Goal: Task Accomplishment & Management: Use online tool/utility

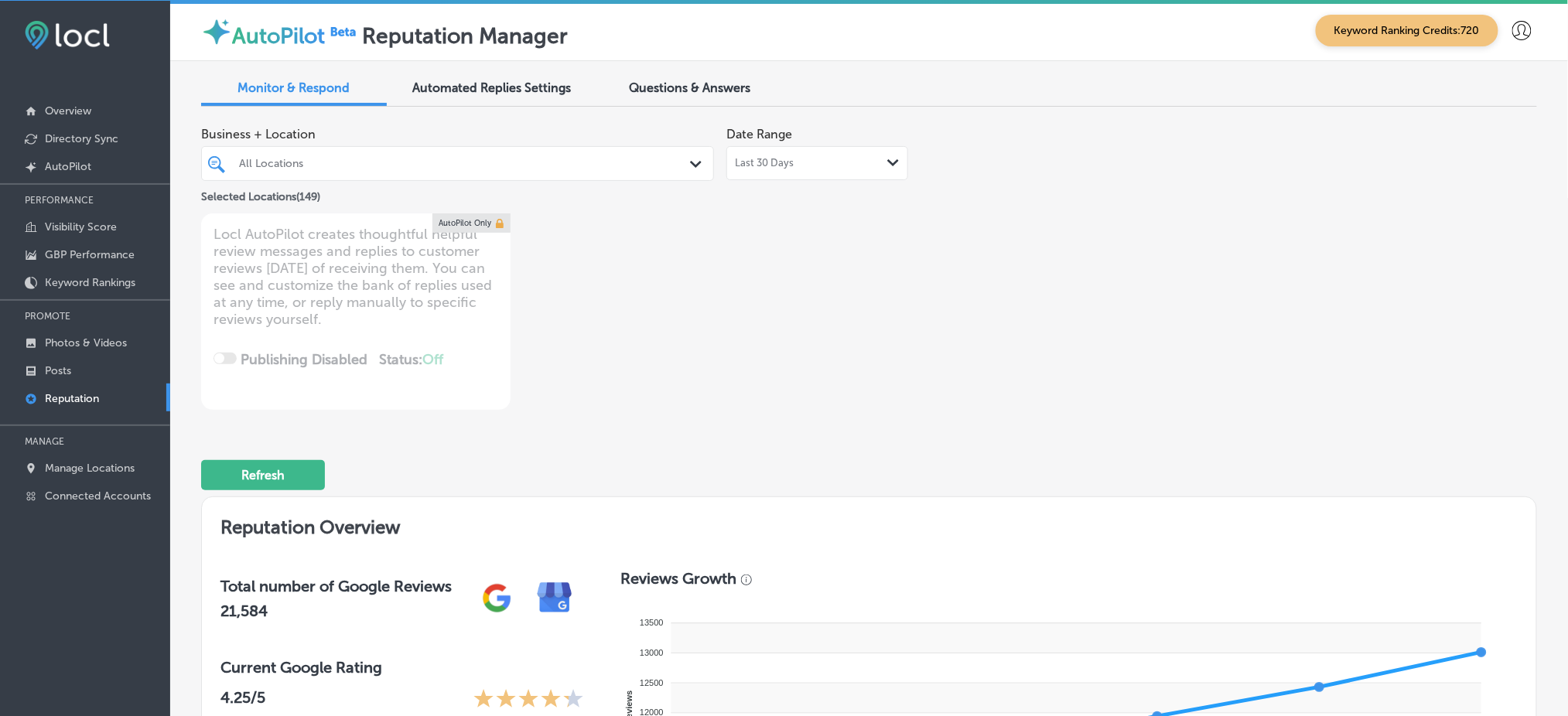
scroll to position [3, 0]
click at [137, 463] on link "Manage Locations" at bounding box center [85, 466] width 170 height 28
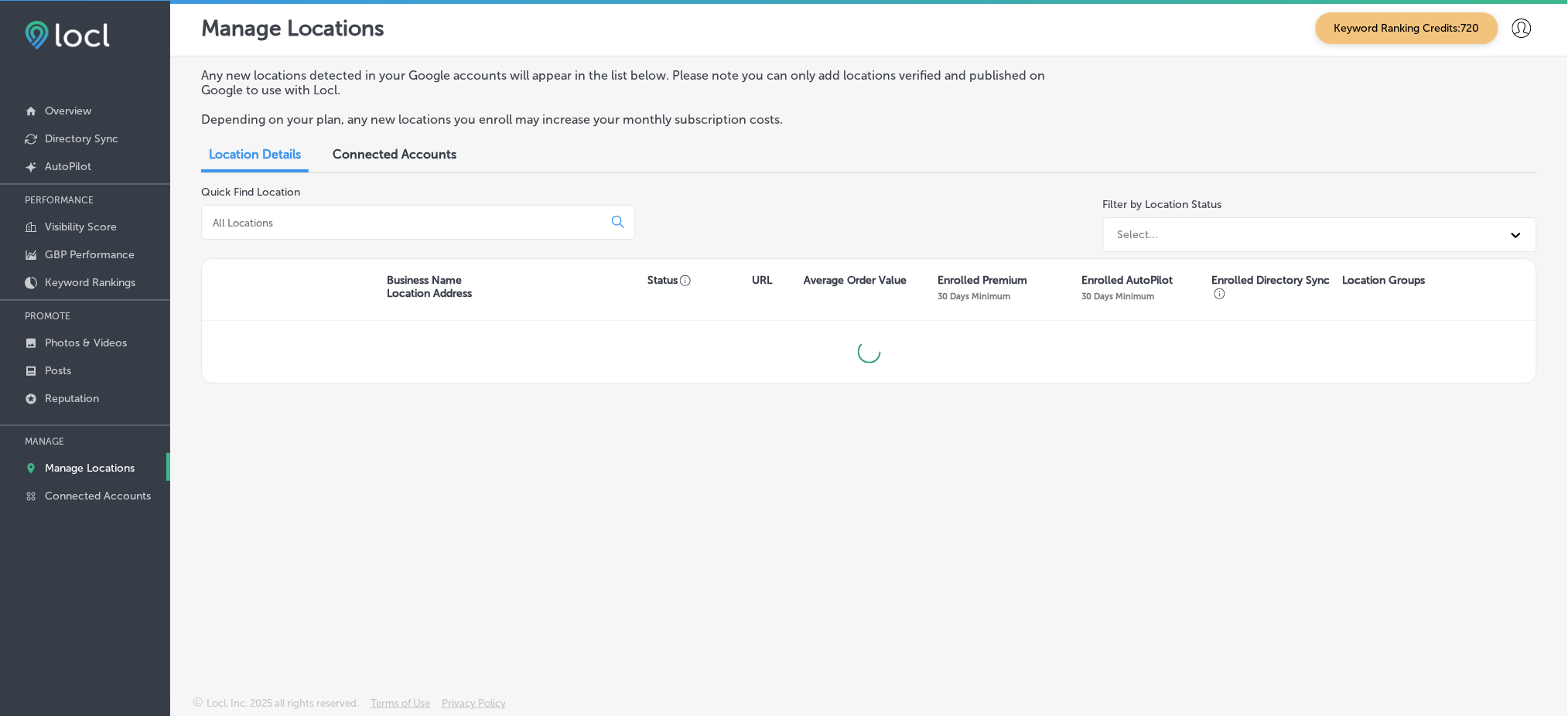
click at [385, 220] on input at bounding box center [405, 223] width 388 height 14
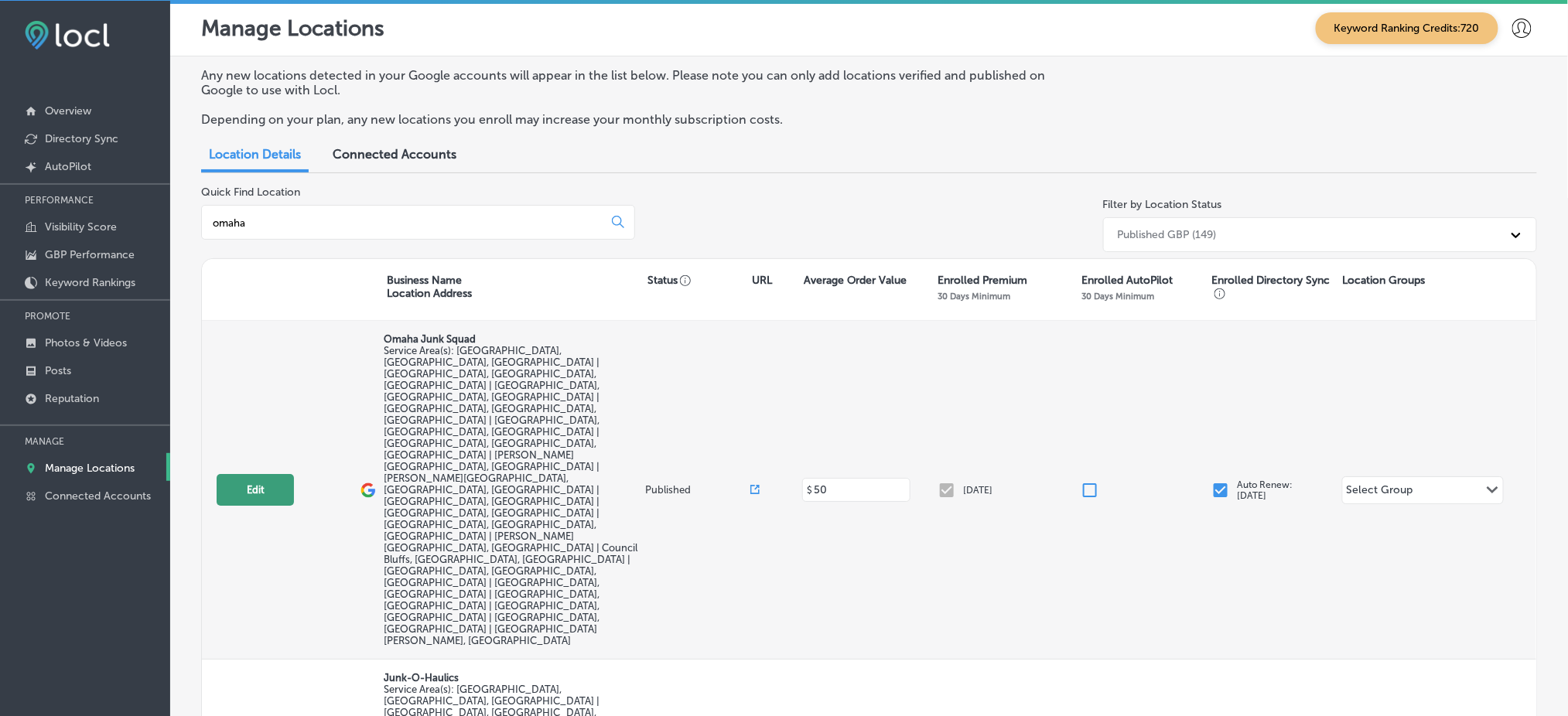
type input "omaha"
click at [256, 474] on button "Edit" at bounding box center [256, 490] width 78 height 32
select select "US"
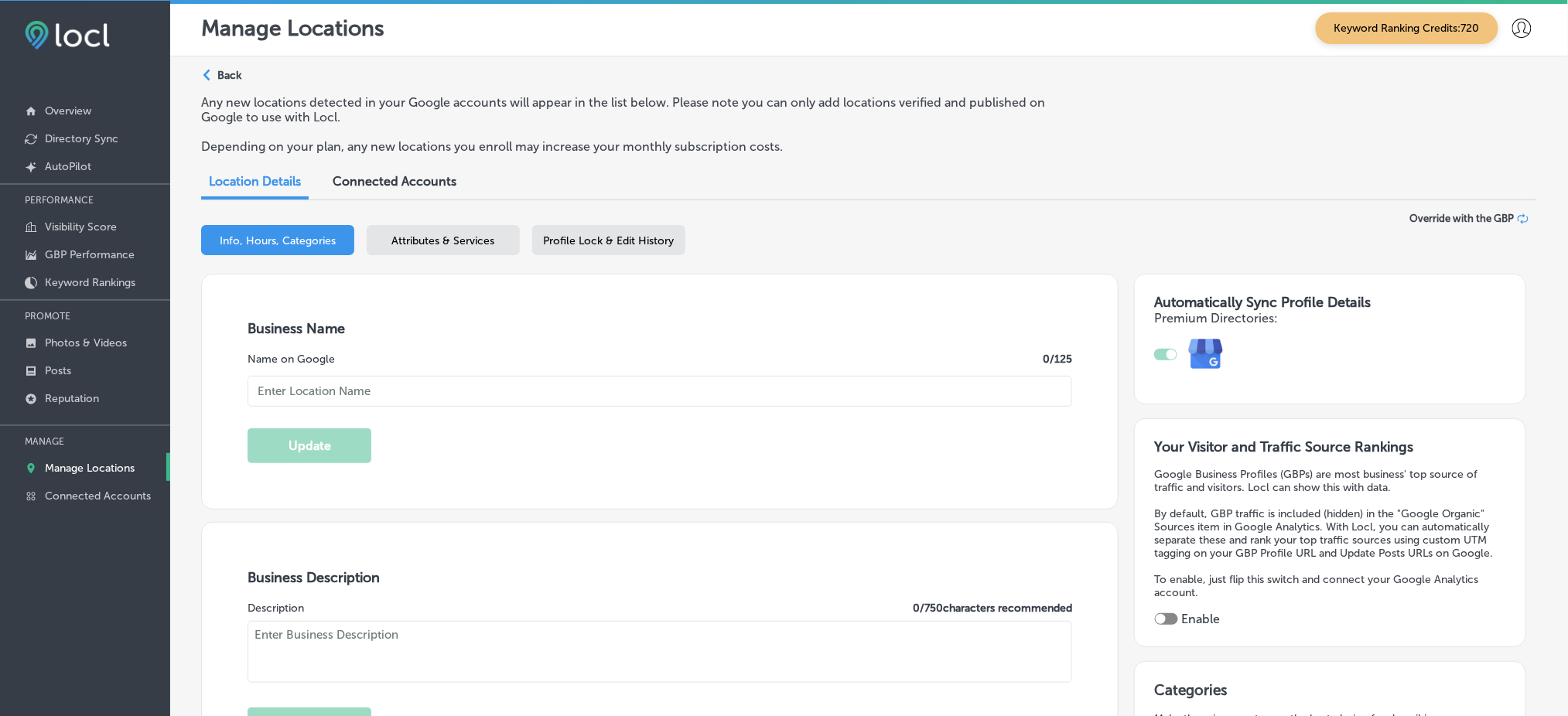
type textarea "Omaha Junk Squad is a premium junk removal service locally owned, servicing the…"
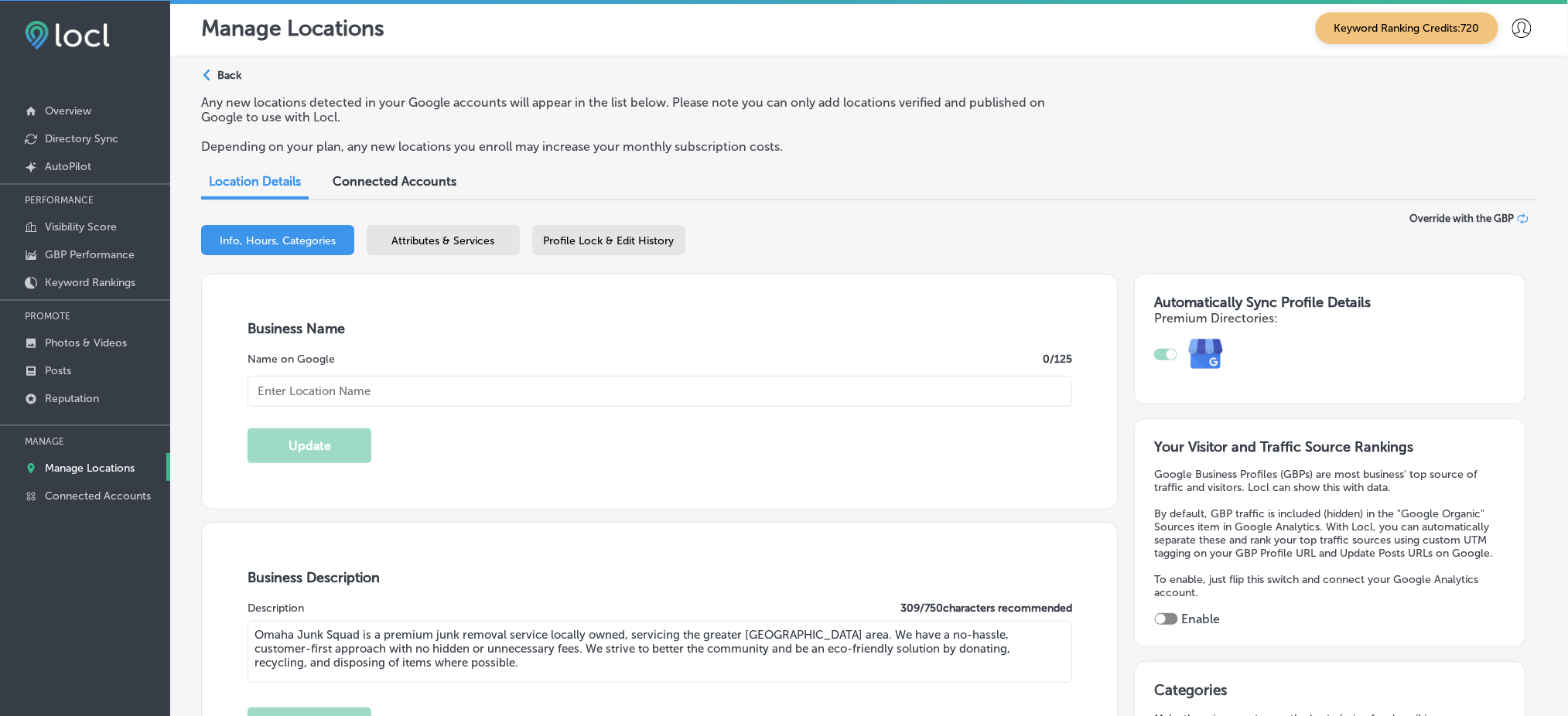
type input "8405 Keystone Drive"
type input "Omaha"
type input "68134"
type input "US"
checkbox input "true"
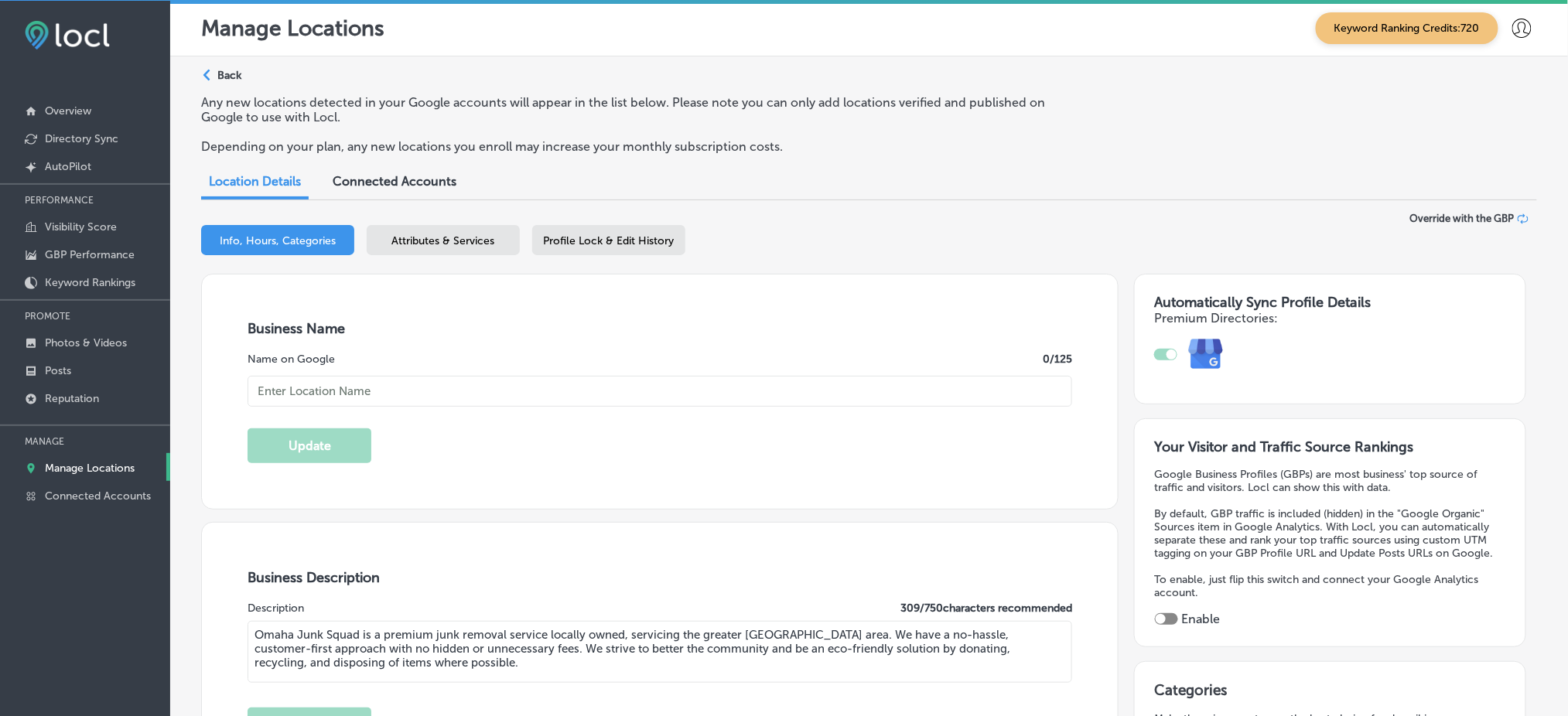
type input "Omaha Junk Squad"
type input "https://www.omahajunksquad.com/"
type input "+1 402 577 0136"
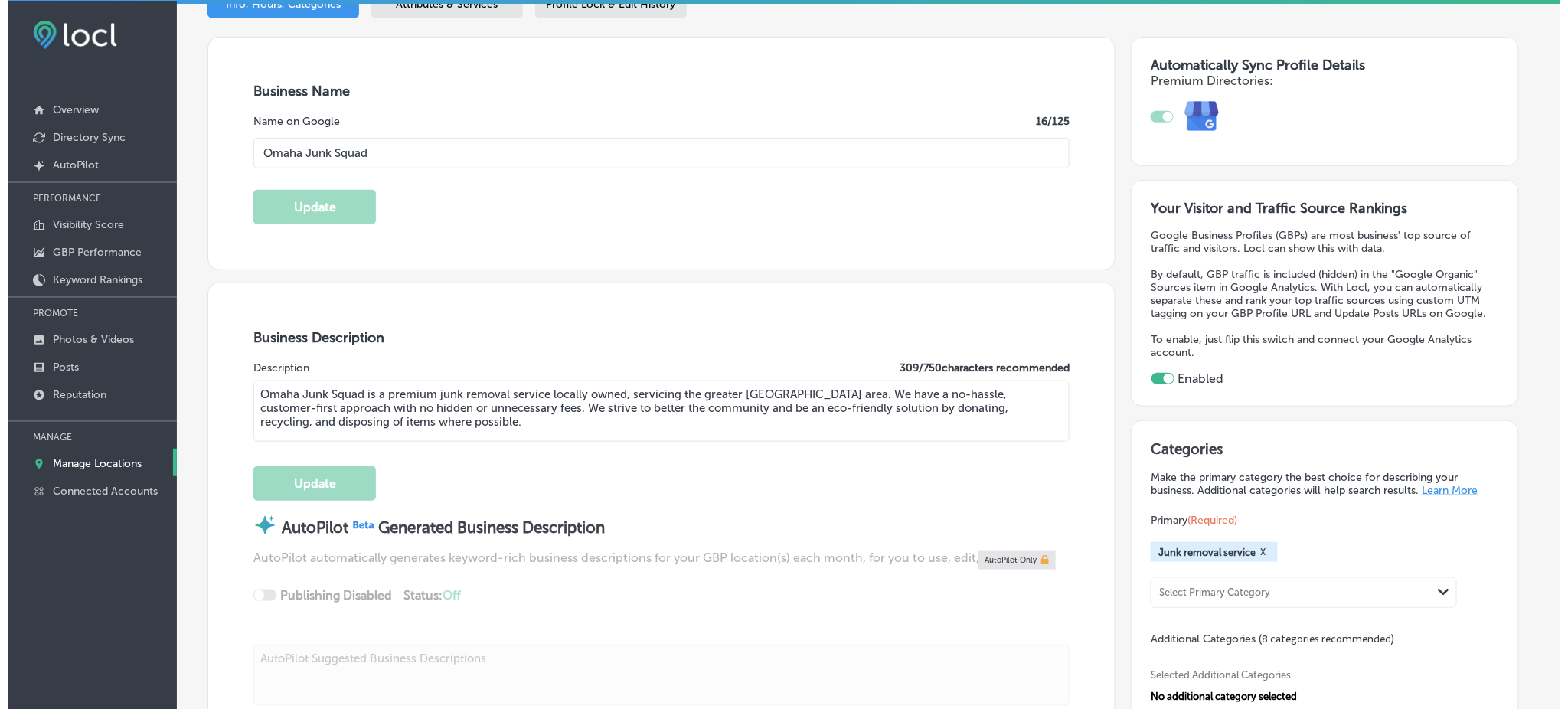
scroll to position [306, 0]
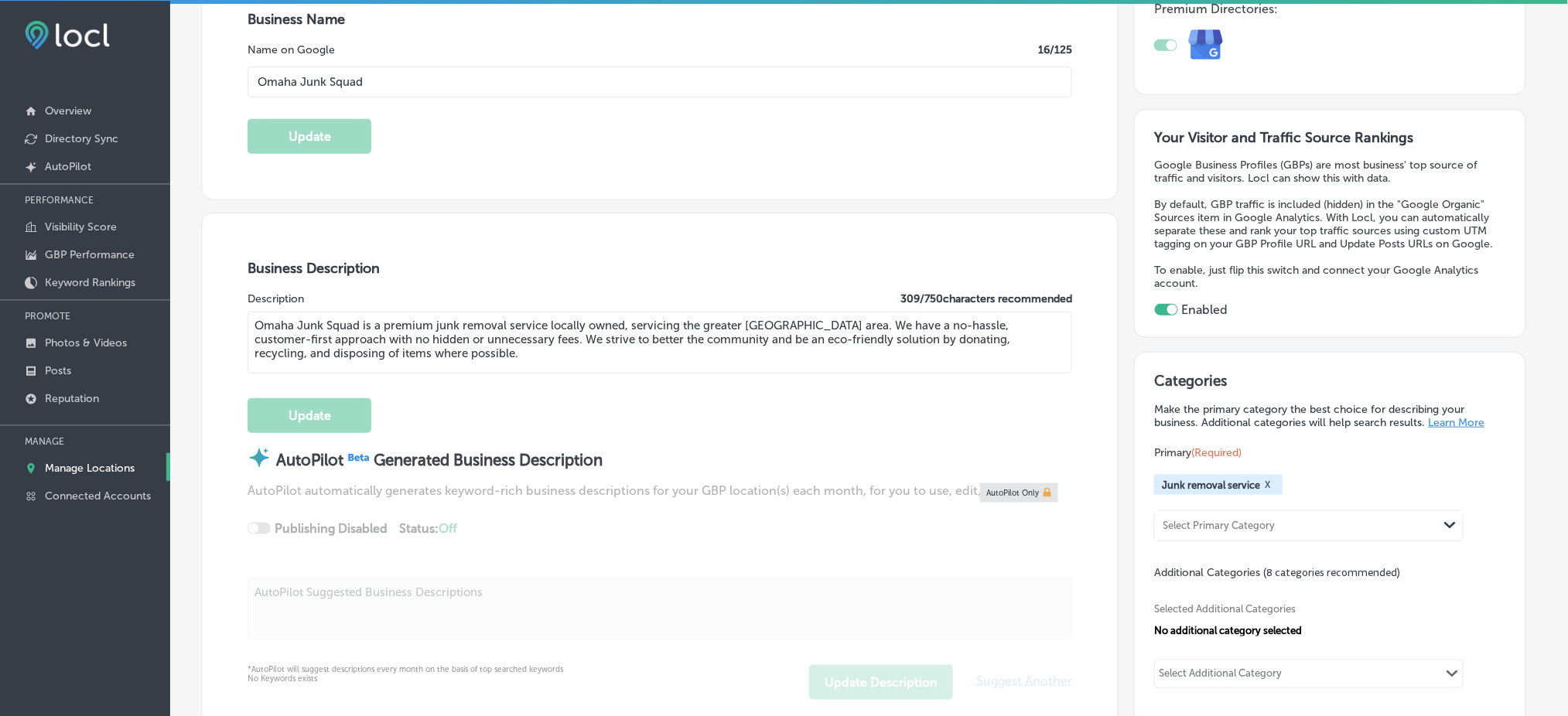
click at [440, 344] on textarea "Omaha Junk Squad is a premium junk removal service locally owned, servicing the…" at bounding box center [660, 342] width 825 height 62
paste textarea "your go-to junk removal company serving the Greater Omaha area, including Belle…"
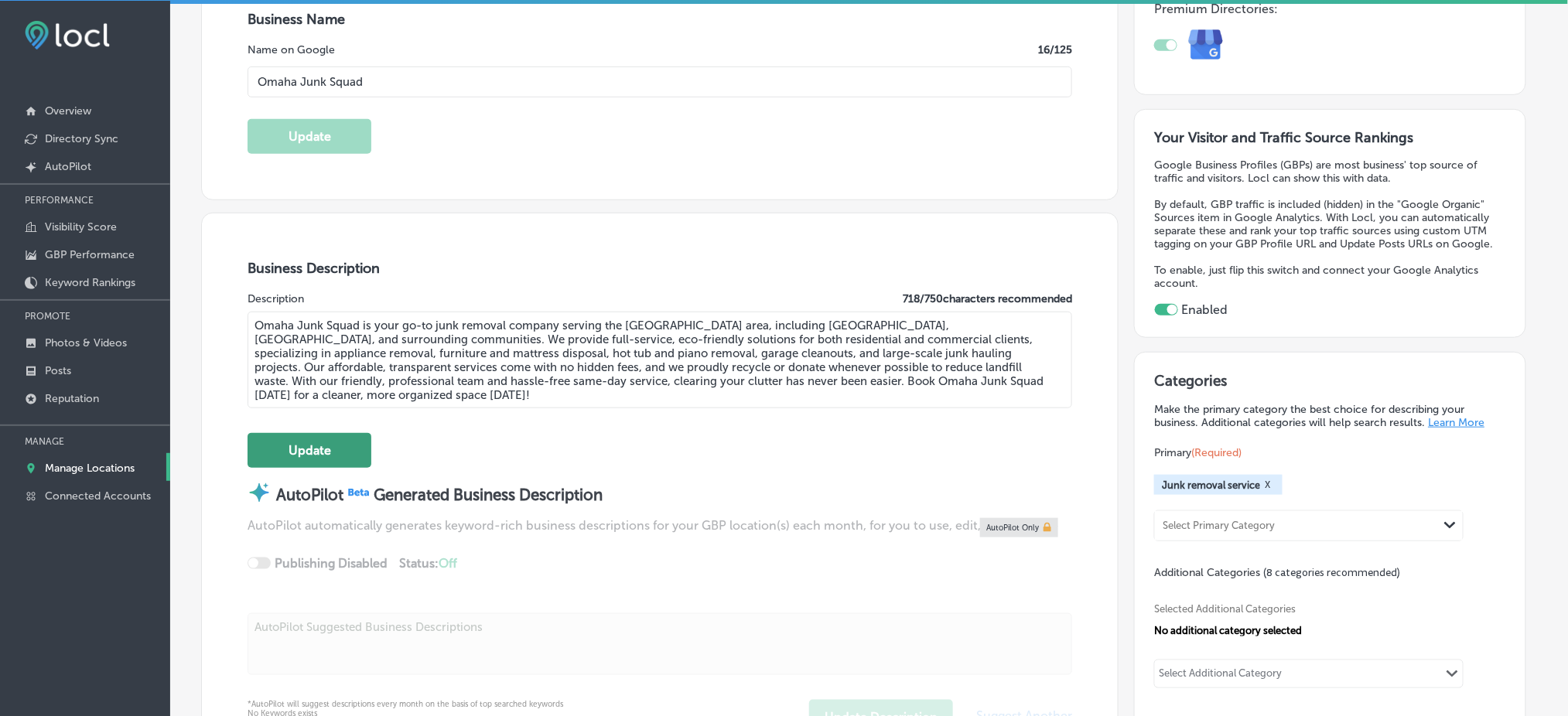
type textarea "Omaha Junk Squad is your go-to junk removal company serving the Greater Omaha a…"
click at [342, 447] on button "Update" at bounding box center [309, 450] width 124 height 35
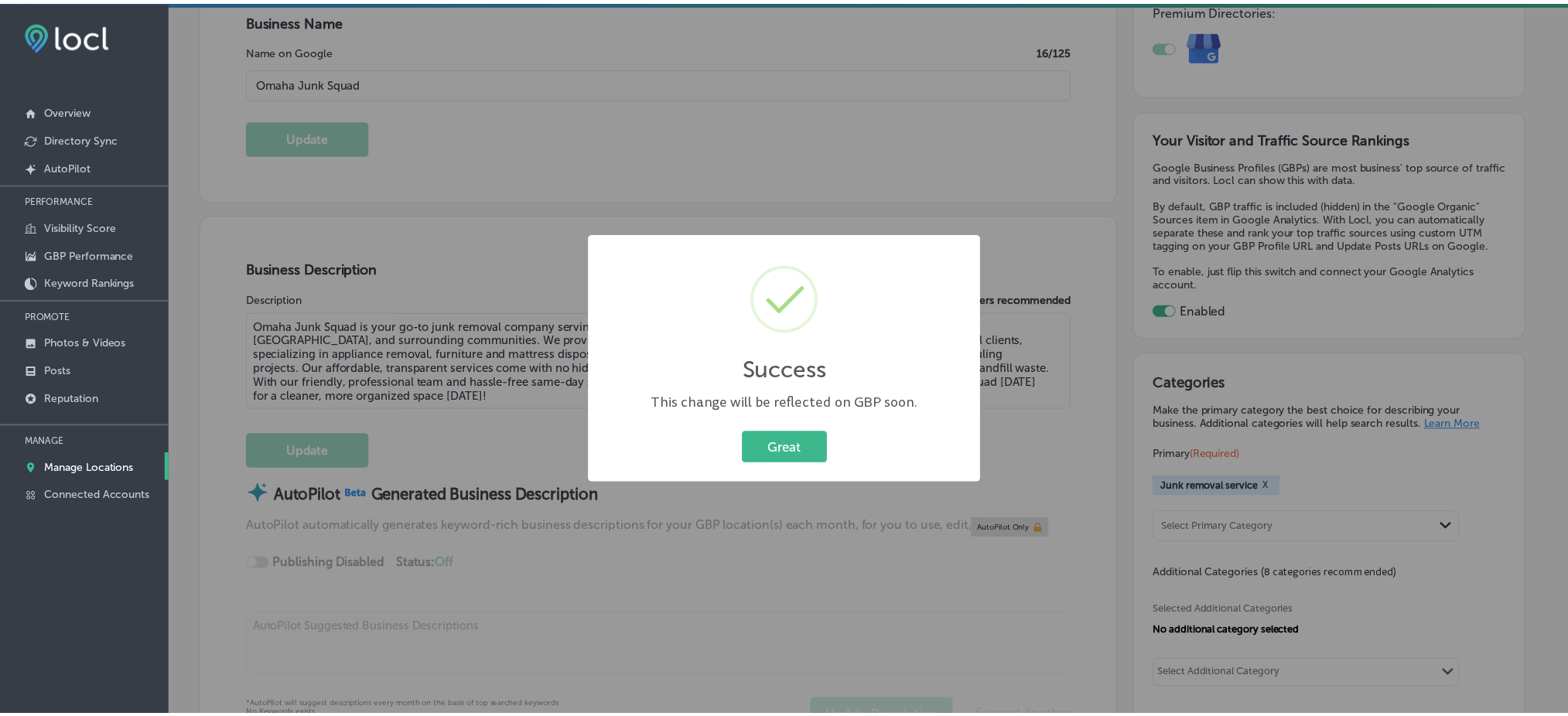
scroll to position [310, 0]
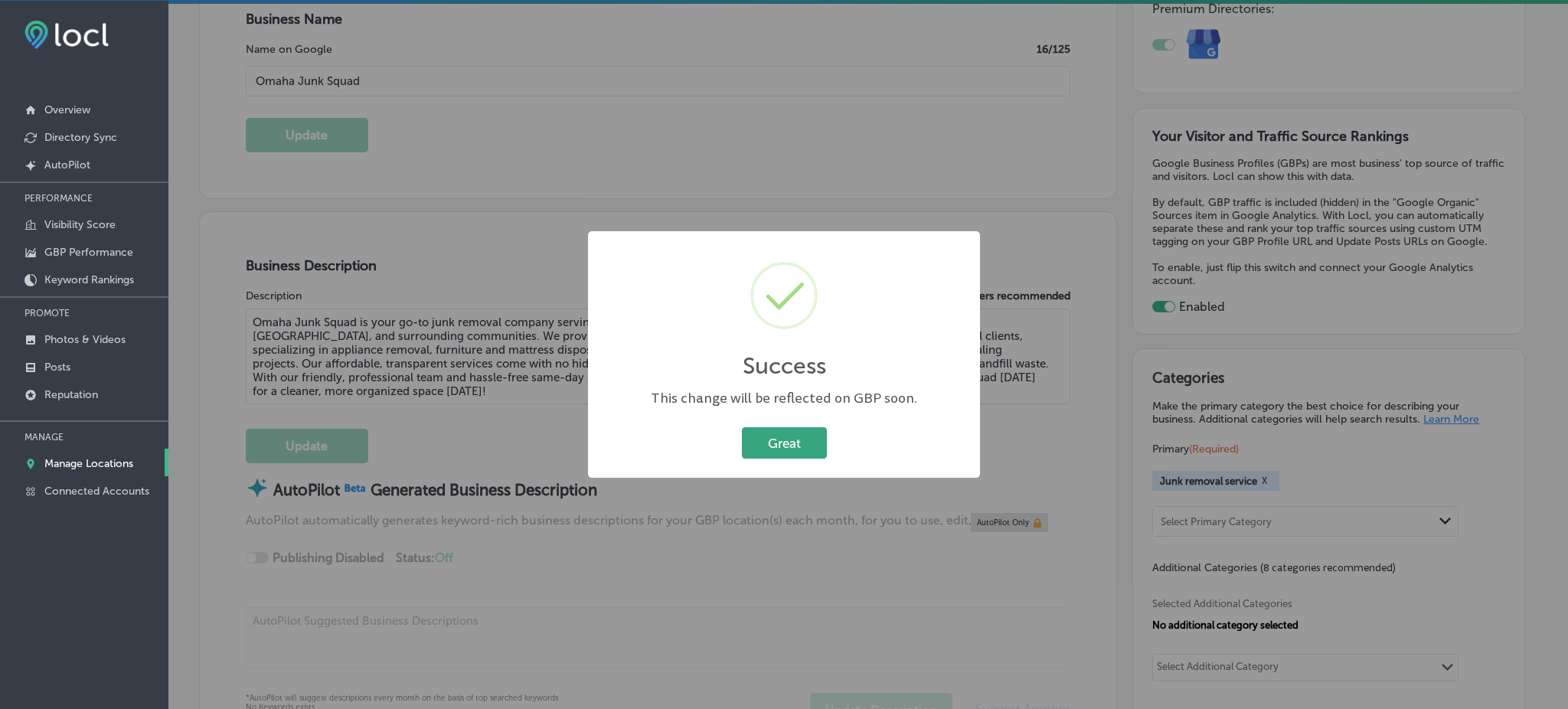
click at [767, 438] on button "Great" at bounding box center [785, 443] width 85 height 32
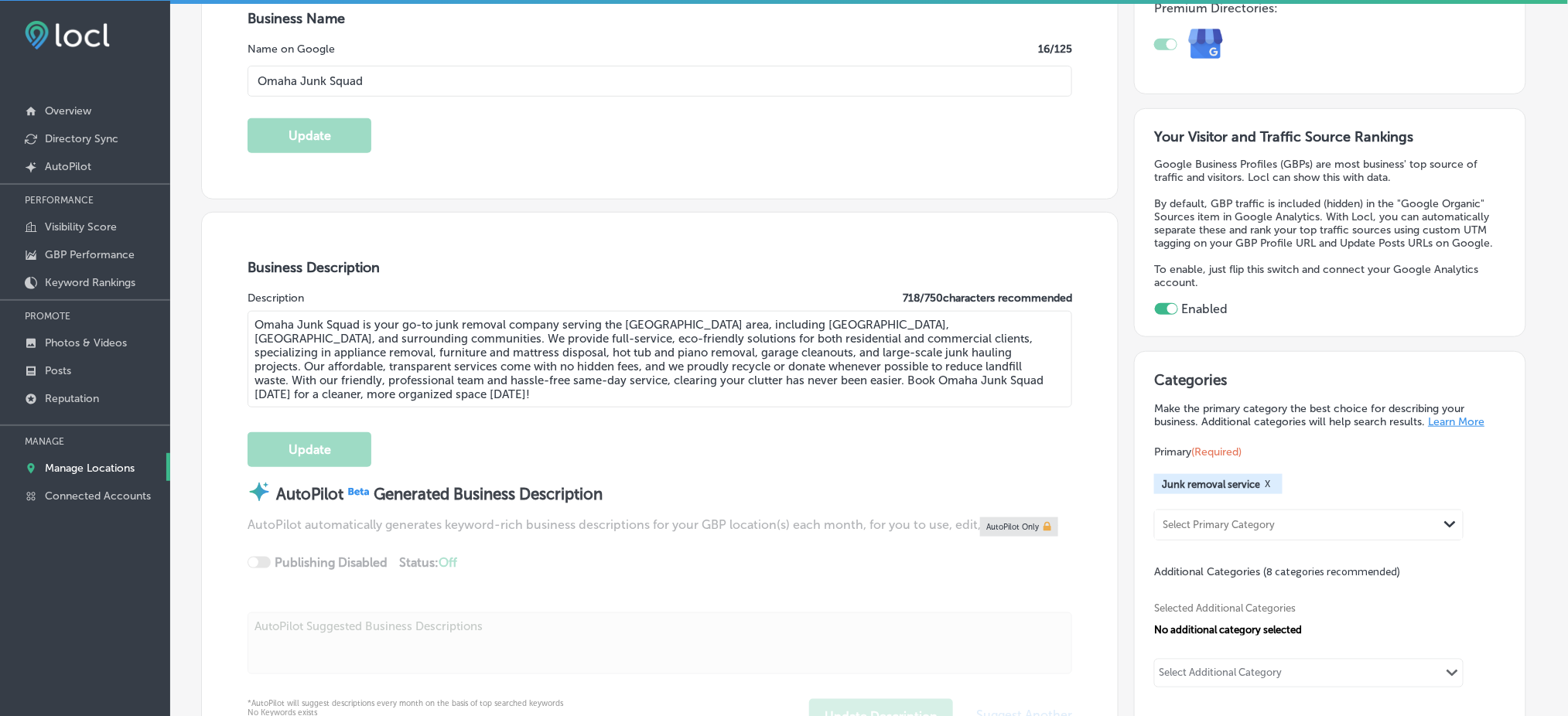
scroll to position [310, 0]
click at [99, 412] on div at bounding box center [85, 416] width 170 height 9
click at [91, 384] on link "Reputation" at bounding box center [85, 397] width 170 height 28
type textarea "x"
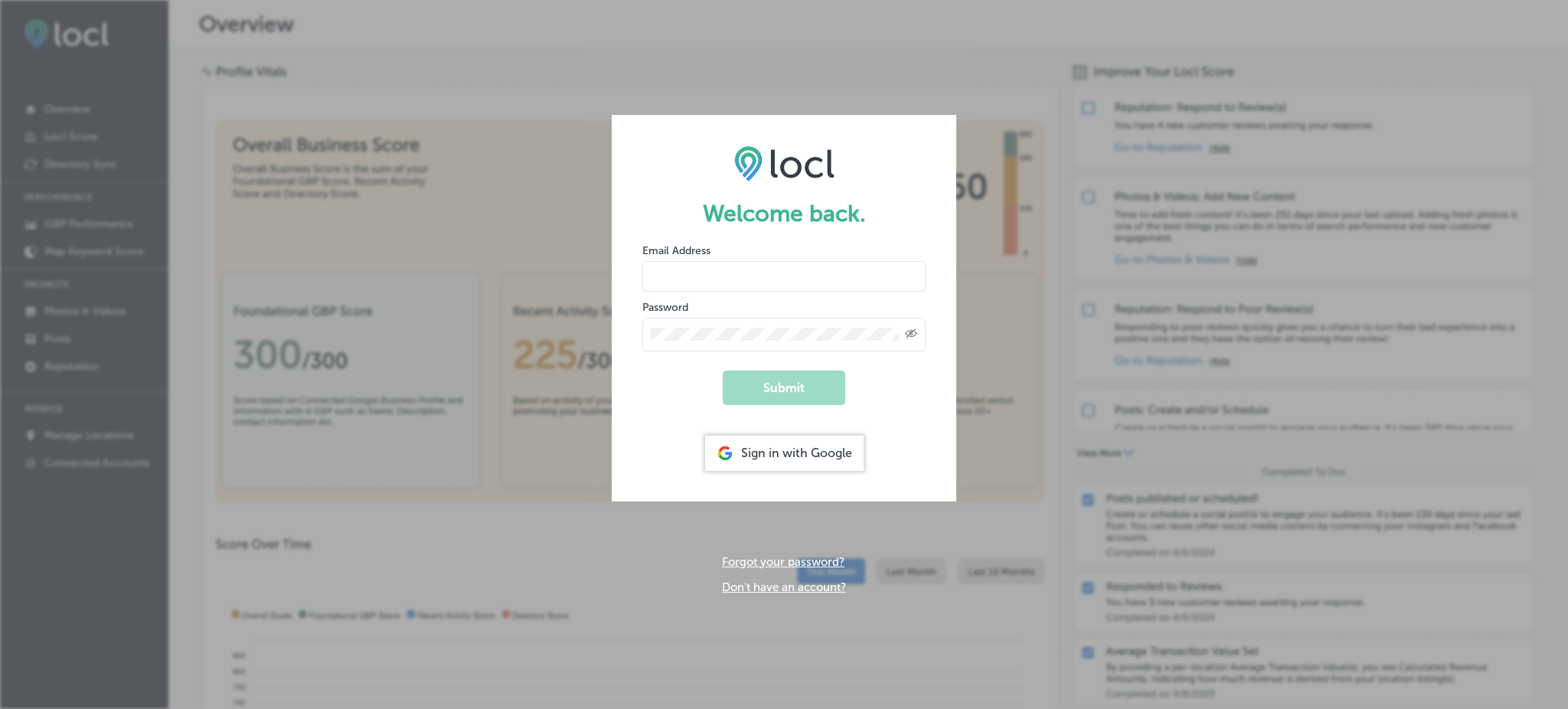
type input "Rabosa"
click at [797, 448] on div "Sign in with Google" at bounding box center [785, 453] width 159 height 35
type input "Rabosa"
click at [763, 445] on div "Sign in with Google" at bounding box center [785, 453] width 159 height 35
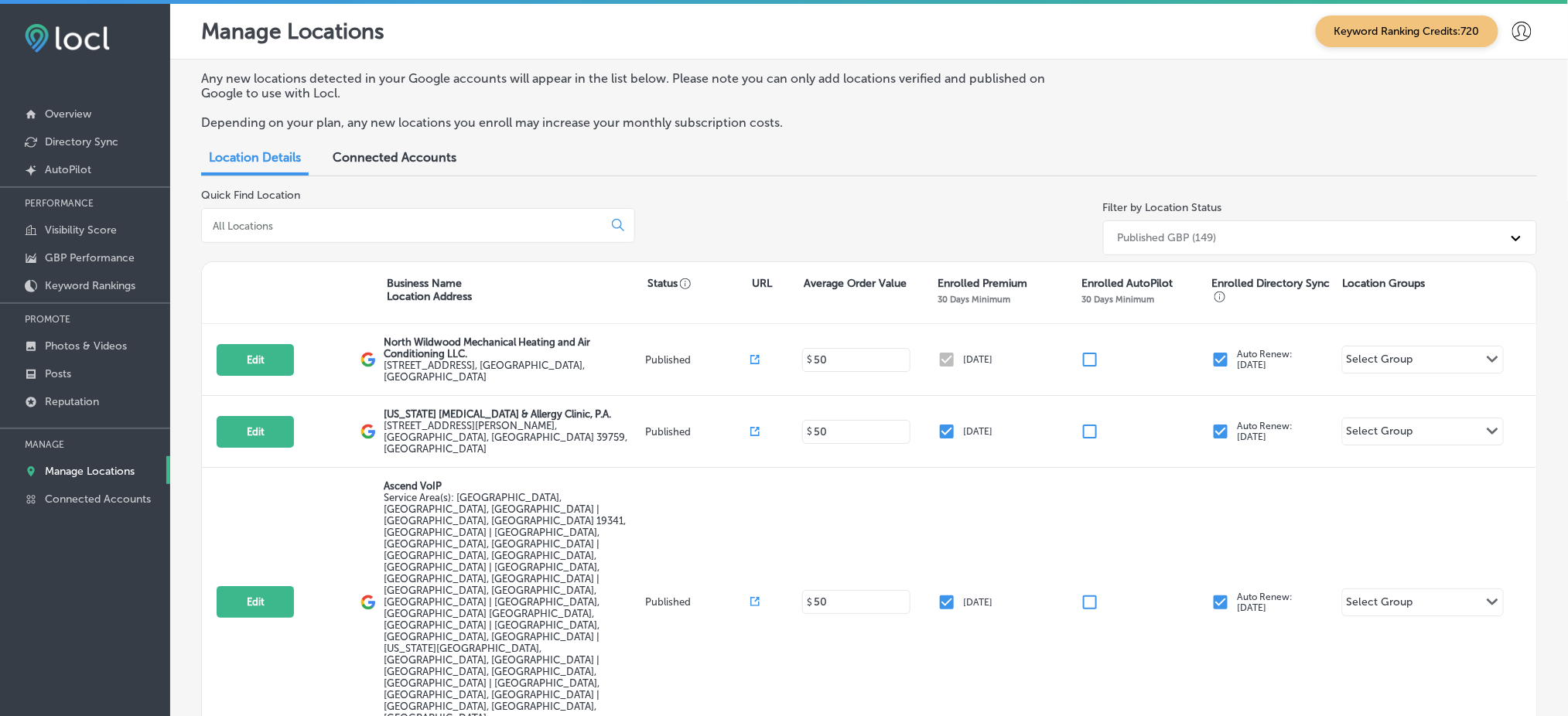
click at [354, 228] on input at bounding box center [405, 226] width 388 height 14
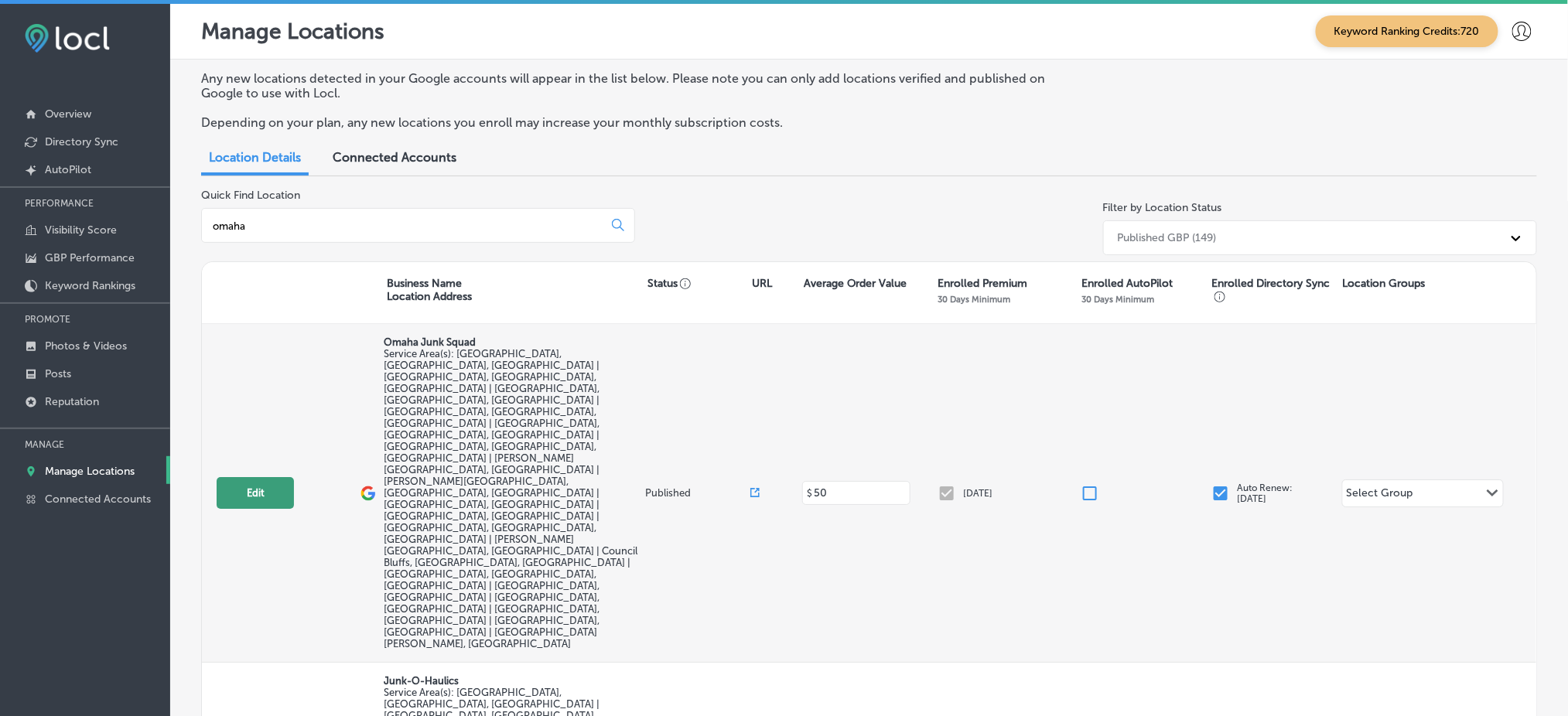
type input "omaha"
click at [267, 477] on button "Edit" at bounding box center [256, 493] width 78 height 32
select select "US"
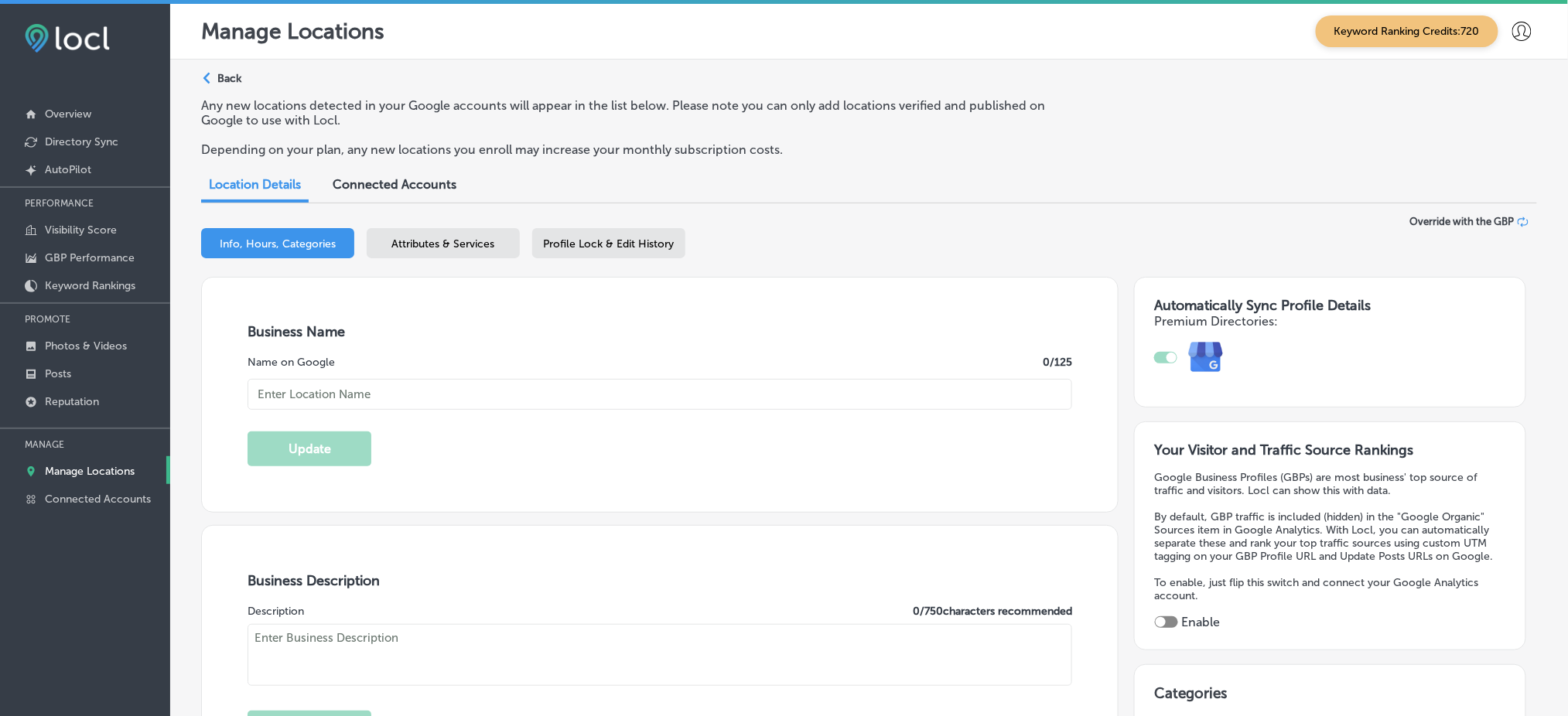
checkbox input "true"
type input "8405 Keystone Drive"
type input "Omaha"
type input "68134"
type input "US"
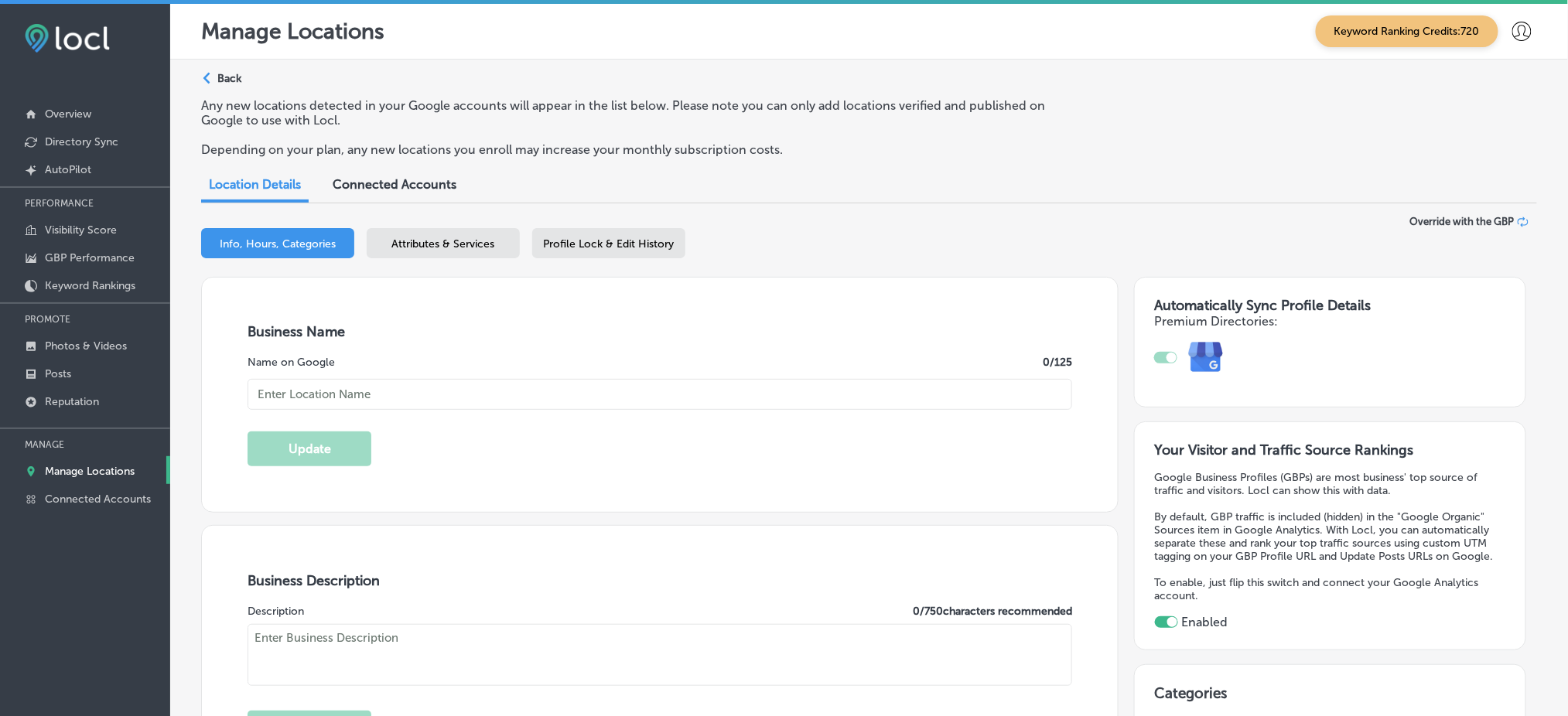
type input "https://www.omahajunksquad.com/"
type input "Omaha Junk Squad"
type textarea "Omaha Junk Squad is your go-to junk removal company serving the Greater Omaha a…"
type input "+1 402 577 0136"
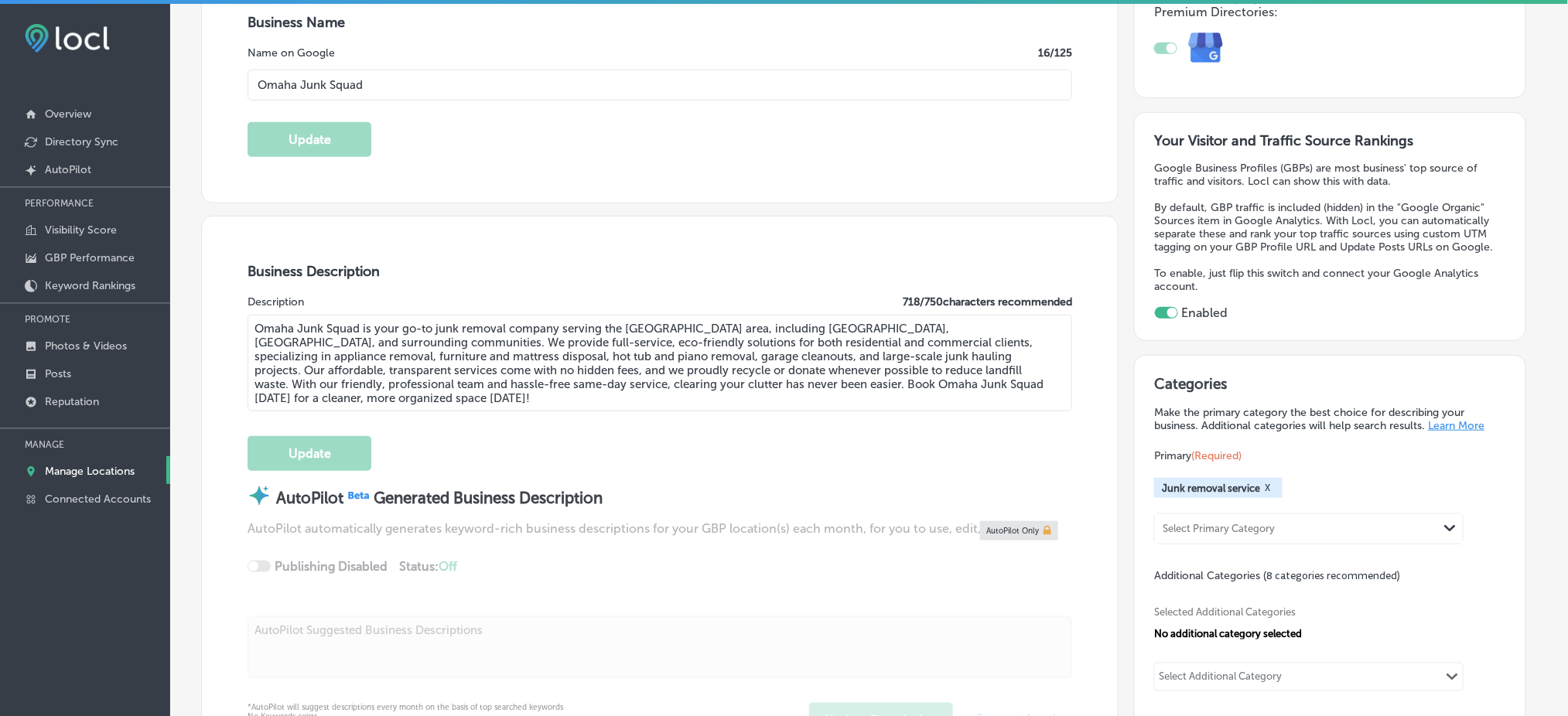
scroll to position [412, 0]
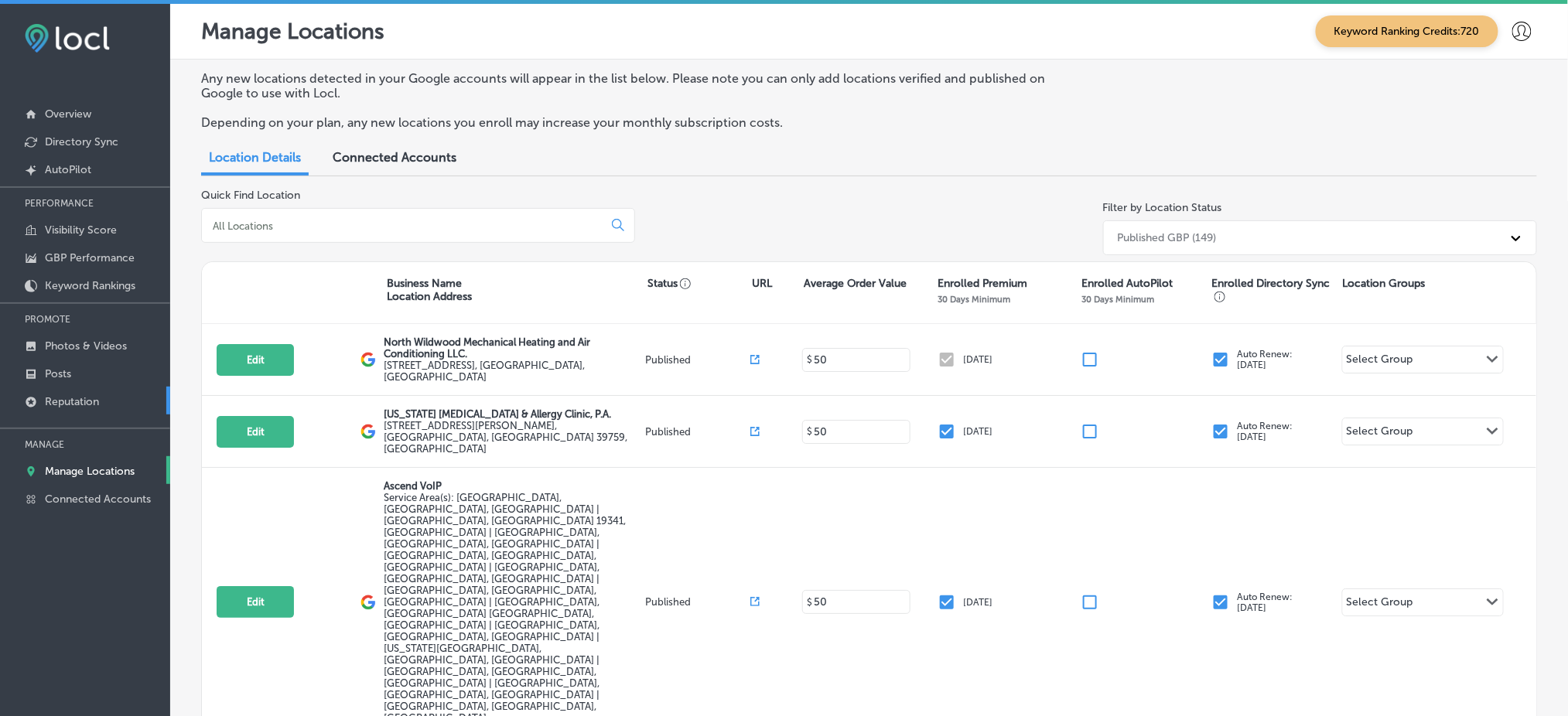
click at [50, 396] on p "Reputation" at bounding box center [72, 402] width 54 height 13
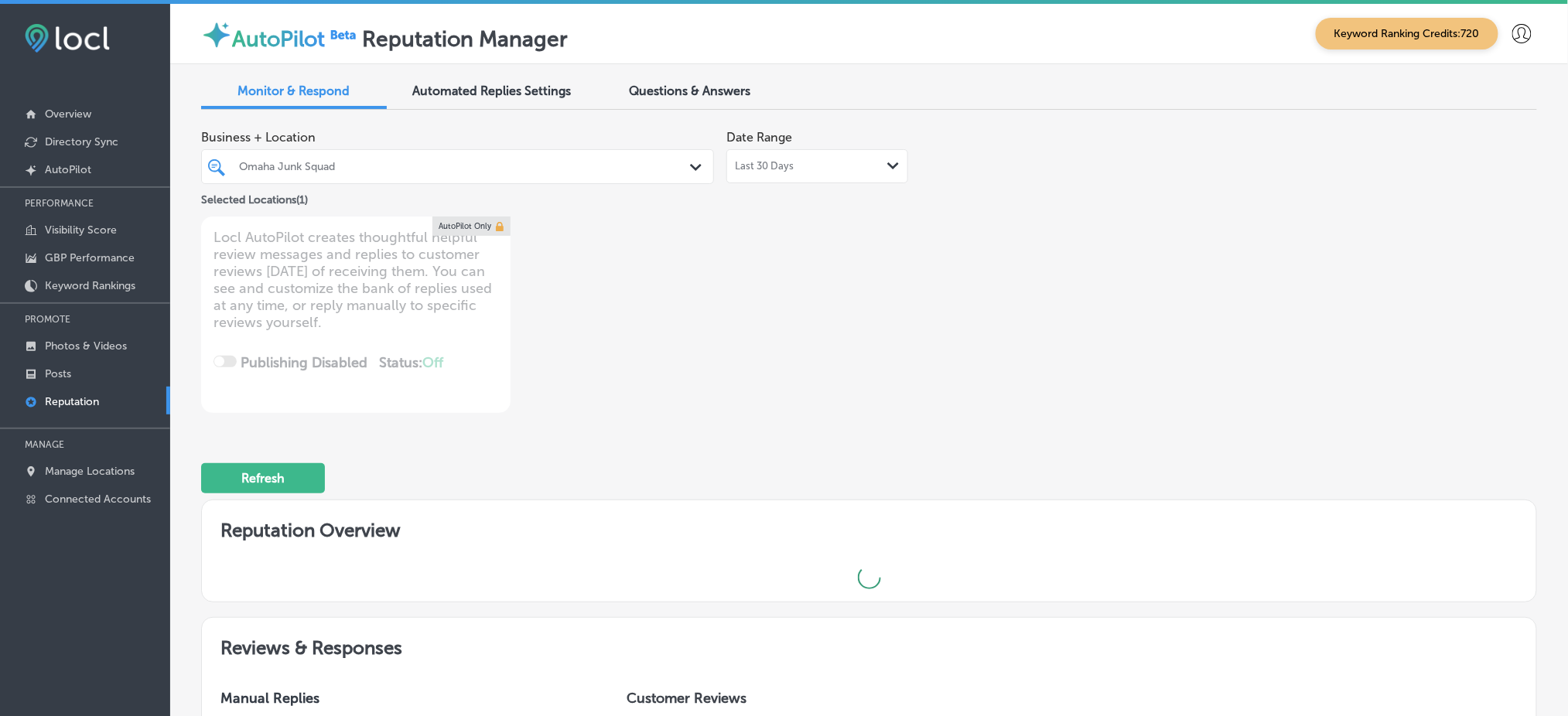
click at [515, 164] on div "Omaha Junk Squad" at bounding box center [465, 167] width 453 height 13
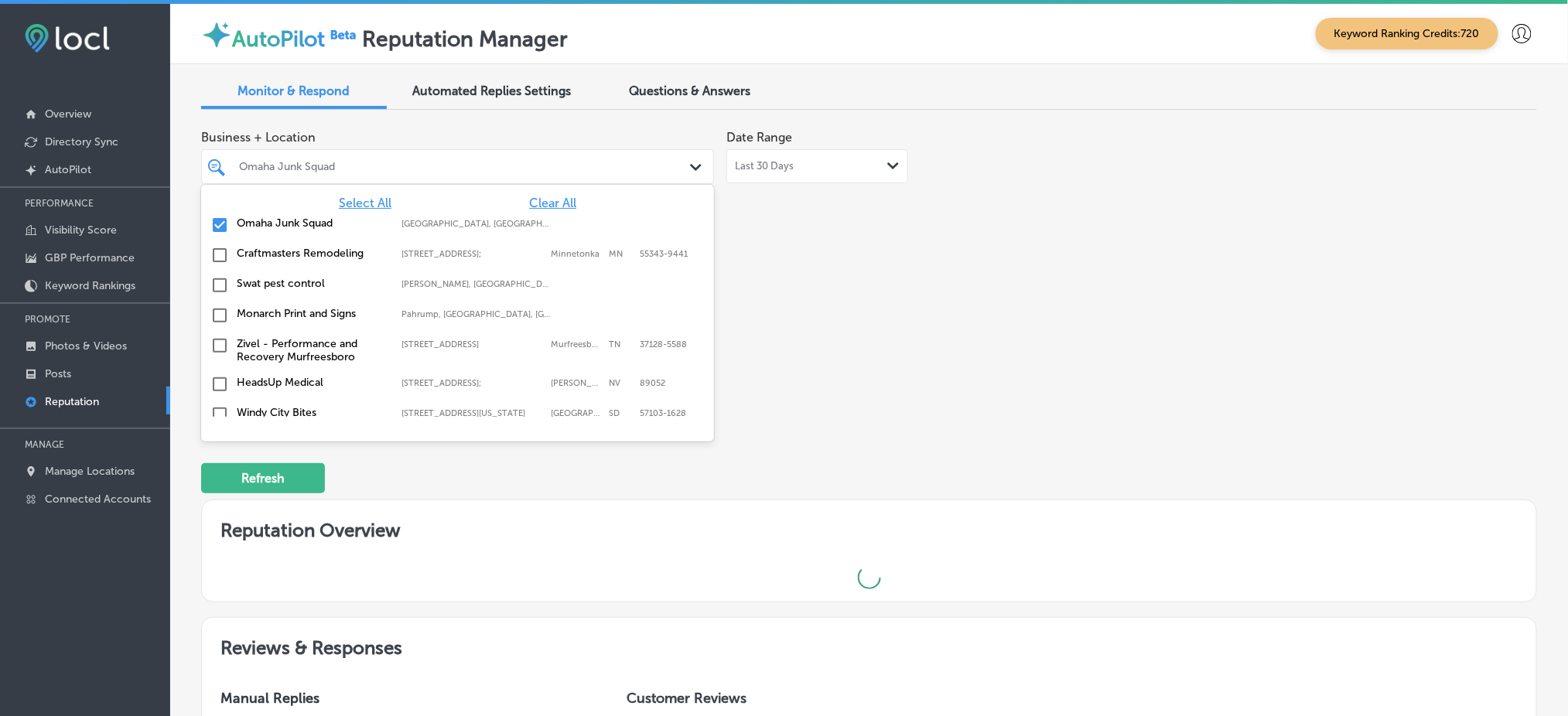
click at [353, 202] on span "Select All" at bounding box center [365, 202] width 52 height 14
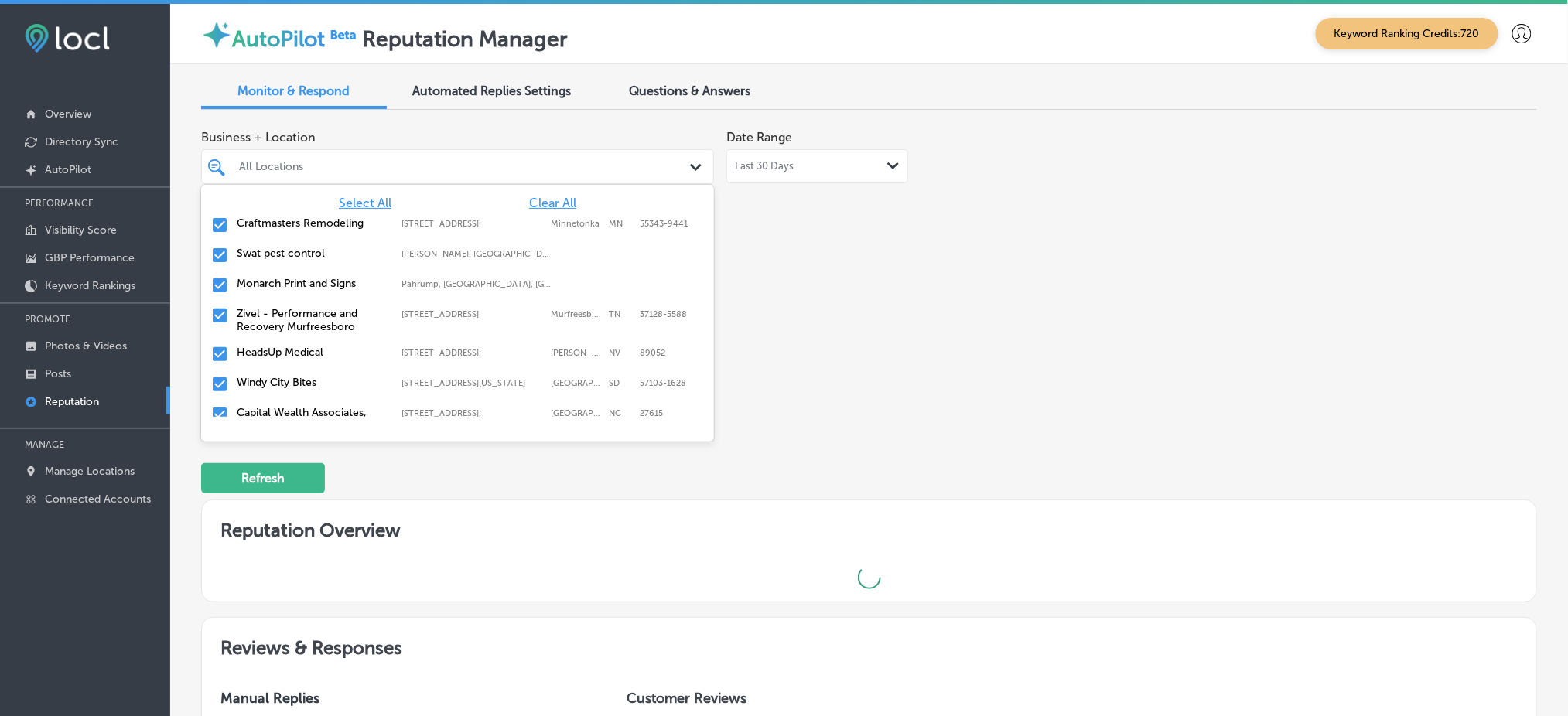
click at [1010, 323] on div "Business + Location option focused, 36 of 139. 139 results available. Use Up an…" at bounding box center [869, 267] width 1336 height 291
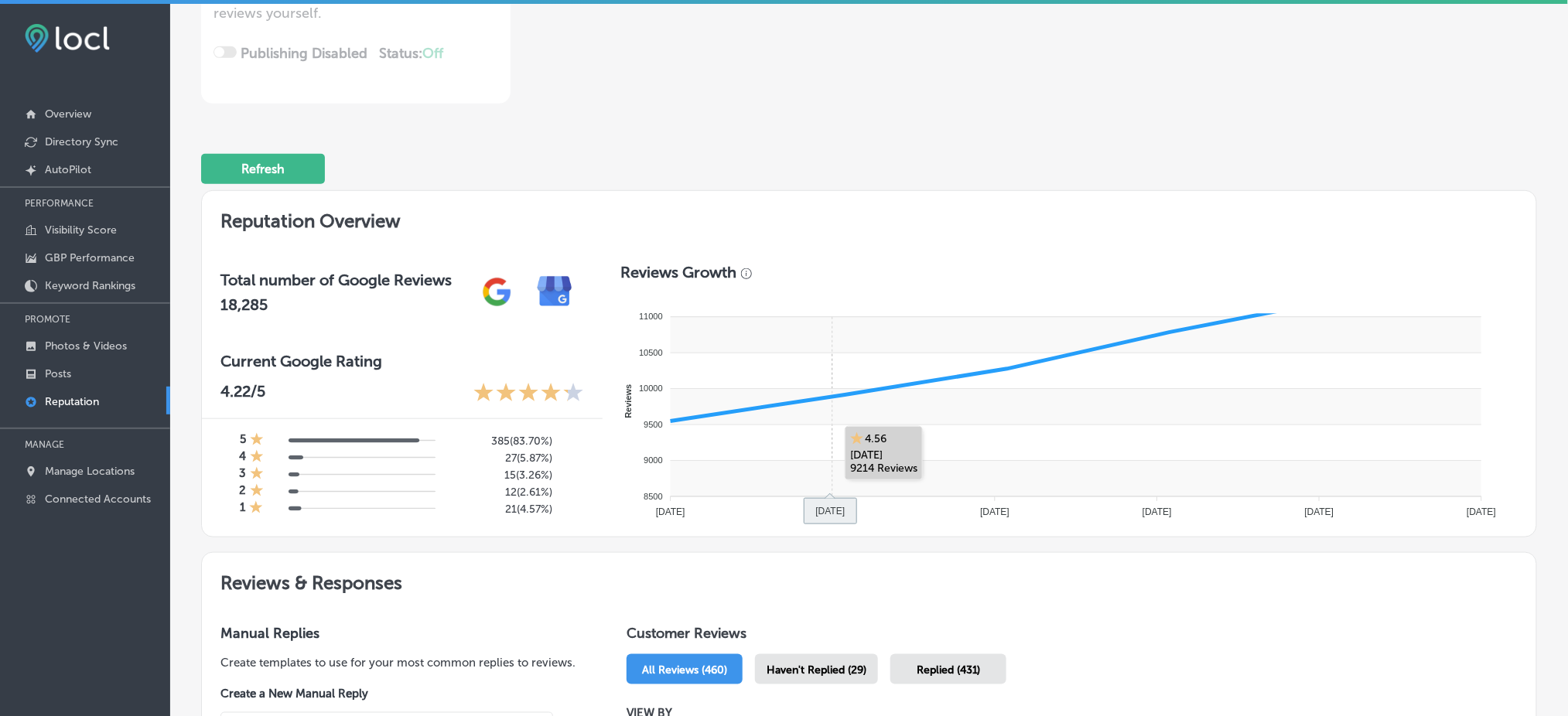
scroll to position [619, 0]
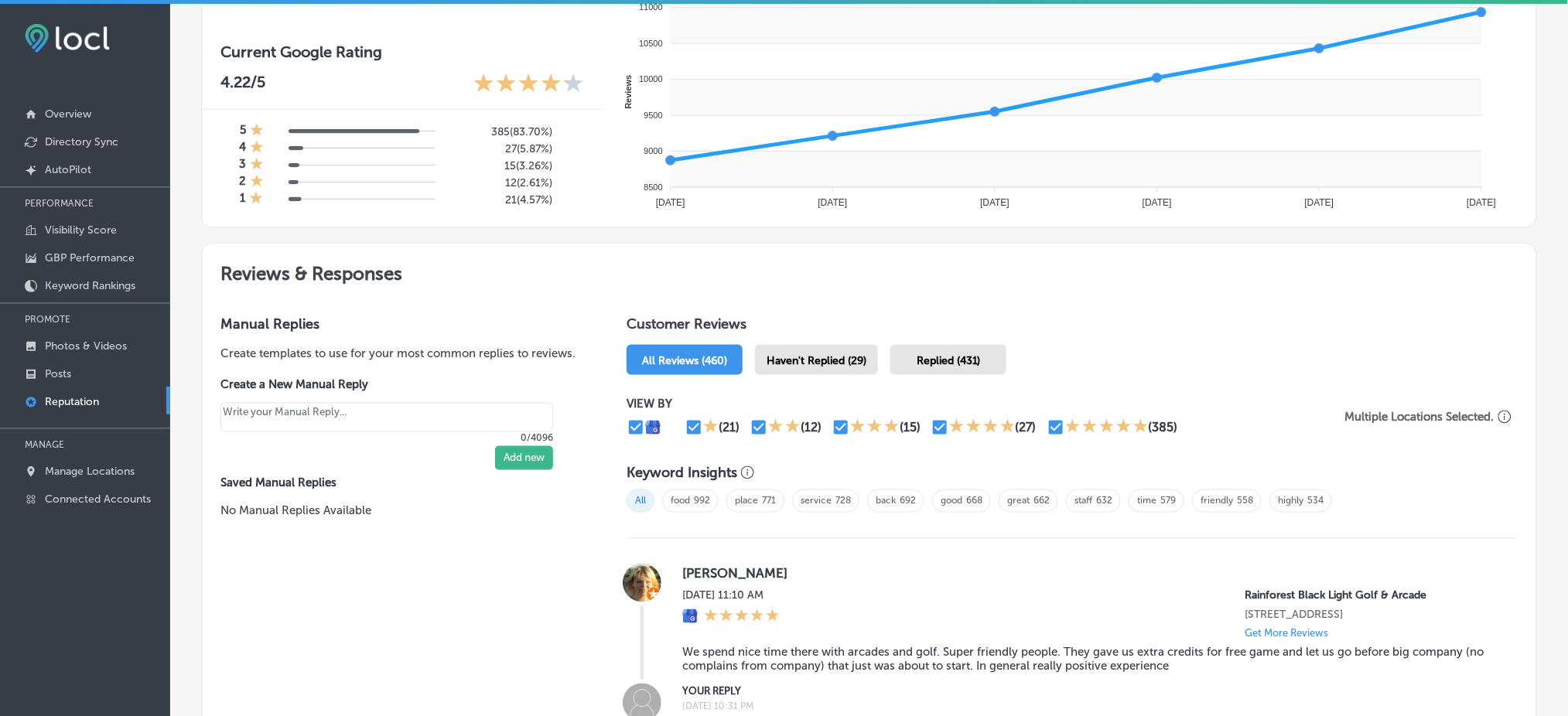
click at [832, 363] on div "Haven't Replied (29)" at bounding box center [816, 360] width 123 height 30
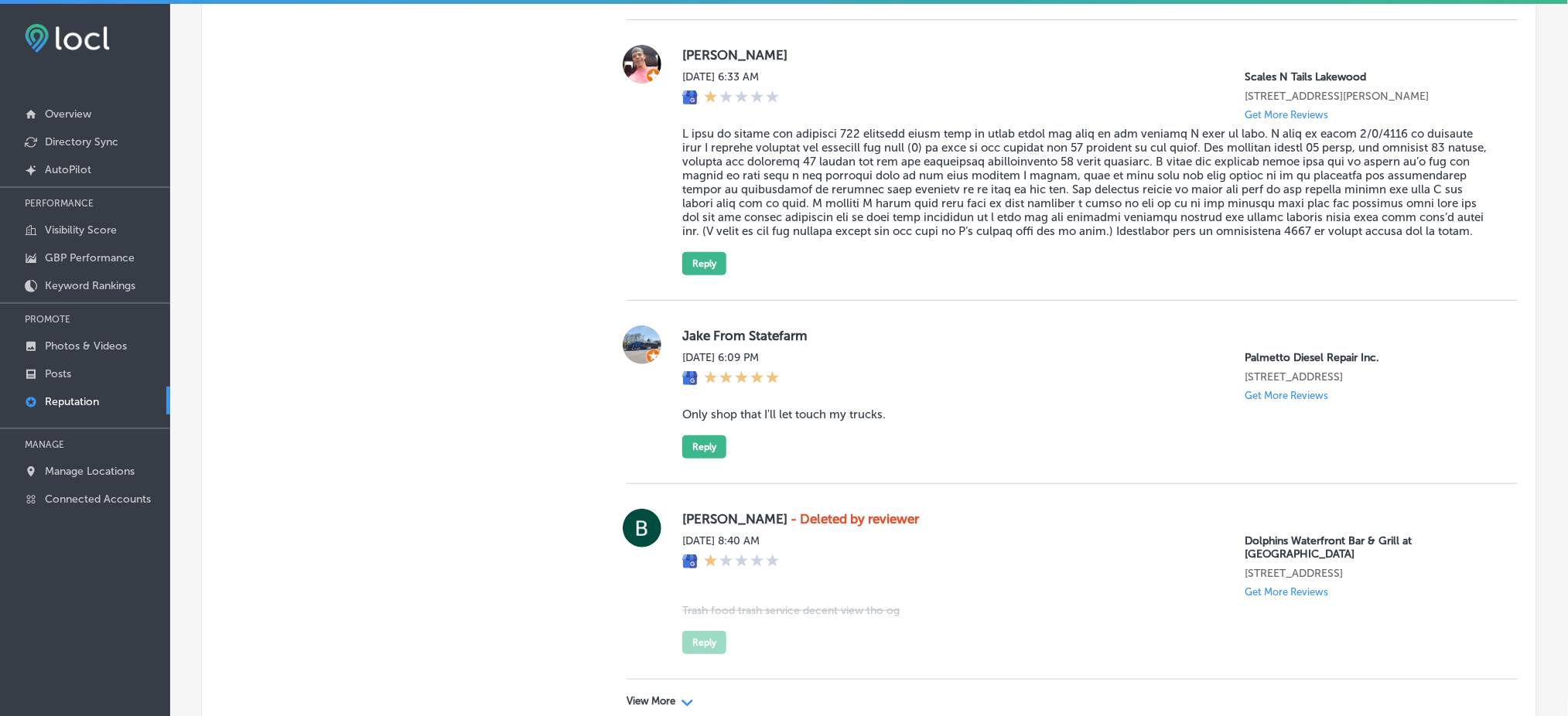
scroll to position [4430, 0]
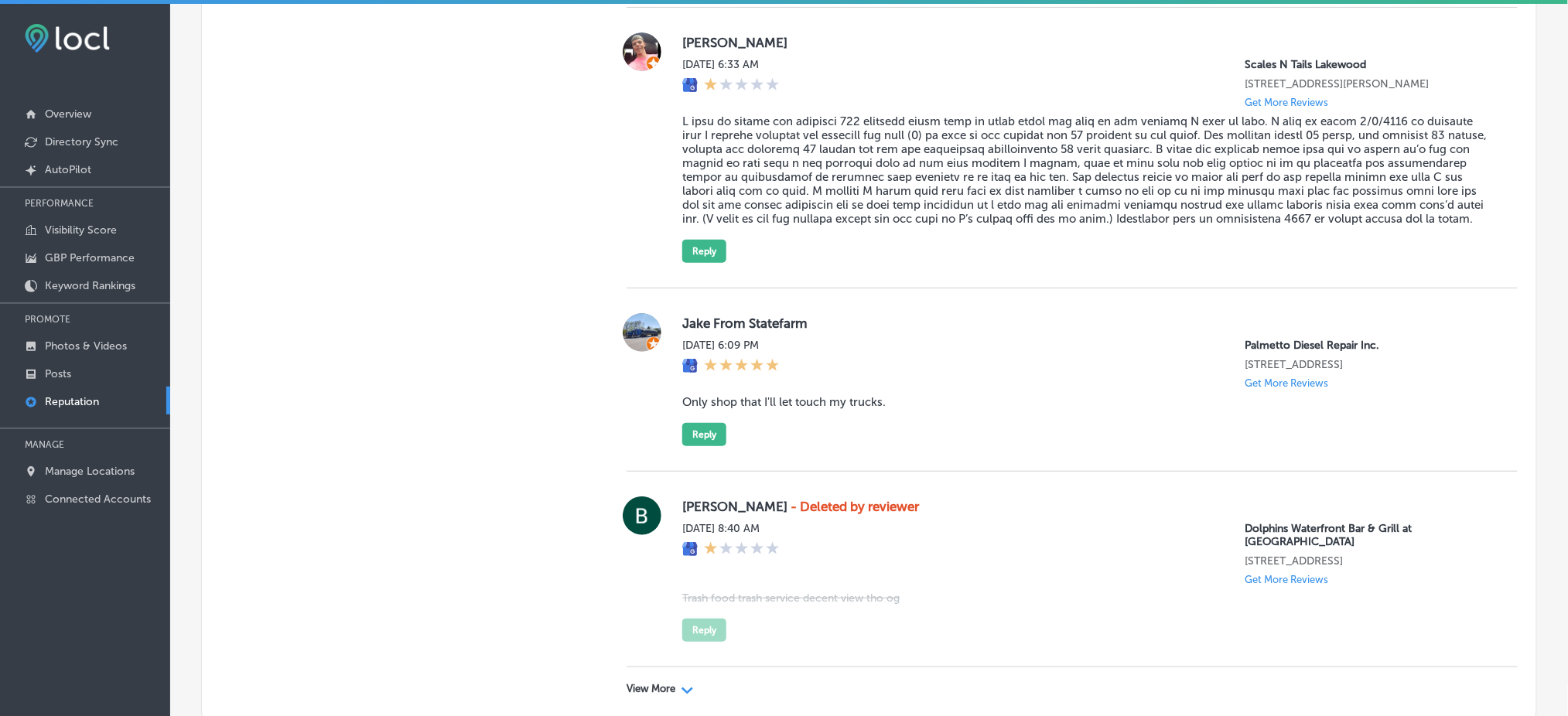
drag, startPoint x: 714, startPoint y: 501, endPoint x: 648, endPoint y: 567, distance: 93.3
click at [648, 683] on p "View More" at bounding box center [651, 689] width 49 height 13
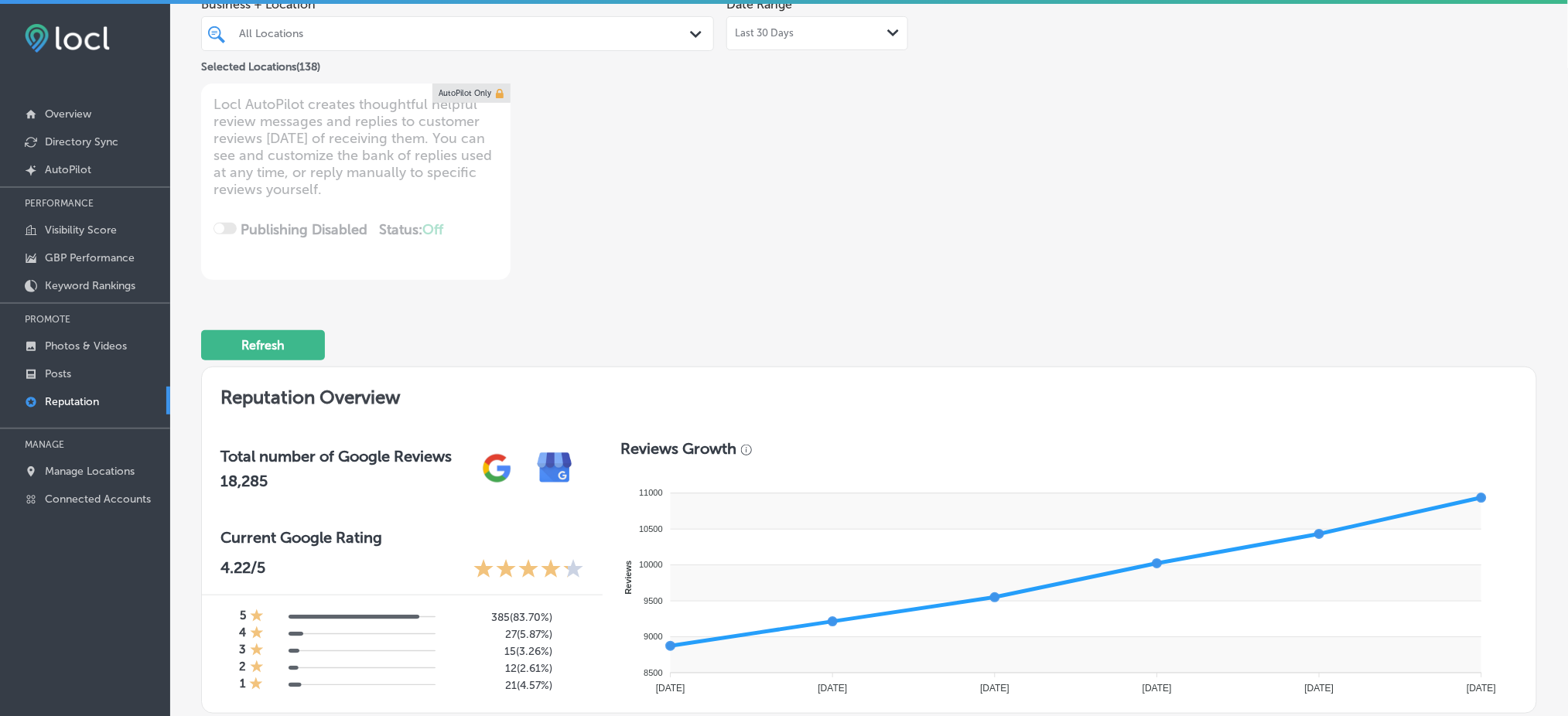
scroll to position [0, 0]
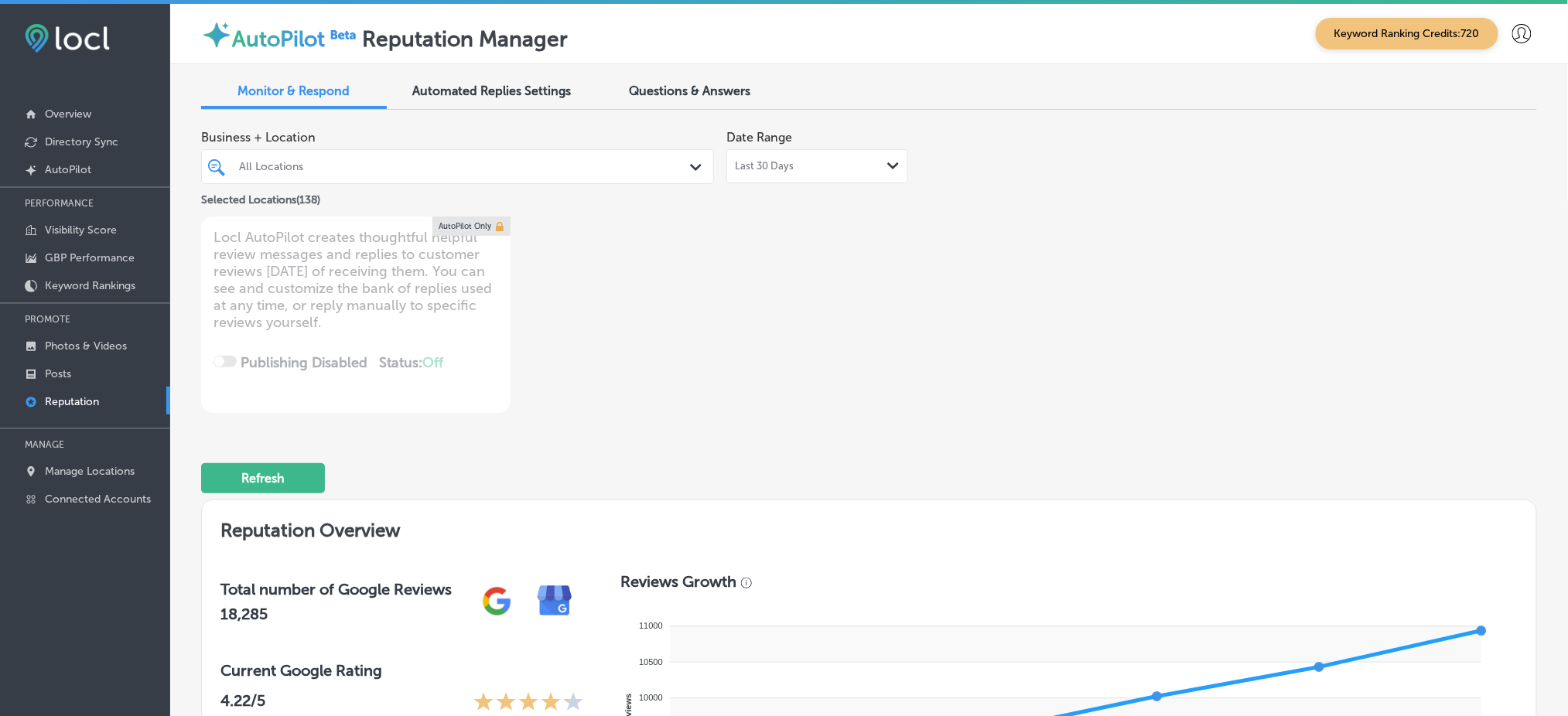
click at [490, 173] on div at bounding box center [436, 166] width 396 height 21
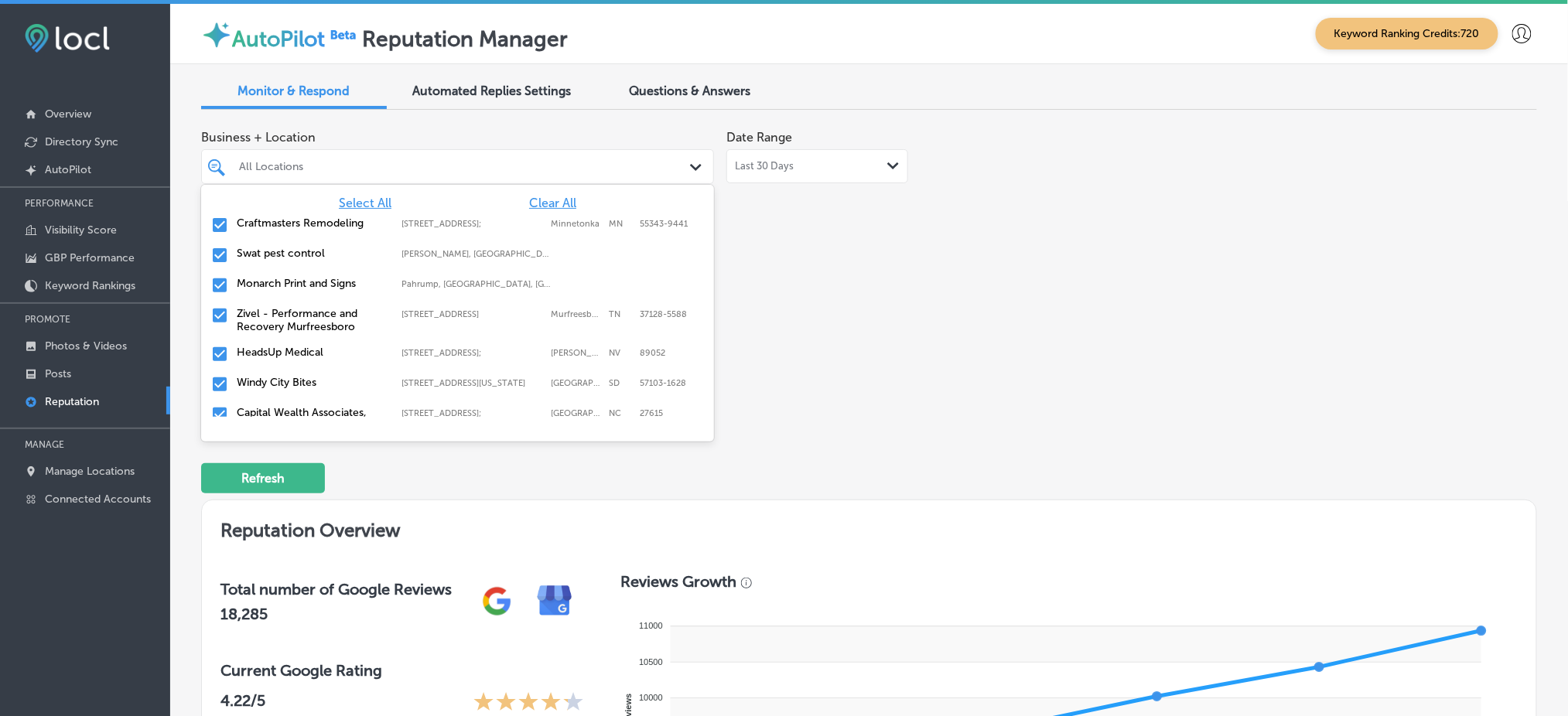
click at [543, 200] on span "Clear All" at bounding box center [552, 202] width 47 height 14
type textarea "x"
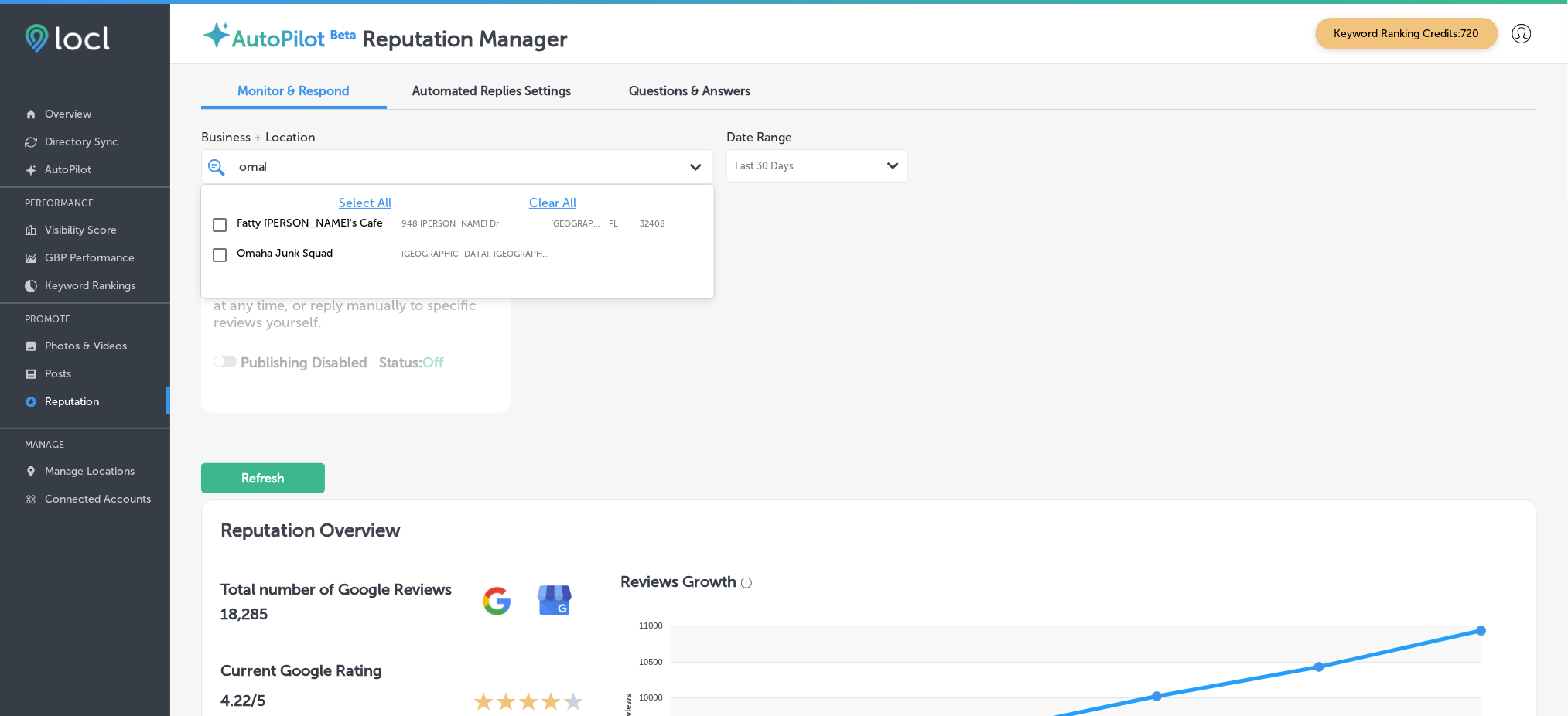
type input "omaha"
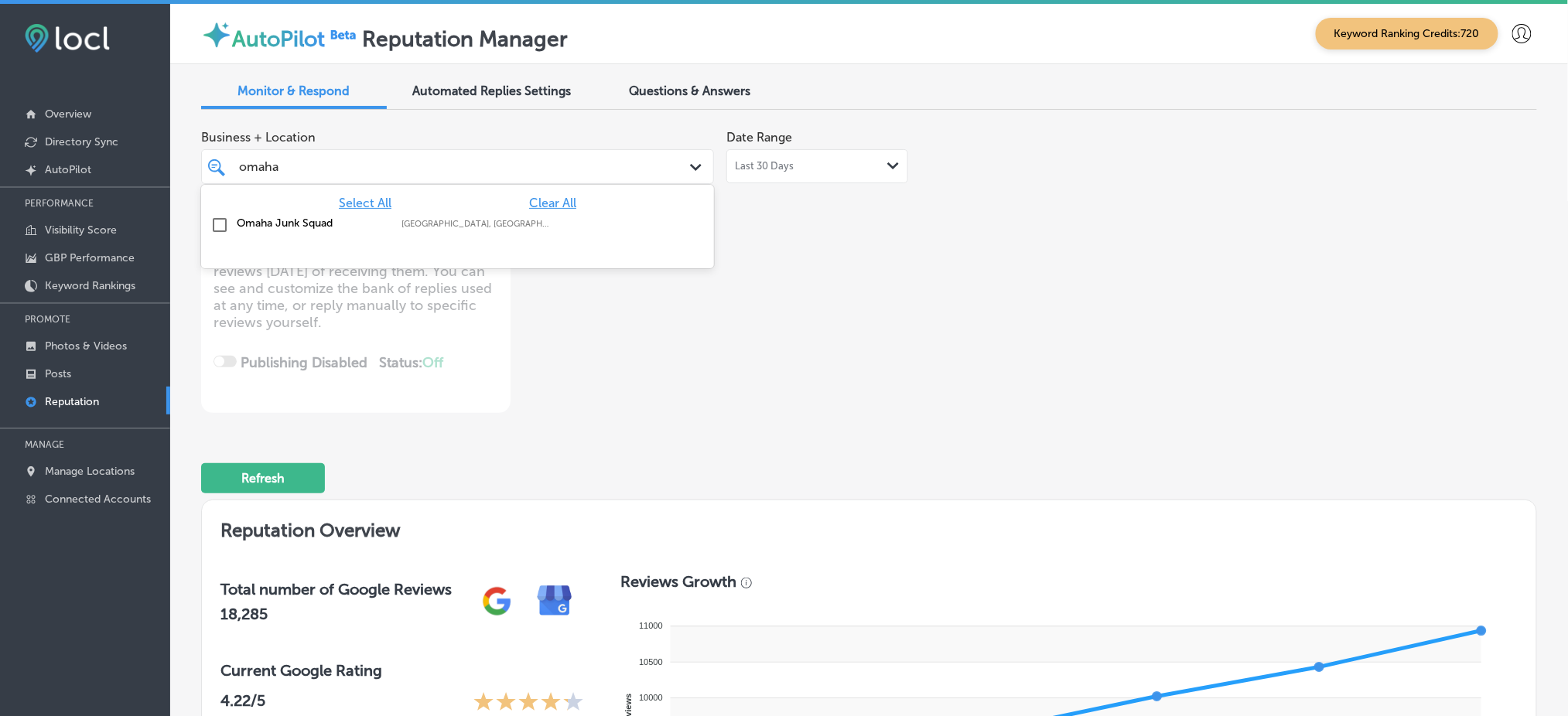
click at [552, 228] on div "Omaha Junk Squad Omaha, NE, USA | Wahoo, NE, USA | Gretna ..." at bounding box center [423, 223] width 373 height 13
type textarea "x"
type input "omaha"
click at [873, 289] on div "Business + Location option focused, 2 of 139. 2 results available for search te…" at bounding box center [601, 267] width 801 height 291
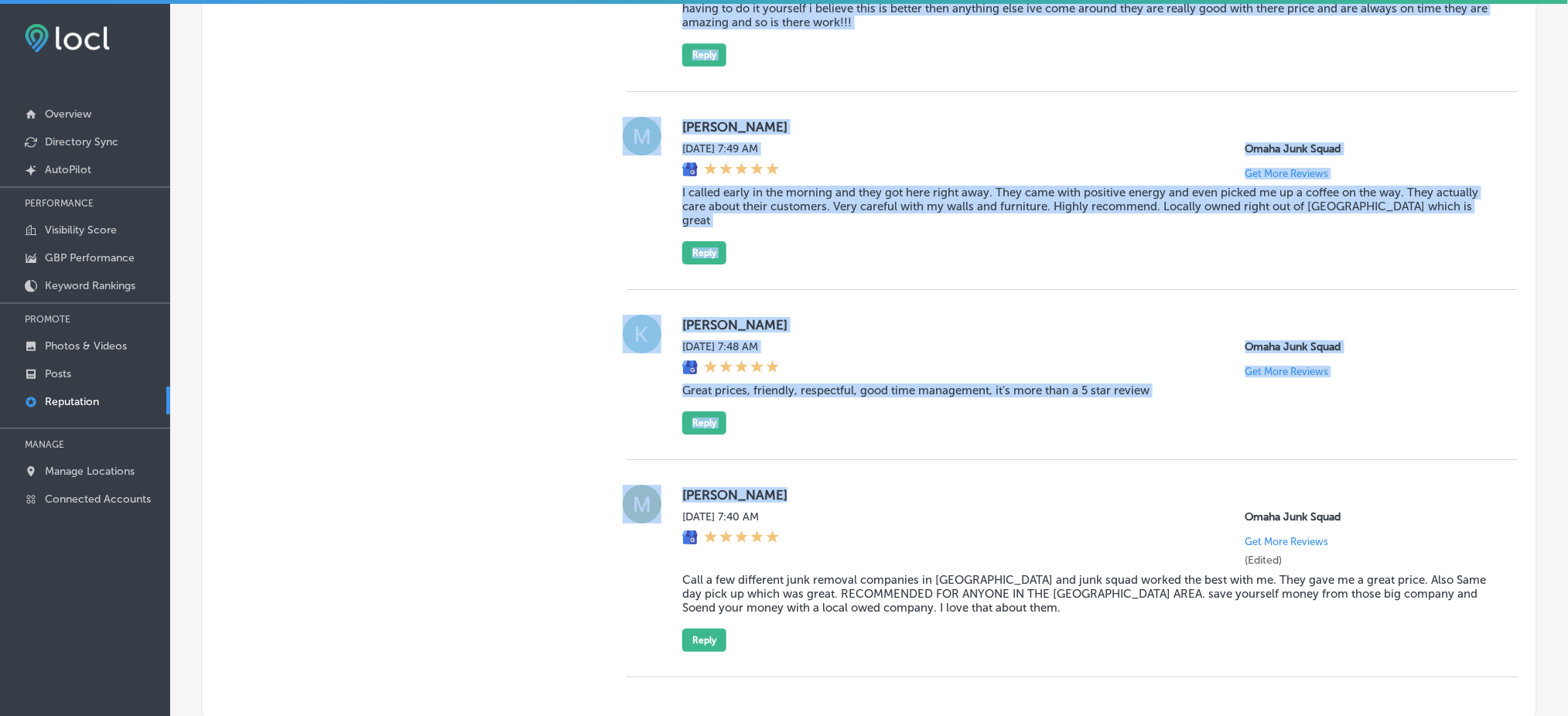
scroll to position [1925, 0]
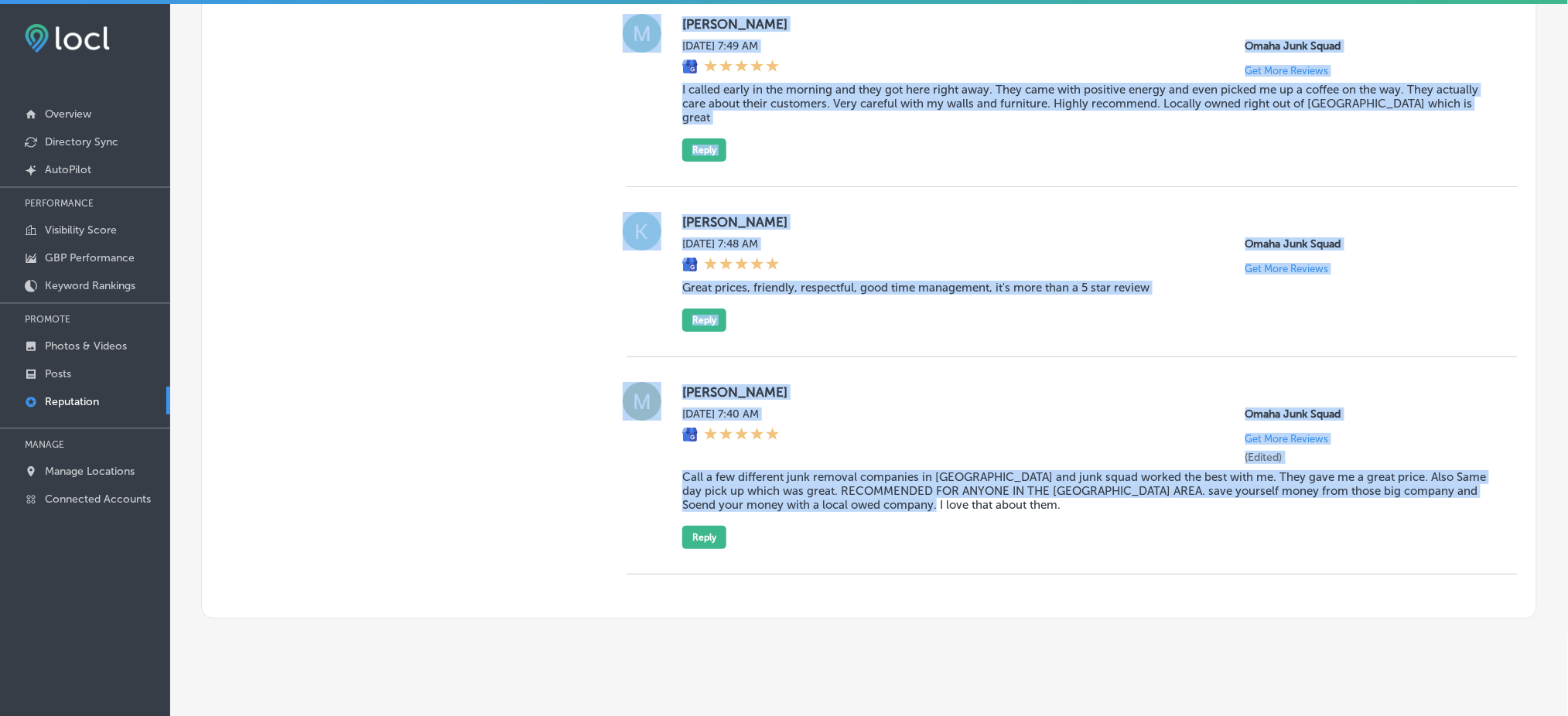
drag, startPoint x: 672, startPoint y: 79, endPoint x: 933, endPoint y: 499, distance: 494.5
copy div "Cecily Brown Fri, Aug 15, 2025 4:57 AM Omaha Junk Squad Get More Reviews (Edite…"
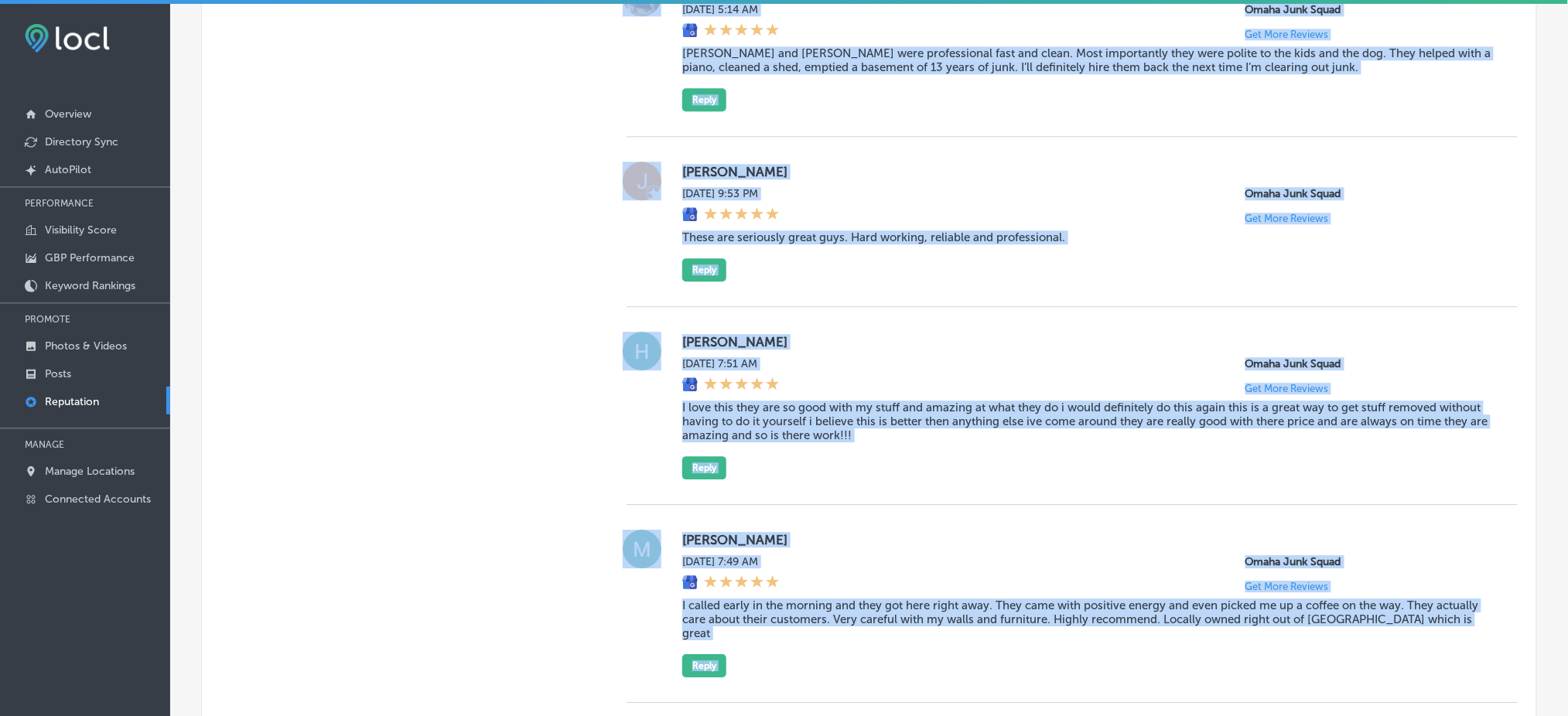
scroll to position [996, 0]
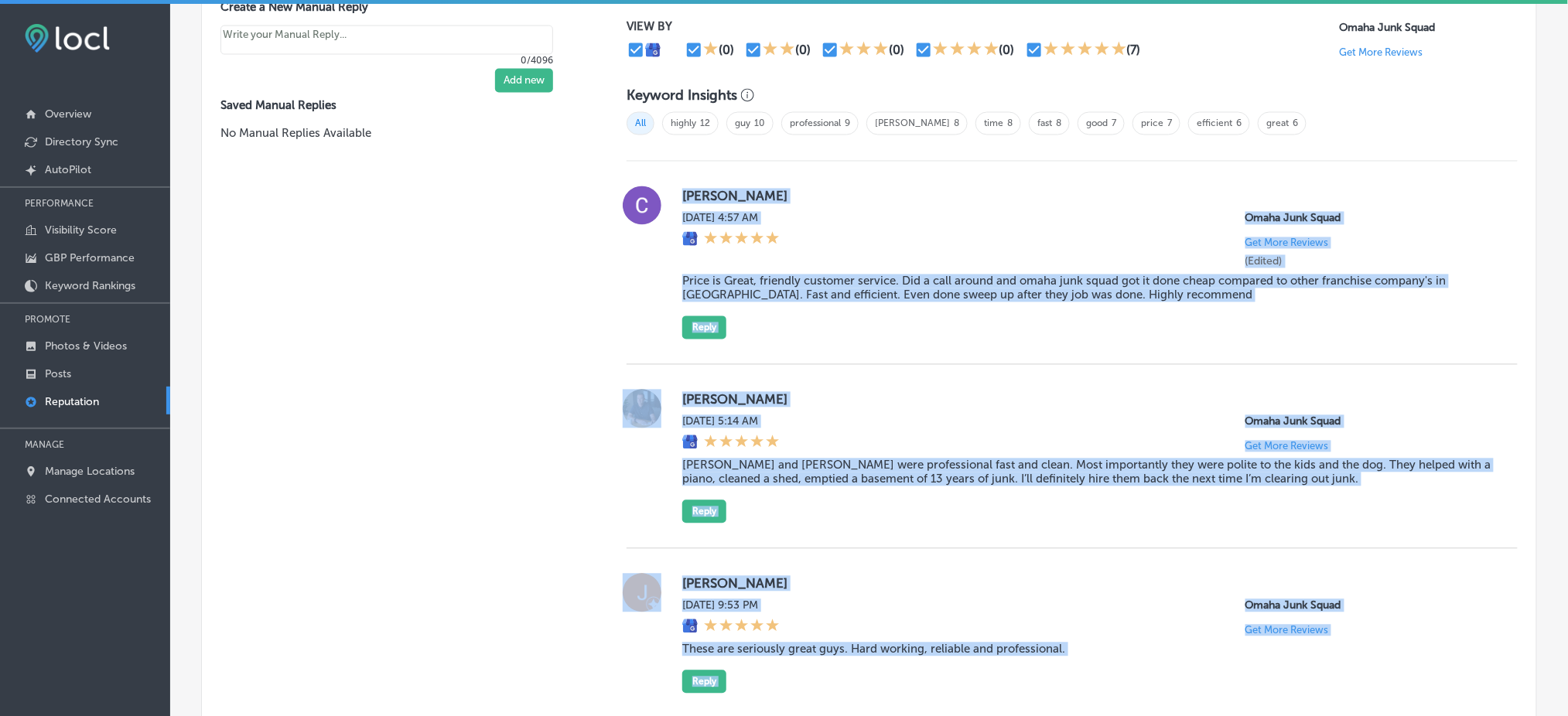
click at [924, 219] on div "Fri, Aug 15, 2025 4:57 AM Omaha Junk Squad Get More Reviews (Edited)" at bounding box center [1087, 240] width 811 height 57
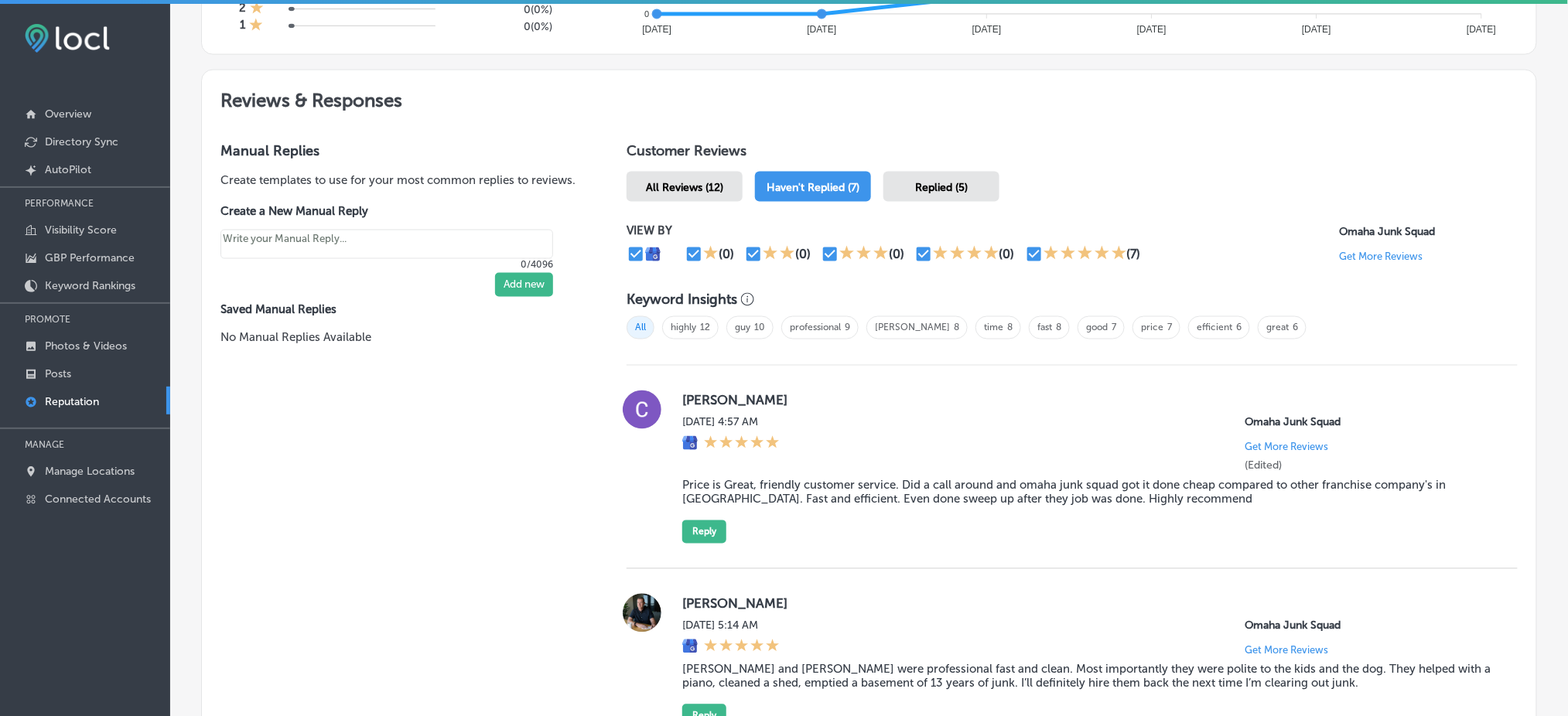
scroll to position [789, 0]
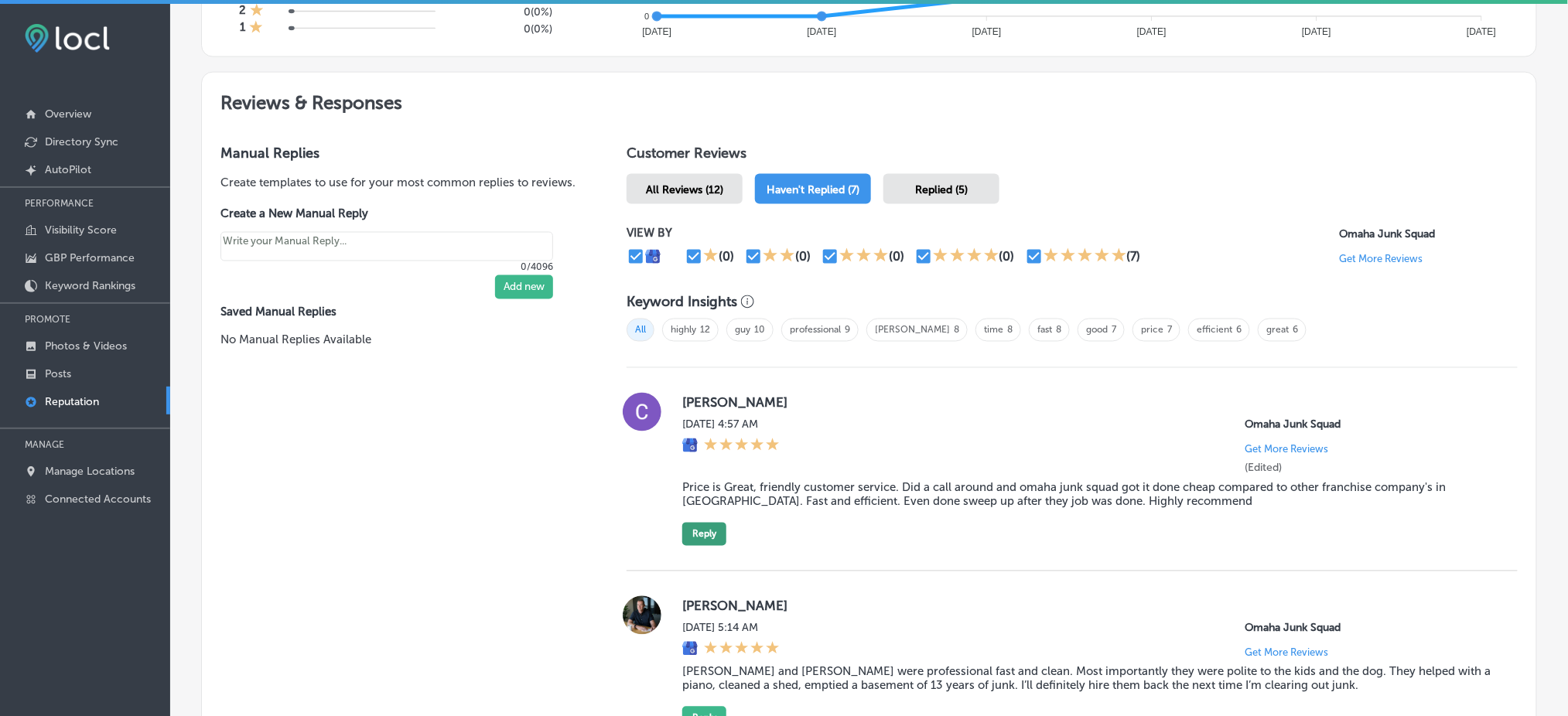
click at [702, 527] on button "Reply" at bounding box center [704, 535] width 44 height 24
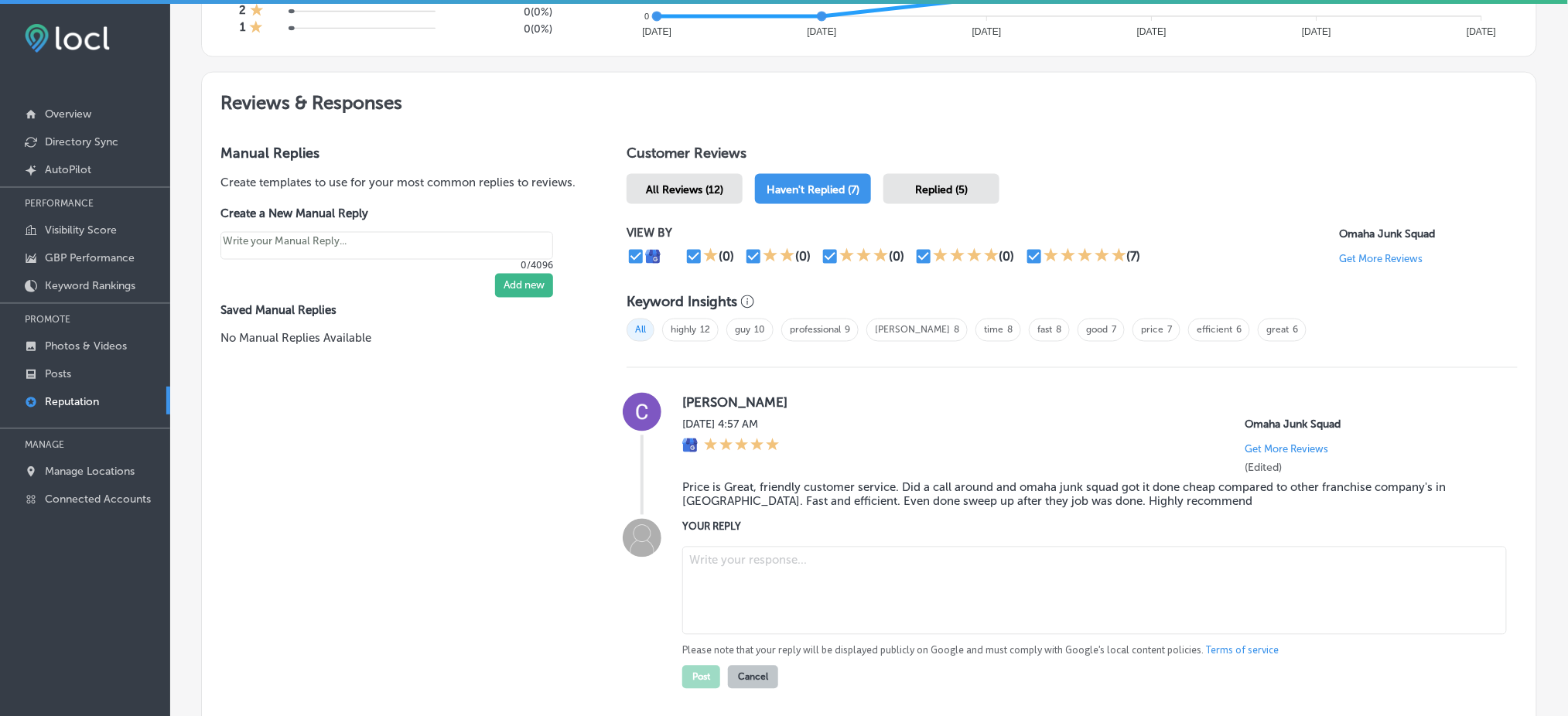
click at [756, 553] on textarea at bounding box center [1095, 590] width 825 height 89
type textarea "x"
paste textarea "Thank you for the great feedback, Cecily! We’re so glad to hear that our friend…"
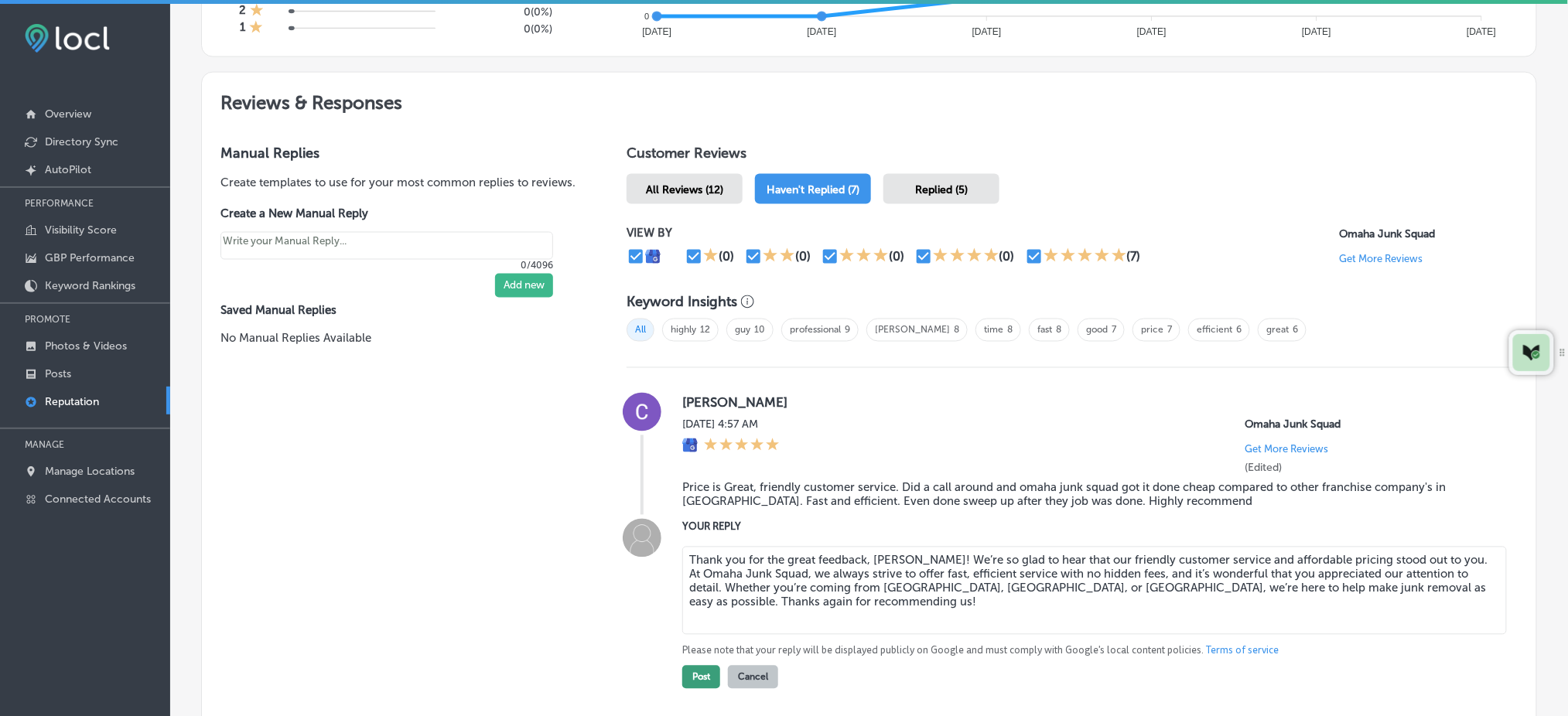
type textarea "Thank you for the great feedback, Cecily! We’re so glad to hear that our friend…"
click at [695, 670] on button "Post" at bounding box center [701, 678] width 38 height 24
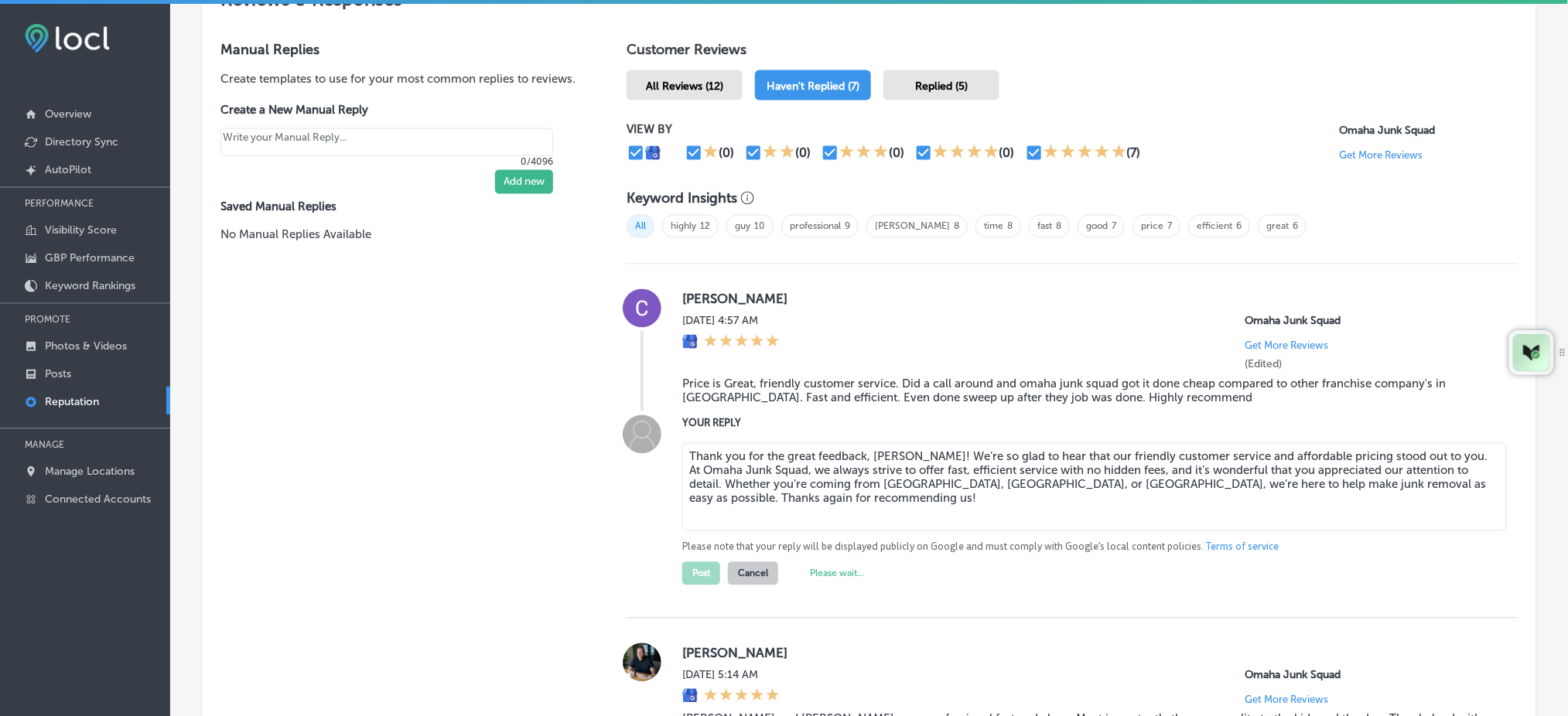
scroll to position [996, 0]
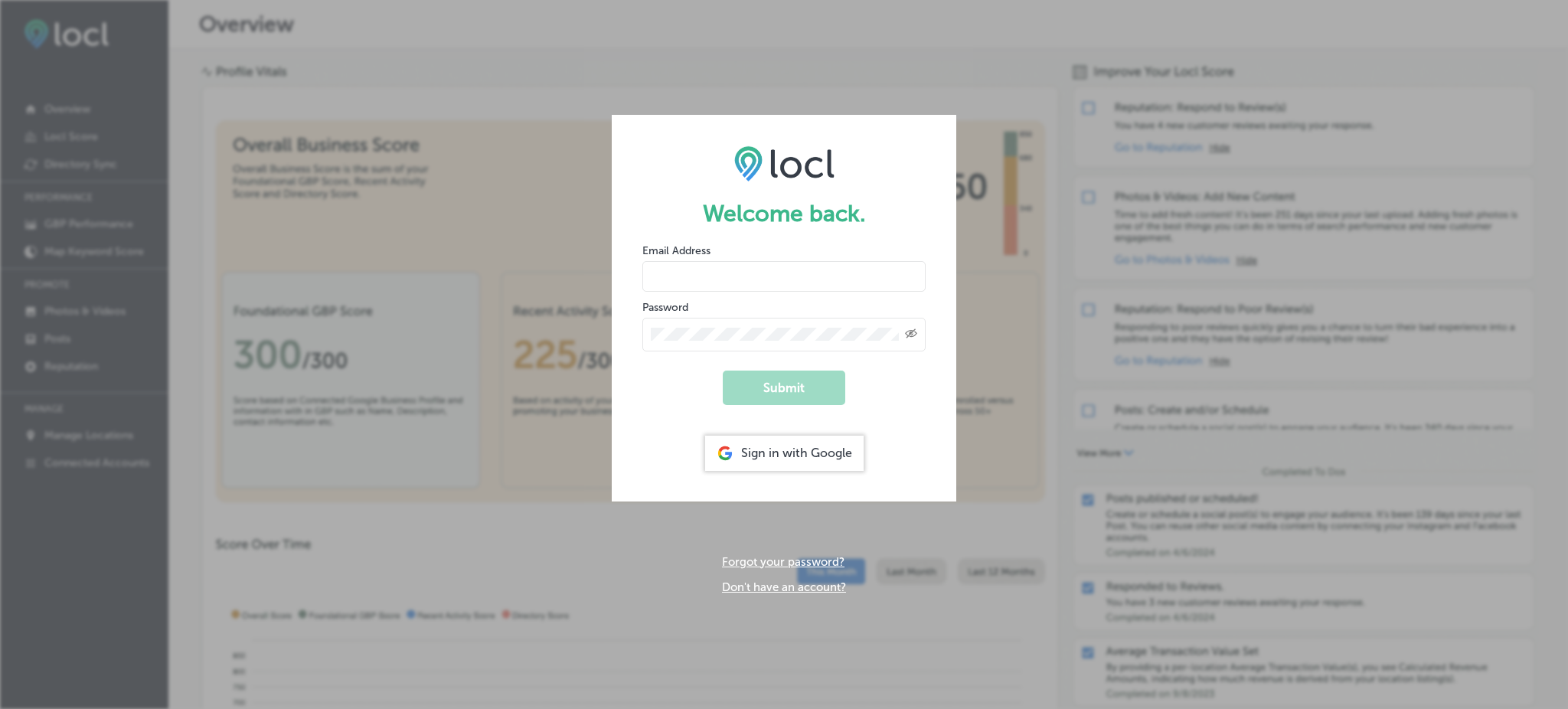
type input "Rabosa"
click at [819, 442] on div "Sign in with Google" at bounding box center [785, 453] width 159 height 35
type input "Rabosa"
click at [841, 463] on div "Sign in with Google" at bounding box center [785, 453] width 159 height 35
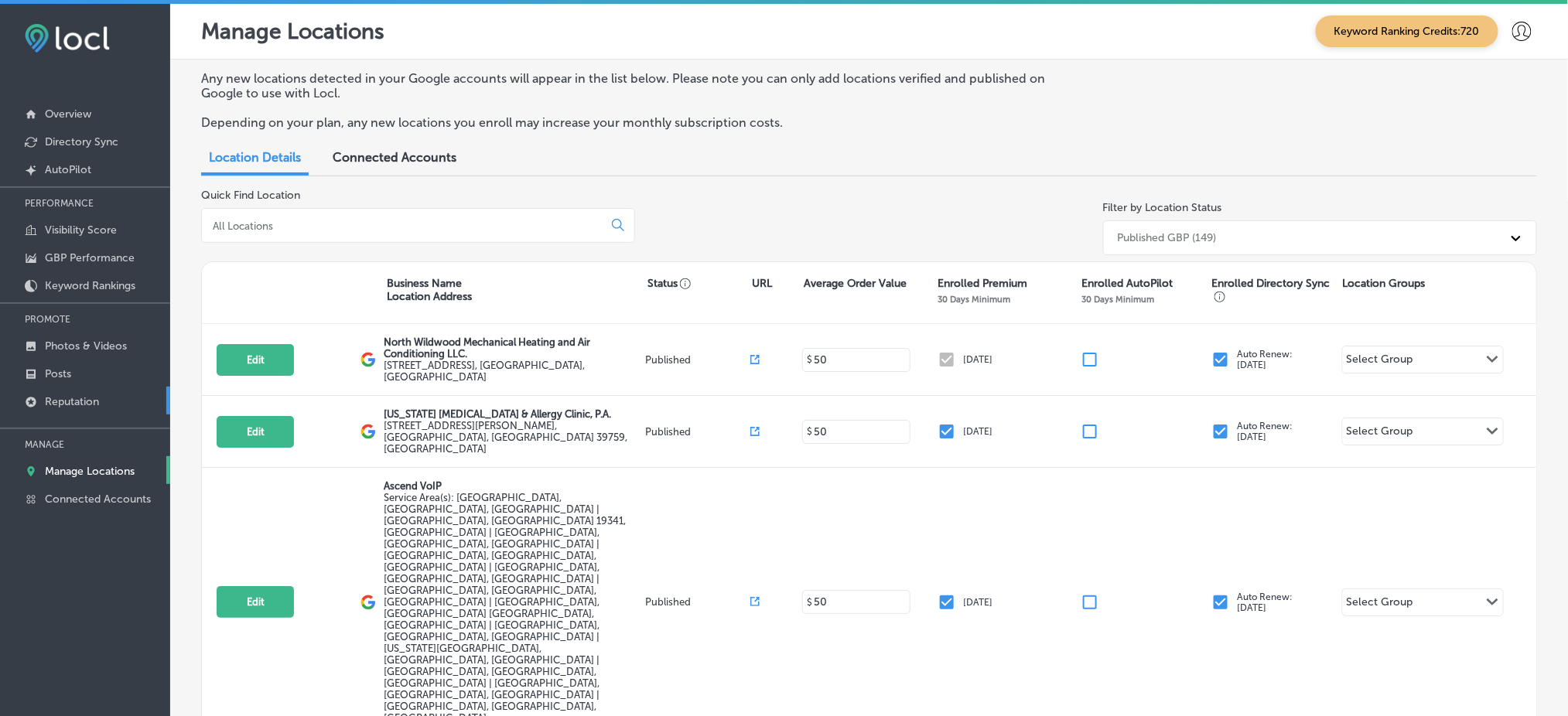
click at [112, 396] on link "Reputation" at bounding box center [85, 401] width 170 height 28
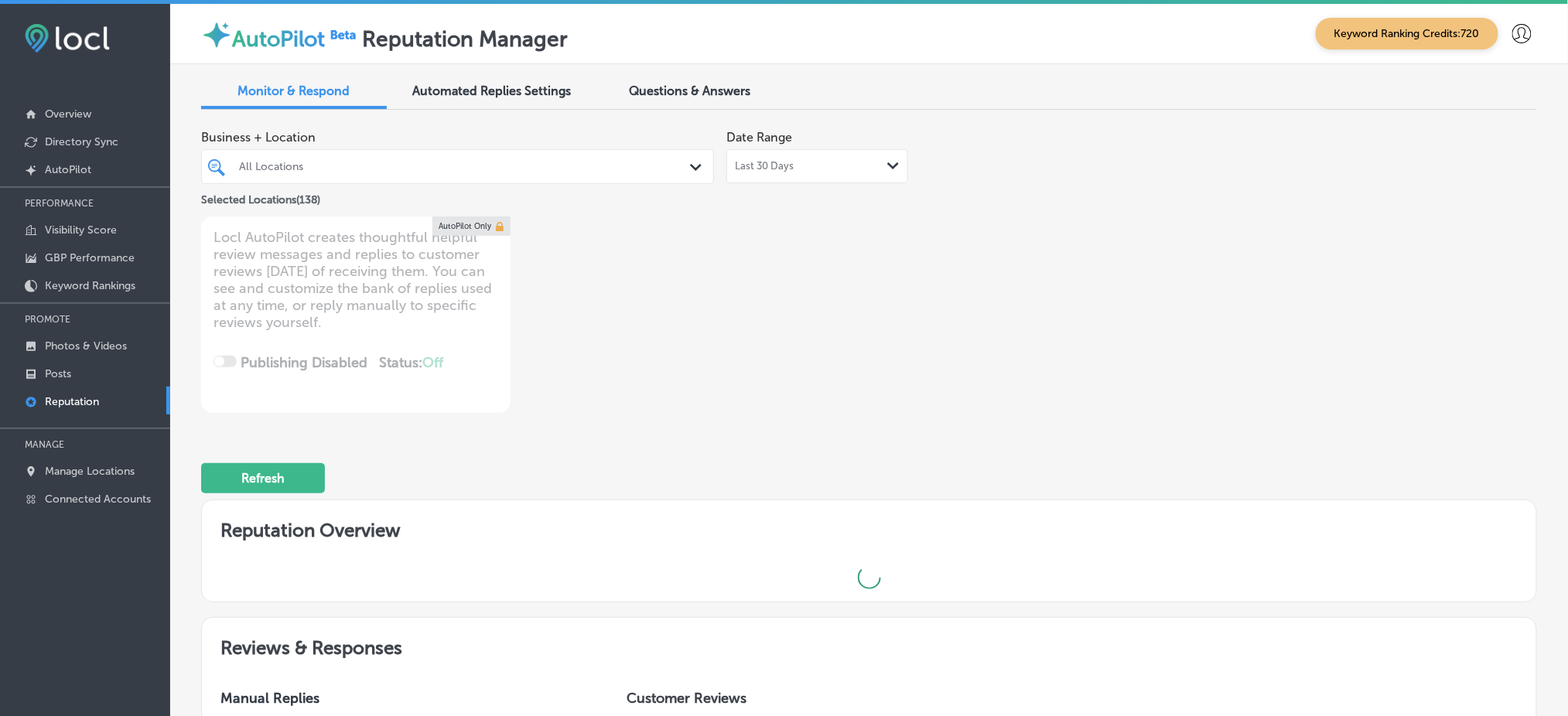
click at [421, 177] on div "All Locations" at bounding box center [457, 166] width 453 height 24
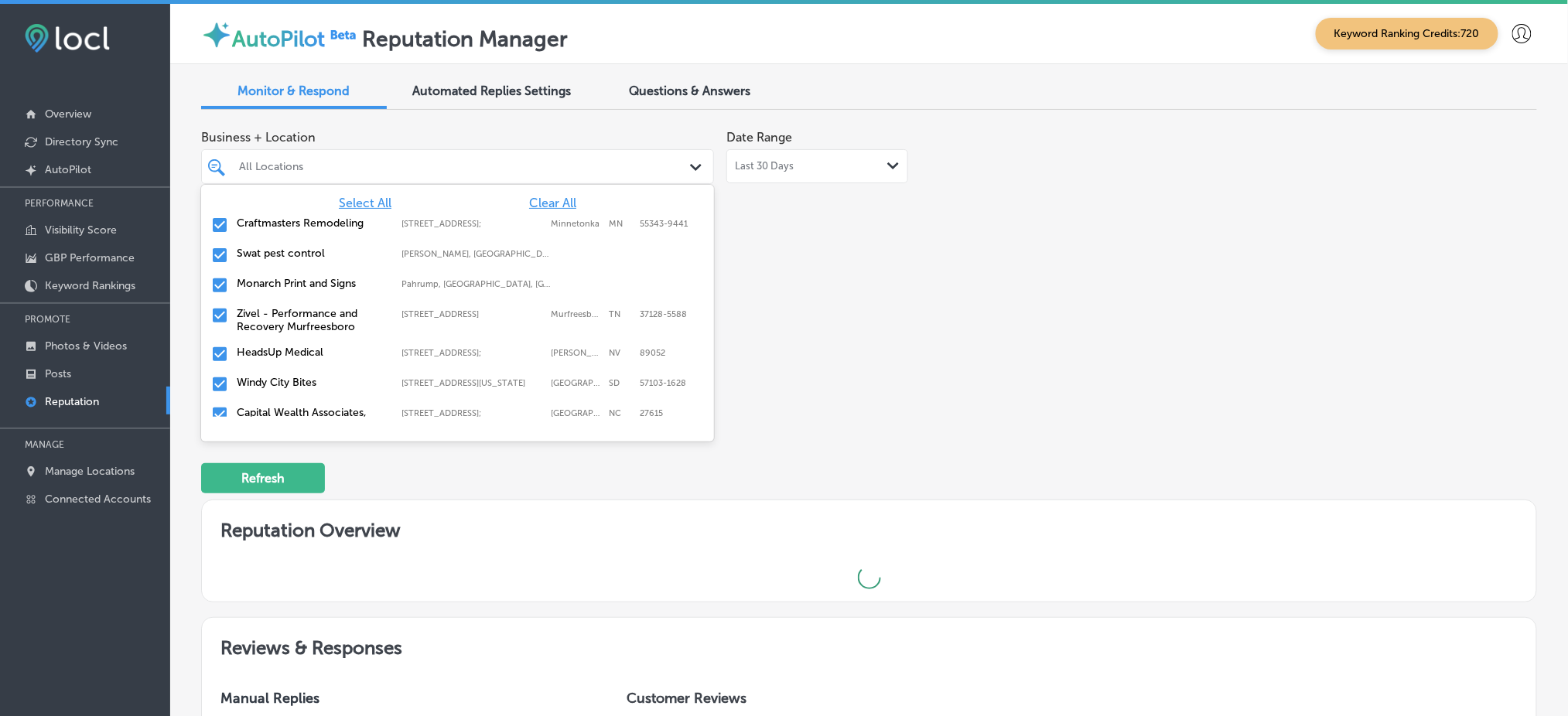
click at [529, 199] on span "Clear All" at bounding box center [552, 202] width 47 height 14
type textarea "x"
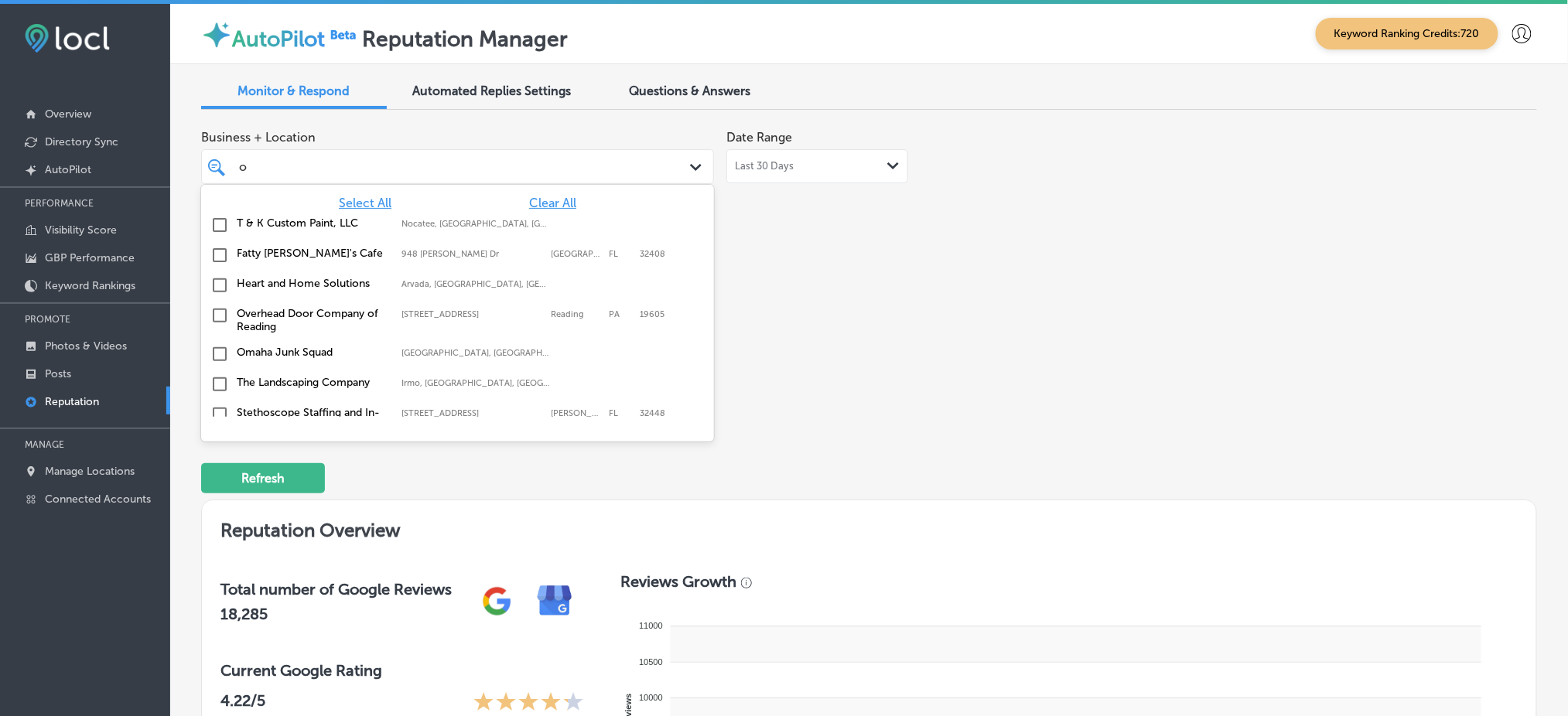
type input "om"
type textarea "x"
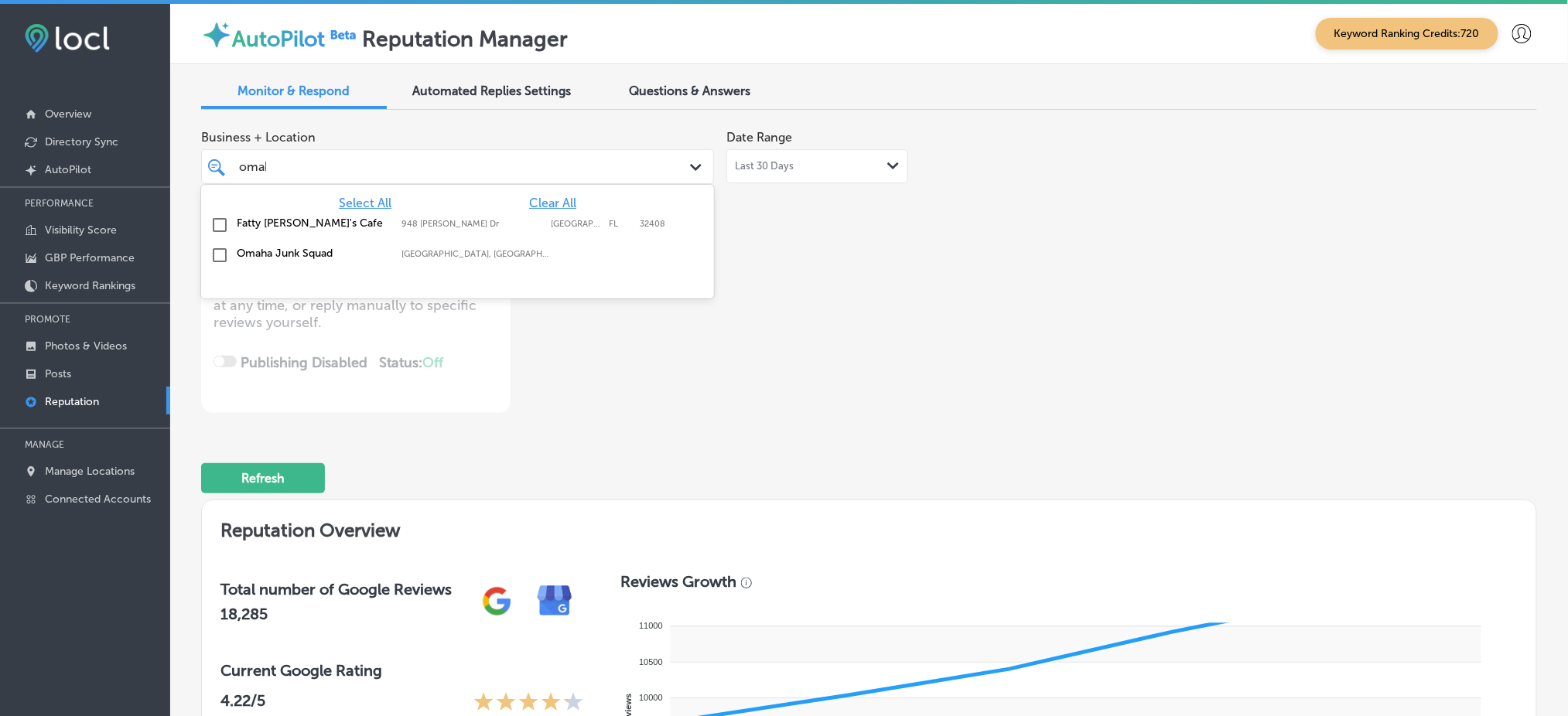
type input "omaha"
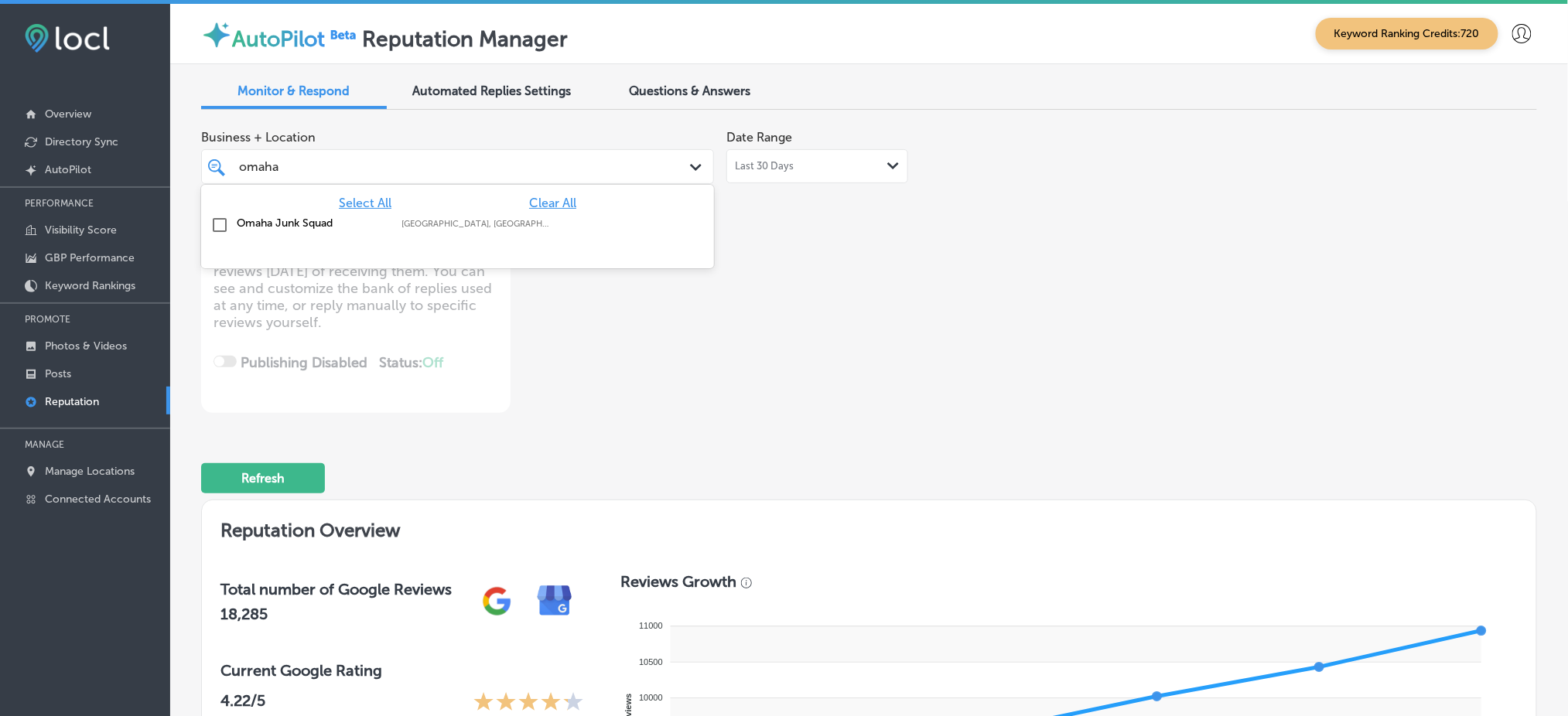
click at [526, 232] on div "Omaha Junk Squad Omaha, [GEOGRAPHIC_DATA], [GEOGRAPHIC_DATA] | [GEOGRAPHIC_DATA…" at bounding box center [457, 225] width 500 height 24
type textarea "x"
type input "omaha"
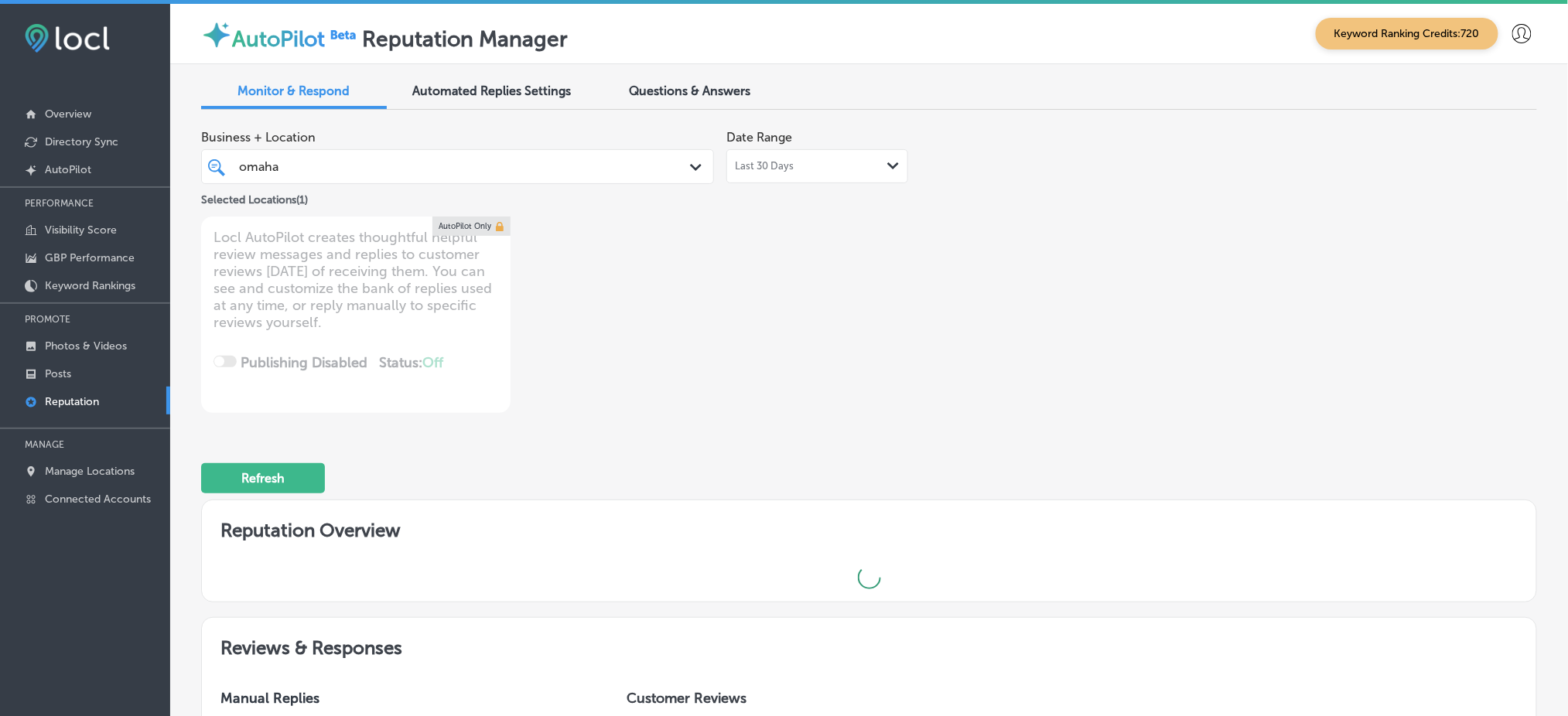
click at [780, 280] on div "Business + Location [GEOGRAPHIC_DATA] Path Created with Sketch. Selected Locati…" at bounding box center [601, 267] width 801 height 291
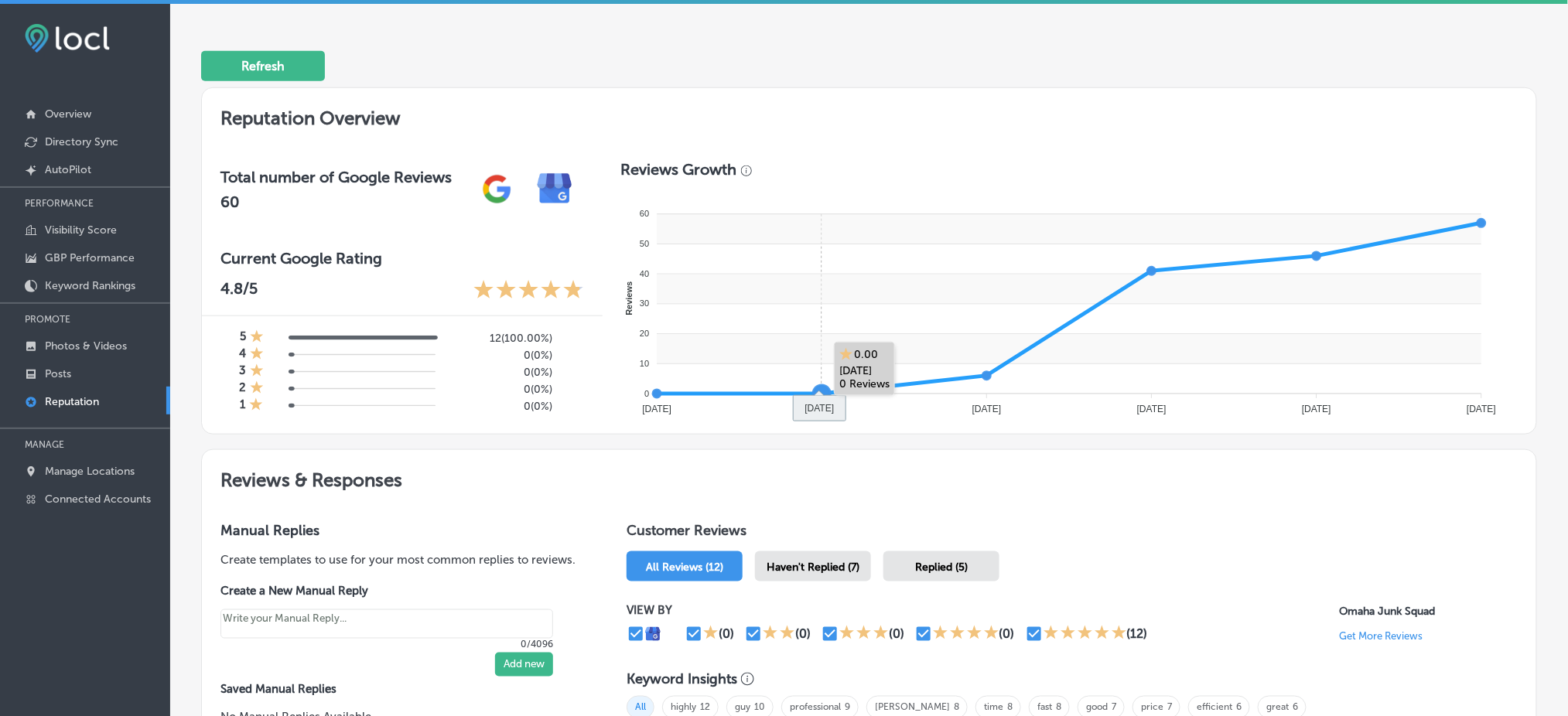
scroll to position [619, 0]
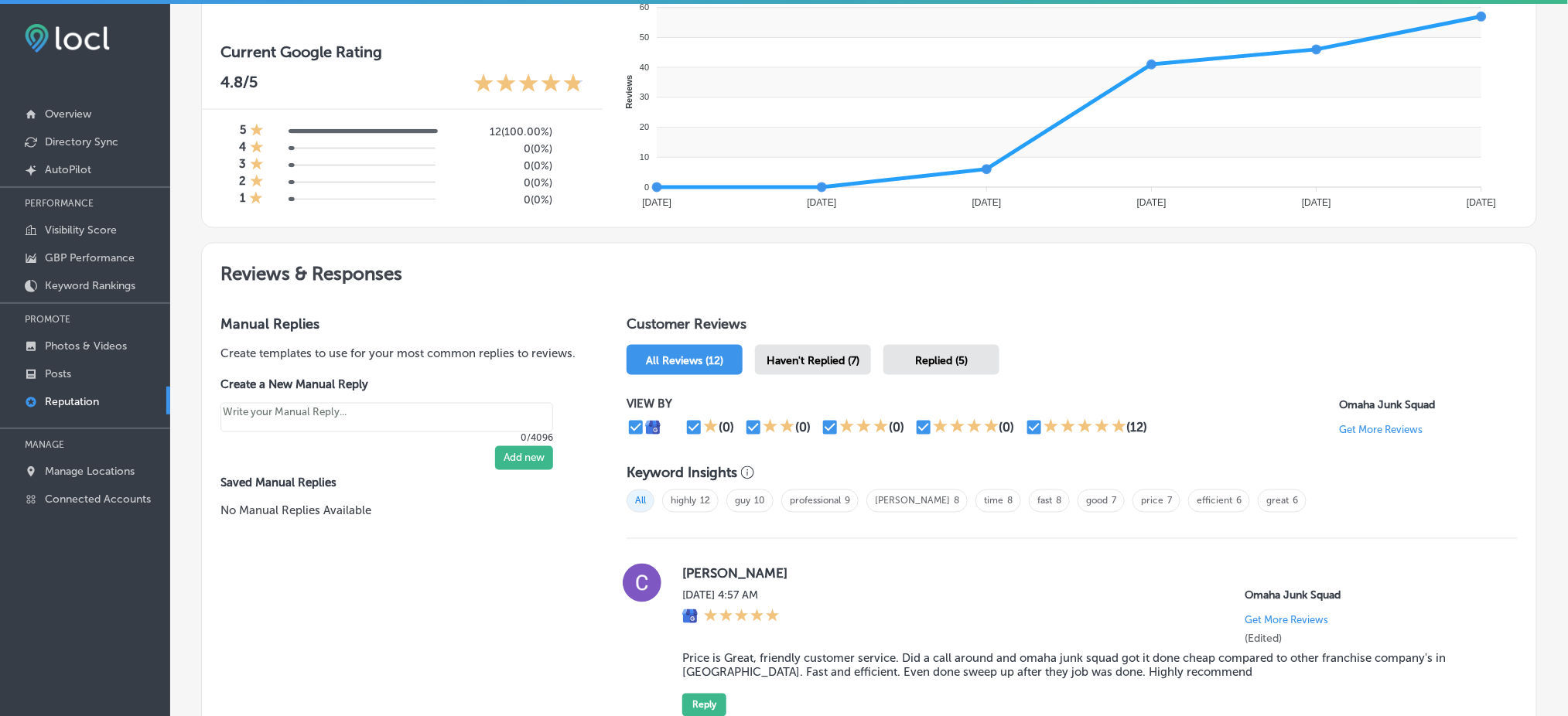
click at [823, 347] on div "Haven't Replied (7)" at bounding box center [813, 360] width 116 height 30
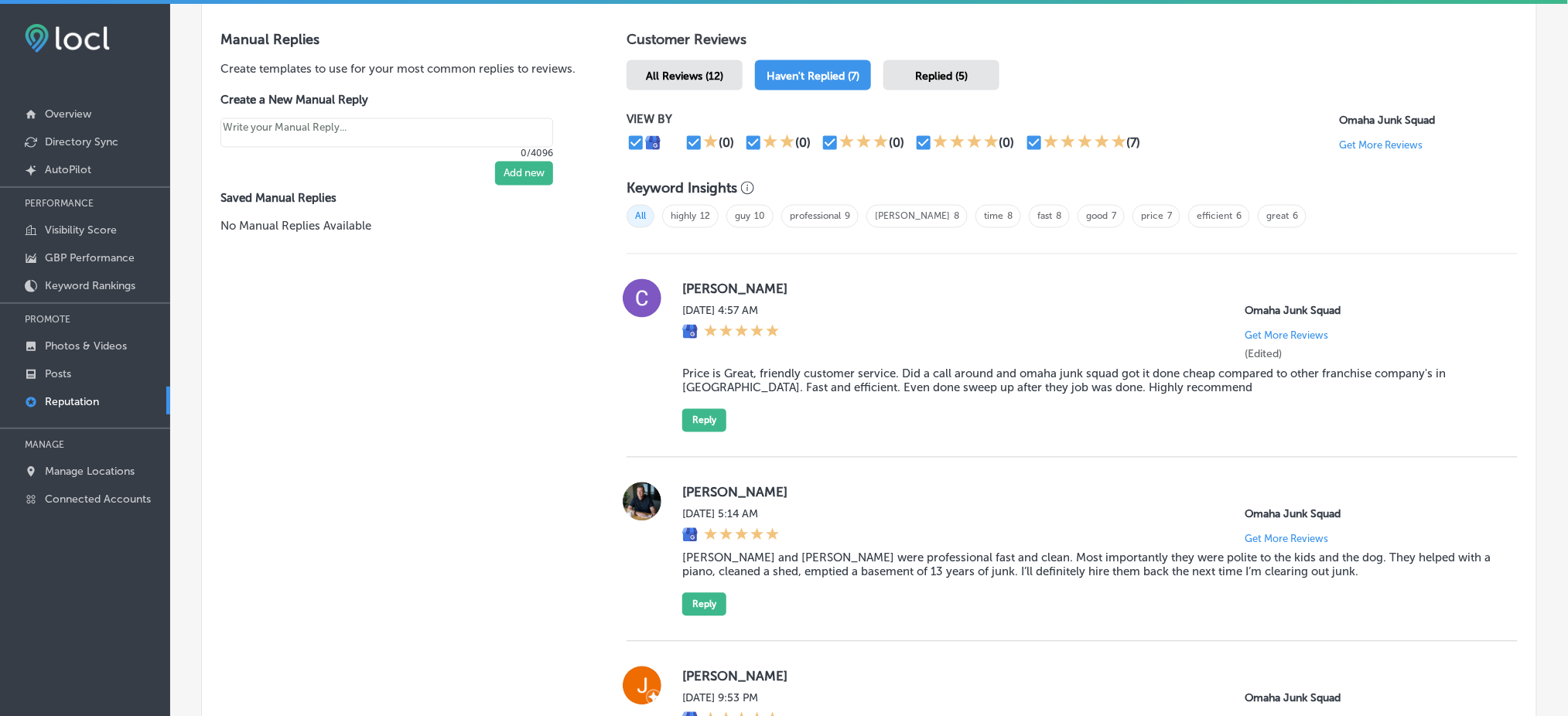
scroll to position [929, 0]
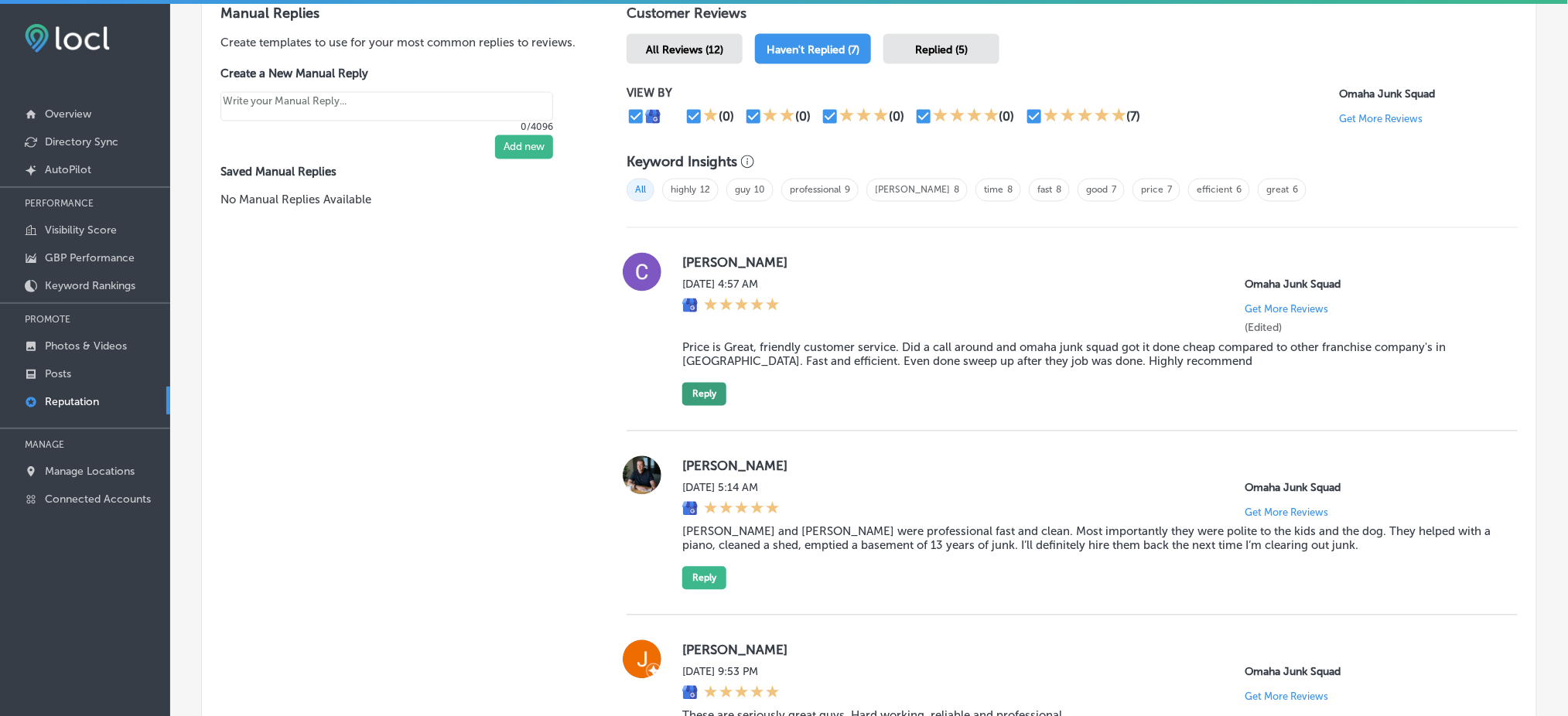
click at [710, 392] on button "Reply" at bounding box center [704, 395] width 44 height 24
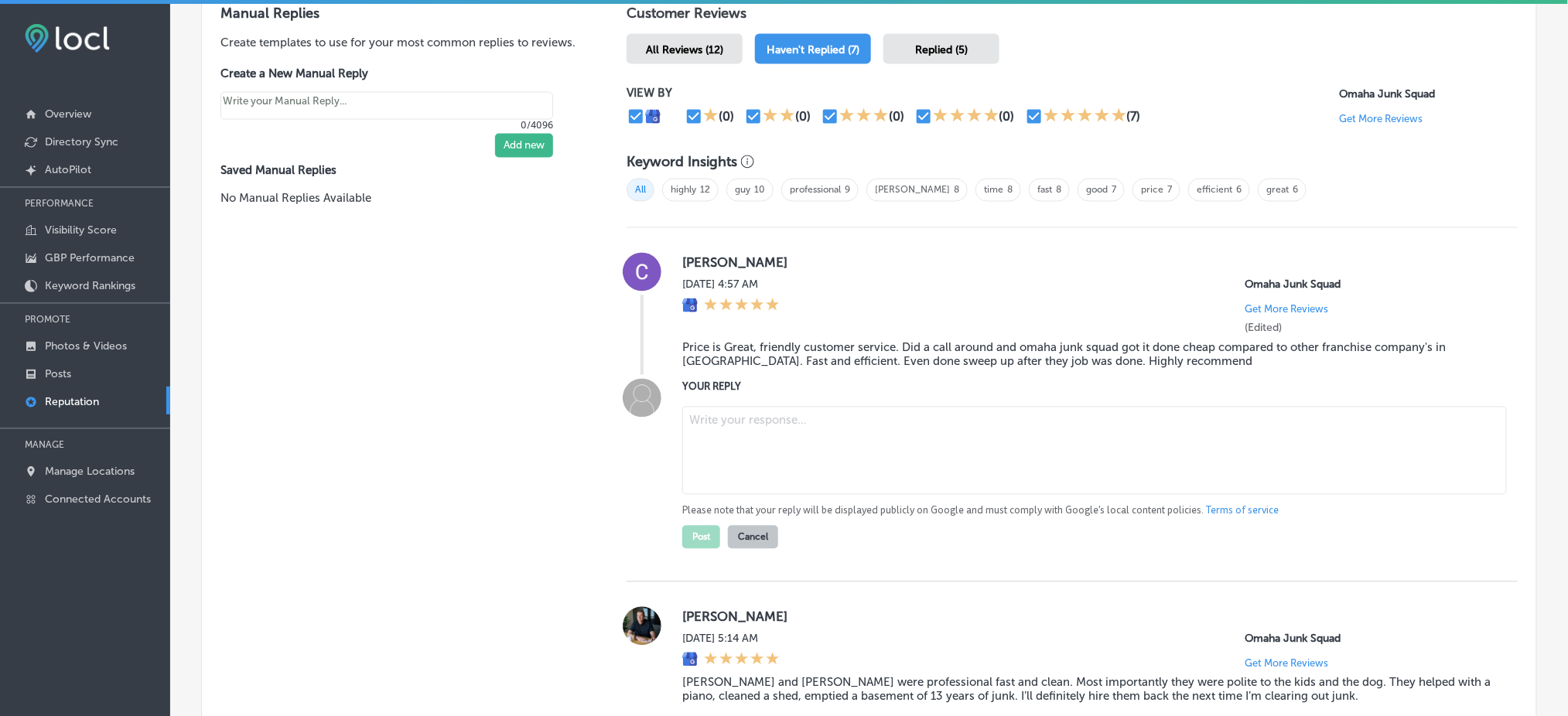
click at [876, 458] on textarea at bounding box center [1095, 450] width 825 height 89
type textarea "x"
paste textarea "Thank you for the great feedback, Cecily! We’re so glad to hear that our friend…"
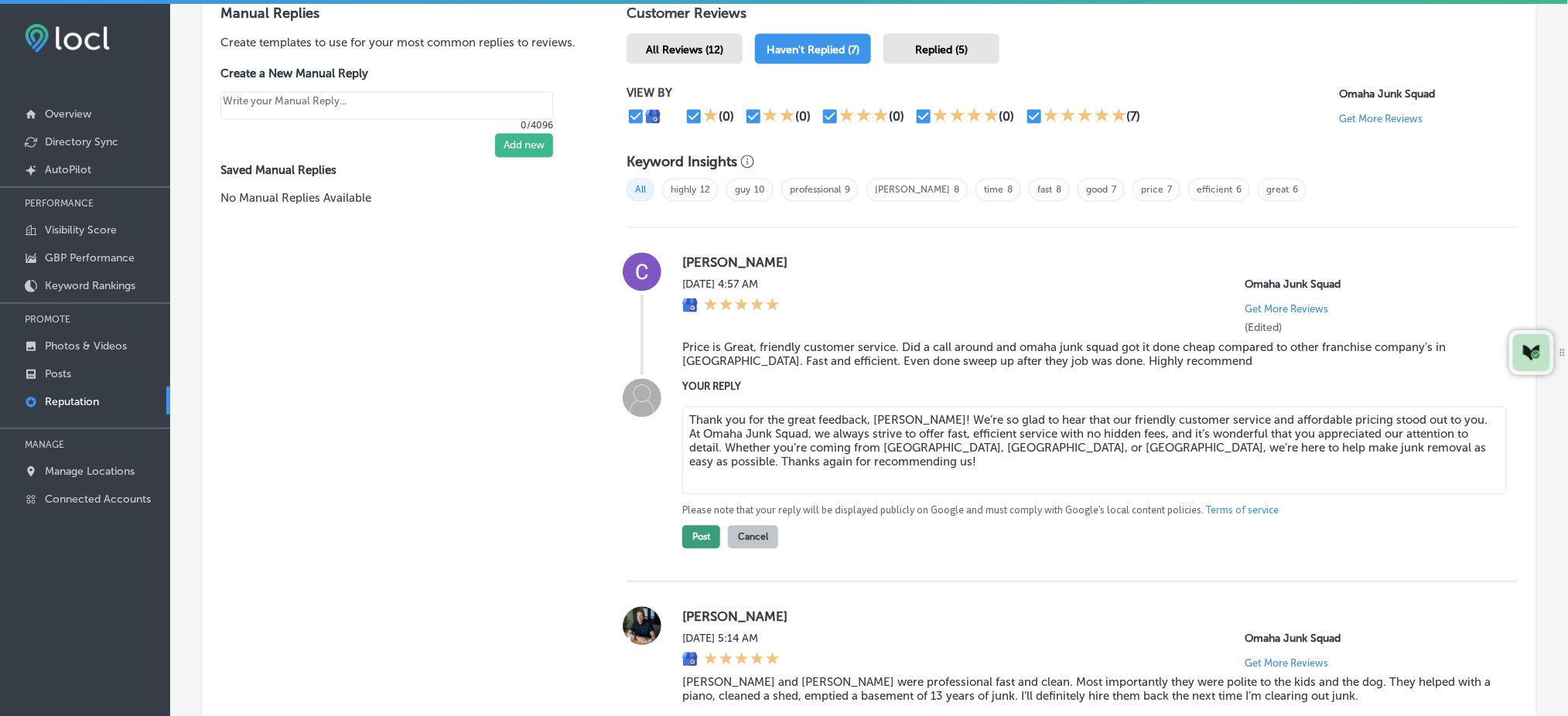
type textarea "Thank you for the great feedback, Cecily! We’re so glad to hear that our friend…"
click at [703, 530] on button "Post" at bounding box center [701, 538] width 38 height 24
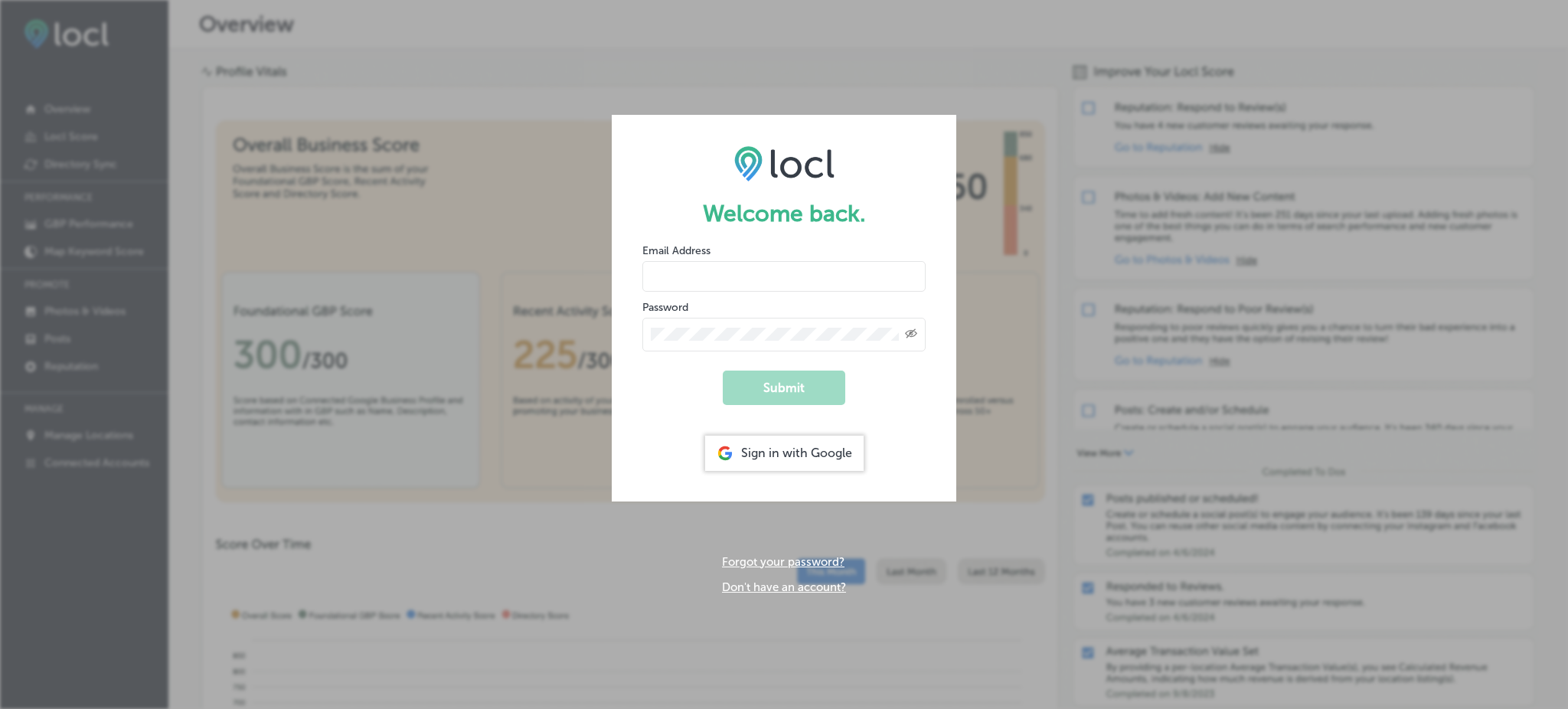
type input "Rabosa"
click at [829, 465] on div "Sign in with Google" at bounding box center [785, 453] width 159 height 35
type input "Rabosa"
click at [827, 452] on div "Sign in with Google" at bounding box center [785, 453] width 159 height 35
type input "Rabosa"
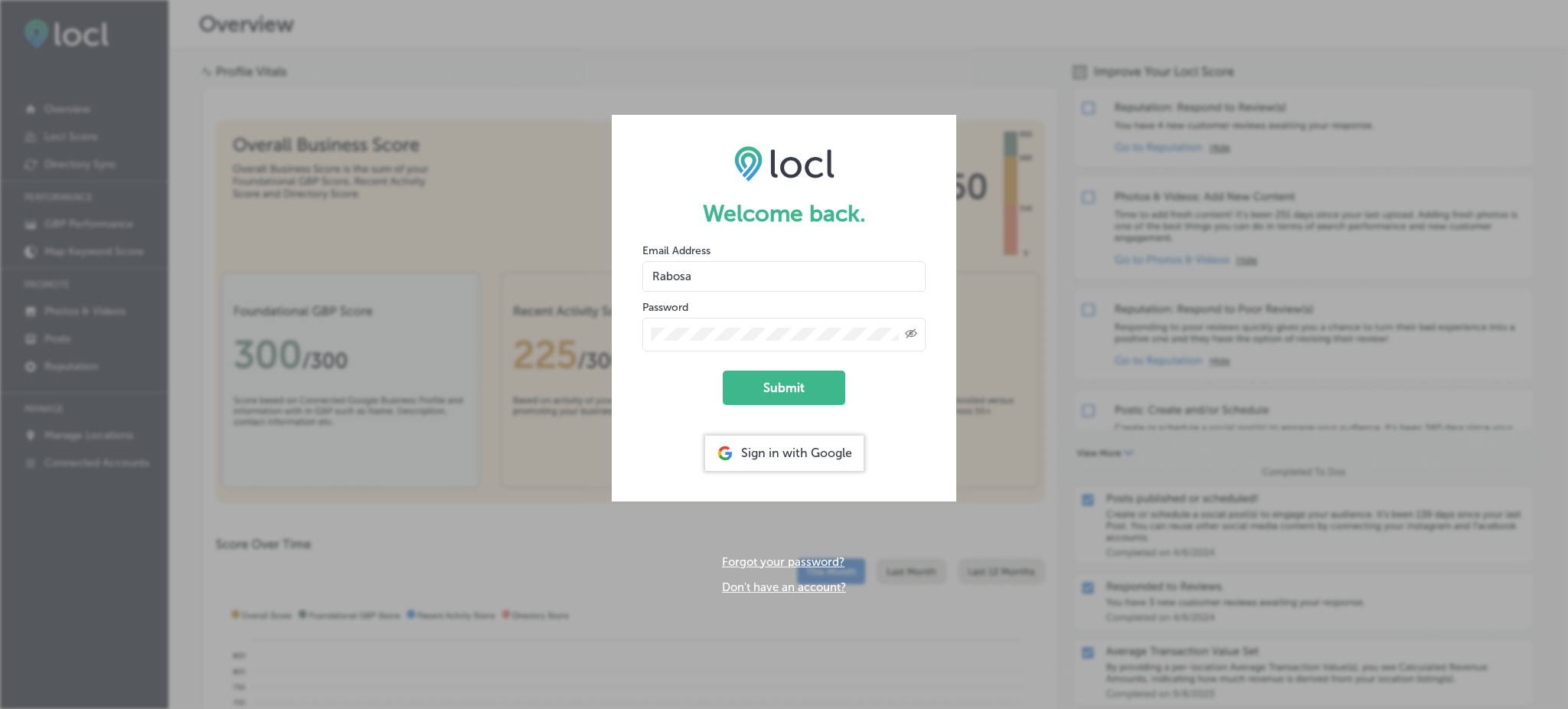
click at [733, 443] on div "Sign in with Google" at bounding box center [785, 453] width 159 height 35
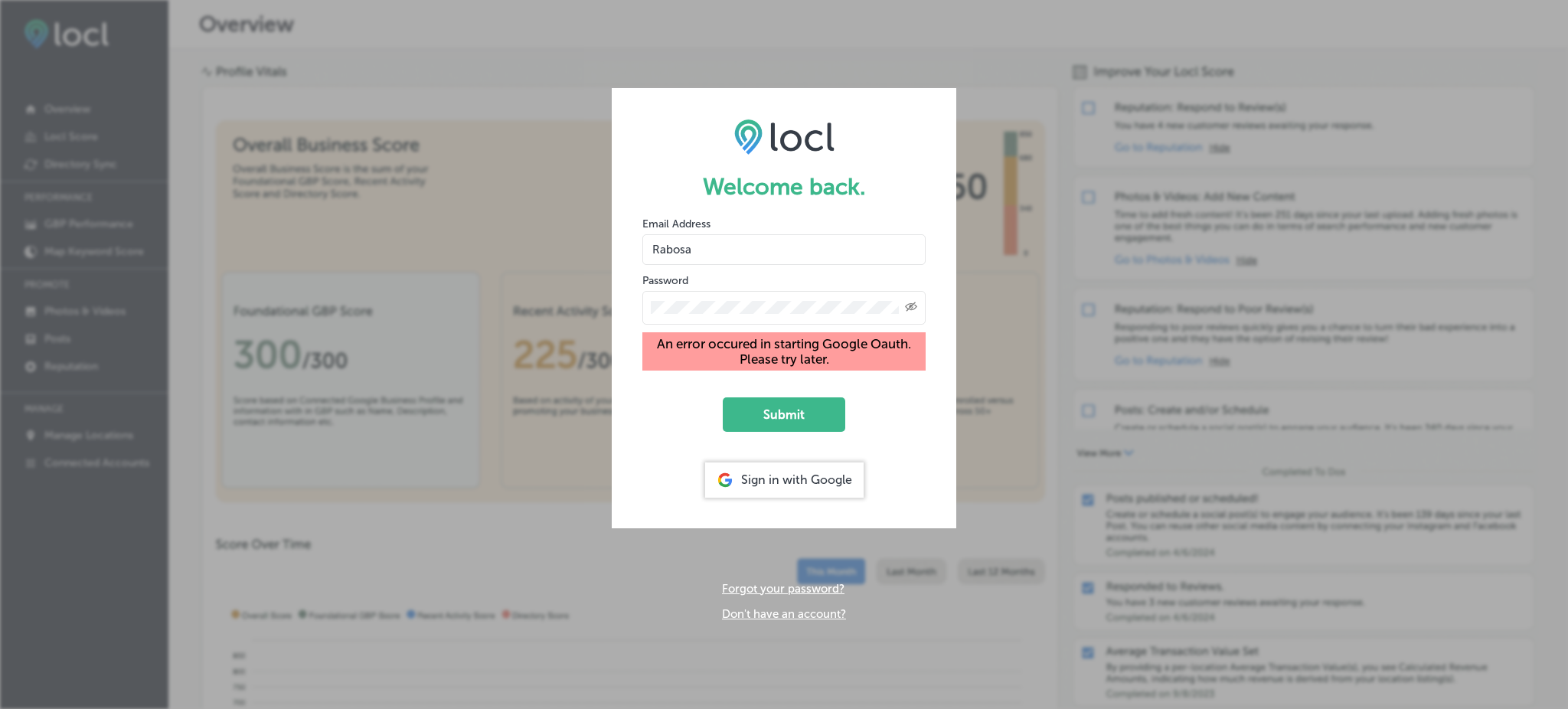
click at [824, 463] on div "Sign in with Google" at bounding box center [785, 480] width 159 height 35
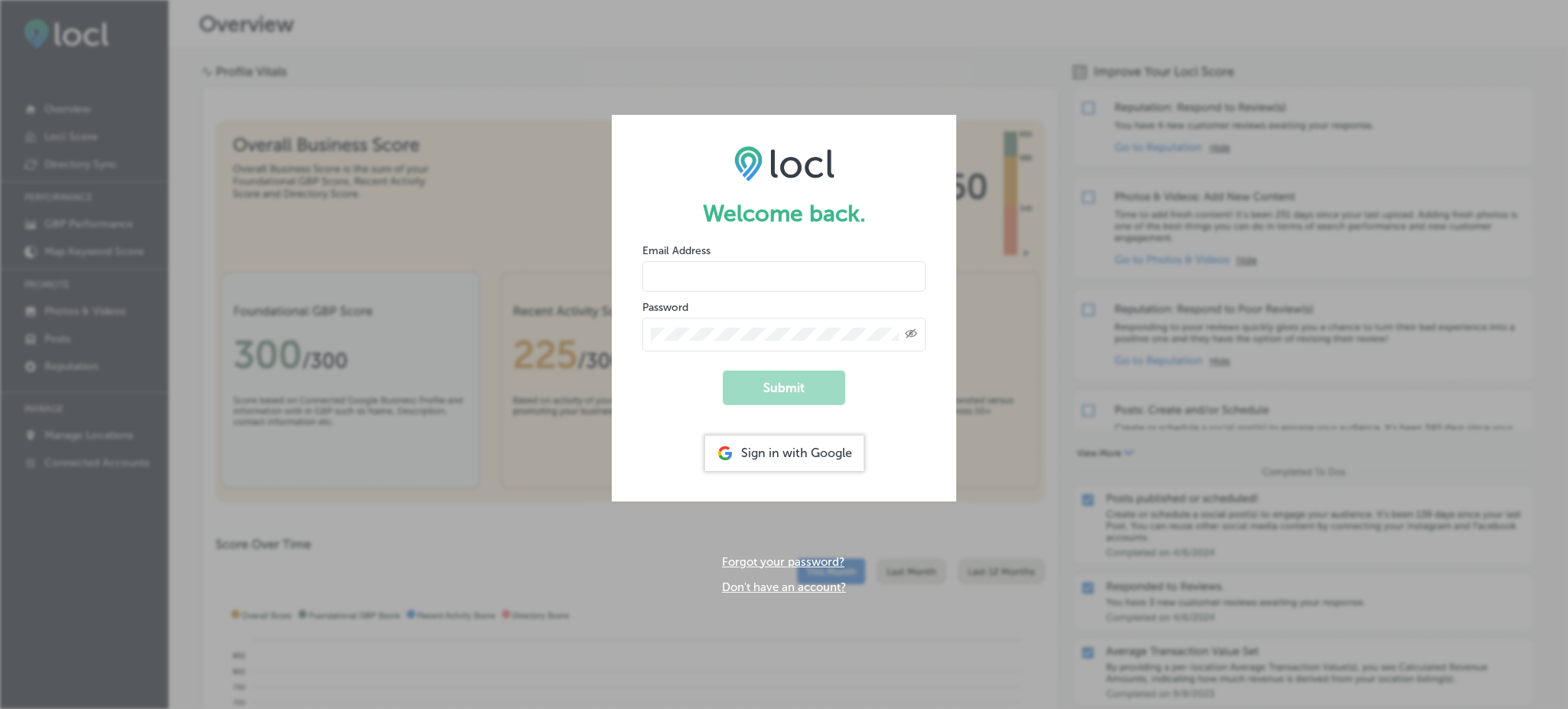
type input "Rabosa"
click at [842, 455] on div "Sign in with Google" at bounding box center [785, 453] width 159 height 35
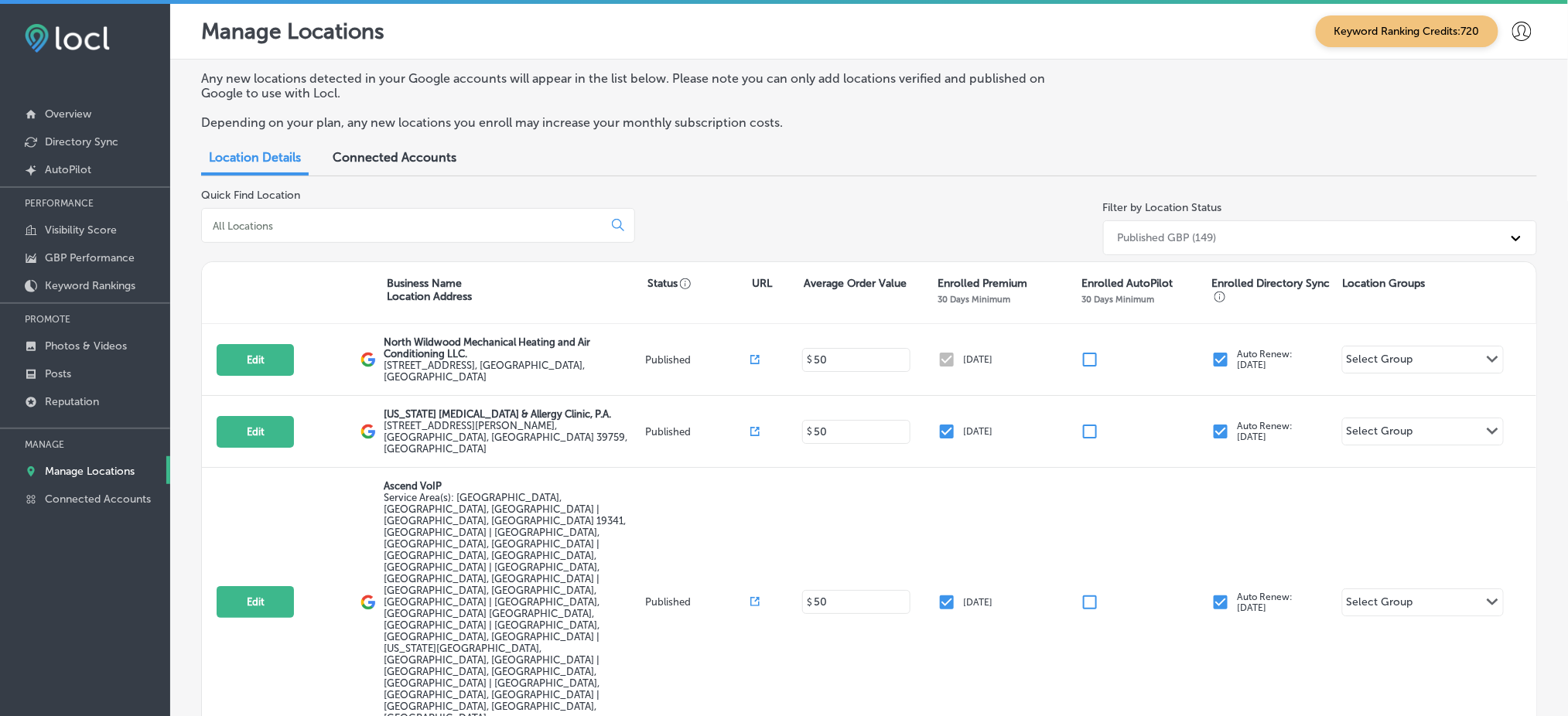
click at [1238, 102] on div "Any new locations detected in your Google accounts will appear in the list belo…" at bounding box center [869, 106] width 1336 height 71
click at [77, 387] on link "Reputation" at bounding box center [85, 401] width 170 height 28
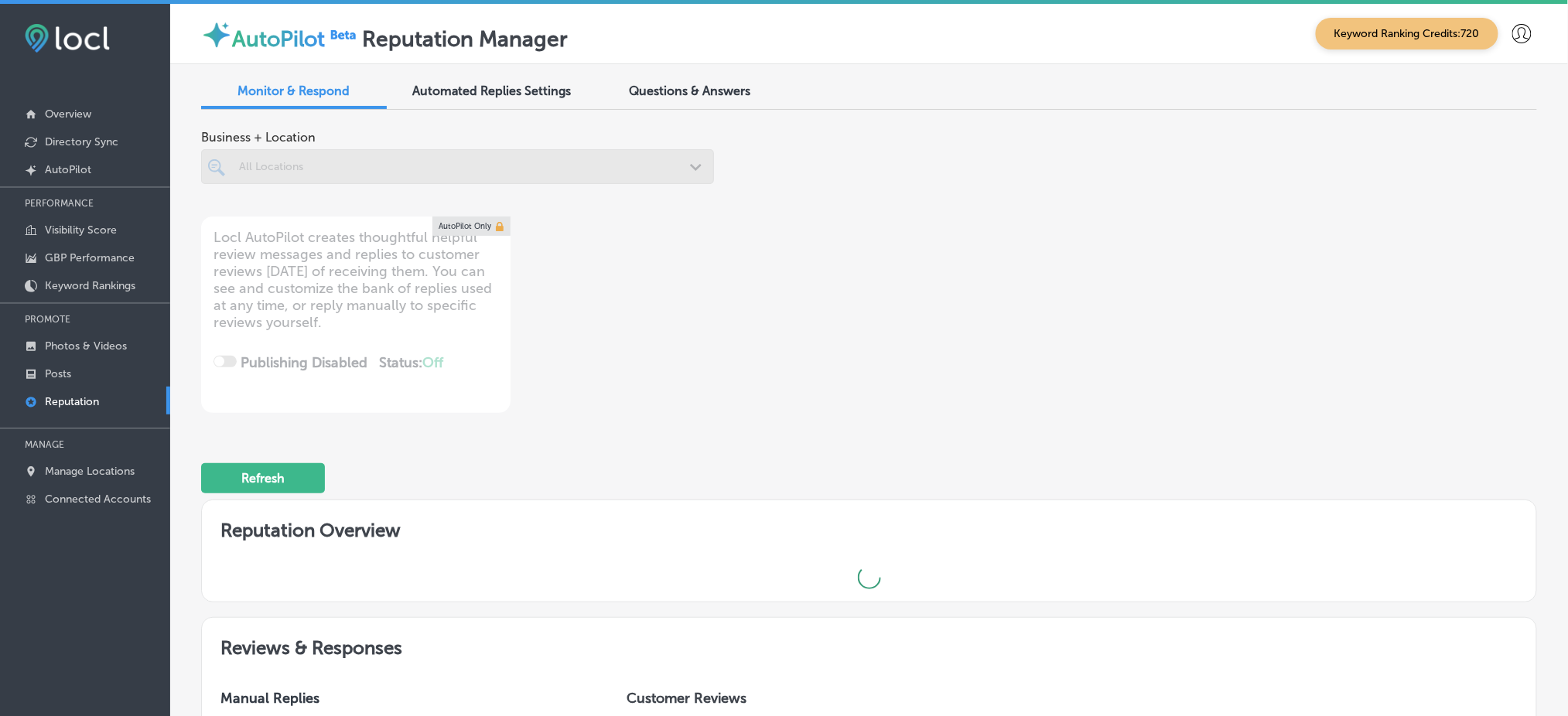
click at [419, 175] on div at bounding box center [457, 166] width 513 height 35
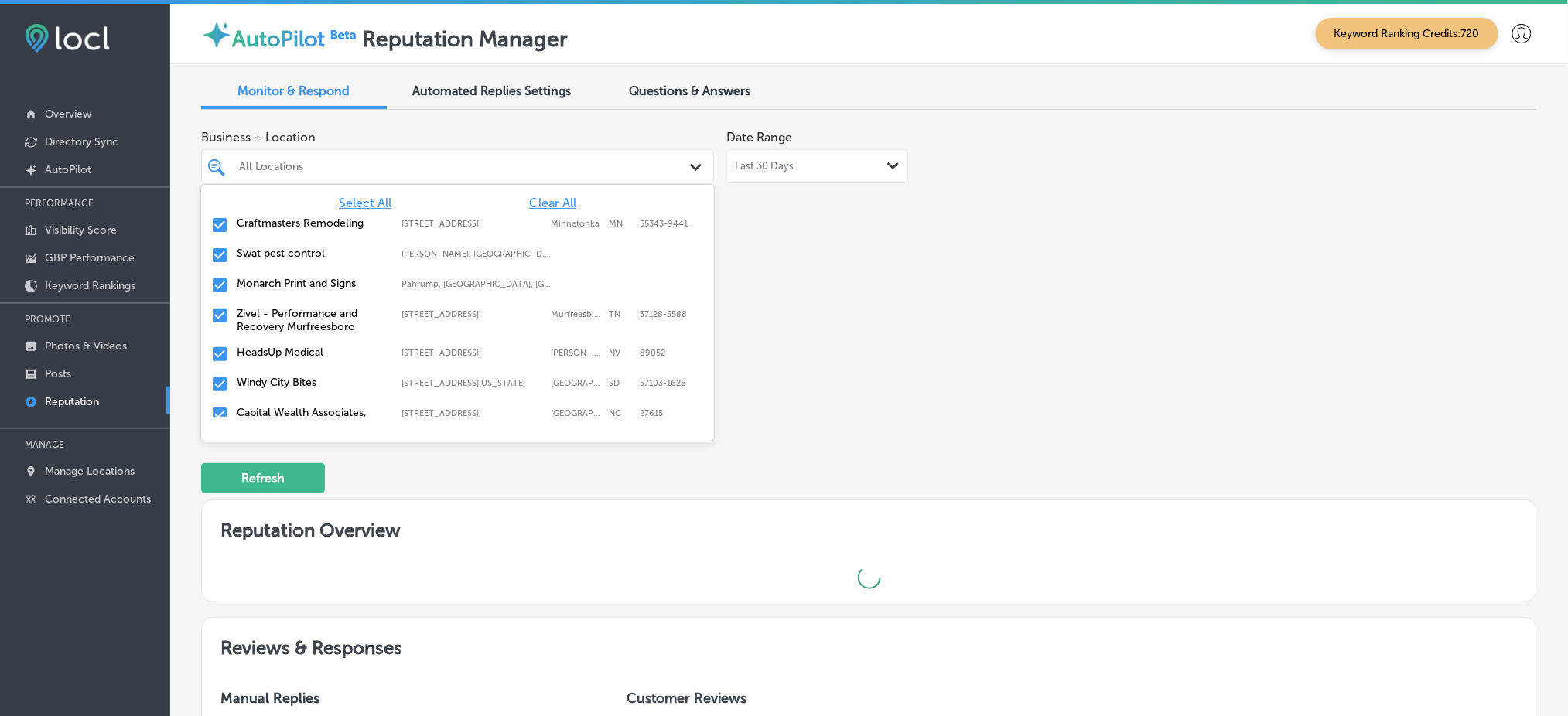
click at [428, 162] on div "All Locations" at bounding box center [465, 167] width 453 height 13
click at [543, 200] on span "Clear All" at bounding box center [552, 202] width 47 height 14
type textarea "x"
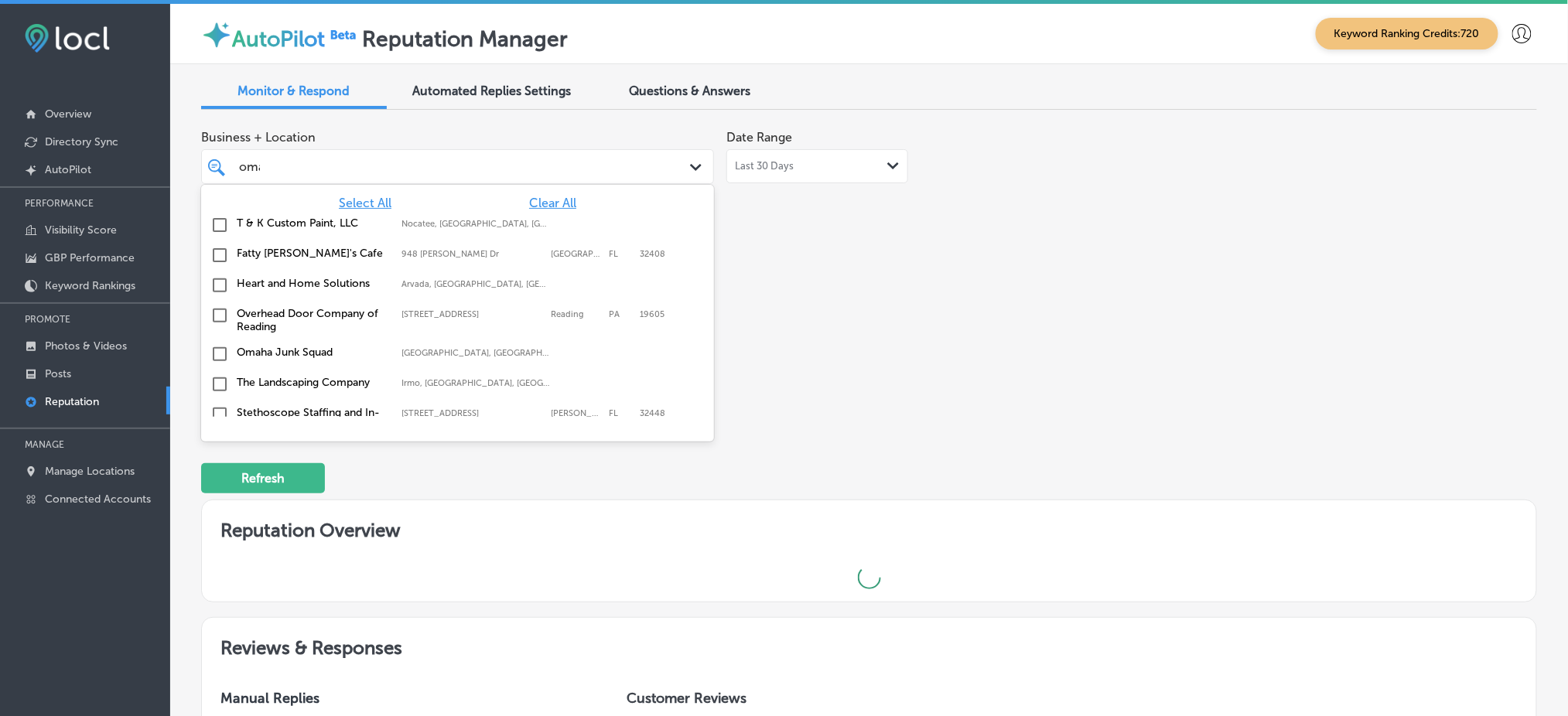
type input "omah"
type textarea "x"
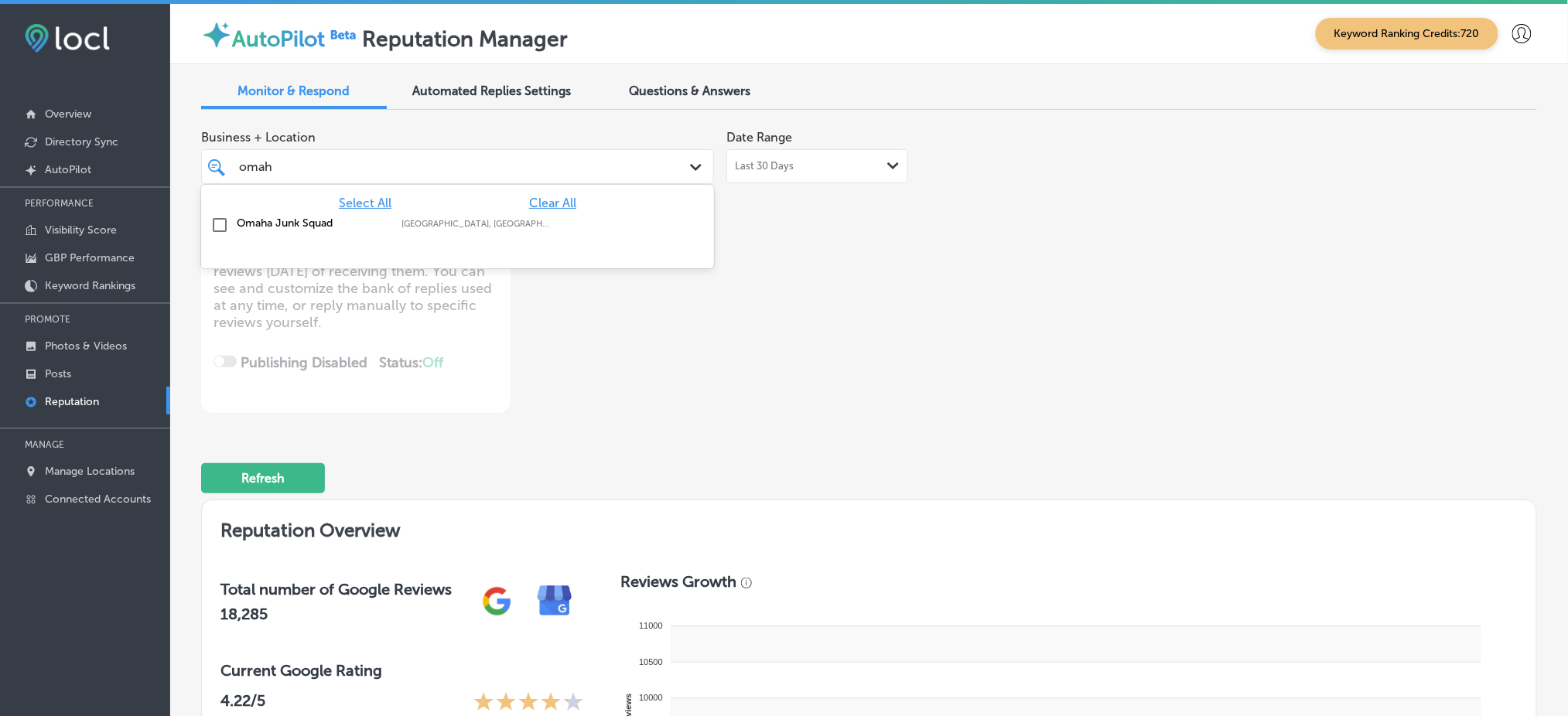
type input "omaha"
click at [564, 223] on div "Omaha Junk Squad Omaha, NE, USA | Wahoo, NE, USA | Gretna ..." at bounding box center [423, 223] width 373 height 13
type textarea "x"
type input "omaha"
click at [941, 304] on div "Business + Location option focused, 2 of 139. 2 results available for search te…" at bounding box center [601, 267] width 801 height 291
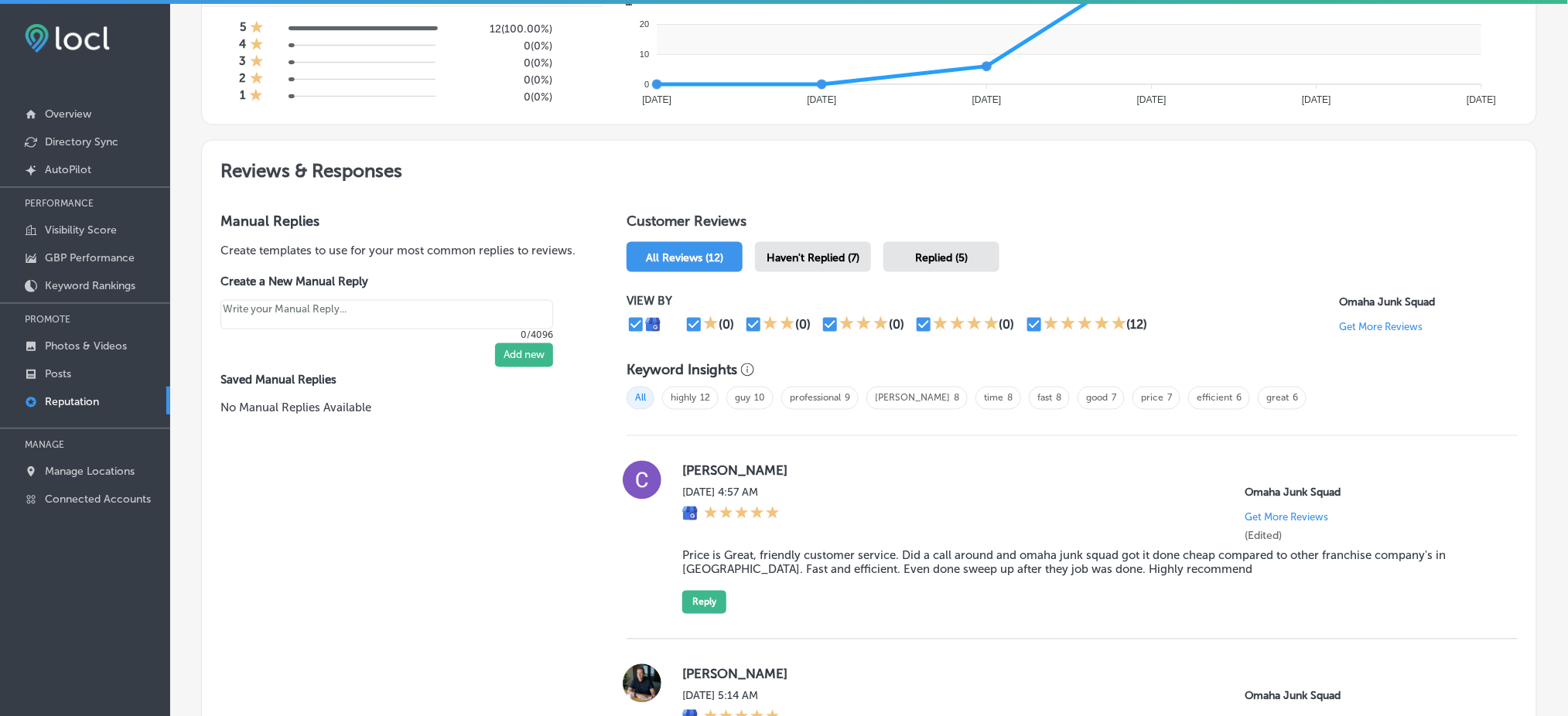
click at [827, 253] on span "Haven't Replied (7)" at bounding box center [813, 258] width 93 height 13
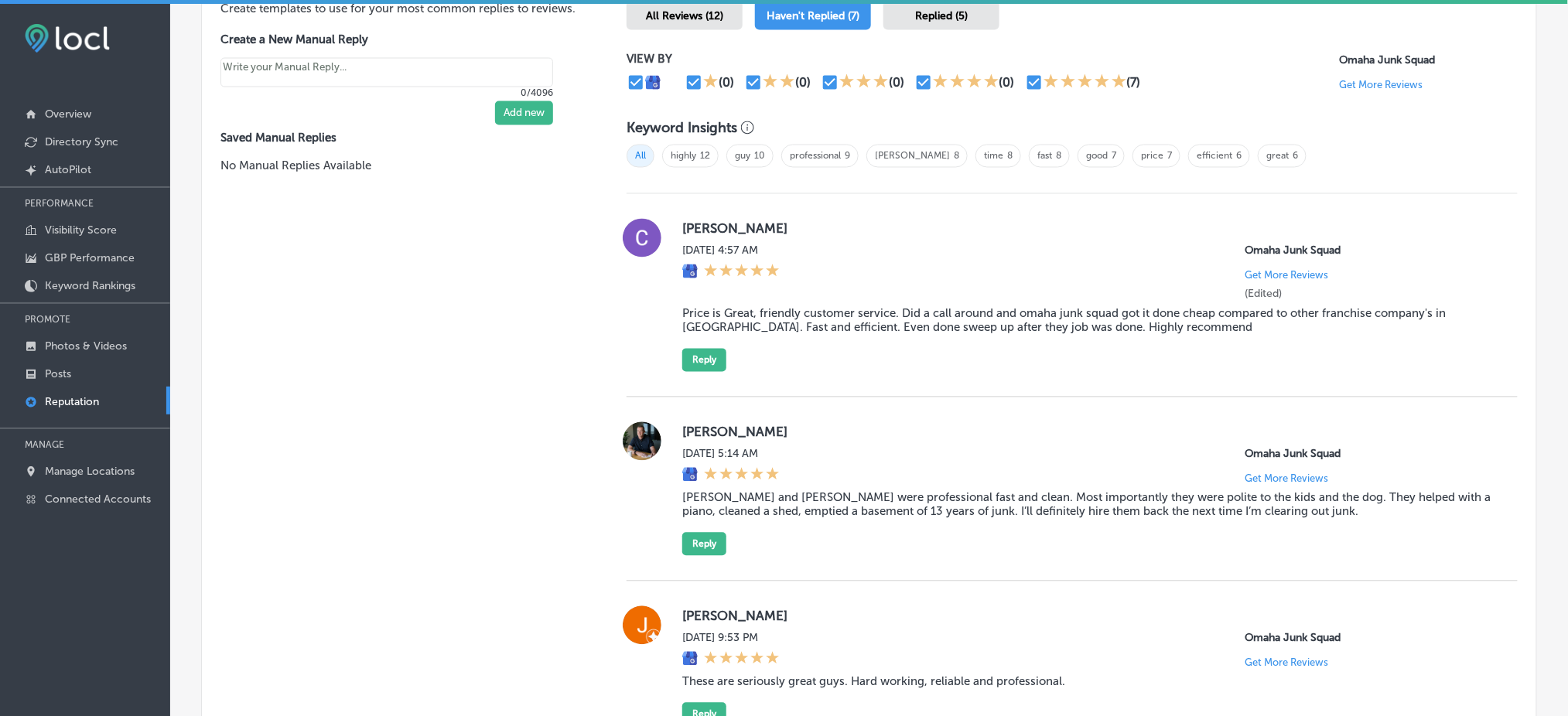
scroll to position [1031, 0]
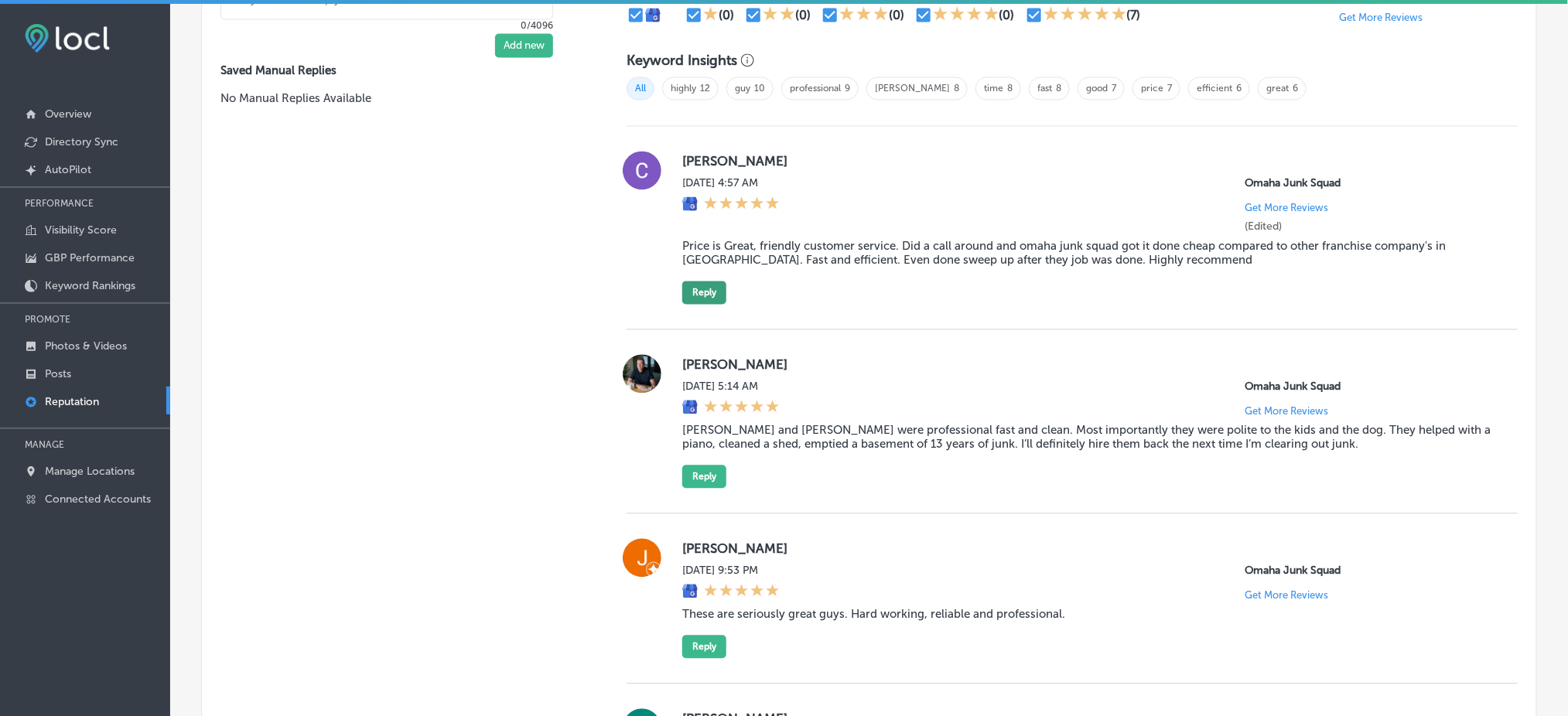
click at [703, 289] on button "Reply" at bounding box center [704, 293] width 44 height 24
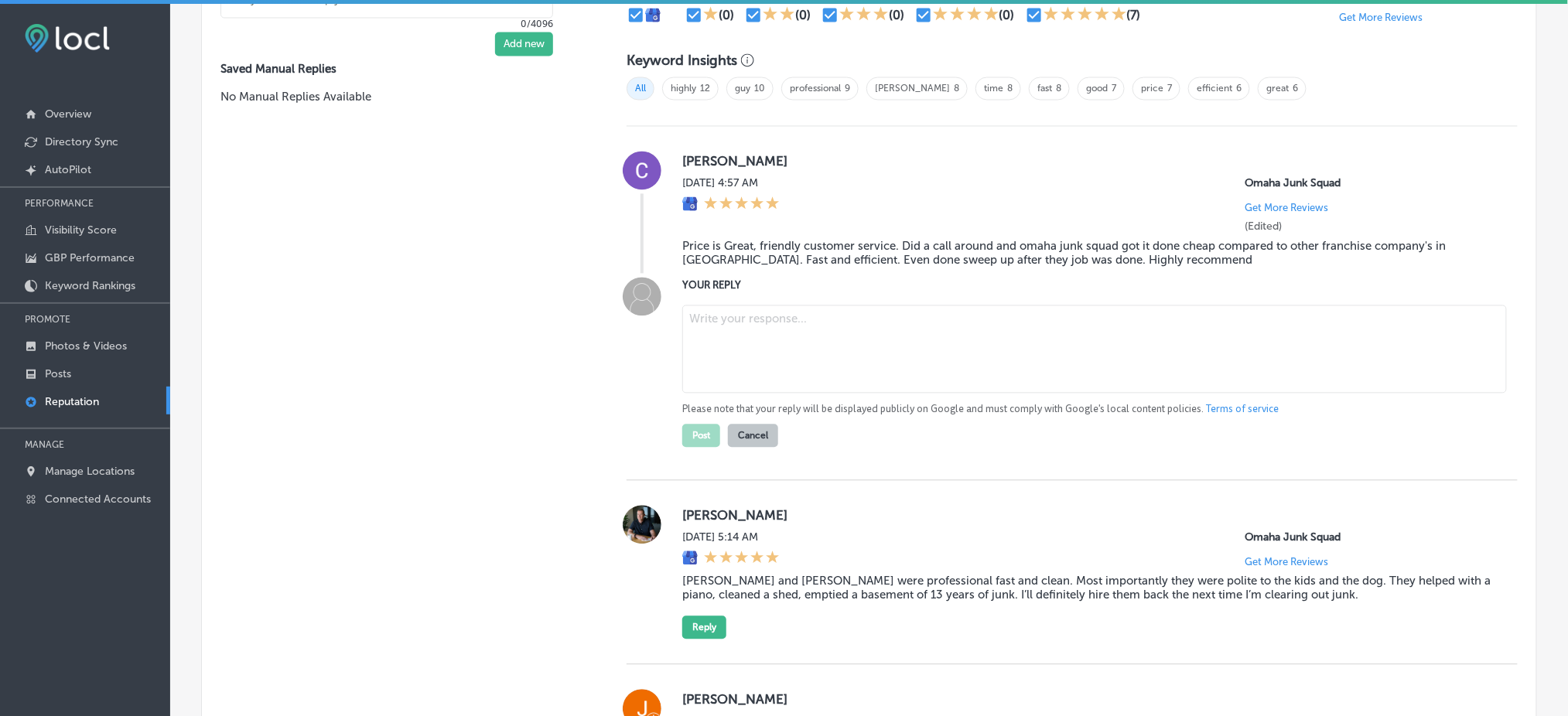
click at [752, 331] on textarea at bounding box center [1095, 349] width 825 height 89
type textarea "x"
paste textarea "Thank you for the great feedback, Cecily! We’re so glad to hear that our friend…"
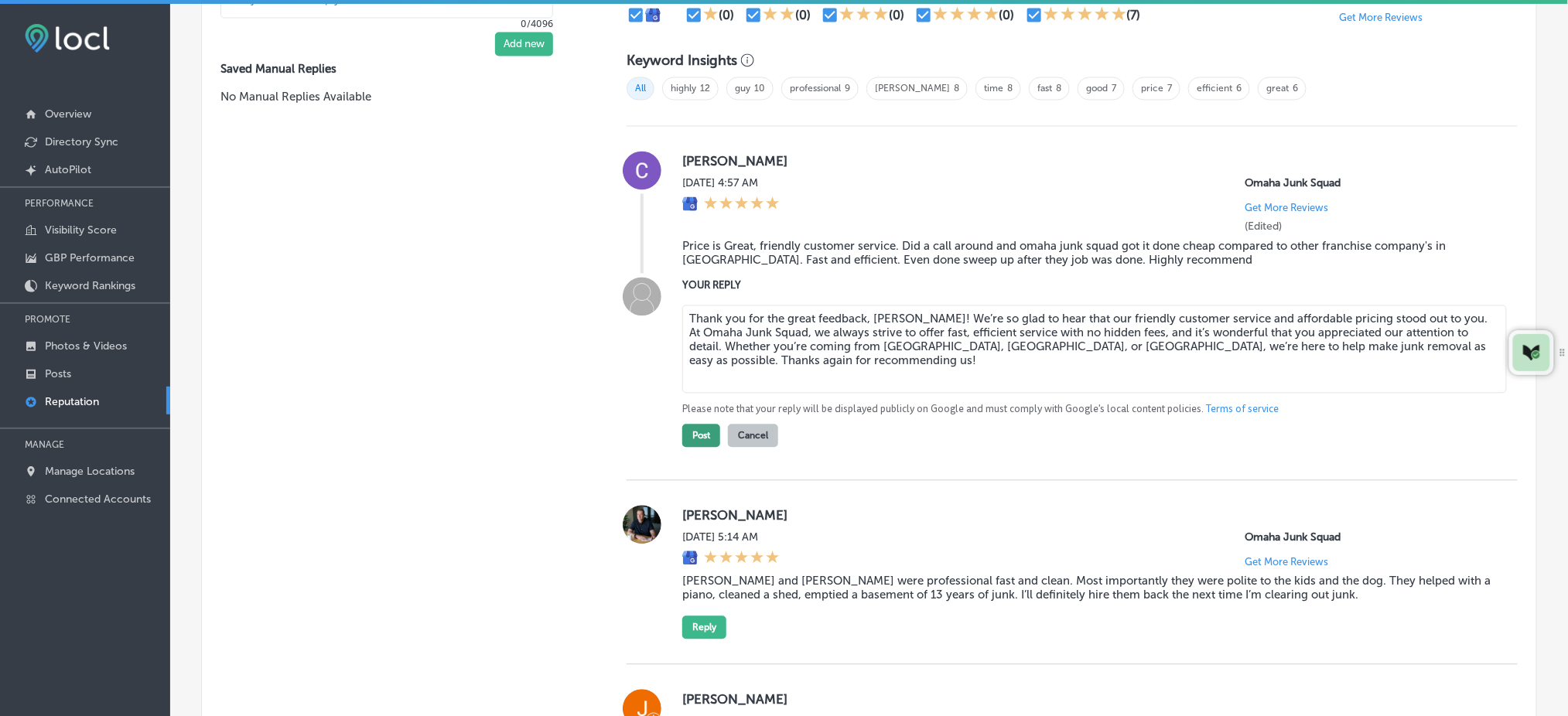
type textarea "Thank you for the great feedback, Cecily! We’re so glad to hear that our friend…"
click at [699, 426] on button "Post" at bounding box center [701, 437] width 38 height 24
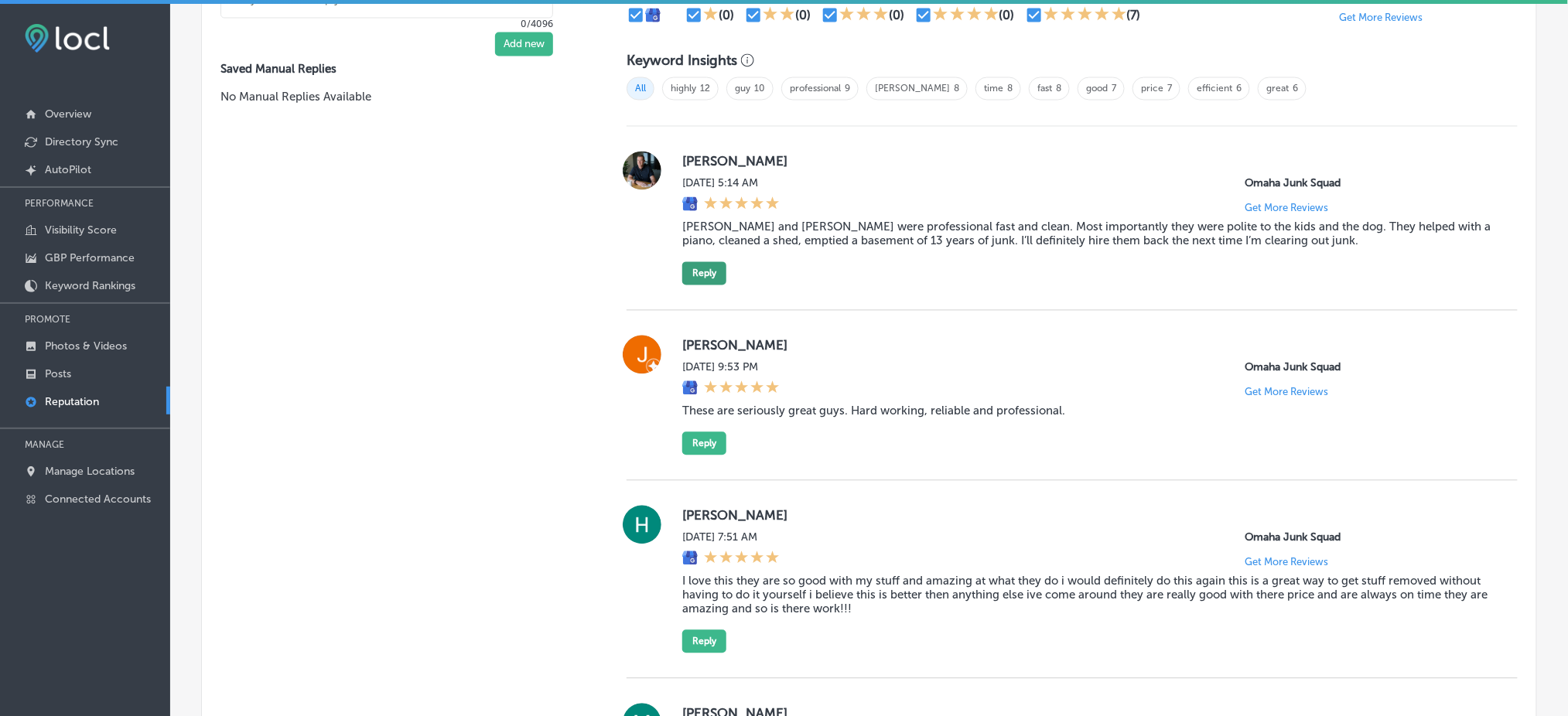
click at [701, 266] on button "Reply" at bounding box center [704, 274] width 44 height 24
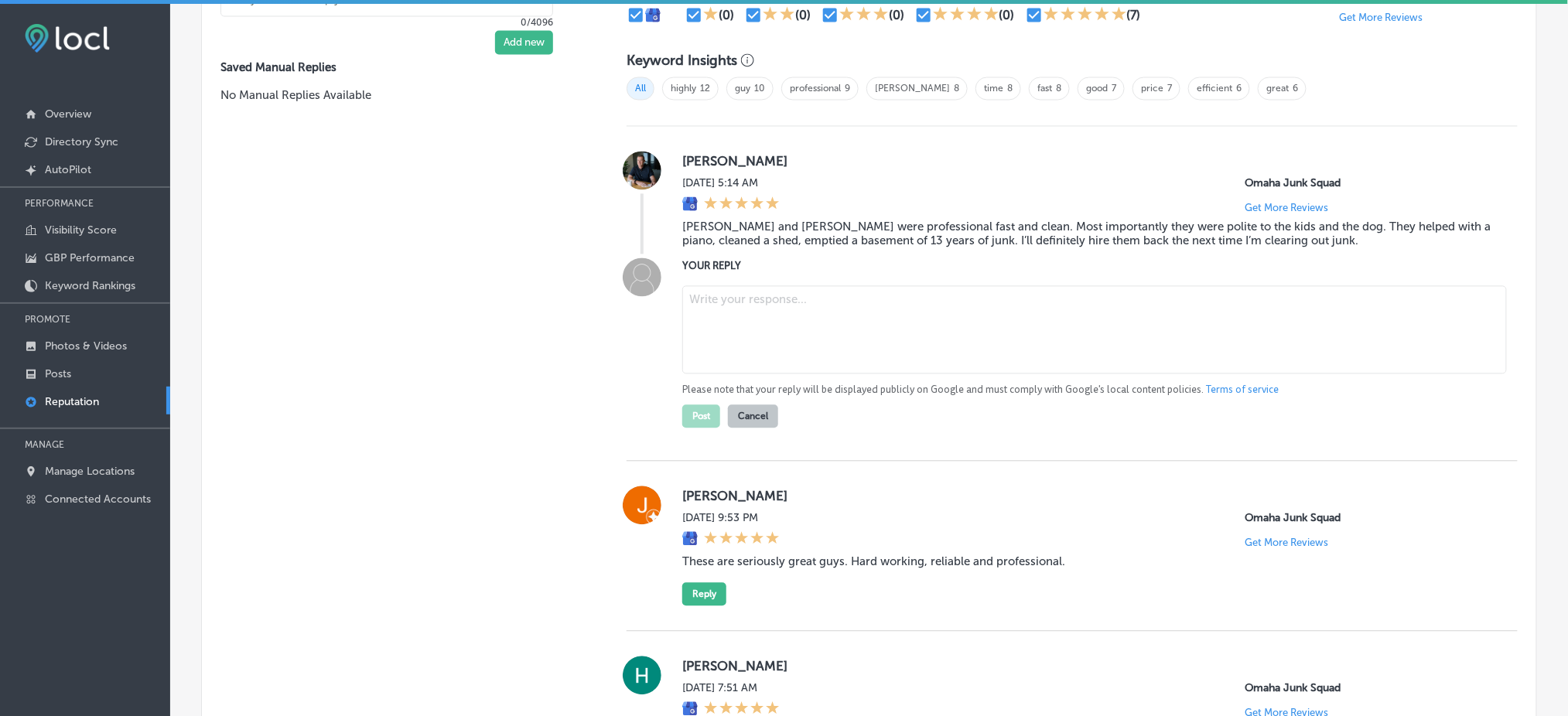
click at [751, 293] on textarea at bounding box center [1095, 330] width 825 height 89
type textarea "x"
paste textarea "Thank you for the five-star review, Jeff! We’re so glad to hear that our team w…"
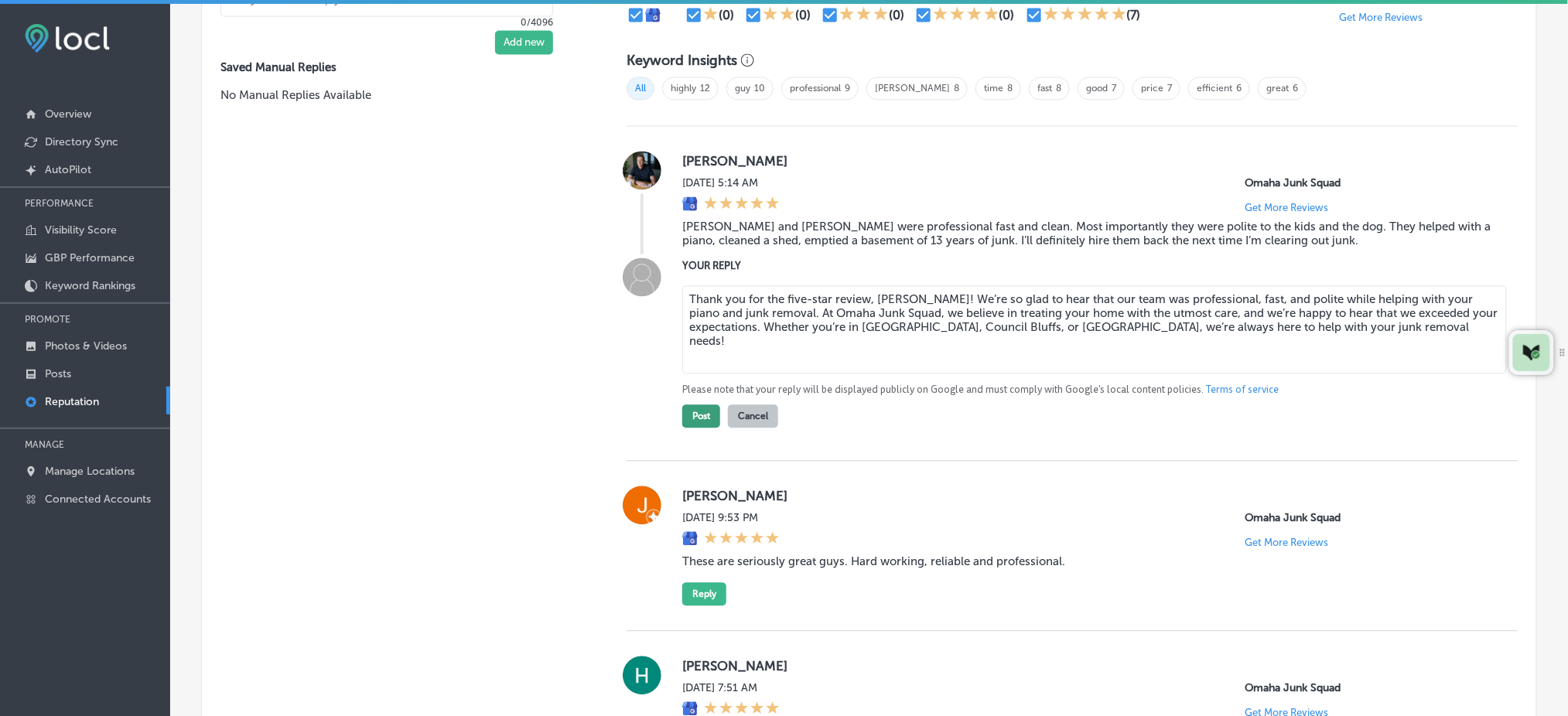
type textarea "Thank you for the five-star review, Jeff! We’re so glad to hear that our team w…"
click at [697, 415] on button "Post" at bounding box center [701, 417] width 38 height 24
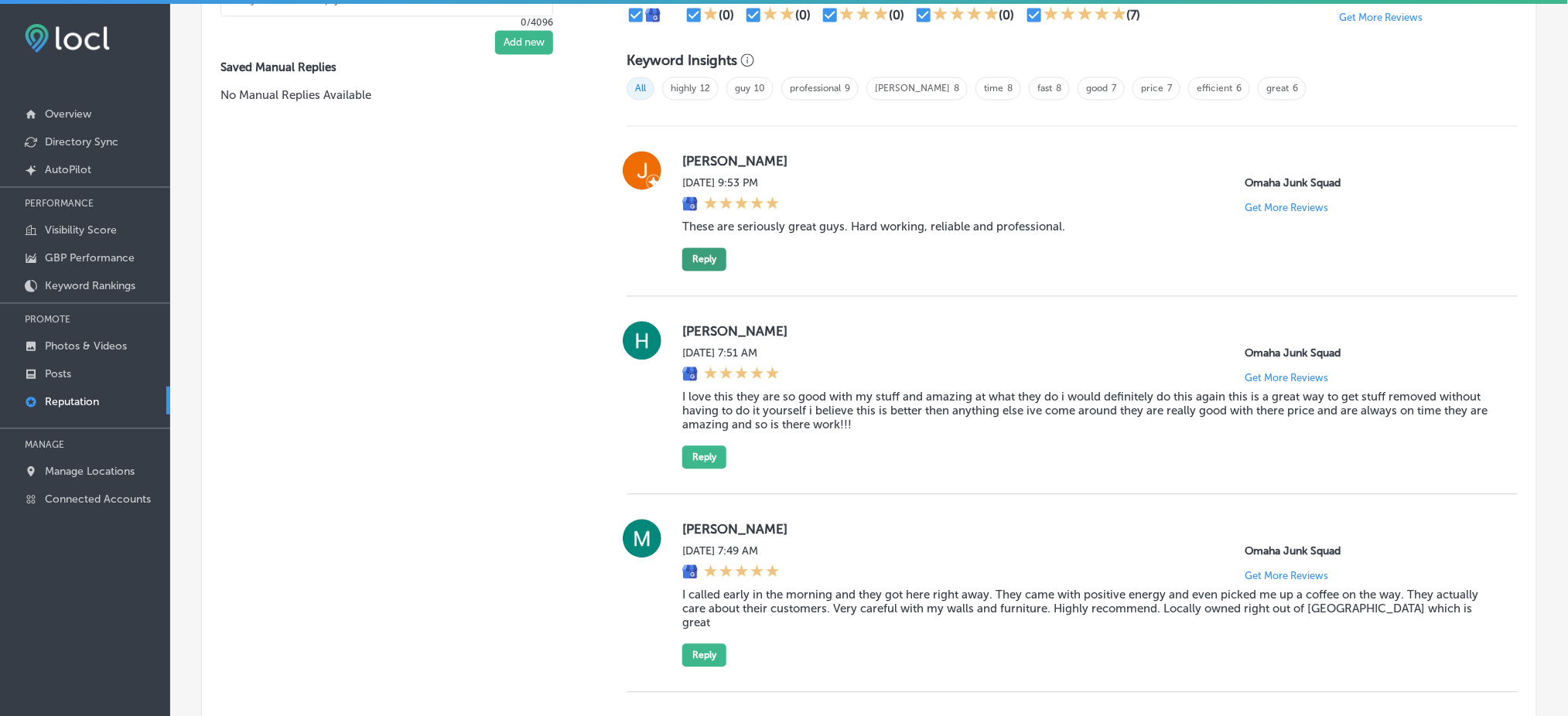
click at [708, 256] on button "Reply" at bounding box center [704, 260] width 44 height 24
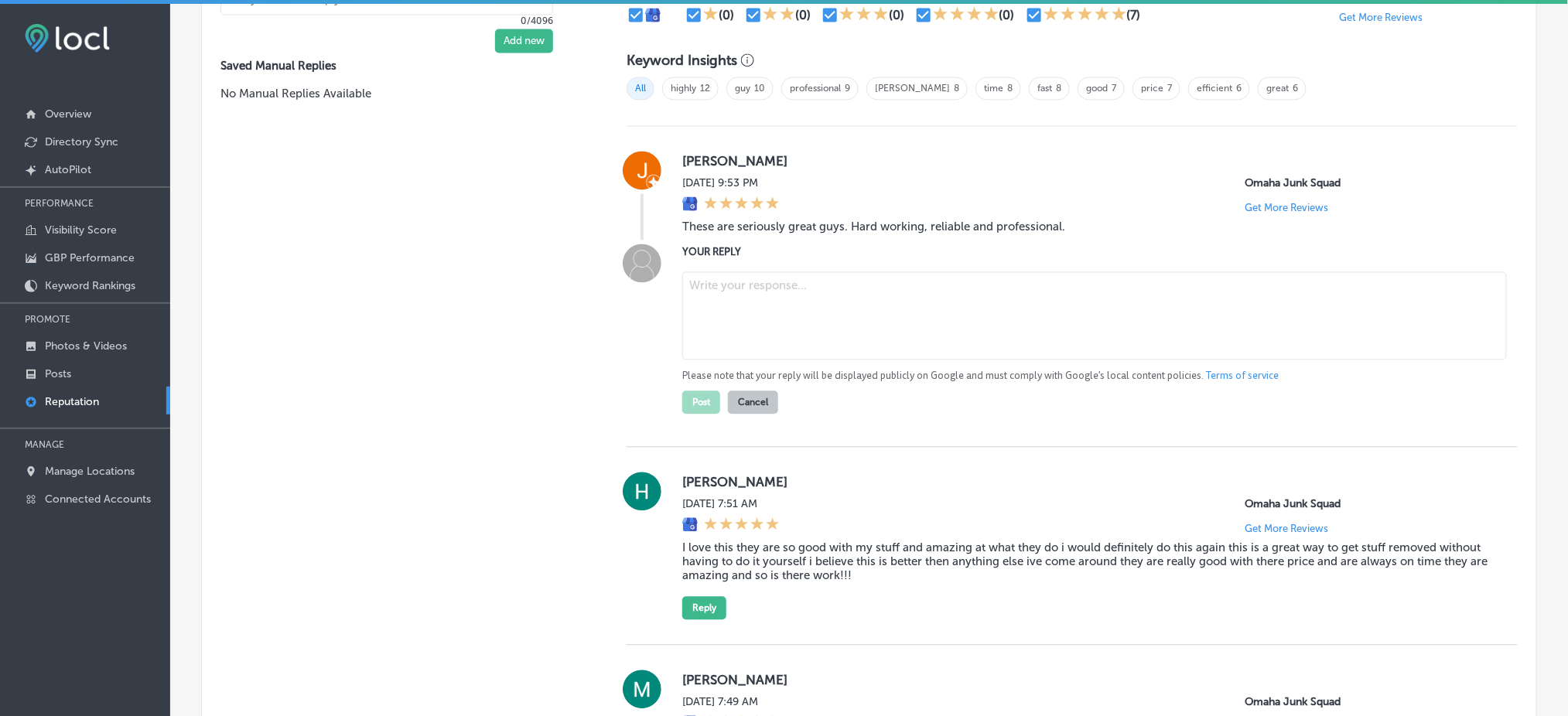
click at [764, 291] on textarea at bounding box center [1095, 316] width 825 height 89
type textarea "x"
paste textarea "Thank you for the kind words, Jason! We’re thrilled to hear you had a positive …"
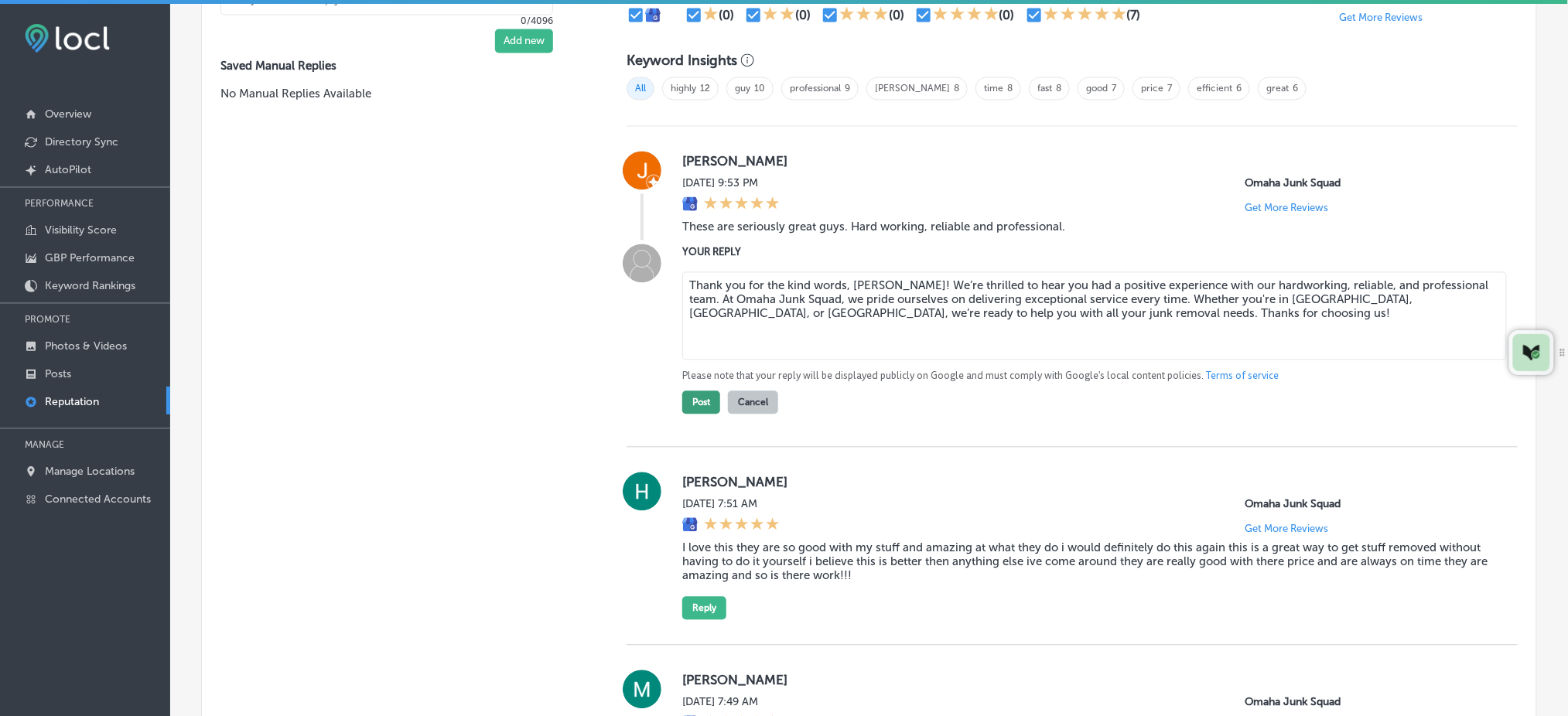
type textarea "Thank you for the kind words, Jason! We’re thrilled to hear you had a positive …"
click at [689, 397] on button "Post" at bounding box center [701, 403] width 38 height 24
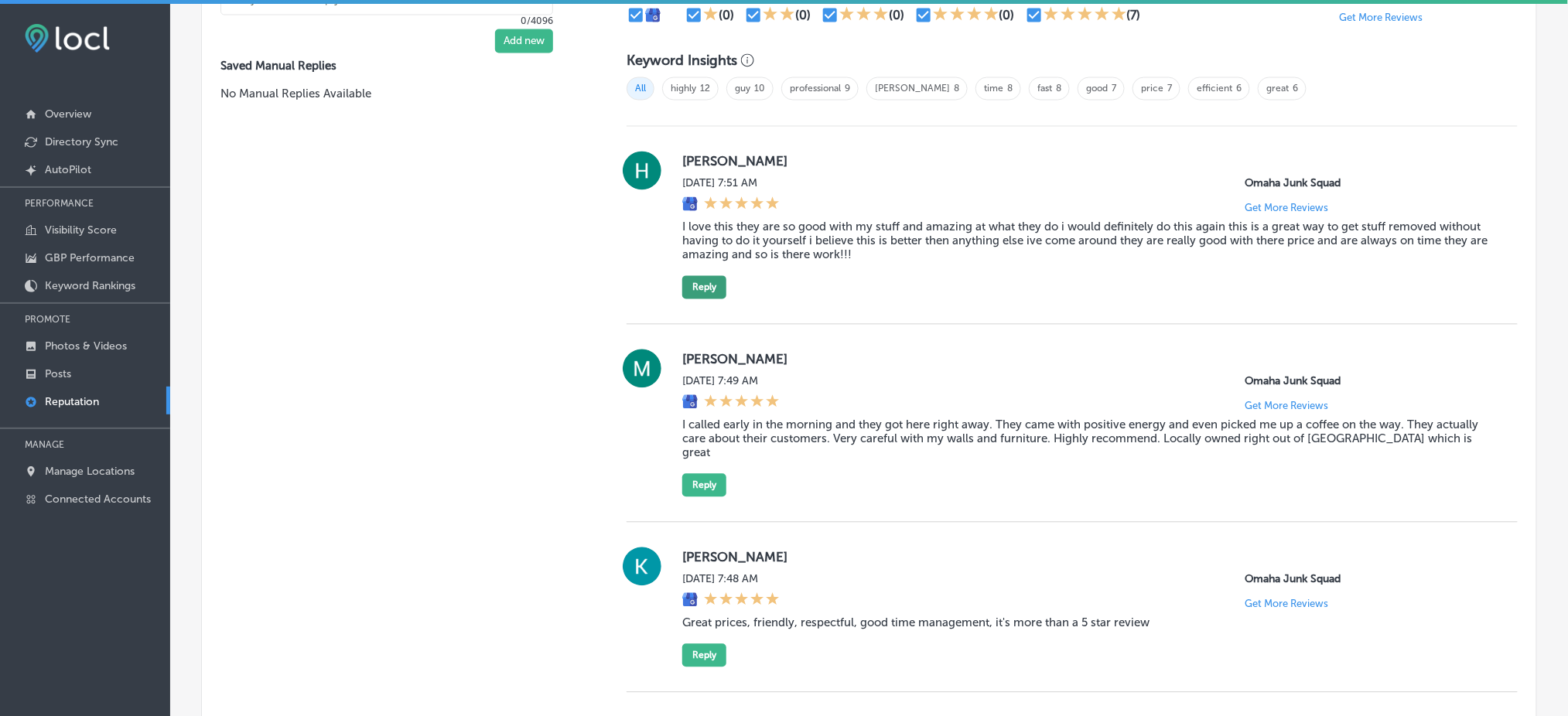
click at [708, 283] on button "Reply" at bounding box center [704, 288] width 44 height 24
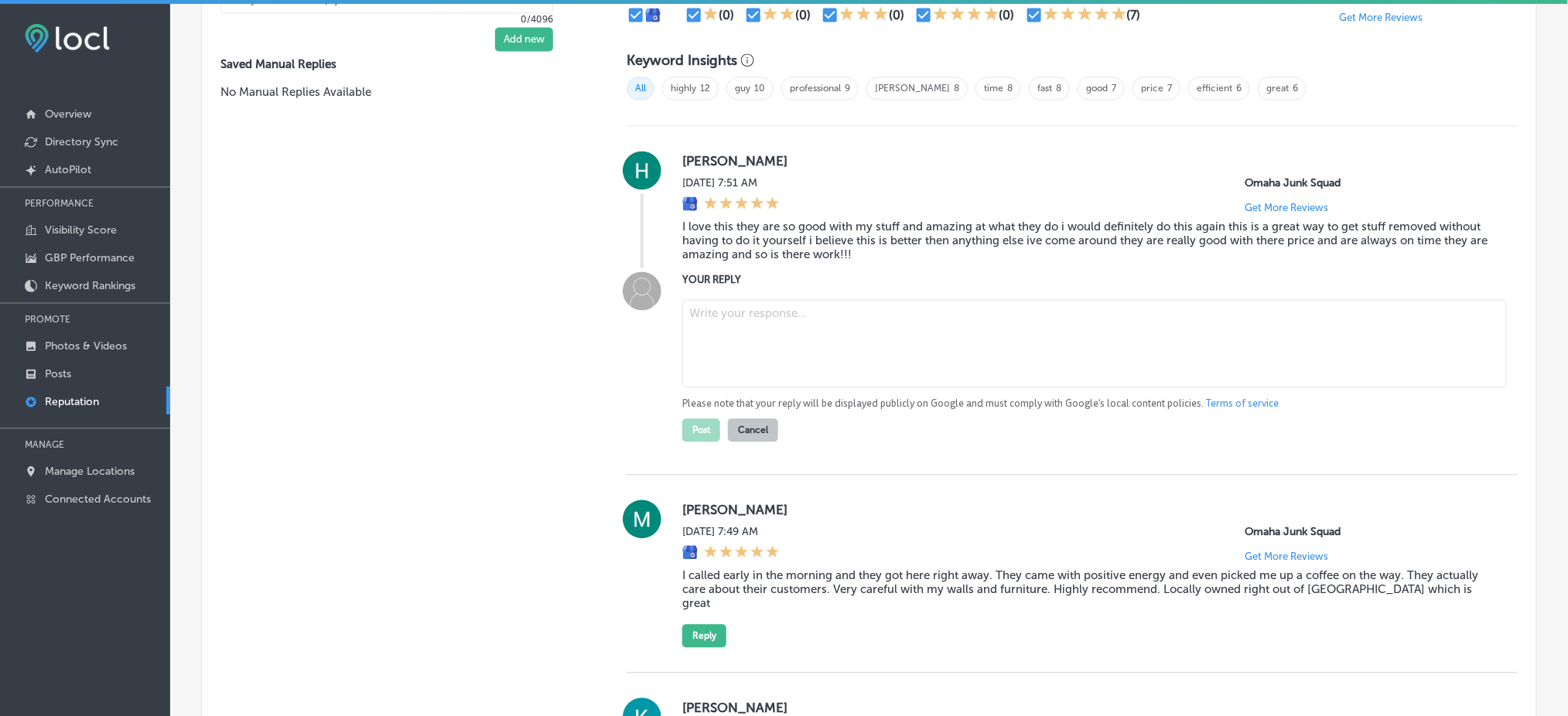
click at [738, 337] on textarea at bounding box center [1095, 344] width 825 height 89
type textarea "x"
paste textarea "Thank you for the wonderful review, Hailey! We’re so happy to hear that you fou…"
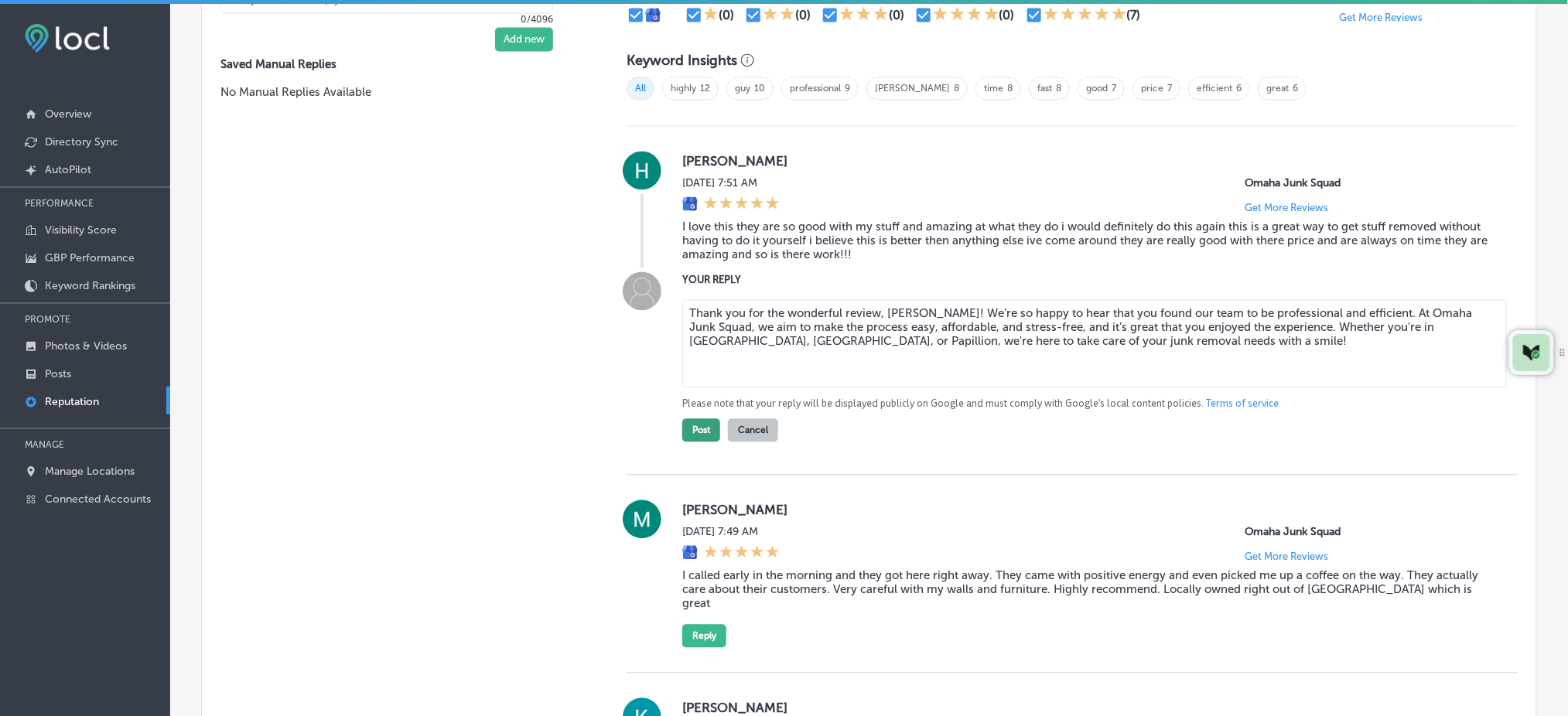
type textarea "Thank you for the wonderful review, Hailey! We’re so happy to hear that you fou…"
click at [698, 425] on button "Post" at bounding box center [701, 431] width 38 height 24
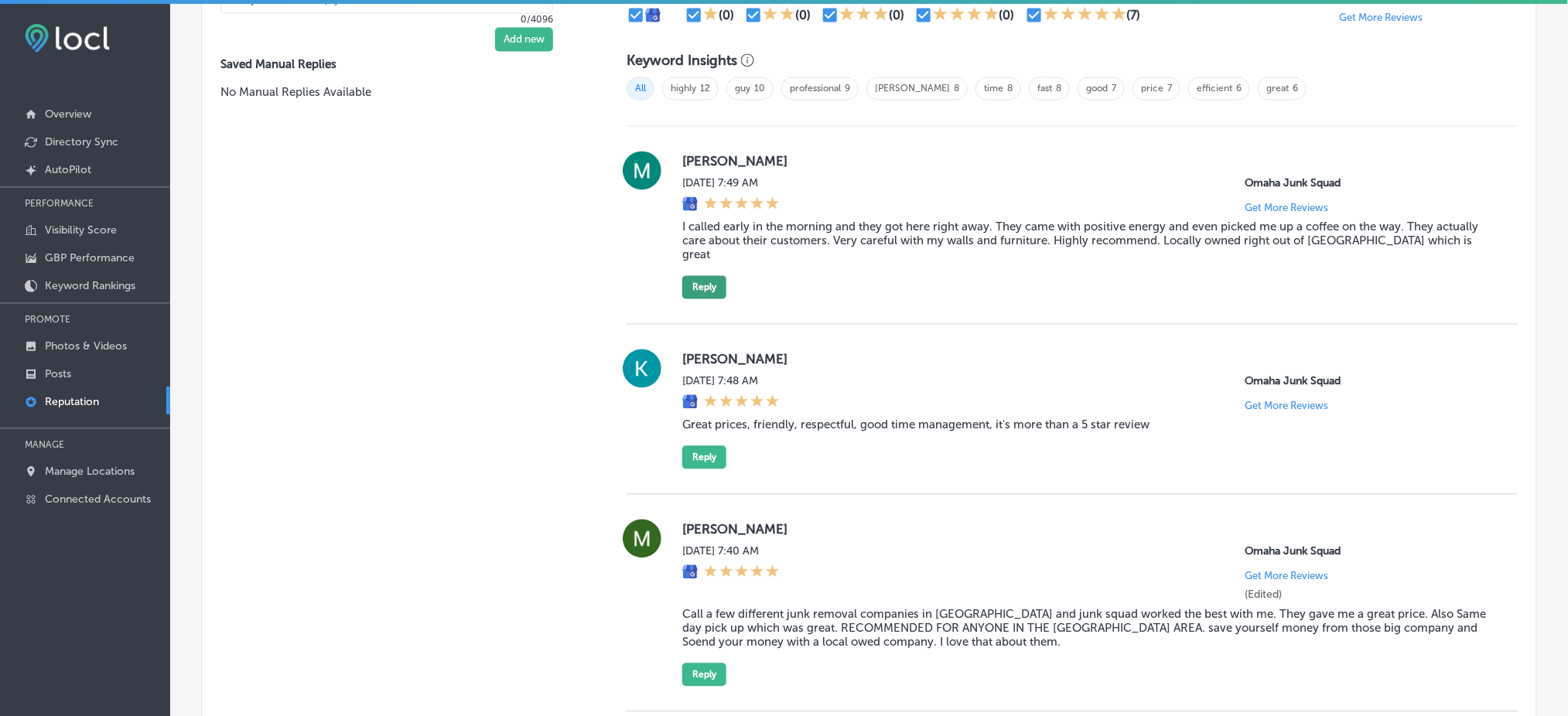
click at [712, 276] on button "Reply" at bounding box center [704, 288] width 44 height 24
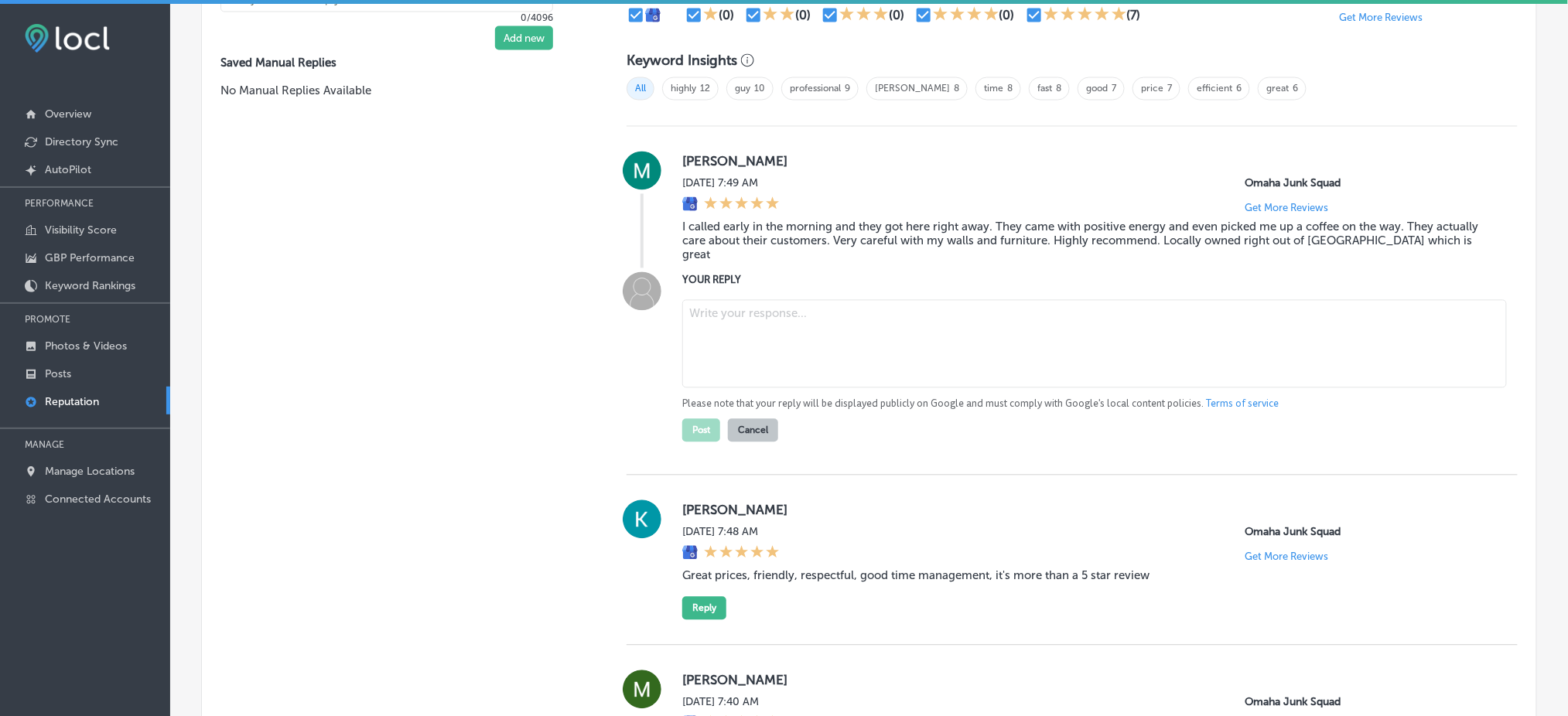
click at [808, 336] on textarea at bounding box center [1095, 344] width 825 height 89
type textarea "x"
paste textarea "Thank you for the fantastic review, Miyah! We're so glad you appreciated our te…"
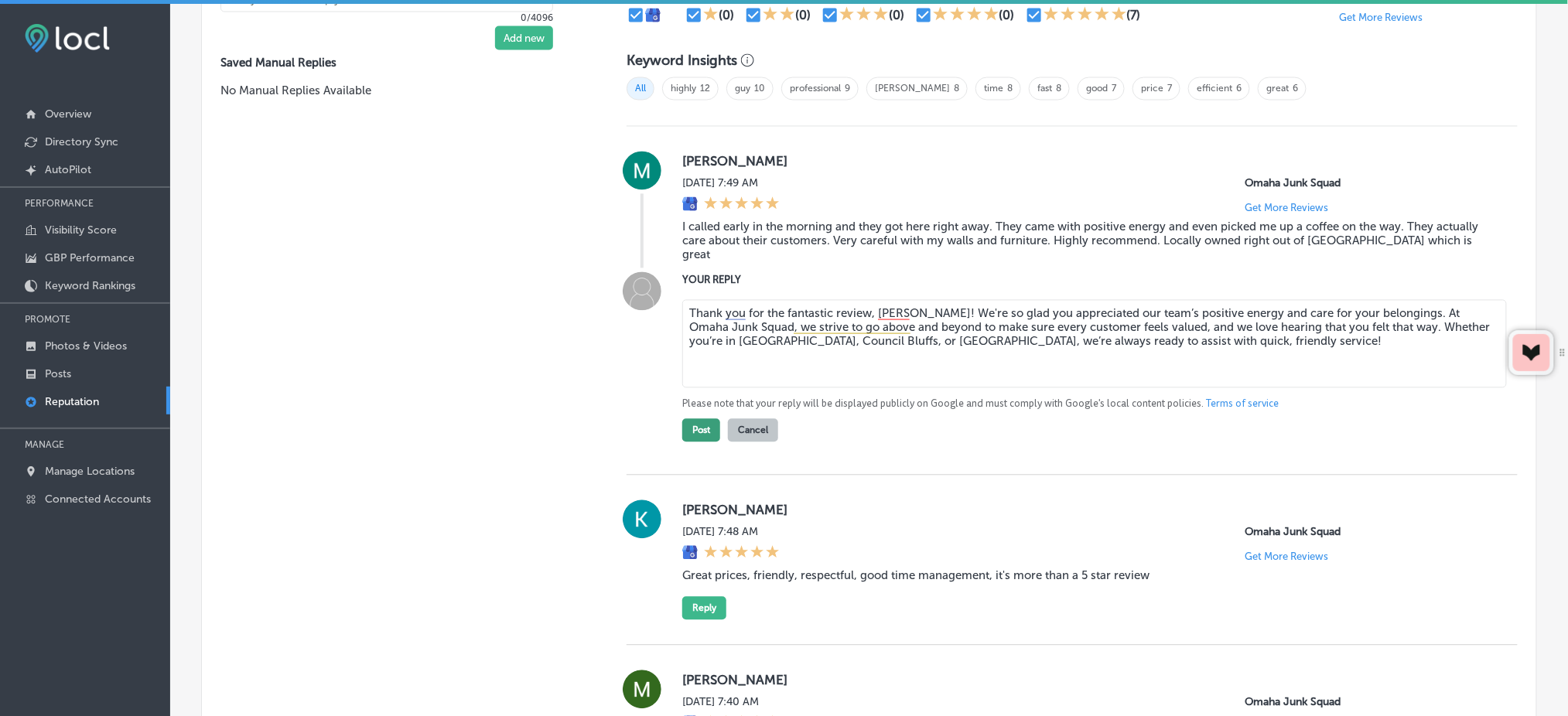
type textarea "Thank you for the fantastic review, Miyah! We're so glad you appreciated our te…"
click at [692, 419] on button "Post" at bounding box center [701, 431] width 38 height 24
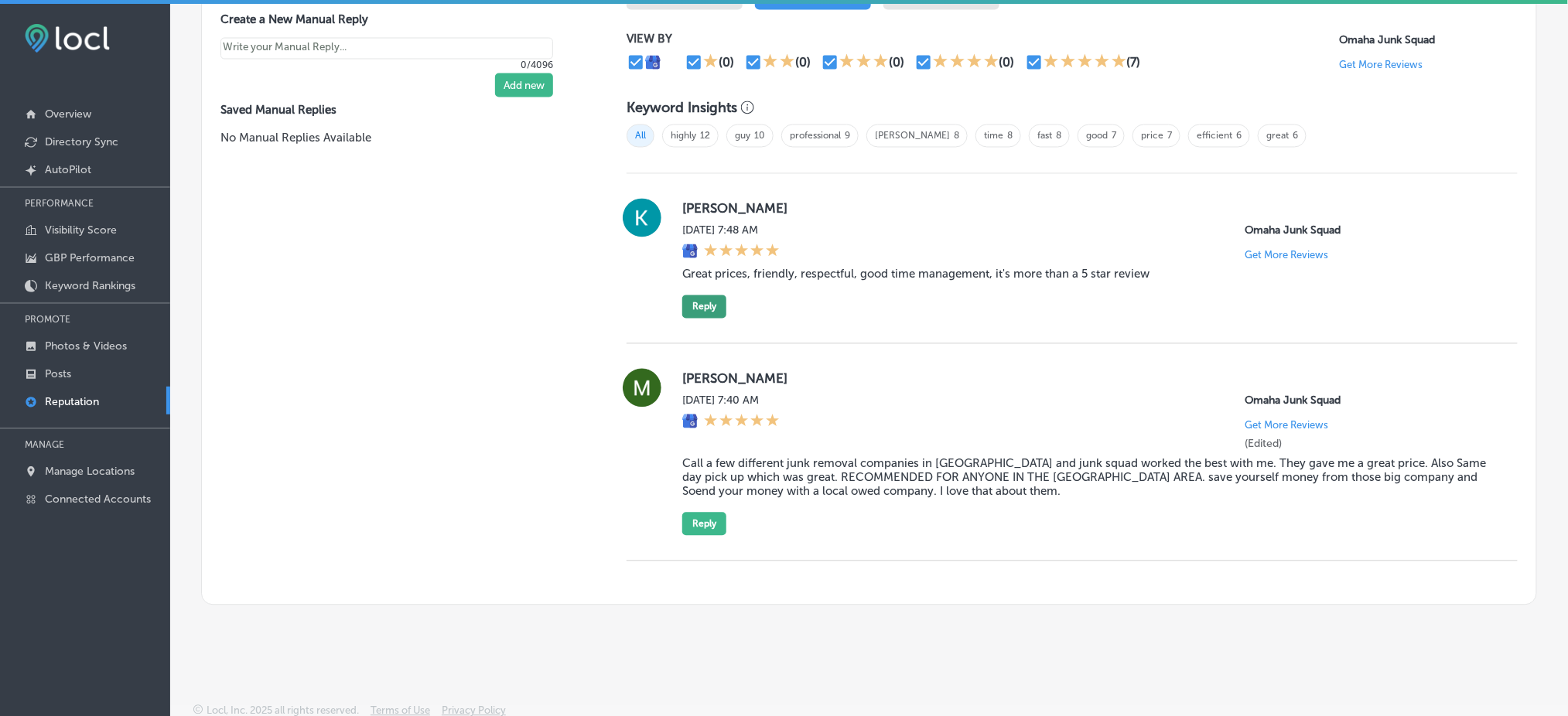
click at [694, 304] on button "Reply" at bounding box center [704, 307] width 44 height 24
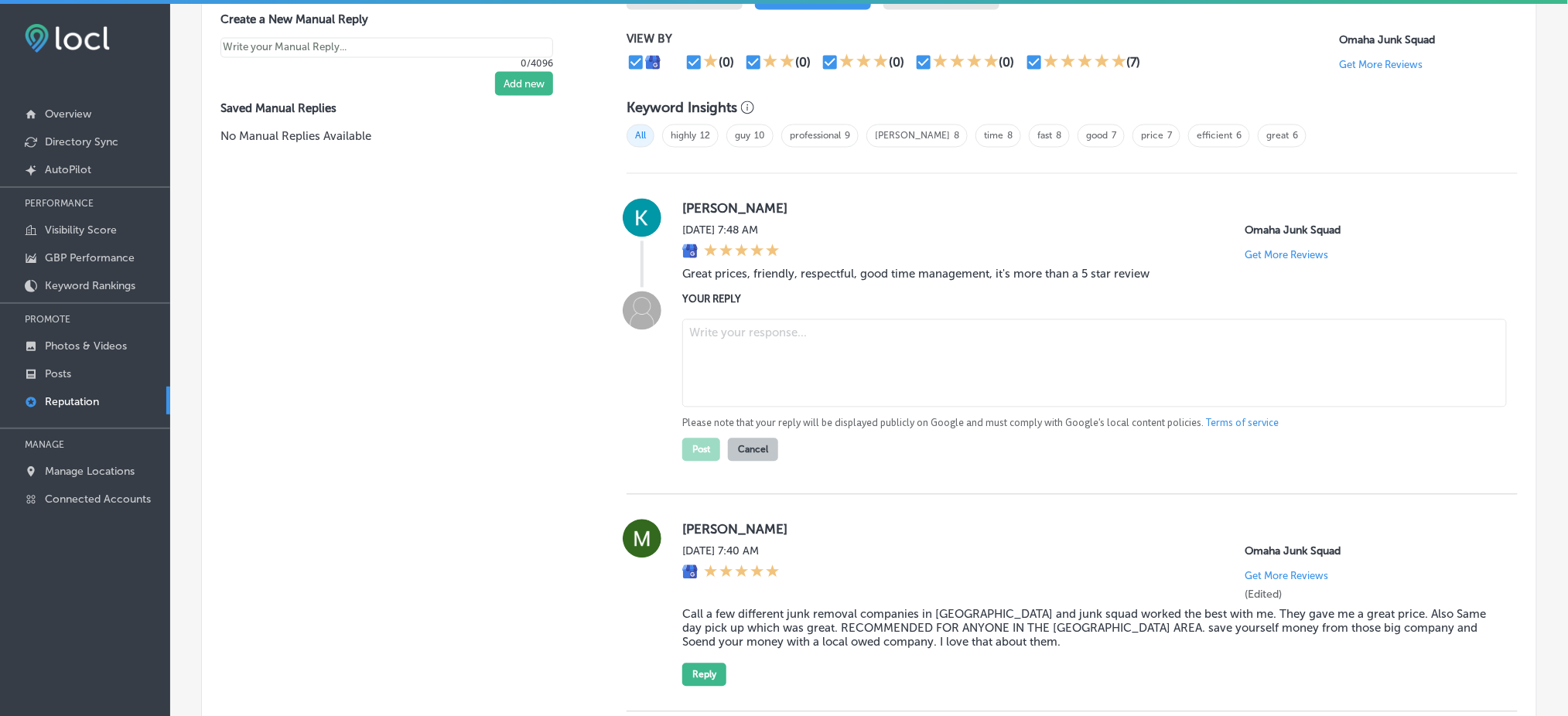
click at [724, 342] on textarea at bounding box center [1095, 363] width 825 height 89
type textarea "x"
paste textarea "Thank you for the amazing review, Kiera! We’re so glad to hear that you had a p…"
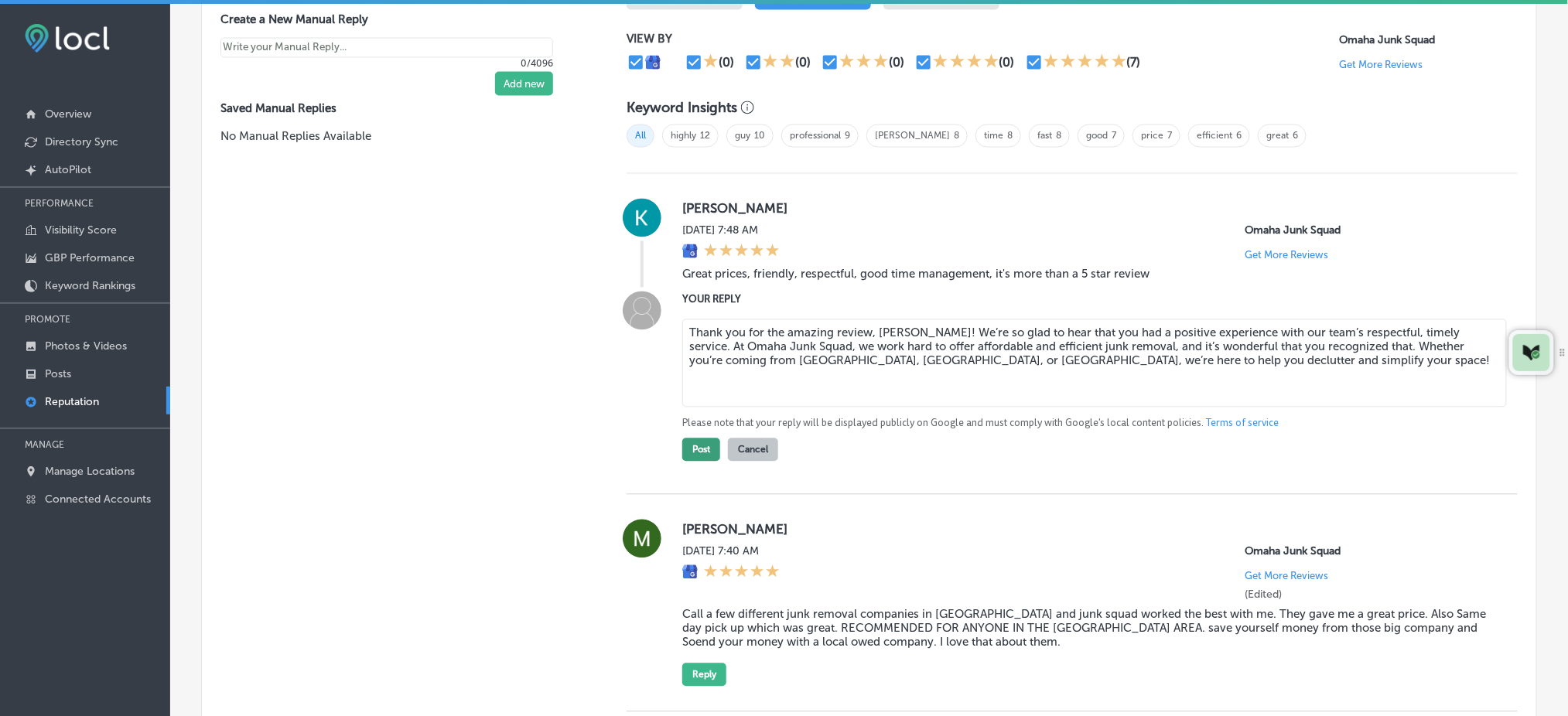
type textarea "Thank you for the amazing review, Kiera! We’re so glad to hear that you had a p…"
click at [707, 449] on button "Post" at bounding box center [701, 450] width 38 height 24
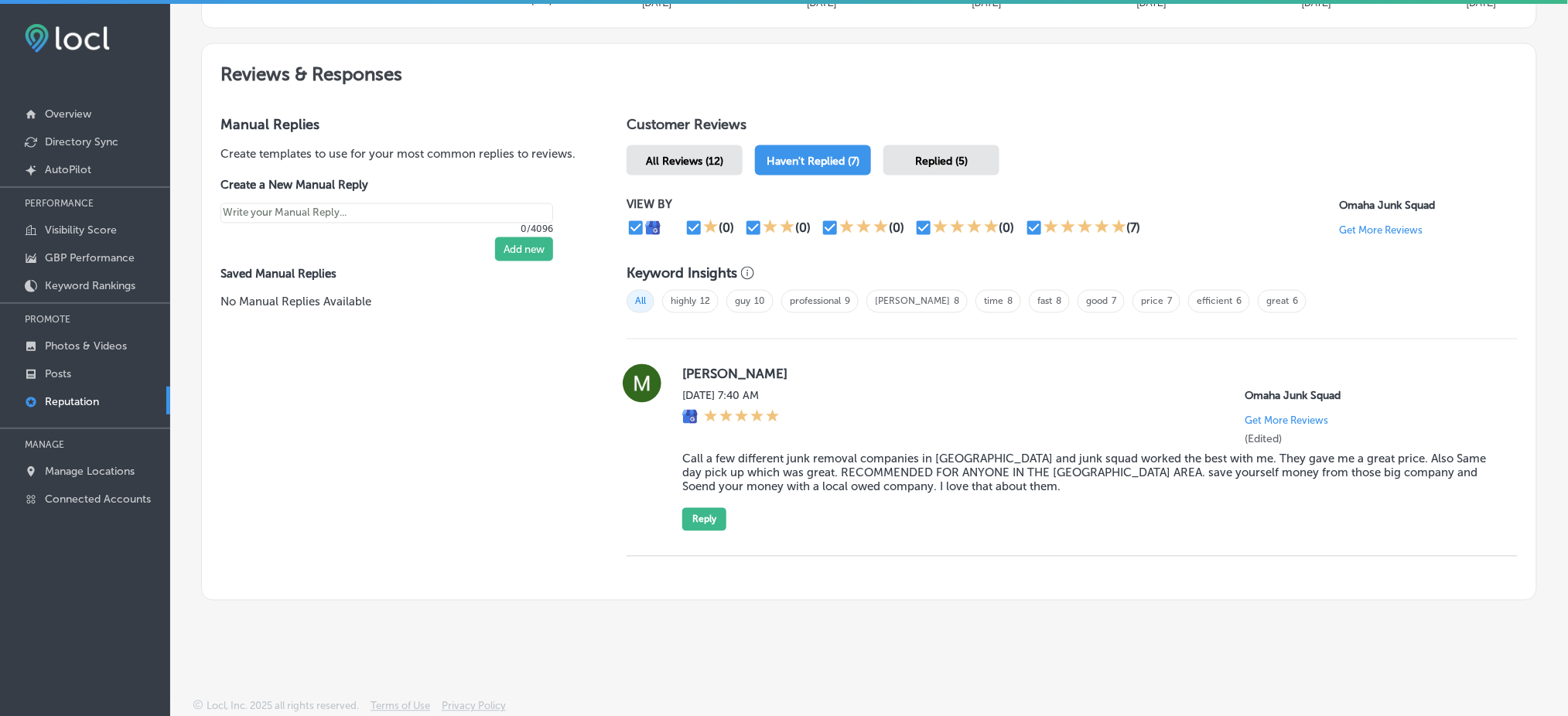
scroll to position [814, 0]
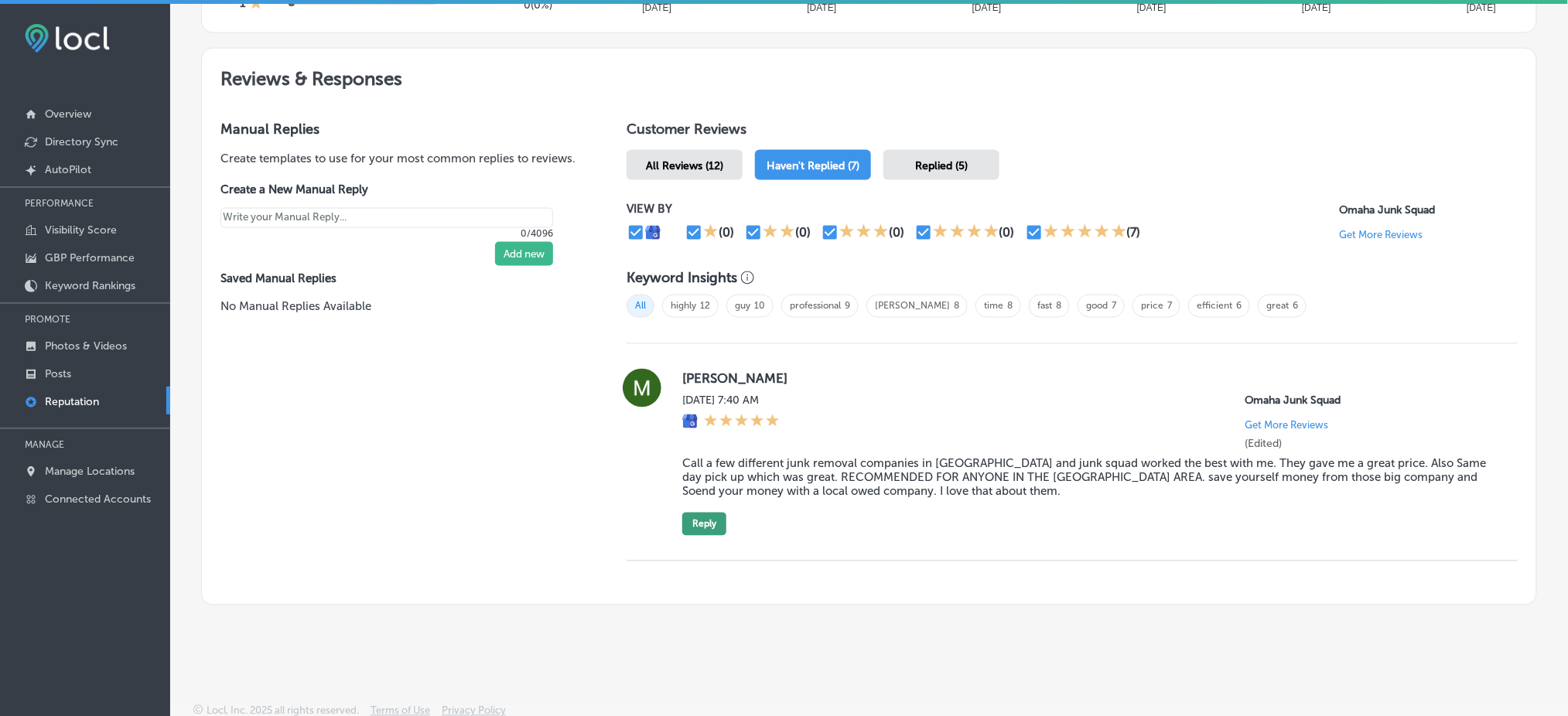
click at [714, 520] on button "Reply" at bounding box center [704, 525] width 44 height 24
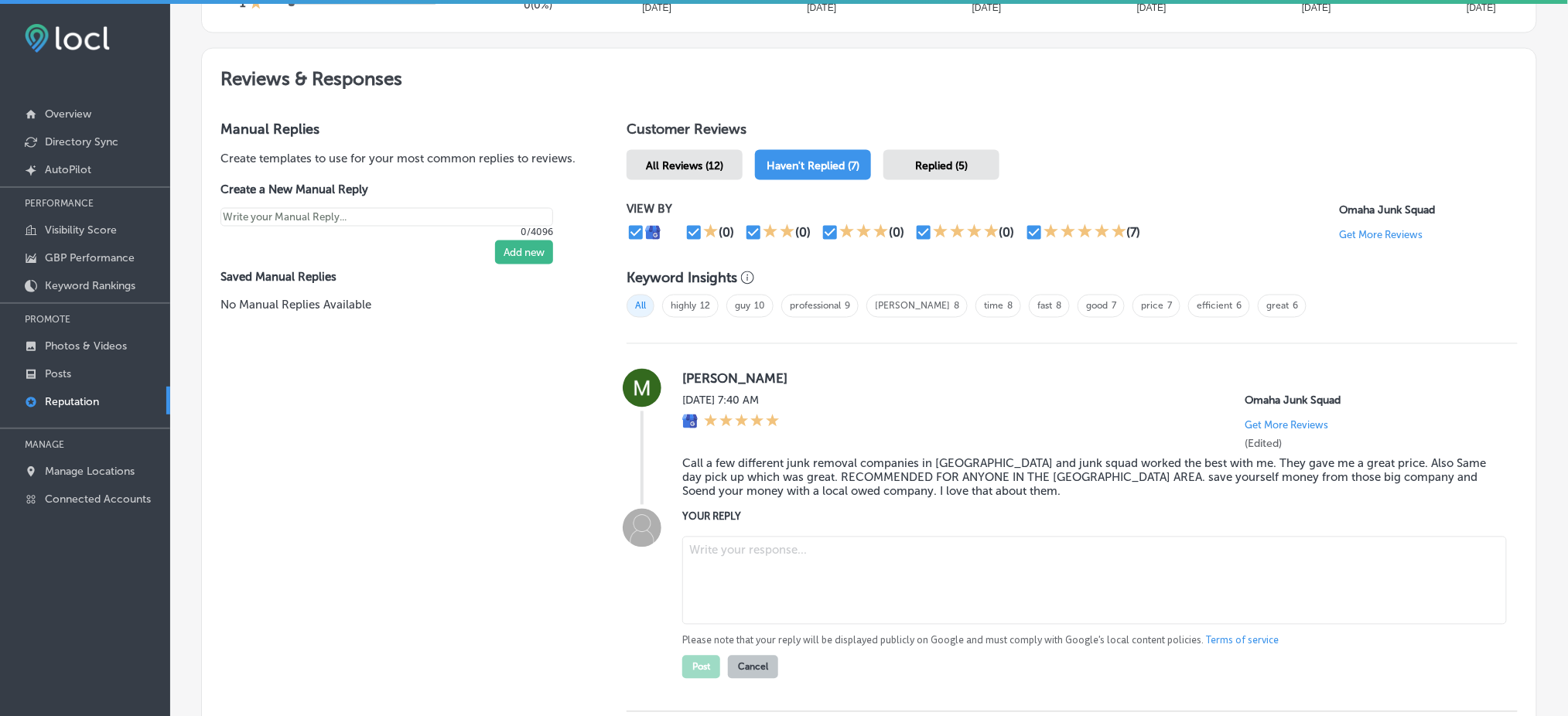
click at [734, 549] on textarea at bounding box center [1095, 581] width 825 height 89
type textarea "x"
paste textarea "Thank you for your kind words, Marissa! We’re thrilled to hear that you had suc…"
type textarea "Thank you for your kind words, Marissa! We’re thrilled to hear that you had suc…"
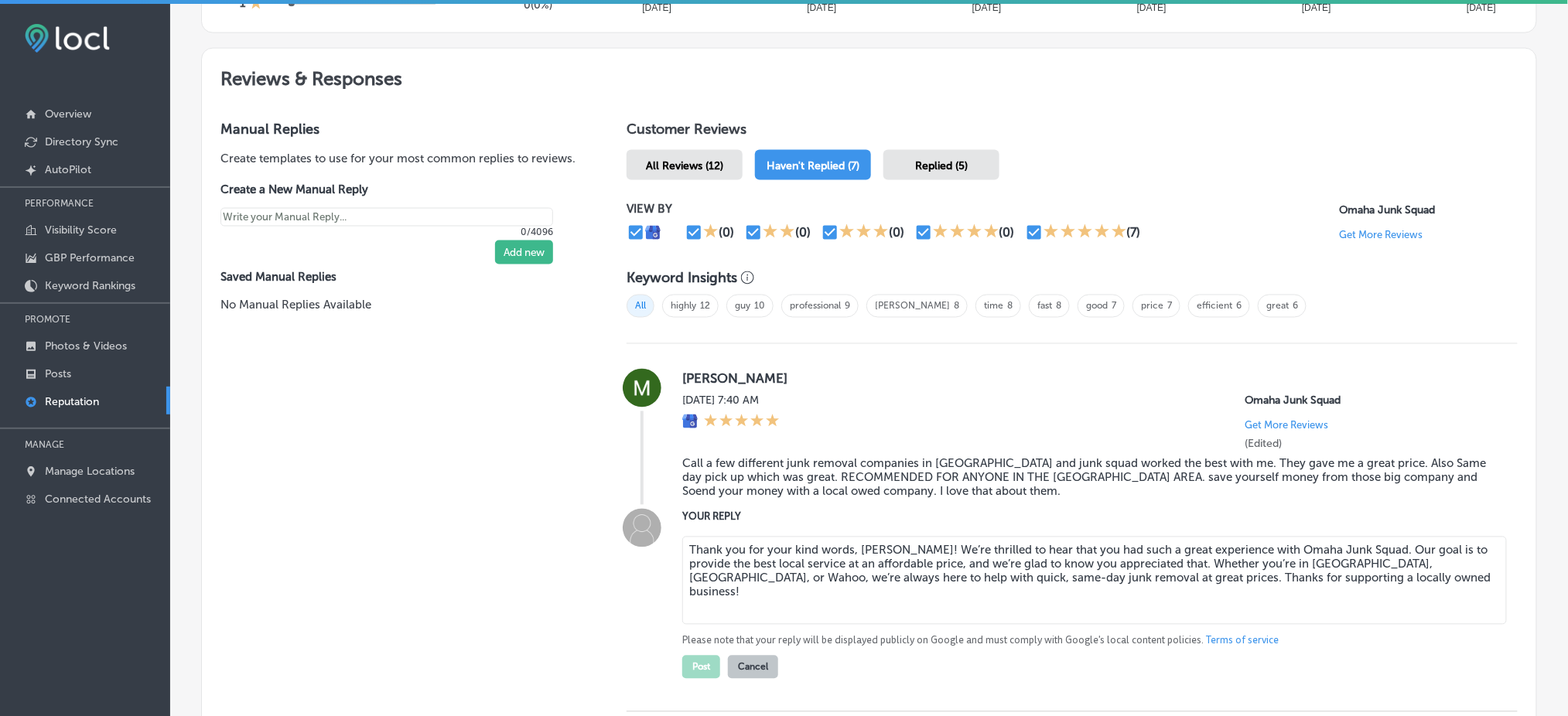
type textarea "x"
type textarea "Thank you for your kind words, Marissa! We’re thrilled to hear that you had suc…"
click at [687, 666] on button "Post" at bounding box center [701, 668] width 38 height 24
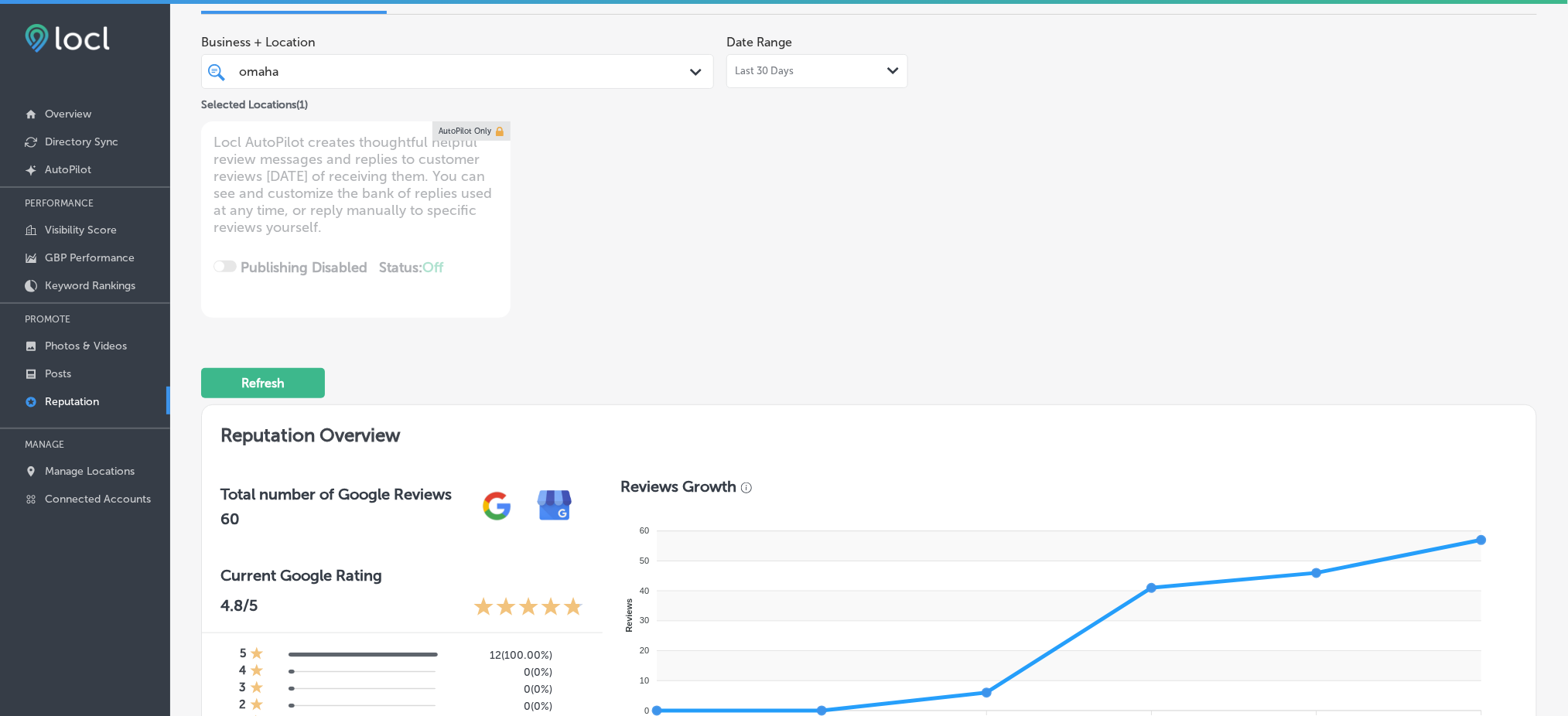
scroll to position [81, 0]
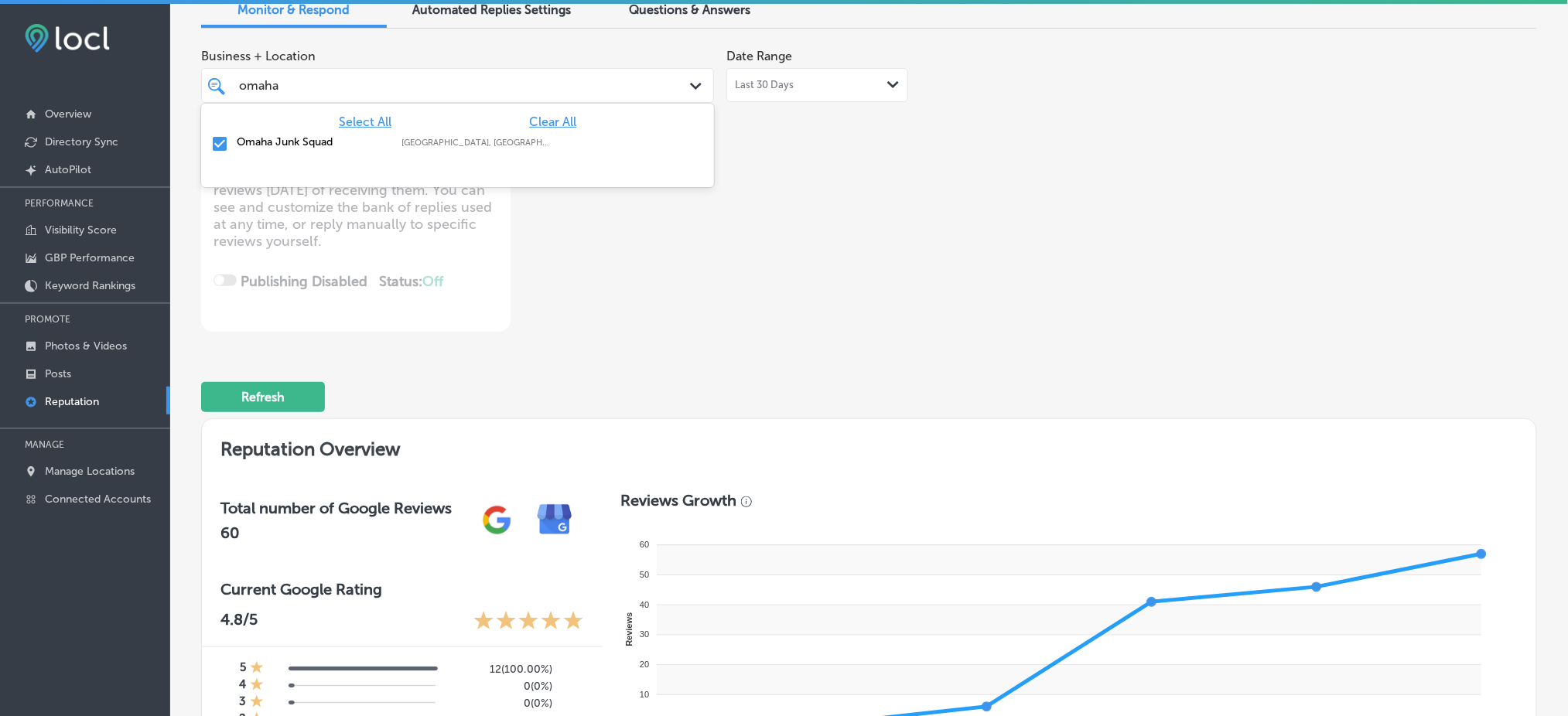
click at [386, 89] on div "omaha omaha" at bounding box center [436, 85] width 396 height 21
click at [548, 118] on span "Clear All" at bounding box center [552, 121] width 47 height 14
type textarea "x"
type input "o"
type input "scales"
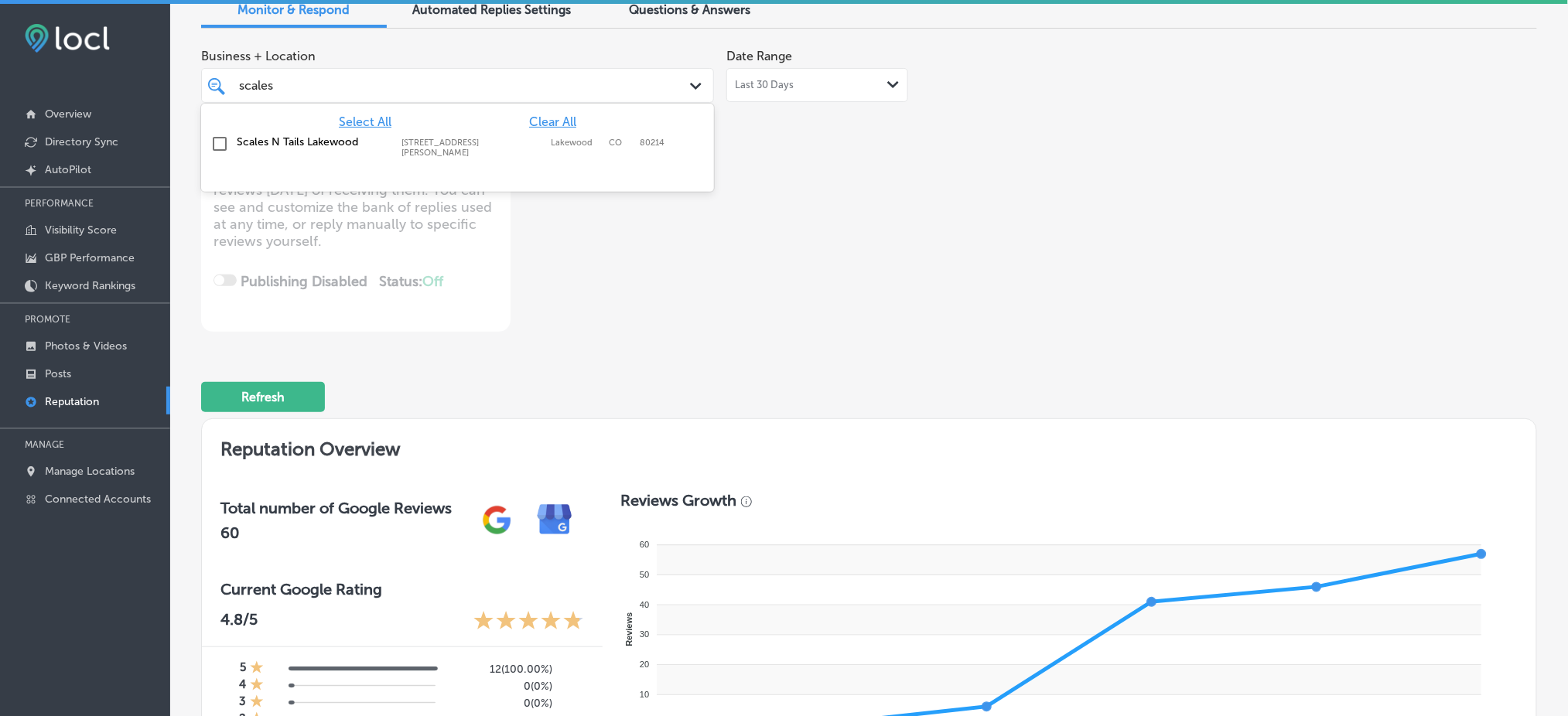
click at [551, 146] on label "Lakewood" at bounding box center [576, 148] width 51 height 20
type textarea "x"
type input "scales"
click at [823, 179] on div "Business + Location option 2099 Wadsworth Blvd, selected. option 2099 Wadsworth…" at bounding box center [601, 186] width 801 height 291
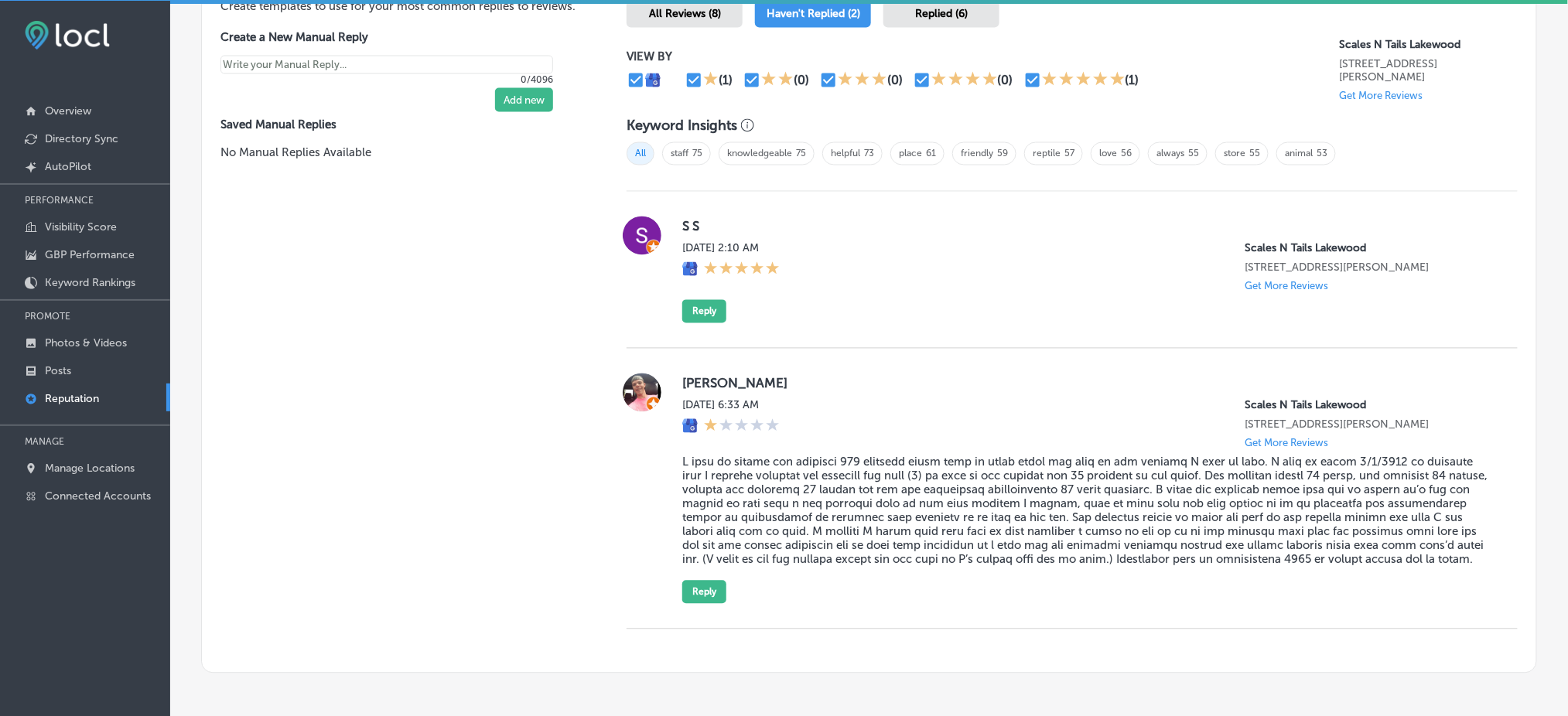
scroll to position [1048, 0]
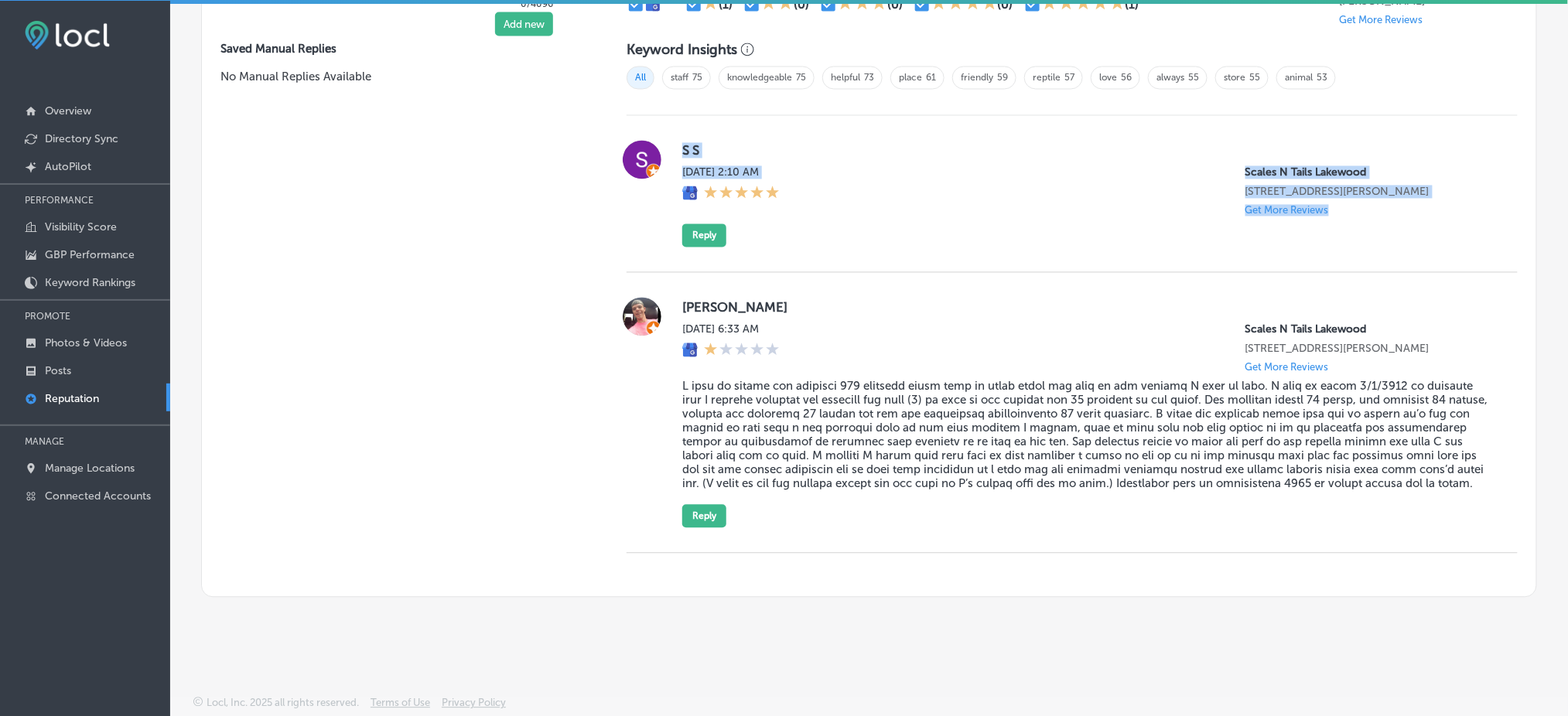
drag, startPoint x: 677, startPoint y: 132, endPoint x: 1369, endPoint y: 207, distance: 696.1
click at [1369, 207] on div "S S Fri, Aug 15, 2025 2:10 AM Scales N Tails Lakewood 2099 Wadsworth Blvd Lakew…" at bounding box center [1072, 194] width 892 height 107
copy div "S S Fri, Aug 15, 2025 2:10 AM Scales N Tails Lakewood 2099 Wadsworth Blvd Lakew…"
click at [695, 224] on button "Reply" at bounding box center [704, 236] width 44 height 24
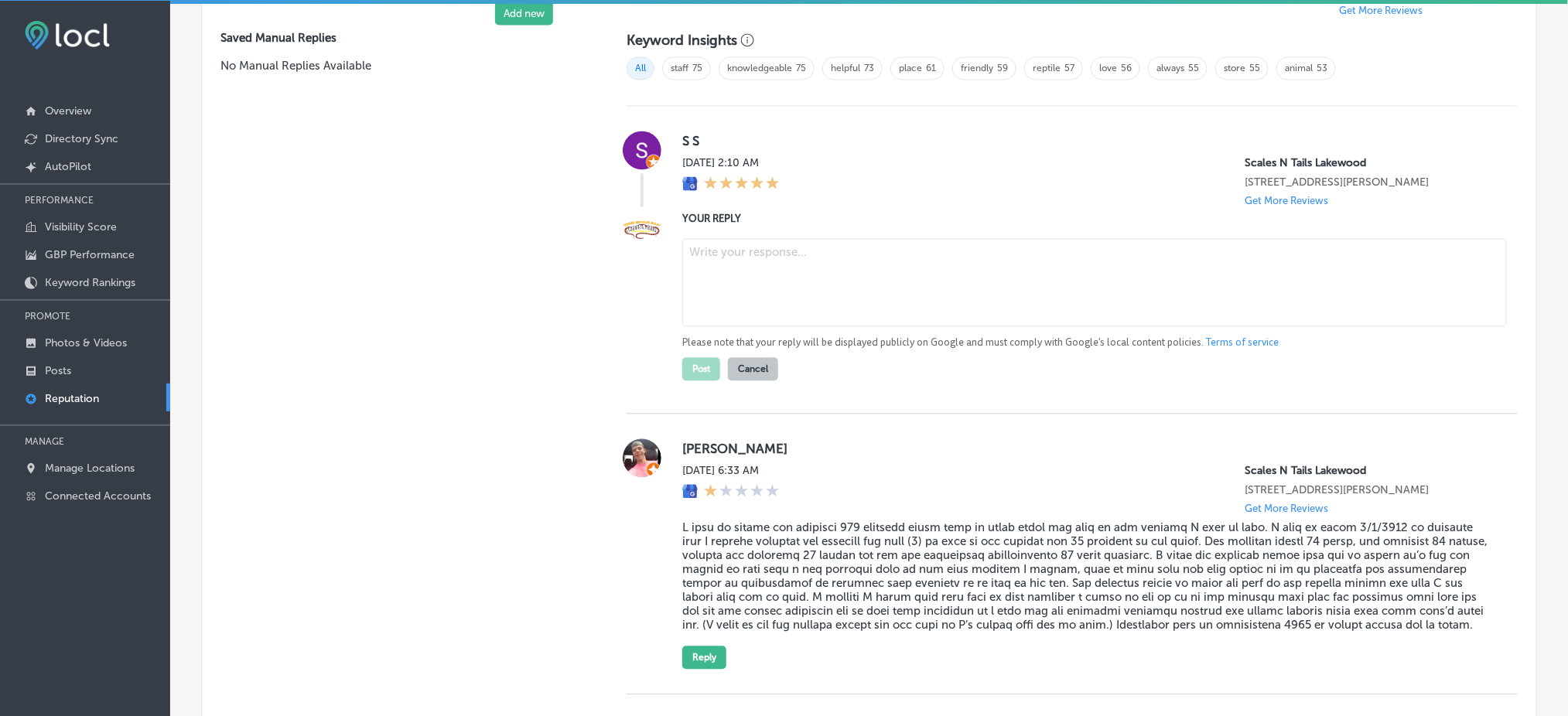
click at [739, 276] on textarea at bounding box center [1095, 283] width 825 height 89
type textarea "x"
paste textarea "Thank you so much for the five-star review! We’re so glad to hear you had a gre…"
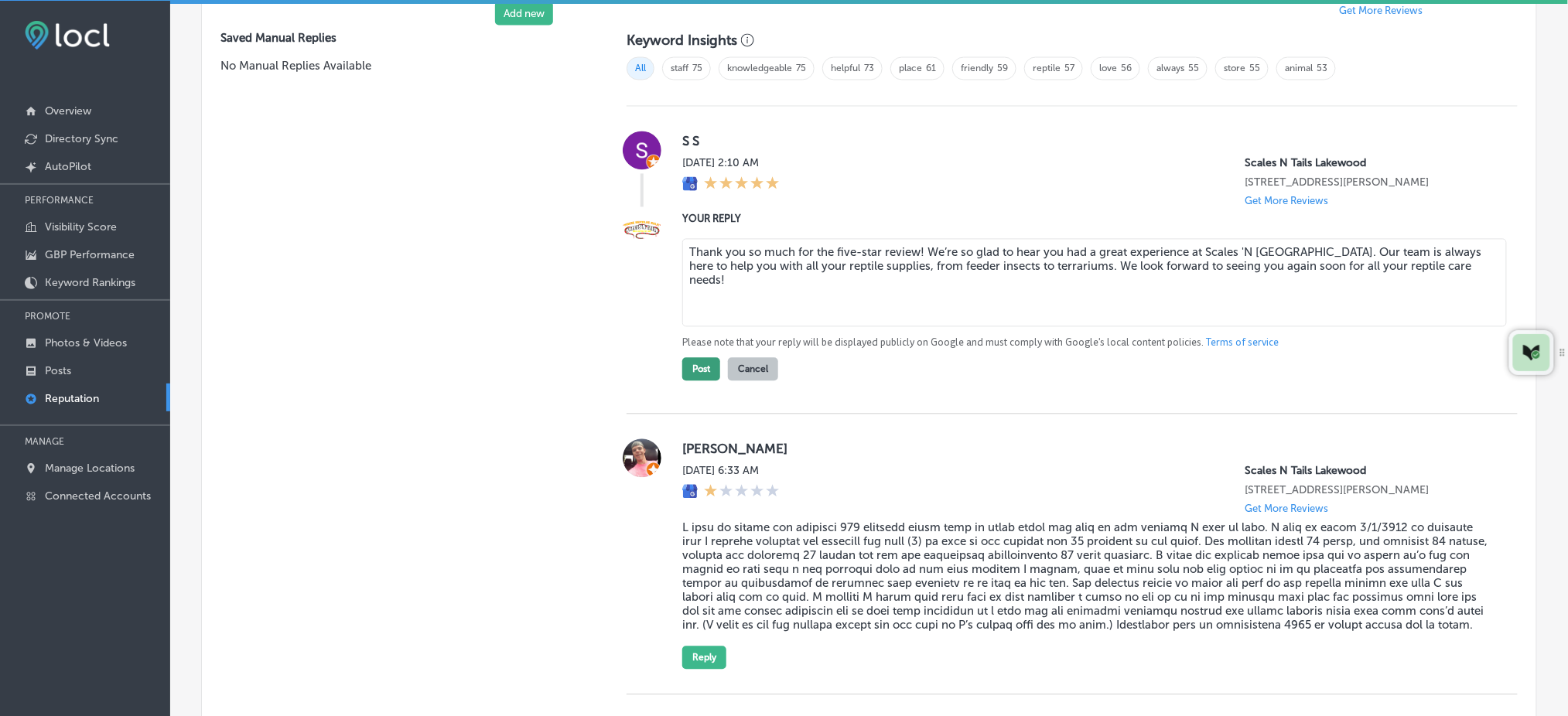
type textarea "Thank you so much for the five-star review! We’re so glad to hear you had a gre…"
click at [699, 363] on button "Post" at bounding box center [701, 370] width 38 height 24
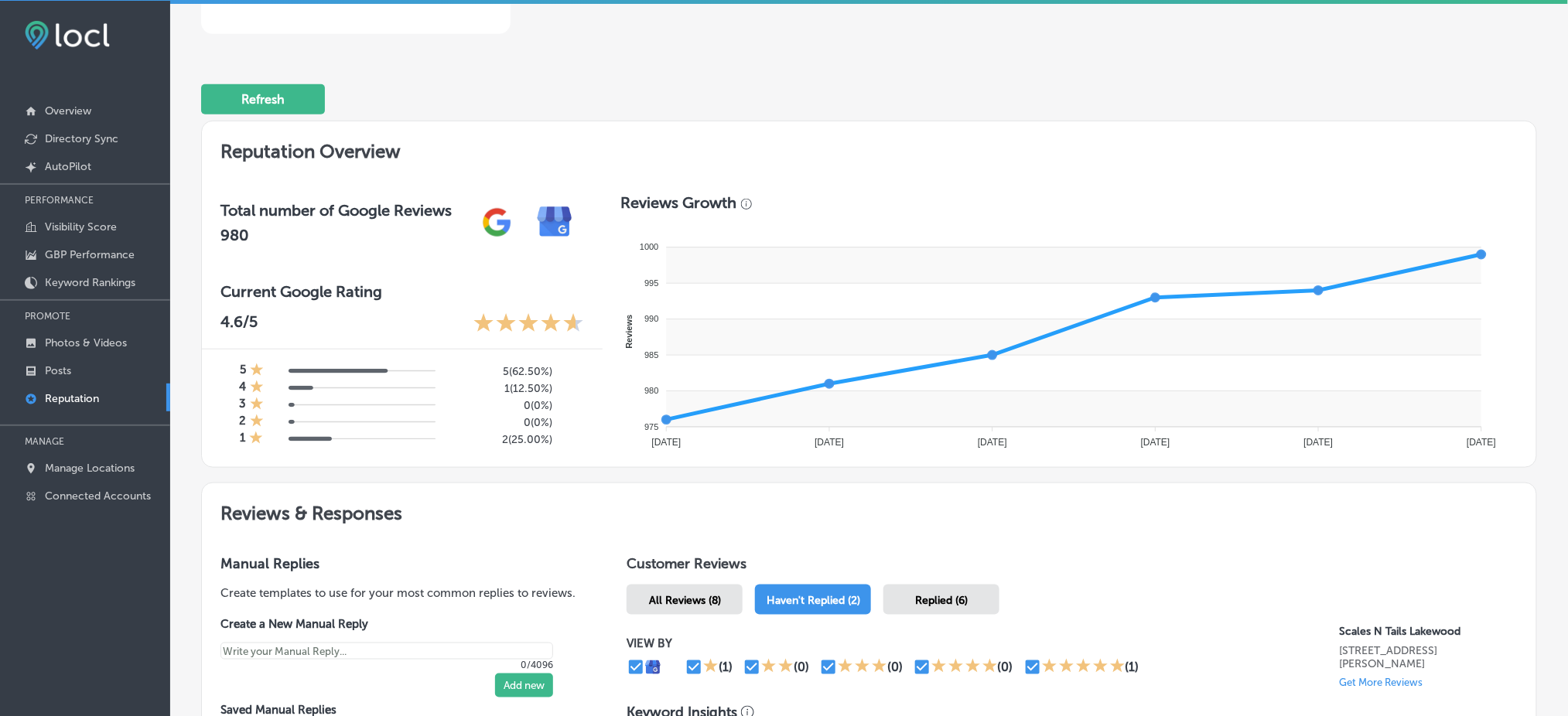
scroll to position [0, 0]
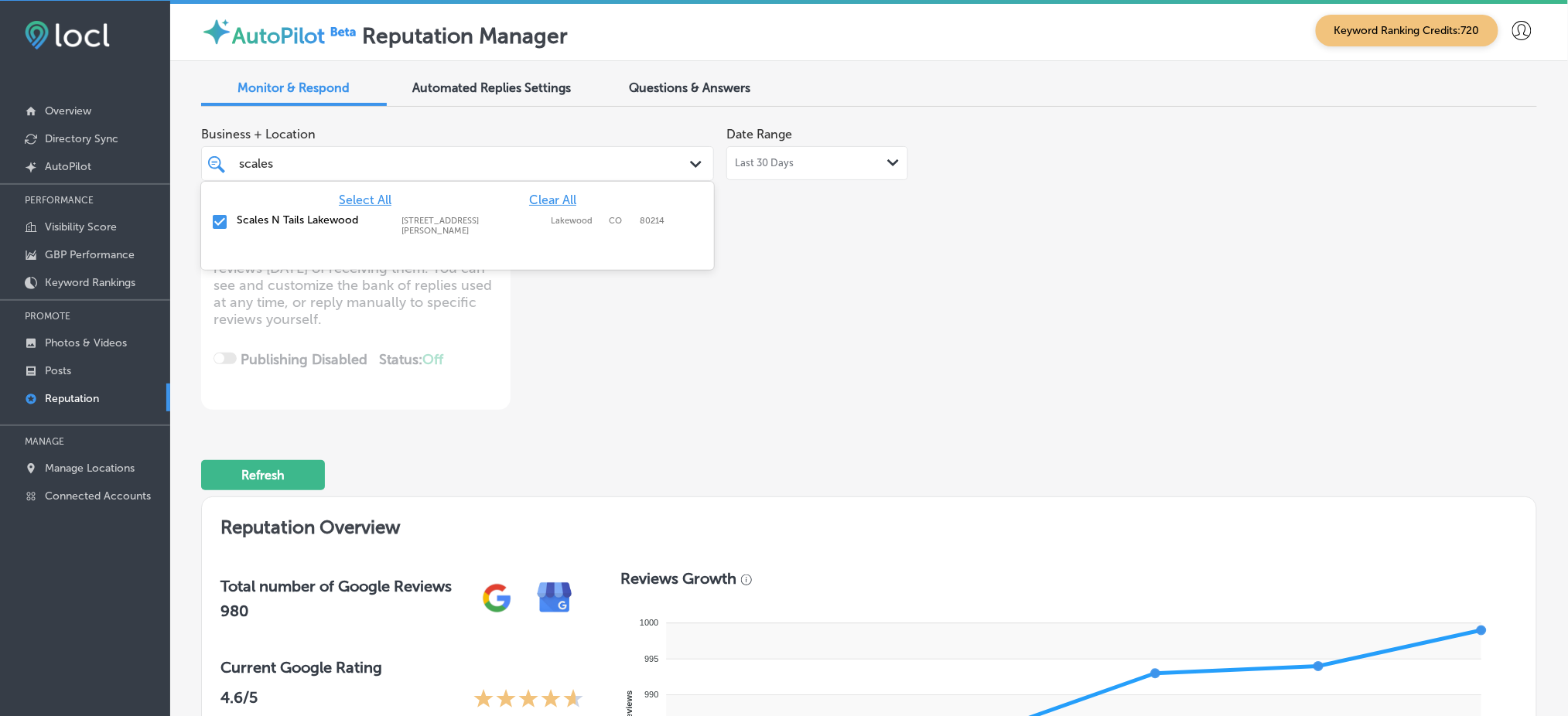
click at [464, 174] on div "scales scales" at bounding box center [457, 164] width 453 height 24
click at [555, 198] on span "Clear All" at bounding box center [552, 199] width 47 height 14
type textarea "x"
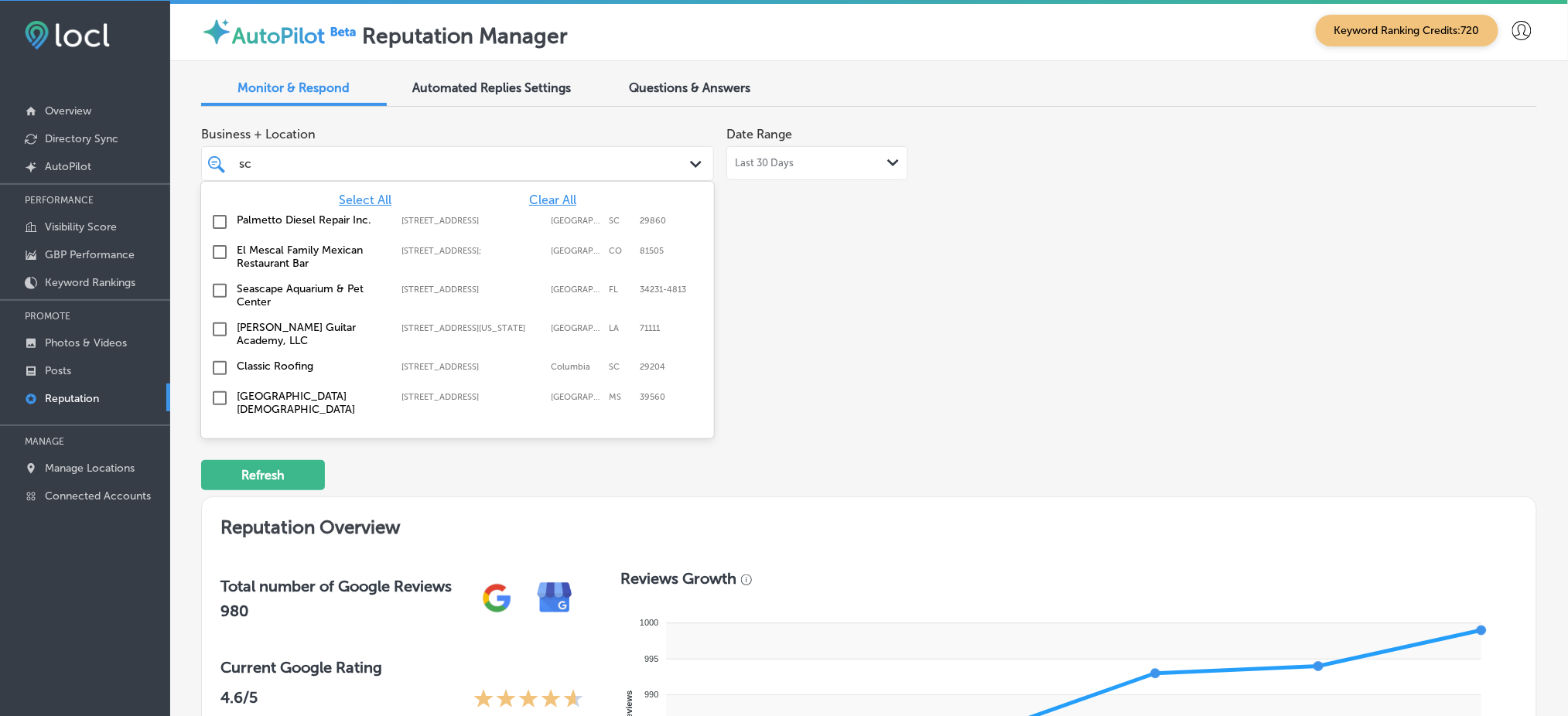
type input "s"
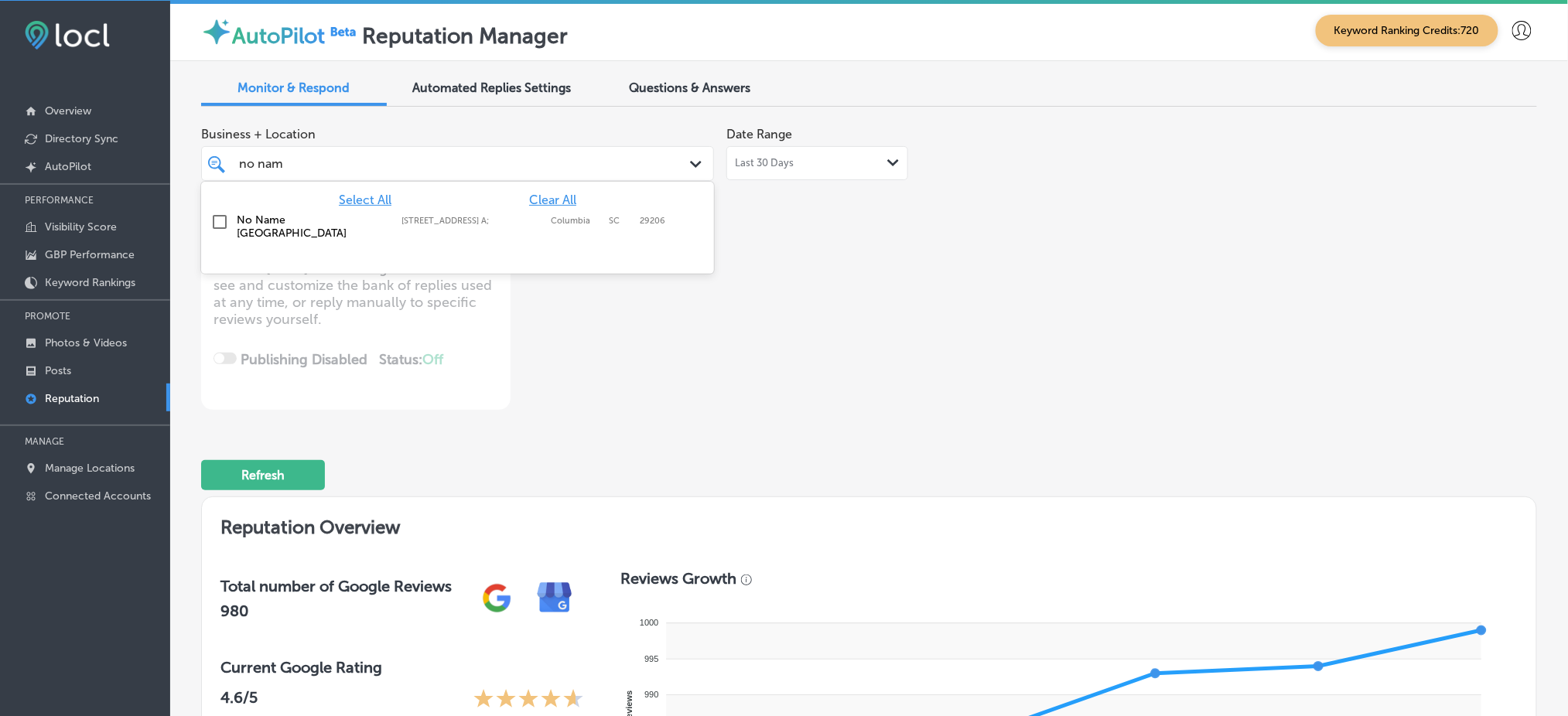
type input "no name"
click at [599, 227] on div "No Name Deli Forest Drive 4712 Forest Dr Ste. A;, Columbia, SC, 29206 4712 Fore…" at bounding box center [457, 226] width 500 height 33
type textarea "x"
type input "no name"
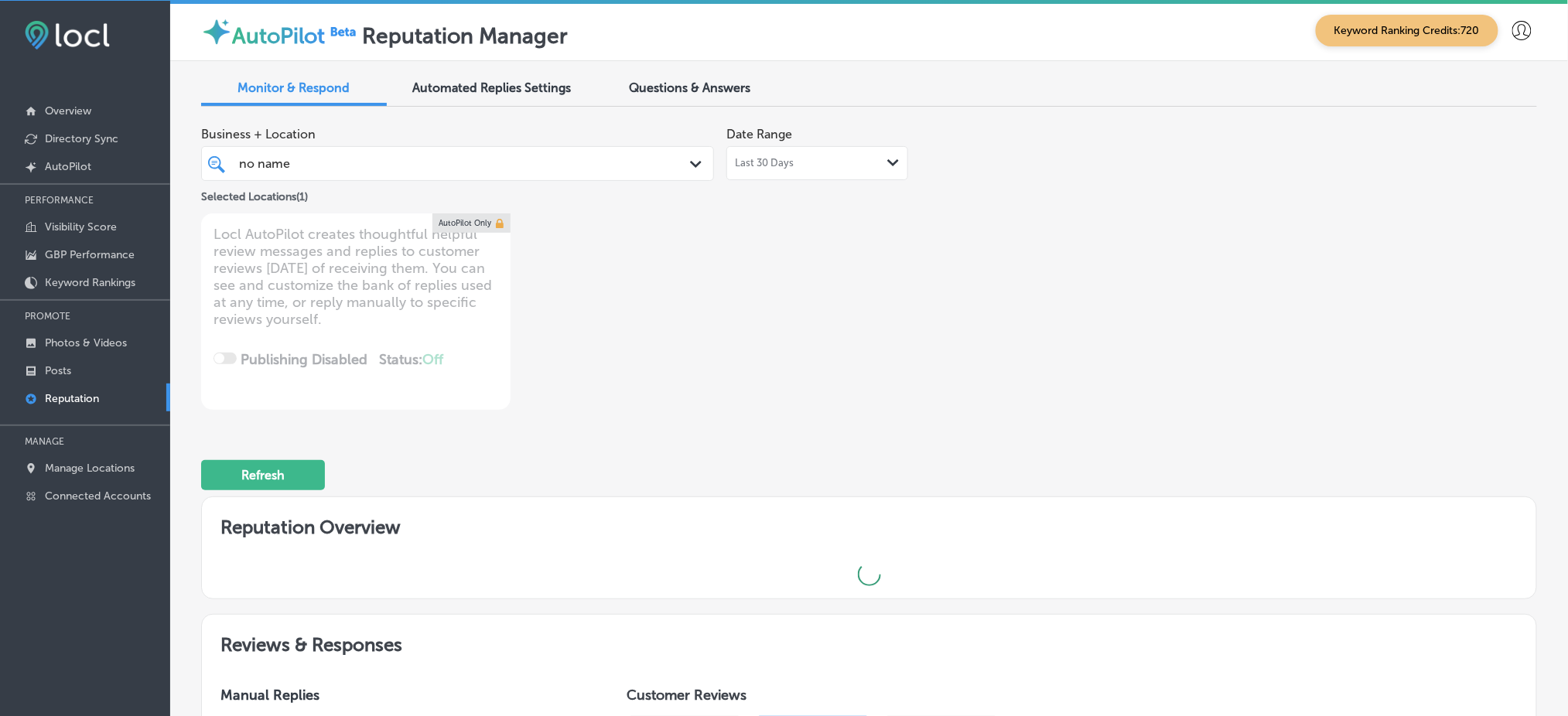
click at [989, 299] on div "Business + Location no name no name Path Created with Sketch. Selected Location…" at bounding box center [601, 264] width 801 height 291
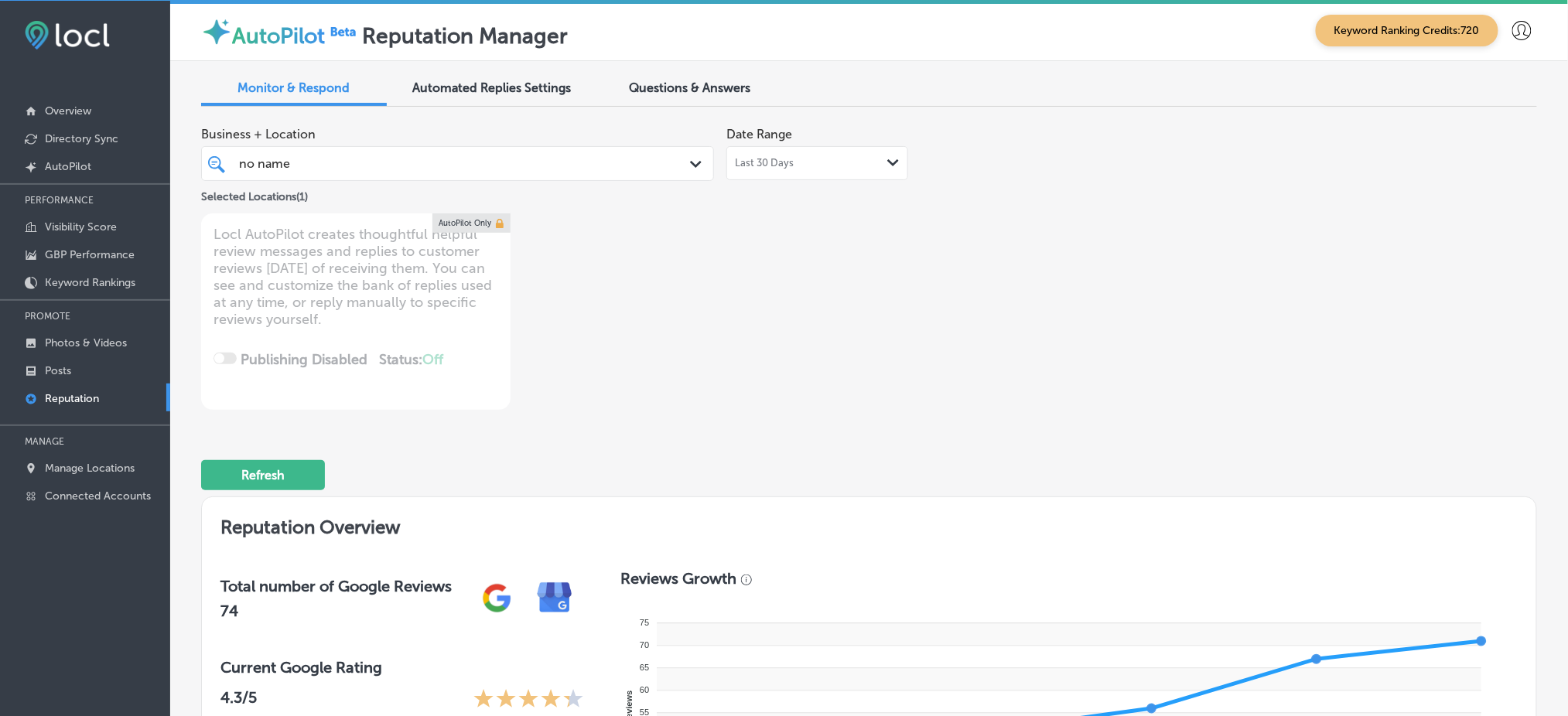
click at [482, 170] on div "no name no name" at bounding box center [436, 164] width 396 height 21
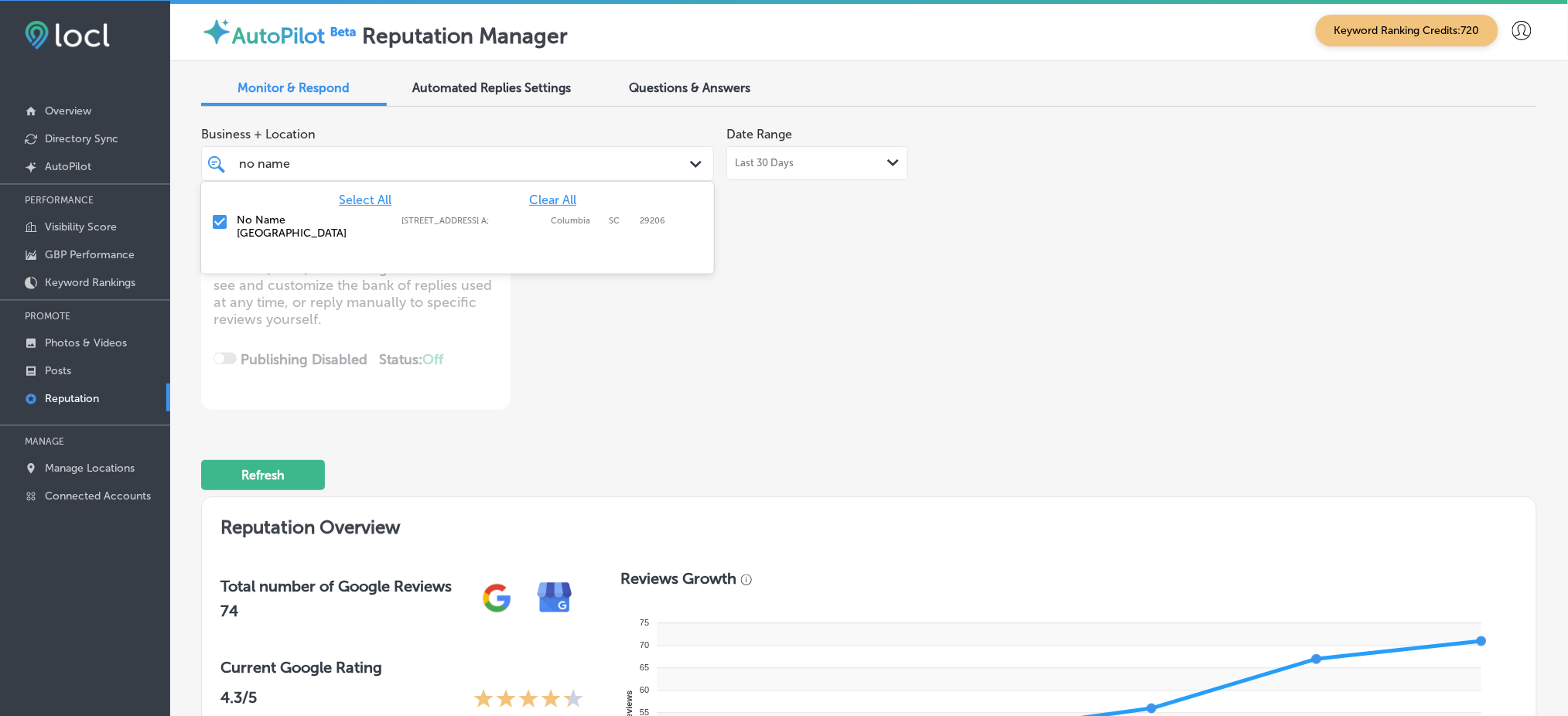
click at [573, 201] on span "Clear All" at bounding box center [552, 199] width 47 height 14
type textarea "x"
type input "n"
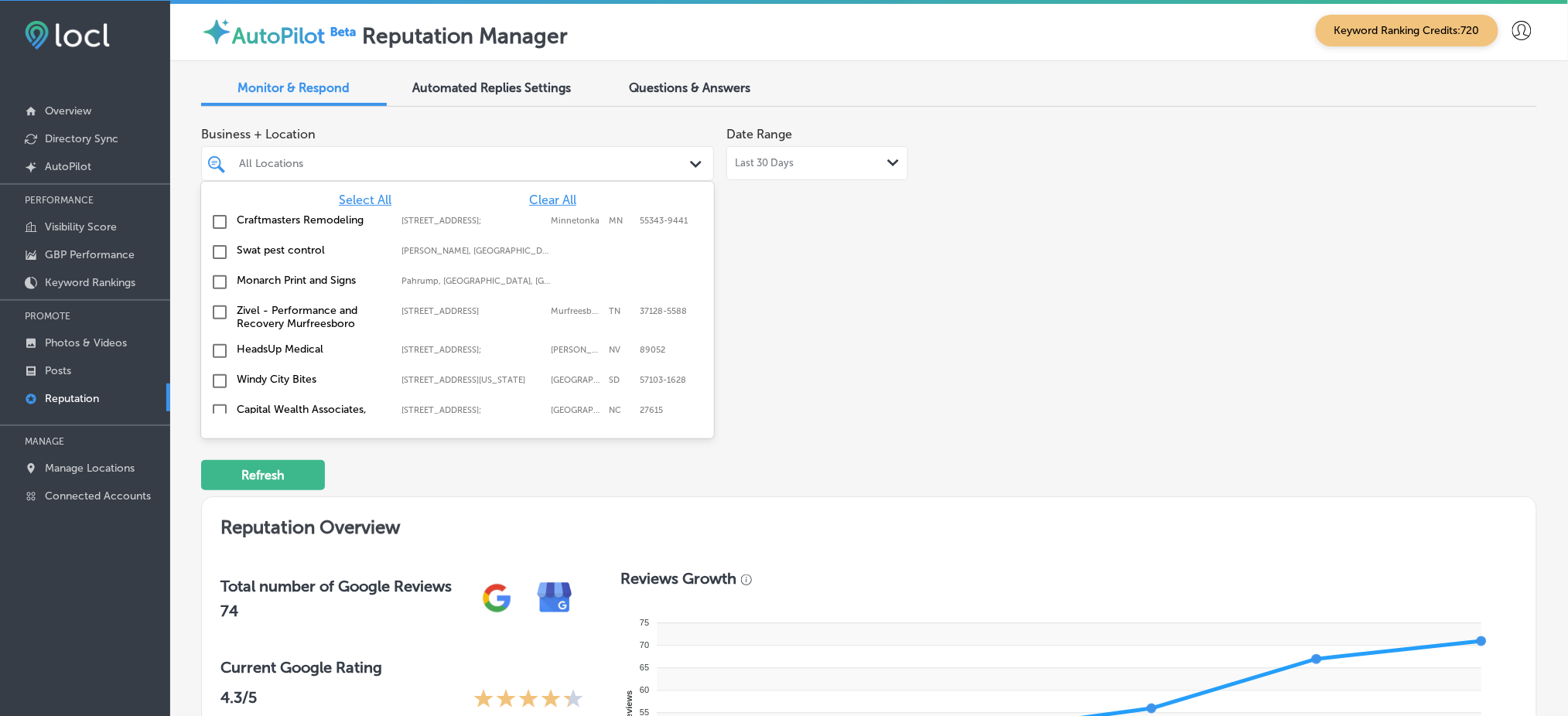
click at [375, 200] on span "Select All" at bounding box center [365, 199] width 52 height 14
type textarea "x"
click at [806, 258] on div "Business + Location option 4712 Forest Dr Ste. A; , selected. option focused, 1…" at bounding box center [601, 264] width 801 height 291
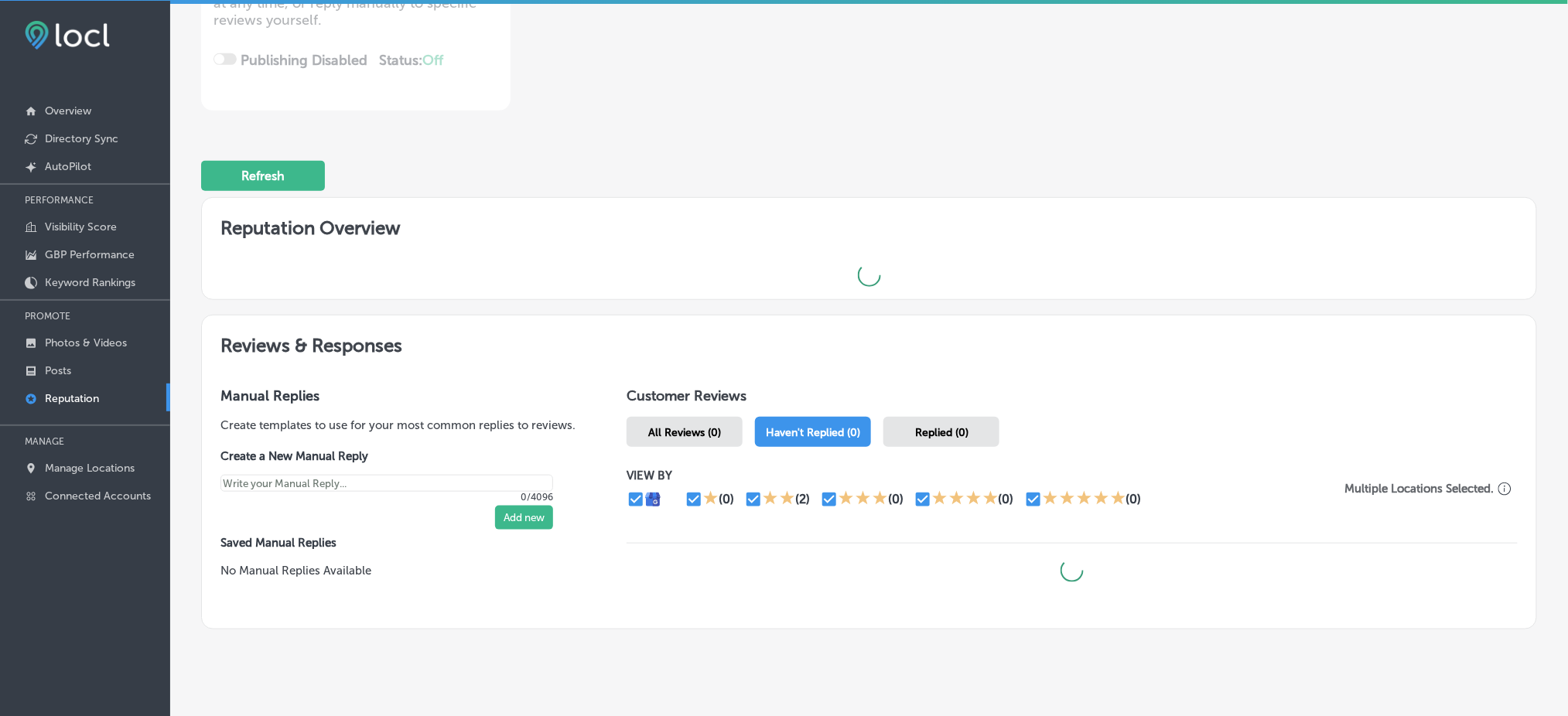
scroll to position [342, 0]
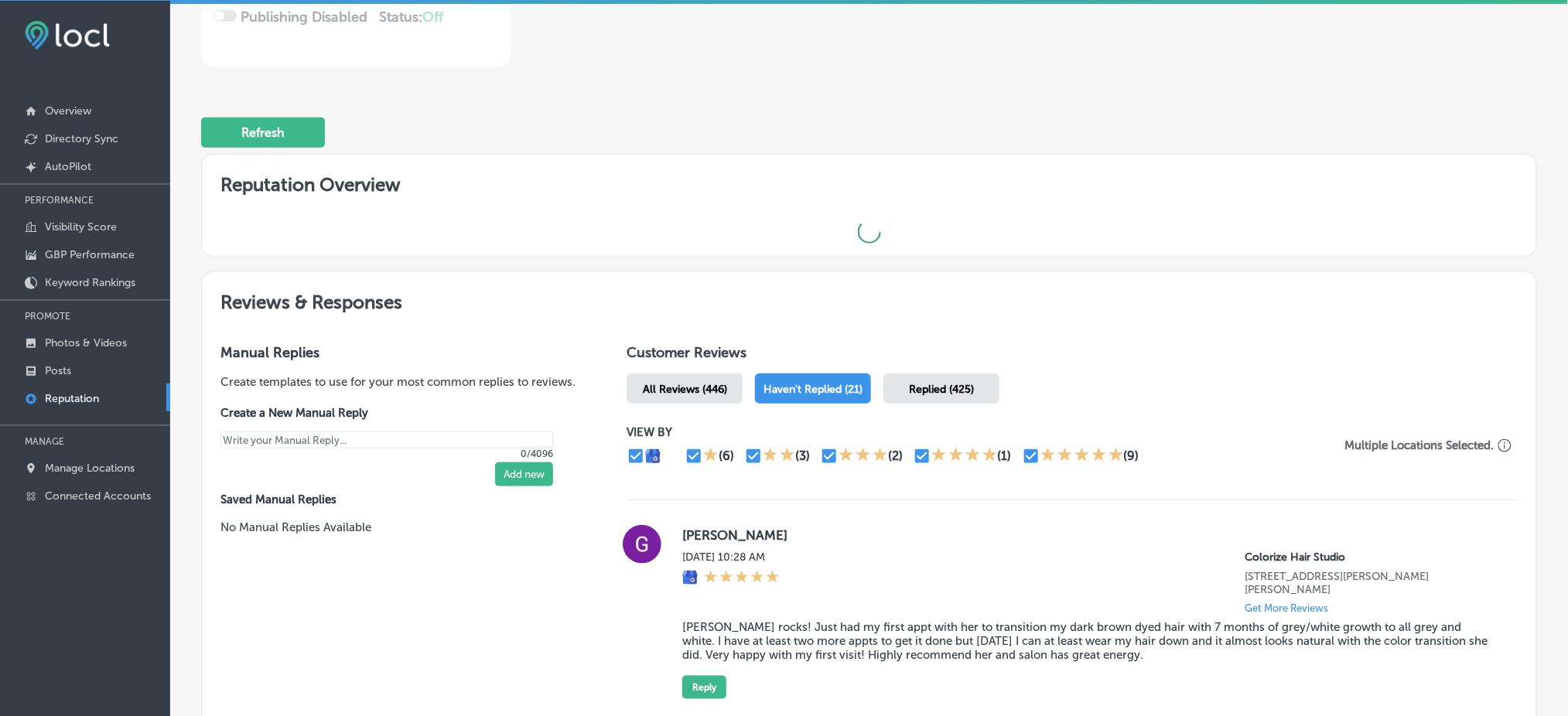
type textarea "x"
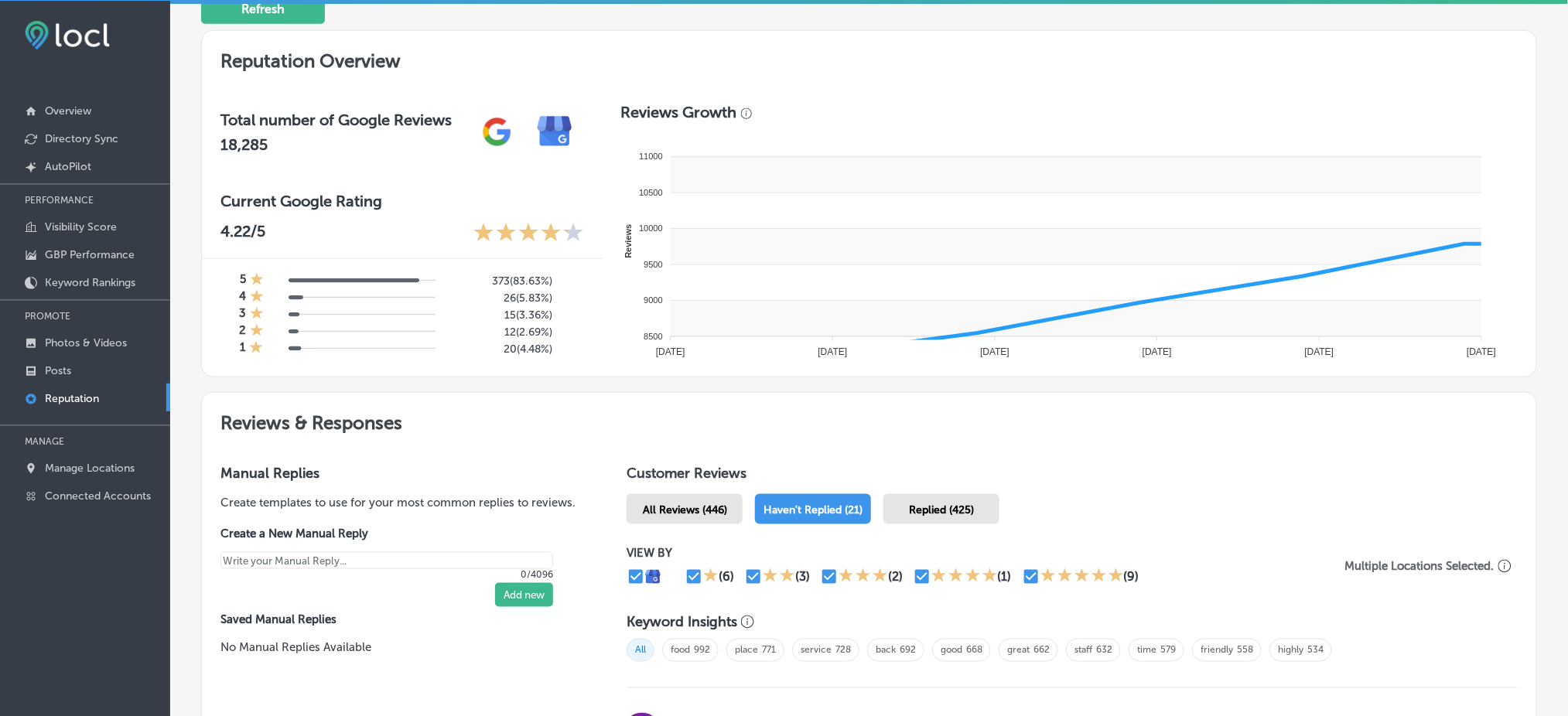
scroll to position [649, 0]
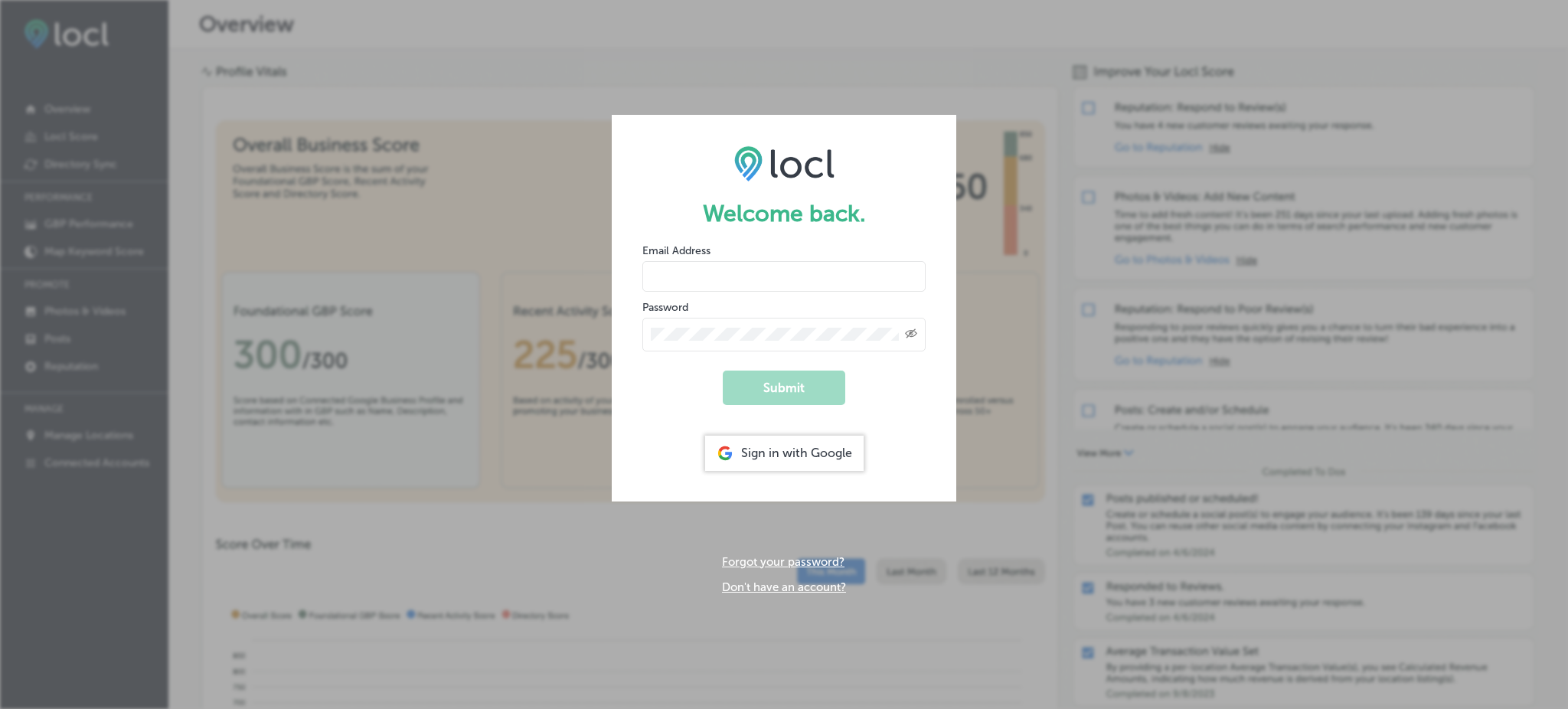
type input "Rabosa"
click at [768, 458] on div "Sign in with Google" at bounding box center [785, 453] width 159 height 35
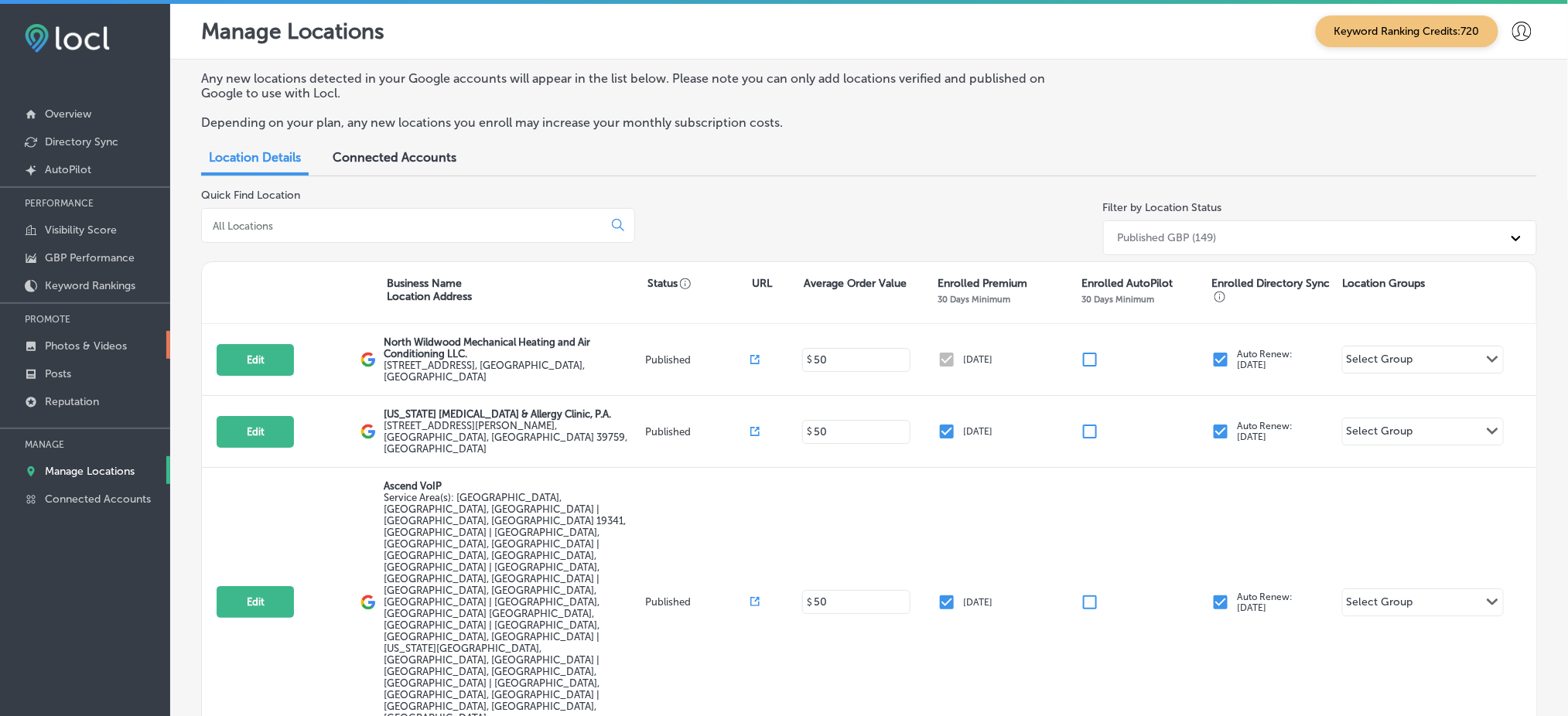
click at [112, 333] on link "Photos & Videos" at bounding box center [85, 345] width 170 height 28
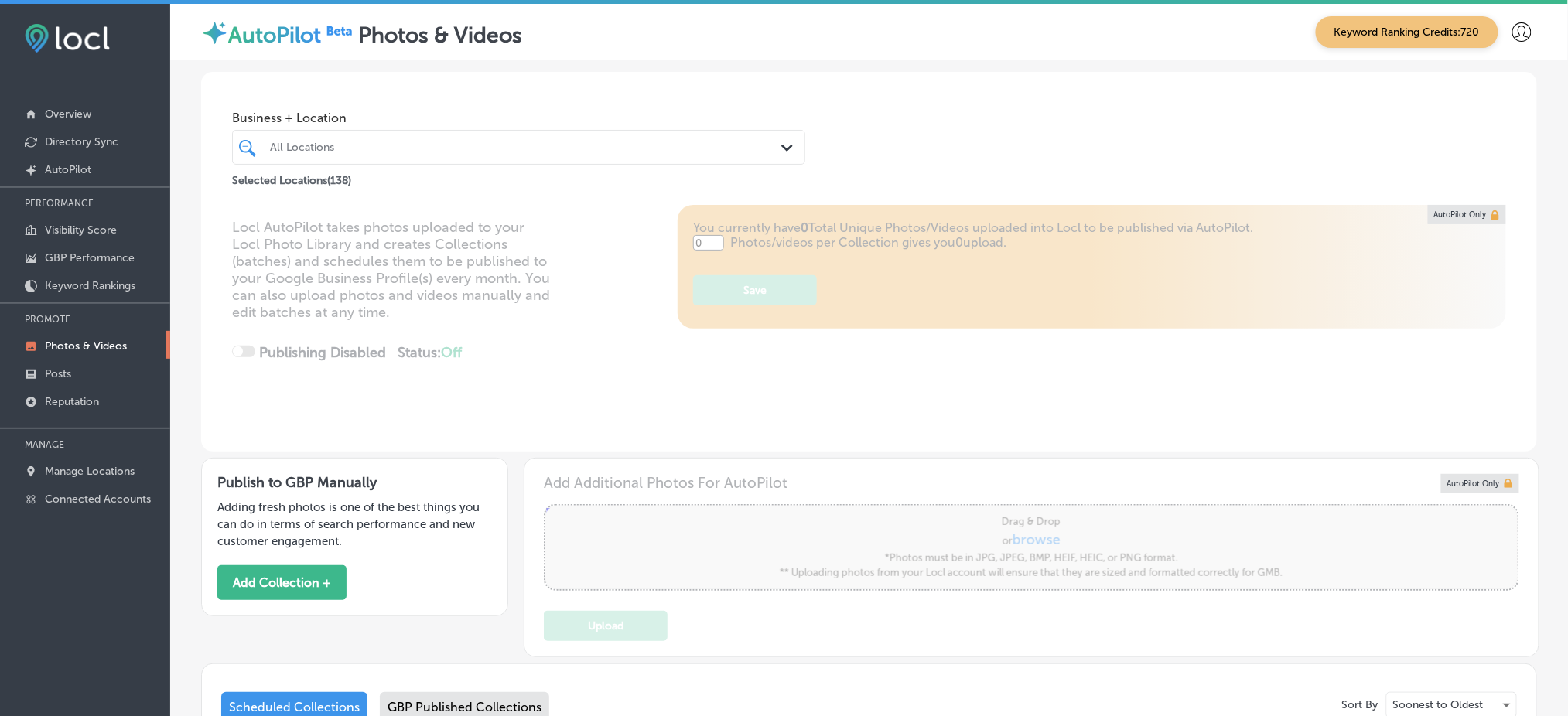
type input "5"
click at [528, 137] on div at bounding box center [493, 147] width 450 height 21
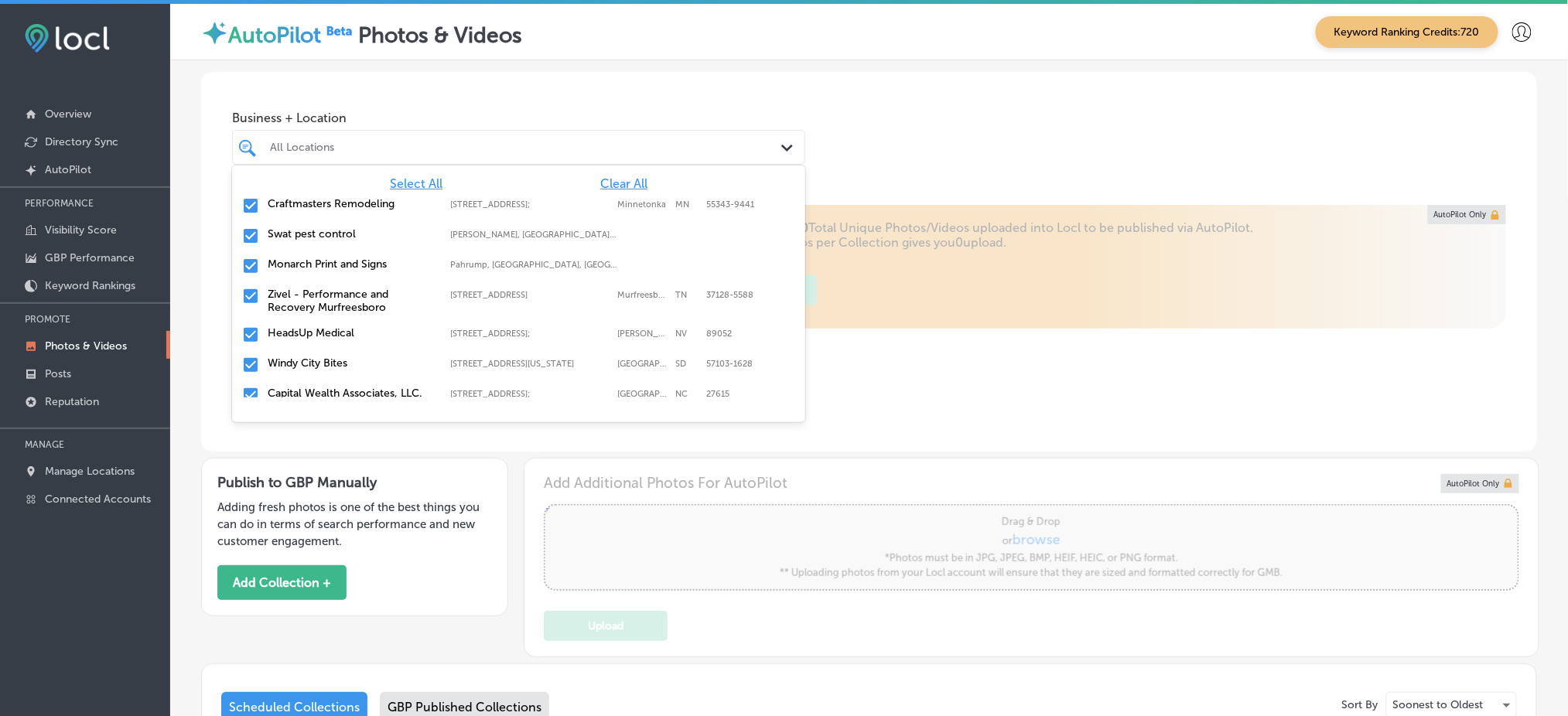
click at [616, 186] on span "Clear All" at bounding box center [624, 183] width 47 height 14
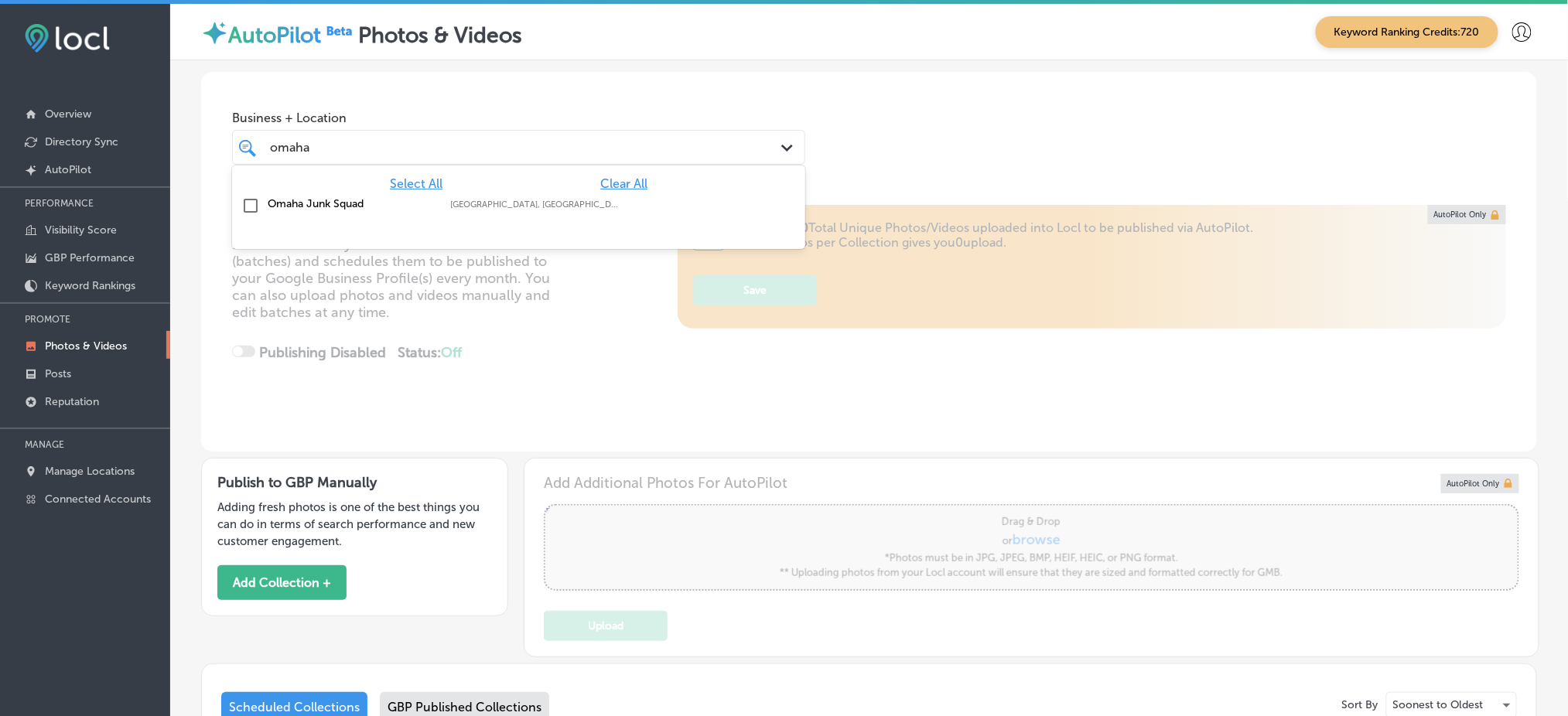
click at [617, 195] on div "Omaha Junk Squad Omaha, NE, USA | Wahoo, NE, USA | Gretna ..." at bounding box center [518, 206] width 561 height 24
type input "omaha"
click at [919, 133] on div "Business + Location option focused, 2 of 139. 2 results available for search te…" at bounding box center [869, 130] width 1336 height 117
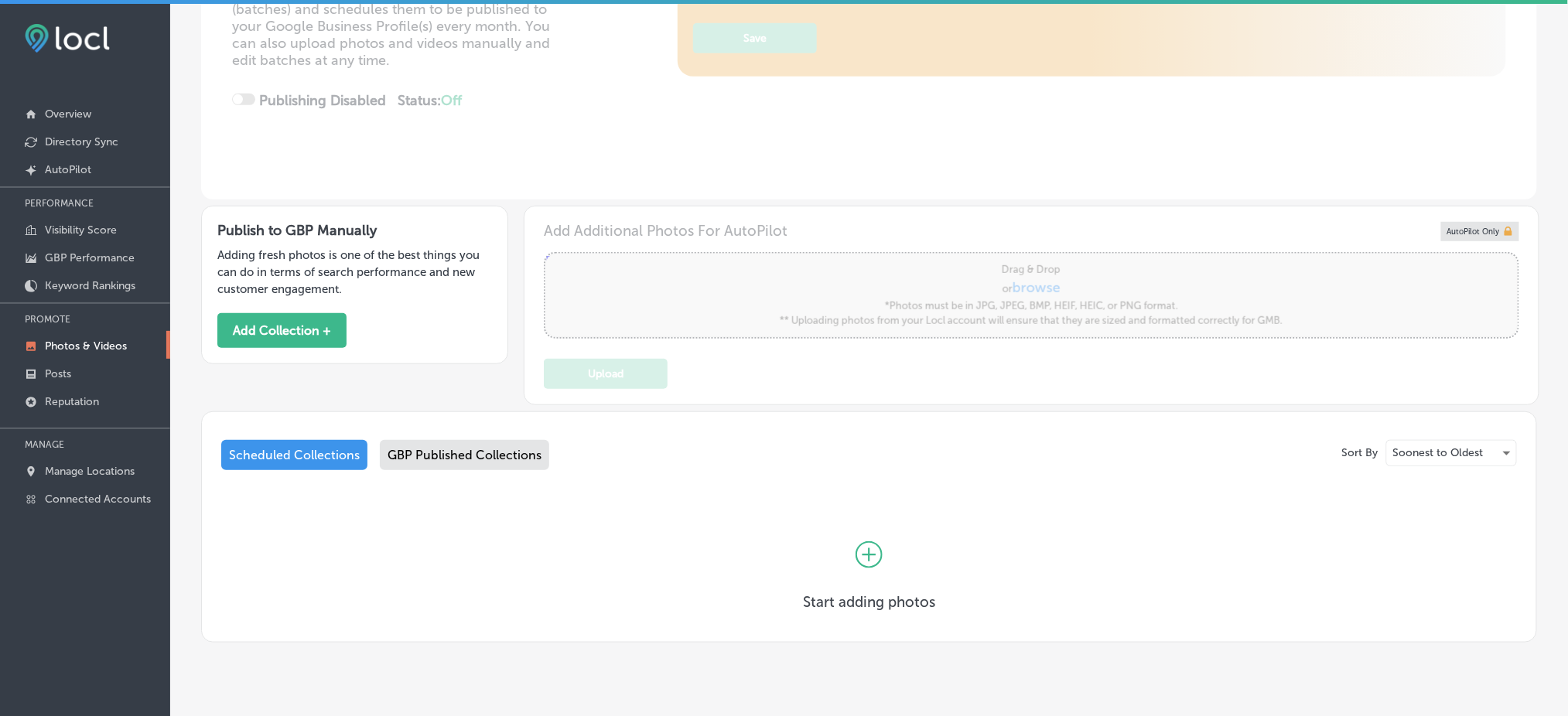
scroll to position [277, 0]
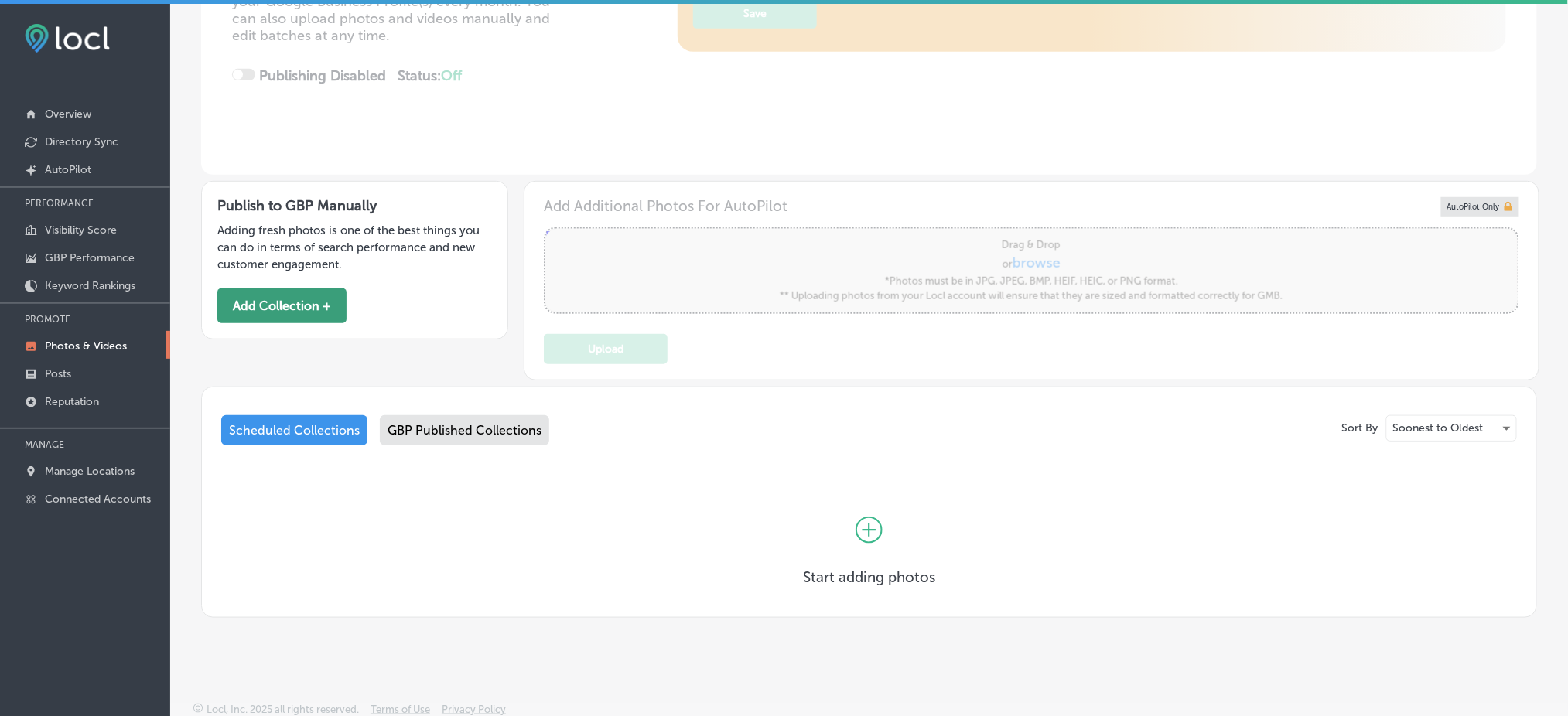
click at [310, 310] on button "Add Collection +" at bounding box center [282, 305] width 129 height 35
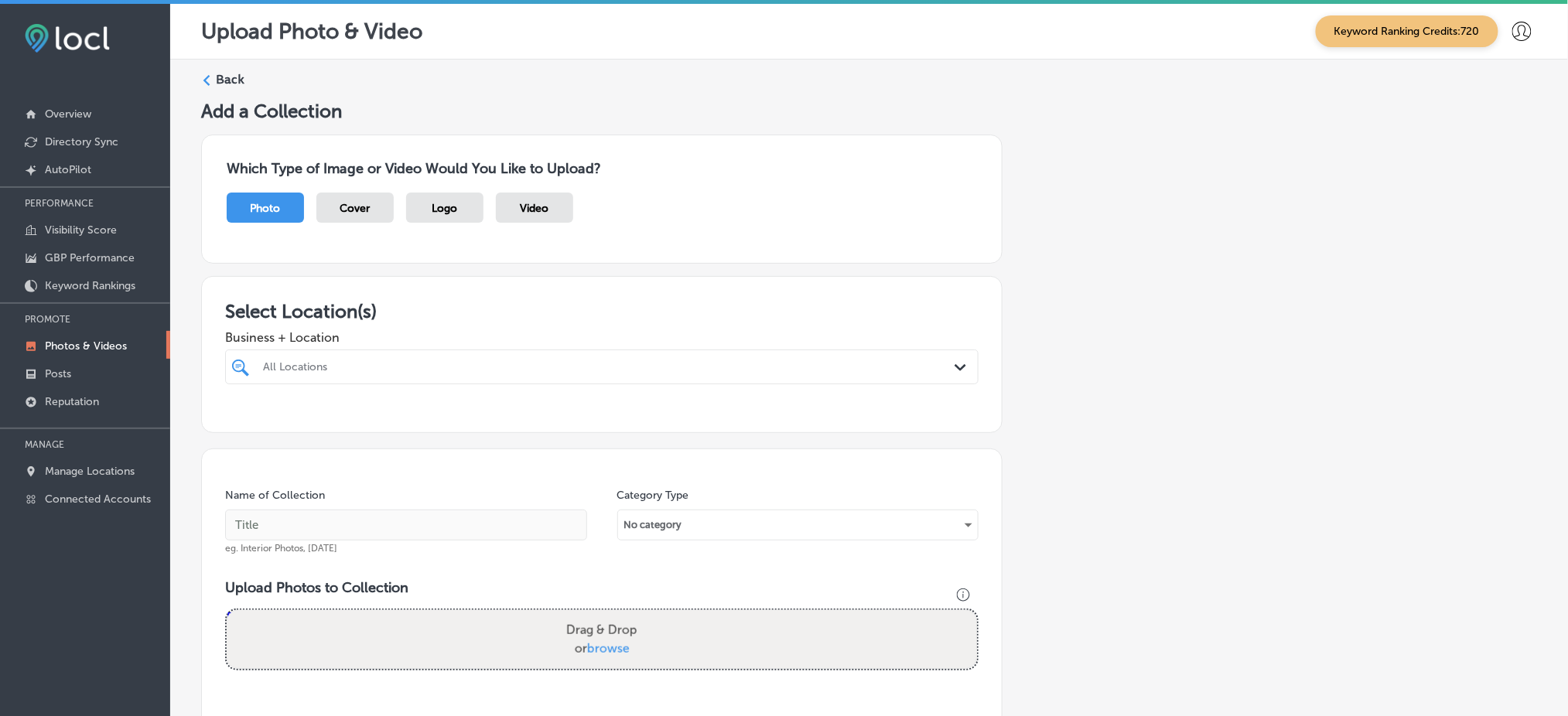
click at [407, 364] on div "All Locations" at bounding box center [610, 367] width 693 height 13
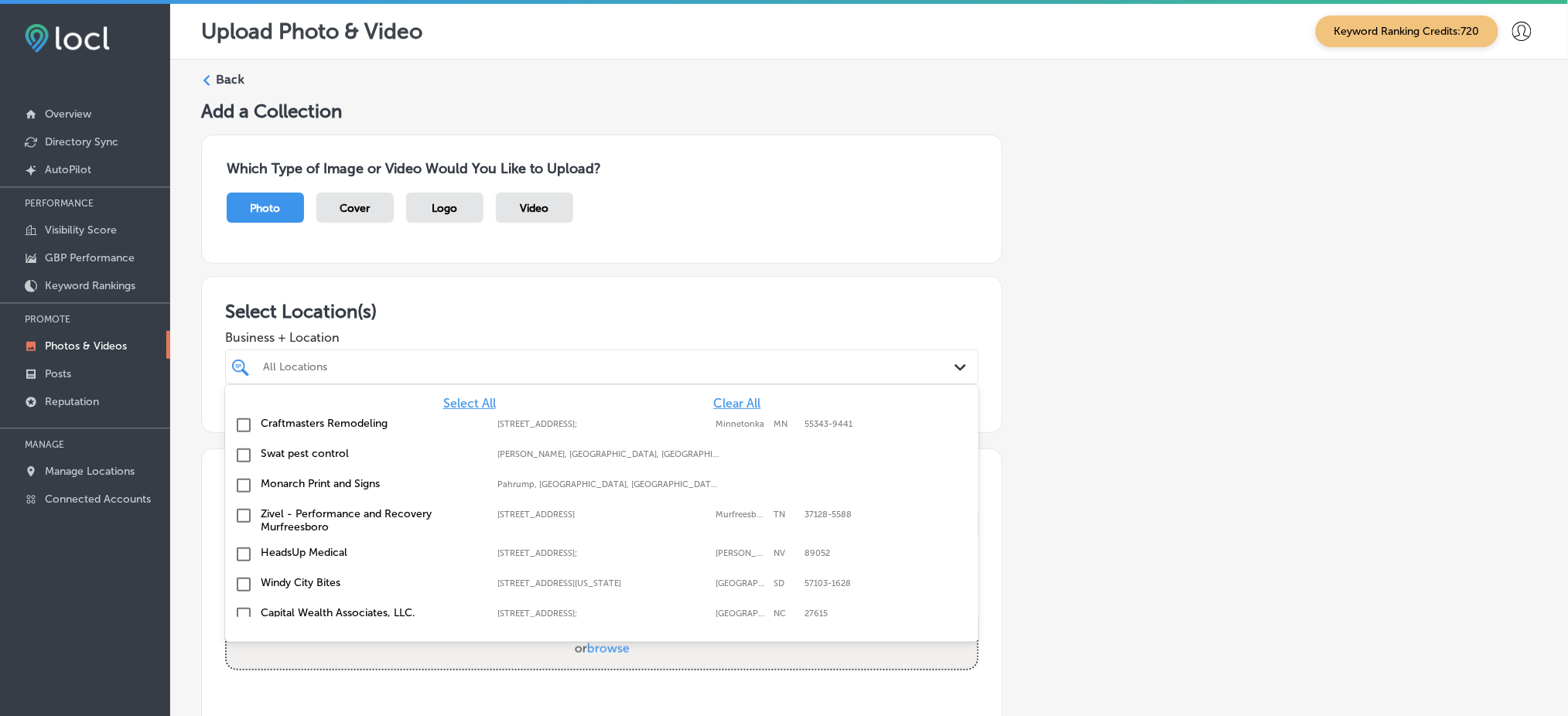
click at [732, 402] on span "Clear All" at bounding box center [737, 403] width 47 height 14
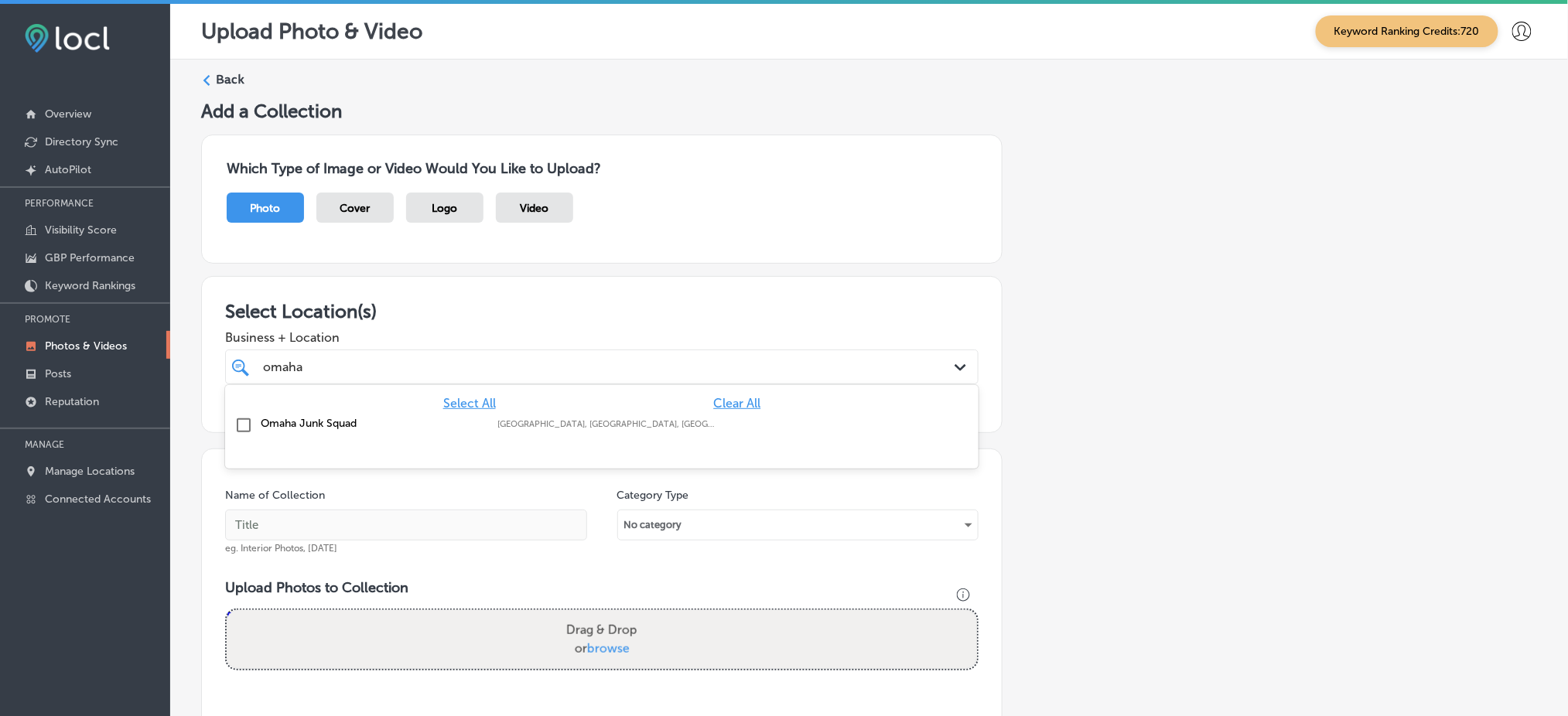
click at [729, 426] on div "Omaha Junk Squad Omaha, NE, USA | Wahoo, NE, USA | Gretna ..." at bounding box center [537, 423] width 554 height 13
type input "omaha"
click at [803, 292] on div "Select Location(s) Business + Location option focused, 2 of 139. 2 results avai…" at bounding box center [601, 354] width 801 height 157
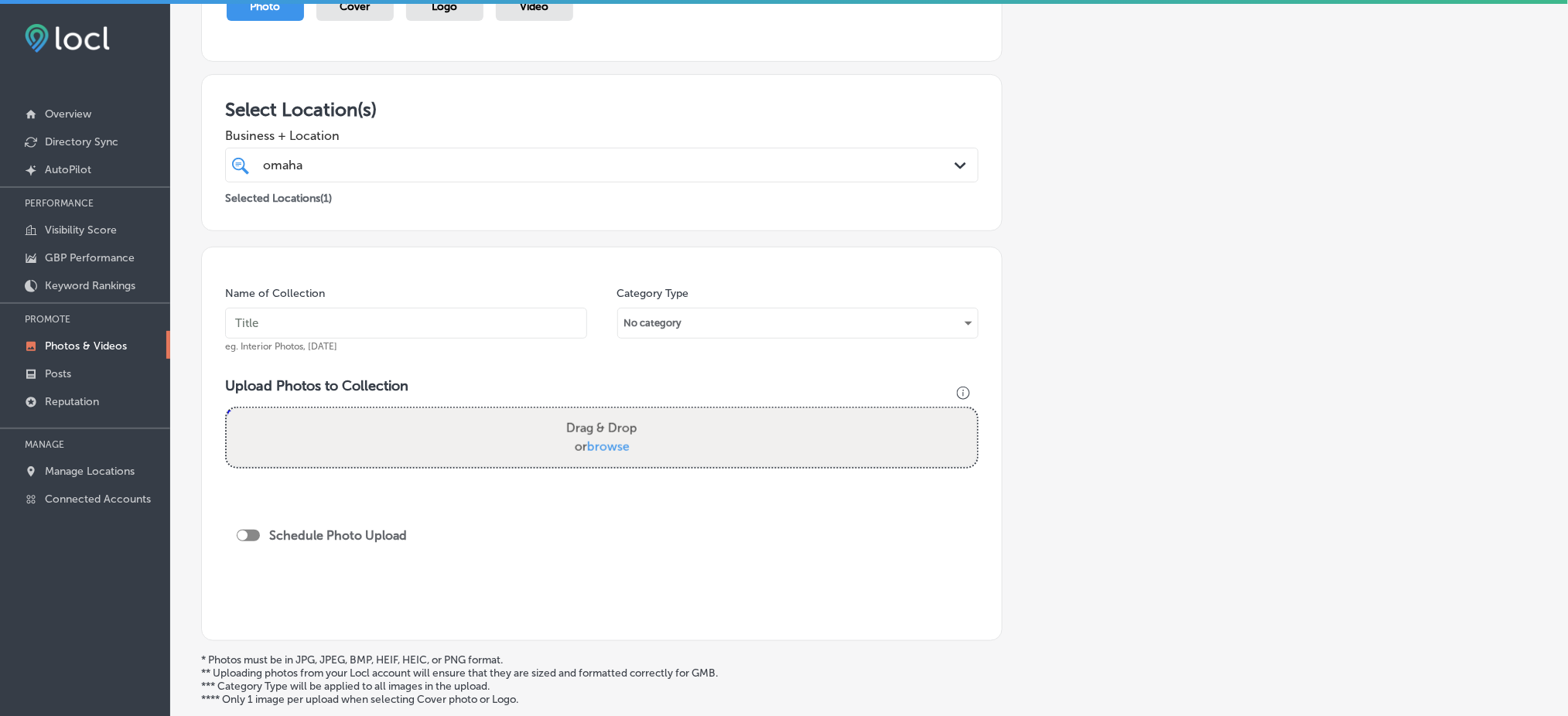
scroll to position [206, 0]
click at [721, 151] on div "omaha omaha" at bounding box center [568, 161] width 612 height 21
click at [314, 326] on input "text" at bounding box center [406, 319] width 362 height 31
click at [314, 326] on input "omaha-junk-squad-onboarding" at bounding box center [406, 319] width 362 height 31
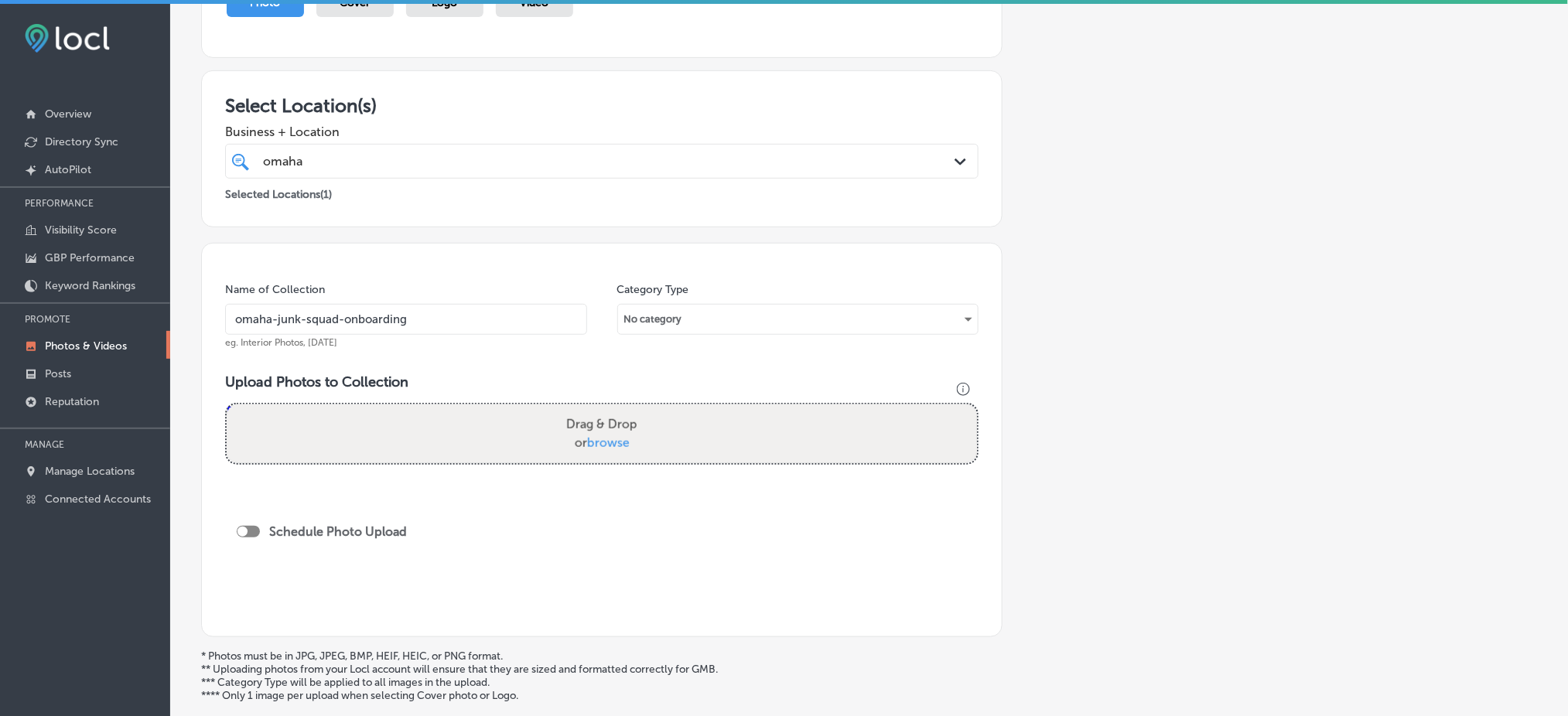
click at [314, 326] on input "omaha-junk-squad-onboarding" at bounding box center [406, 319] width 362 height 31
type input "omaha-junk-squad-onboarding"
click at [587, 439] on span "browse" at bounding box center [608, 442] width 42 height 14
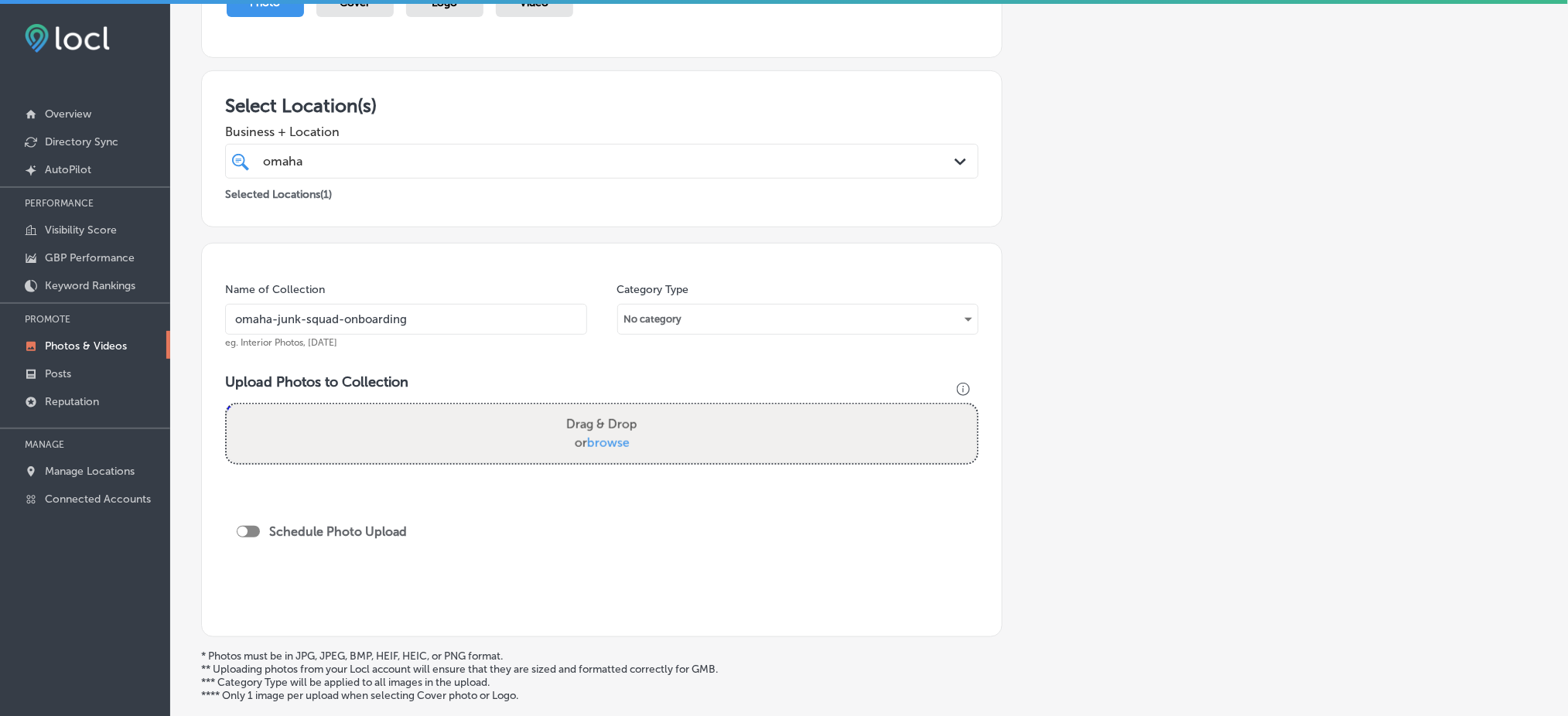
click at [585, 409] on input "Drag & Drop or browse" at bounding box center [602, 407] width 751 height 5
type input "C:\fakepath\junk-removal-omaha-eco-friendly-omaha-junk-squad (1).png"
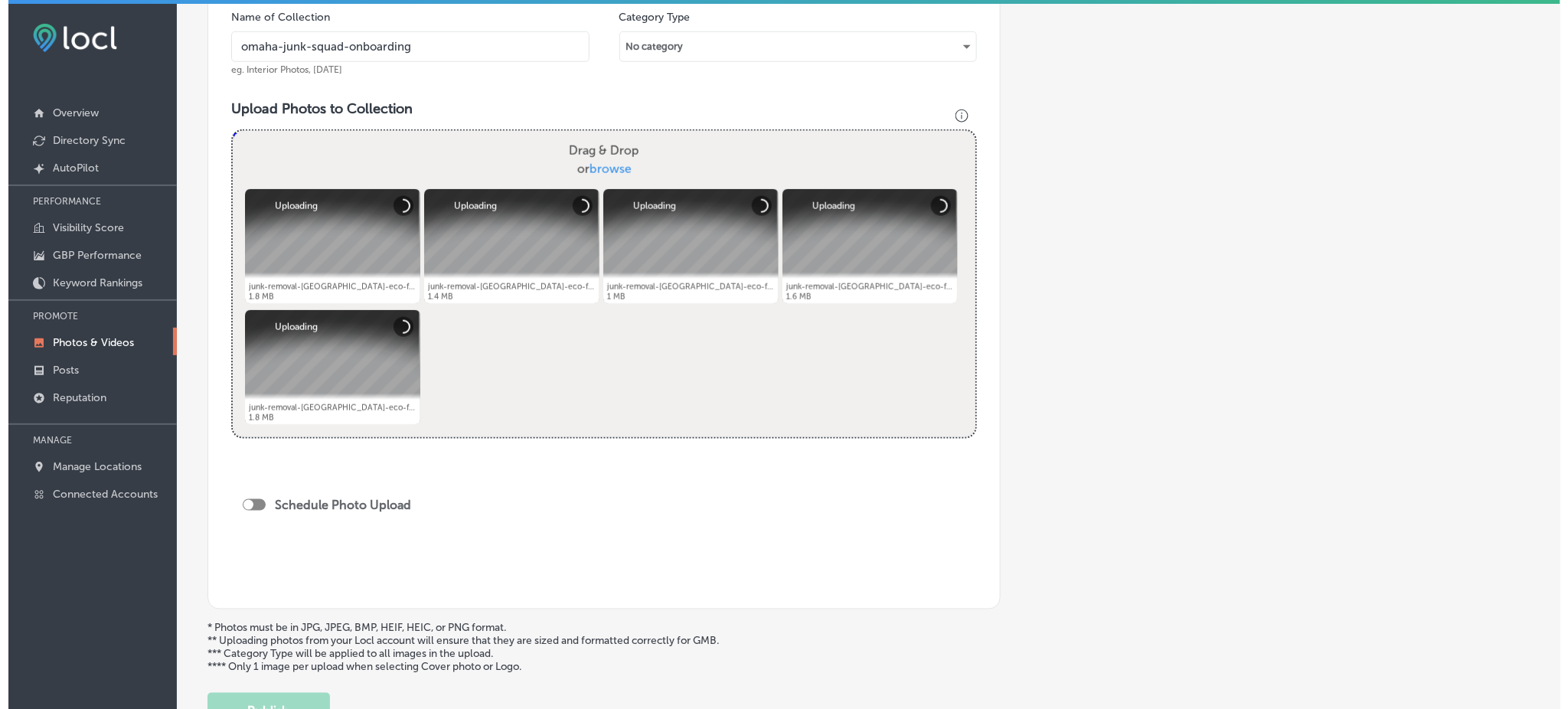
scroll to position [510, 0]
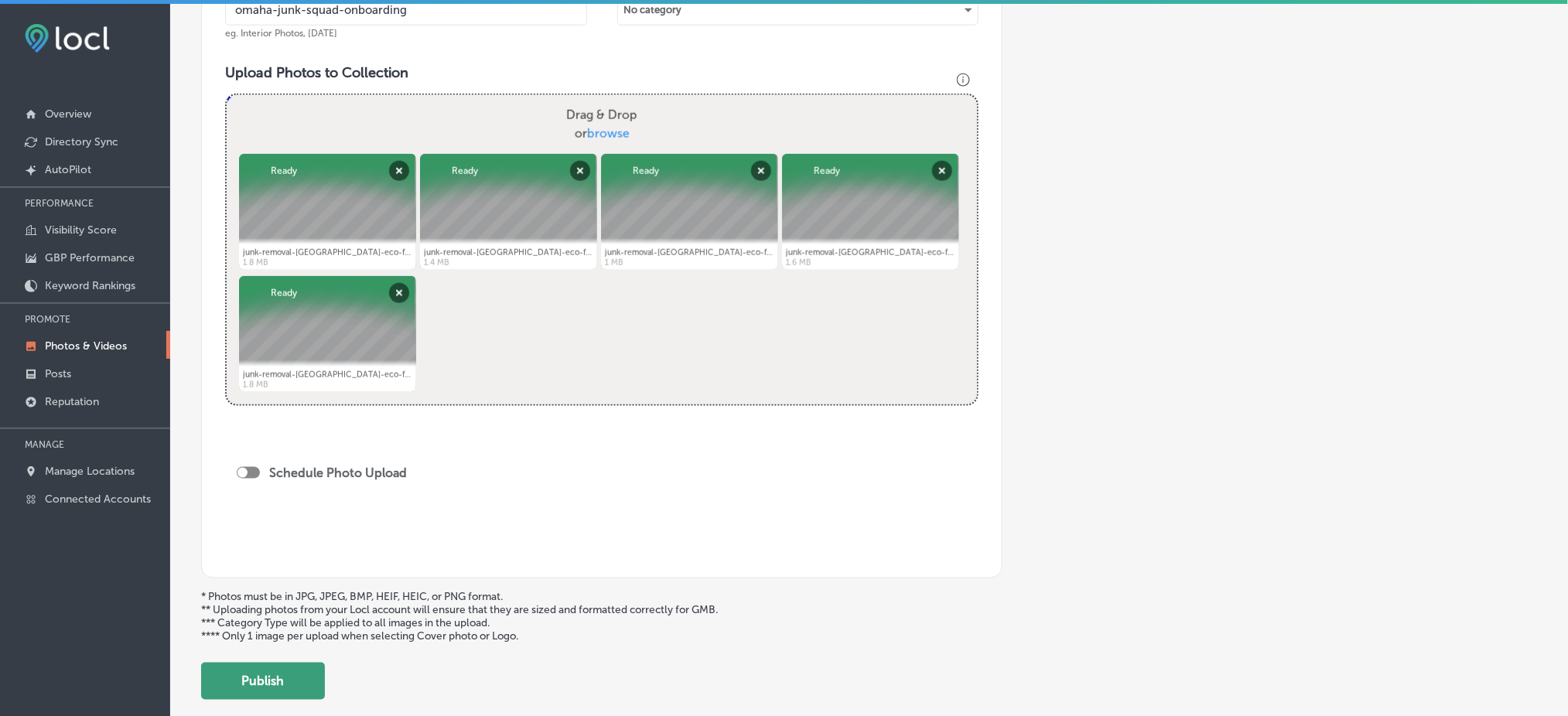
click at [286, 669] on button "Publish" at bounding box center [262, 681] width 124 height 37
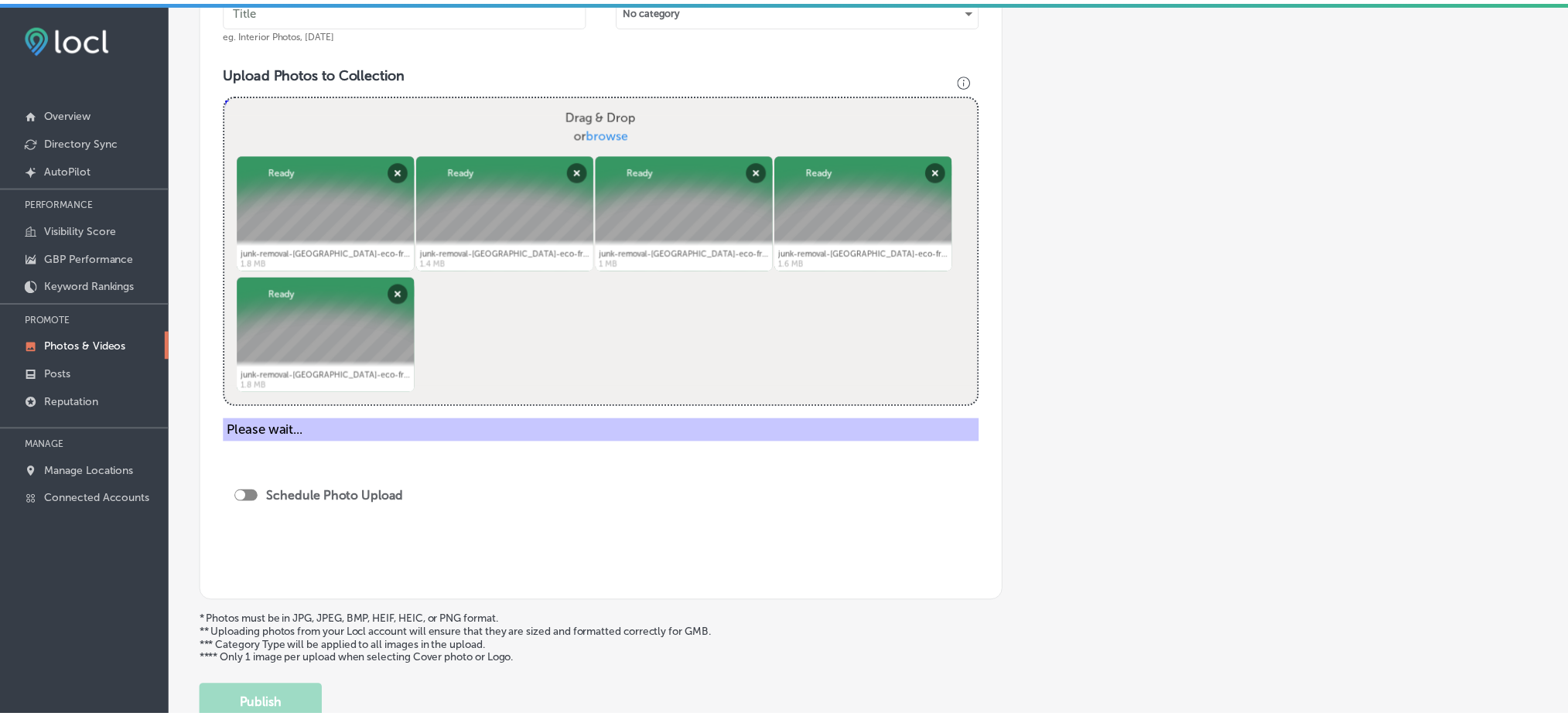
scroll to position [343, 0]
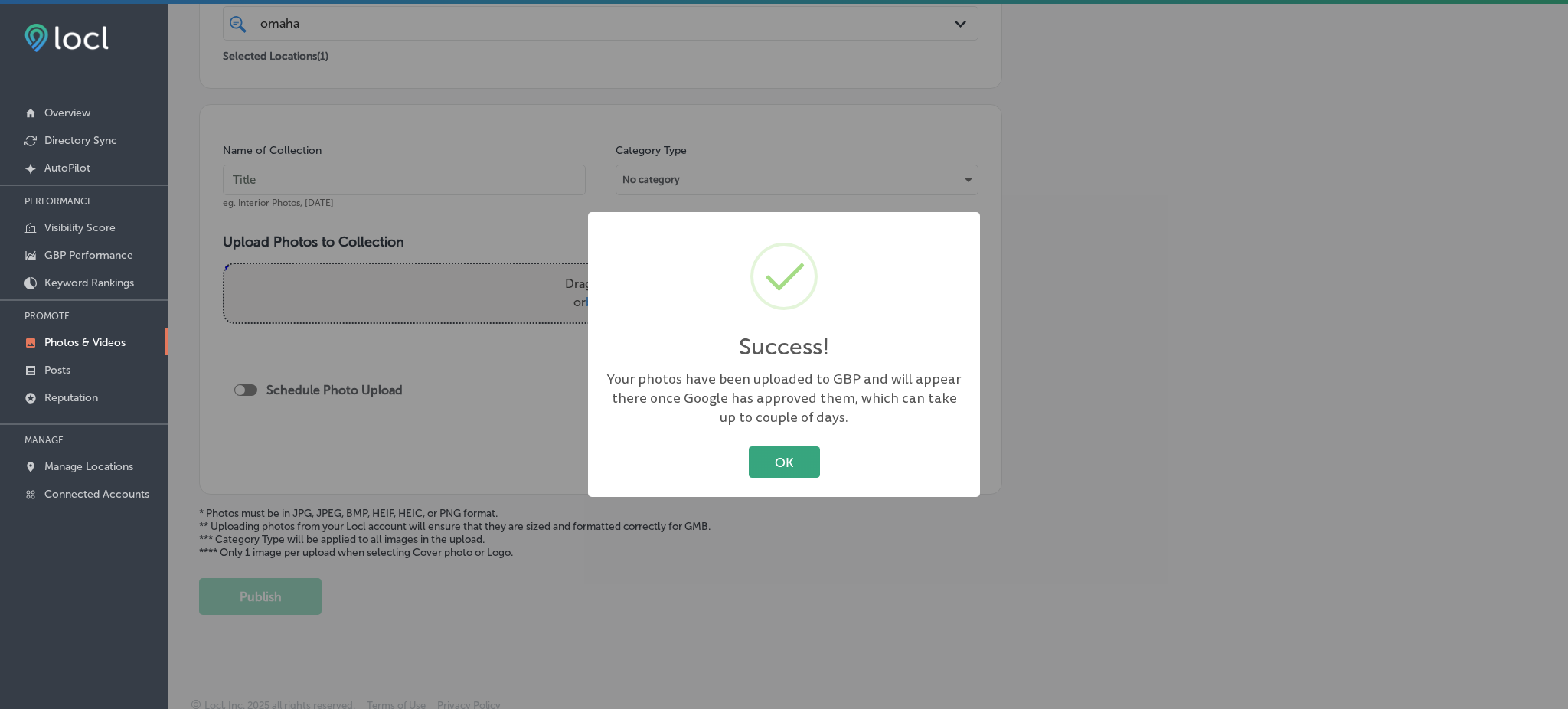
click at [766, 460] on button "OK" at bounding box center [784, 463] width 71 height 32
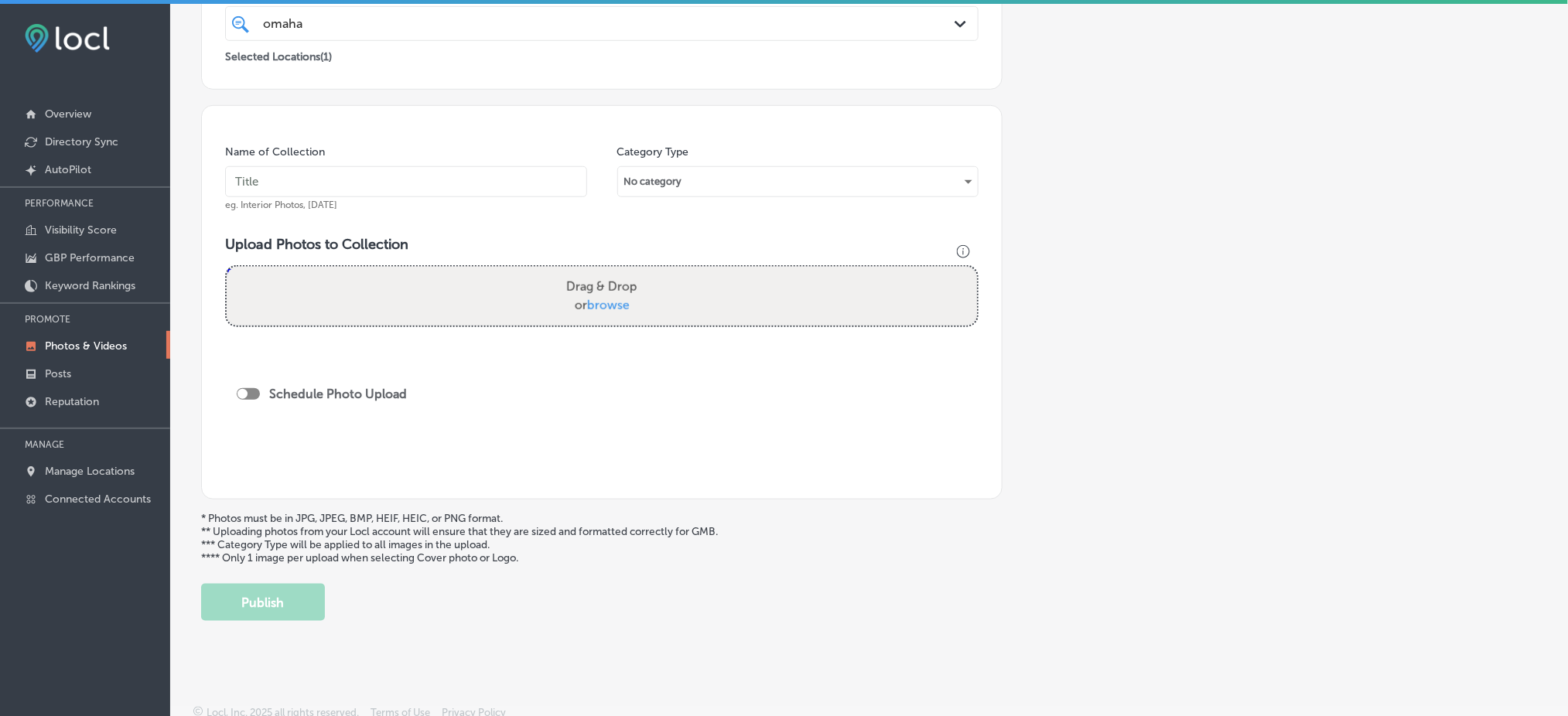
click at [366, 177] on input "text" at bounding box center [406, 181] width 362 height 31
paste input "omaha-junk-squad-onboarding"
click at [387, 187] on input "omaha-junk-squad-[DATE]" at bounding box center [406, 181] width 362 height 31
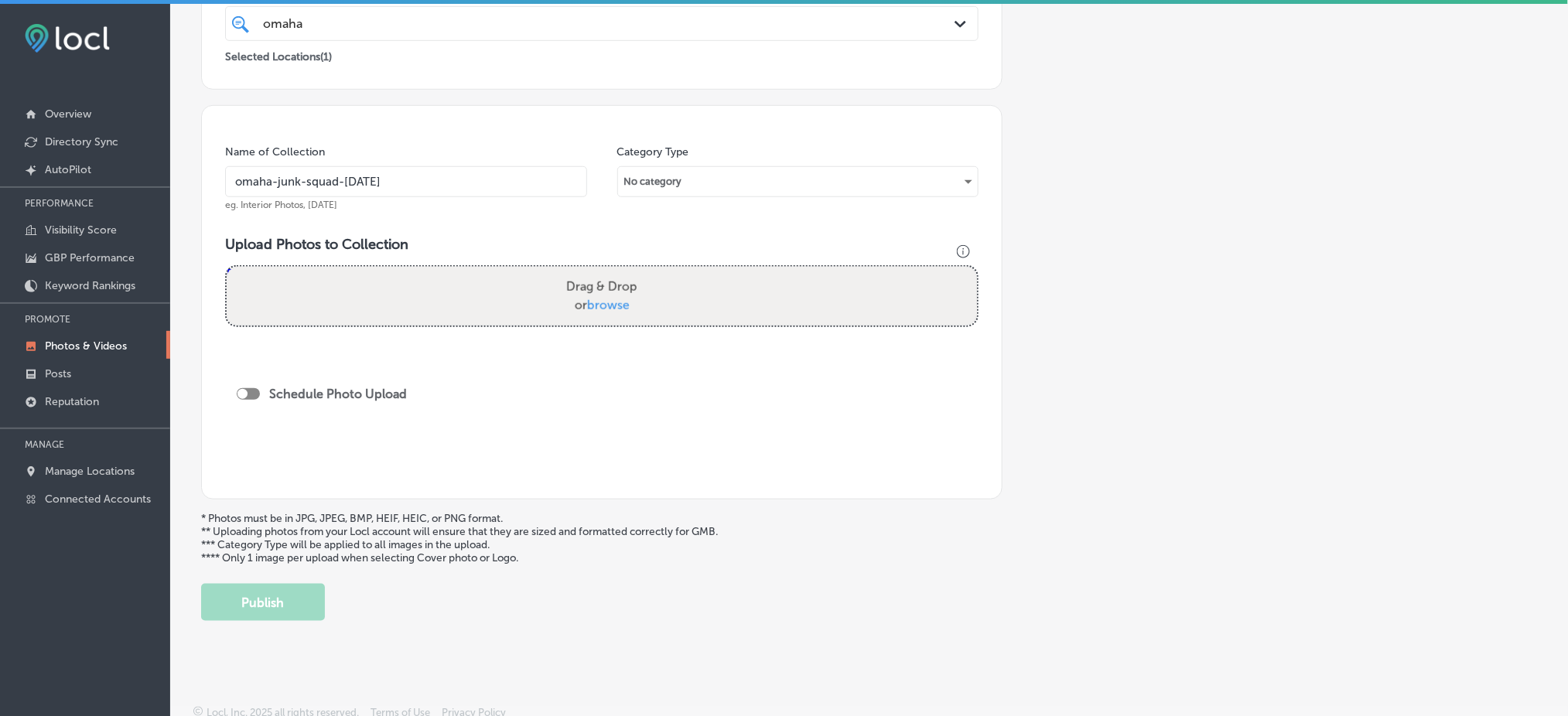
type input "omaha-junk-squad-[DATE]"
click at [595, 304] on span "browse" at bounding box center [608, 304] width 42 height 14
click at [595, 272] on input "Drag & Drop or browse" at bounding box center [602, 269] width 751 height 5
type input "C:\fakepath\junk-removal-omaha-eco-friendly-omaha-junk-squad (6).png"
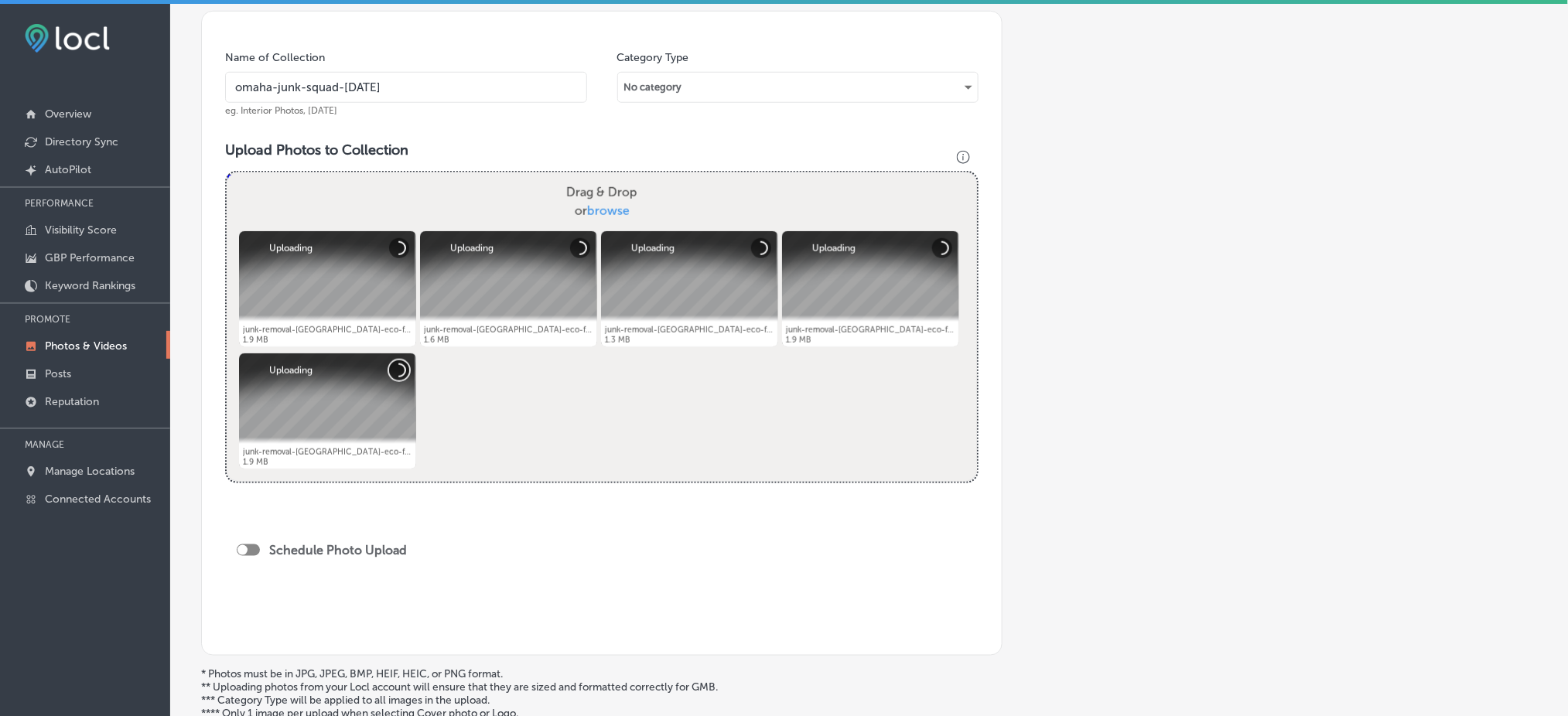
scroll to position [550, 0]
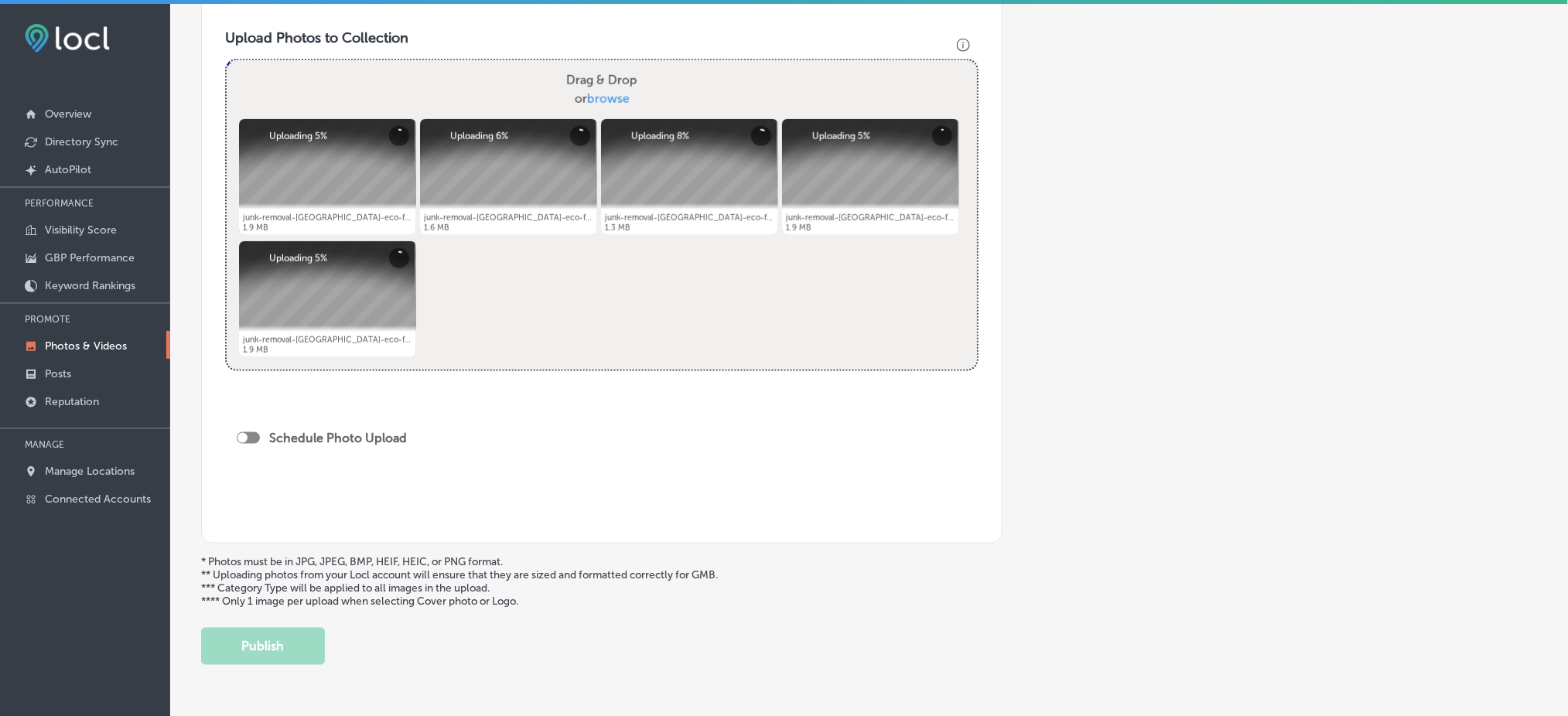
click at [250, 431] on div "Schedule Photo Upload" at bounding box center [326, 438] width 178 height 14
click at [246, 433] on div at bounding box center [243, 439] width 10 height 10
checkbox input "true"
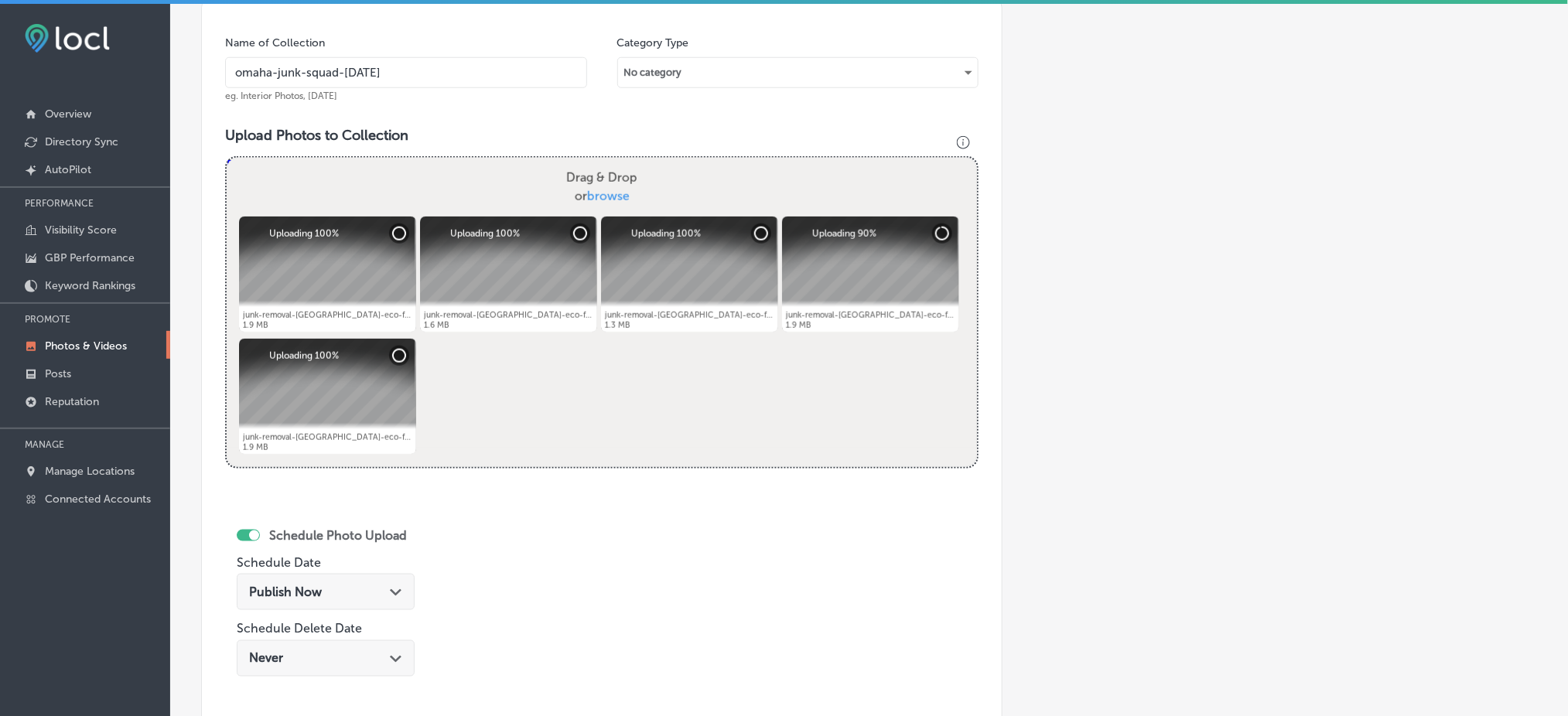
scroll to position [240, 0]
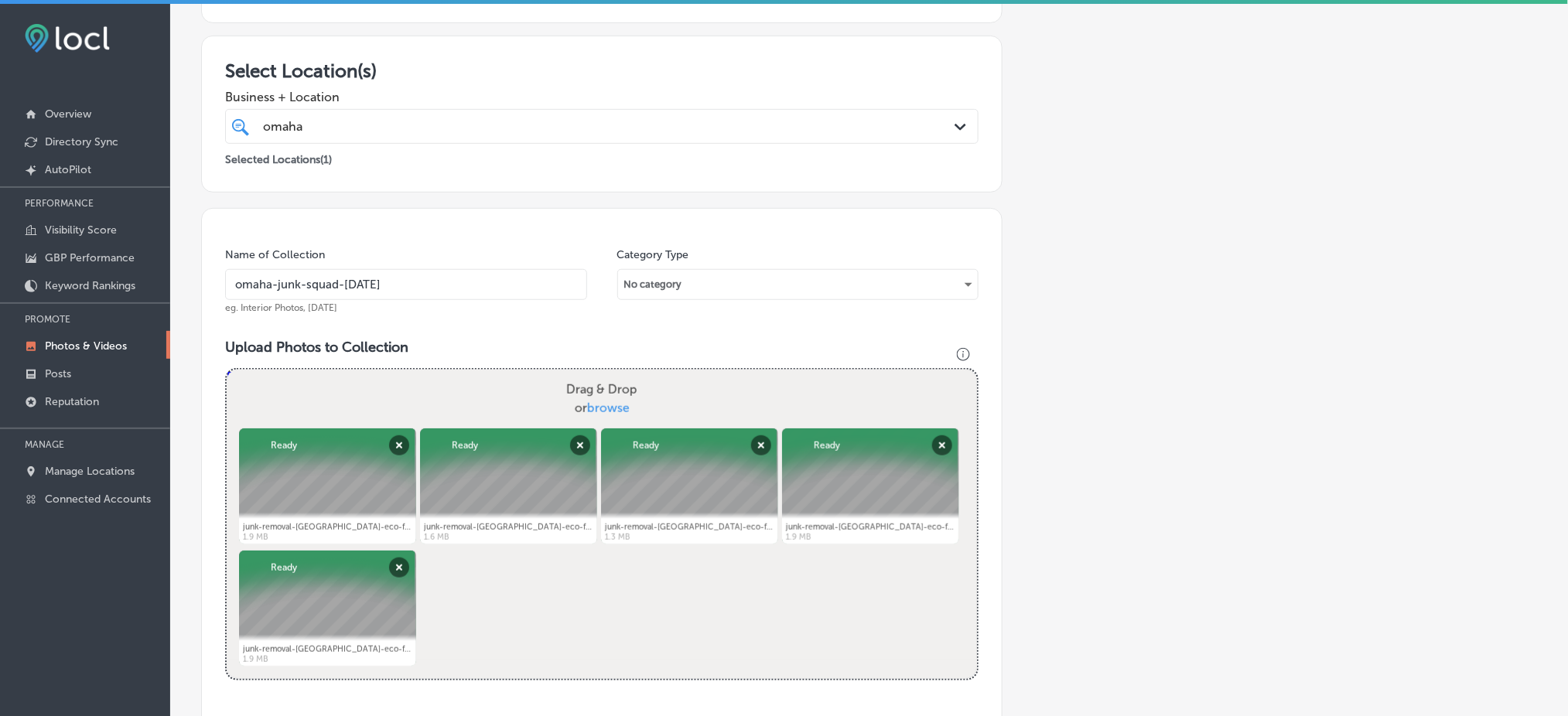
click at [416, 127] on div "omaha omaha" at bounding box center [568, 127] width 612 height 21
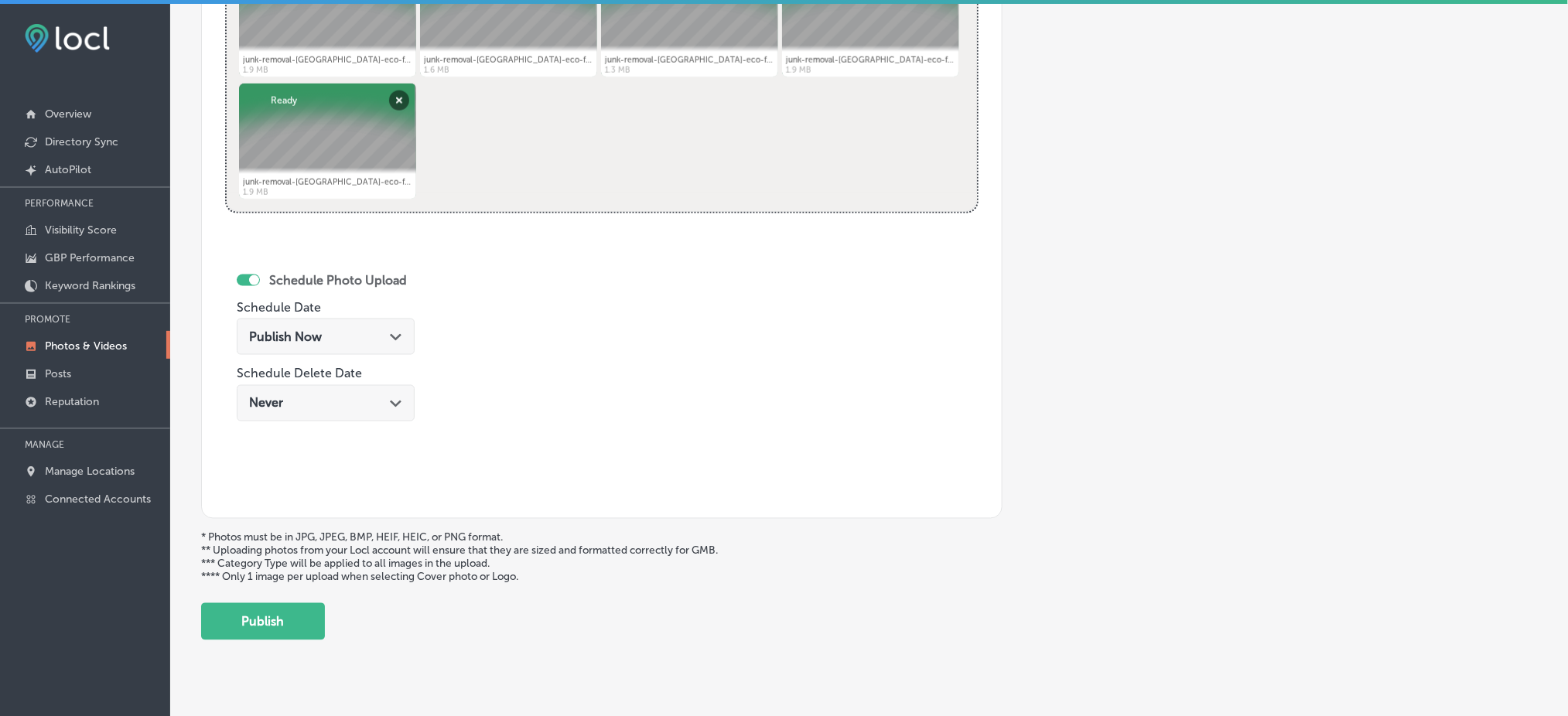
scroll to position [728, 0]
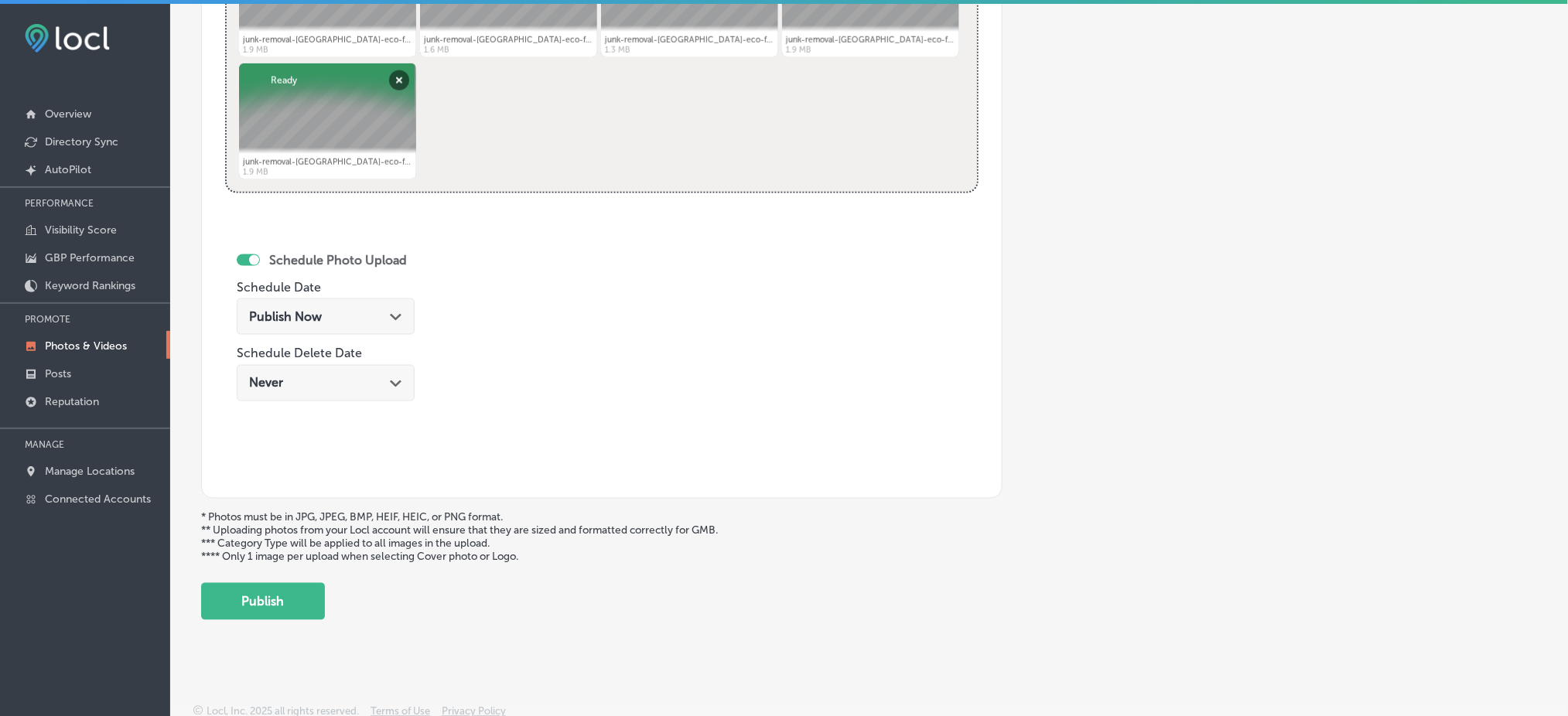
click at [340, 319] on div "Publish Now Path Created with Sketch." at bounding box center [326, 316] width 154 height 14
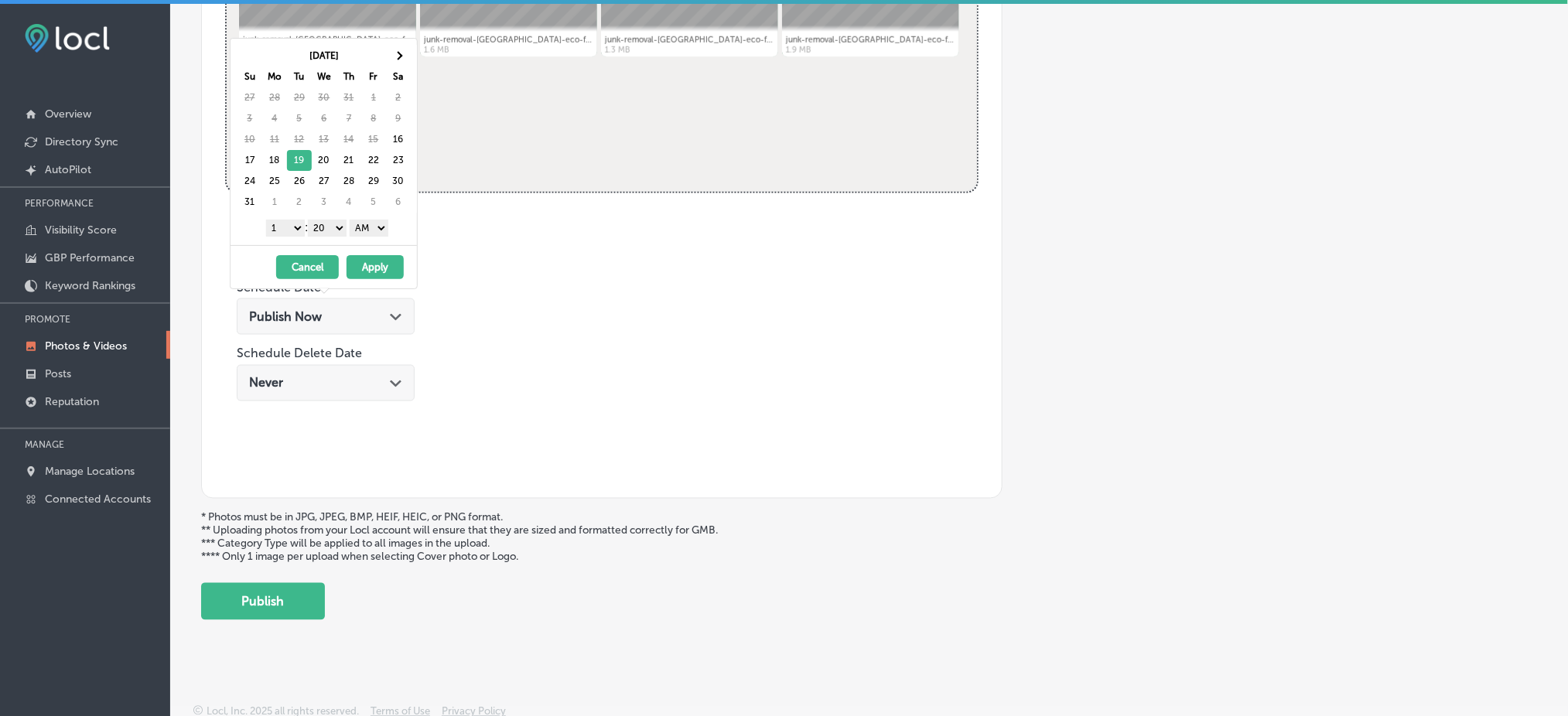
click at [289, 228] on select "1 2 3 4 5 6 7 8 9 10 11 12" at bounding box center [286, 228] width 39 height 17
click at [324, 218] on div "1 2 3 4 5 6 7 8 9 10 11 12 : 00 10 20 30 40 50 AM PM" at bounding box center [327, 228] width 181 height 24
click at [326, 229] on select "00 10 20 30 40 50" at bounding box center [327, 228] width 39 height 17
click at [359, 229] on select "AM PM" at bounding box center [369, 228] width 39 height 17
click at [374, 266] on button "Apply" at bounding box center [375, 267] width 57 height 24
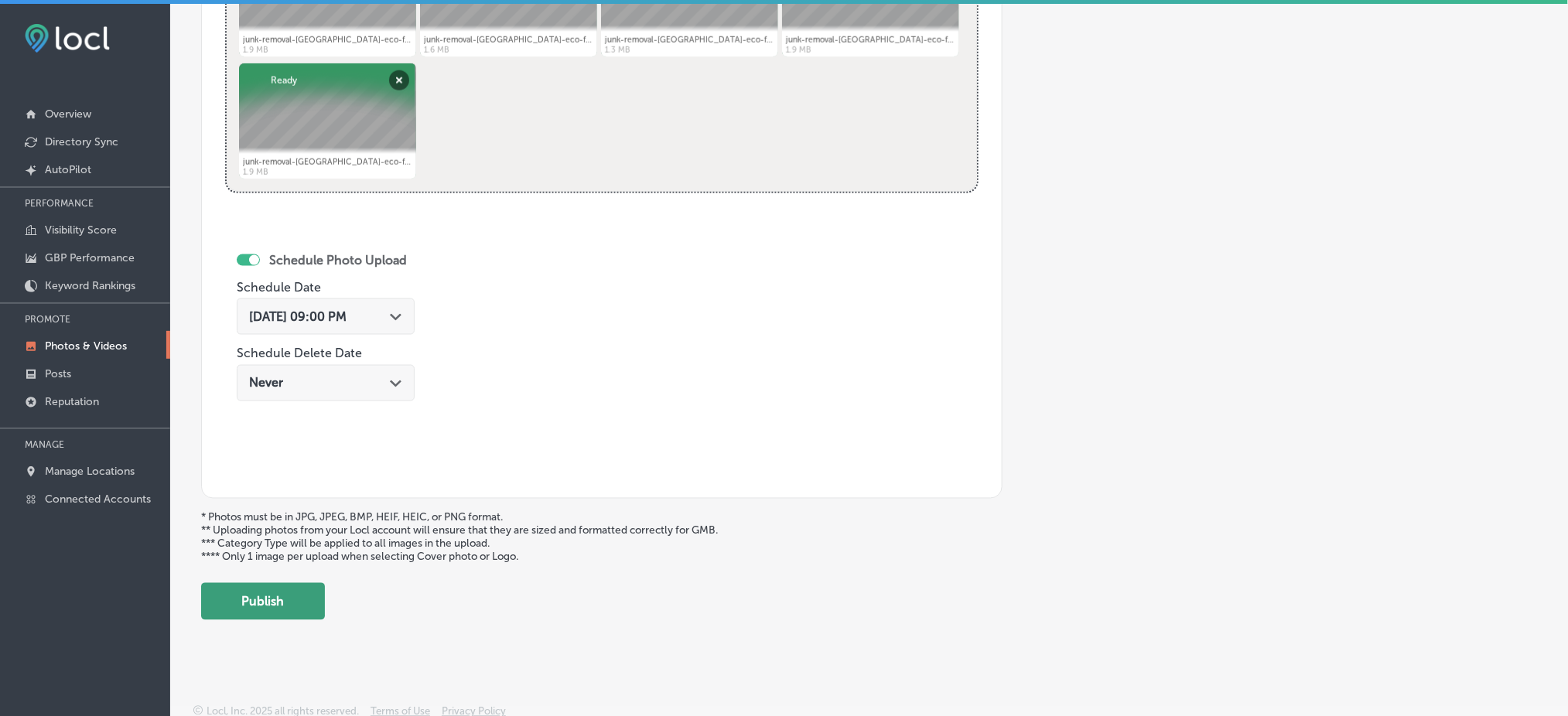
click at [278, 592] on button "Publish" at bounding box center [262, 602] width 124 height 37
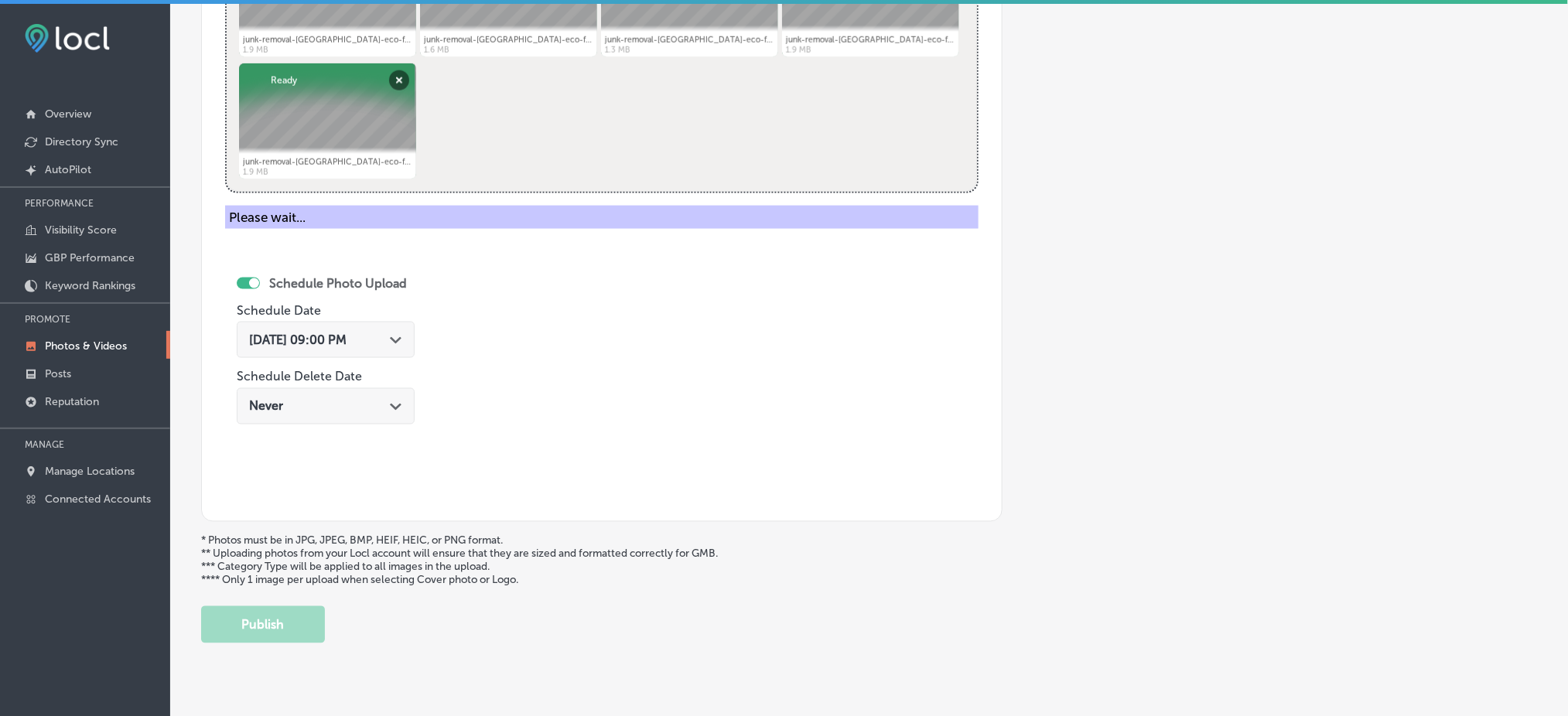
scroll to position [477, 0]
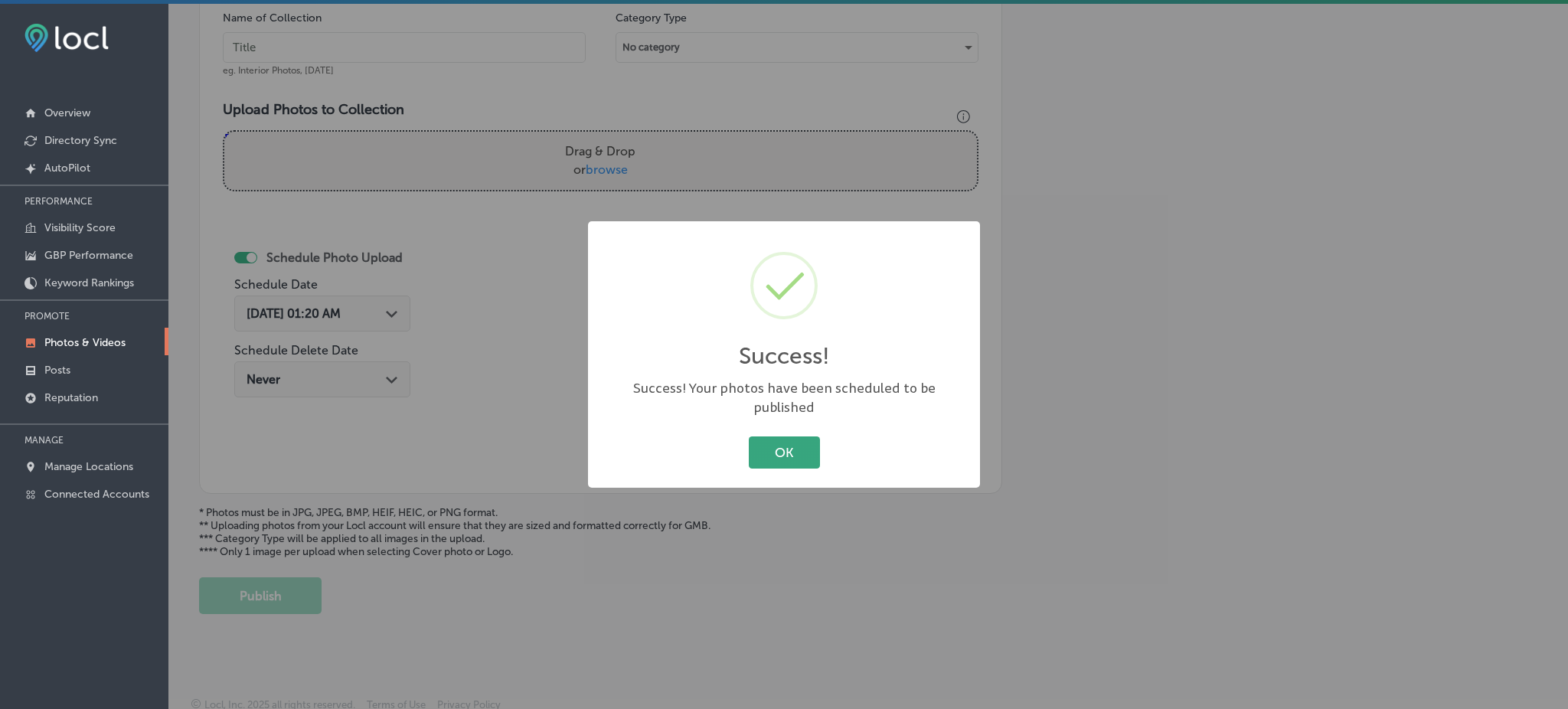
click at [768, 437] on button "OK" at bounding box center [784, 453] width 71 height 32
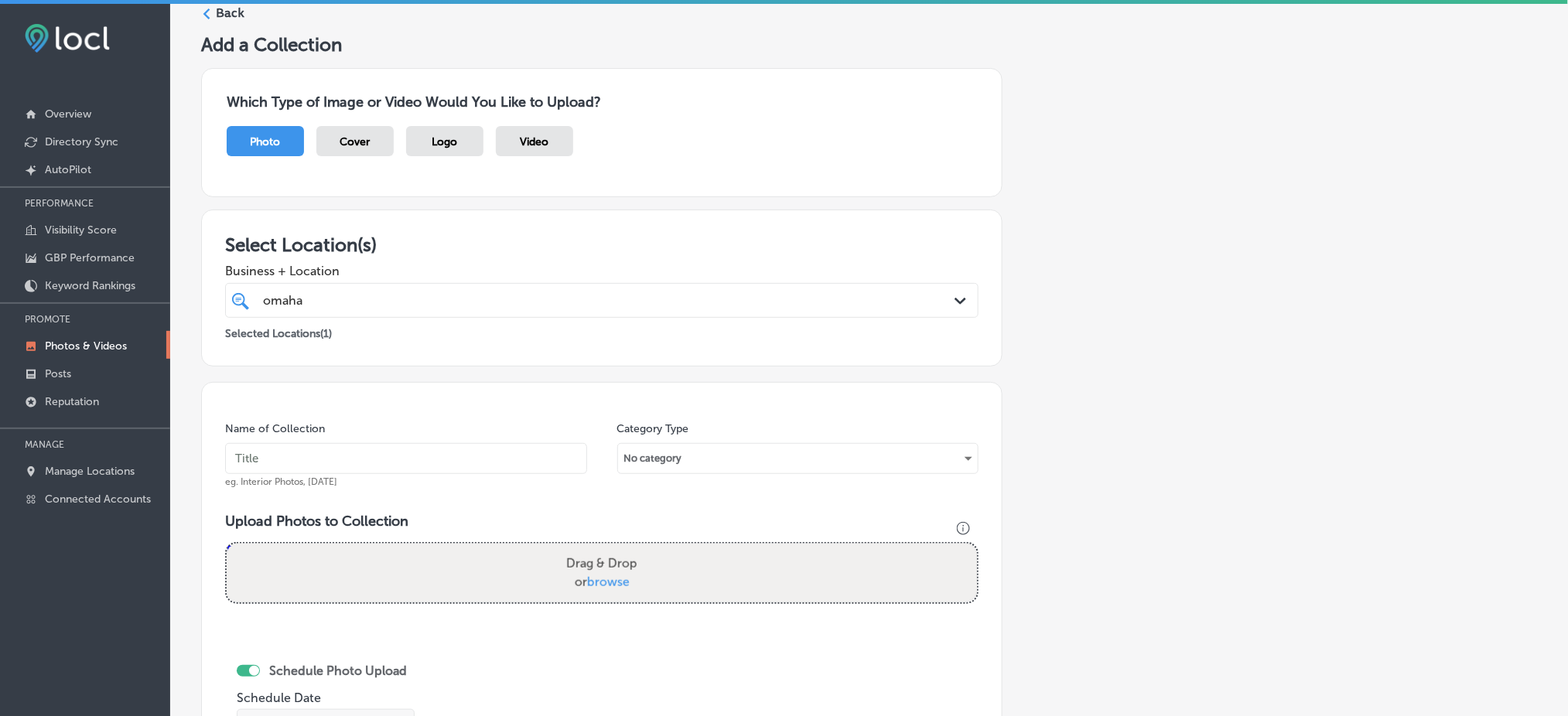
scroll to position [65, 0]
click at [348, 465] on input "text" at bounding box center [406, 460] width 362 height 31
paste input "omaha-junk-squad-[DATE]"
type input "omaha-junk-squad-[DATE]"
click at [604, 578] on span "browse" at bounding box center [608, 583] width 42 height 14
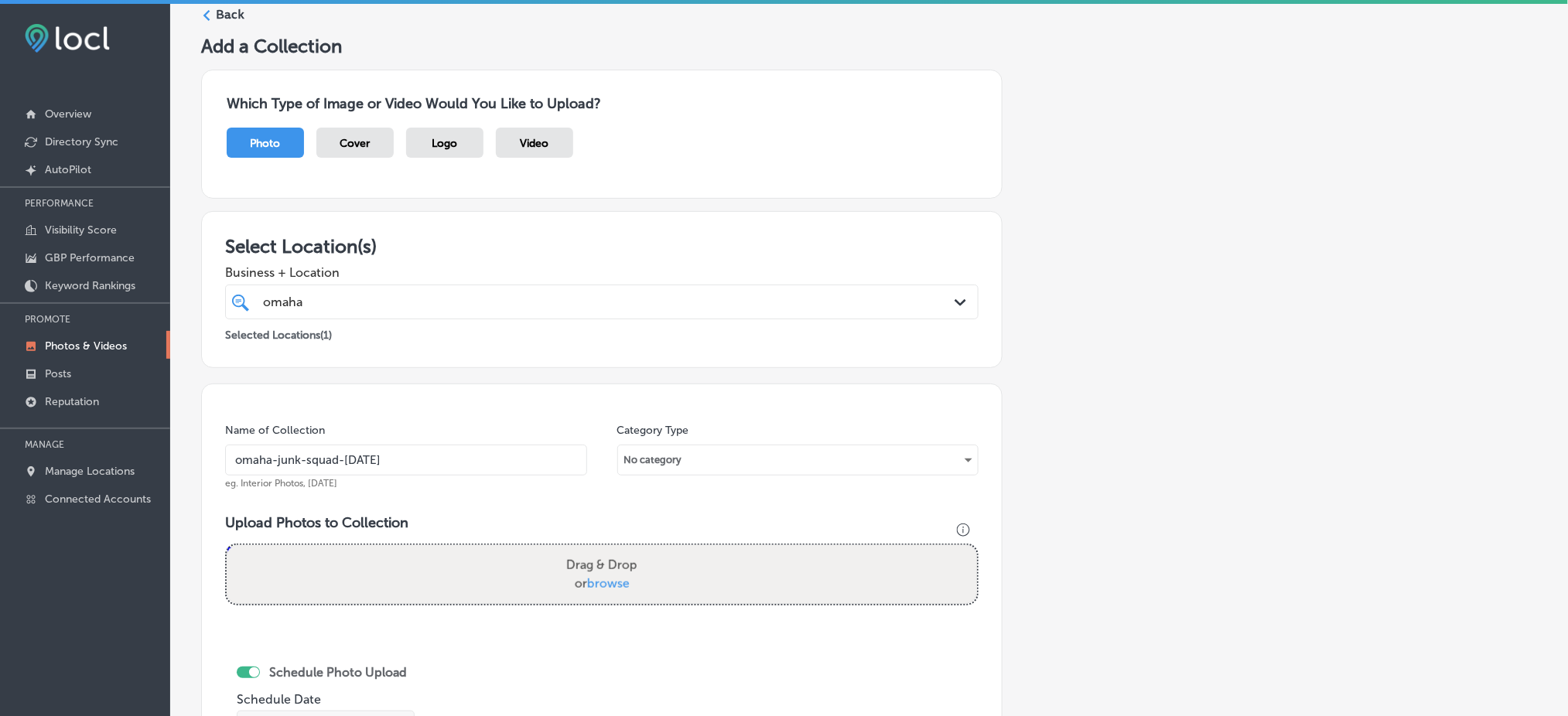
click at [604, 550] on input "Drag & Drop or browse" at bounding box center [602, 548] width 751 height 5
type input "C:\fakepath\junk-removal-omaha-eco-friendly-omaha-junk-squad (11).png"
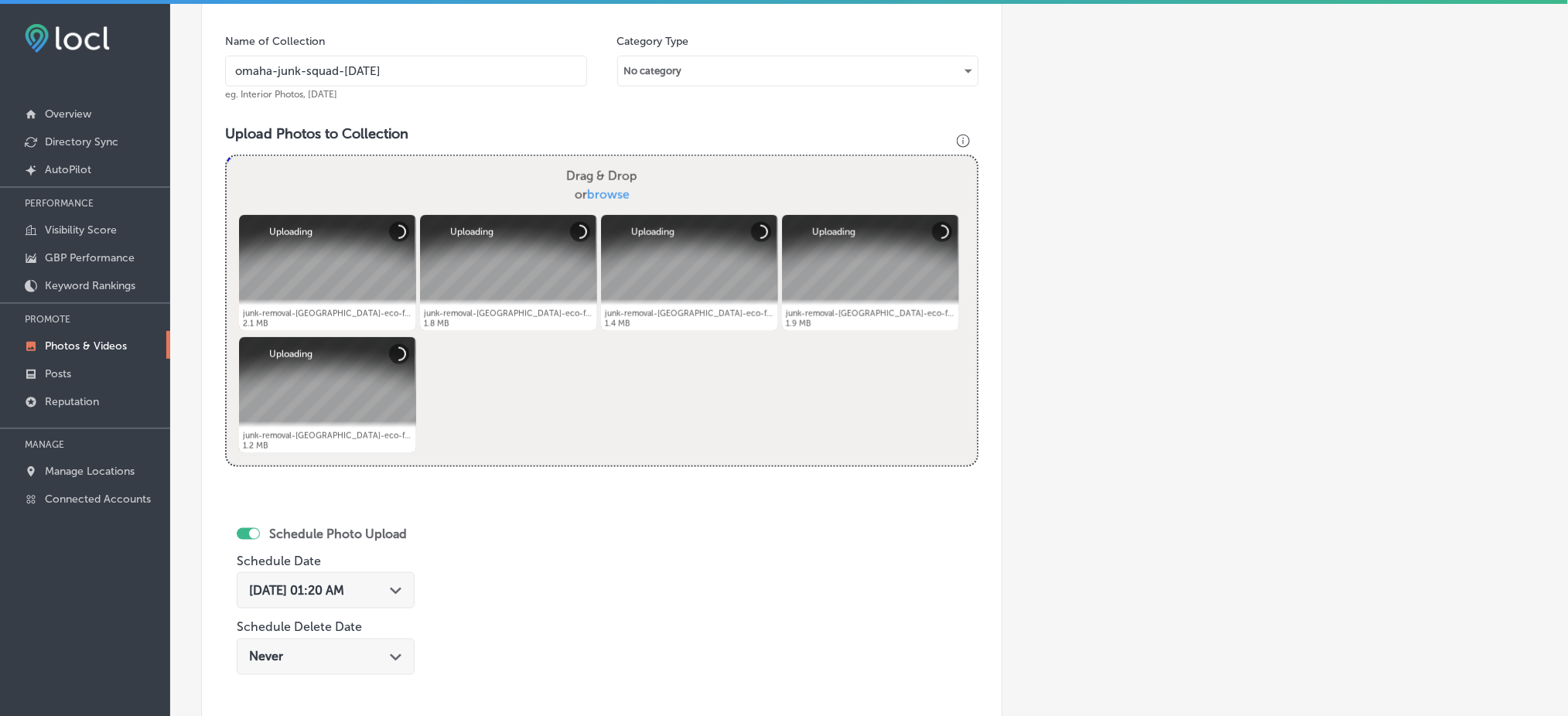
scroll to position [580, 0]
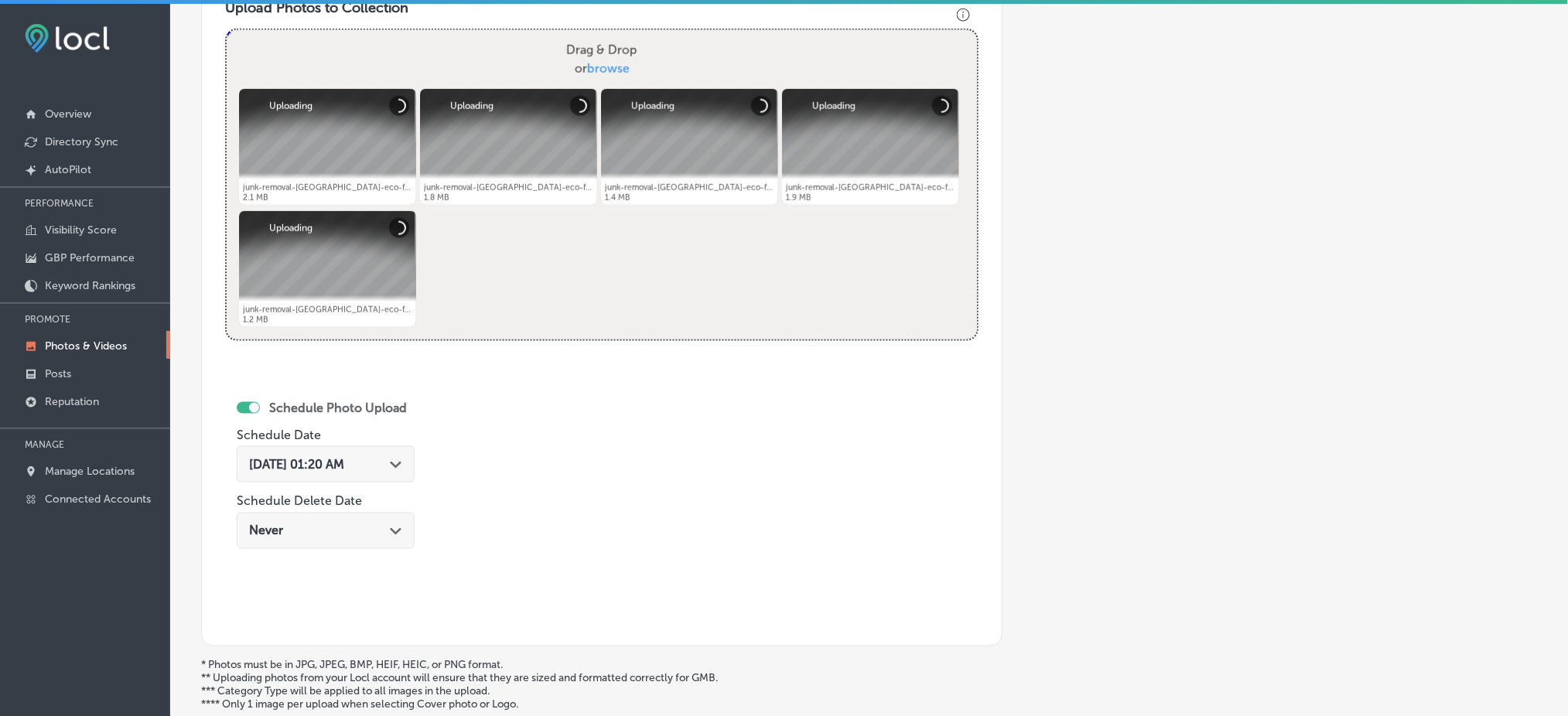
click at [344, 461] on span "[DATE] 01:20 AM" at bounding box center [296, 464] width 95 height 14
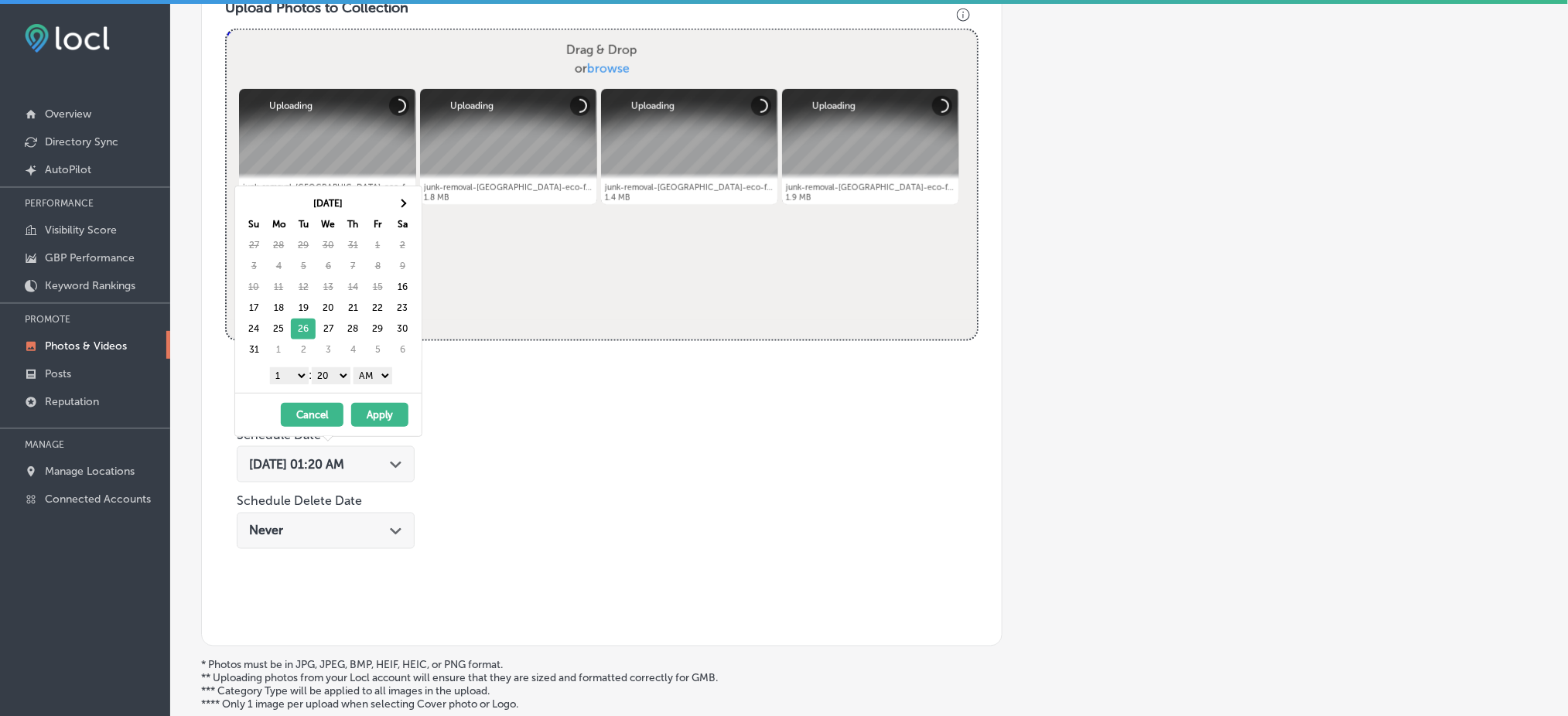
click at [304, 376] on select "1 2 3 4 5 6 7 8 9 10 11 12" at bounding box center [289, 376] width 39 height 17
click at [335, 381] on select "00 10 20 30 40 50" at bounding box center [331, 376] width 39 height 17
drag, startPoint x: 354, startPoint y: 385, endPoint x: 374, endPoint y: 382, distance: 20.2
click at [372, 374] on select "AM PM" at bounding box center [373, 376] width 39 height 17
click at [378, 412] on button "Apply" at bounding box center [380, 415] width 57 height 24
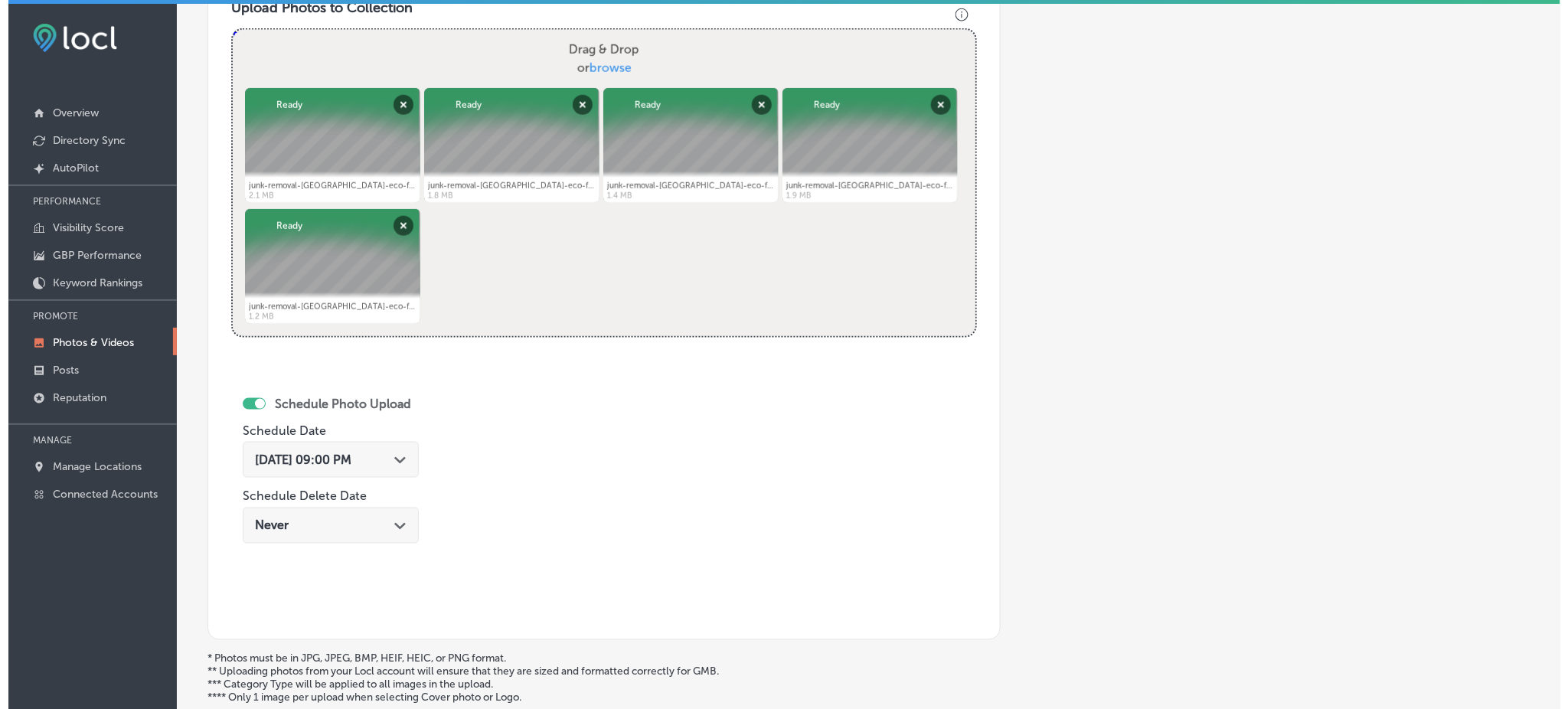
scroll to position [721, 0]
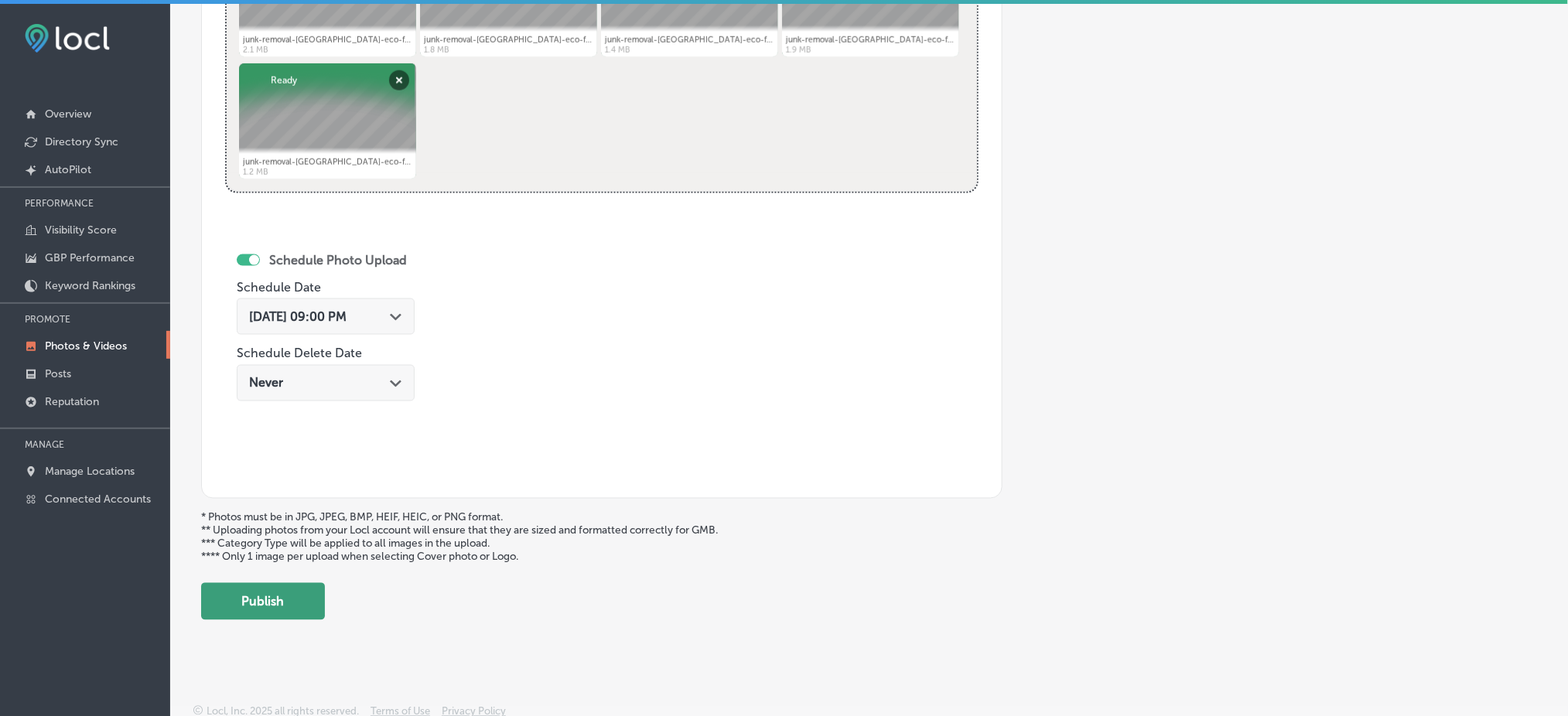
click at [252, 586] on button "Publish" at bounding box center [262, 602] width 124 height 37
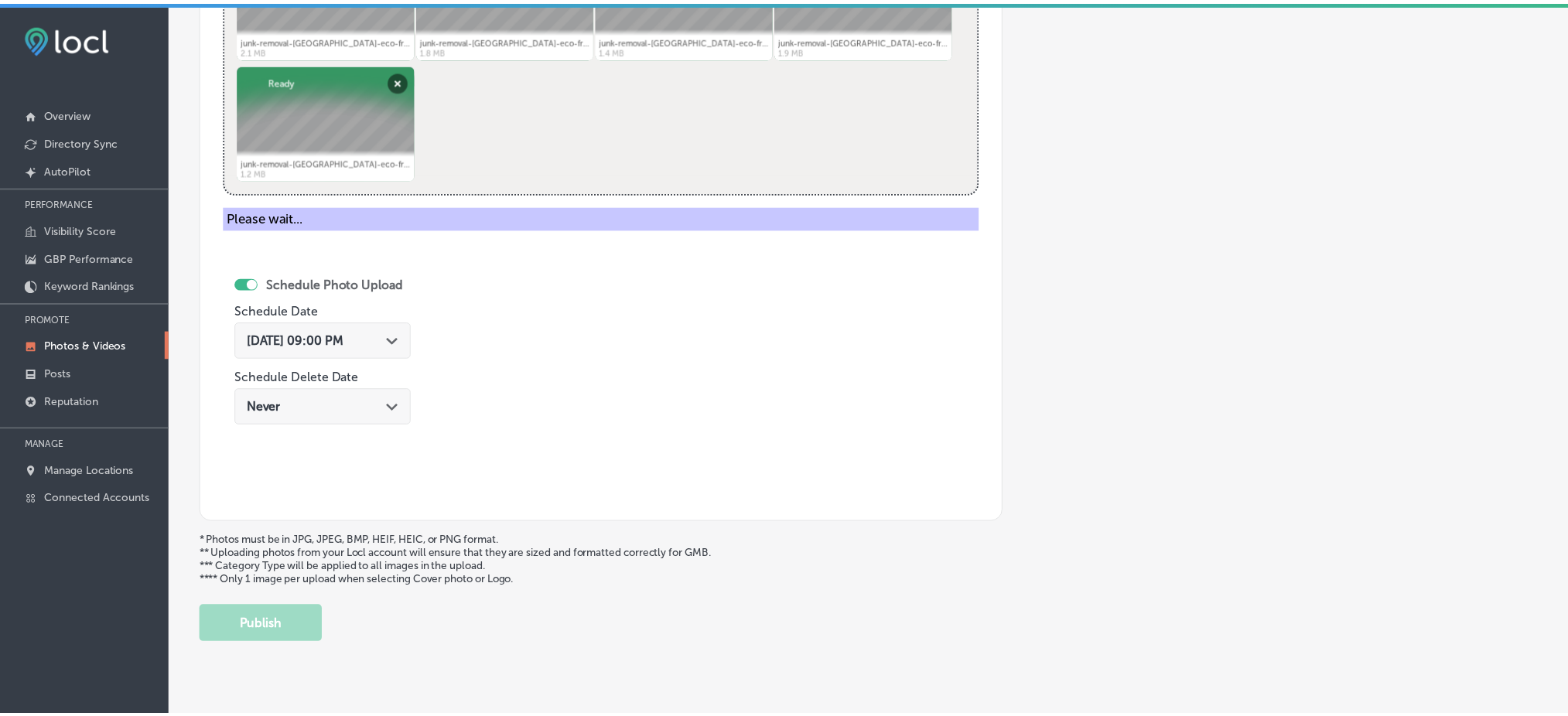
scroll to position [477, 0]
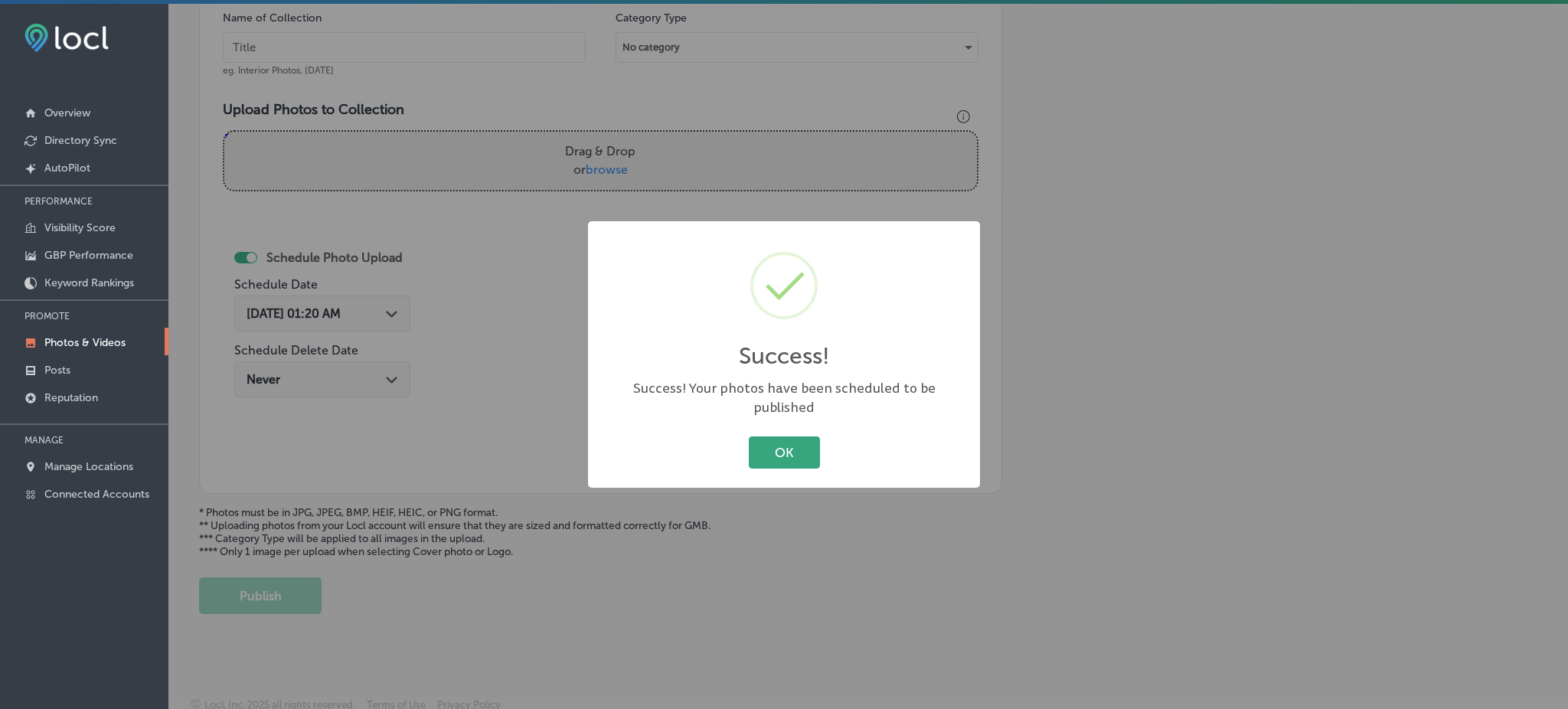
click at [750, 449] on button "OK" at bounding box center [784, 453] width 71 height 32
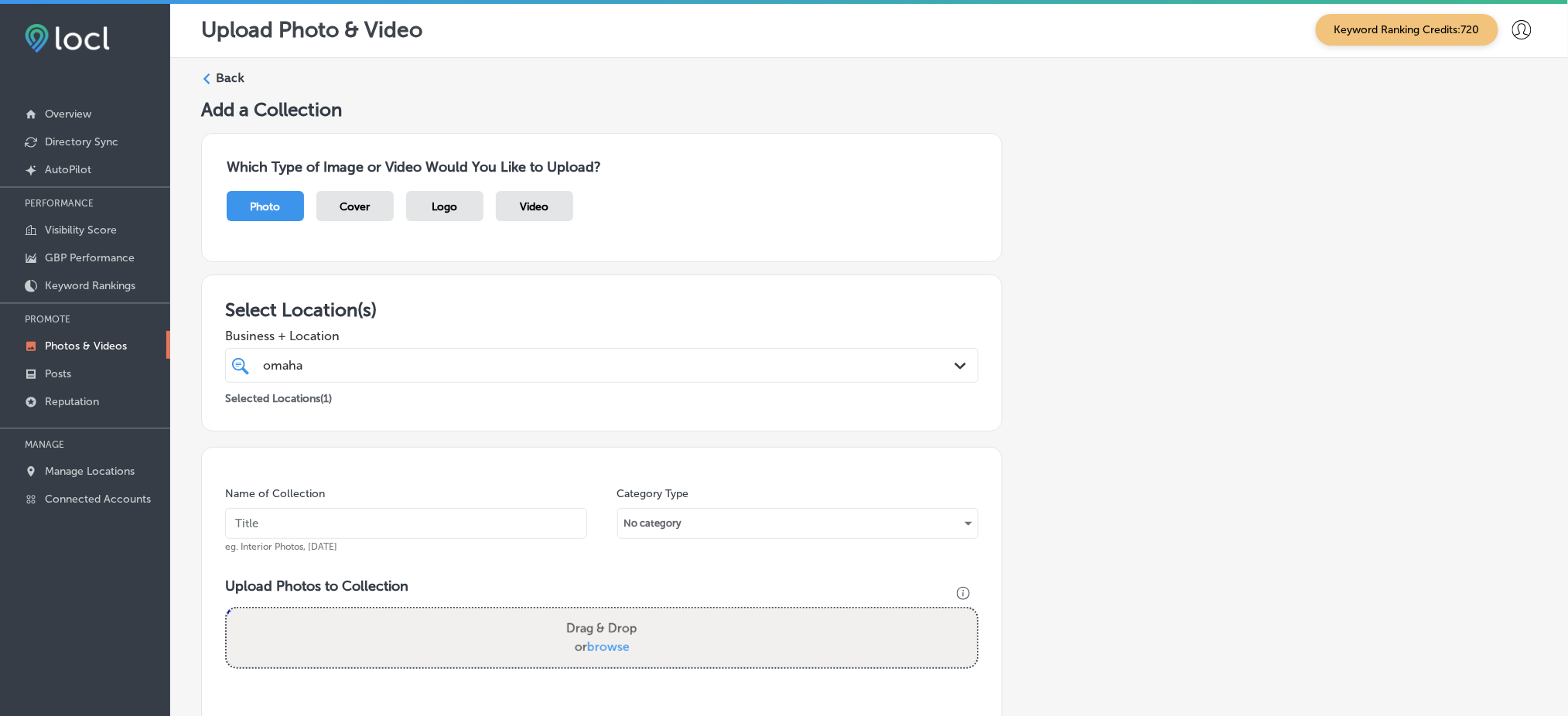
scroll to position [0, 0]
click at [409, 358] on div "omaha omaha" at bounding box center [568, 367] width 612 height 21
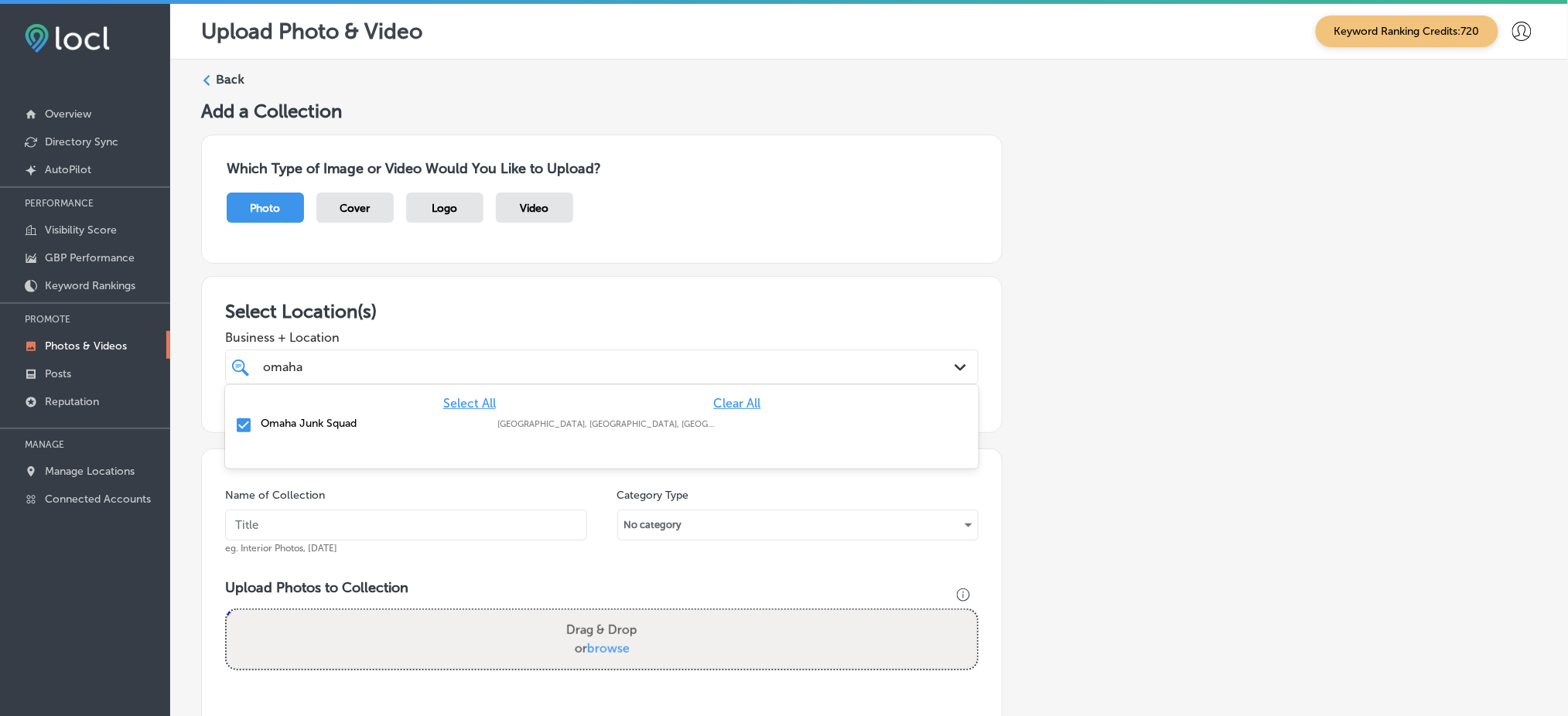
click at [409, 358] on div "omaha omaha" at bounding box center [568, 367] width 612 height 21
click at [348, 525] on input "text" at bounding box center [406, 525] width 362 height 31
paste input "omaha-junk-squad-[DATE]"
click at [348, 525] on input "omaha-junk-squad-[DATE]" at bounding box center [406, 525] width 362 height 31
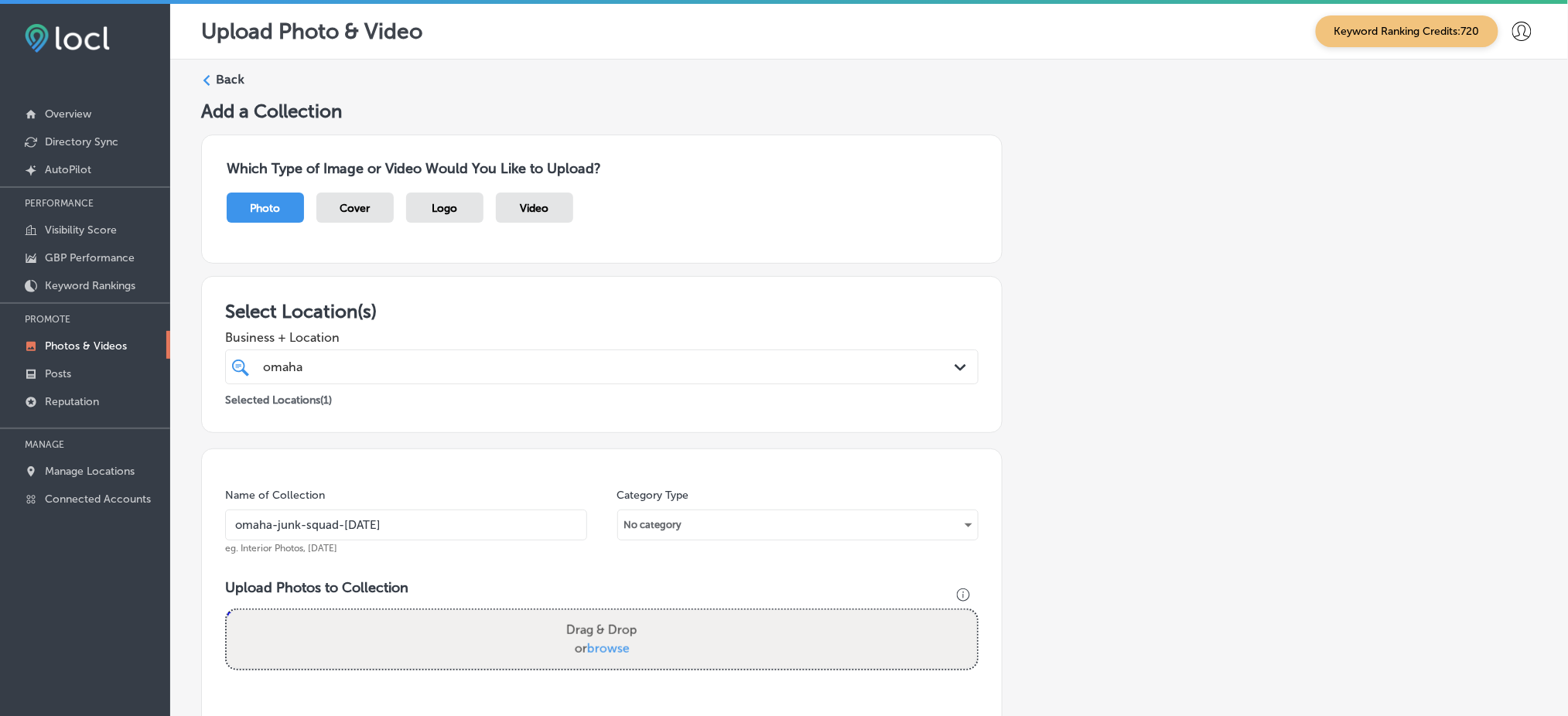
click at [348, 525] on input "omaha-junk-squad-[DATE]" at bounding box center [406, 525] width 362 height 31
type input "omaha-junk-squad-[DATE]"
click at [592, 643] on span "browse" at bounding box center [608, 648] width 42 height 14
click at [592, 615] on input "Drag & Drop or browse" at bounding box center [602, 613] width 751 height 5
type input "C:\fakepath\appliance-furniture-removal-omaha-junk-squad (1).png"
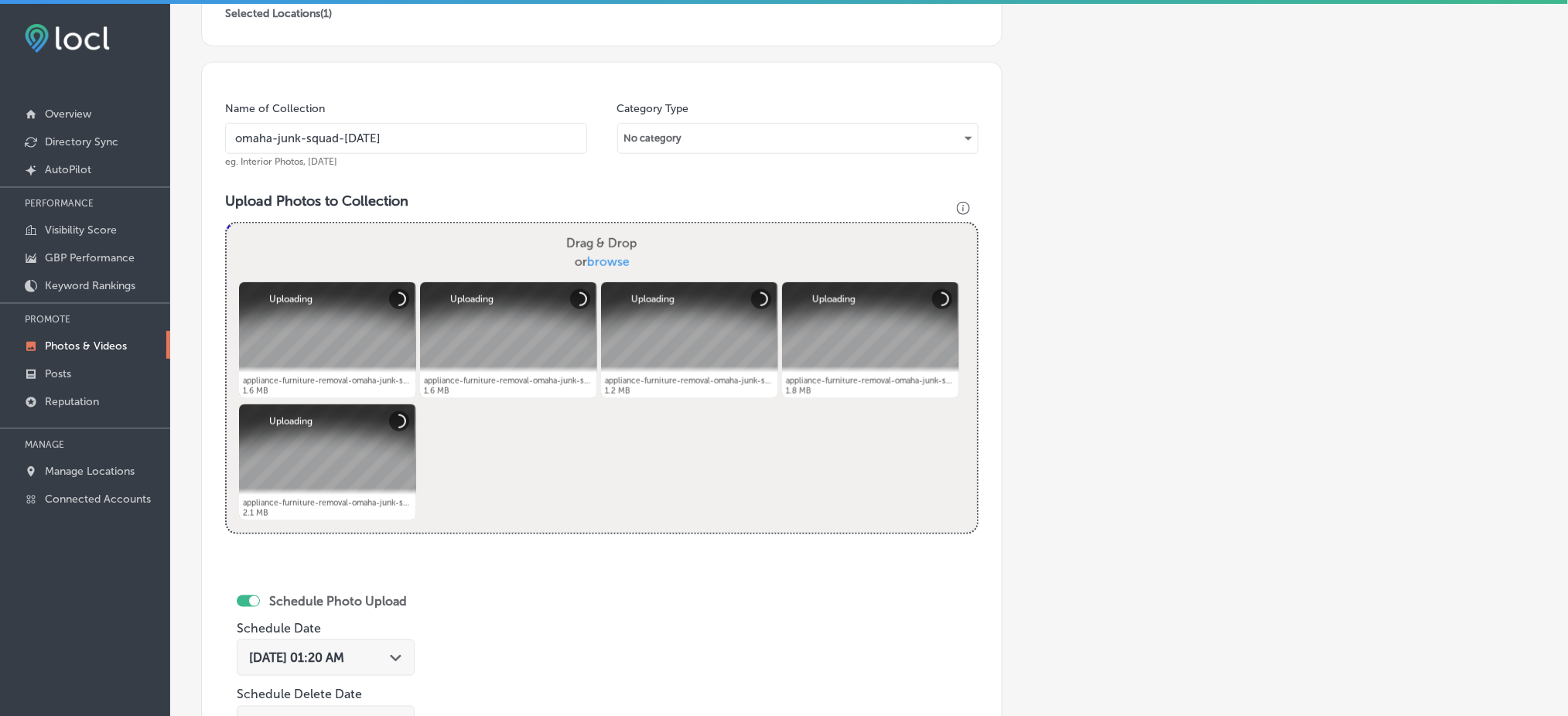
scroll to position [412, 0]
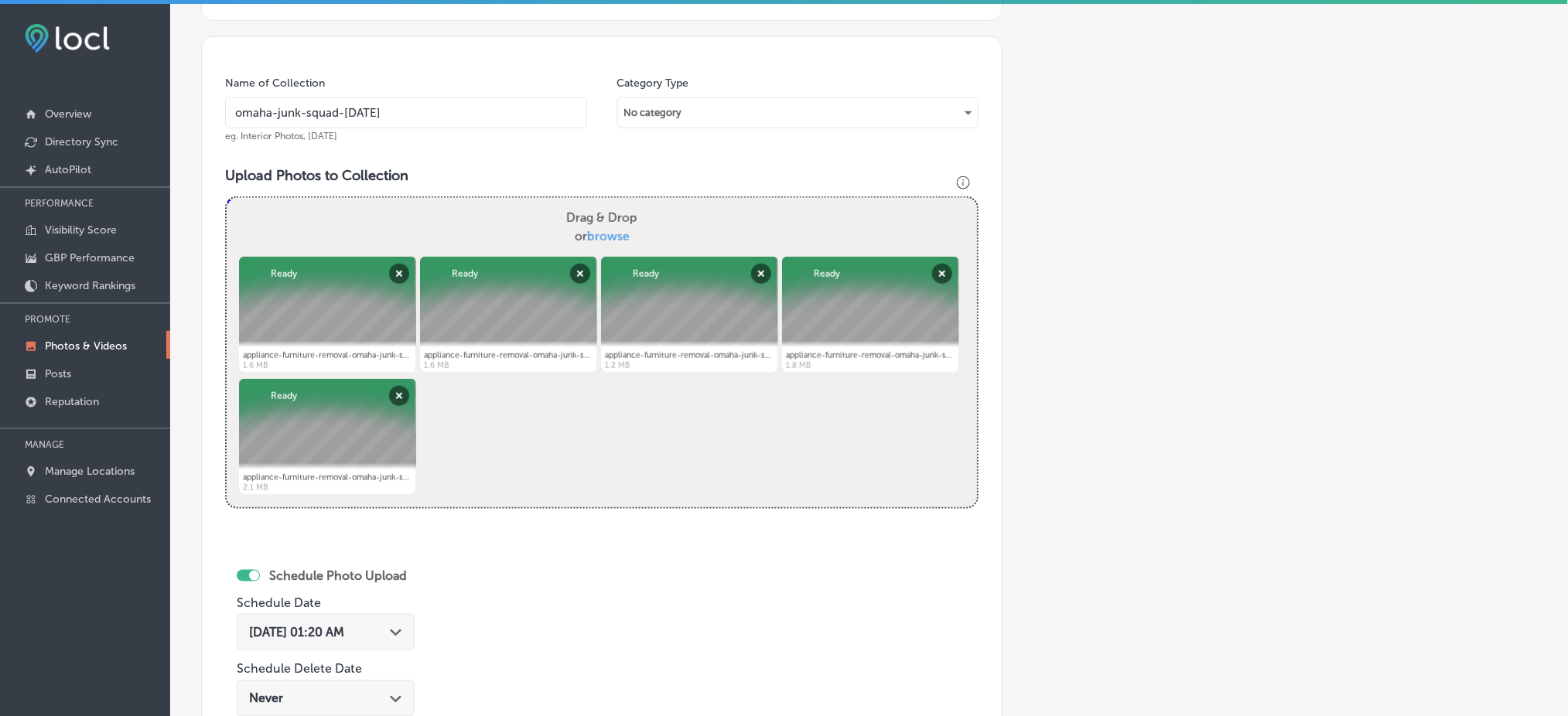
click at [290, 633] on span "[DATE] 01:20 AM" at bounding box center [296, 632] width 95 height 14
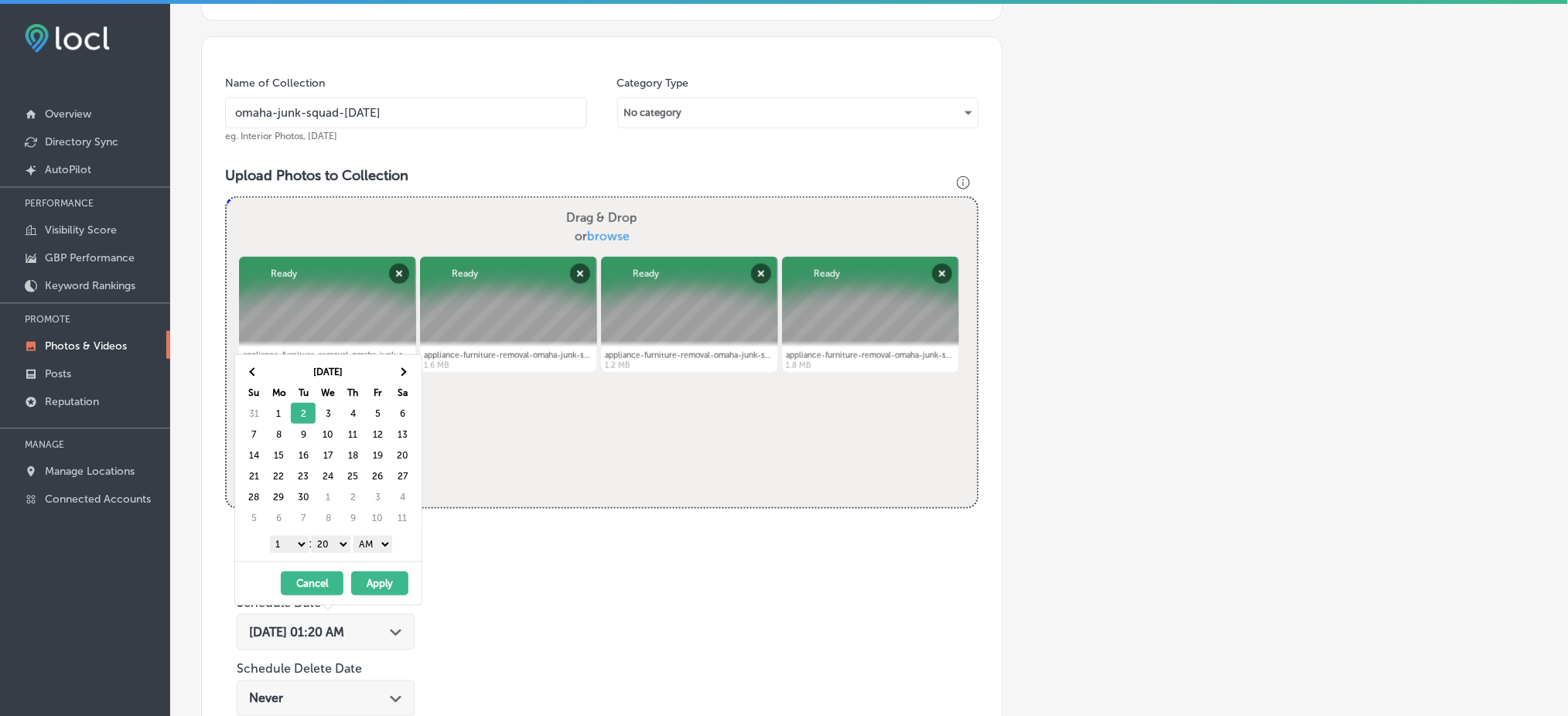
click at [301, 541] on select "1 2 3 4 5 6 7 8 9 10 11 12" at bounding box center [289, 545] width 39 height 17
click at [340, 540] on select "00 10 20 30 40 50" at bounding box center [331, 545] width 39 height 17
click at [377, 544] on select "AM PM" at bounding box center [373, 545] width 39 height 17
click at [369, 578] on button "Apply" at bounding box center [380, 584] width 57 height 24
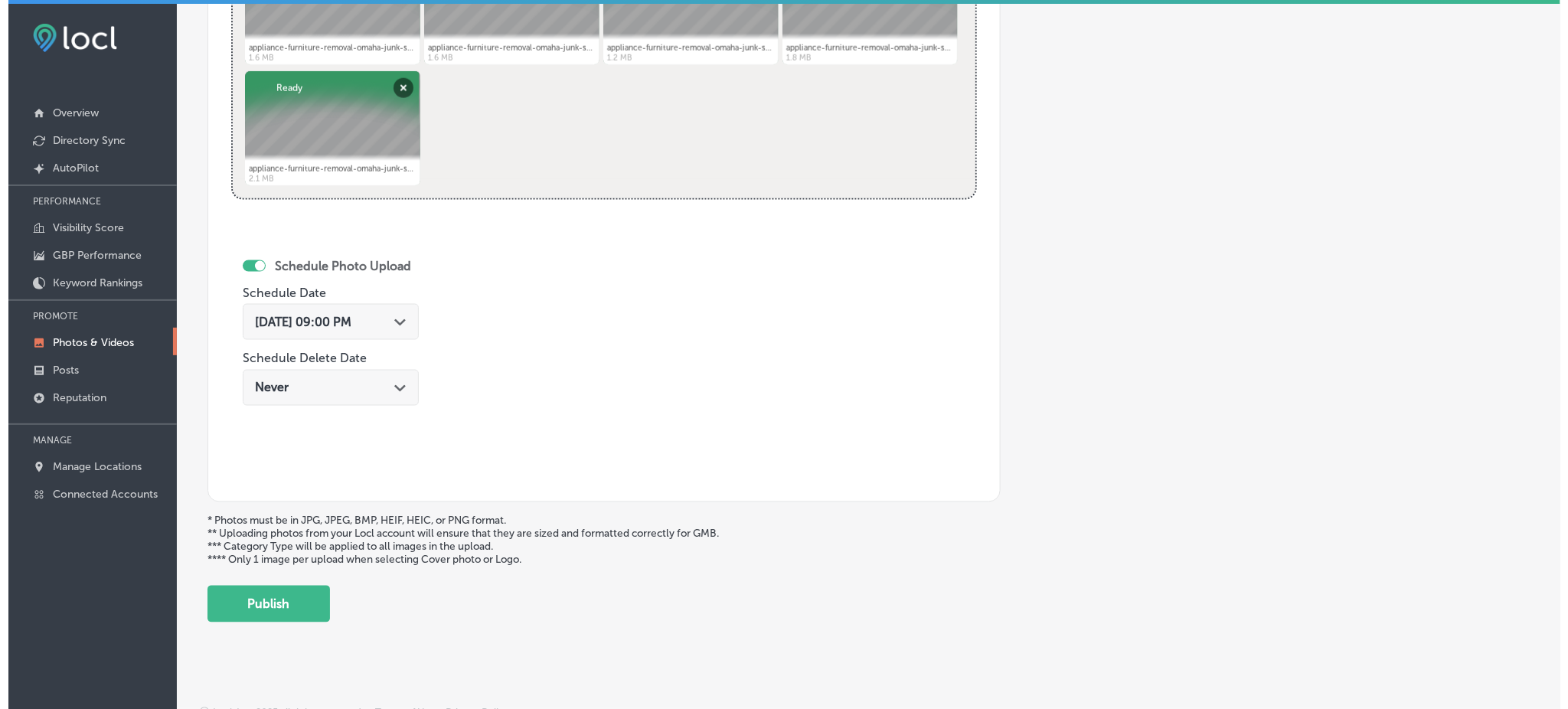
scroll to position [721, 0]
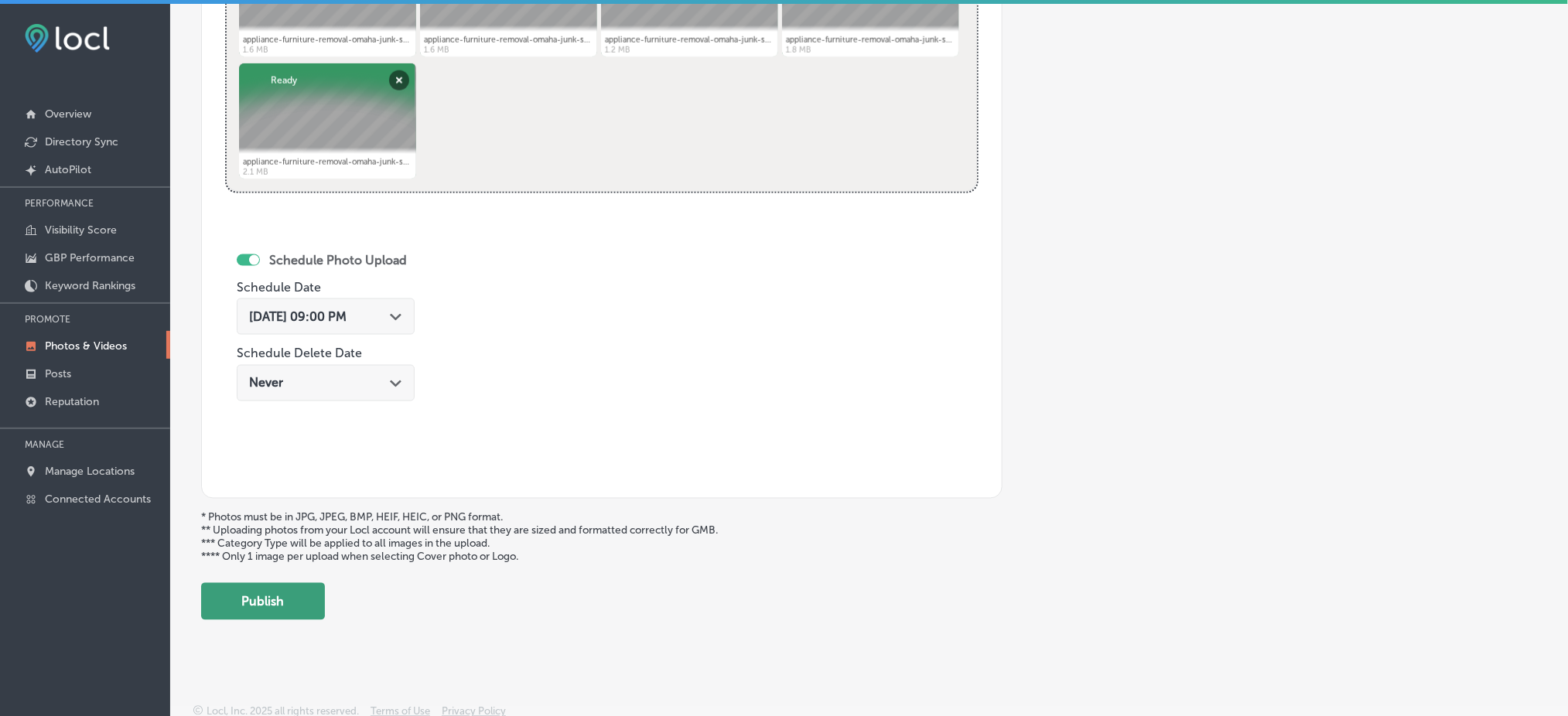
click at [310, 602] on button "Publish" at bounding box center [262, 602] width 124 height 37
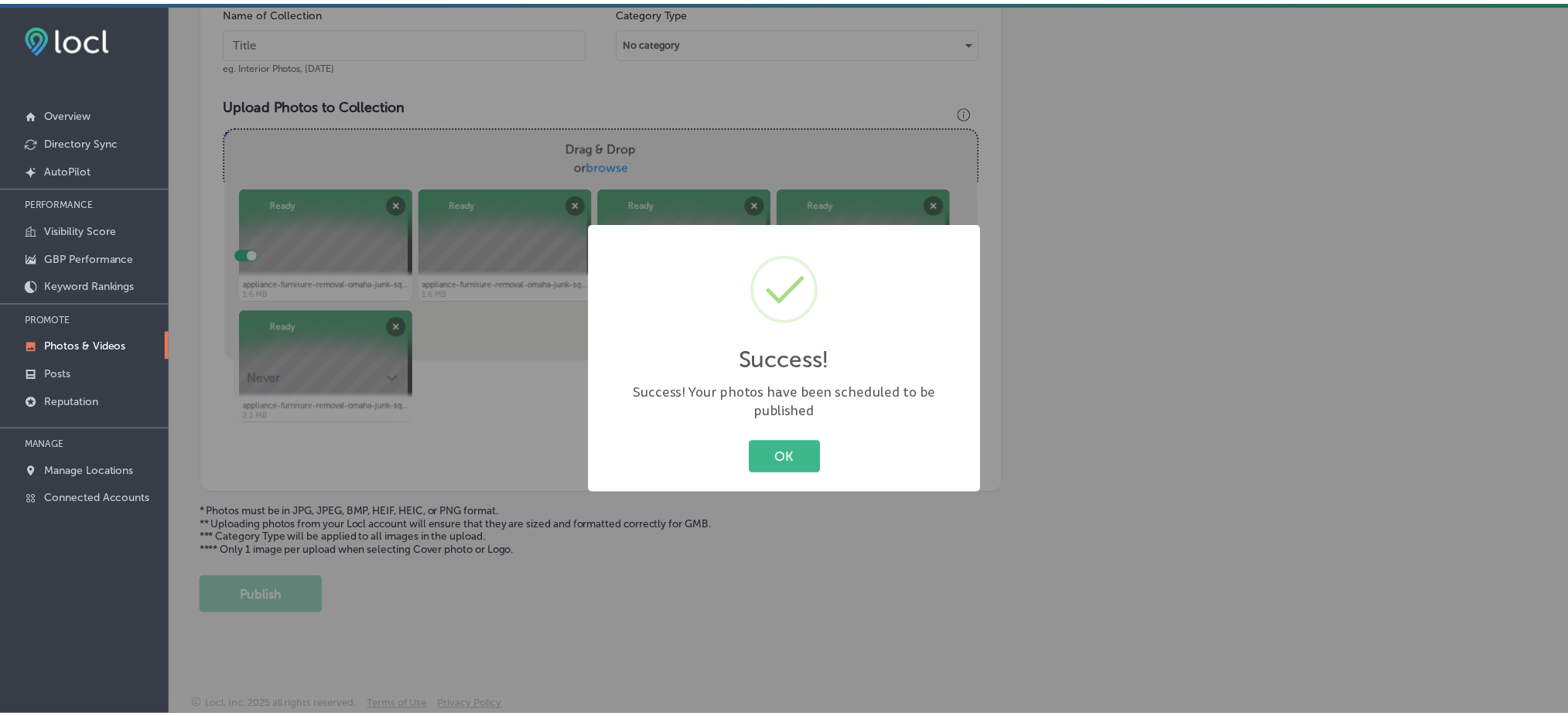
scroll to position [477, 0]
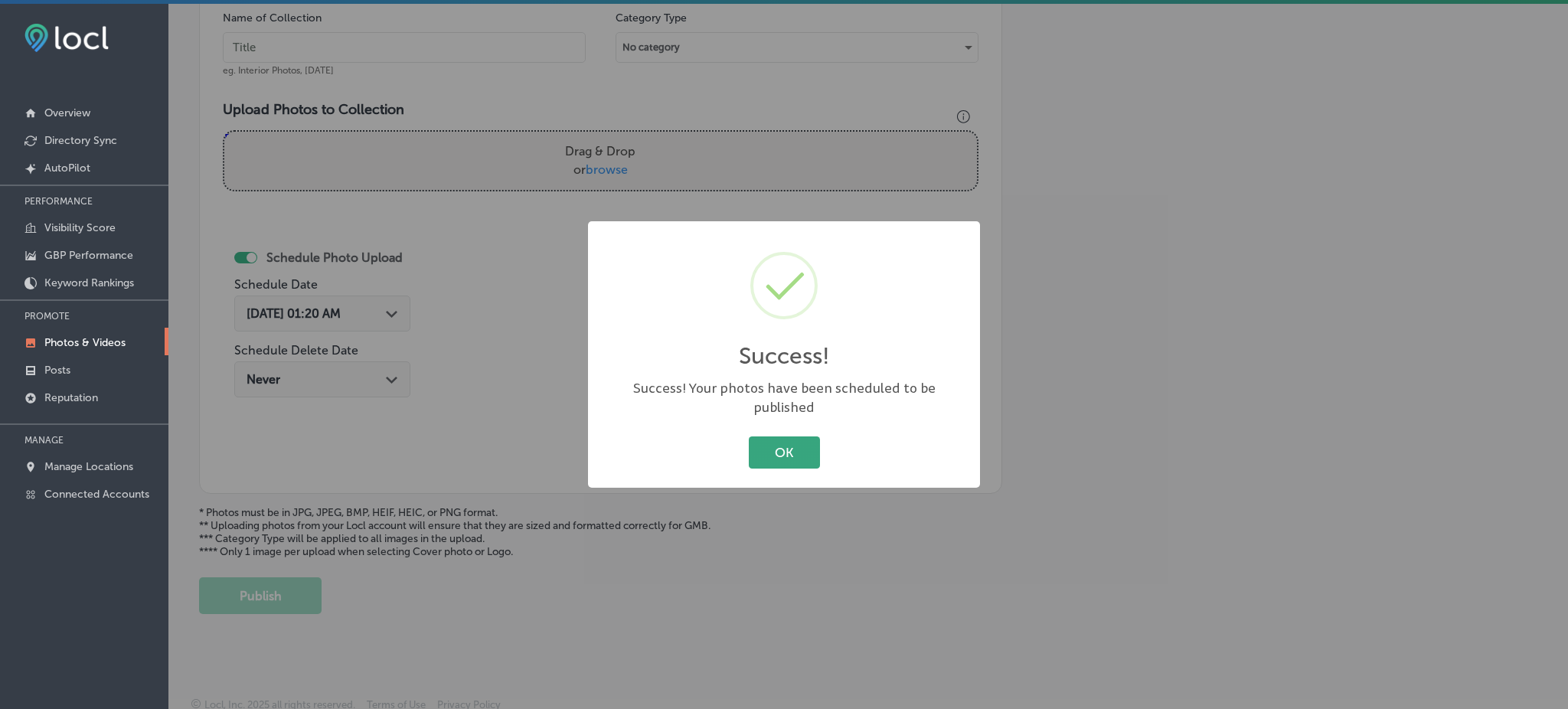
click at [798, 437] on button "OK" at bounding box center [784, 453] width 71 height 32
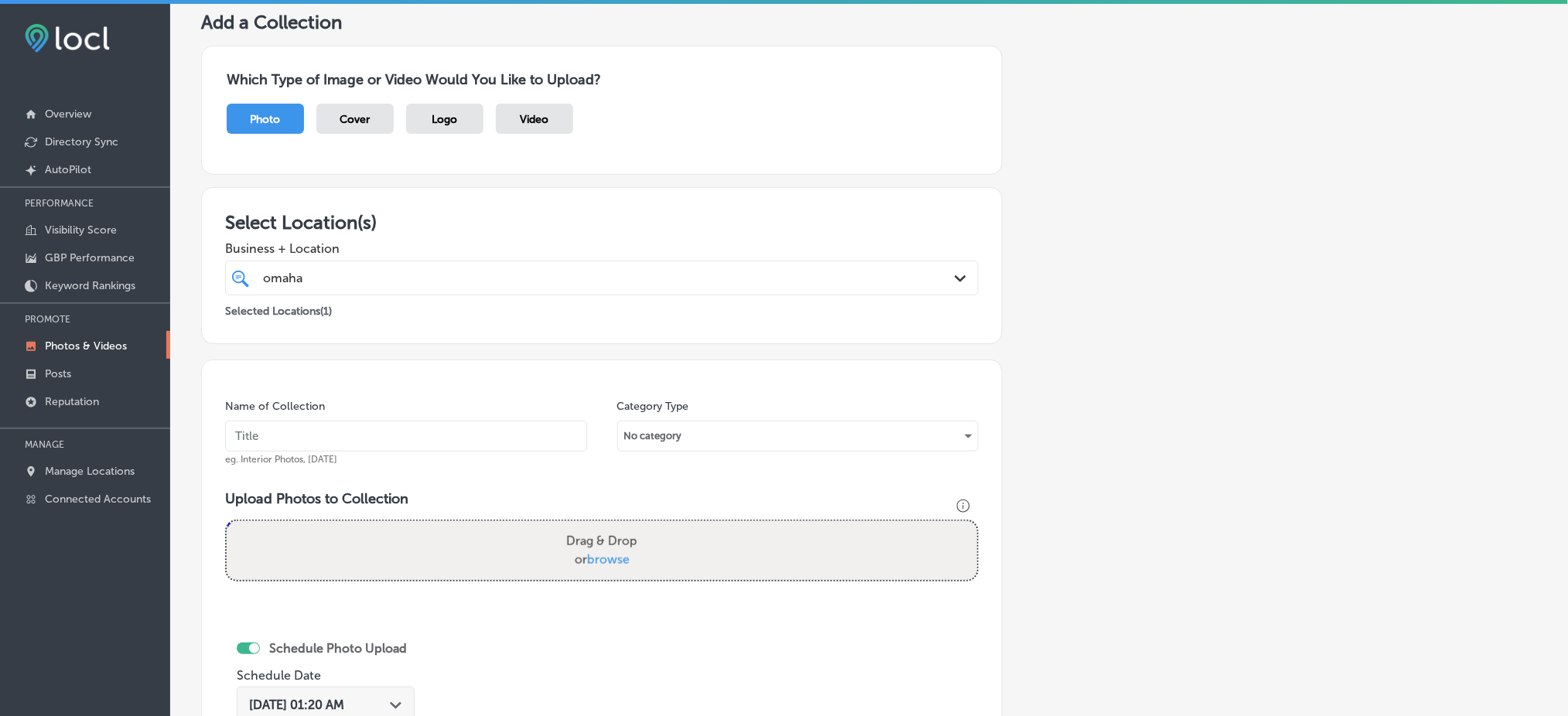
scroll to position [65, 0]
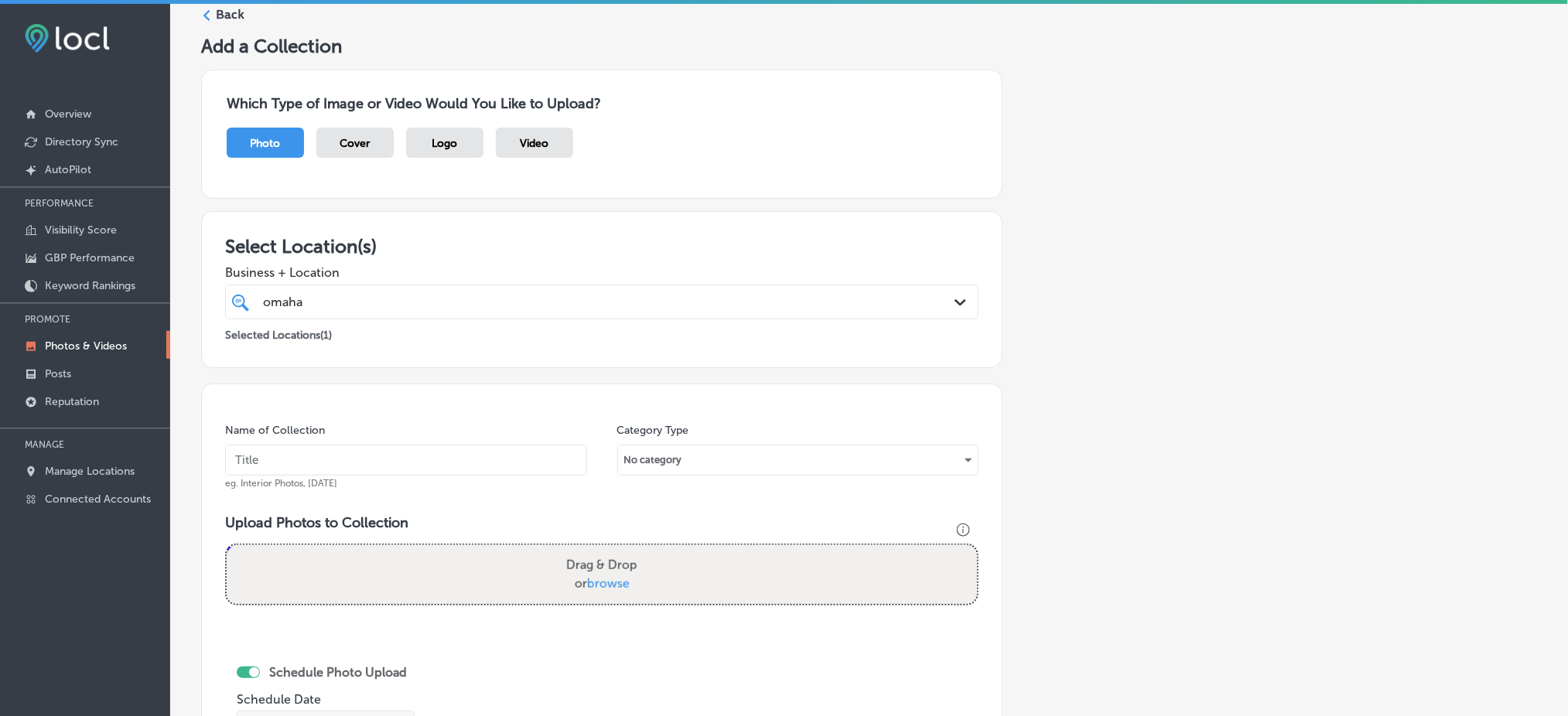
click at [349, 466] on input "text" at bounding box center [406, 460] width 362 height 31
paste input "omaha-junk-squad-[DATE]"
type input "omaha-junk-squad-[DATE]"
click at [601, 577] on span "browse" at bounding box center [608, 583] width 42 height 14
click at [601, 550] on input "Drag & Drop or browse" at bounding box center [602, 548] width 751 height 5
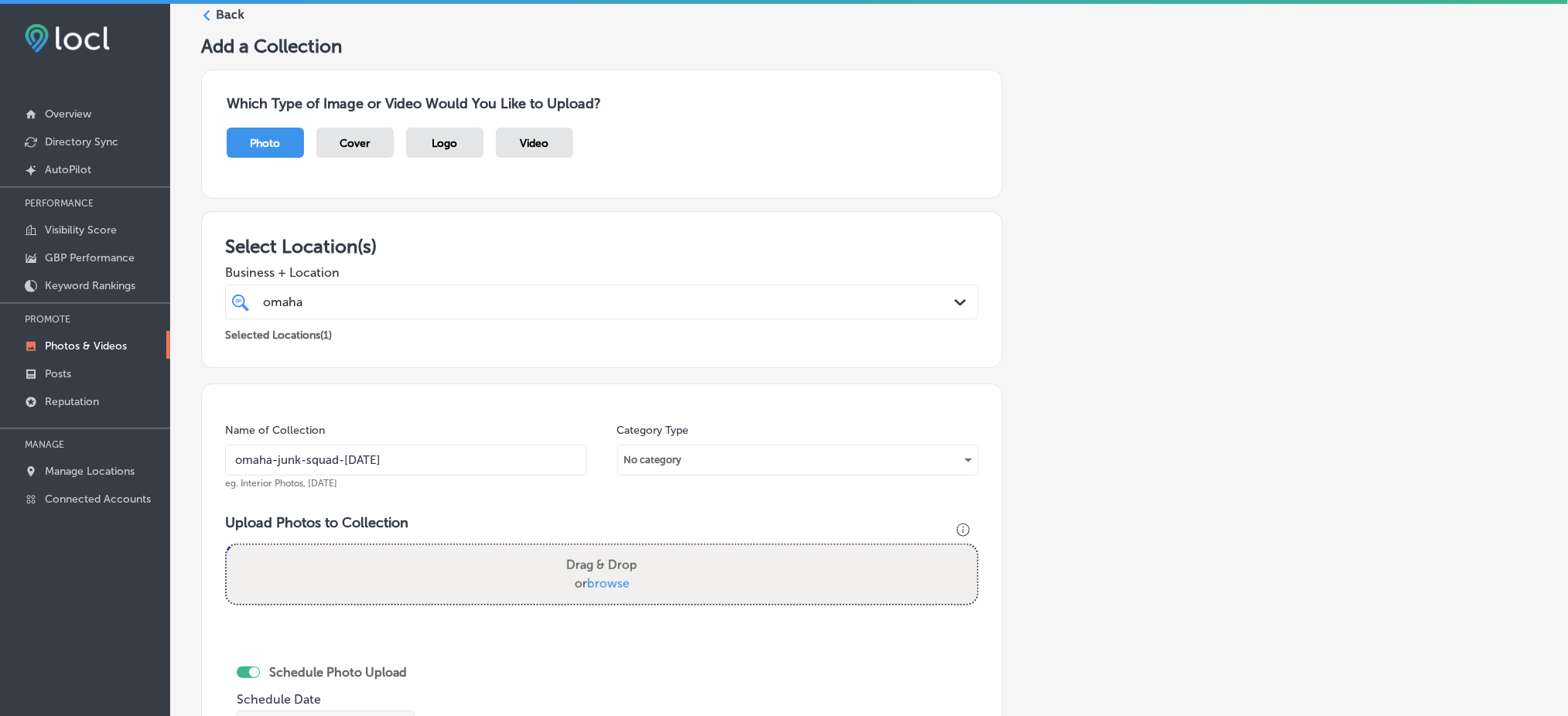
type input "C:\fakepath\appliance-furniture-removal-omaha-junk-squad (6).png"
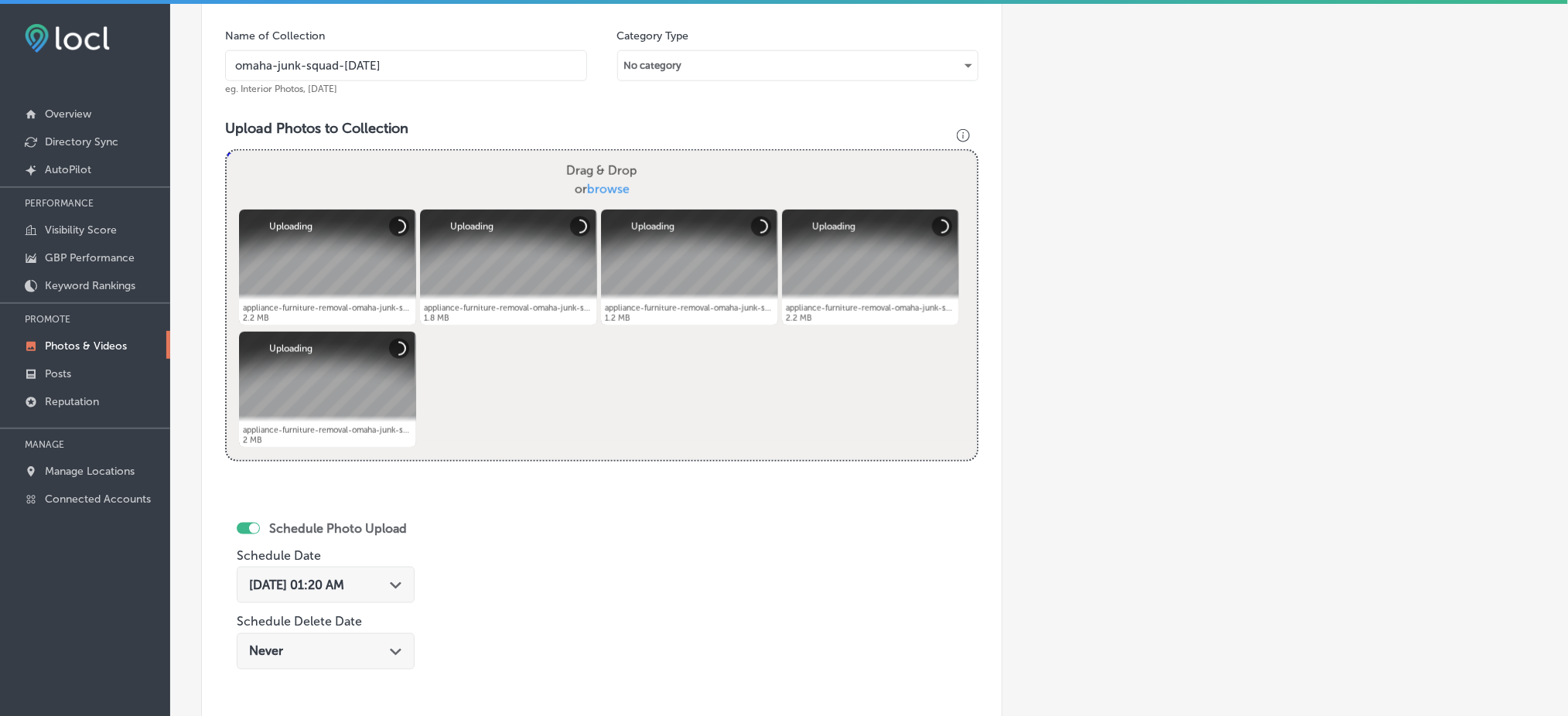
scroll to position [477, 0]
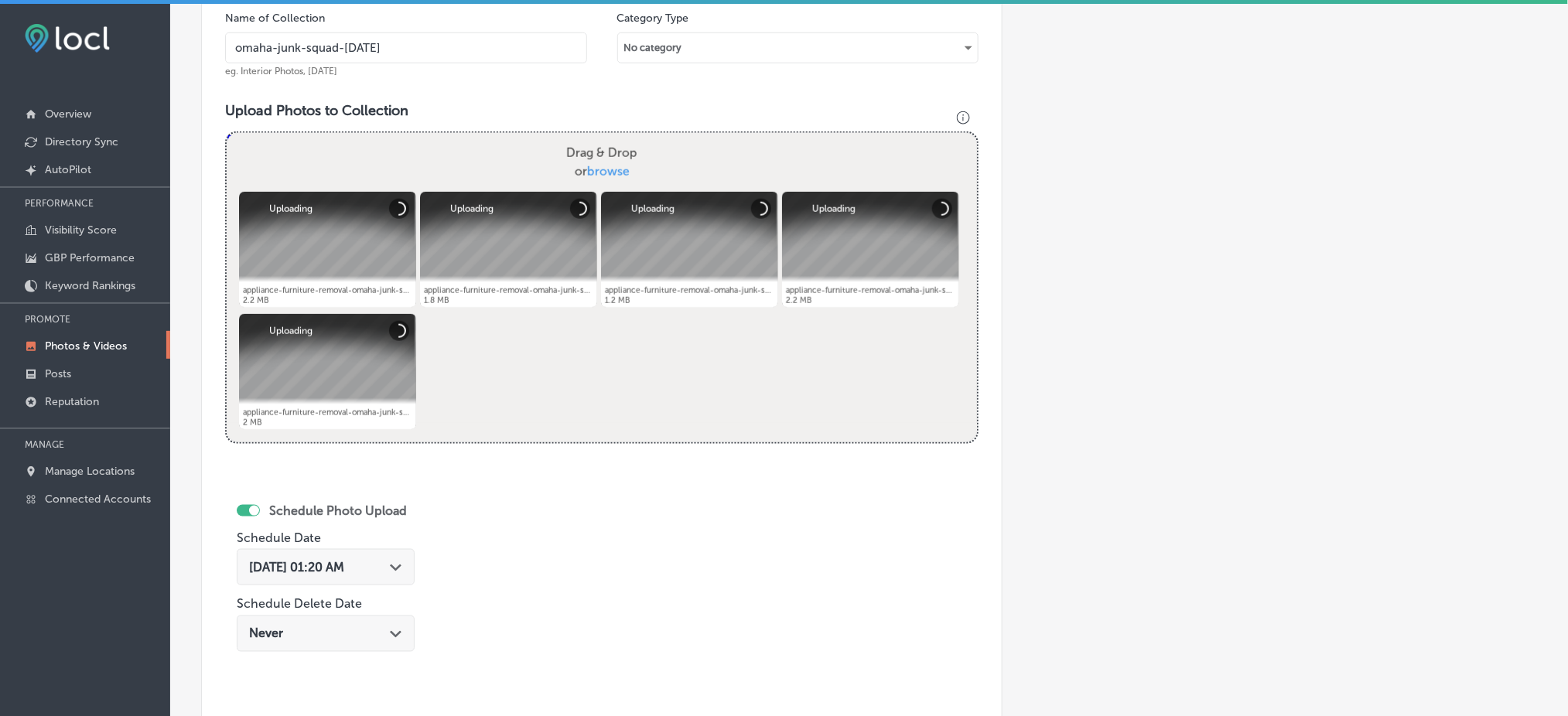
click at [343, 560] on span "Aug 16, 2025 01:20 AM" at bounding box center [296, 567] width 95 height 14
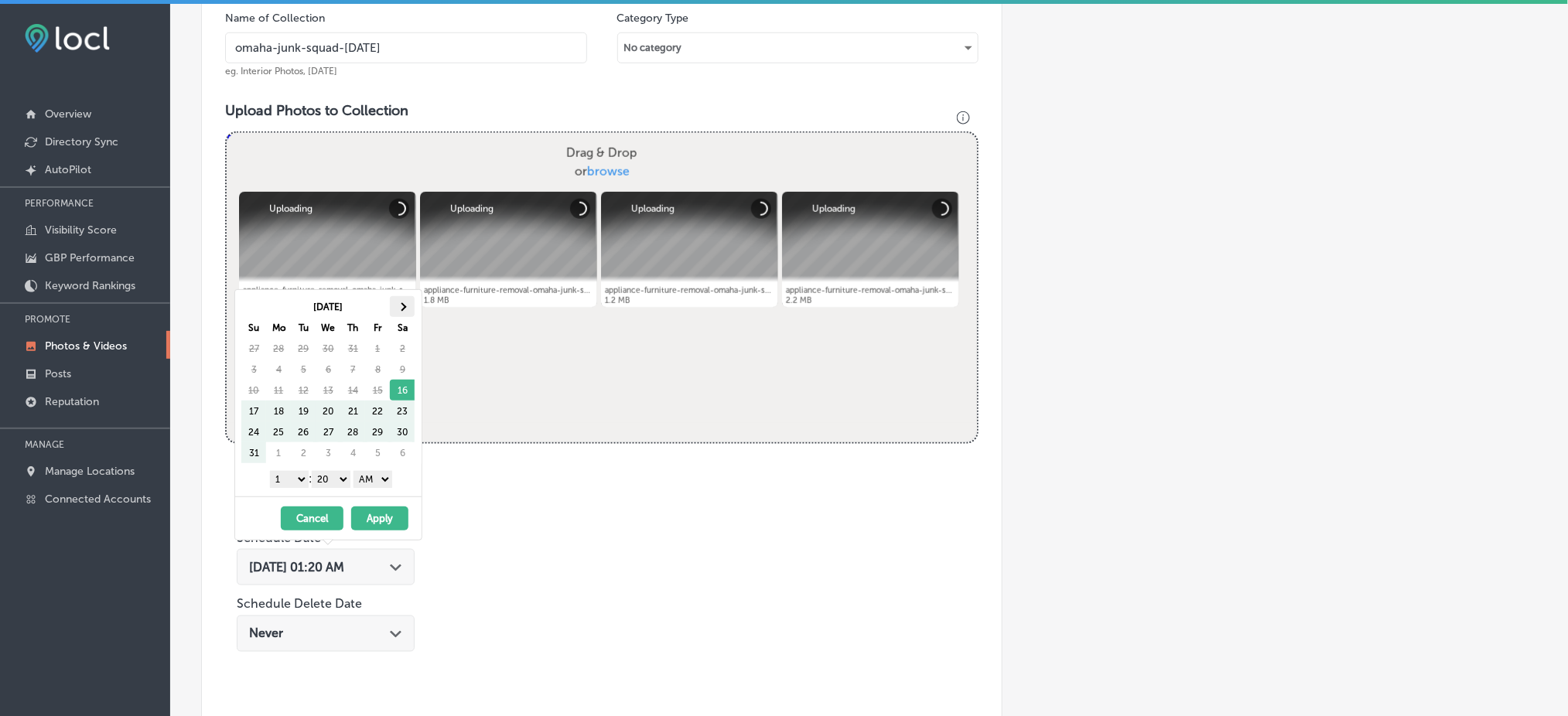
click at [404, 304] on span at bounding box center [402, 307] width 8 height 8
click at [294, 479] on select "1 2 3 4 5 6 7 8 9 10 11 12" at bounding box center [289, 480] width 39 height 17
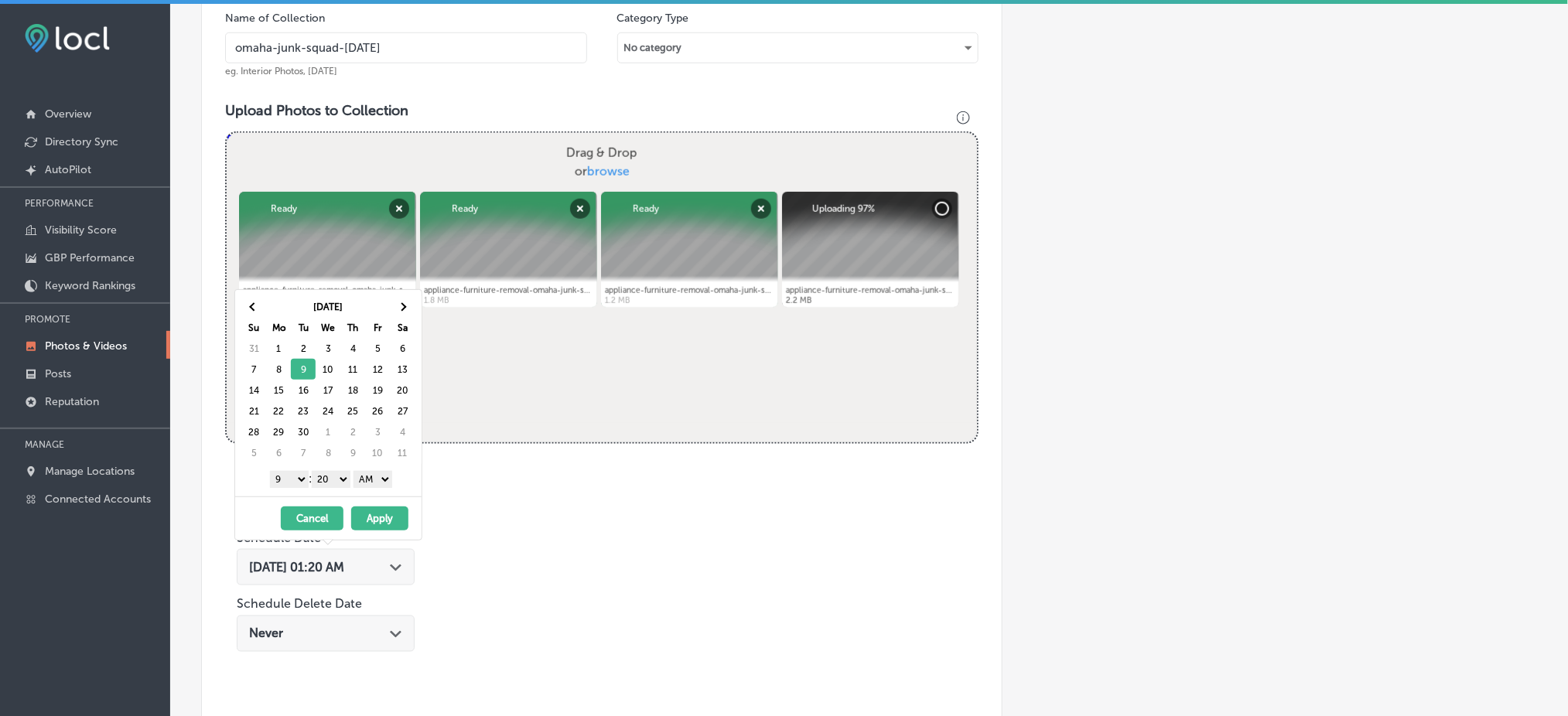
click at [331, 481] on select "00 10 20 30 40 50" at bounding box center [331, 480] width 39 height 17
click at [354, 481] on div "1 2 3 4 5 6 7 8 9 10 11 12 : 00 10 20 30 40 50 AM PM" at bounding box center [331, 479] width 181 height 24
click at [368, 479] on select "AM PM" at bounding box center [373, 480] width 39 height 17
click at [371, 516] on button "Apply" at bounding box center [380, 519] width 57 height 24
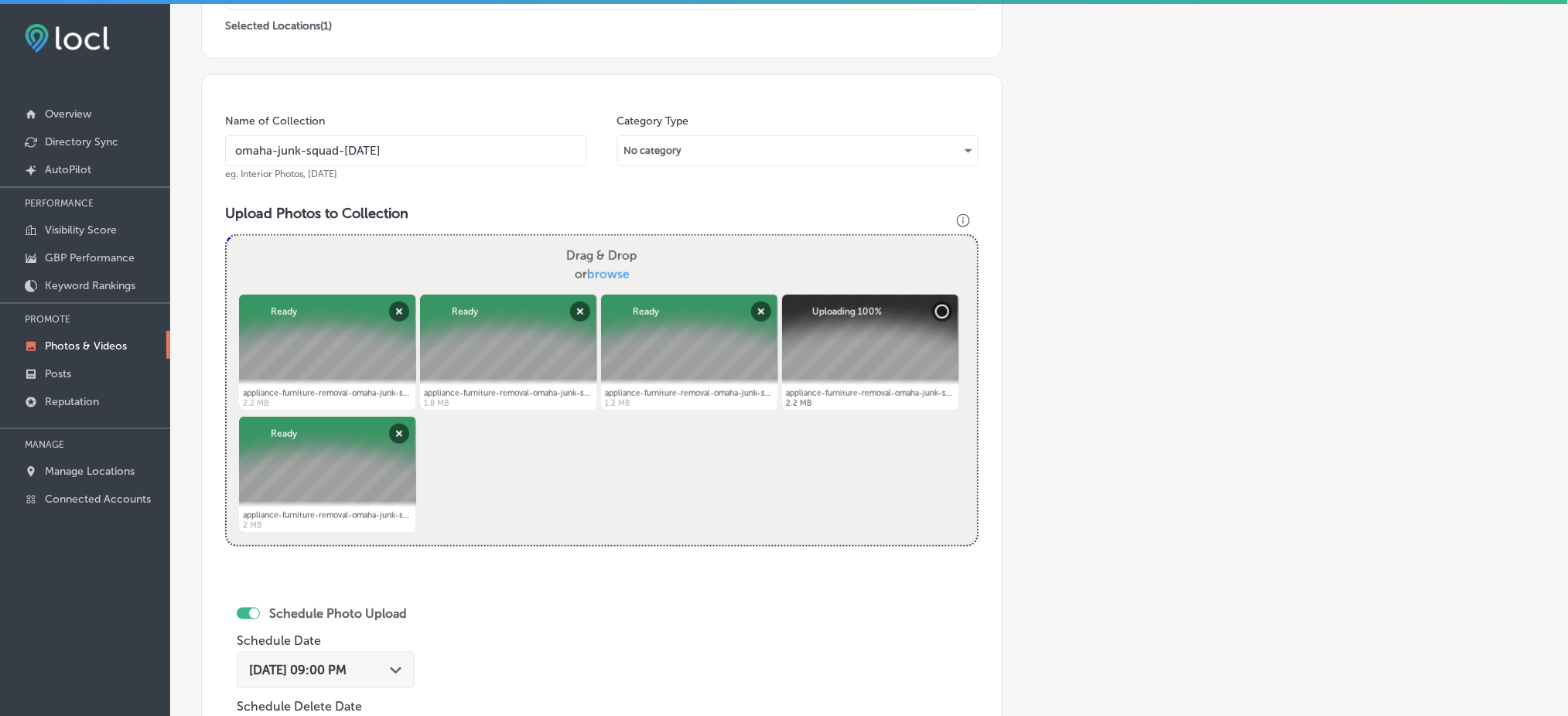
scroll to position [271, 0]
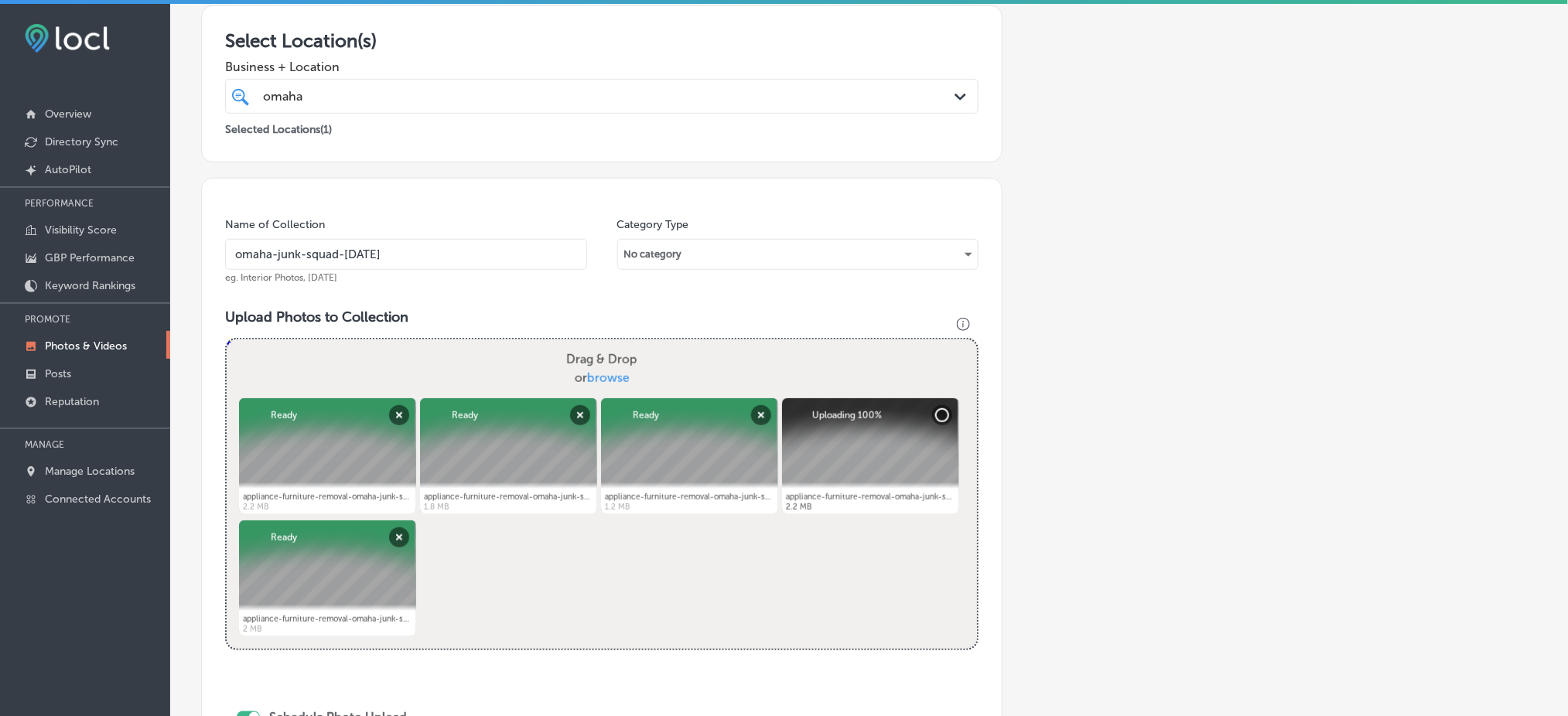
click at [432, 87] on div "omaha omaha" at bounding box center [568, 96] width 612 height 21
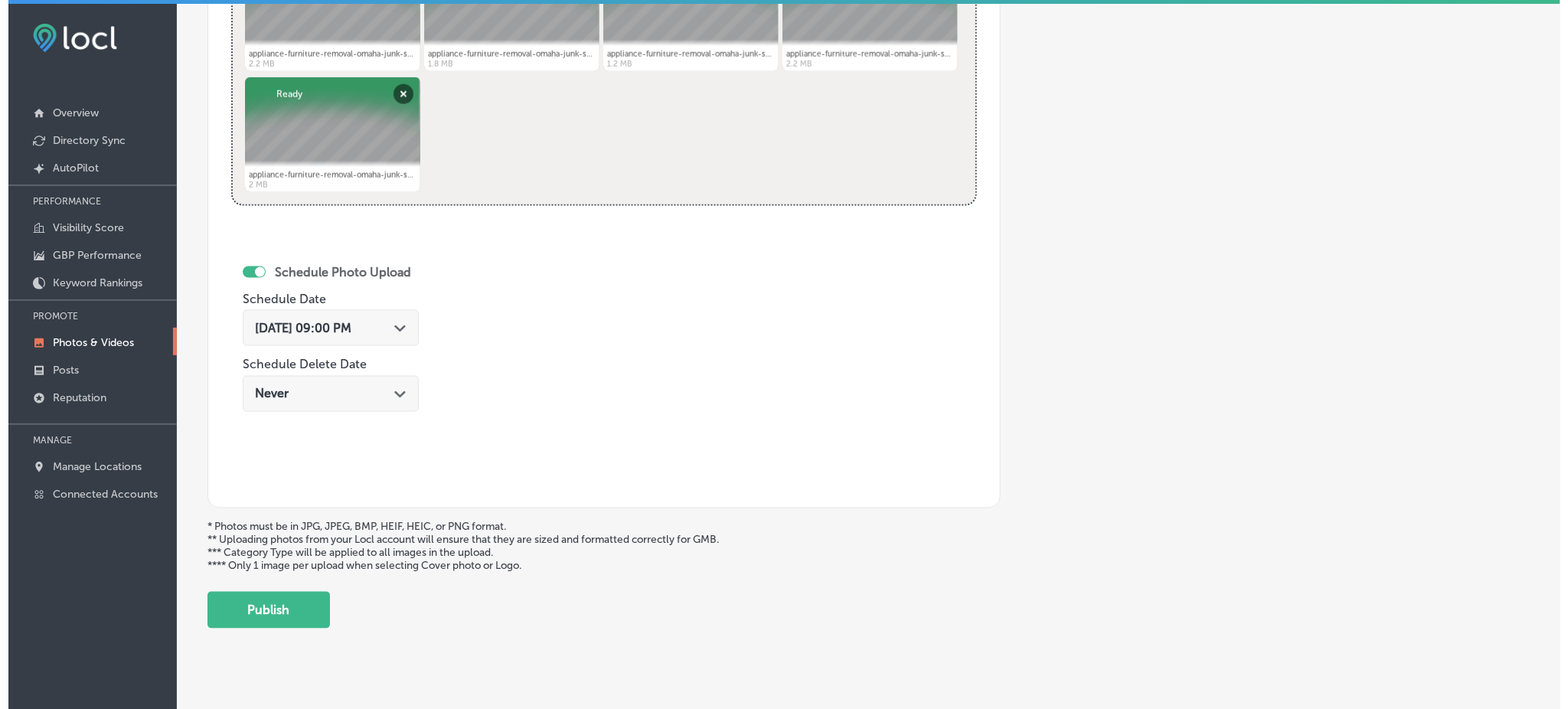
scroll to position [721, 0]
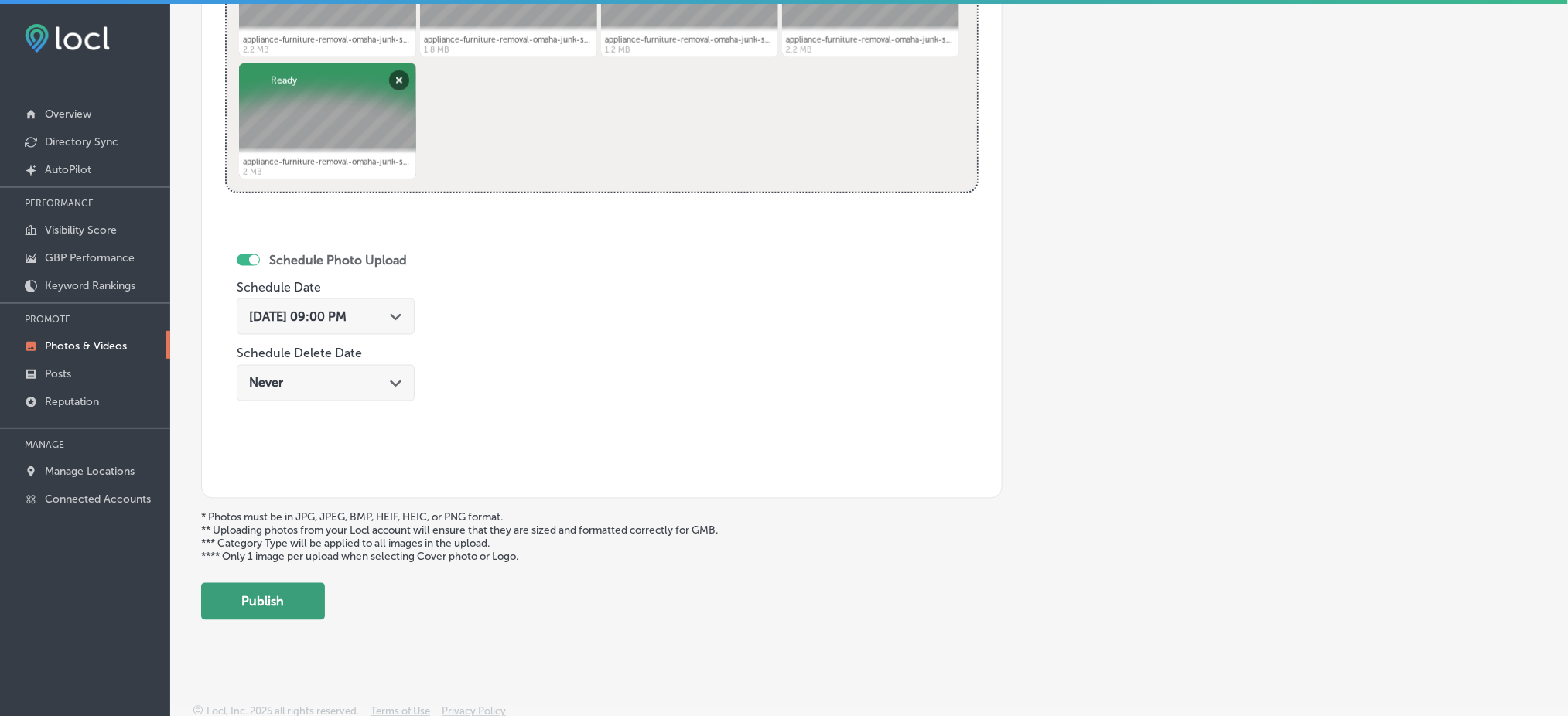
click at [292, 593] on button "Publish" at bounding box center [262, 602] width 124 height 37
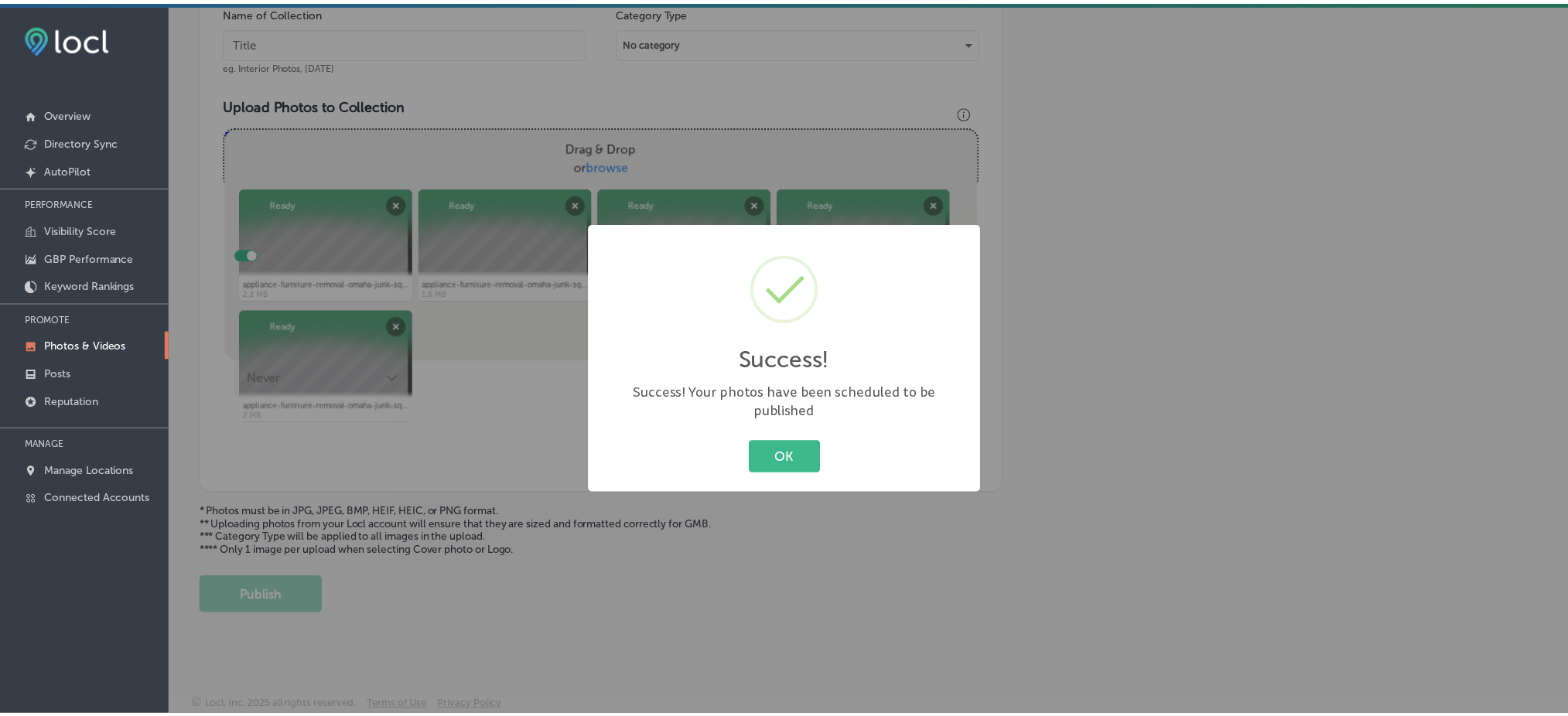
scroll to position [477, 0]
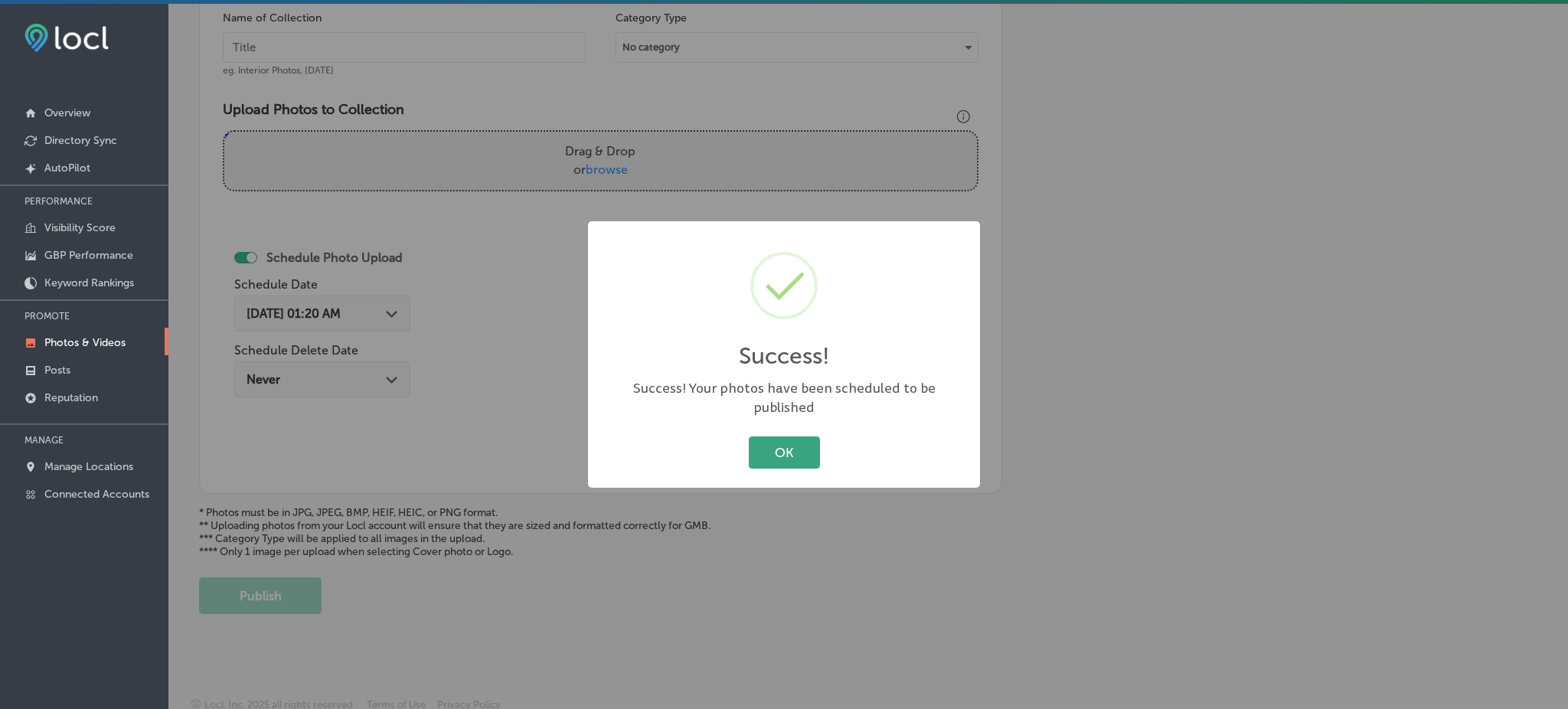
click at [776, 440] on button "OK" at bounding box center [784, 453] width 71 height 32
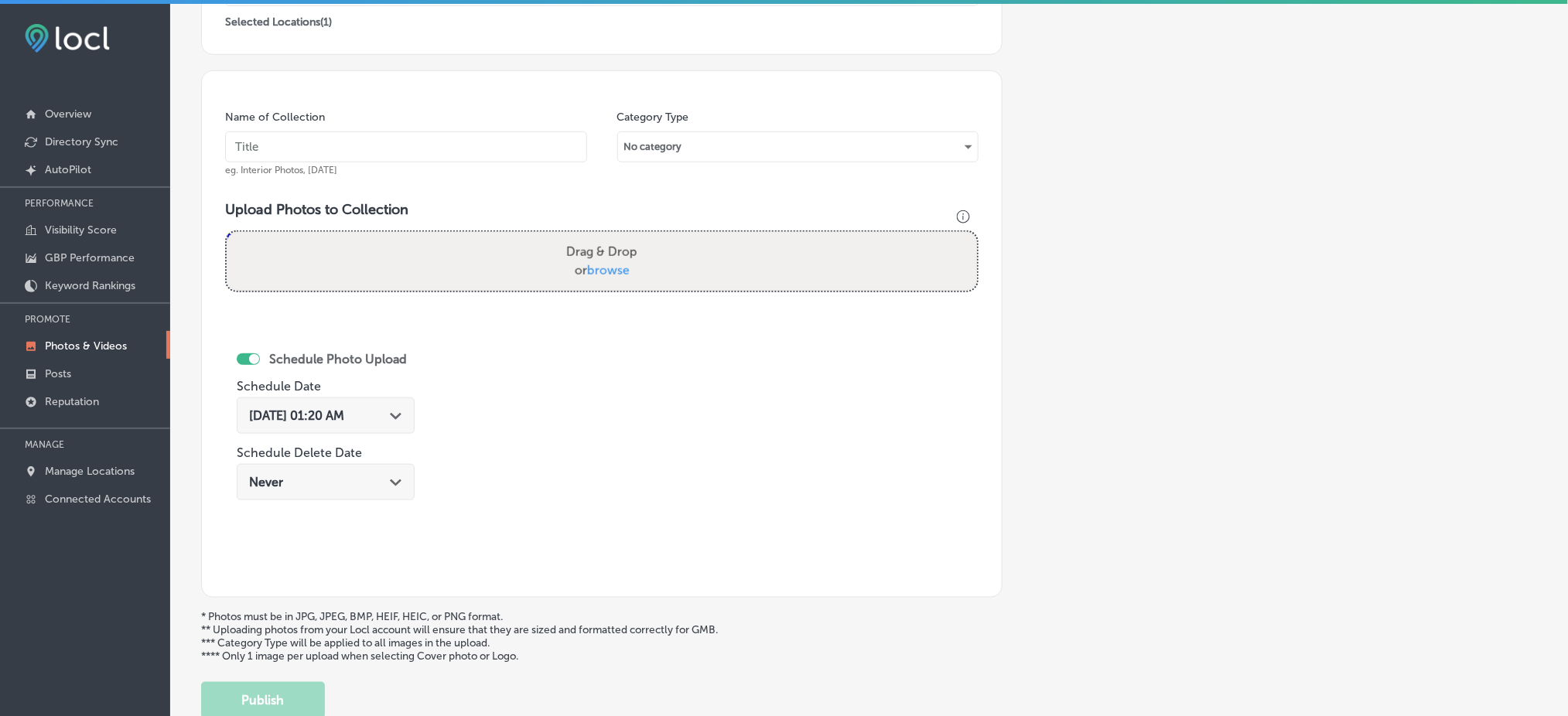
scroll to position [168, 0]
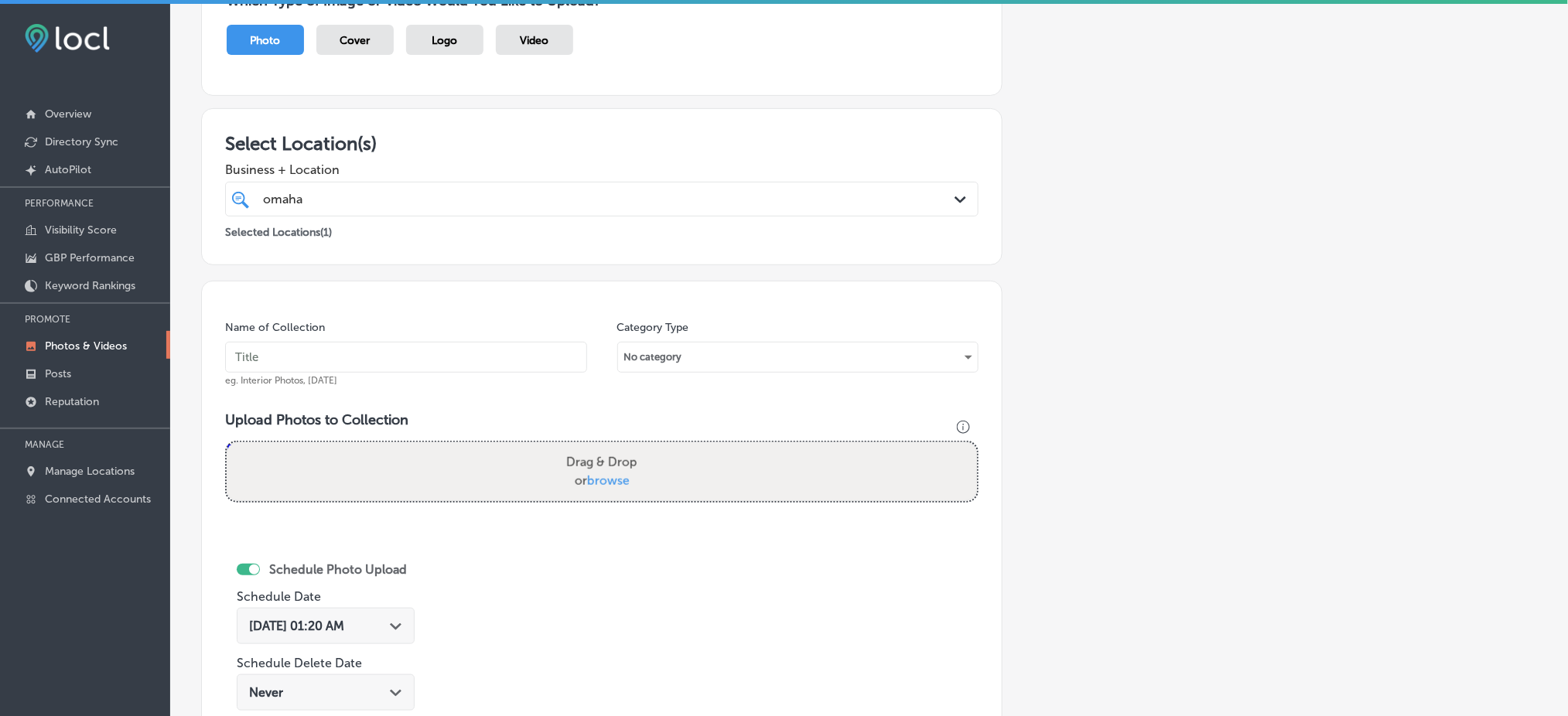
click at [277, 360] on input "text" at bounding box center [406, 357] width 362 height 31
paste input "omaha-junk-squad-sep1"
type input "omaha-junk-squad-sep3"
click at [621, 479] on span "browse" at bounding box center [608, 480] width 42 height 14
click at [621, 447] on input "Drag & Drop or browse" at bounding box center [602, 445] width 751 height 5
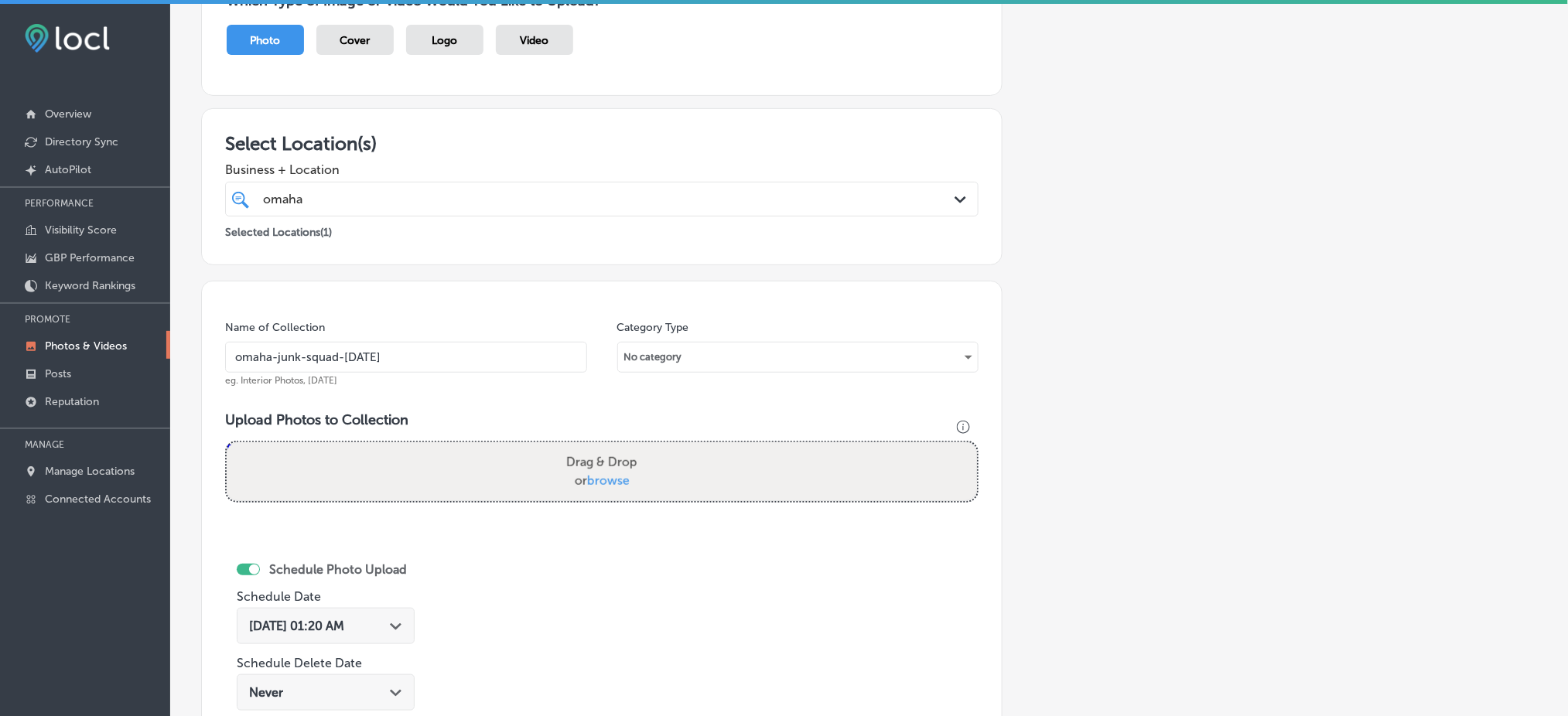
type input "C:\fakepath\appliance-furniture-removal-omaha-junk-squad (11).png"
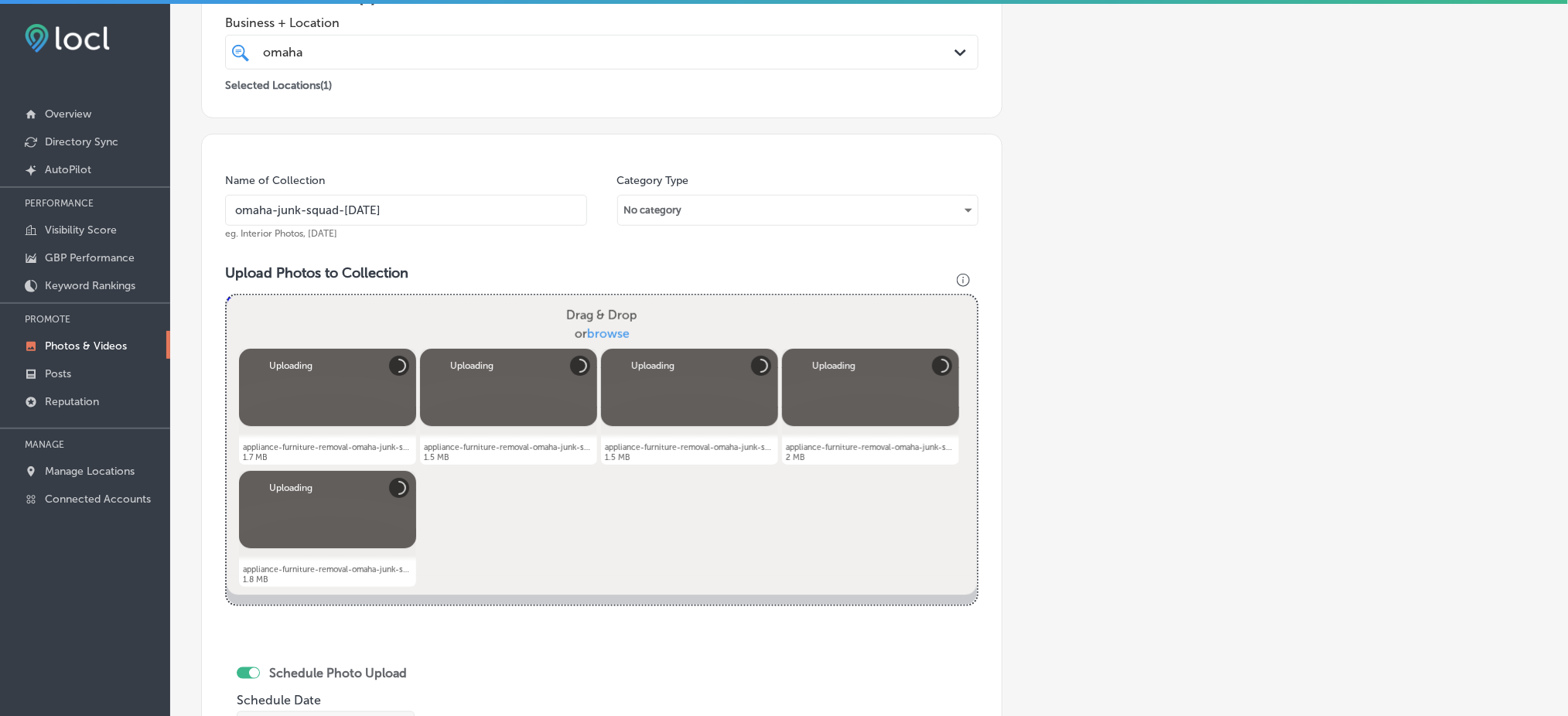
scroll to position [580, 0]
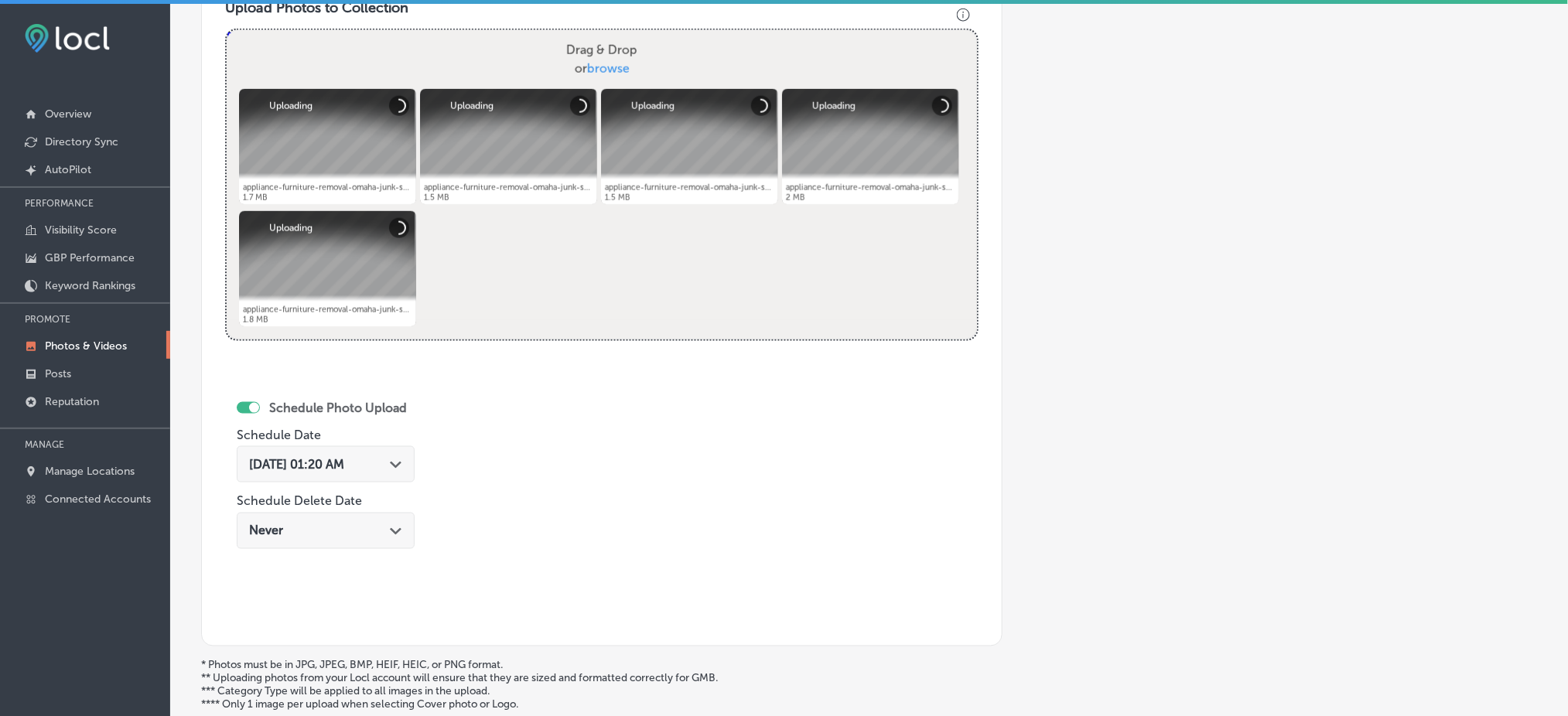
click at [292, 461] on span "Aug 16, 2025 01:20 AM" at bounding box center [296, 464] width 95 height 14
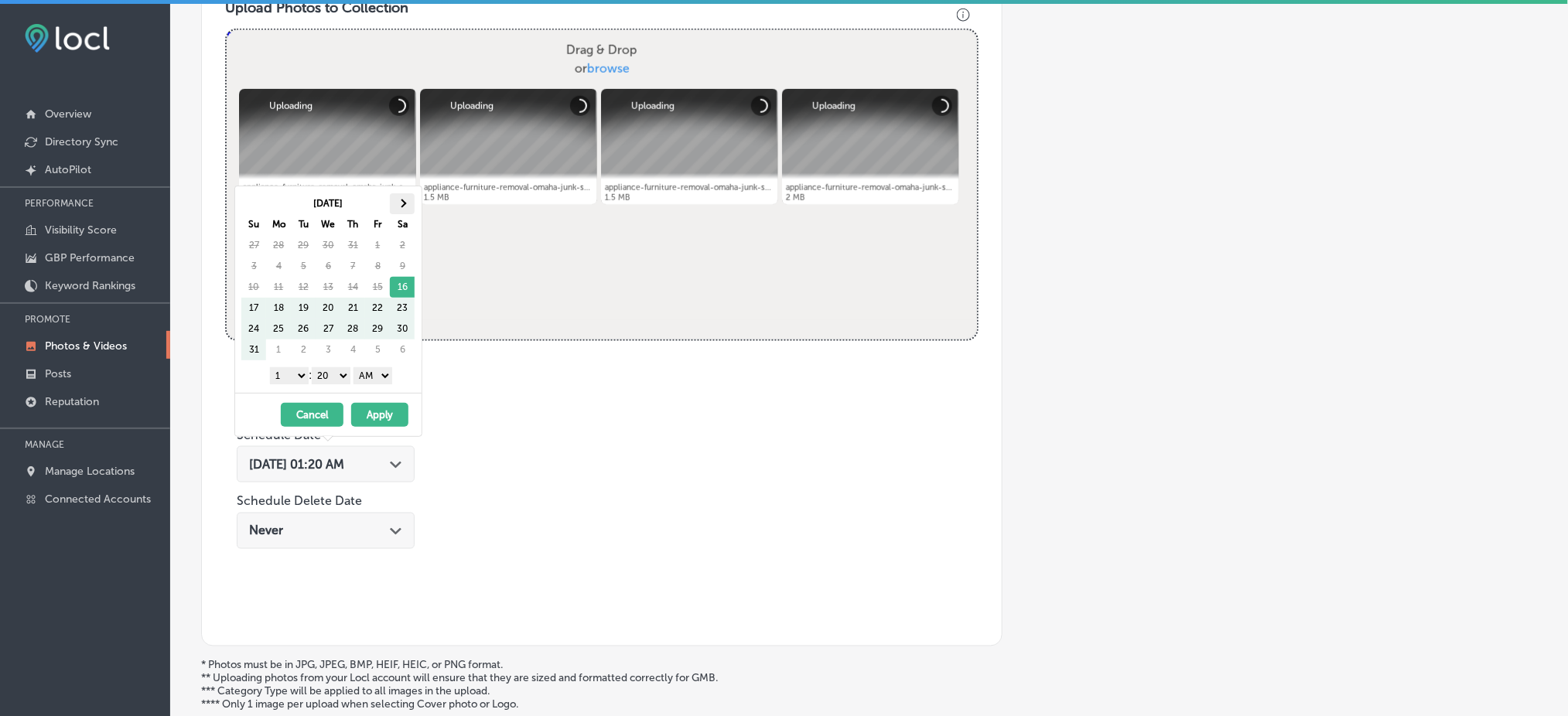
click at [404, 200] on th at bounding box center [401, 203] width 24 height 21
click at [286, 371] on select "1 2 3 4 5 6 7 8 9 10 11 12" at bounding box center [289, 376] width 39 height 17
click at [323, 380] on select "00 10 20 30 40 50" at bounding box center [331, 376] width 39 height 17
click at [367, 376] on select "AM PM" at bounding box center [373, 376] width 39 height 17
click at [372, 410] on button "Apply" at bounding box center [380, 415] width 57 height 24
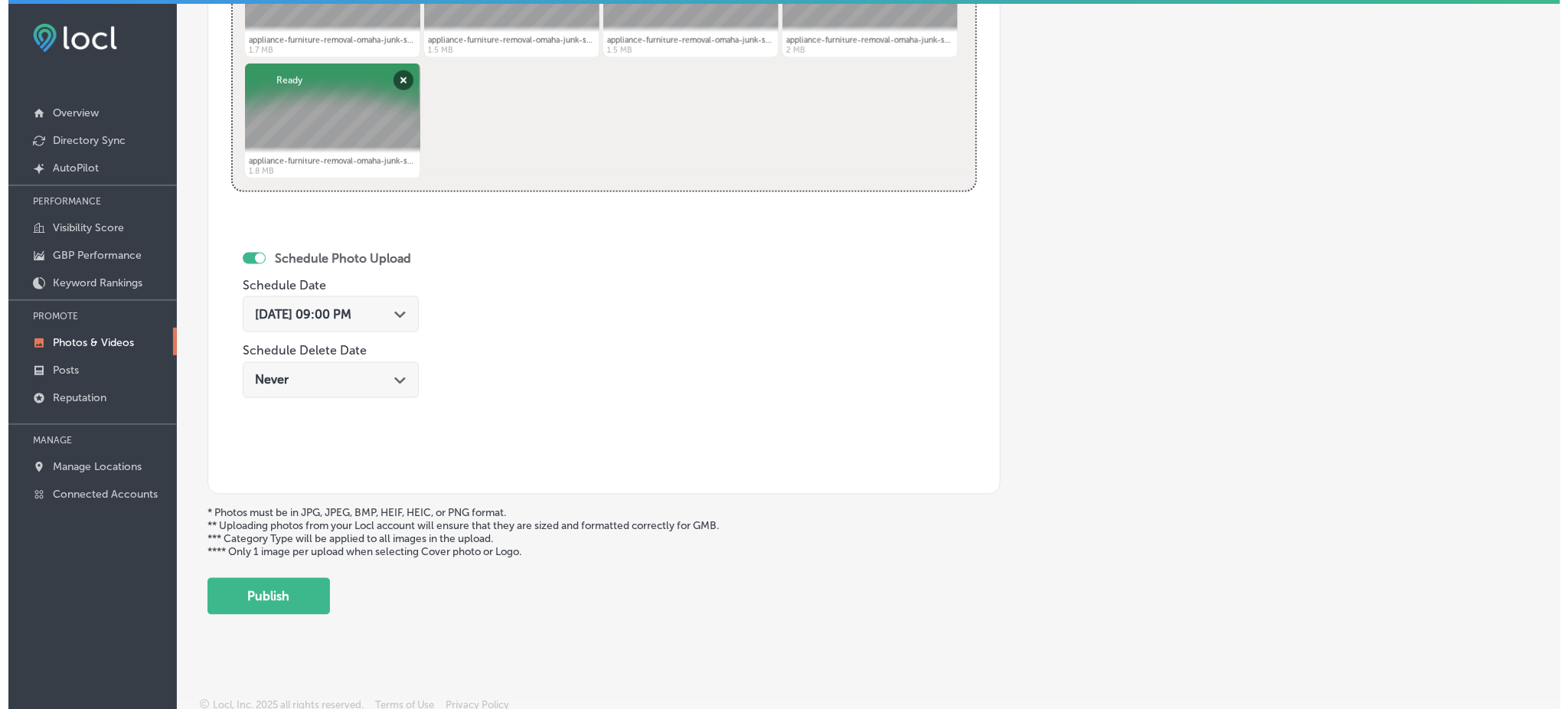
scroll to position [721, 0]
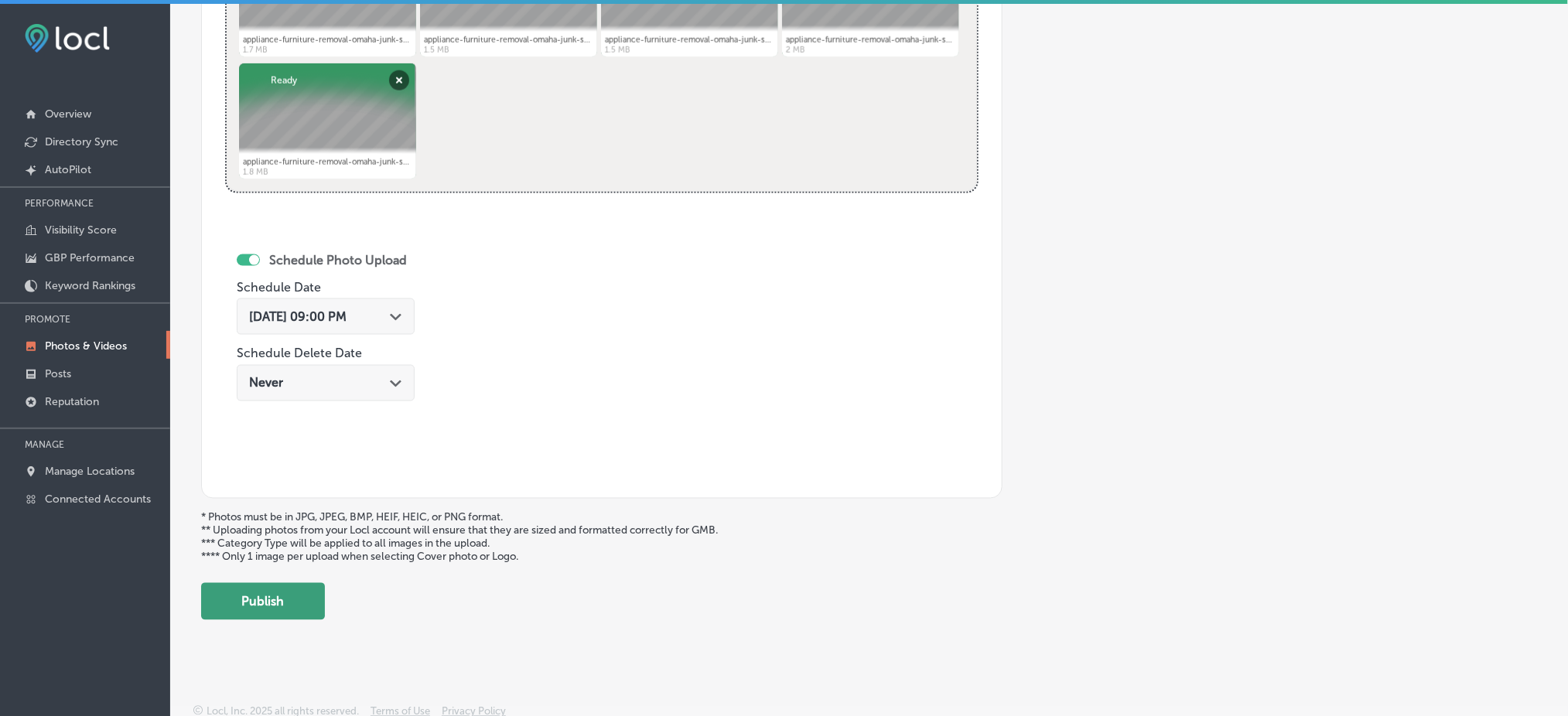
click at [238, 587] on button "Publish" at bounding box center [262, 602] width 124 height 37
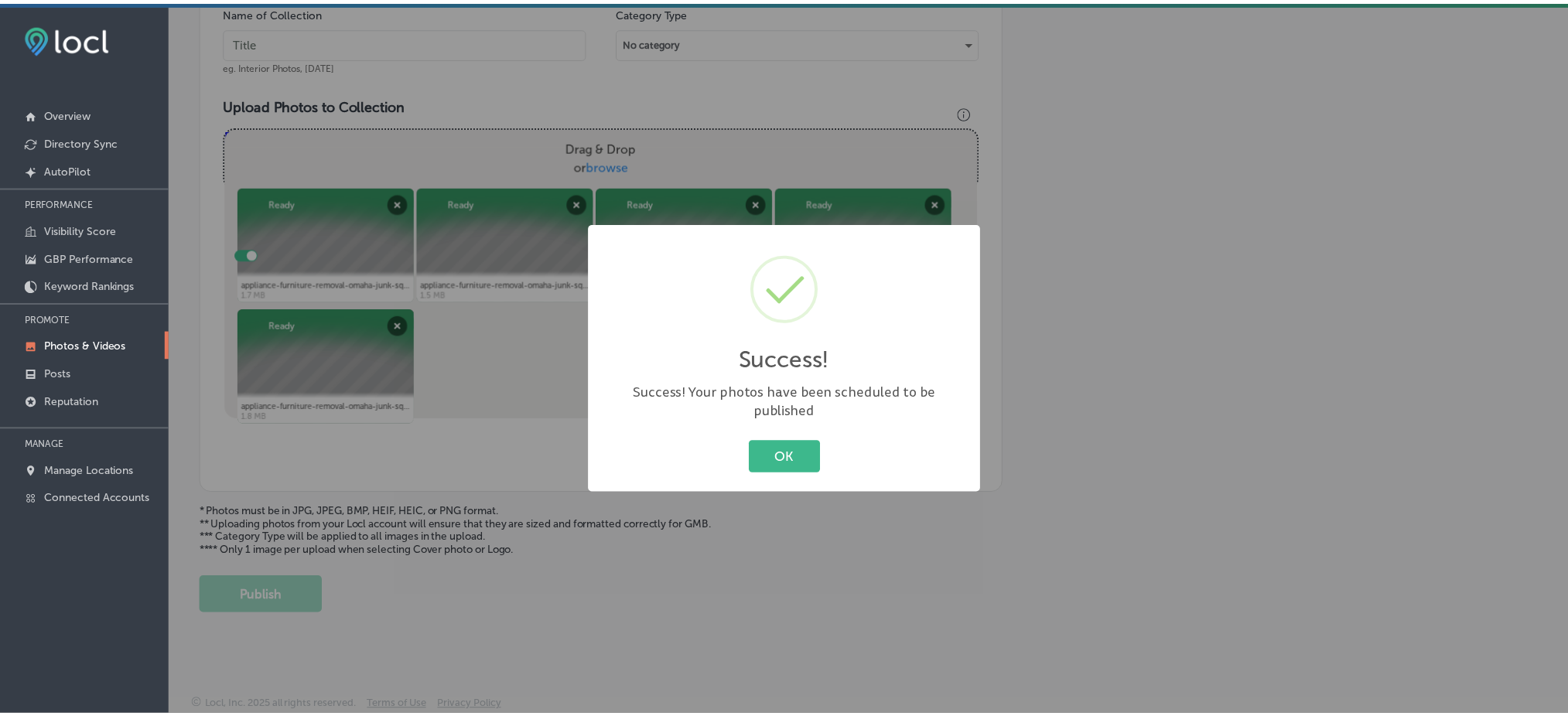
scroll to position [477, 0]
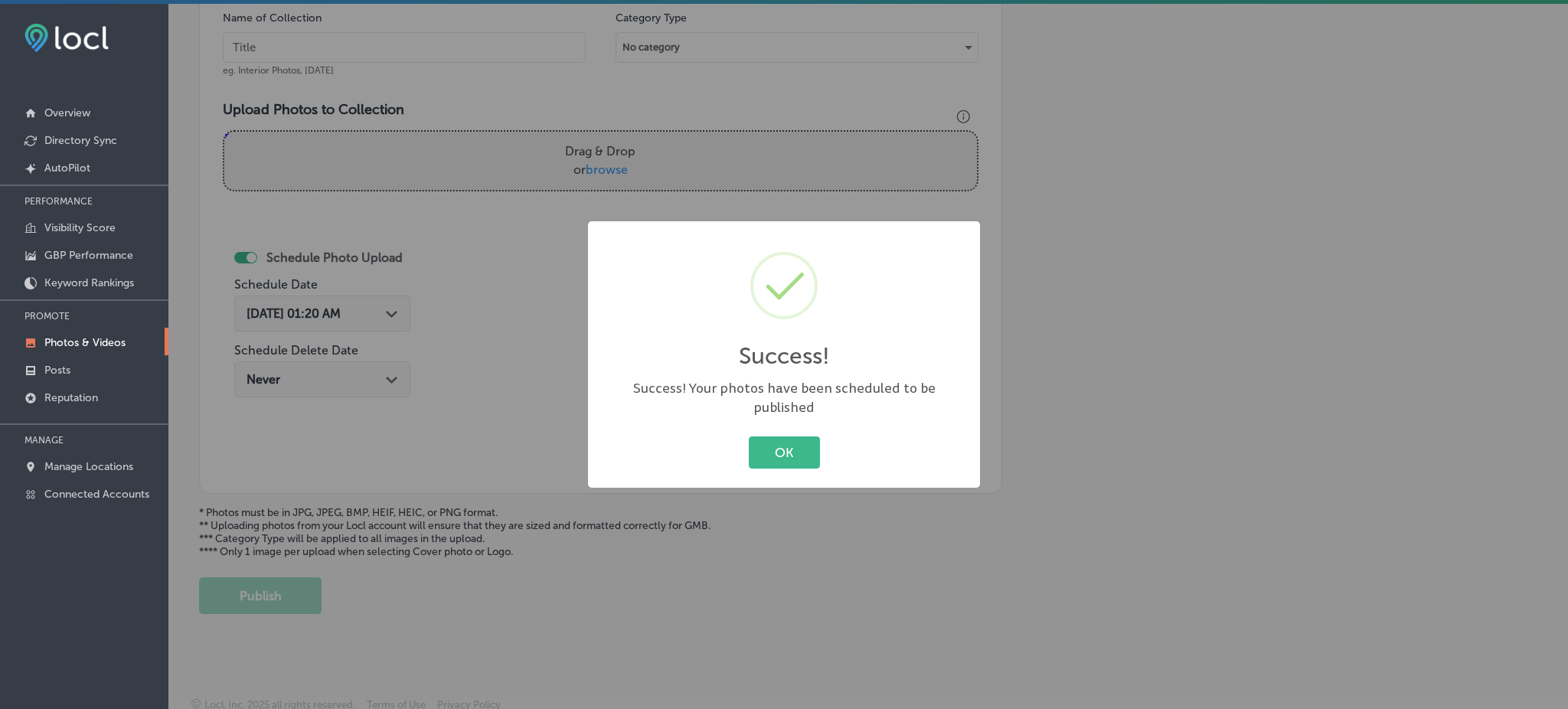
click at [745, 450] on div "OK Cancel" at bounding box center [784, 453] width 362 height 40
click at [760, 441] on button "OK" at bounding box center [784, 453] width 71 height 32
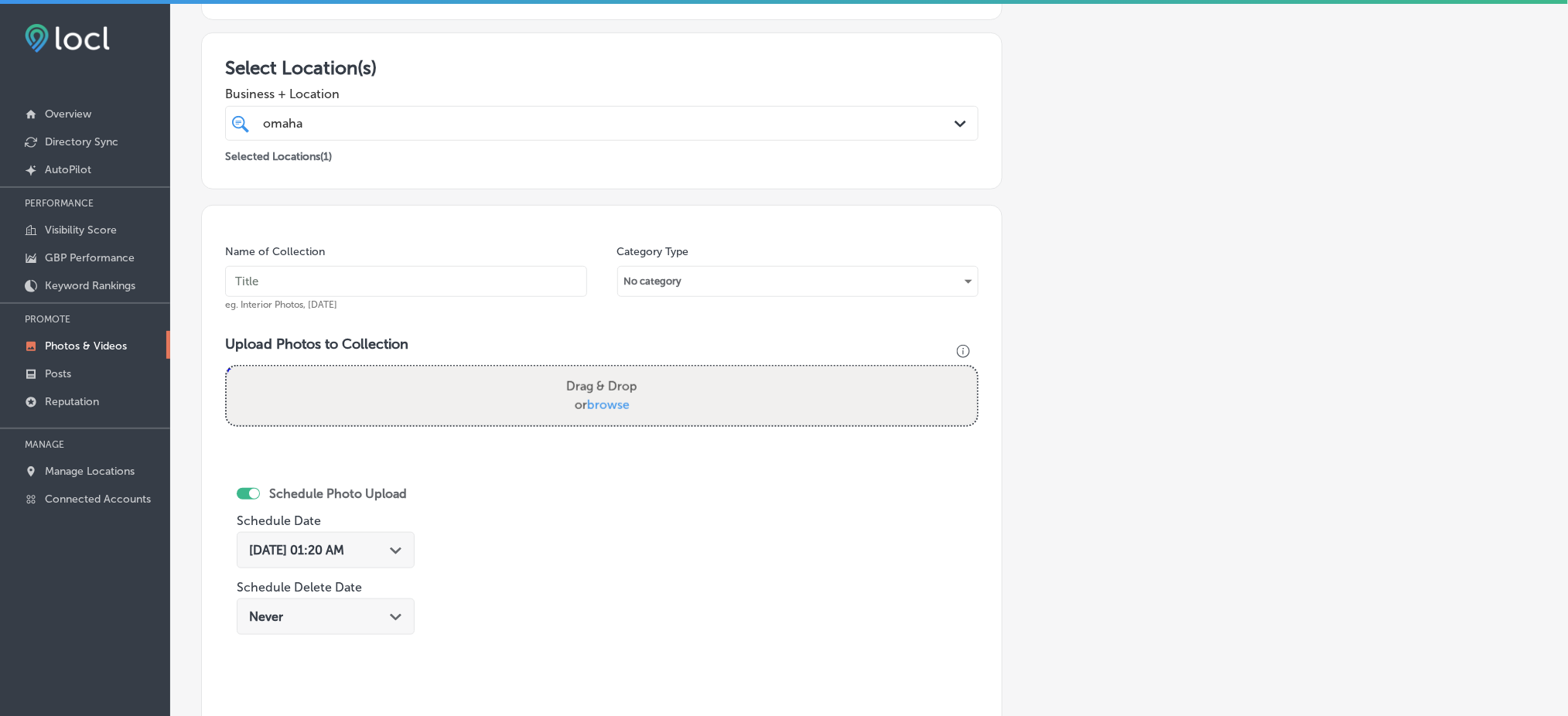
scroll to position [168, 0]
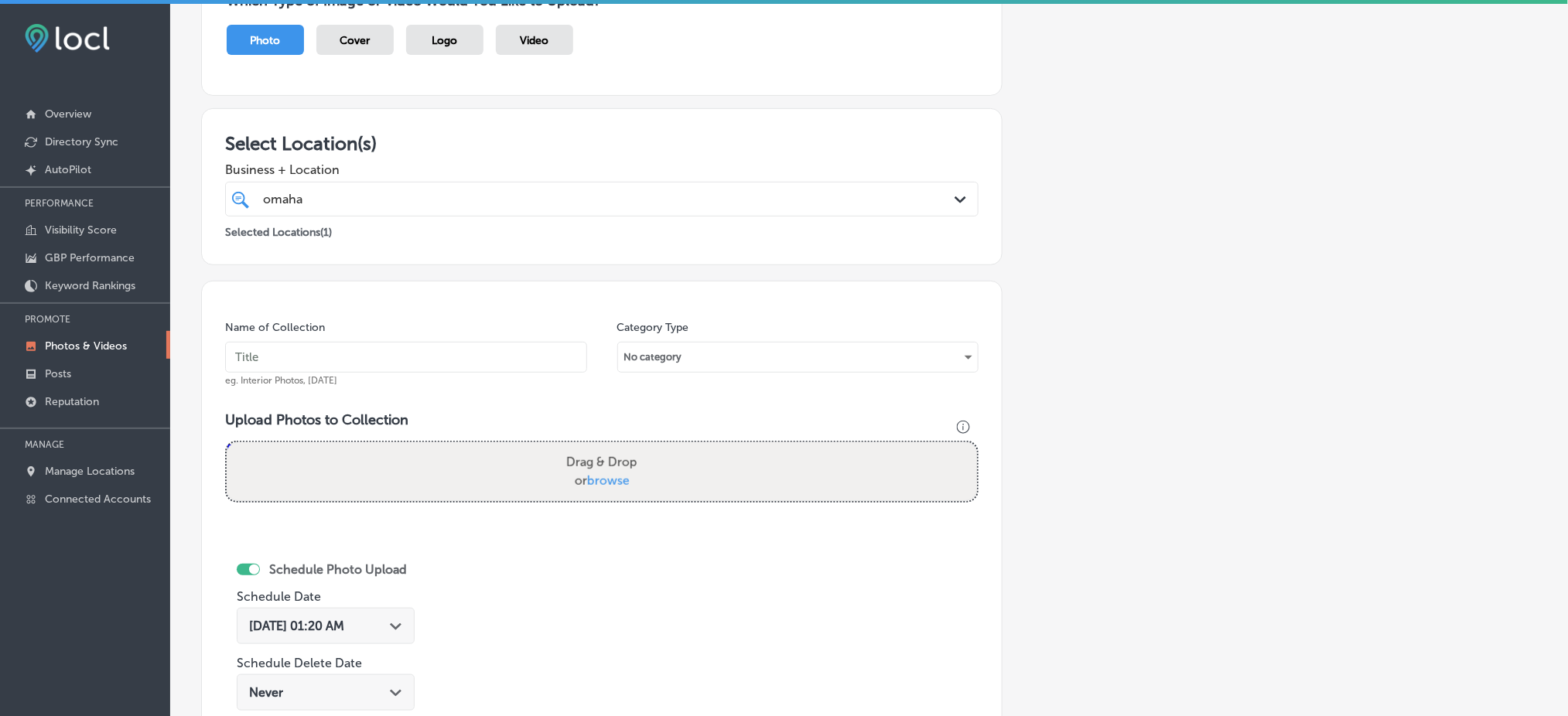
click at [331, 350] on input "text" at bounding box center [406, 357] width 362 height 31
paste input "omaha-junk-squad-sep1"
type input "omaha-junk-squad-sep4"
click at [600, 476] on span "browse" at bounding box center [608, 480] width 42 height 14
click at [600, 447] on input "Drag & Drop or browse" at bounding box center [602, 445] width 751 height 5
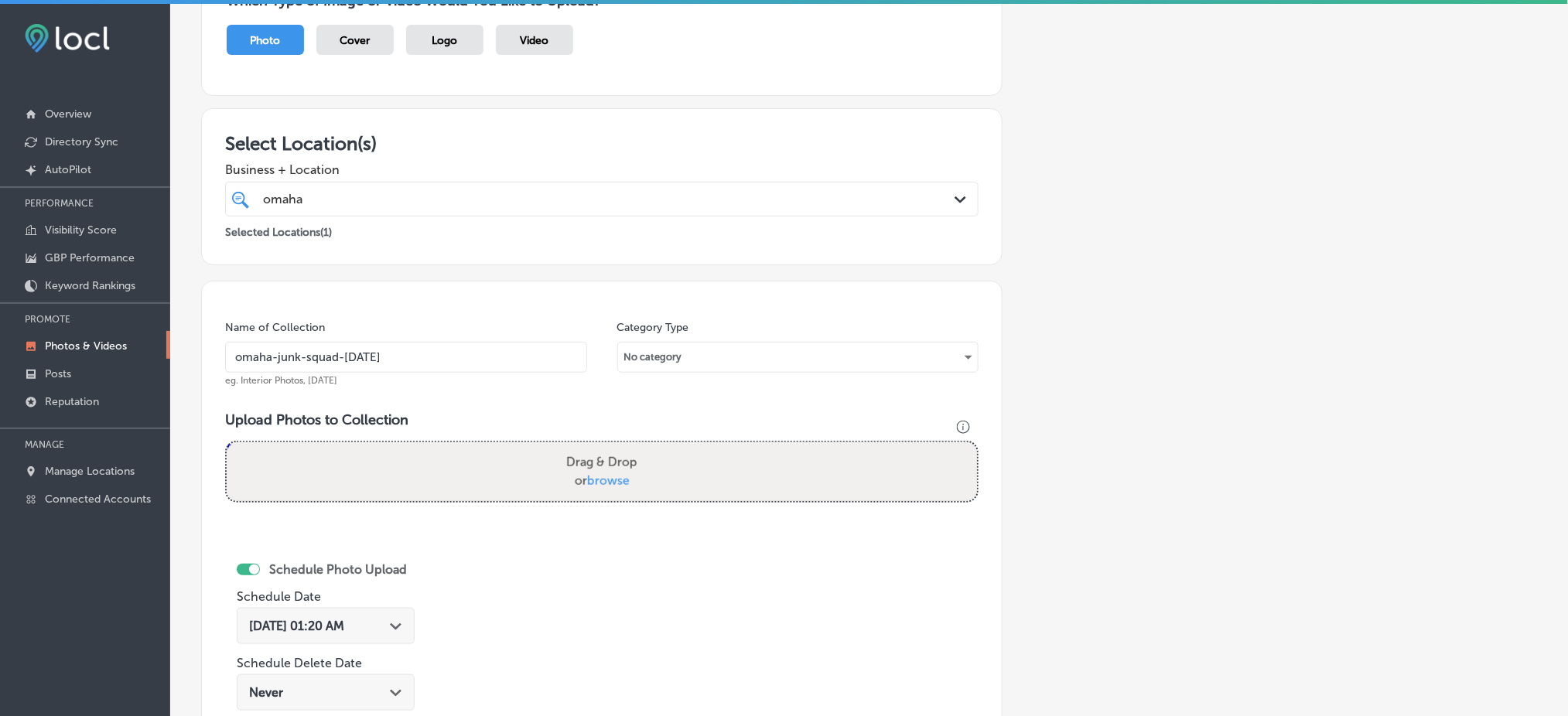
type input "C:\fakepath\appliance-furniture-removal-omaha-junk-squad (16).png"
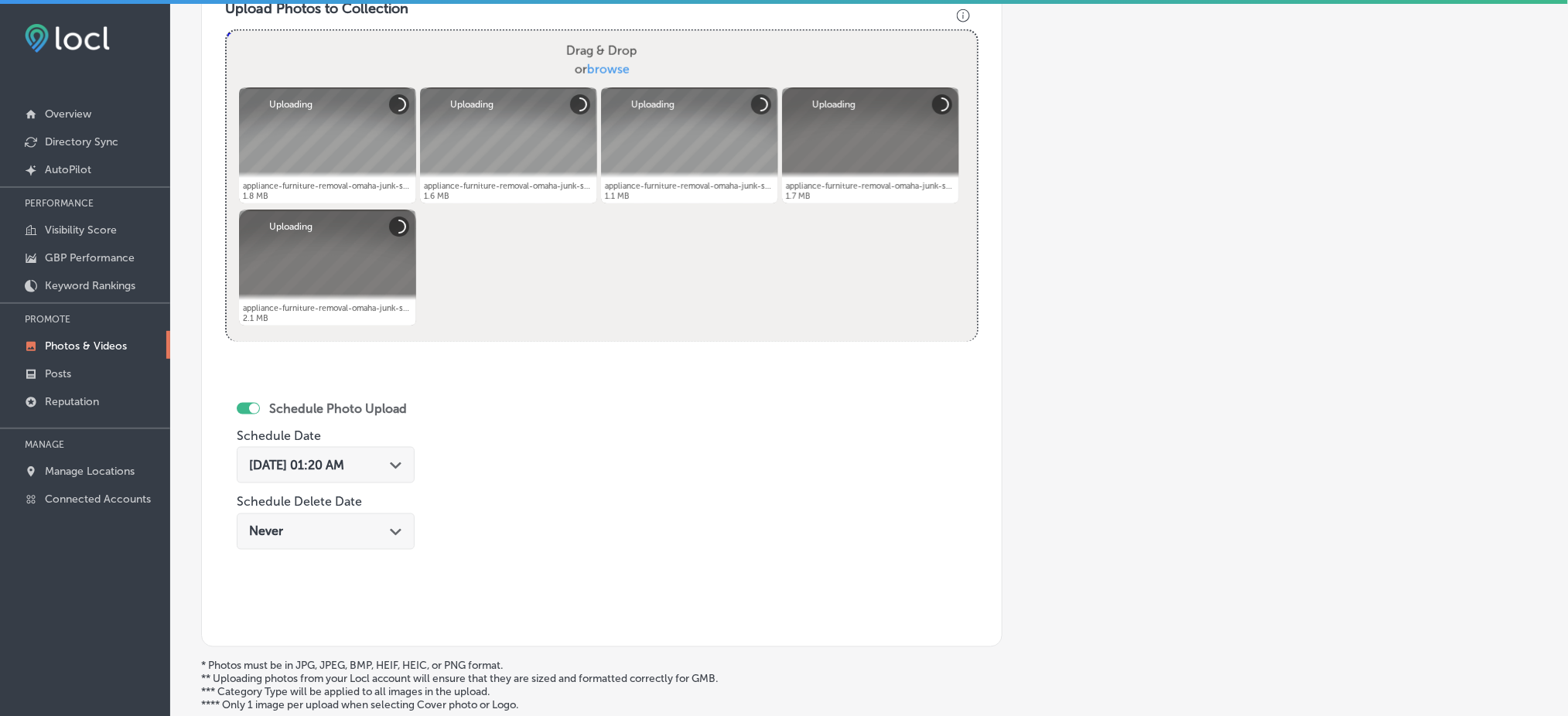
scroll to position [580, 0]
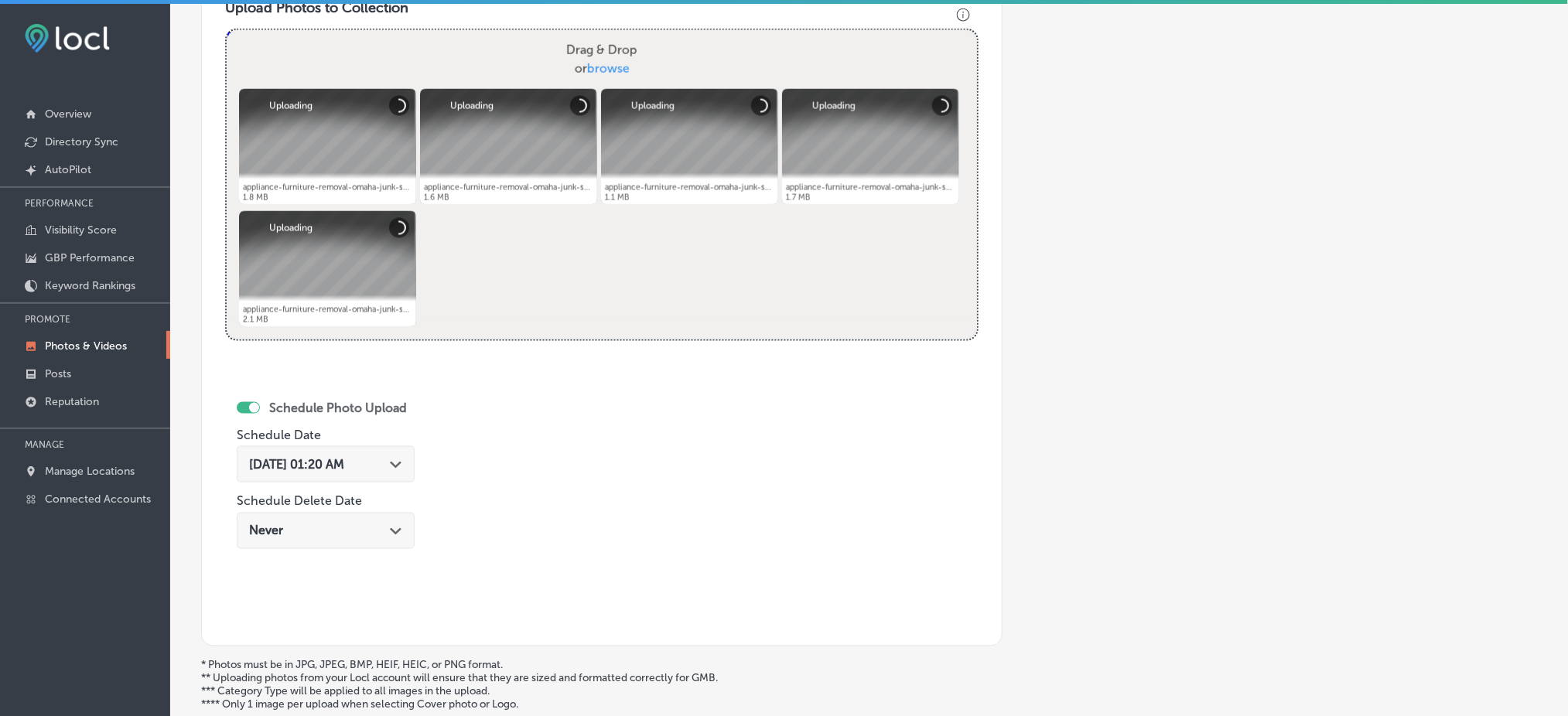
click at [324, 450] on div "Aug 16, 2025 01:20 AM Path Created with Sketch." at bounding box center [326, 464] width 178 height 36
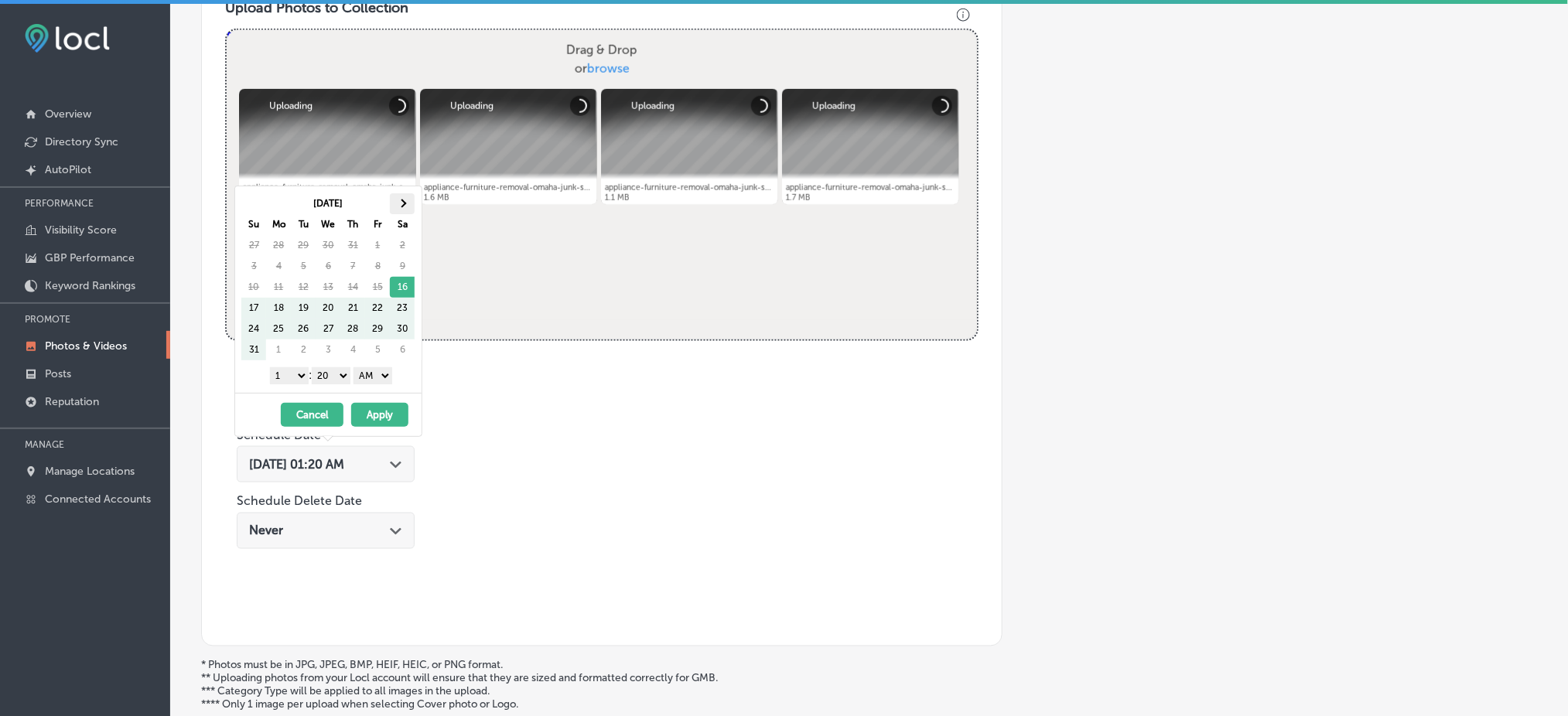
click at [412, 212] on th at bounding box center [401, 203] width 24 height 21
click at [294, 379] on select "1 2 3 4 5 6 7 8 9 10 11 12" at bounding box center [289, 376] width 39 height 17
click at [329, 380] on select "00 10 20 30 40 50" at bounding box center [331, 376] width 39 height 17
click at [373, 373] on select "AM PM" at bounding box center [373, 376] width 39 height 17
click at [378, 416] on button "Apply" at bounding box center [380, 415] width 57 height 24
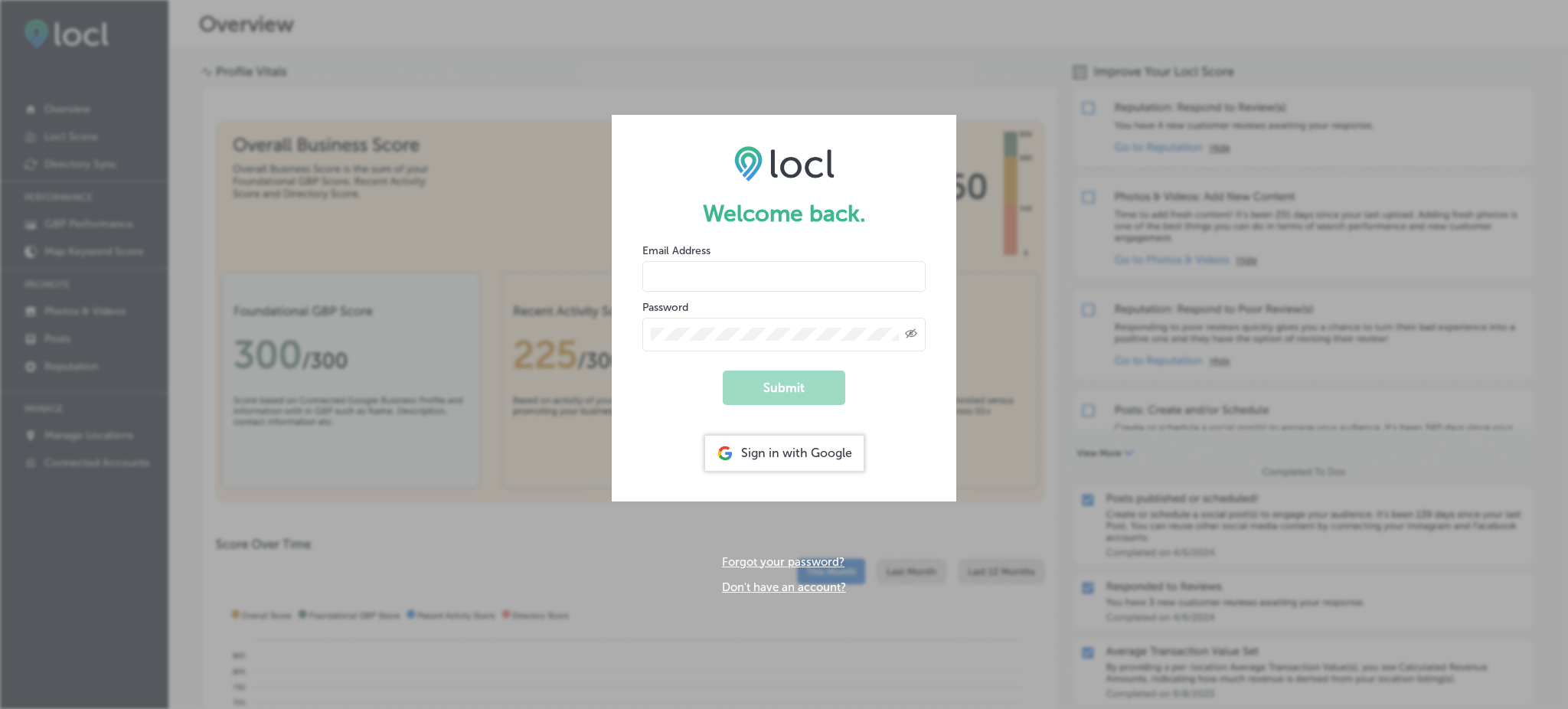
type input "Rabosa"
click at [777, 462] on div "Sign in with Google" at bounding box center [785, 453] width 159 height 35
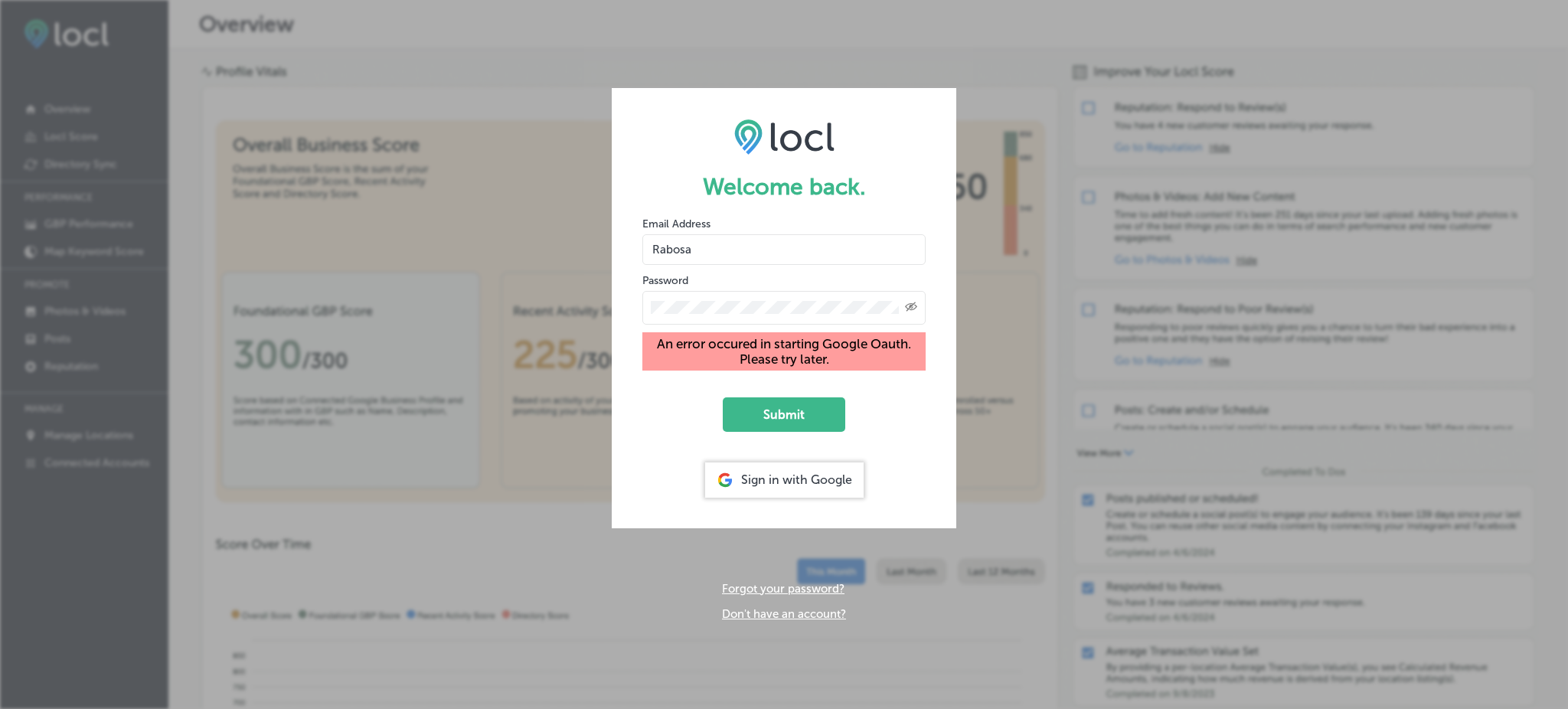
click at [774, 481] on div "Sign in with Google" at bounding box center [785, 480] width 159 height 35
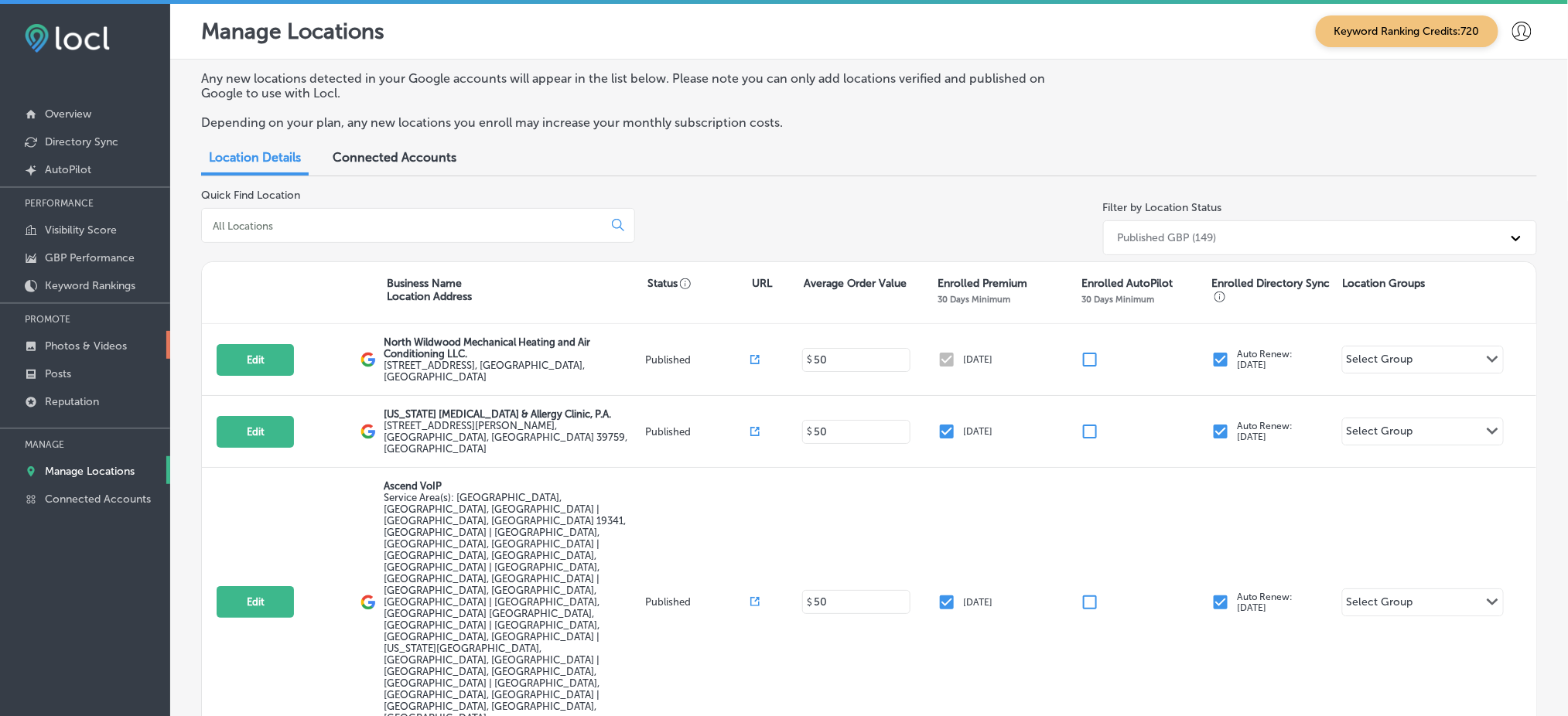
click at [81, 331] on link "Photos & Videos" at bounding box center [85, 345] width 170 height 28
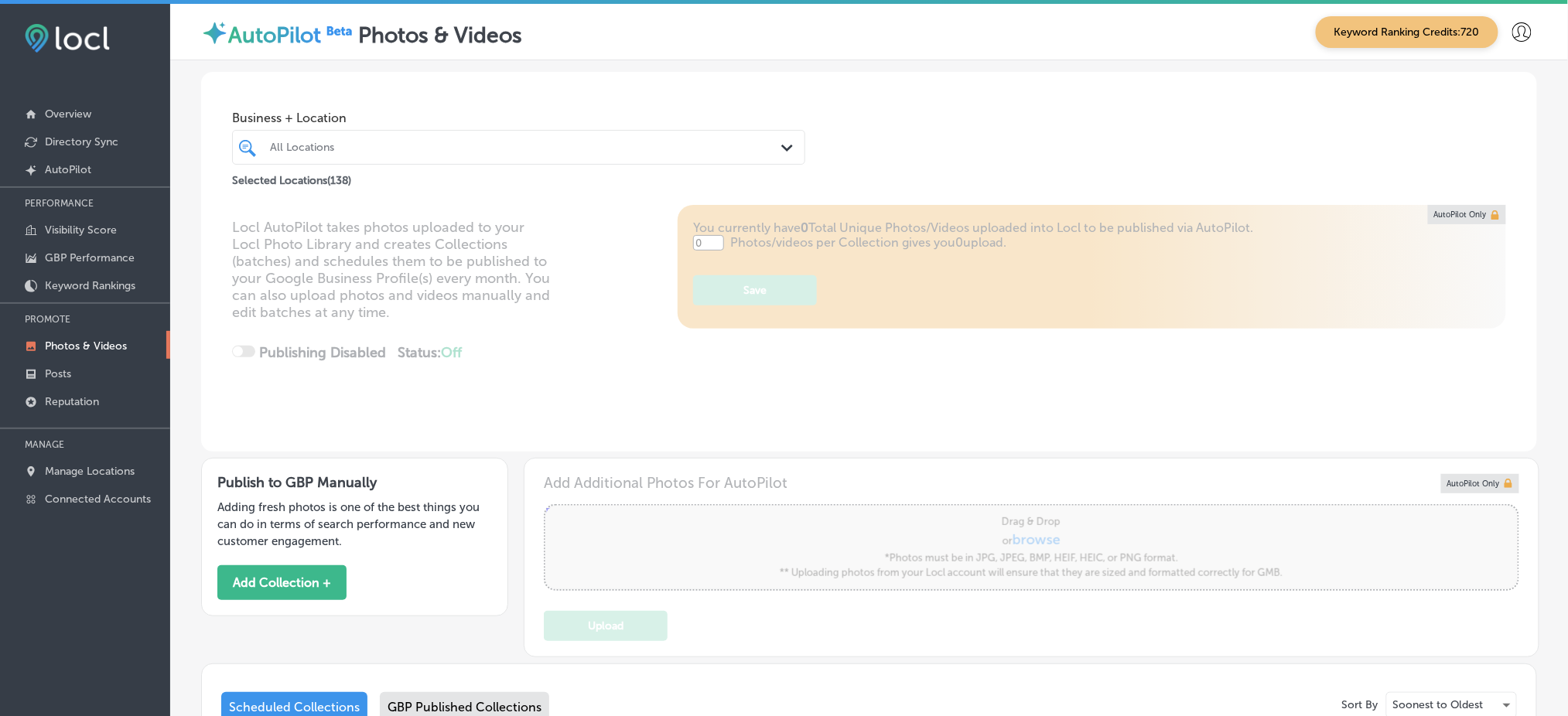
scroll to position [206, 0]
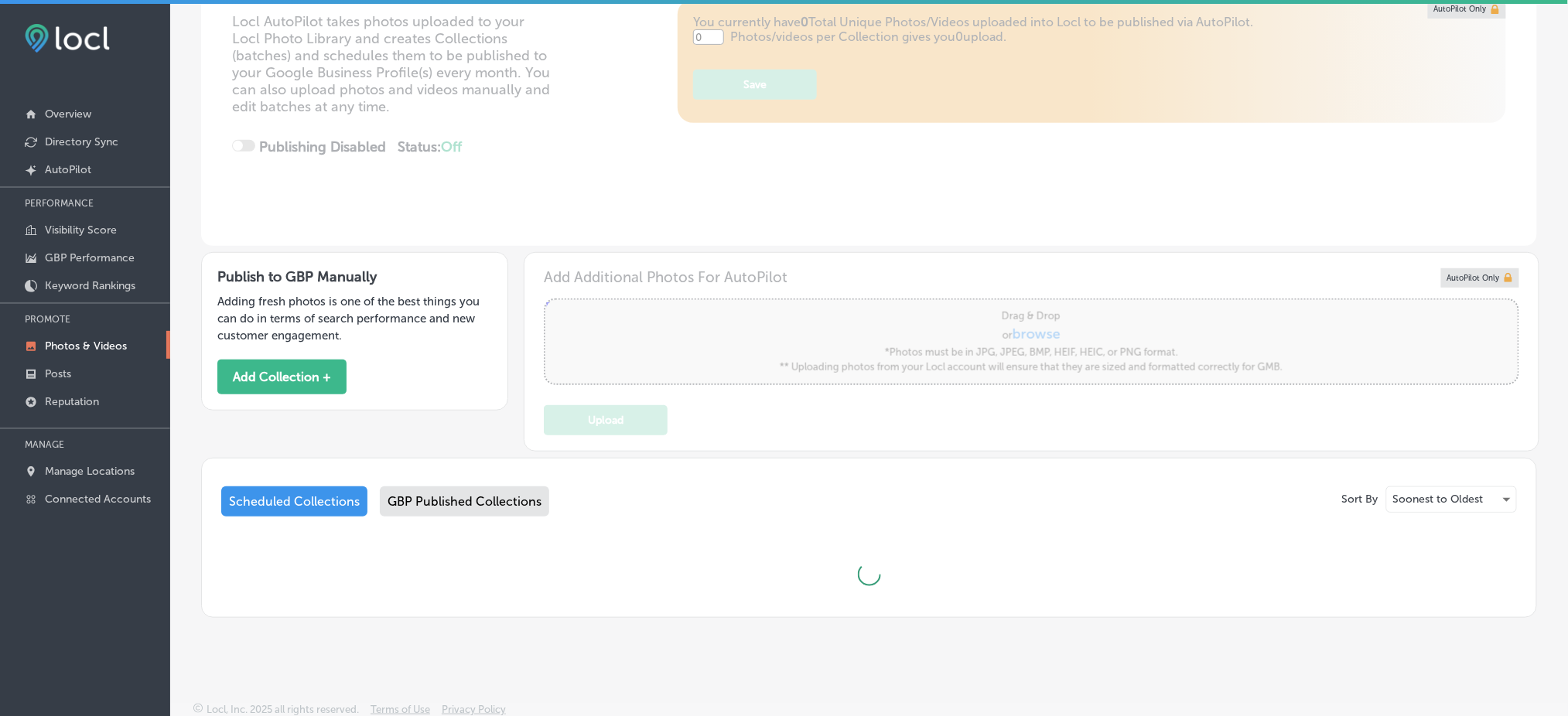
type input "5"
click at [319, 385] on button "Add Collection +" at bounding box center [282, 376] width 129 height 35
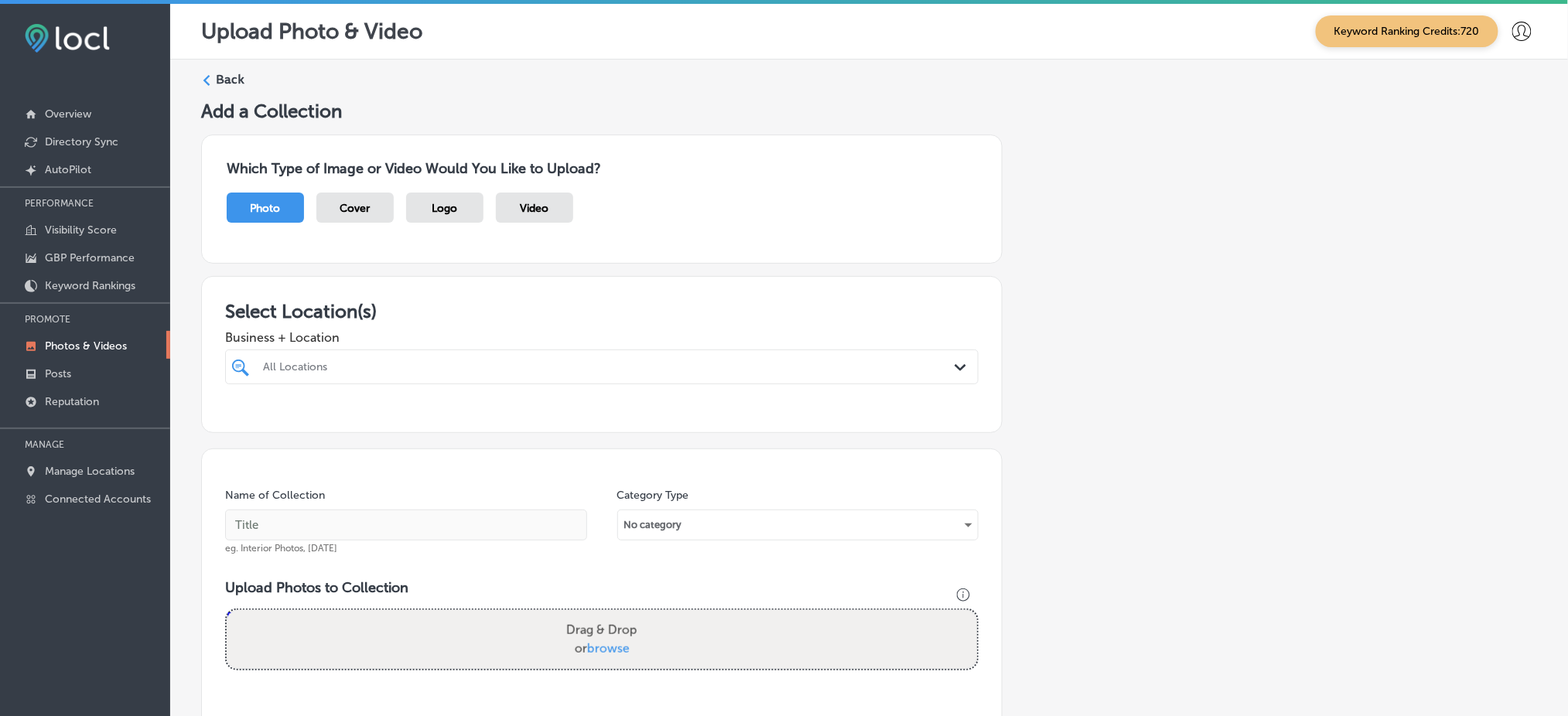
click at [331, 364] on div "All Locations" at bounding box center [610, 367] width 693 height 13
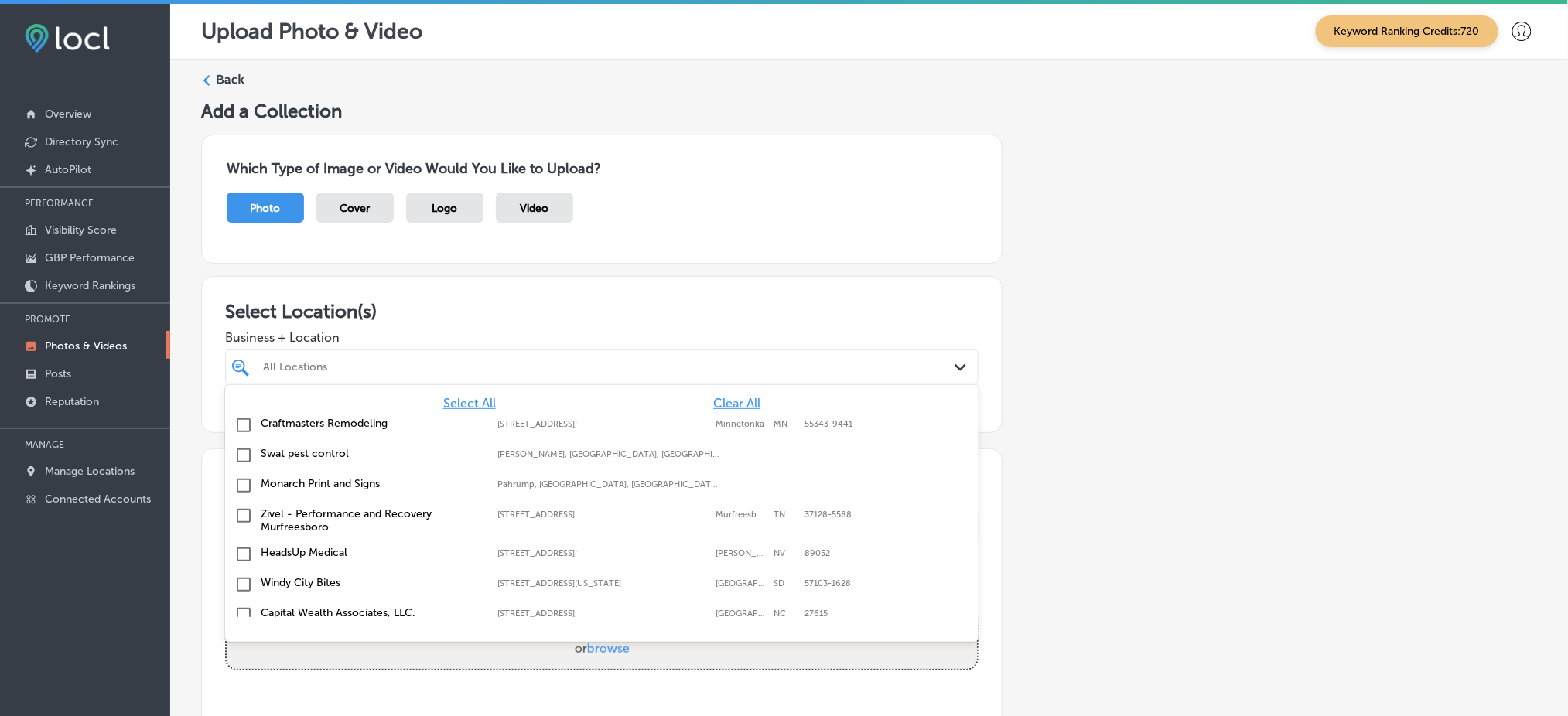
click at [725, 397] on span "Clear All" at bounding box center [737, 403] width 47 height 14
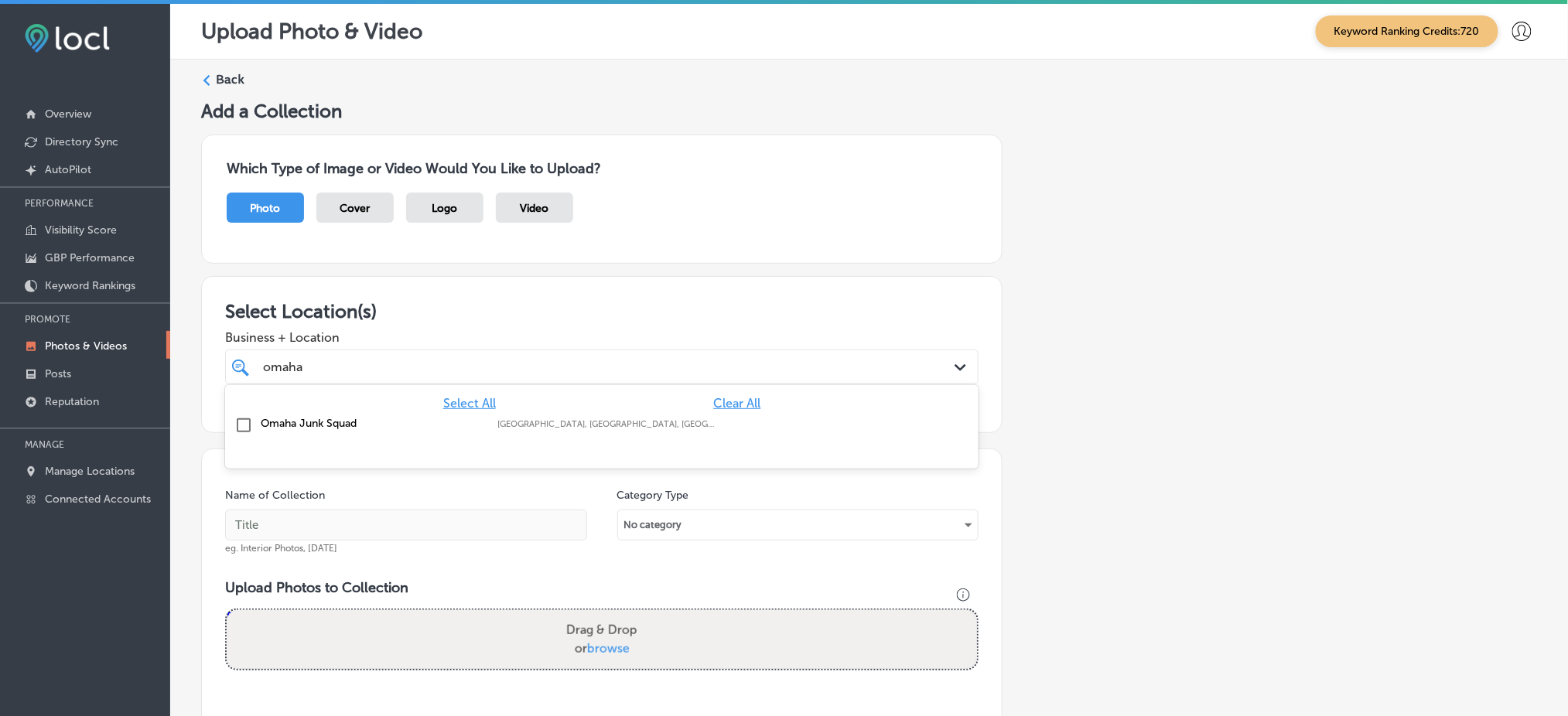
click at [697, 419] on div "[GEOGRAPHIC_DATA], [GEOGRAPHIC_DATA], [GEOGRAPHIC_DATA] | Wahoo, [GEOGRAPHIC_DA…" at bounding box center [608, 424] width 221 height 10
type input "omaha"
click at [674, 322] on div "Business + Location [GEOGRAPHIC_DATA] Path Created with Sketch." at bounding box center [601, 353] width 753 height 62
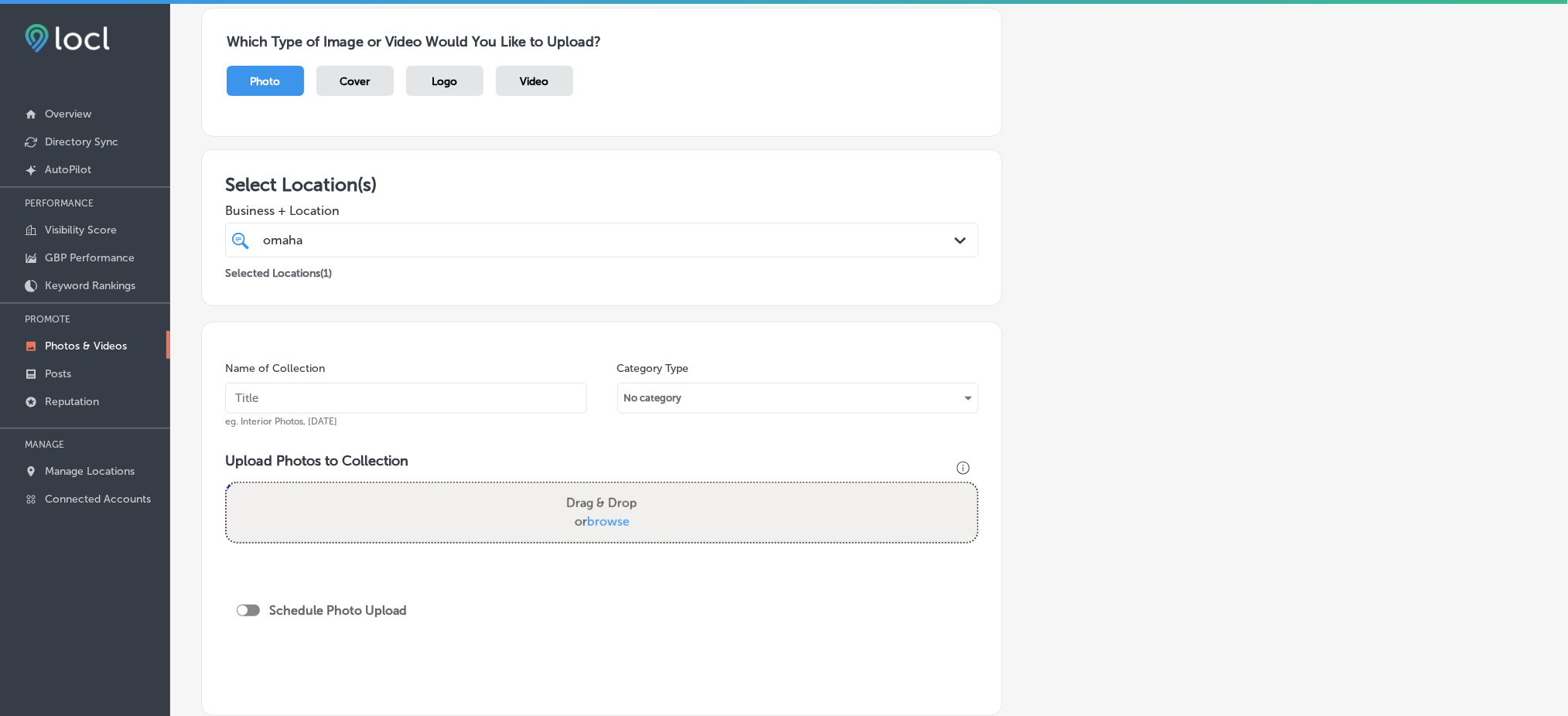
scroll to position [103, 0]
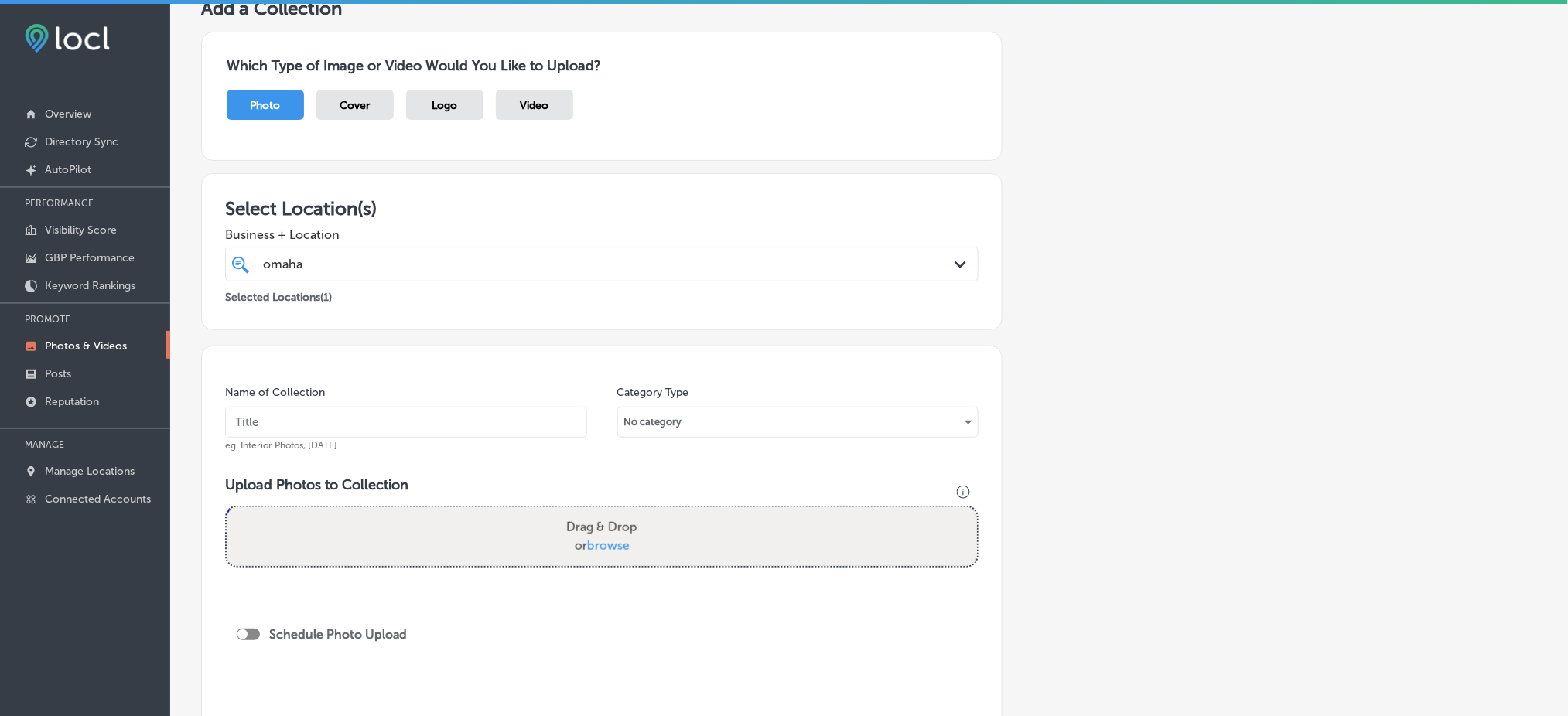
click at [355, 274] on div "omaha omaha" at bounding box center [602, 264] width 693 height 24
click at [304, 401] on div "Name of Collection eg. Interior Photos, [DATE]" at bounding box center [406, 418] width 362 height 67
click at [305, 412] on input "text" at bounding box center [406, 422] width 362 height 31
paste input "omaha-junk-squad-[DATE]"
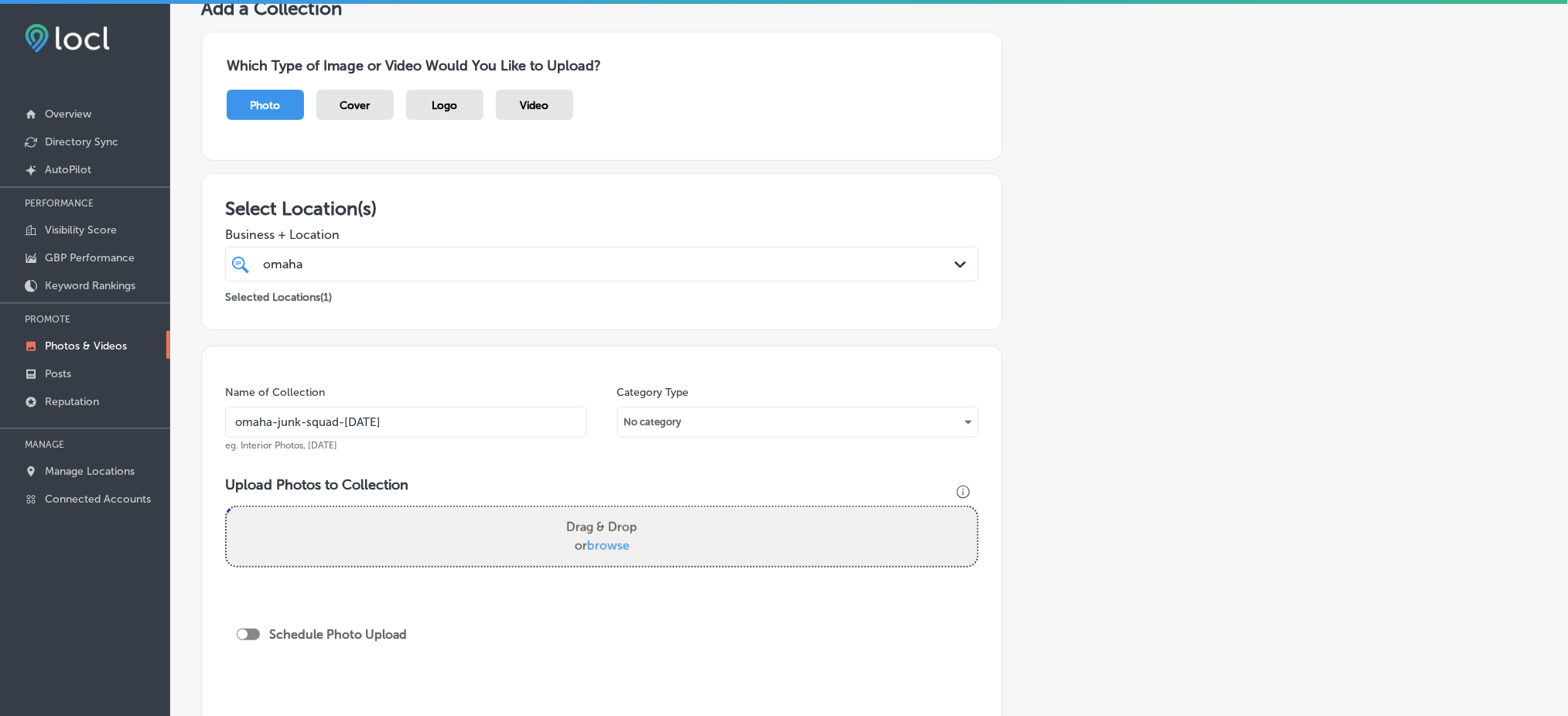
type input "omaha-junk-squad-[DATE]"
click at [596, 537] on label "Drag & Drop or browse" at bounding box center [601, 536] width 84 height 50
click at [596, 512] on input "Drag & Drop or browse" at bounding box center [602, 510] width 751 height 5
type input "C:\fakepath\appliance-furniture-removal-omaha-junk-squad (16).png"
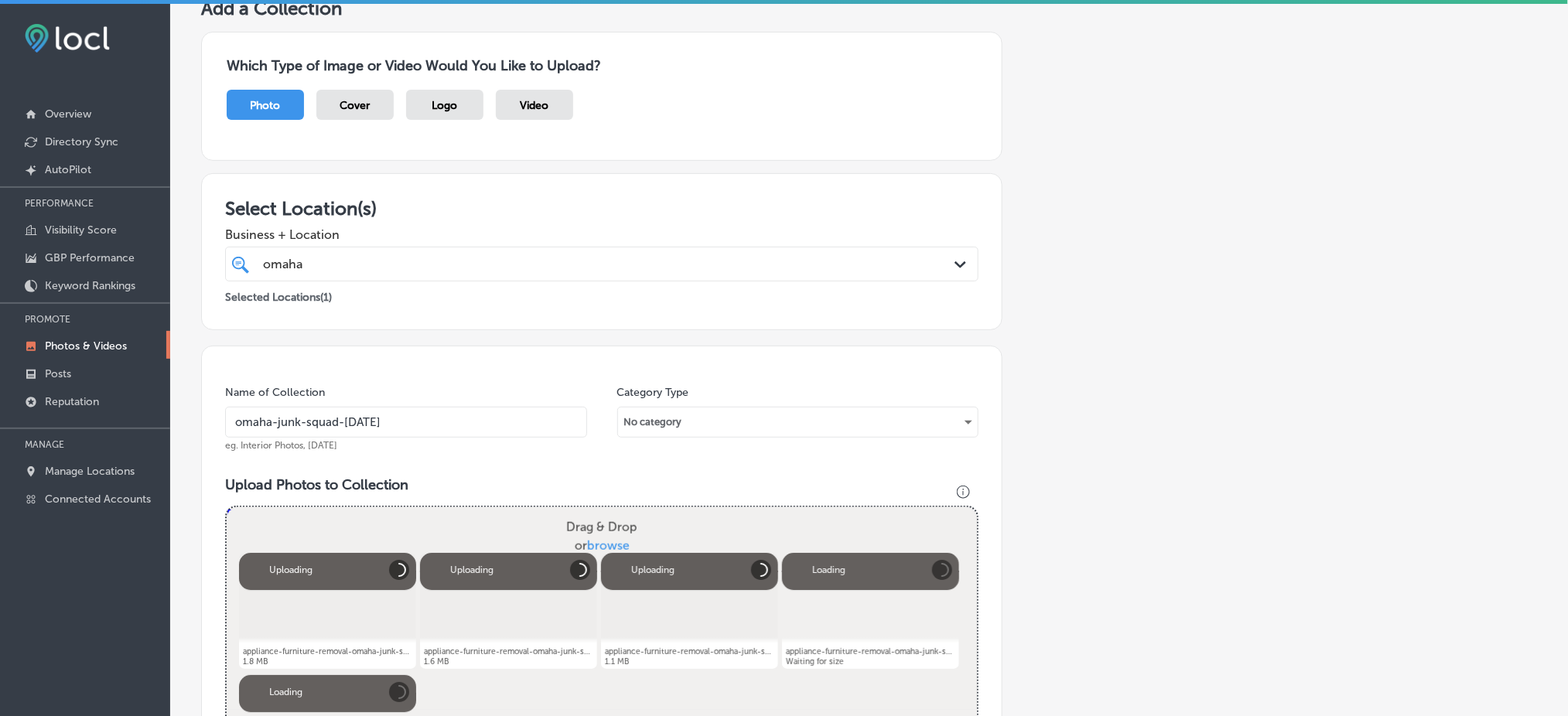
scroll to position [412, 0]
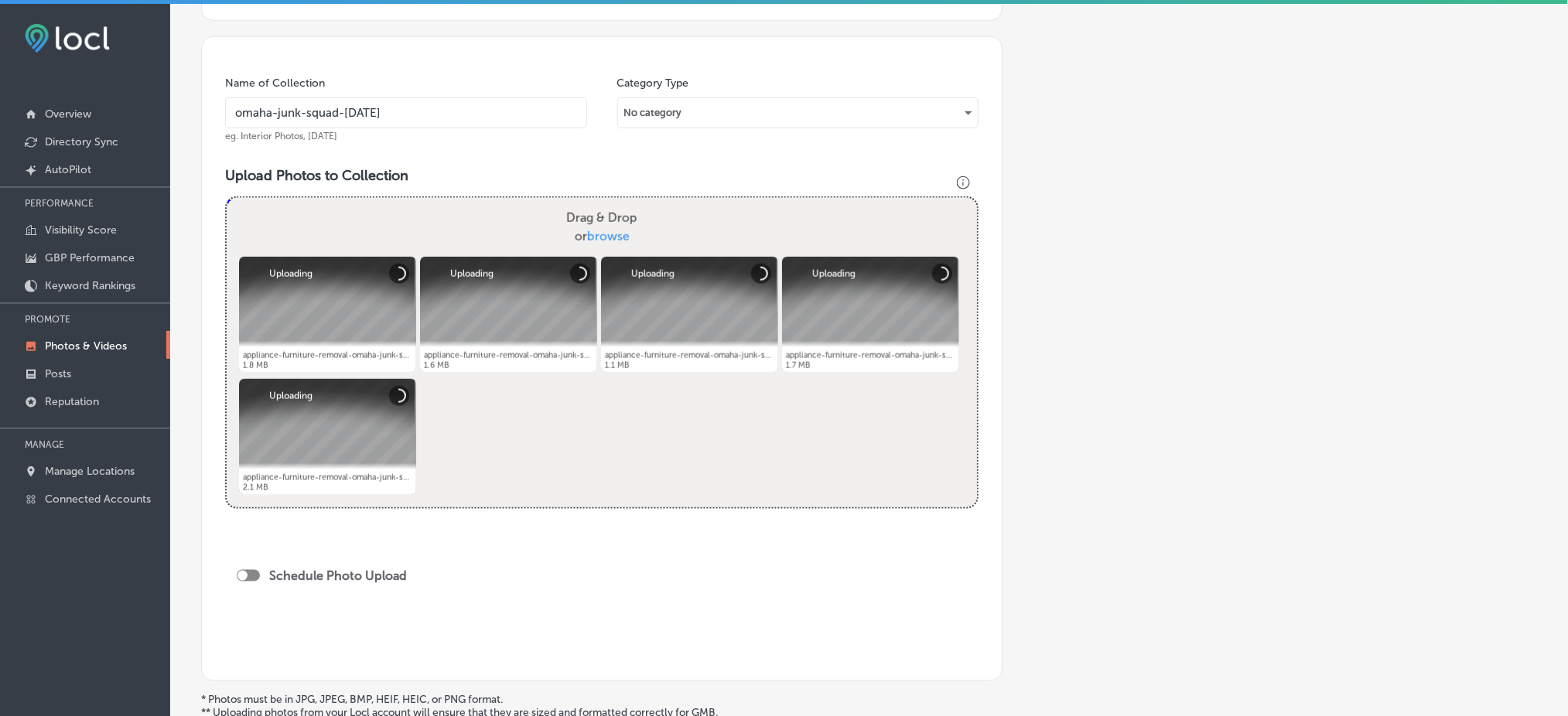
click at [241, 576] on div at bounding box center [243, 576] width 10 height 10
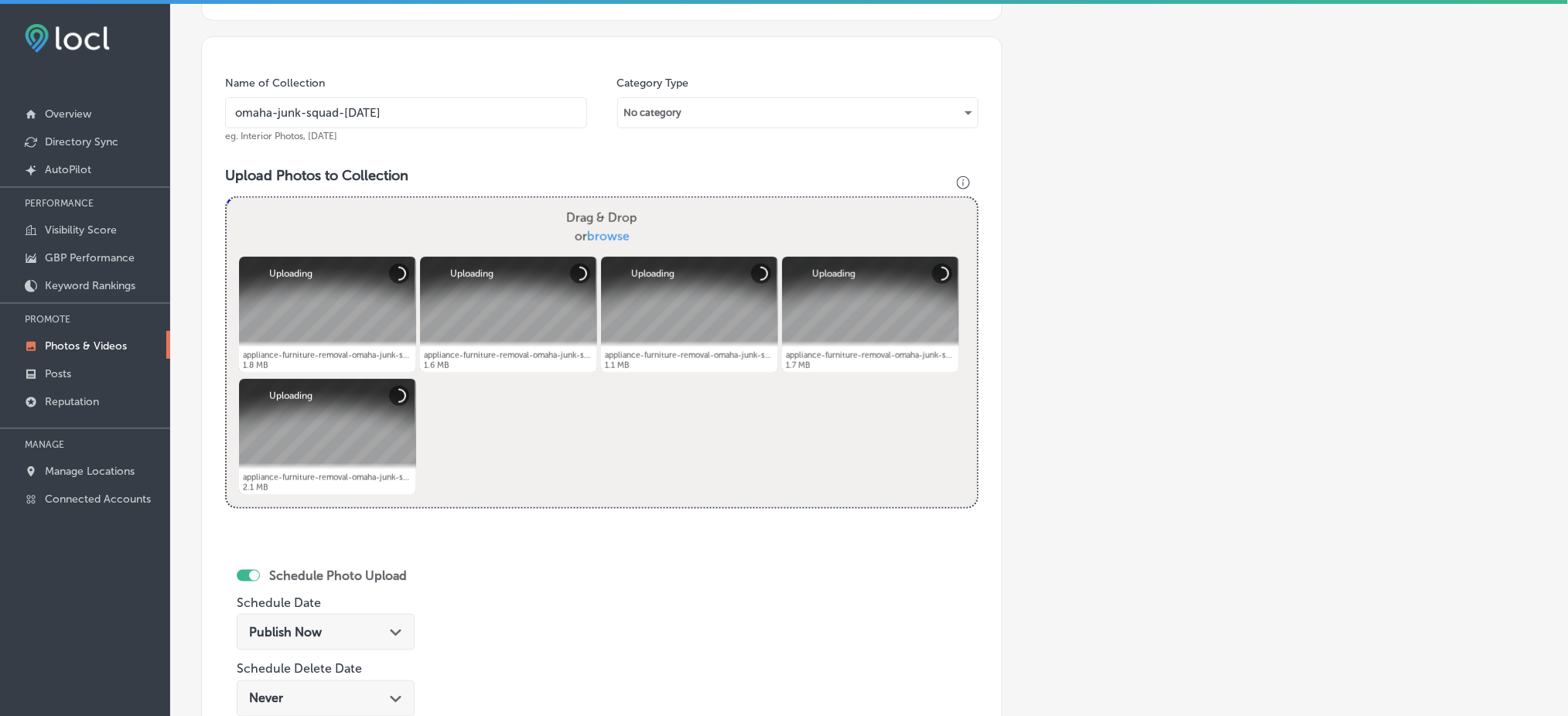
checkbox input "true"
click at [290, 627] on span "Publish Now" at bounding box center [285, 632] width 73 height 14
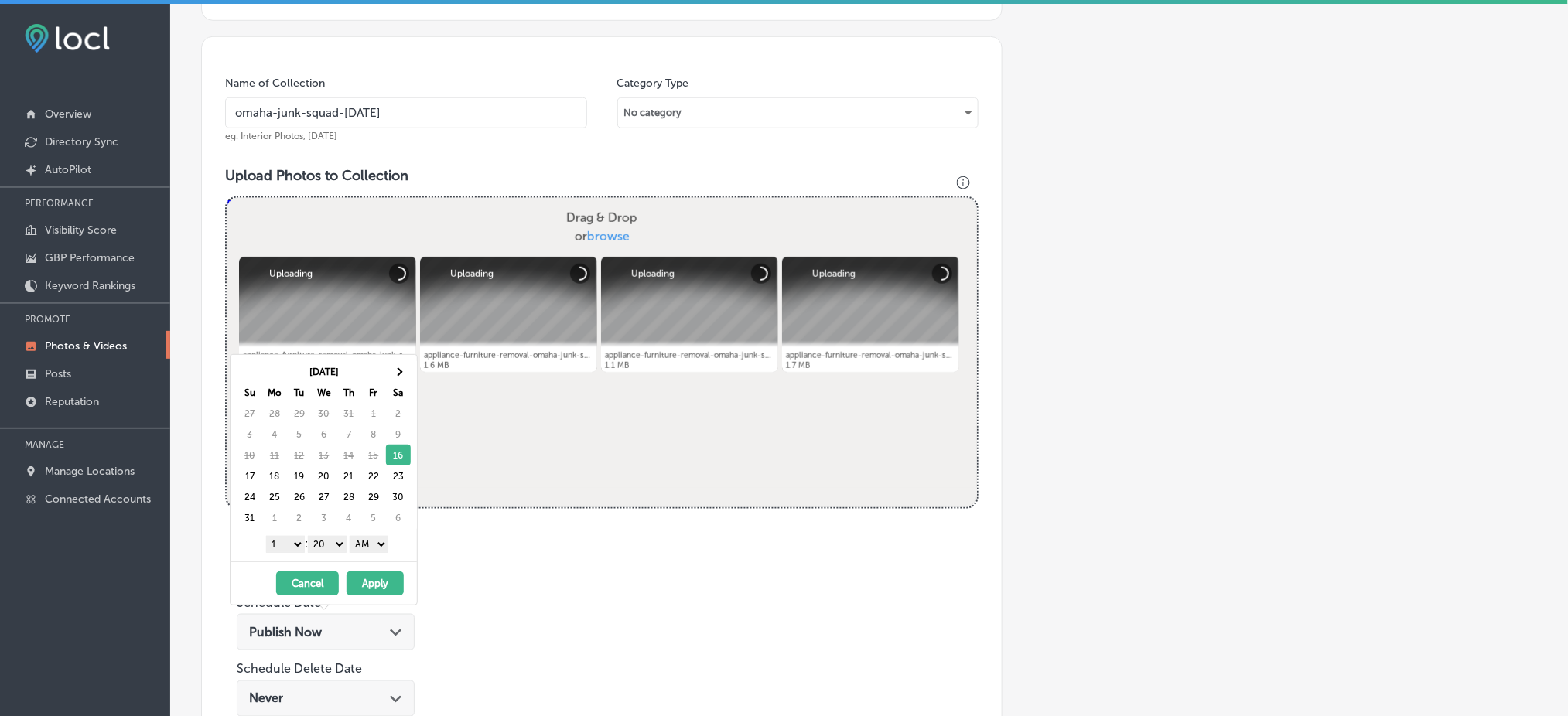
click at [412, 370] on div "[DATE] Su Mo Tu We Th Fr Sa 27 28 29 30 31 1 2 3 4 5 6 7 8 9 10 11 12 13 14 15 …" at bounding box center [327, 444] width 181 height 168
click at [400, 376] on th at bounding box center [398, 371] width 24 height 21
click at [257, 380] on th at bounding box center [250, 371] width 24 height 21
click at [292, 541] on select "1 2 3 4 5 6 7 8 9 10 11 12" at bounding box center [286, 545] width 39 height 17
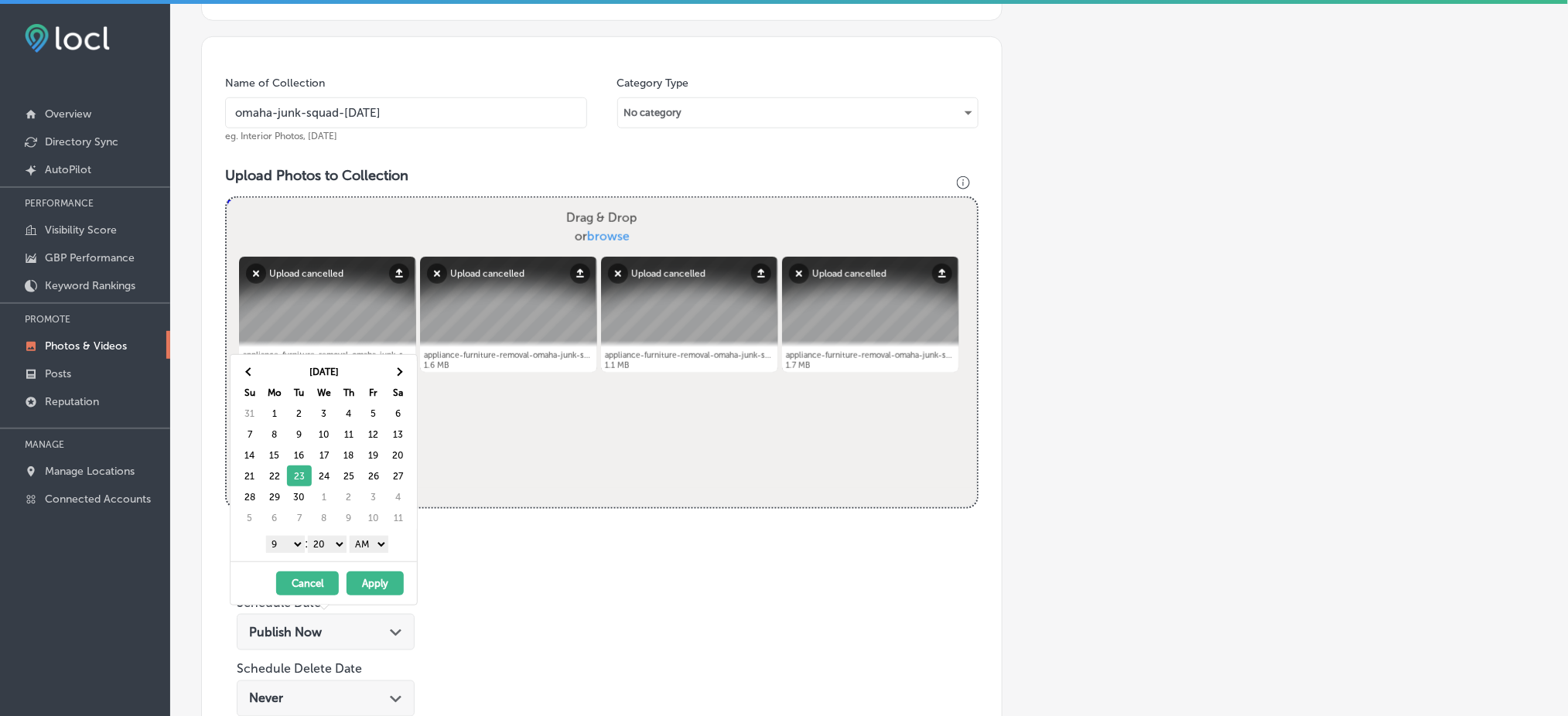
click at [322, 545] on select "00 10 20 30 40 50" at bounding box center [327, 545] width 39 height 17
click at [362, 547] on select "AM PM" at bounding box center [369, 545] width 39 height 17
click at [369, 579] on button "Apply" at bounding box center [375, 584] width 57 height 24
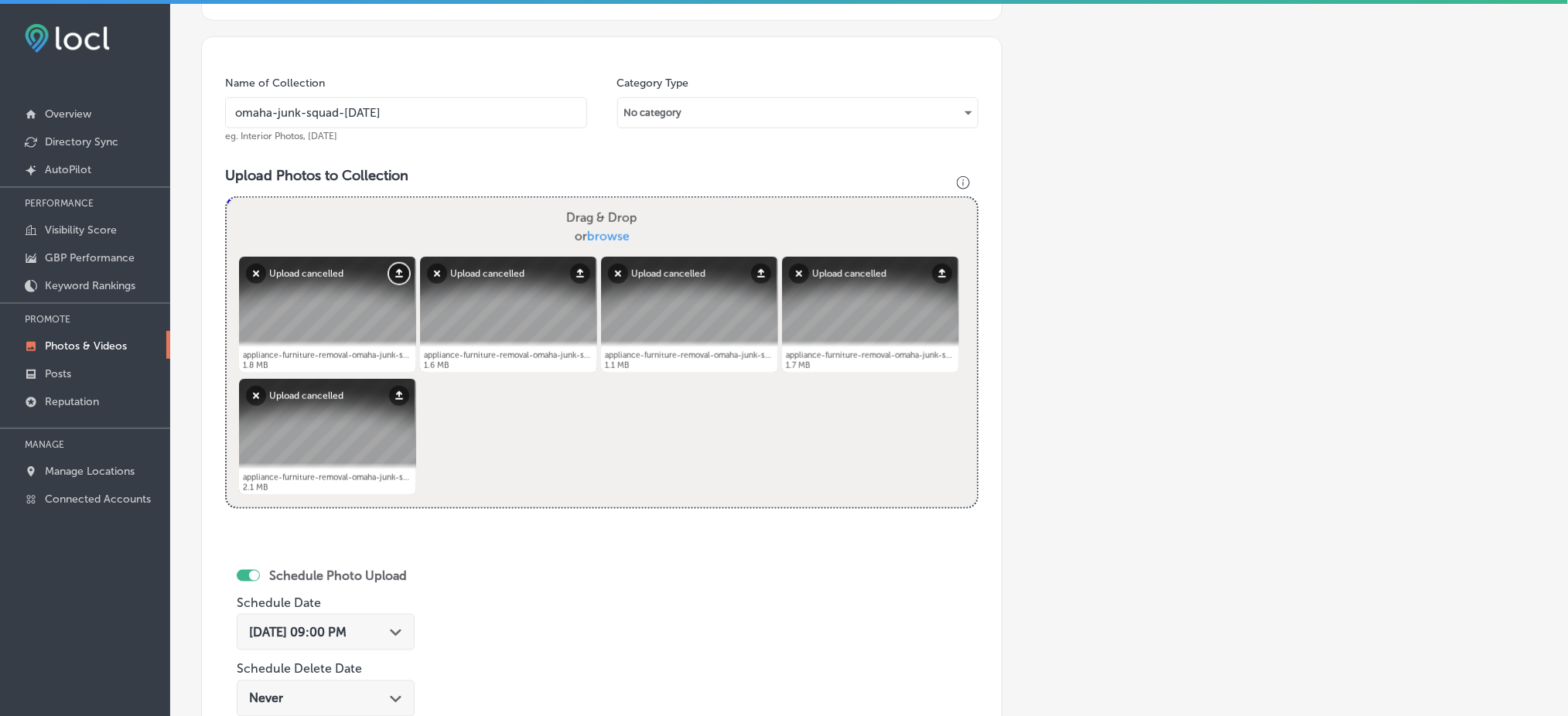
click at [390, 269] on button "Upload" at bounding box center [399, 274] width 20 height 20
click at [575, 271] on button "Upload" at bounding box center [580, 274] width 20 height 20
drag, startPoint x: 761, startPoint y: 274, endPoint x: 770, endPoint y: 276, distance: 9.2
click at [762, 276] on button "Upload" at bounding box center [762, 274] width 20 height 20
click at [939, 268] on button "Upload" at bounding box center [942, 274] width 20 height 20
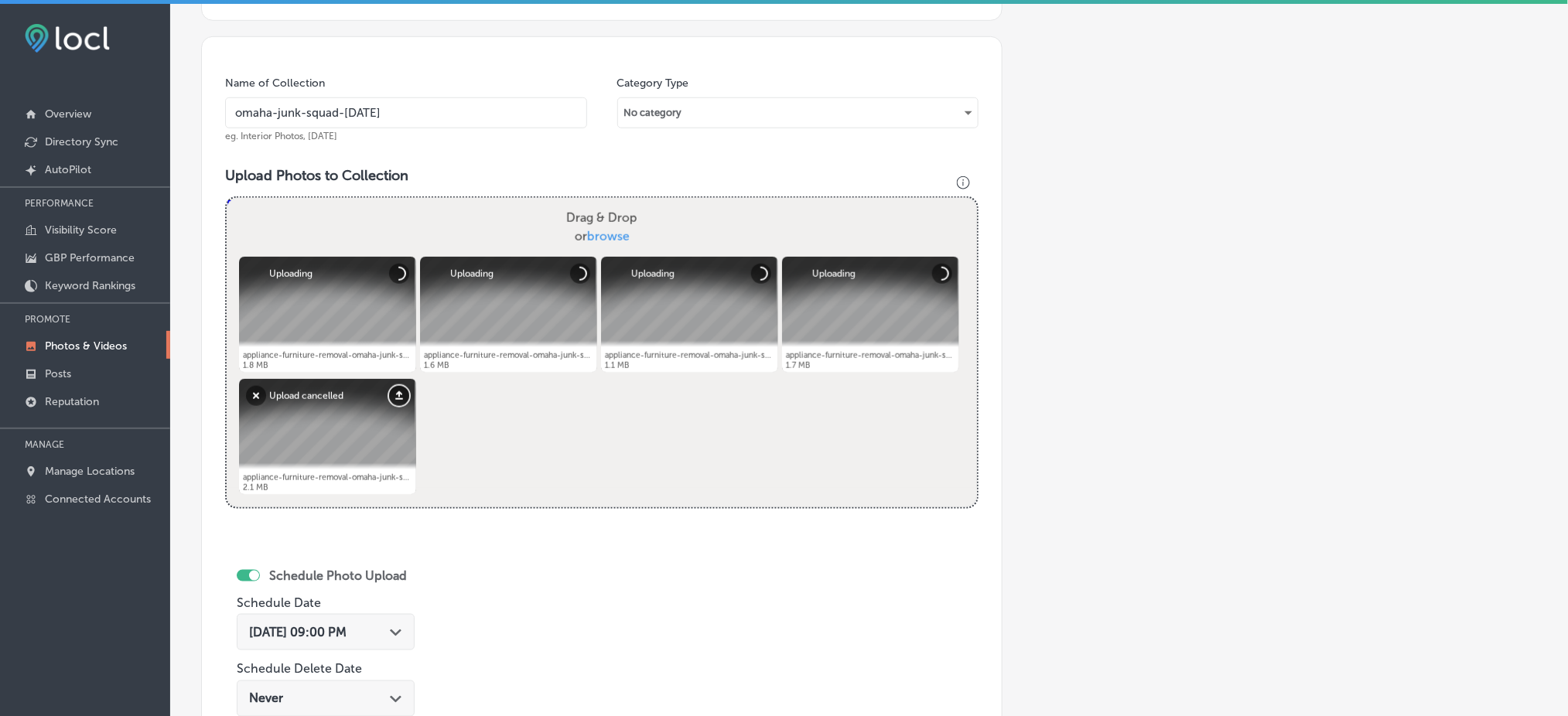
click at [401, 388] on button "Upload" at bounding box center [399, 396] width 20 height 20
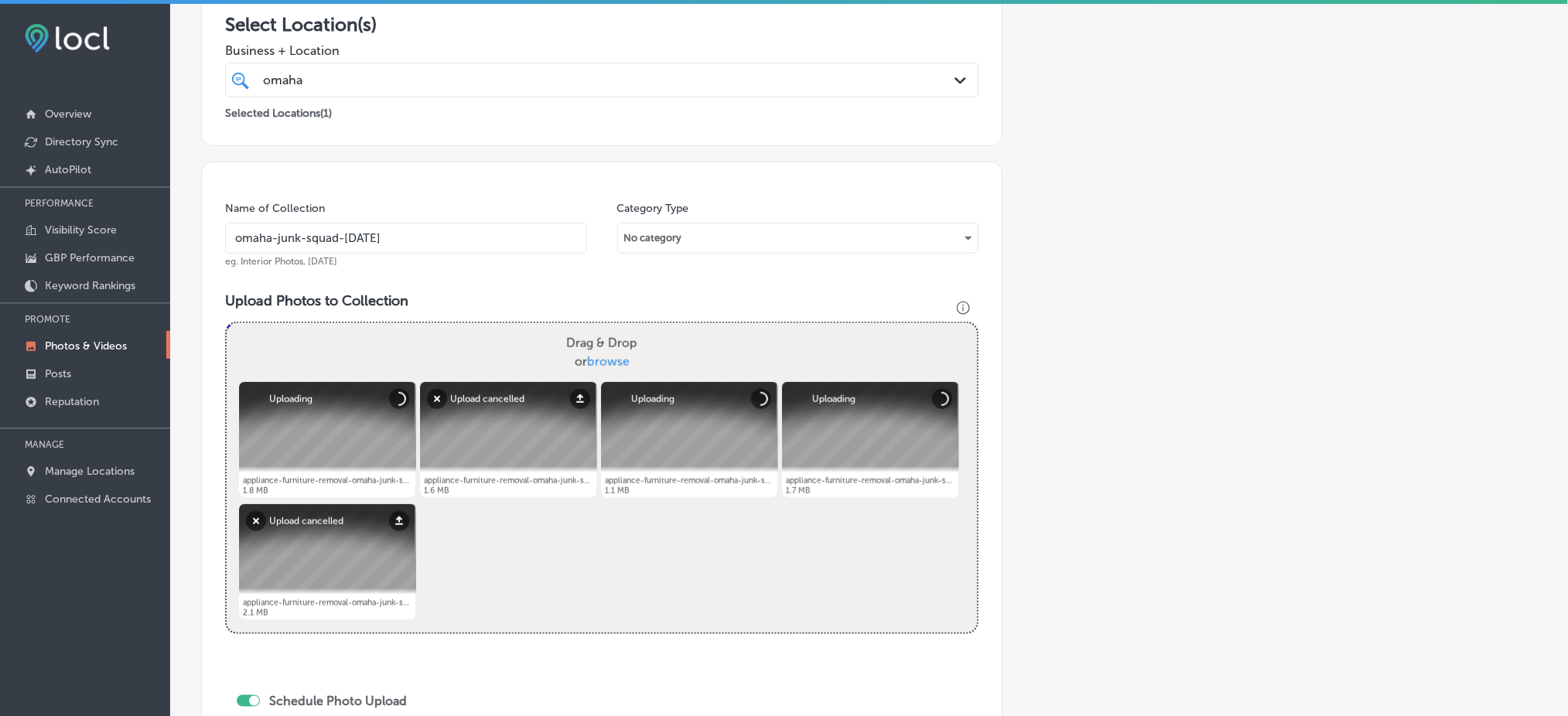
scroll to position [310, 0]
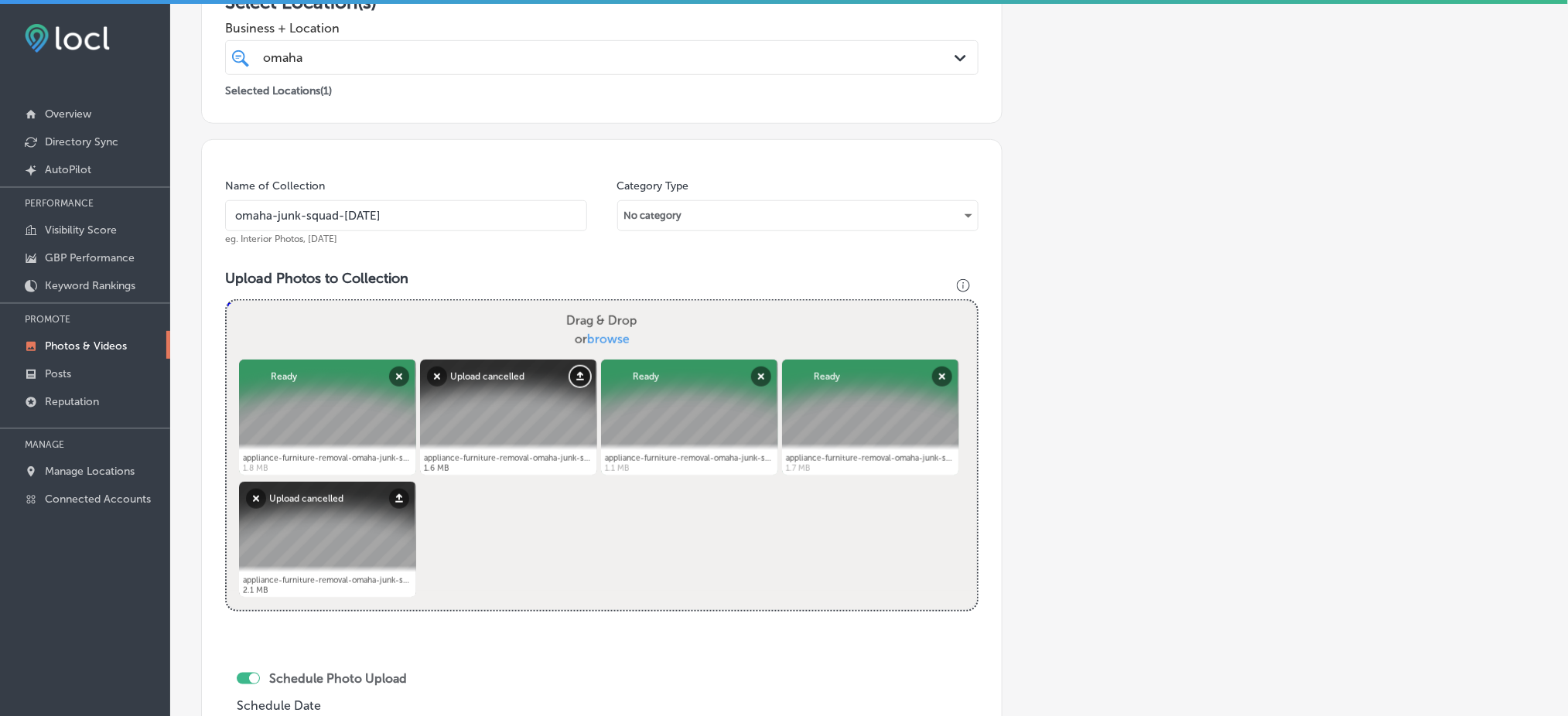
click at [570, 377] on button "Upload" at bounding box center [580, 377] width 20 height 20
click at [395, 494] on button "Upload" at bounding box center [399, 499] width 20 height 20
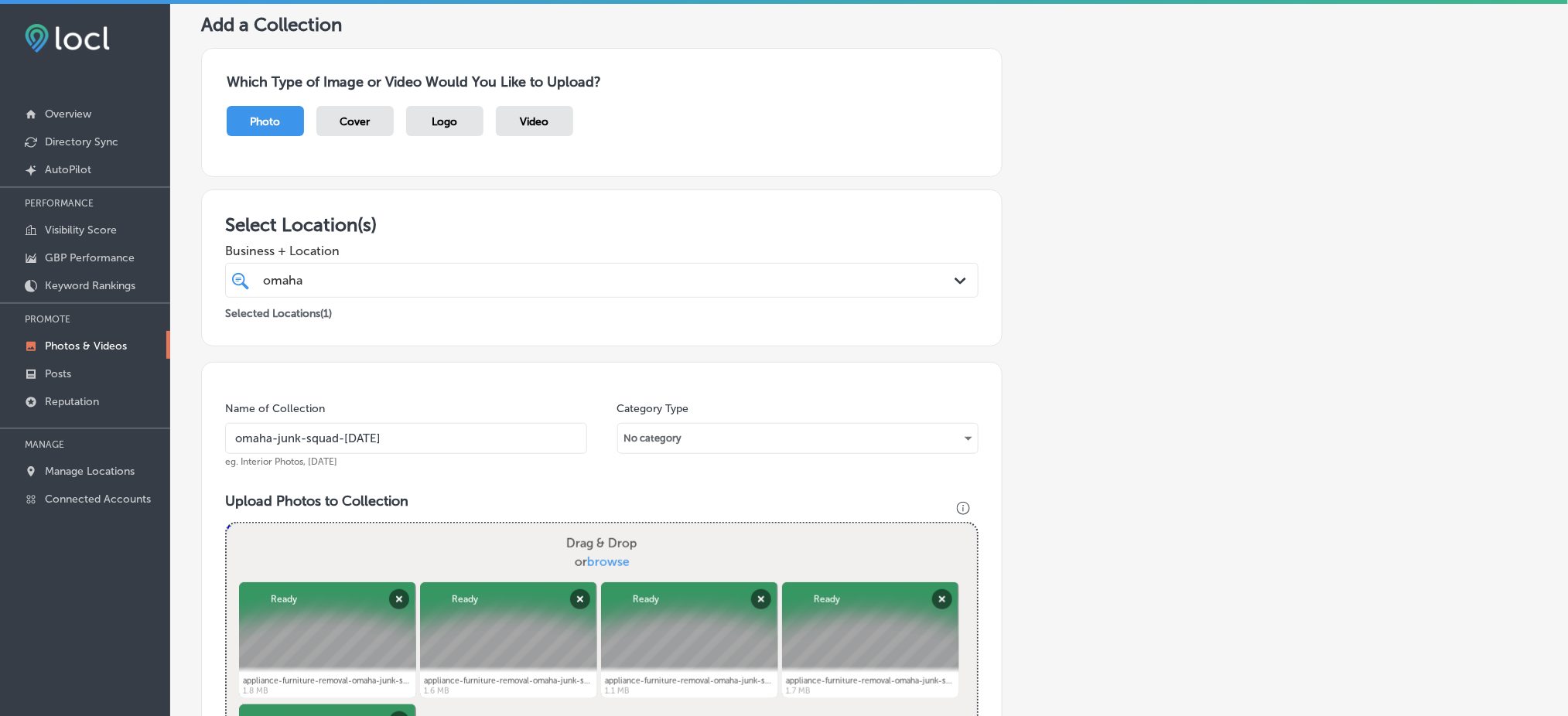
scroll to position [0, 0]
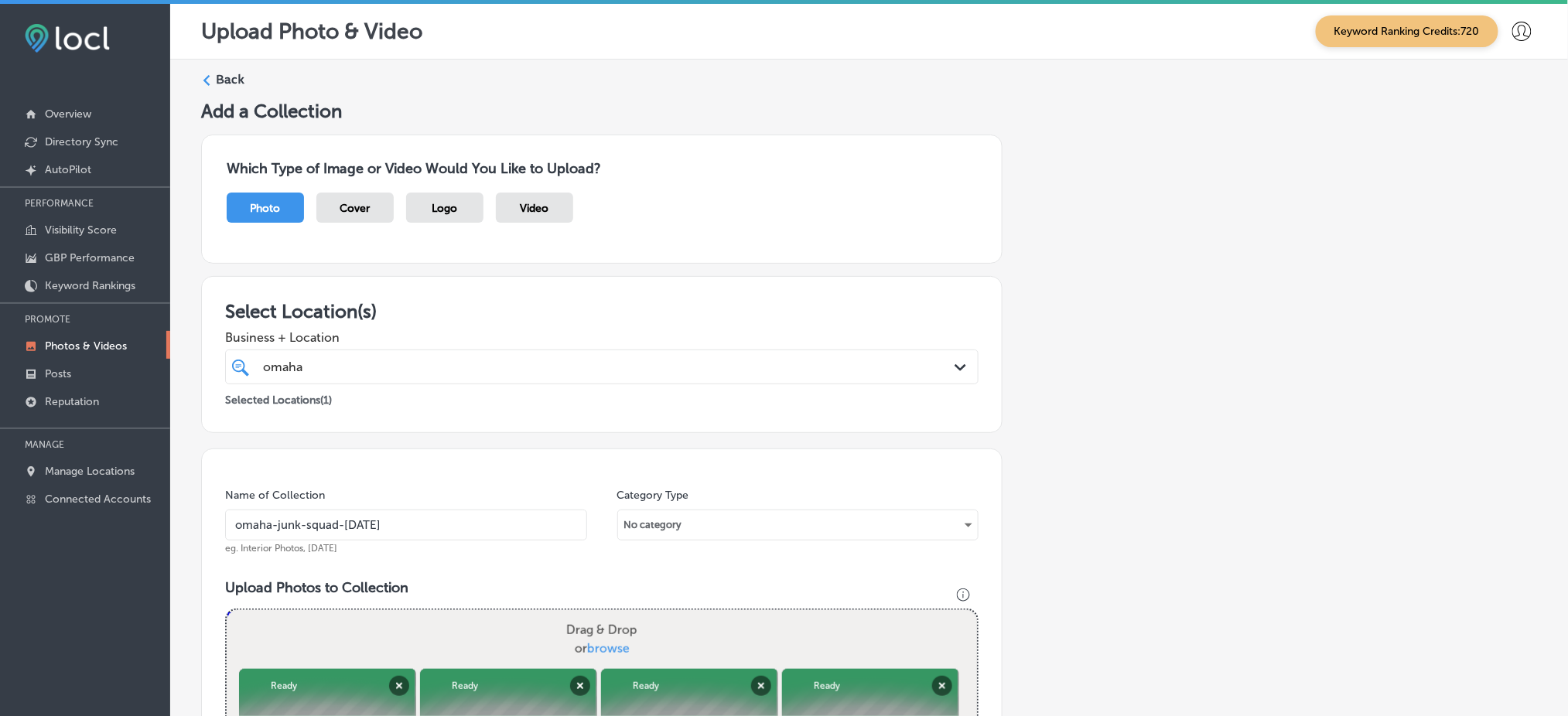
click at [478, 381] on div "omaha omaha Path Created with Sketch." at bounding box center [601, 367] width 753 height 35
click at [477, 369] on div "omaha omaha" at bounding box center [568, 367] width 612 height 21
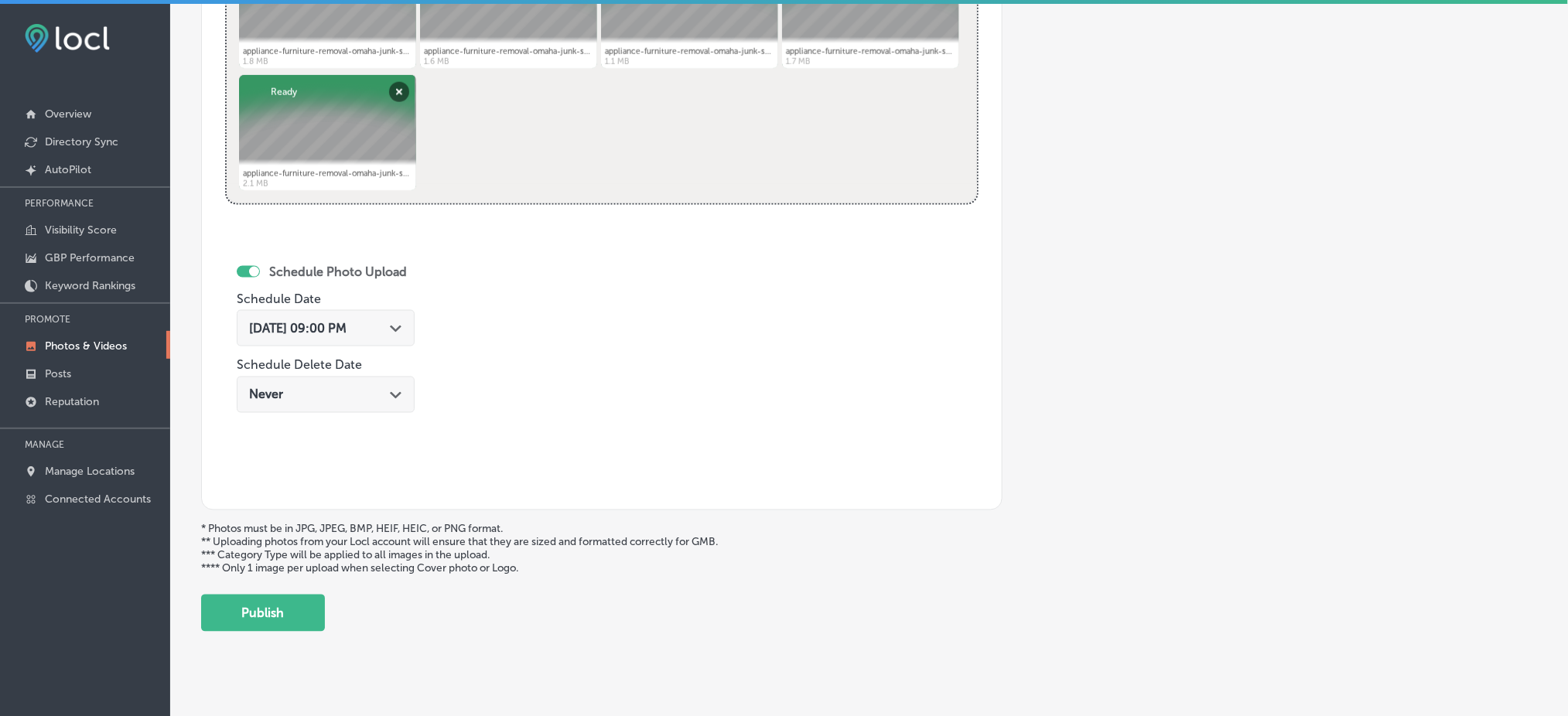
scroll to position [728, 0]
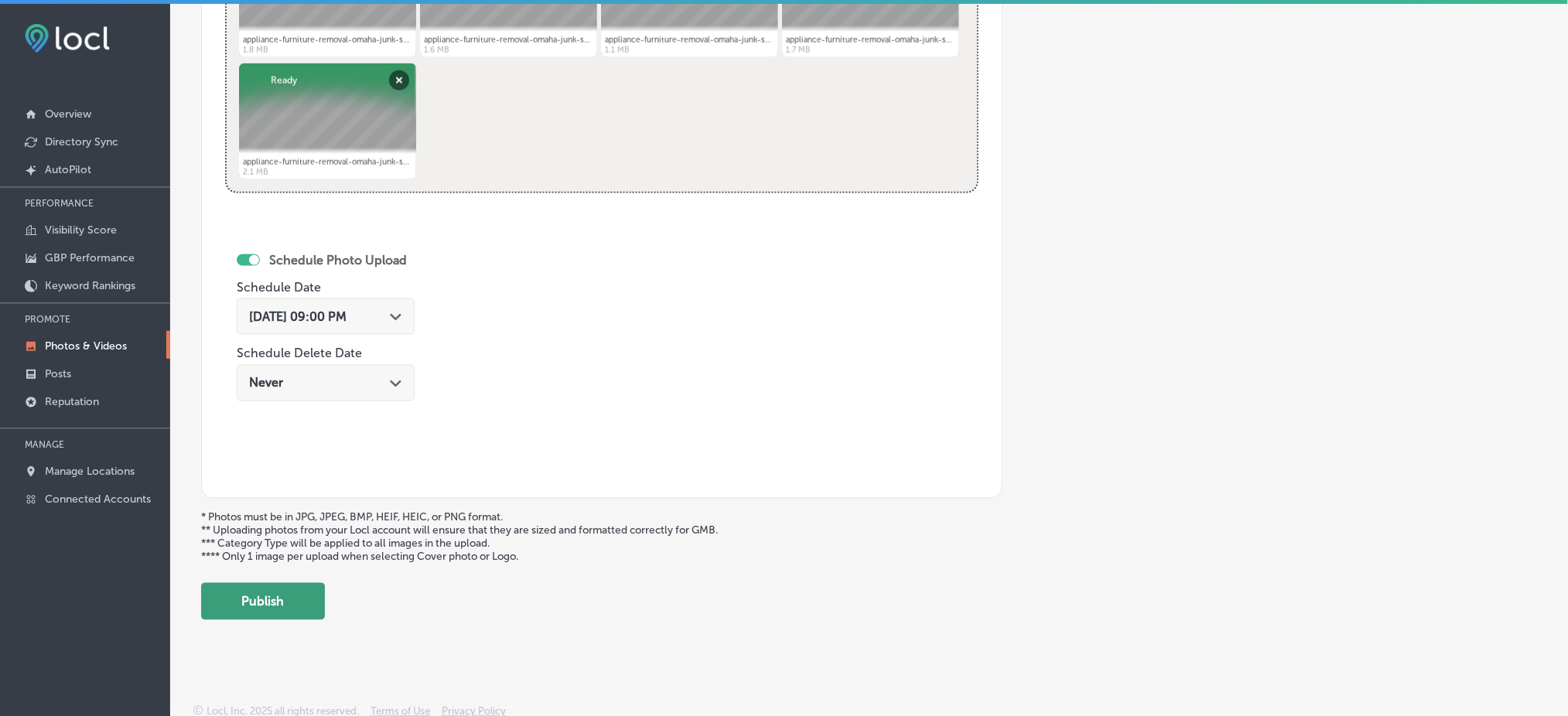
click at [295, 593] on button "Publish" at bounding box center [262, 602] width 124 height 37
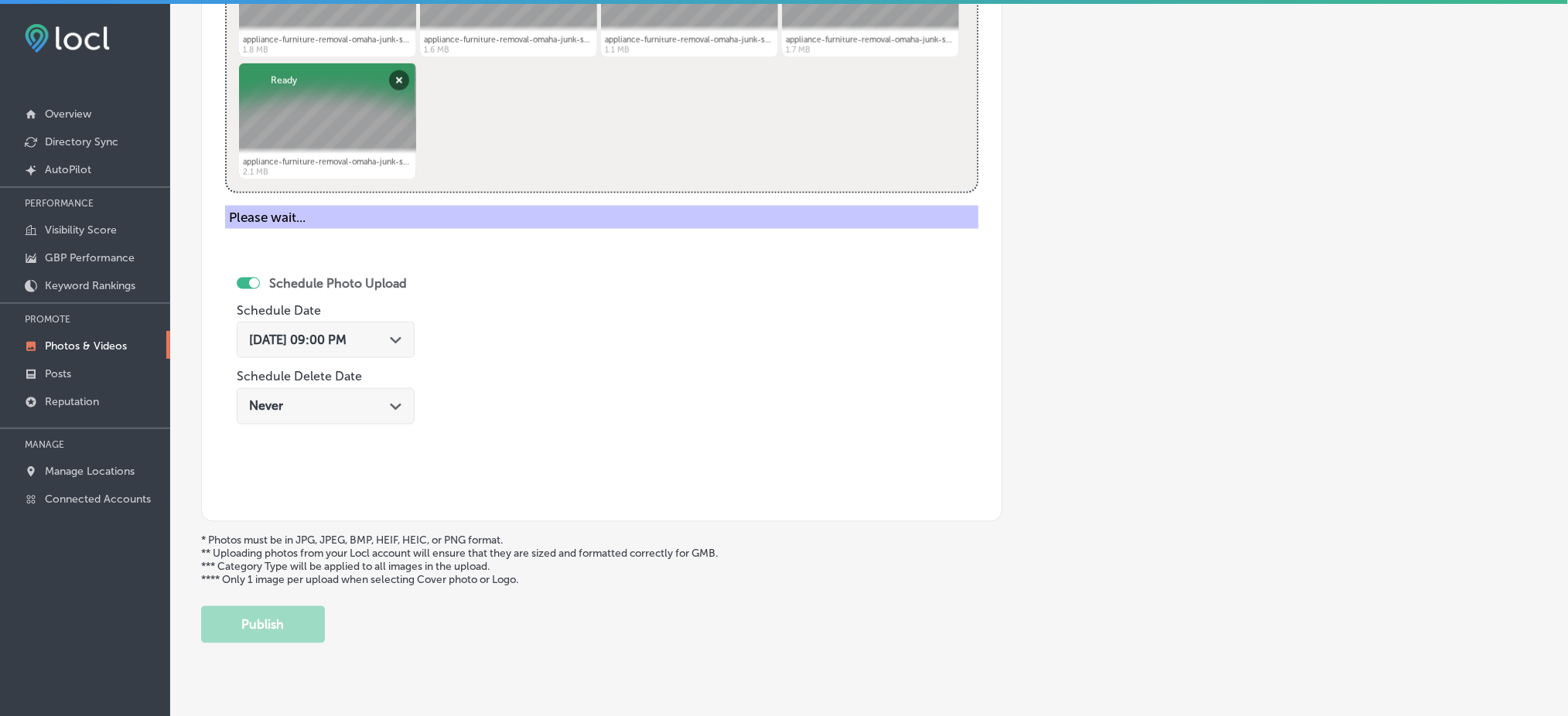
scroll to position [477, 0]
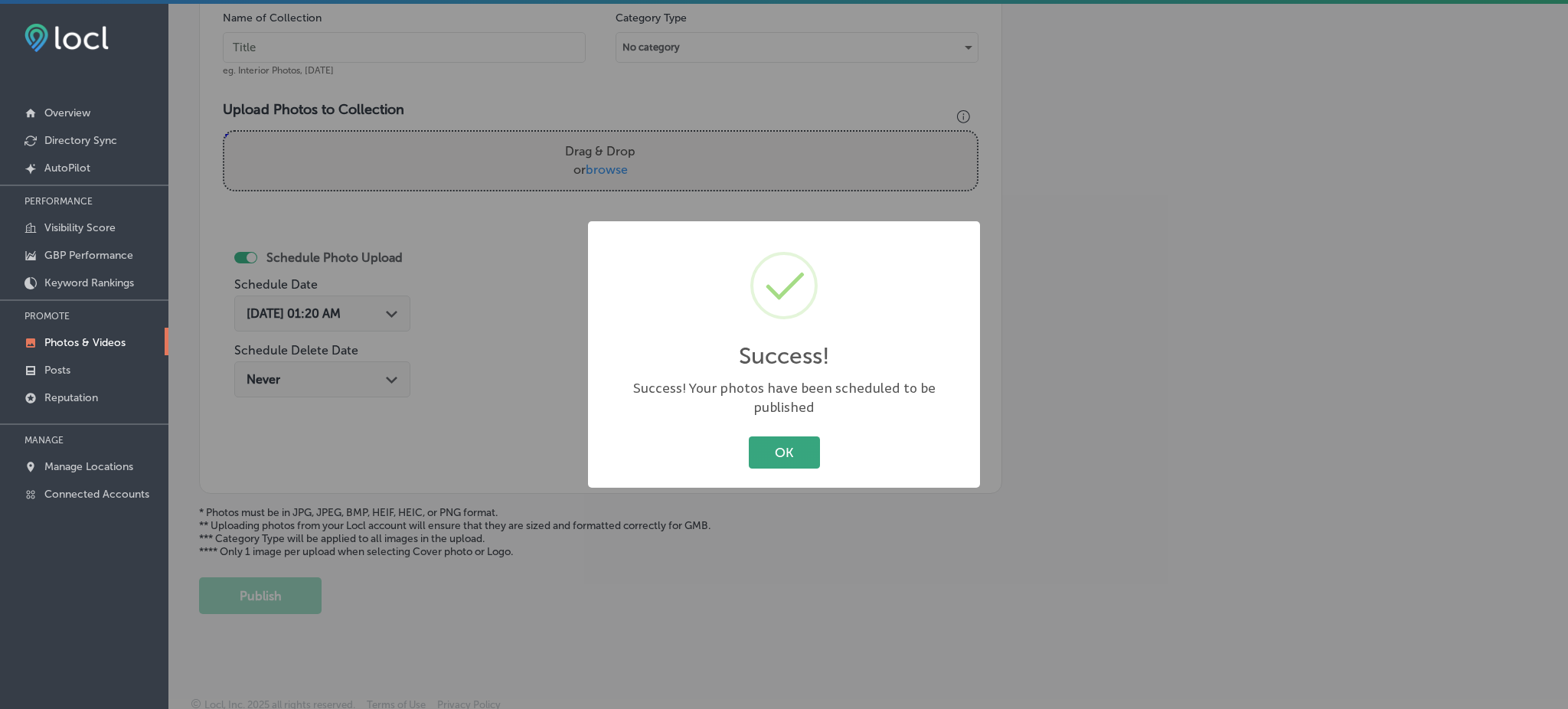
click at [801, 438] on button "OK" at bounding box center [784, 453] width 71 height 32
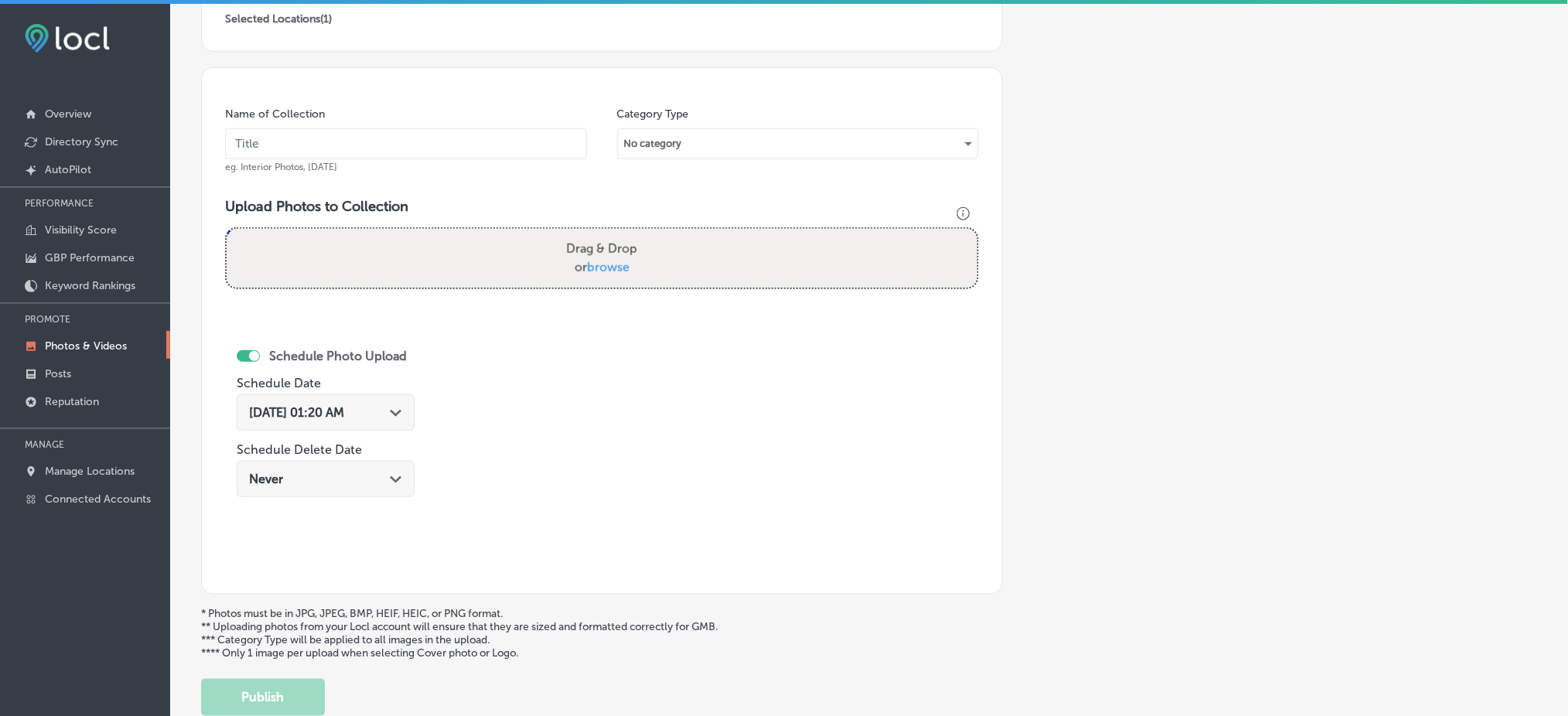
scroll to position [65, 0]
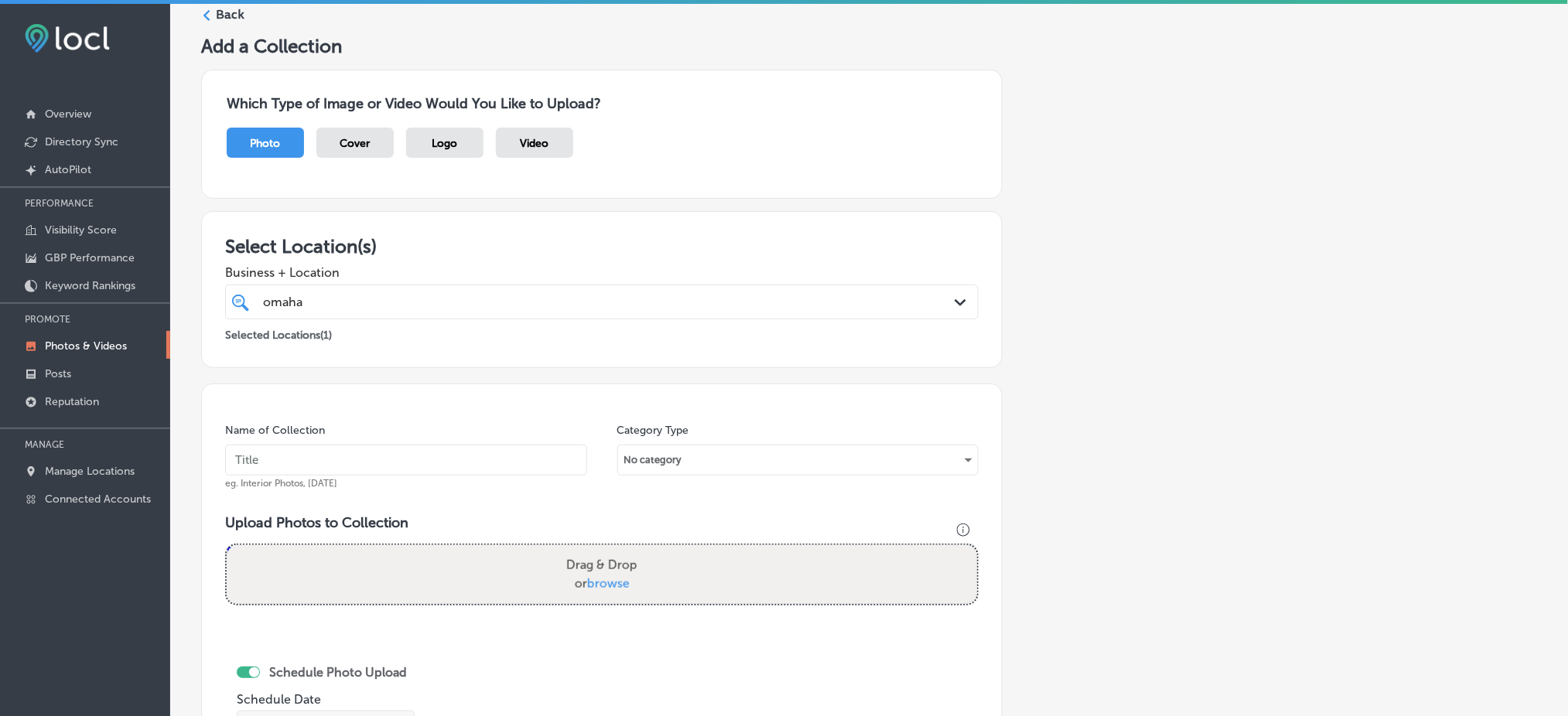
click at [348, 468] on input "text" at bounding box center [406, 460] width 362 height 31
paste input "omaha-junk-squad-[DATE]"
type input "omaha-junk-squad-[DATE]"
click at [598, 576] on span "browse" at bounding box center [608, 583] width 42 height 14
click at [598, 550] on input "Drag & Drop or browse" at bounding box center [602, 548] width 751 height 5
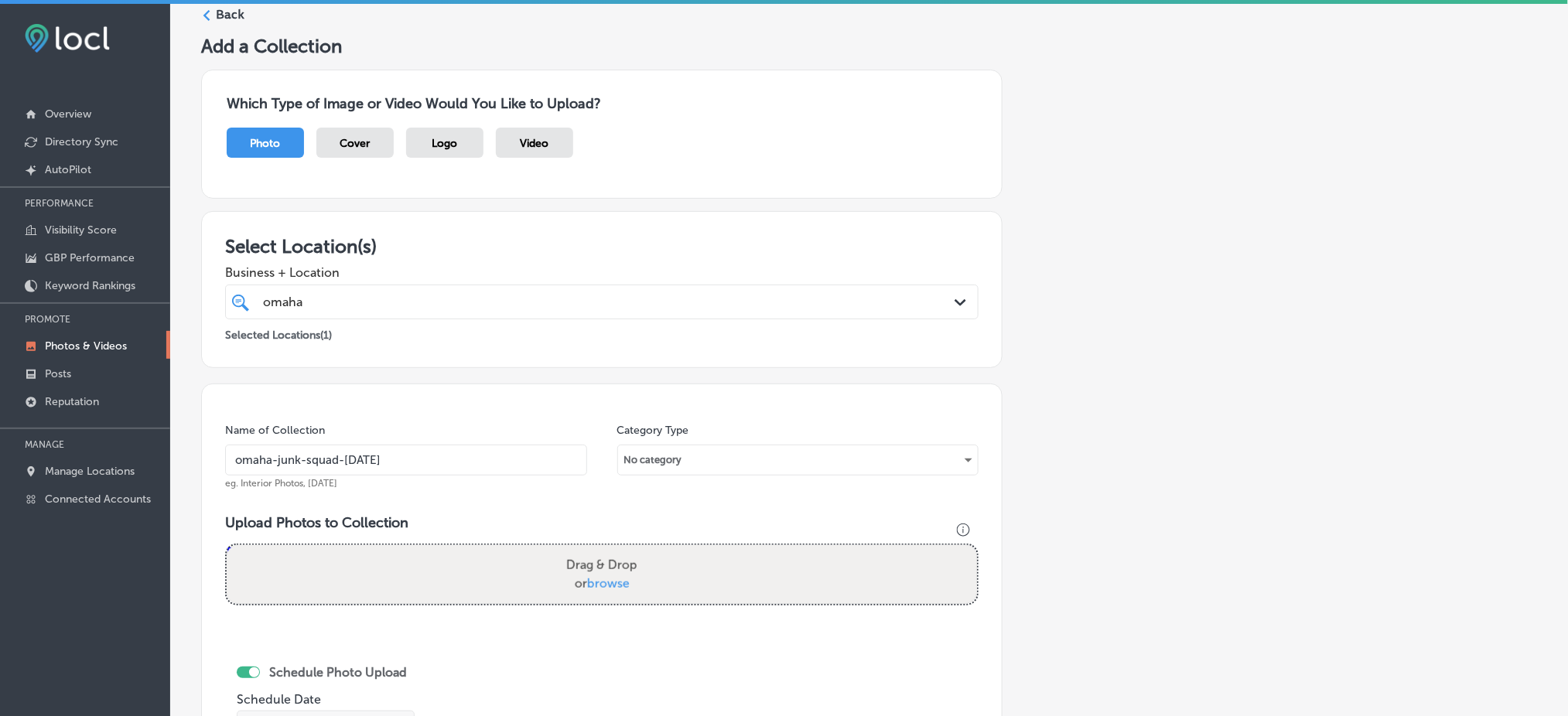
type input "C:\fakepath\appliance-furniture-removal-omaha-junk-squad (21).png"
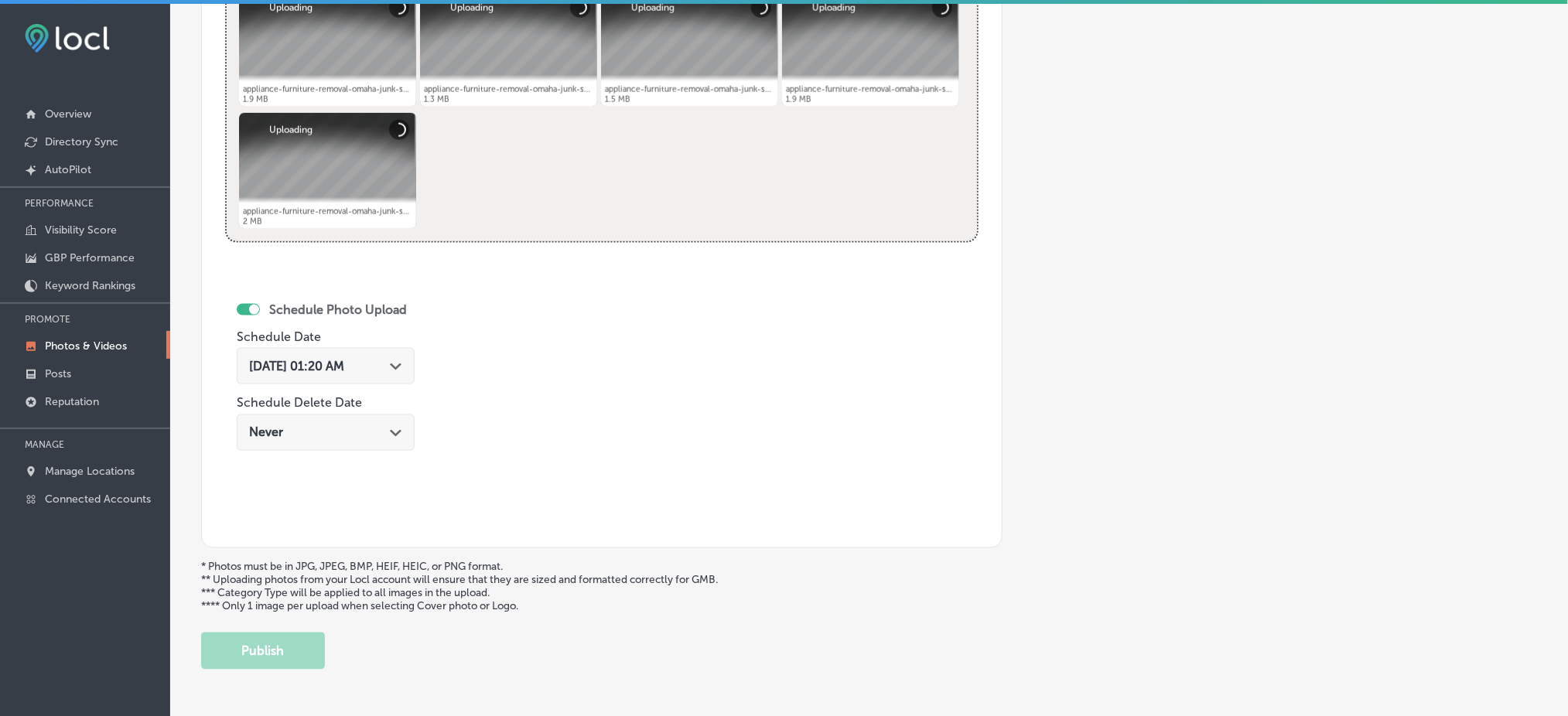
scroll to position [684, 0]
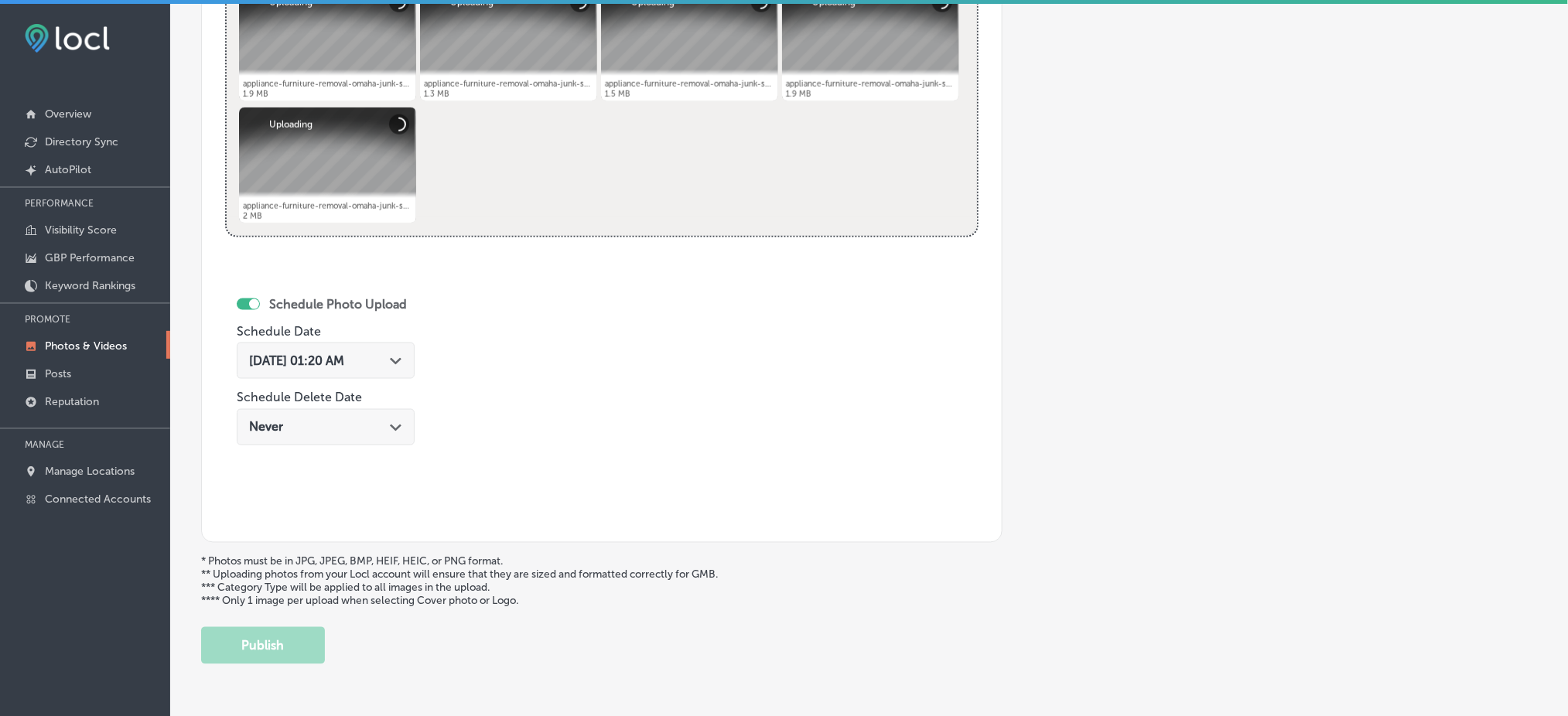
click at [360, 374] on div "[DATE] 01:20 AM Path Created with Sketch." at bounding box center [326, 360] width 178 height 36
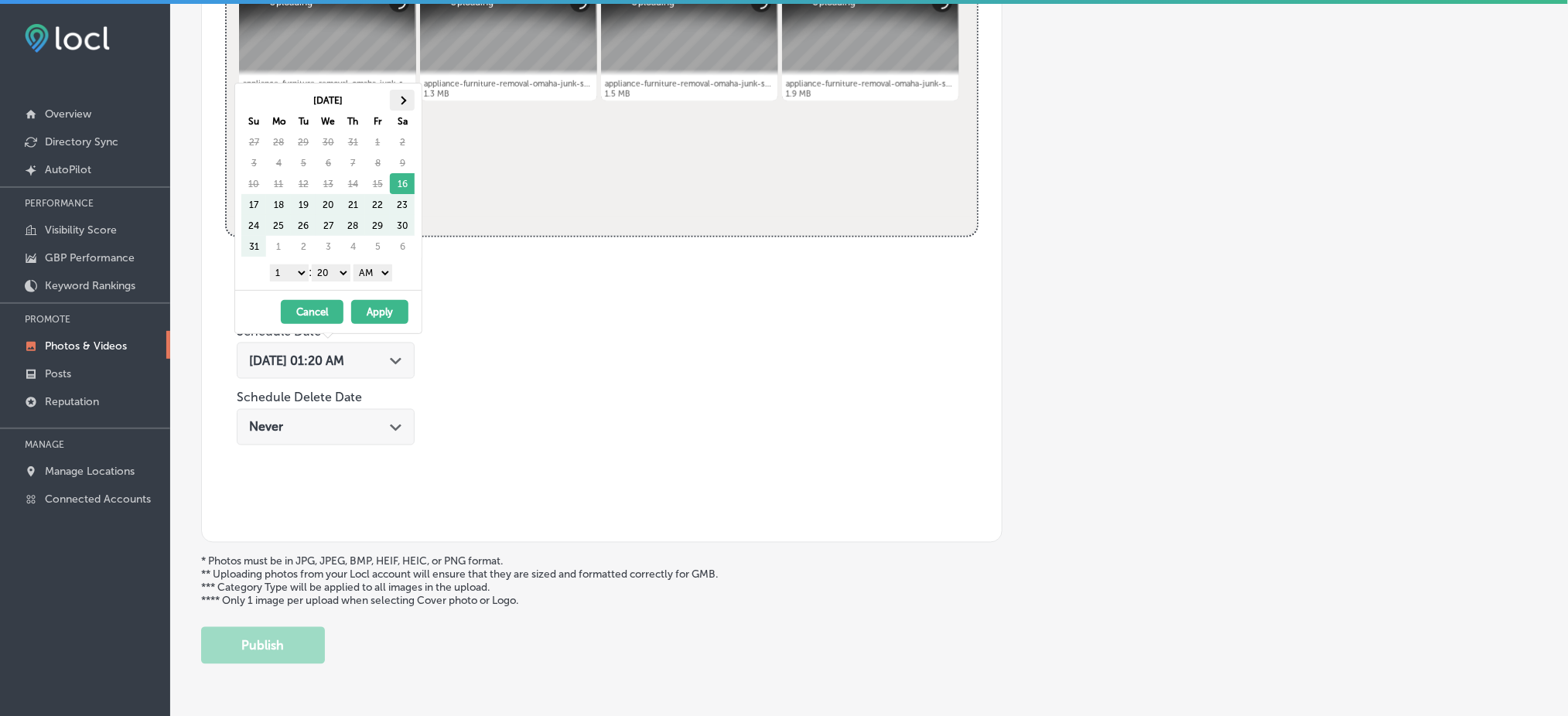
click at [404, 100] on span at bounding box center [402, 100] width 8 height 8
click at [304, 276] on select "1 2 3 4 5 6 7 8 9 10 11 12" at bounding box center [289, 273] width 39 height 17
click at [337, 268] on select "00 10 20 30 40 50" at bounding box center [331, 273] width 39 height 17
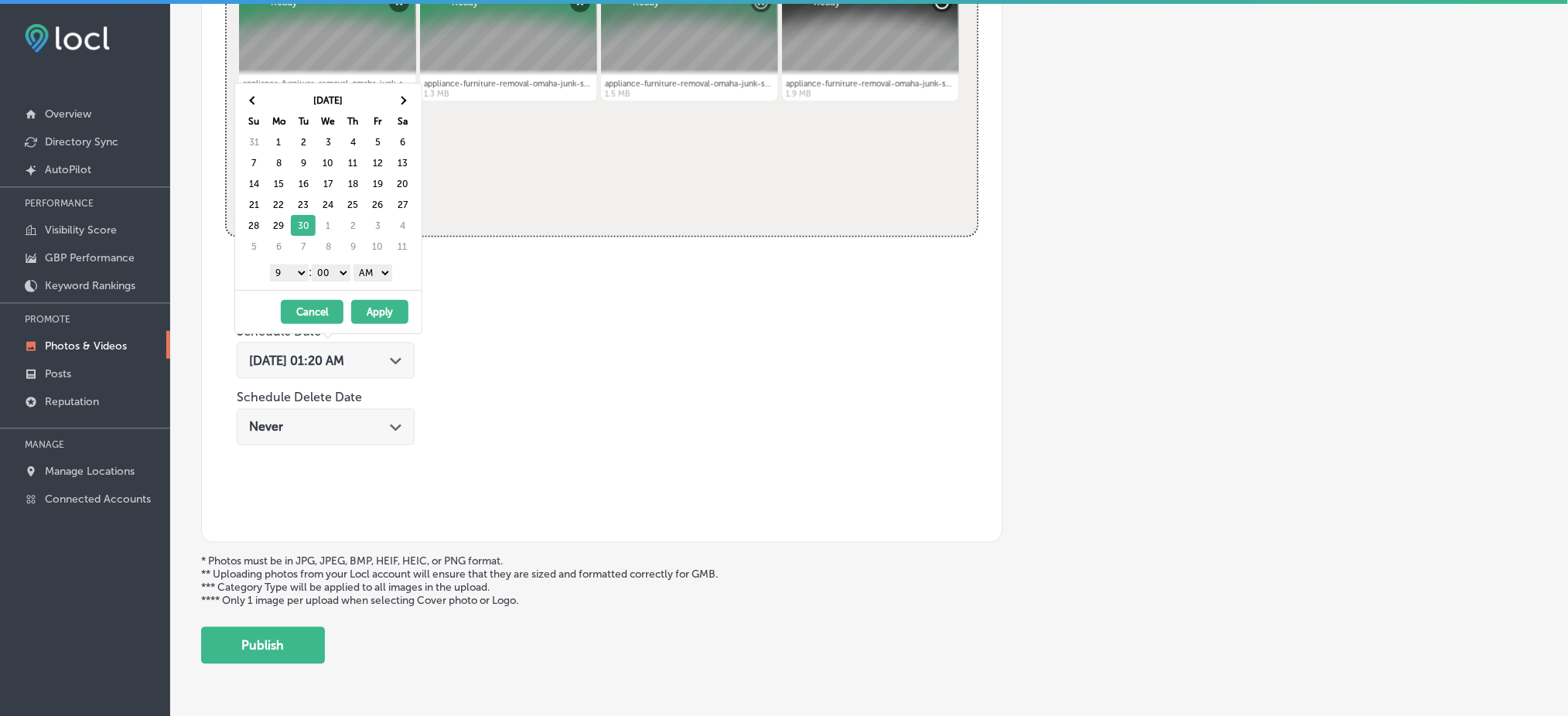
click at [362, 266] on select "AM PM" at bounding box center [373, 273] width 39 height 17
click at [368, 318] on button "Apply" at bounding box center [380, 312] width 57 height 24
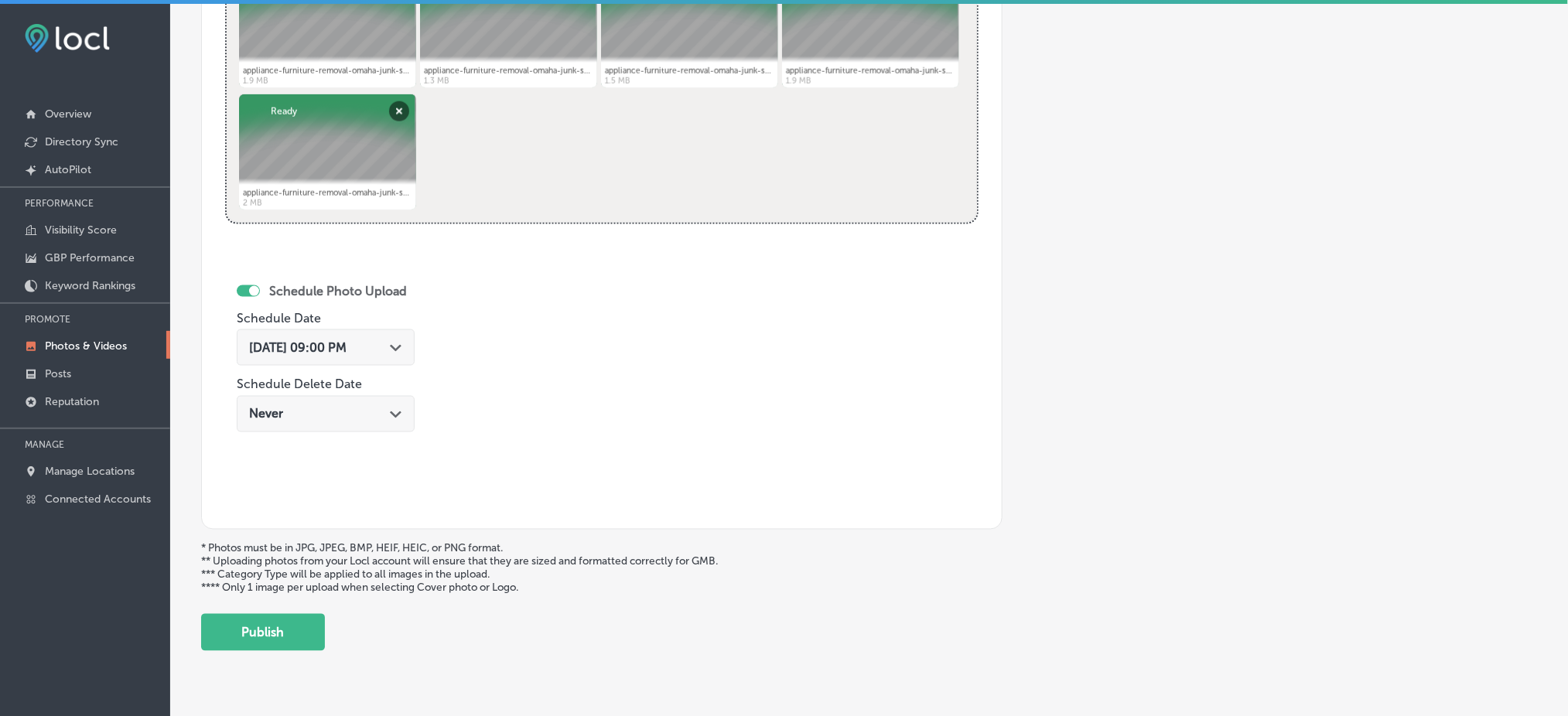
scroll to position [728, 0]
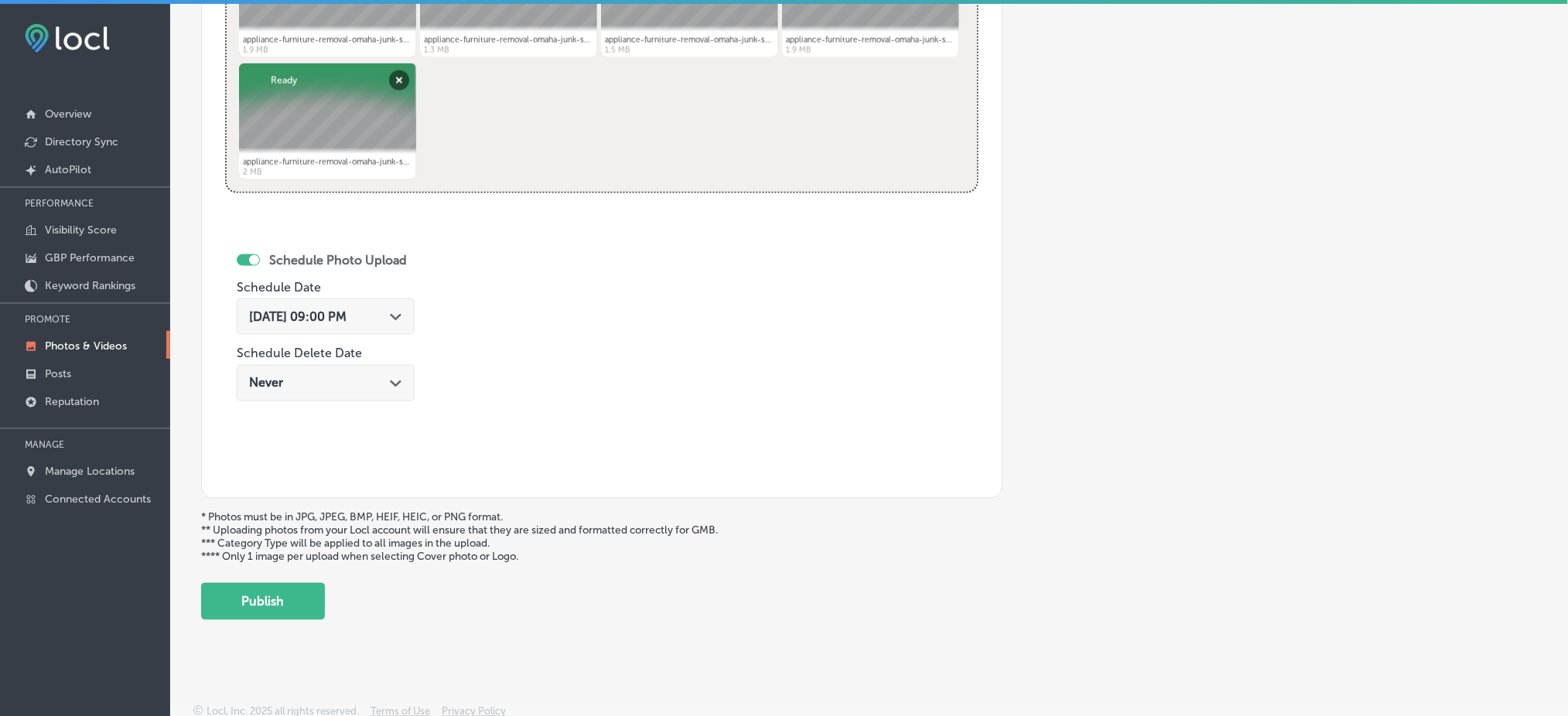
click at [308, 585] on button "Publish" at bounding box center [262, 602] width 124 height 37
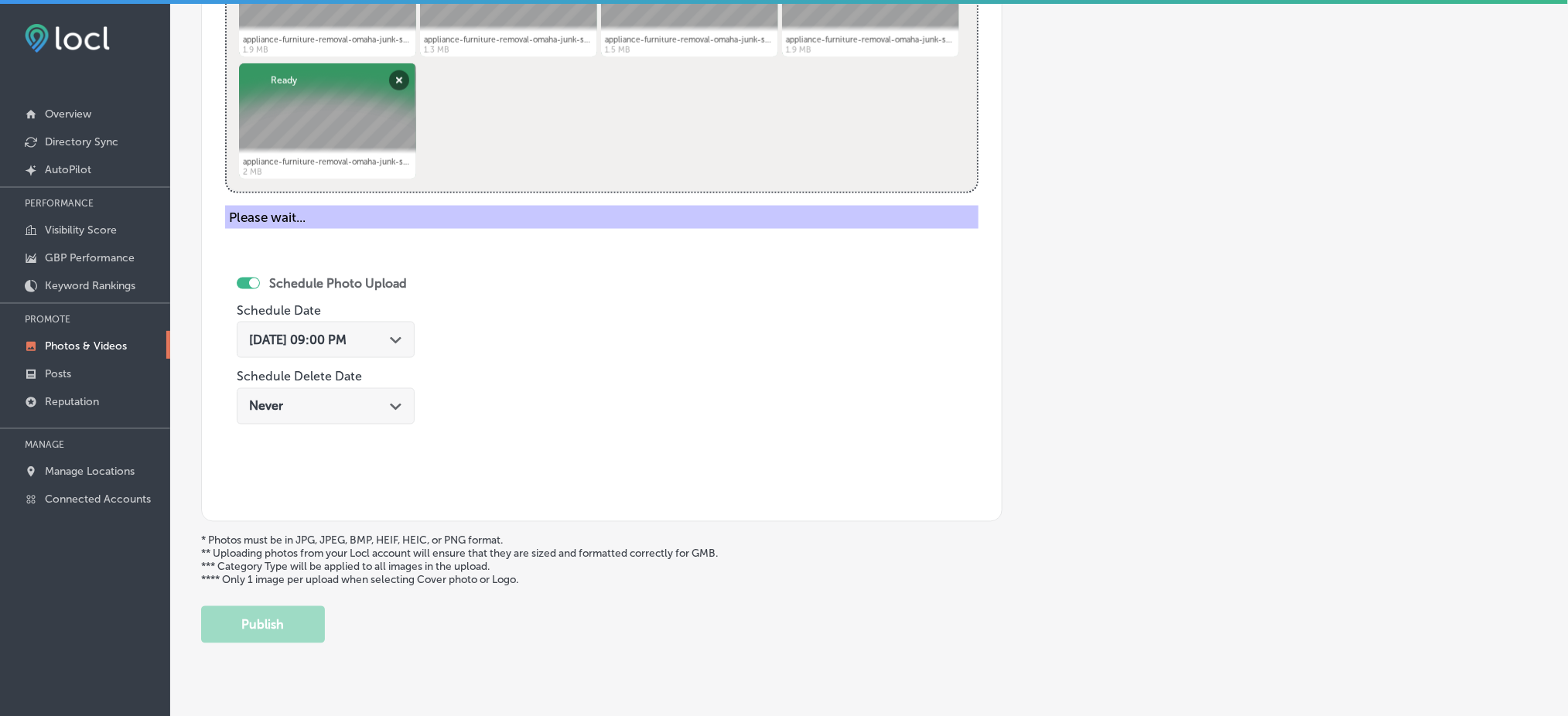
scroll to position [477, 0]
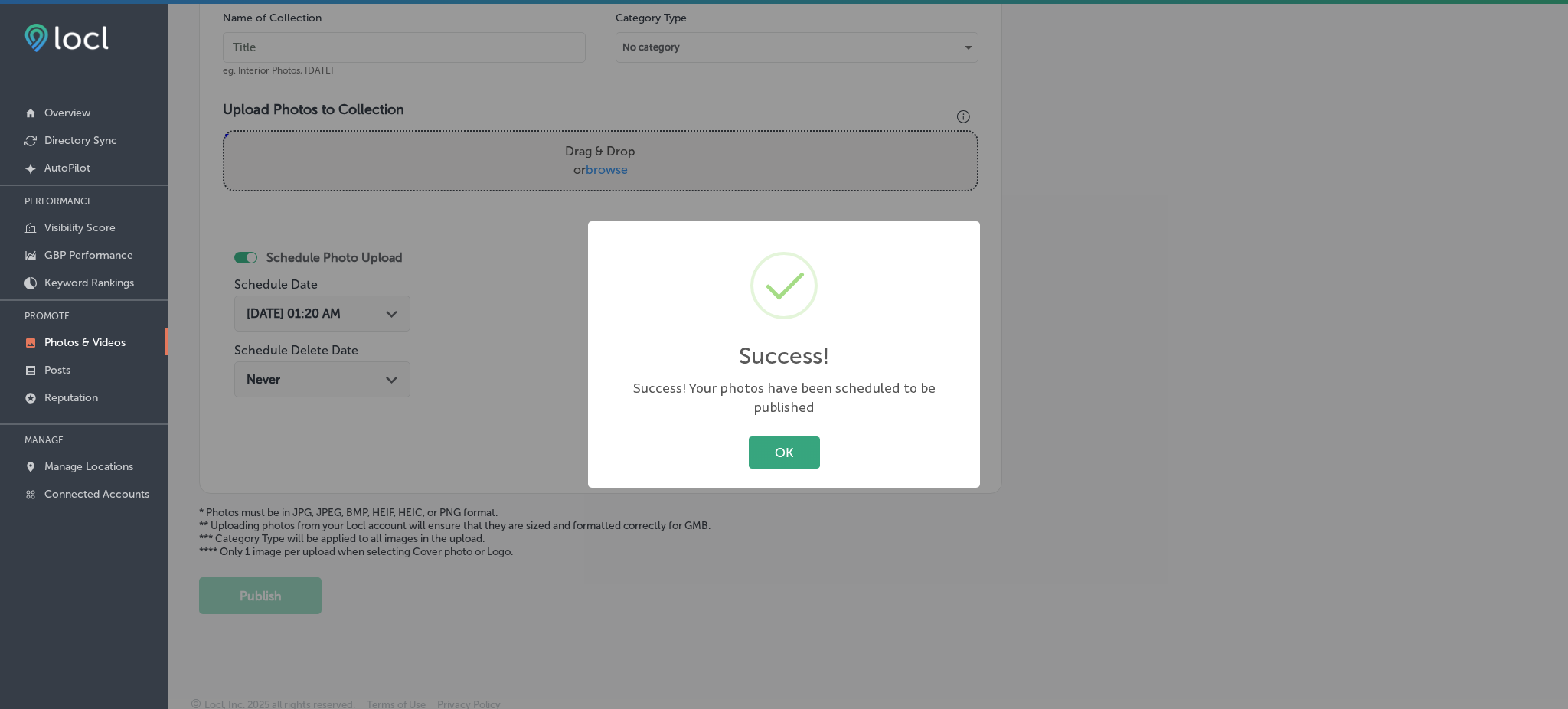
click at [792, 448] on button "OK" at bounding box center [784, 453] width 71 height 32
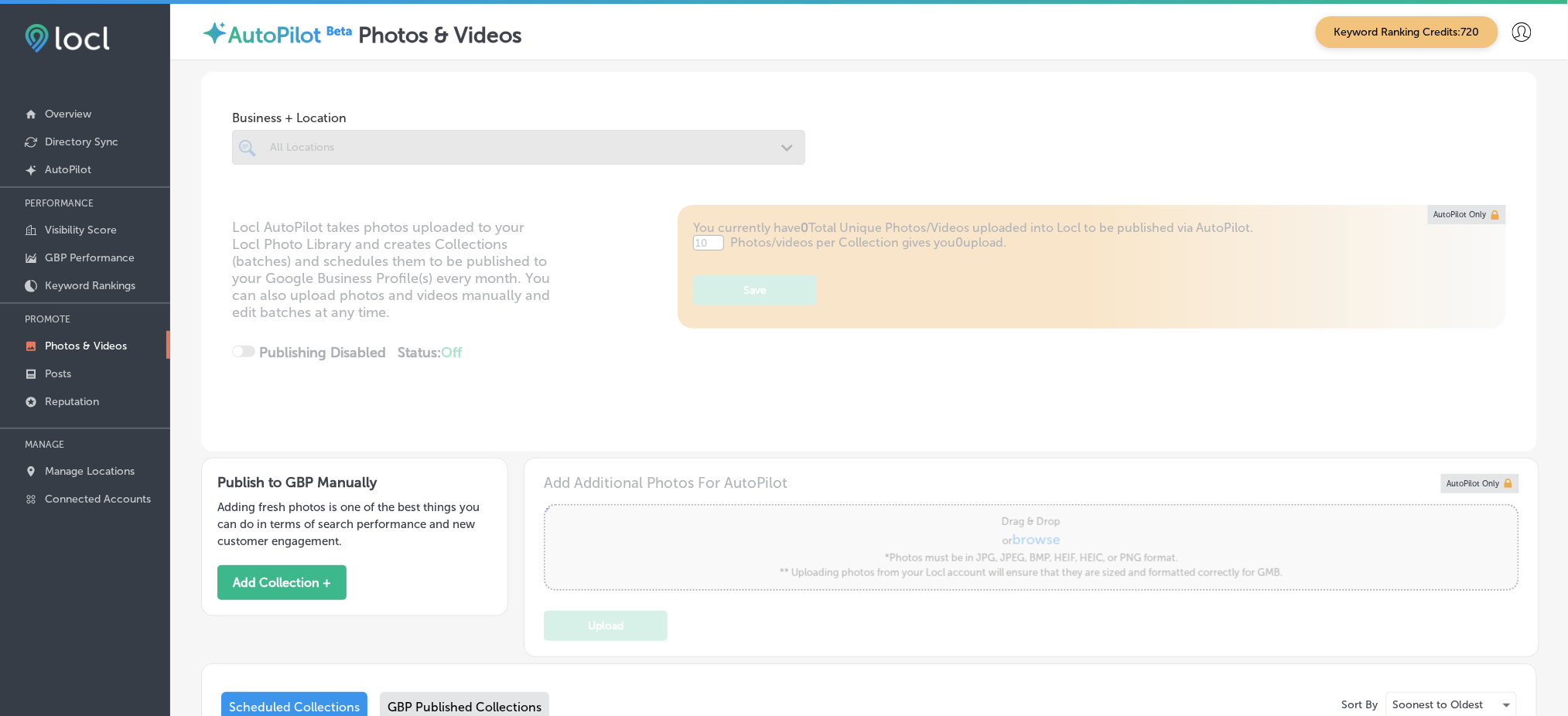
type input "5"
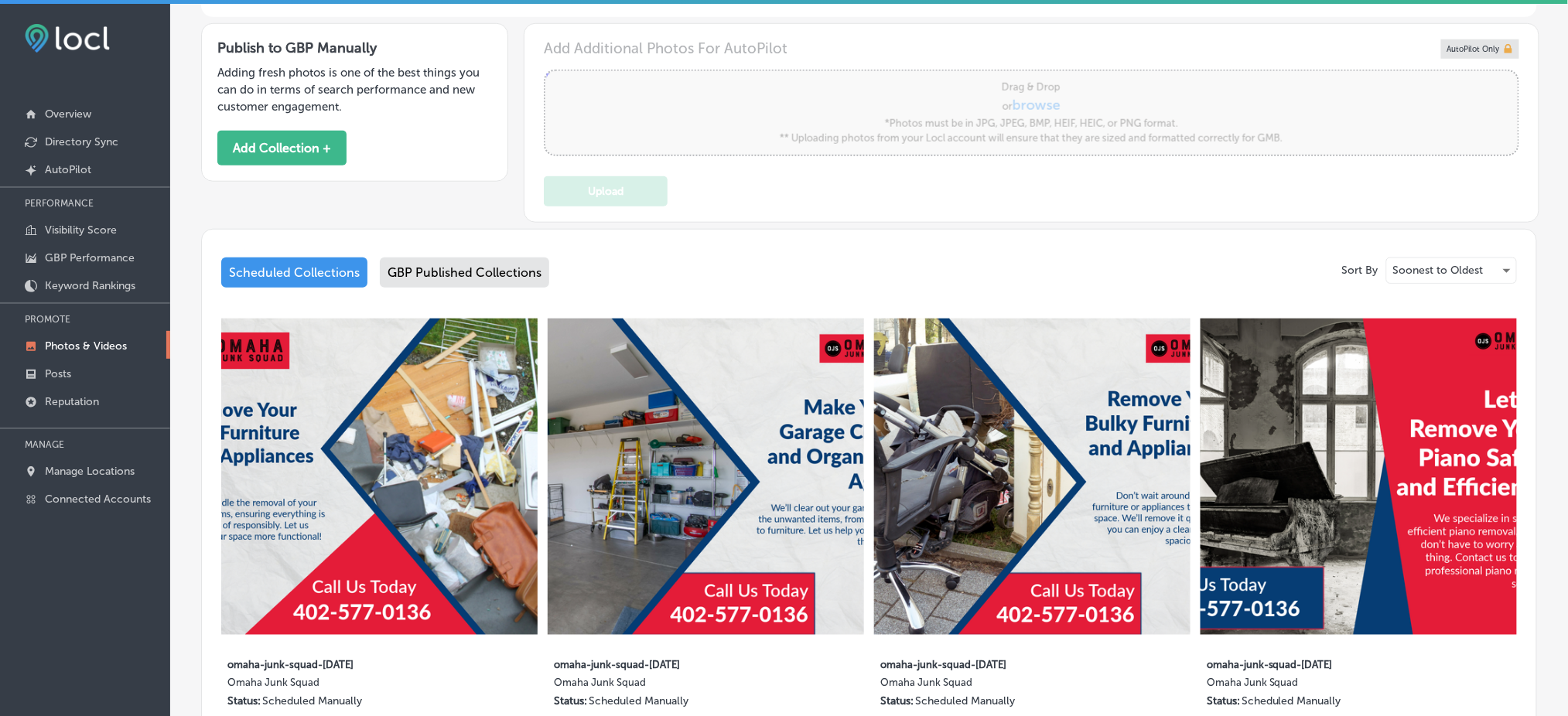
scroll to position [412, 0]
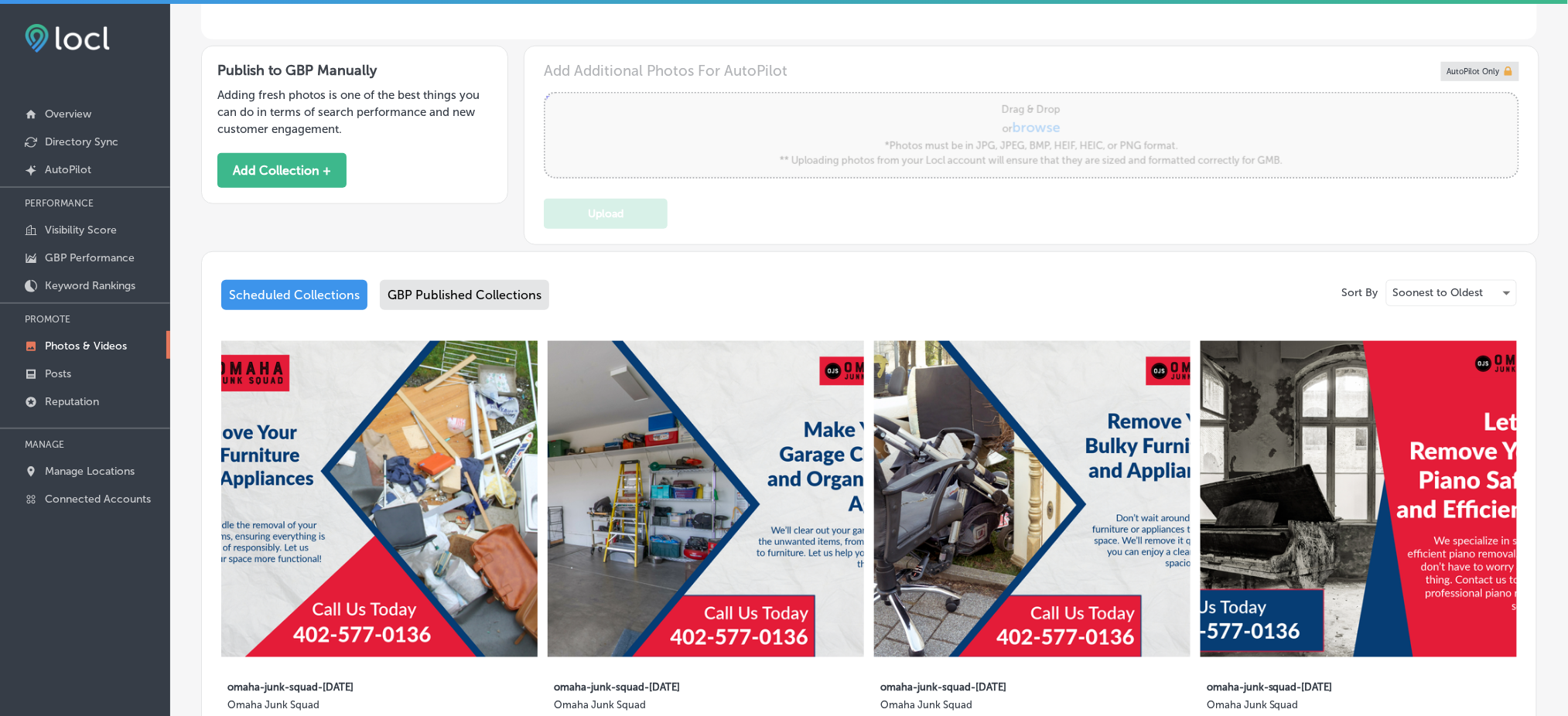
click at [444, 304] on div "GBP Published Collections" at bounding box center [464, 295] width 170 height 30
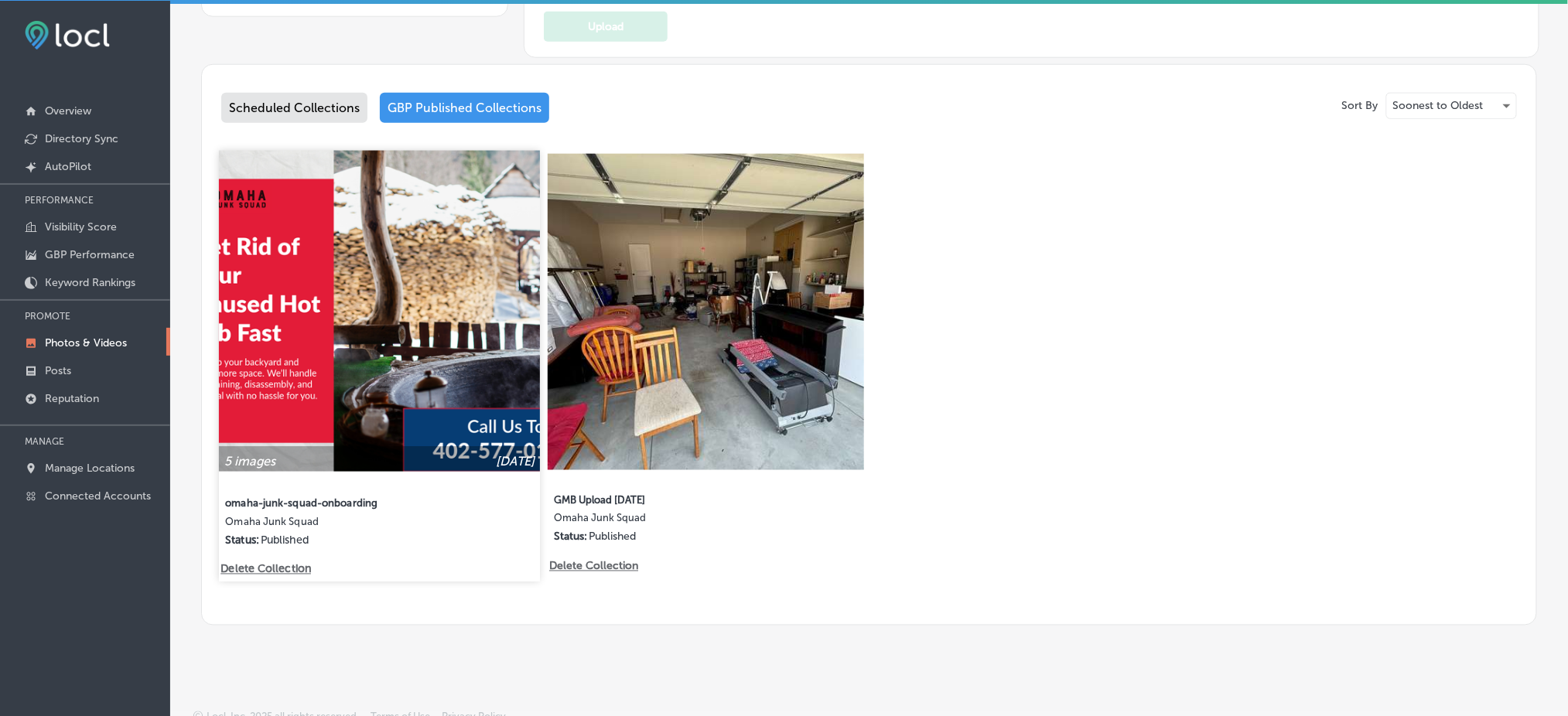
scroll to position [602, 0]
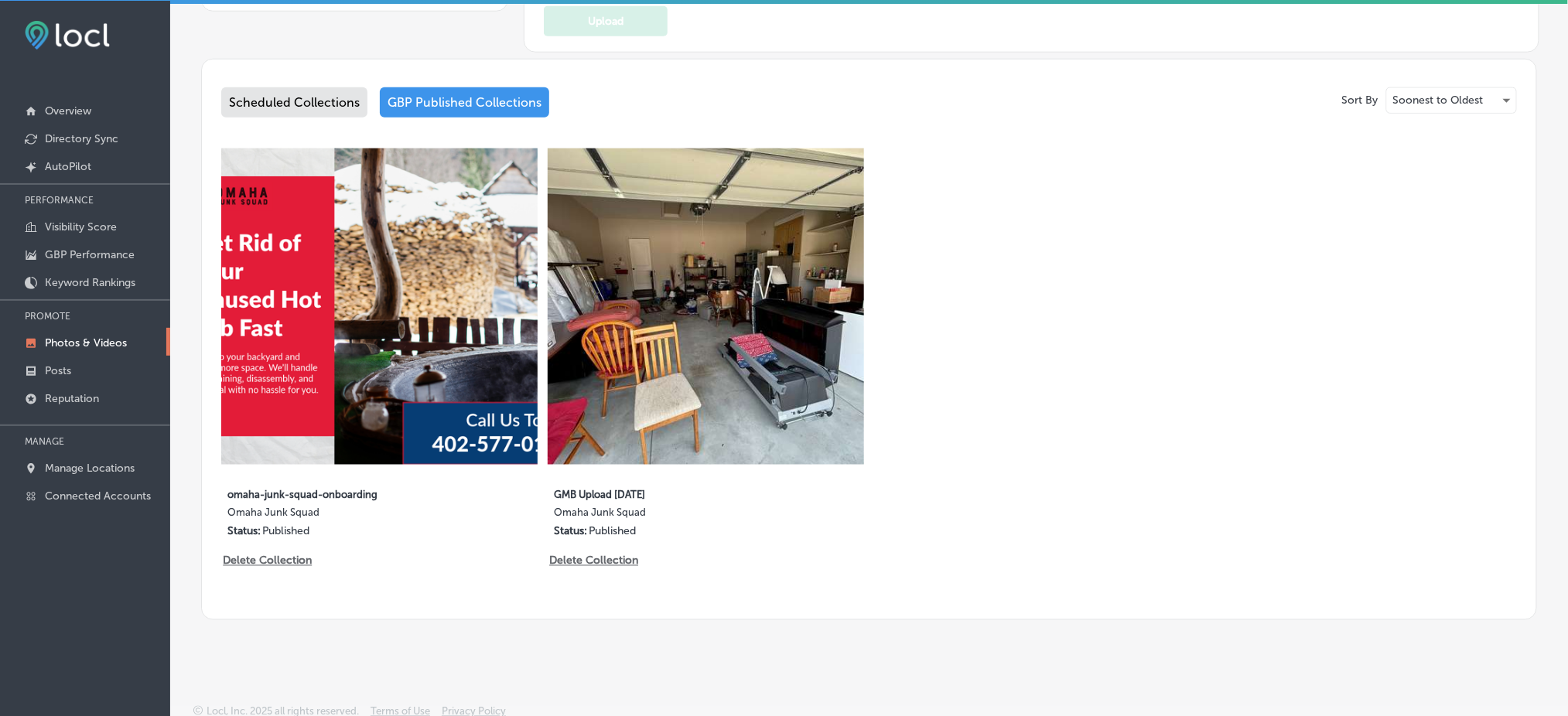
click at [310, 97] on div "Scheduled Collections" at bounding box center [294, 103] width 146 height 30
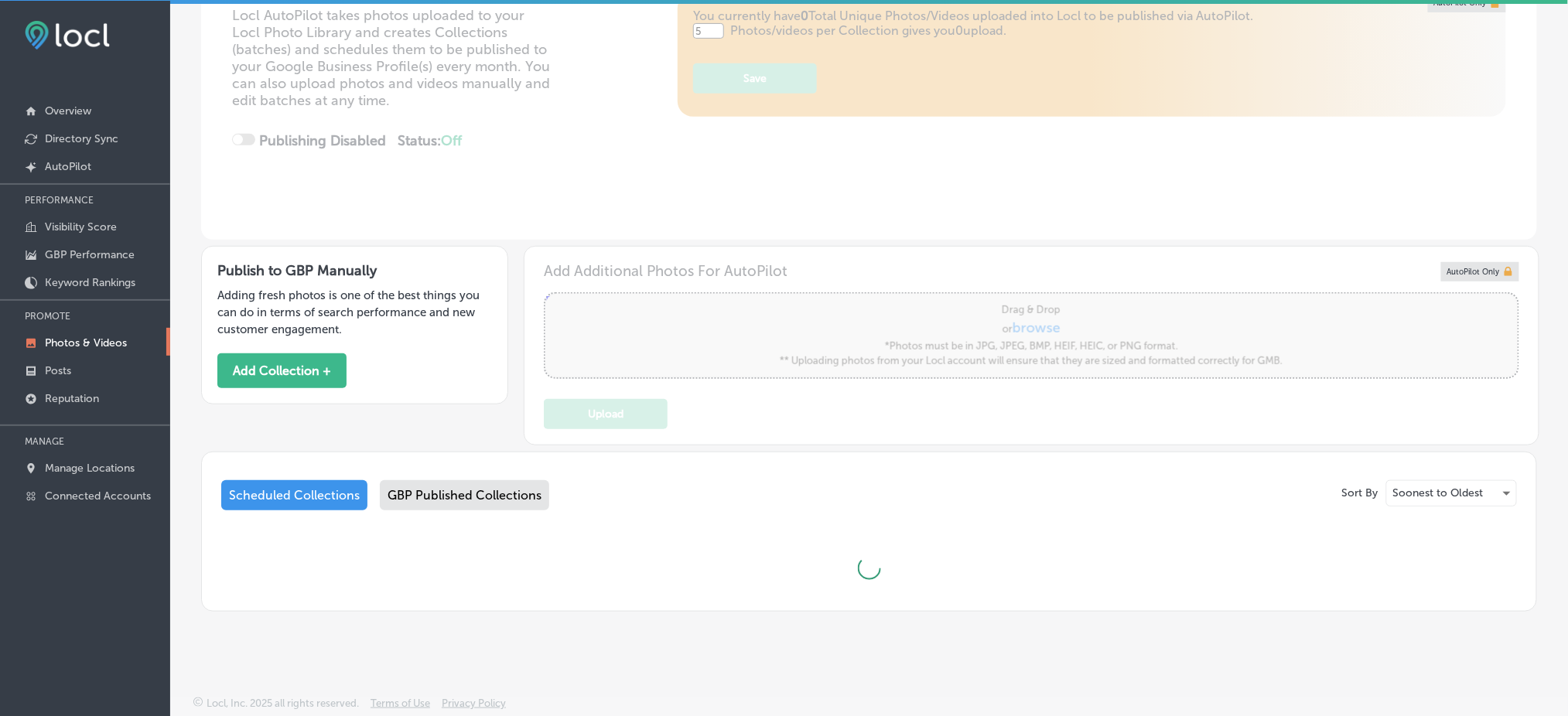
scroll to position [206, 0]
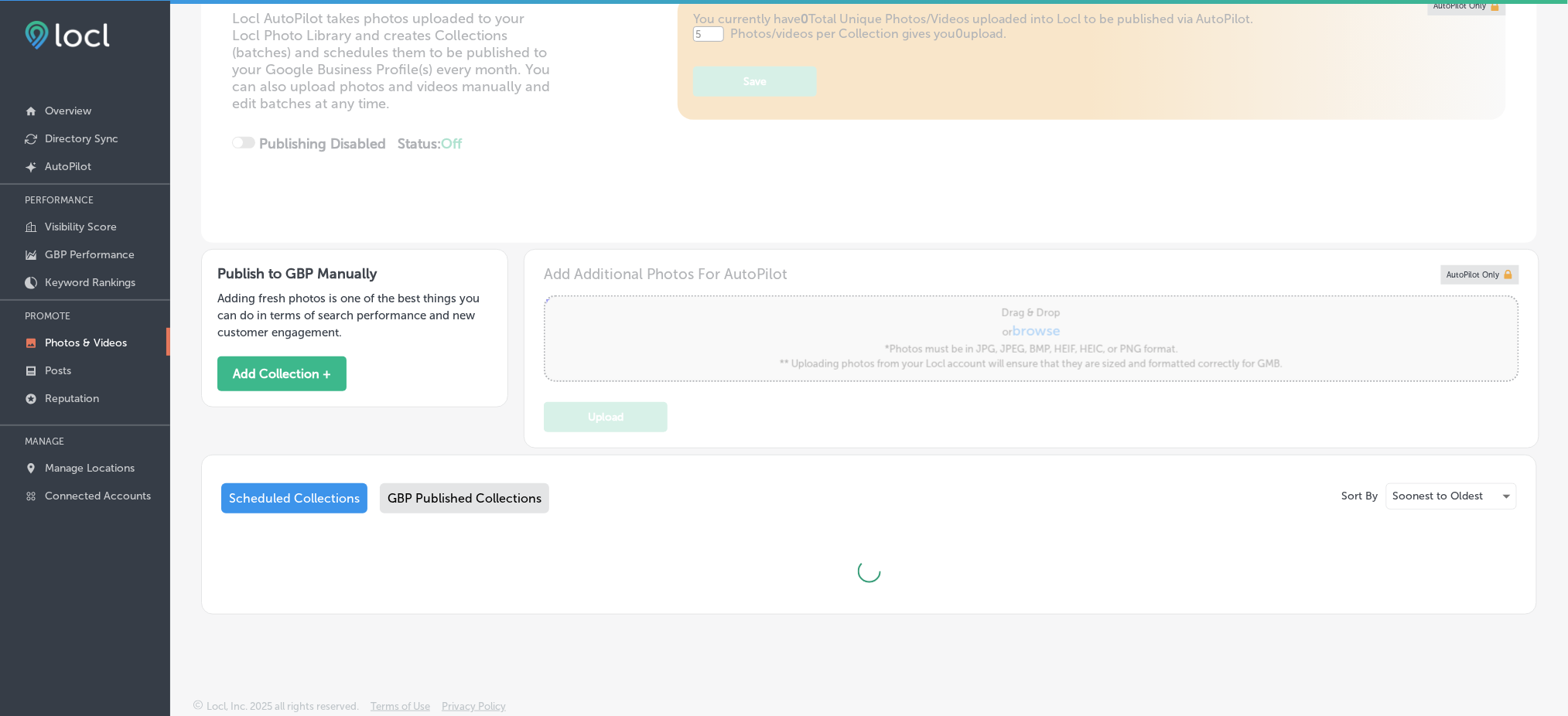
click at [460, 490] on div "GBP Published Collections" at bounding box center [464, 498] width 170 height 30
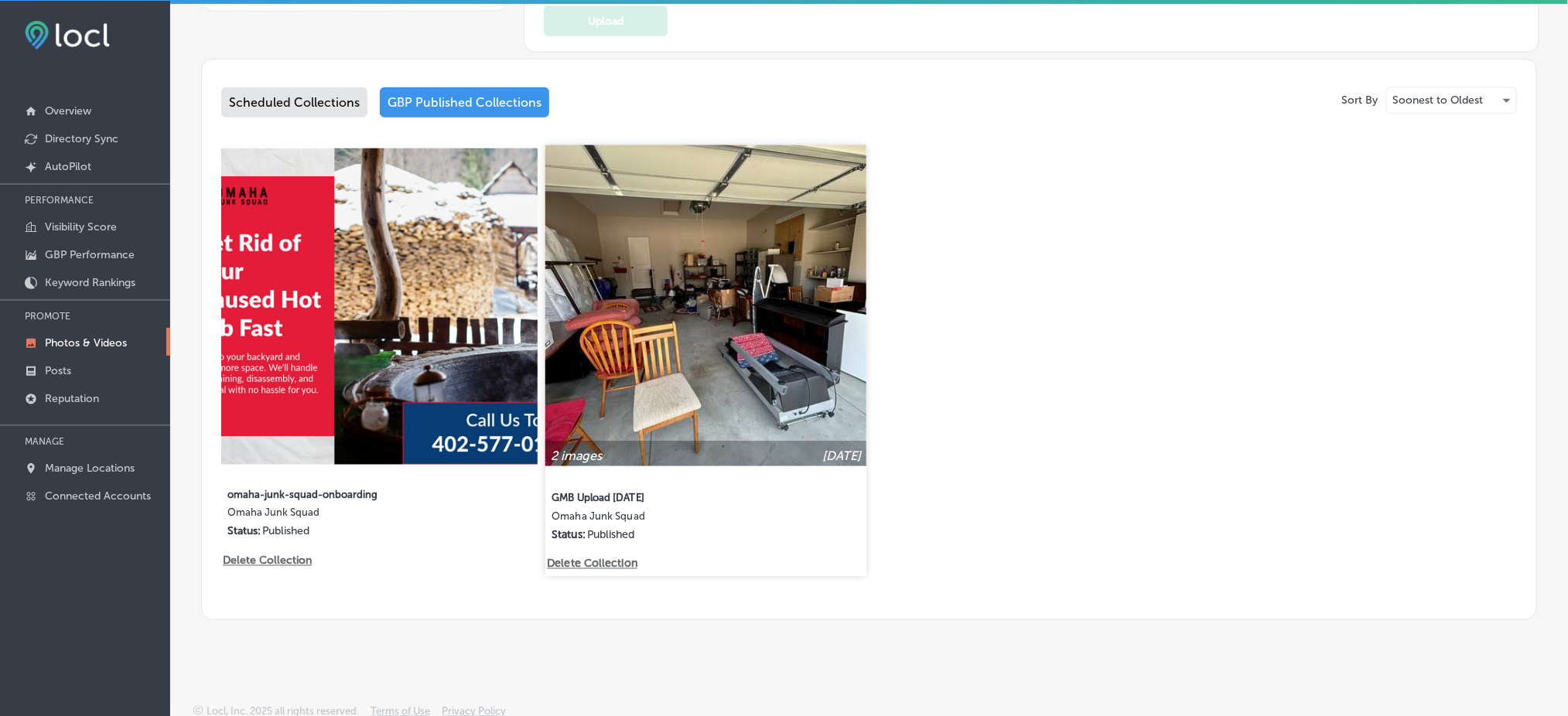
click at [676, 358] on img at bounding box center [706, 305] width 321 height 321
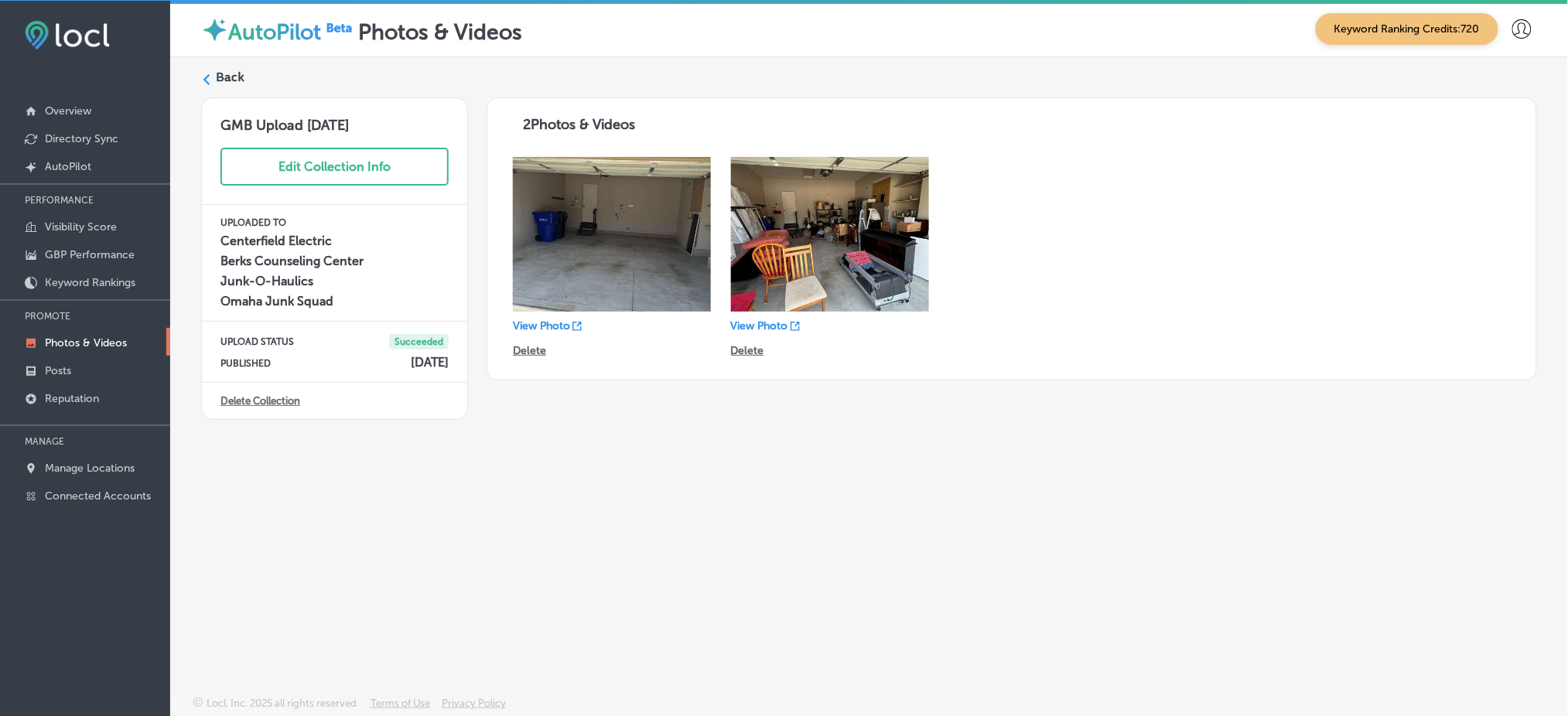
click at [235, 78] on label "Back" at bounding box center [230, 78] width 29 height 17
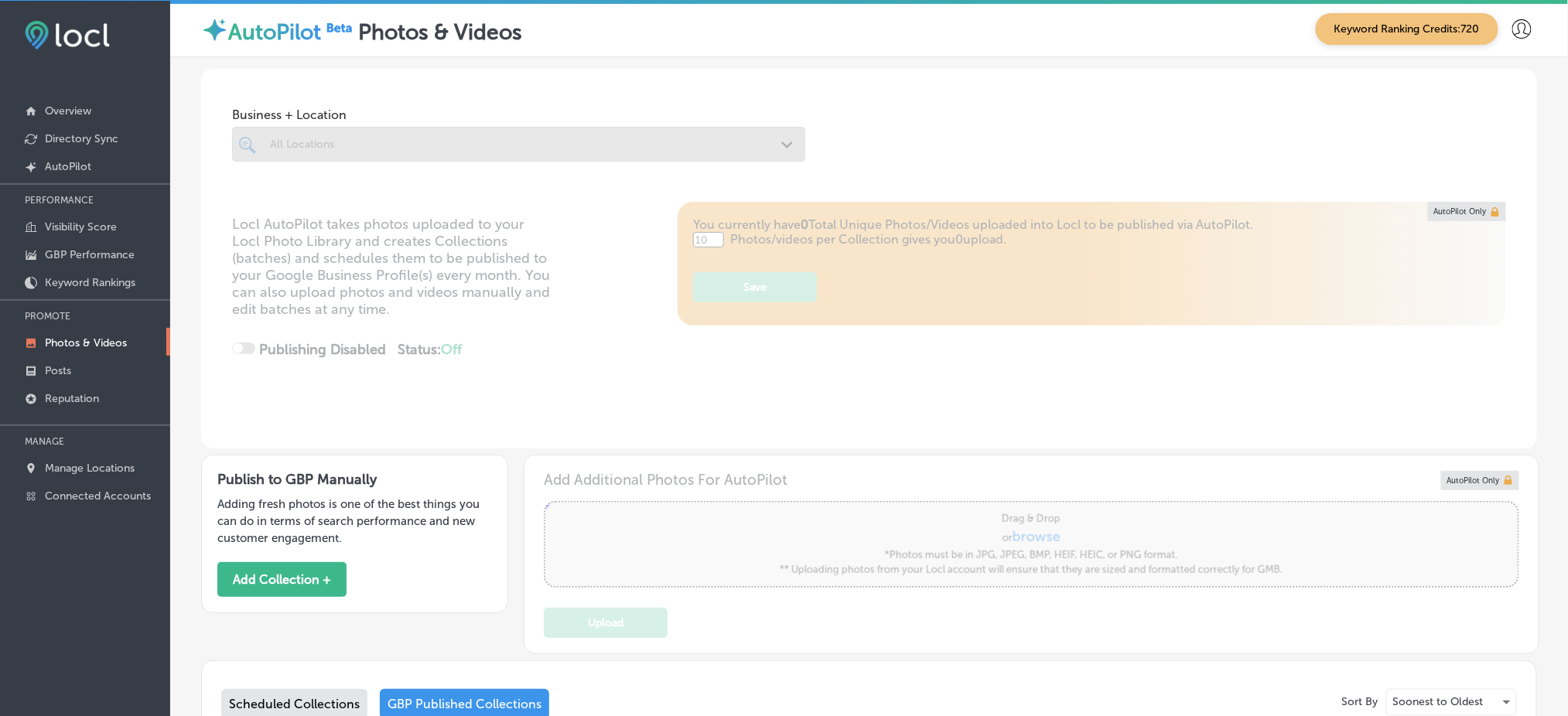
type input "5"
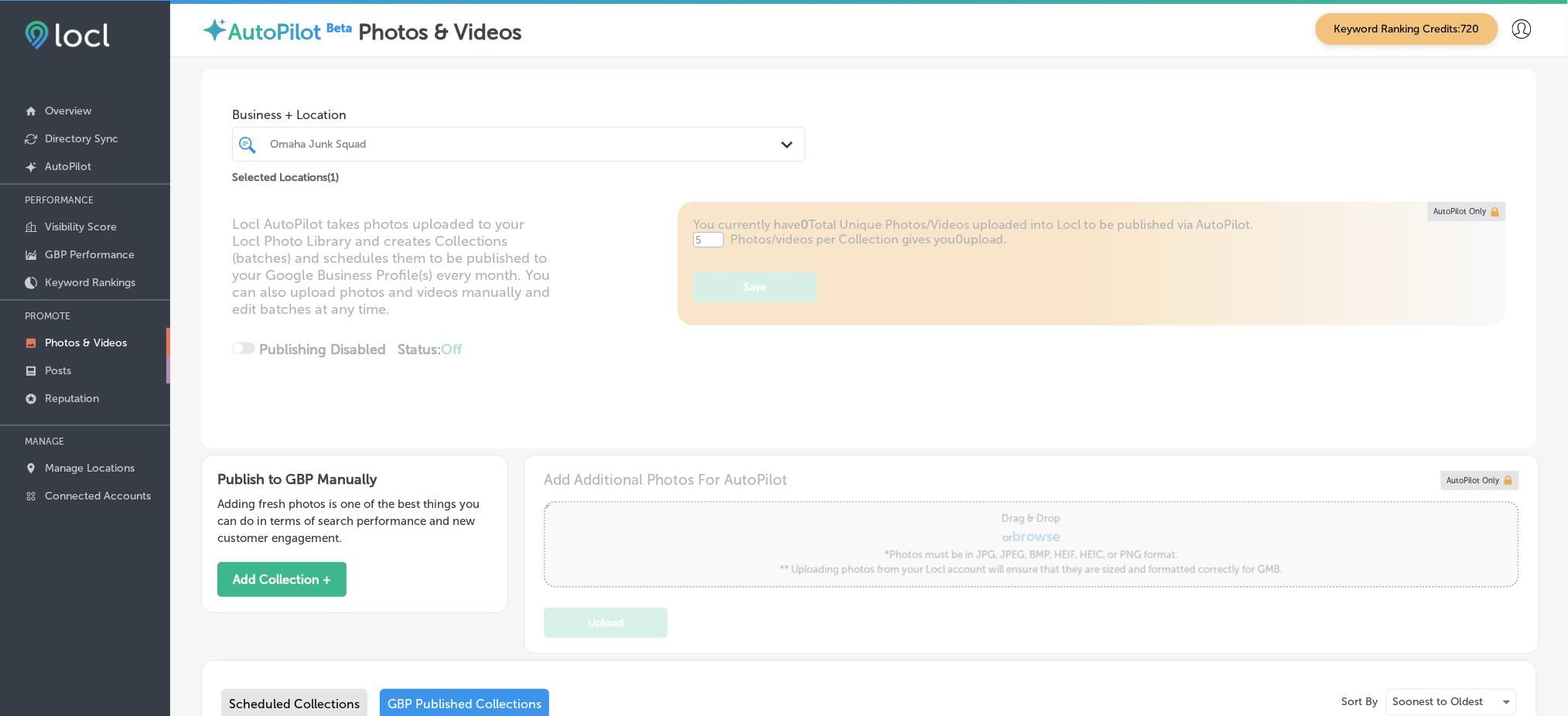
click at [114, 363] on link "Posts" at bounding box center [85, 369] width 170 height 28
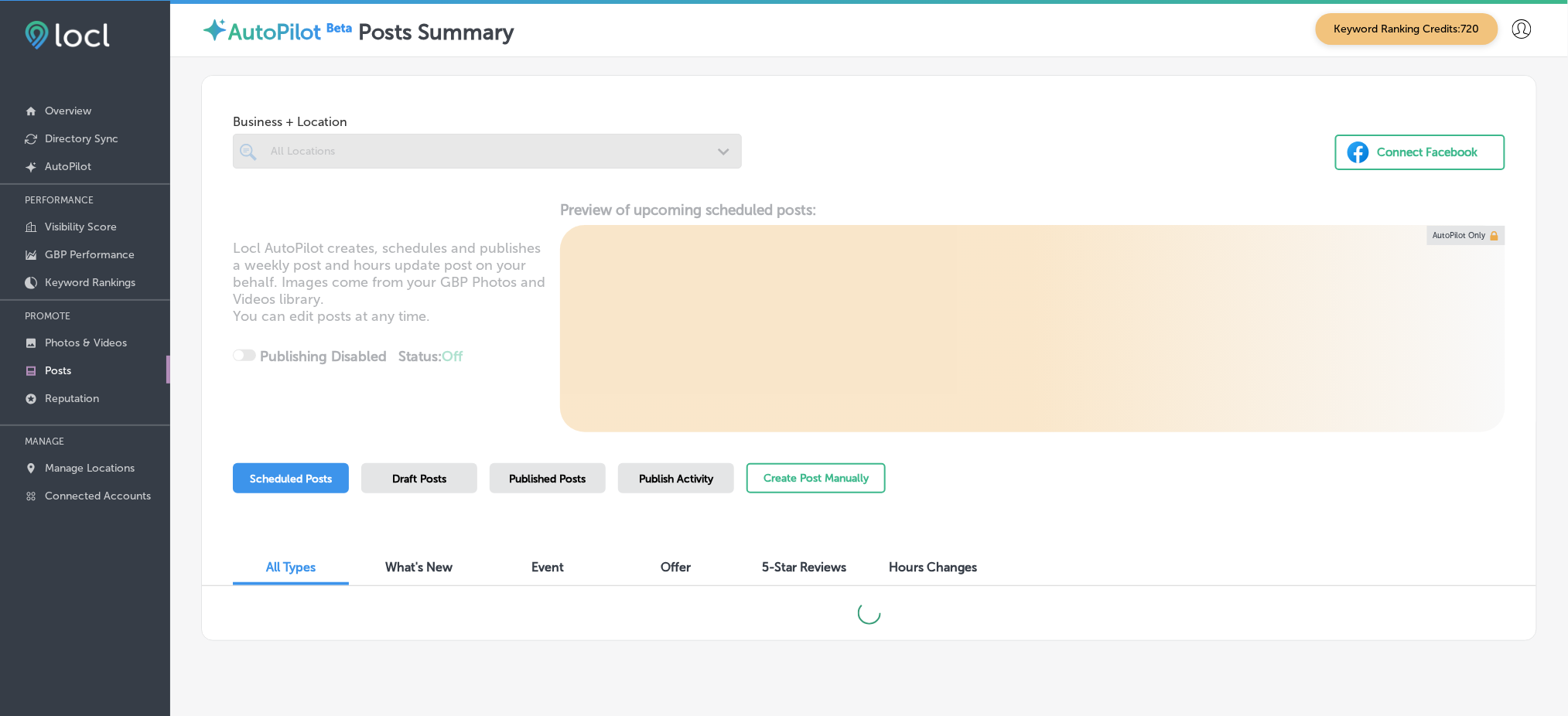
click at [432, 153] on div at bounding box center [487, 151] width 509 height 35
click at [780, 480] on button "Create Post Manually" at bounding box center [816, 478] width 139 height 30
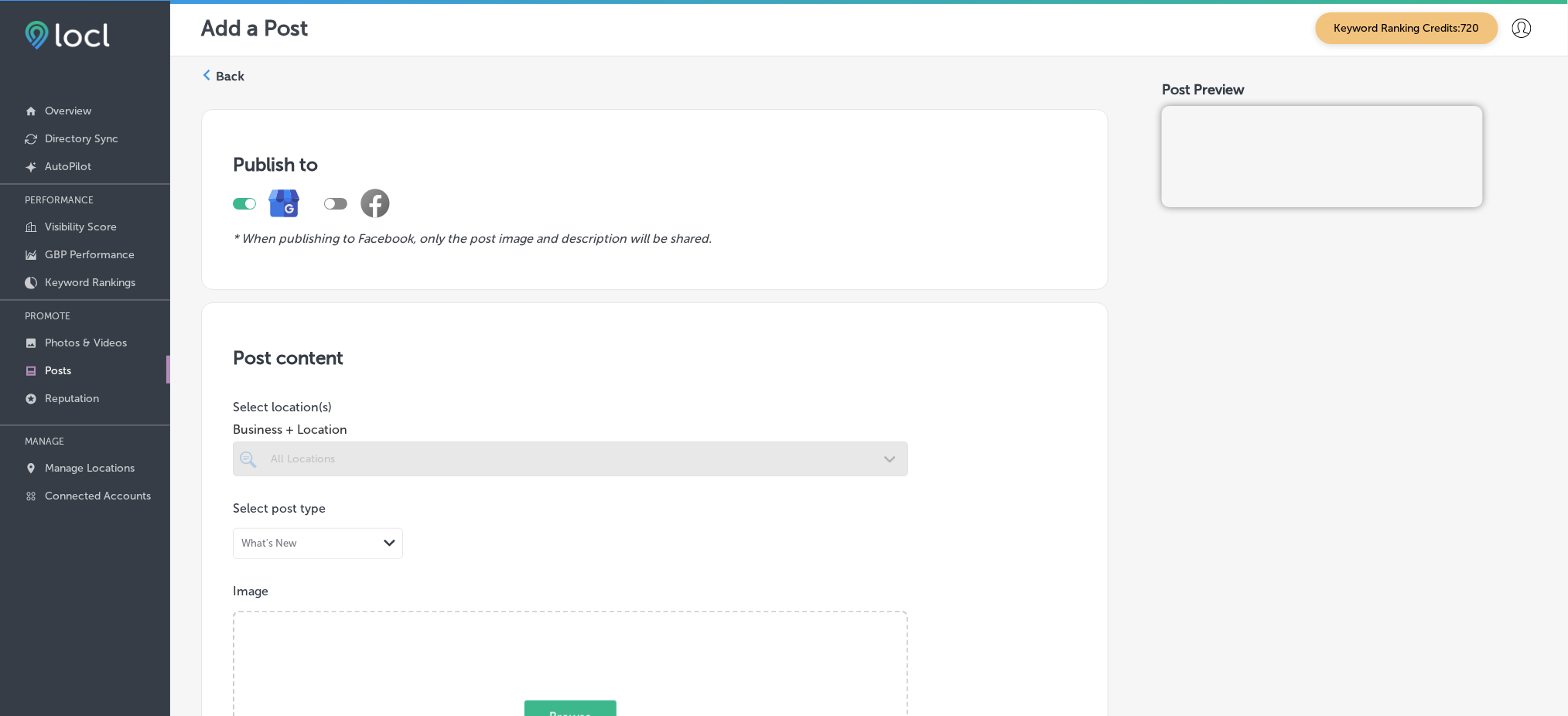
click at [629, 454] on div at bounding box center [570, 459] width 676 height 35
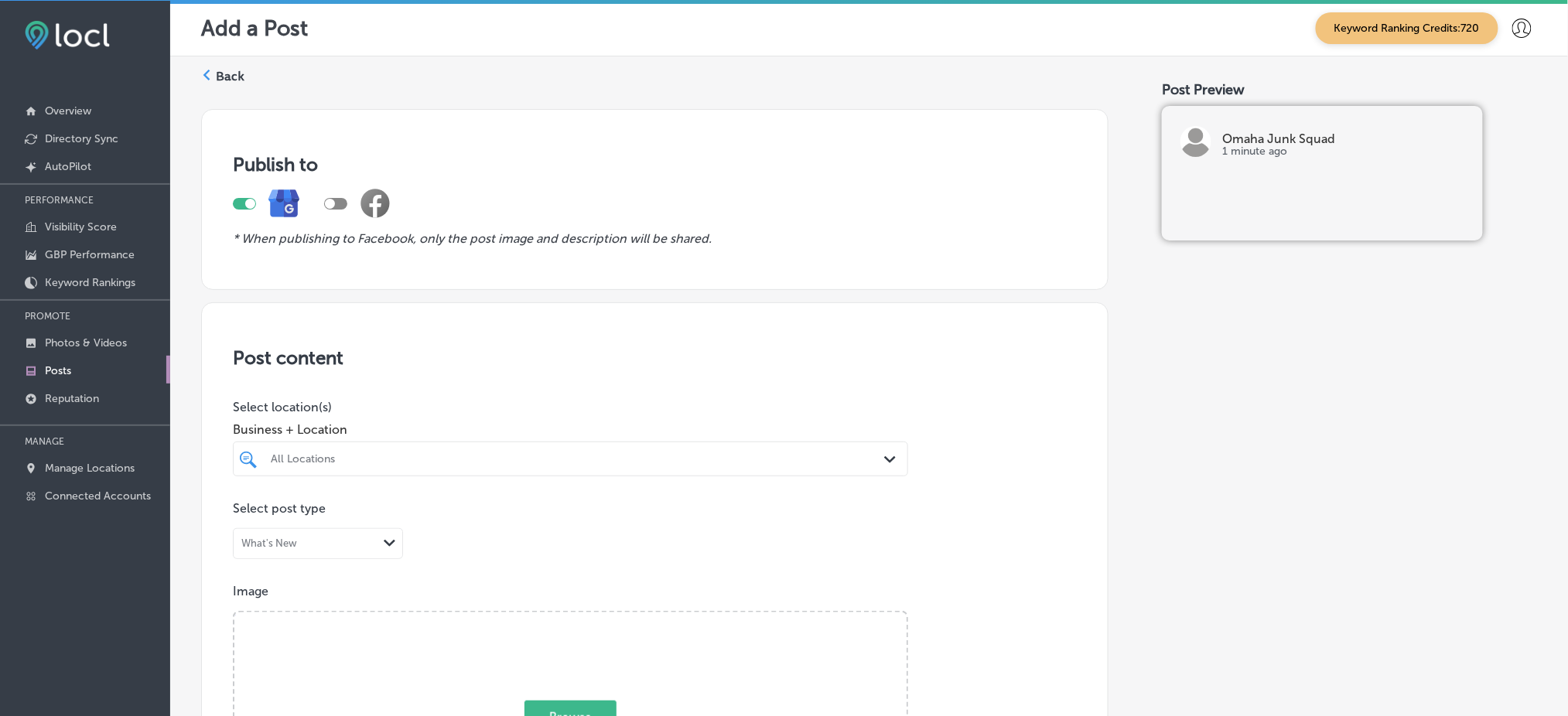
click at [630, 462] on div "All Locations Path Created with Sketch." at bounding box center [570, 459] width 676 height 35
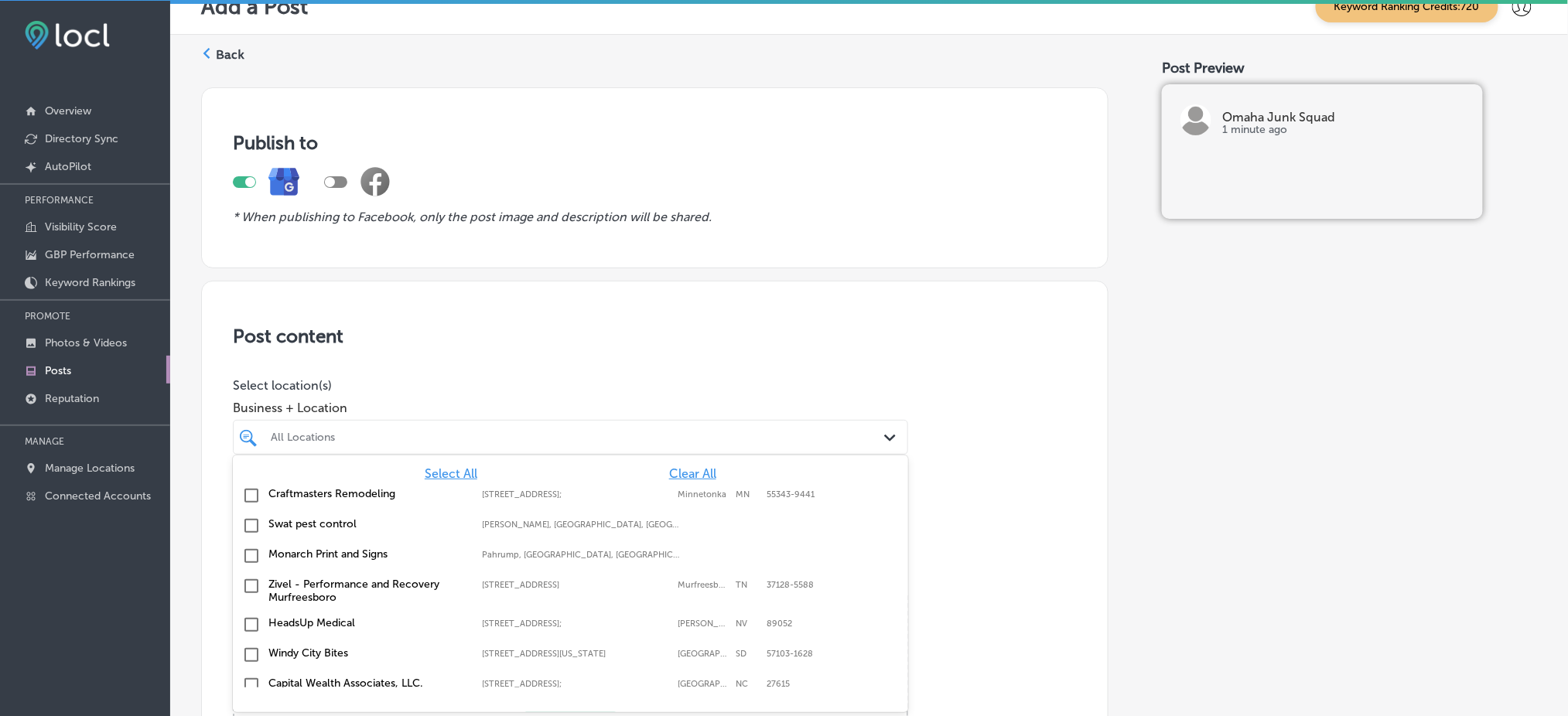
scroll to position [23, 0]
click at [675, 469] on span "Clear All" at bounding box center [692, 472] width 47 height 14
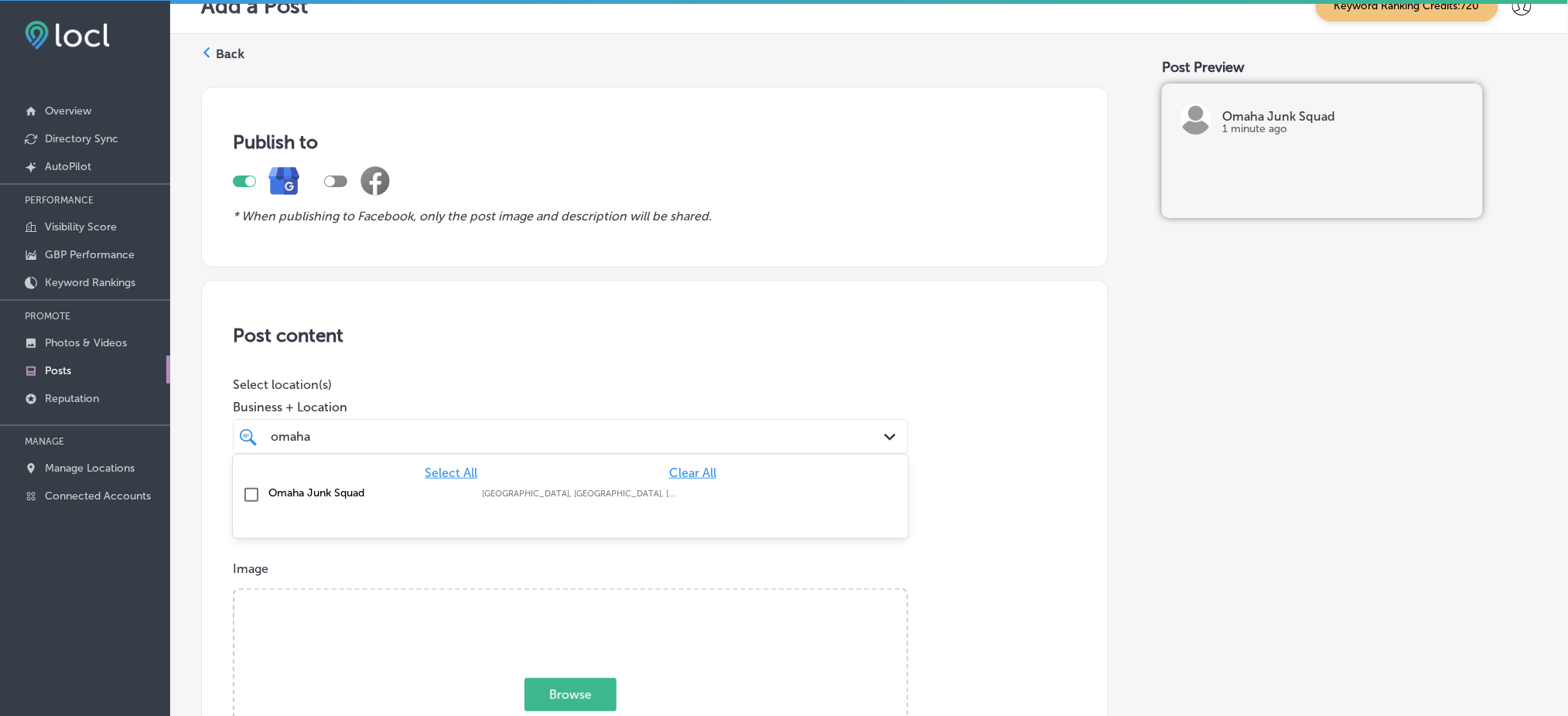
click at [687, 507] on div "Omaha Junk Squad Omaha, [GEOGRAPHIC_DATA], [GEOGRAPHIC_DATA] | [GEOGRAPHIC_DATA…" at bounding box center [570, 496] width 676 height 30
type input "omaha"
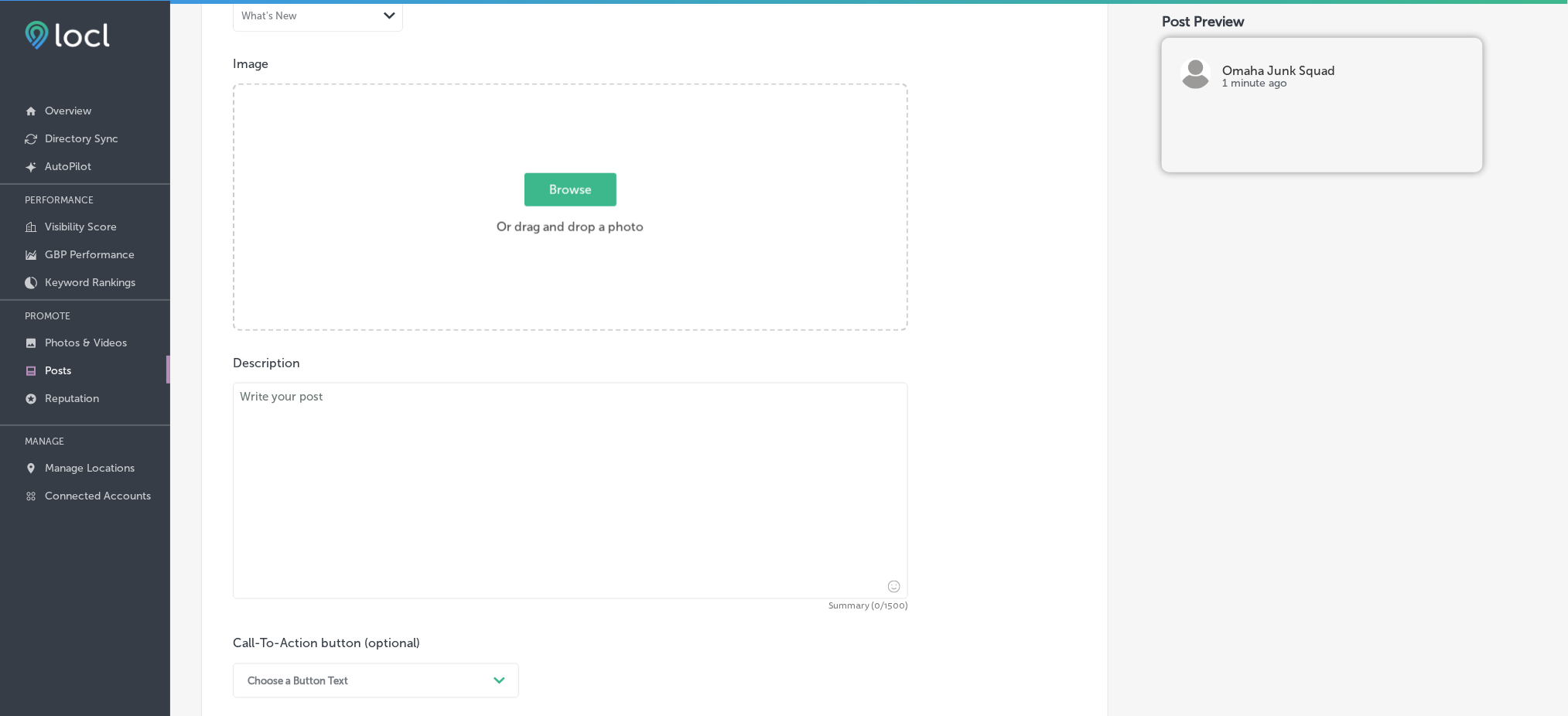
scroll to position [538, 0]
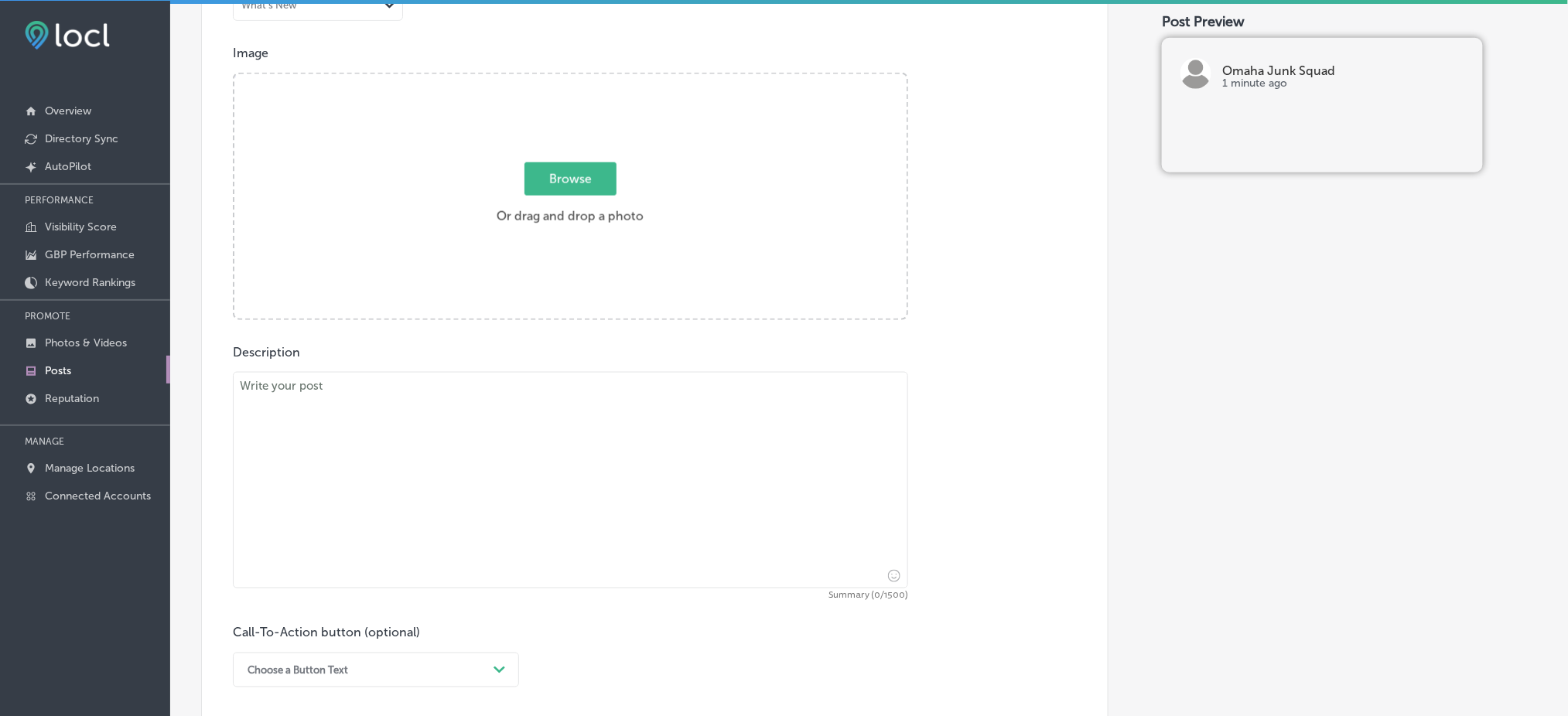
click at [451, 462] on textarea at bounding box center [570, 480] width 676 height 217
paste textarea "Out with the old, in with the new—especially when it comes to your mattress! Wh…"
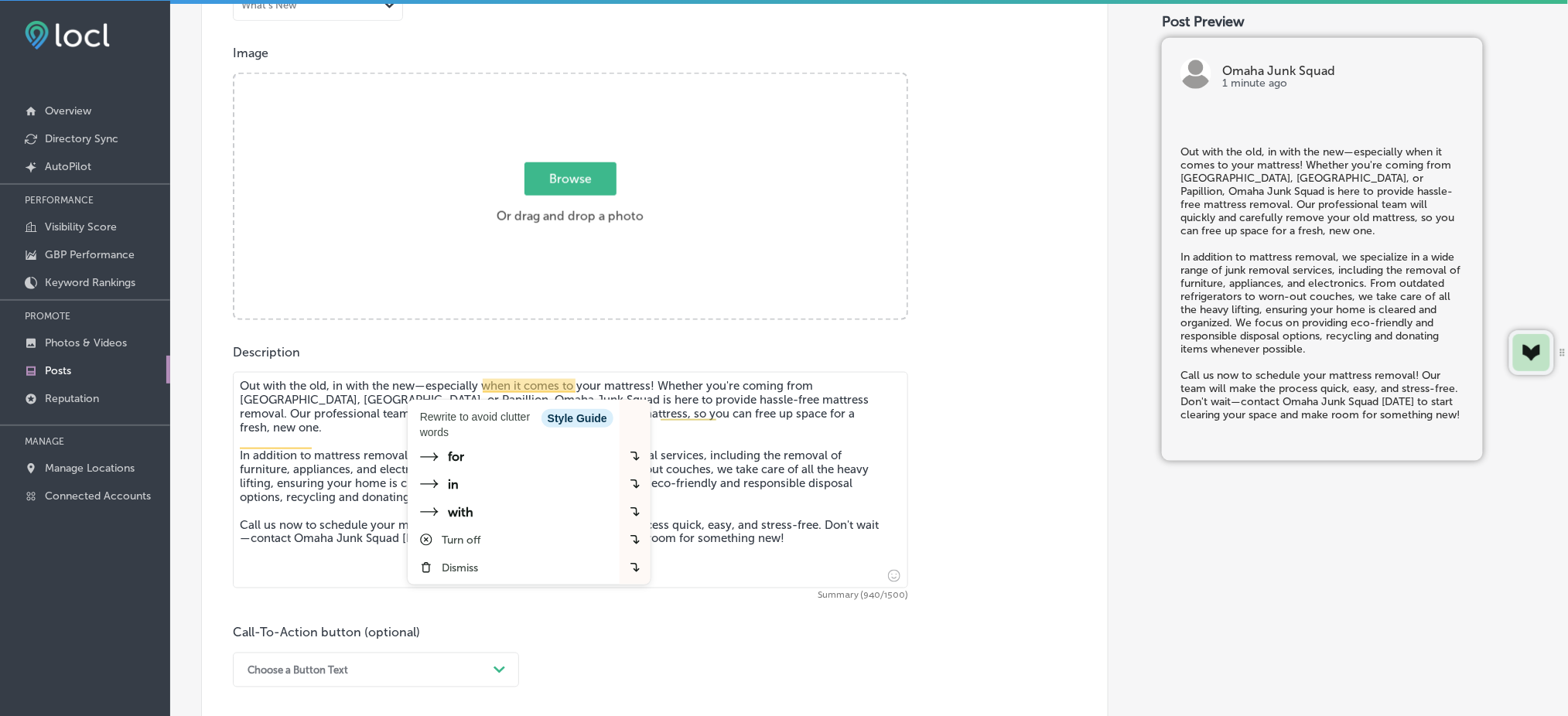
type textarea "Out with the old, in with the new—especially when it comes to your mattress! Wh…"
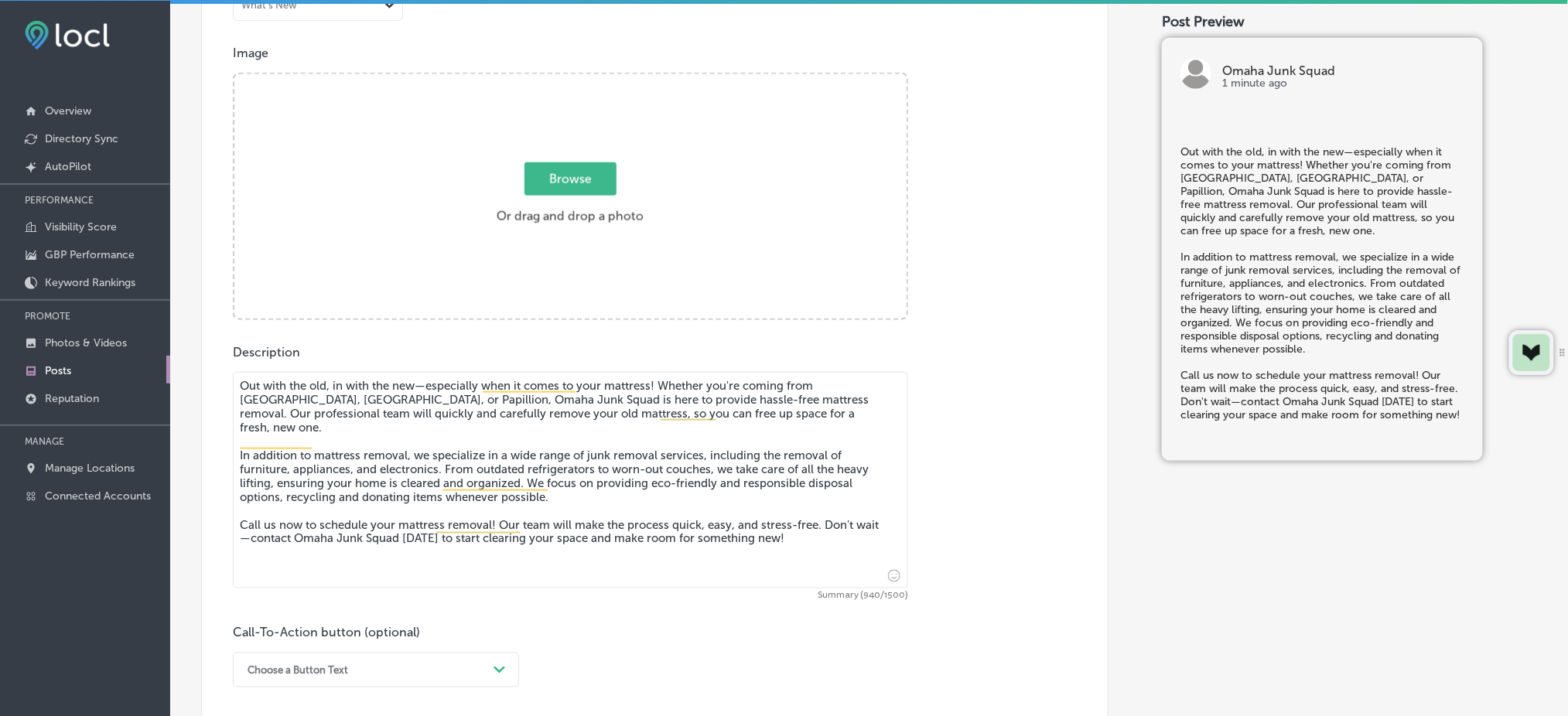
click at [604, 173] on span "Browse" at bounding box center [570, 179] width 92 height 33
click at [604, 79] on input "Browse Or drag and drop a photo" at bounding box center [570, 77] width 672 height 5
type input "C:\fakepath\junk-removal-omaha-eco-friendly-omaha-junk-squad (1).png"
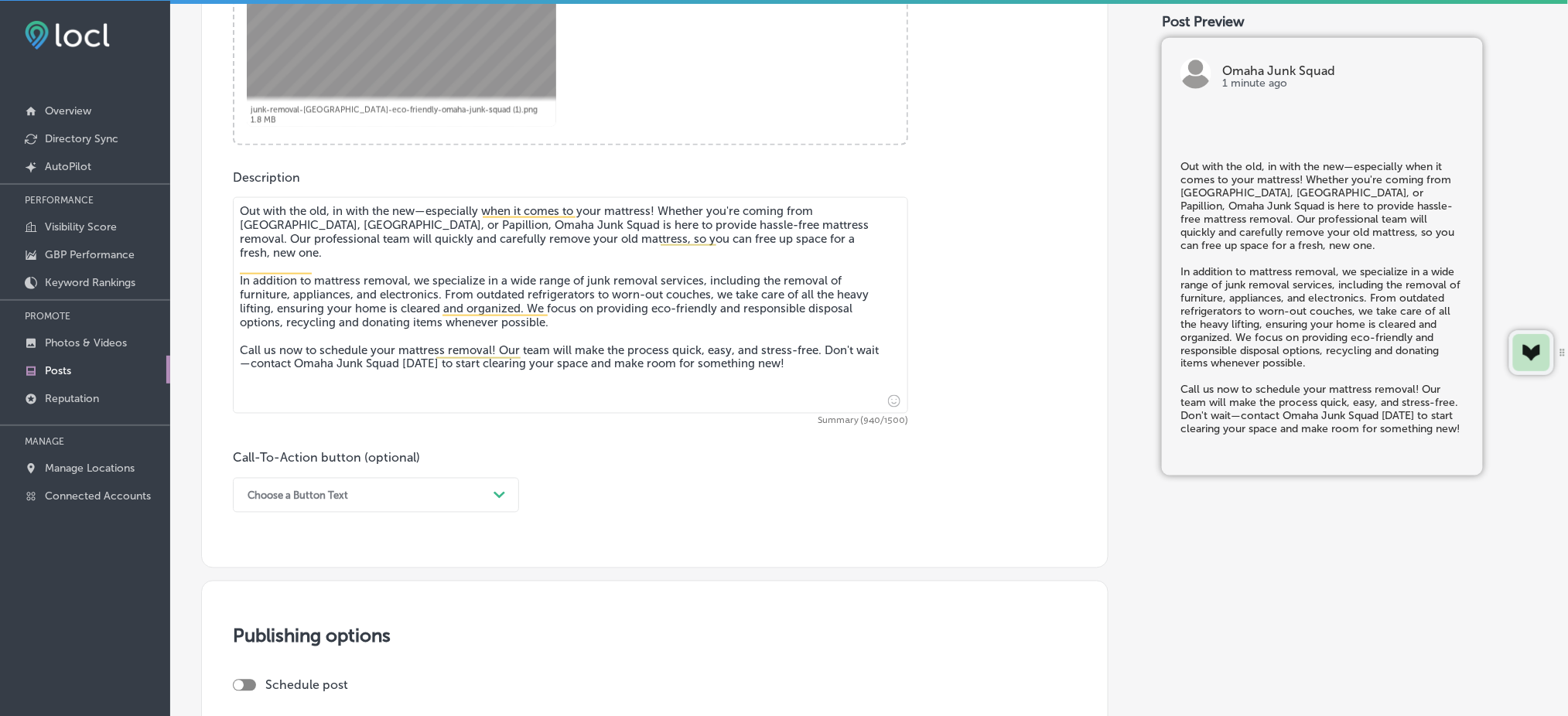
scroll to position [950, 0]
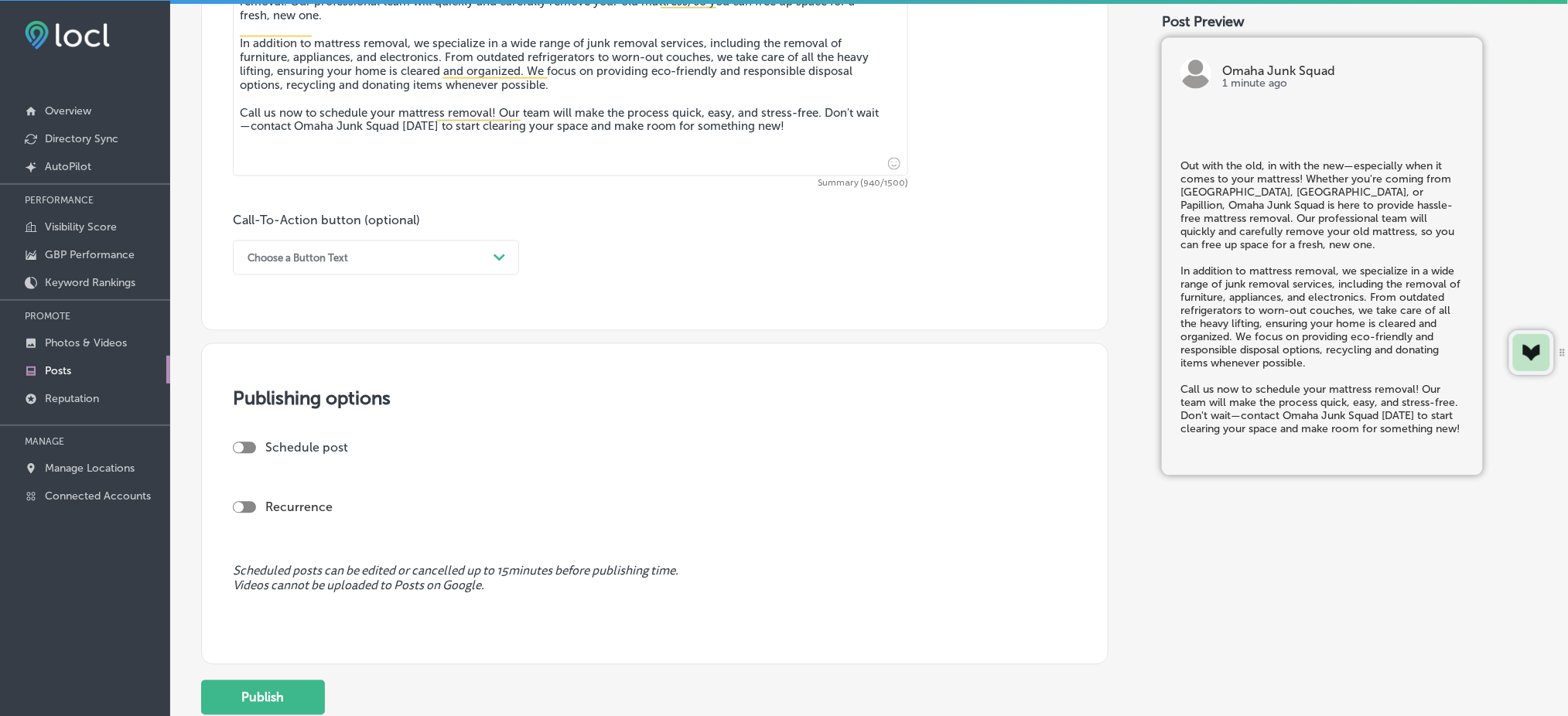
click at [366, 247] on div "Choose a Button Text" at bounding box center [363, 258] width 247 height 24
click at [287, 452] on div "Call Now" at bounding box center [375, 455] width 286 height 27
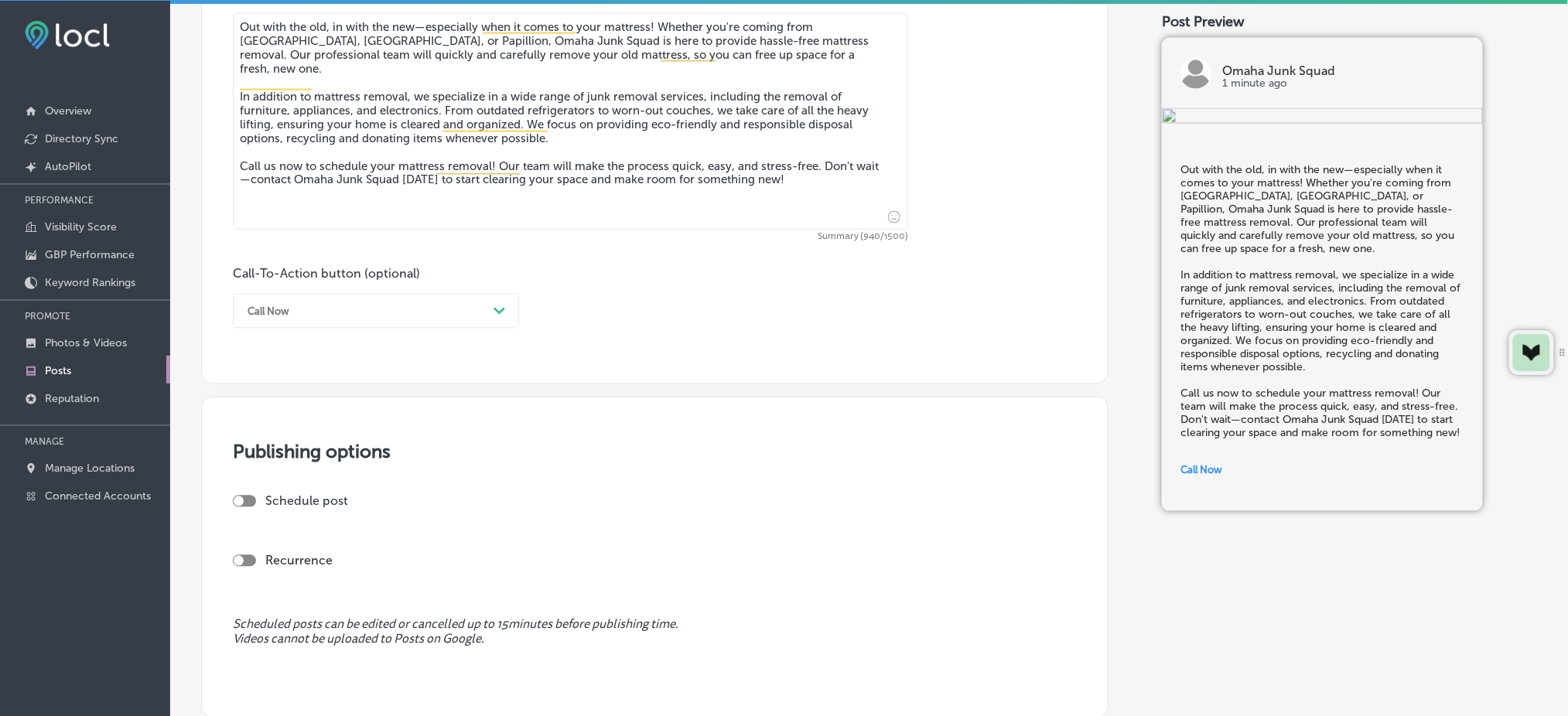
scroll to position [1069, 0]
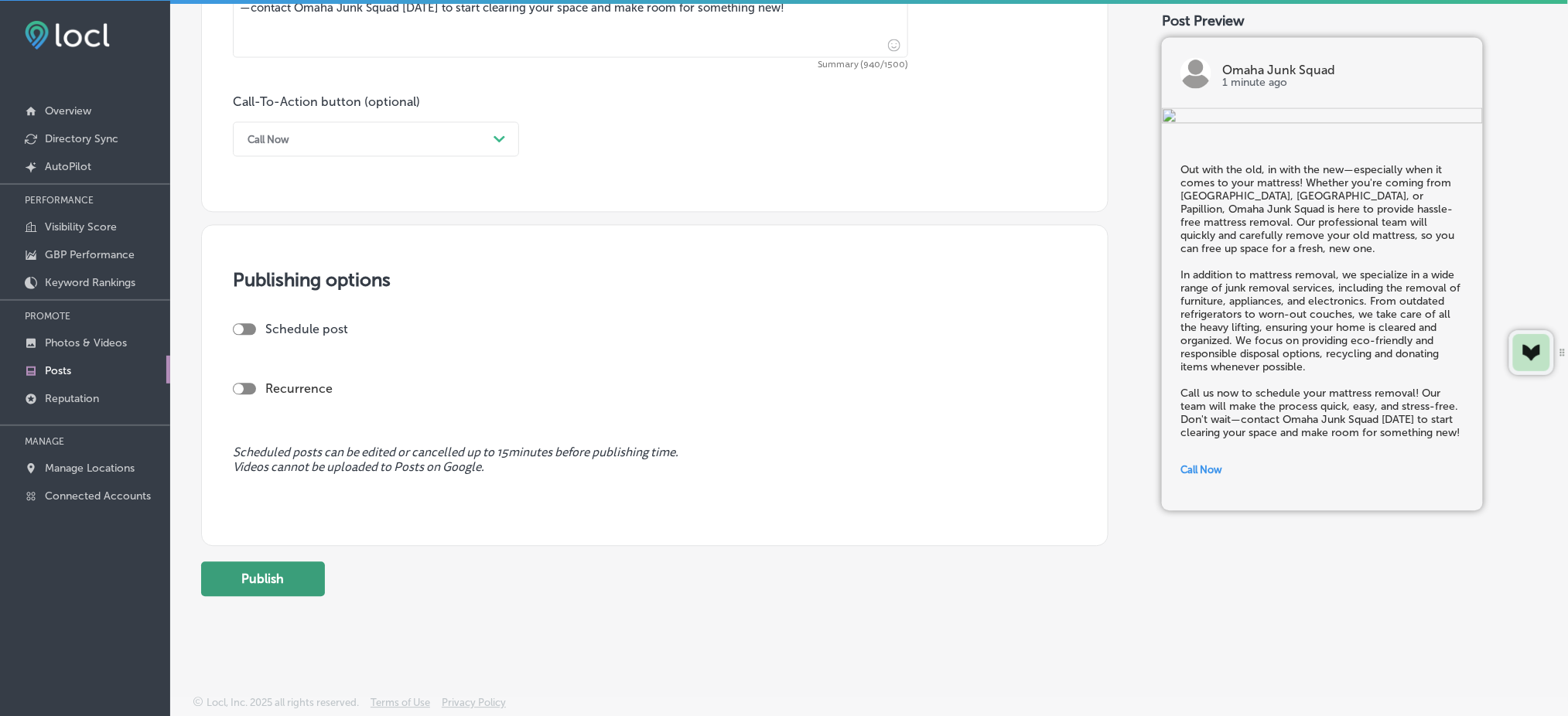
click at [313, 590] on button "Publish" at bounding box center [262, 579] width 124 height 35
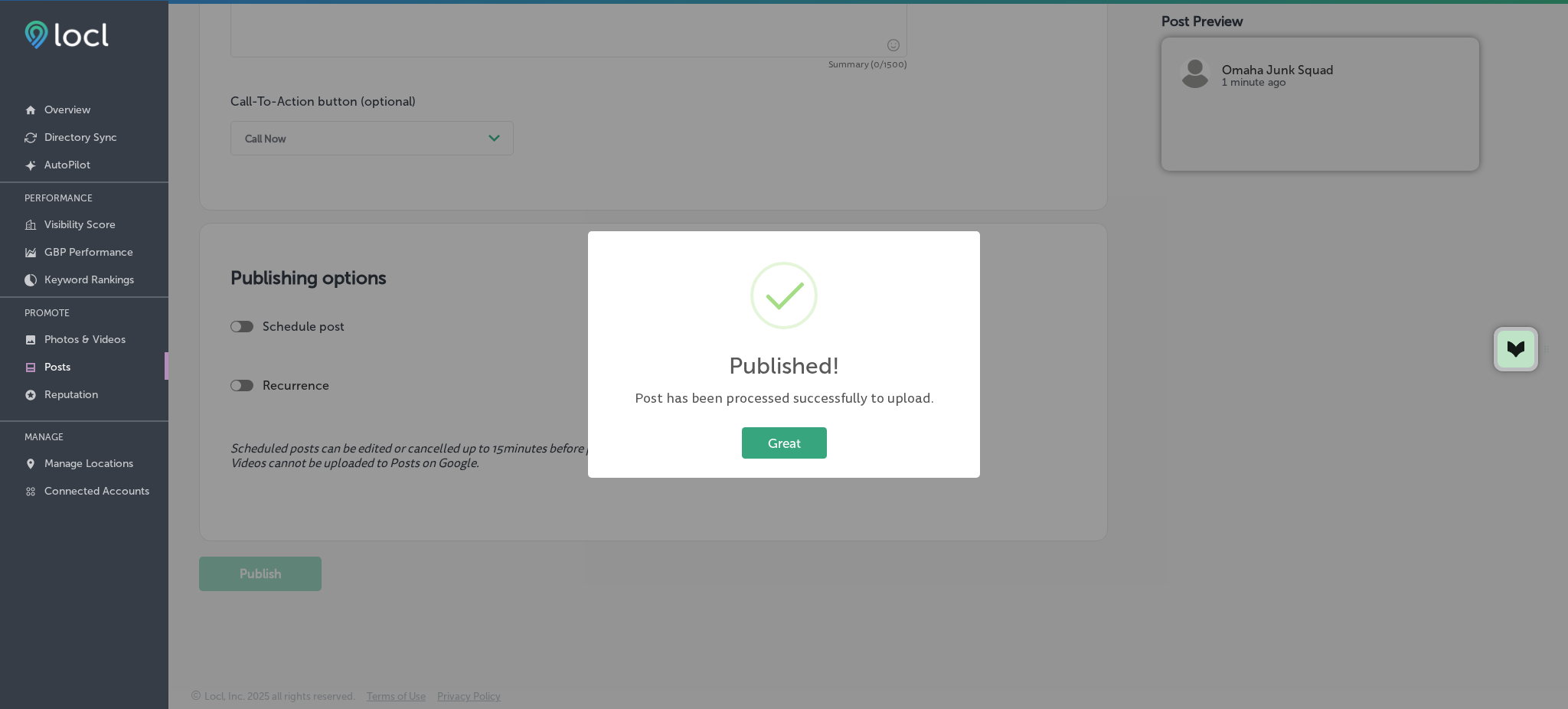
click at [787, 441] on button "Great" at bounding box center [785, 443] width 85 height 32
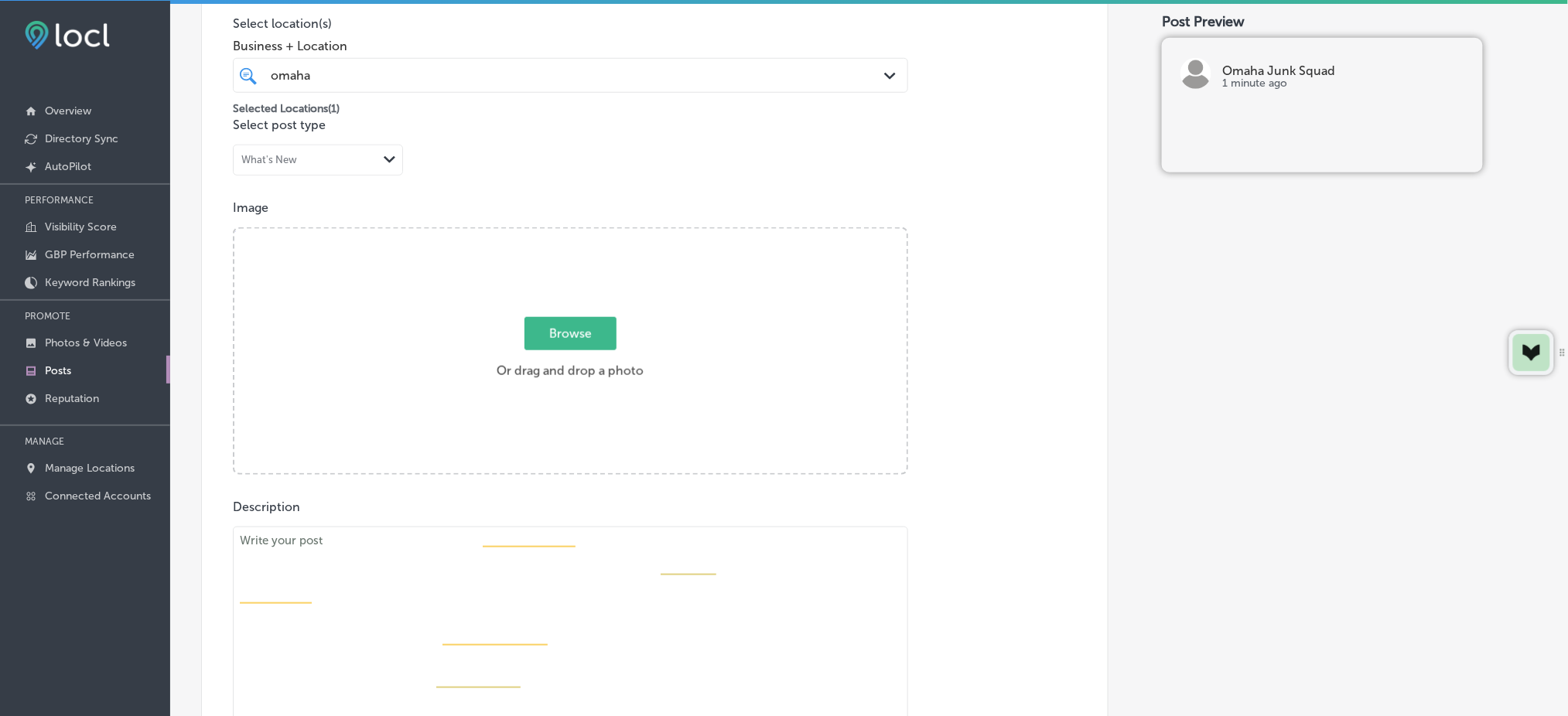
scroll to position [347, 0]
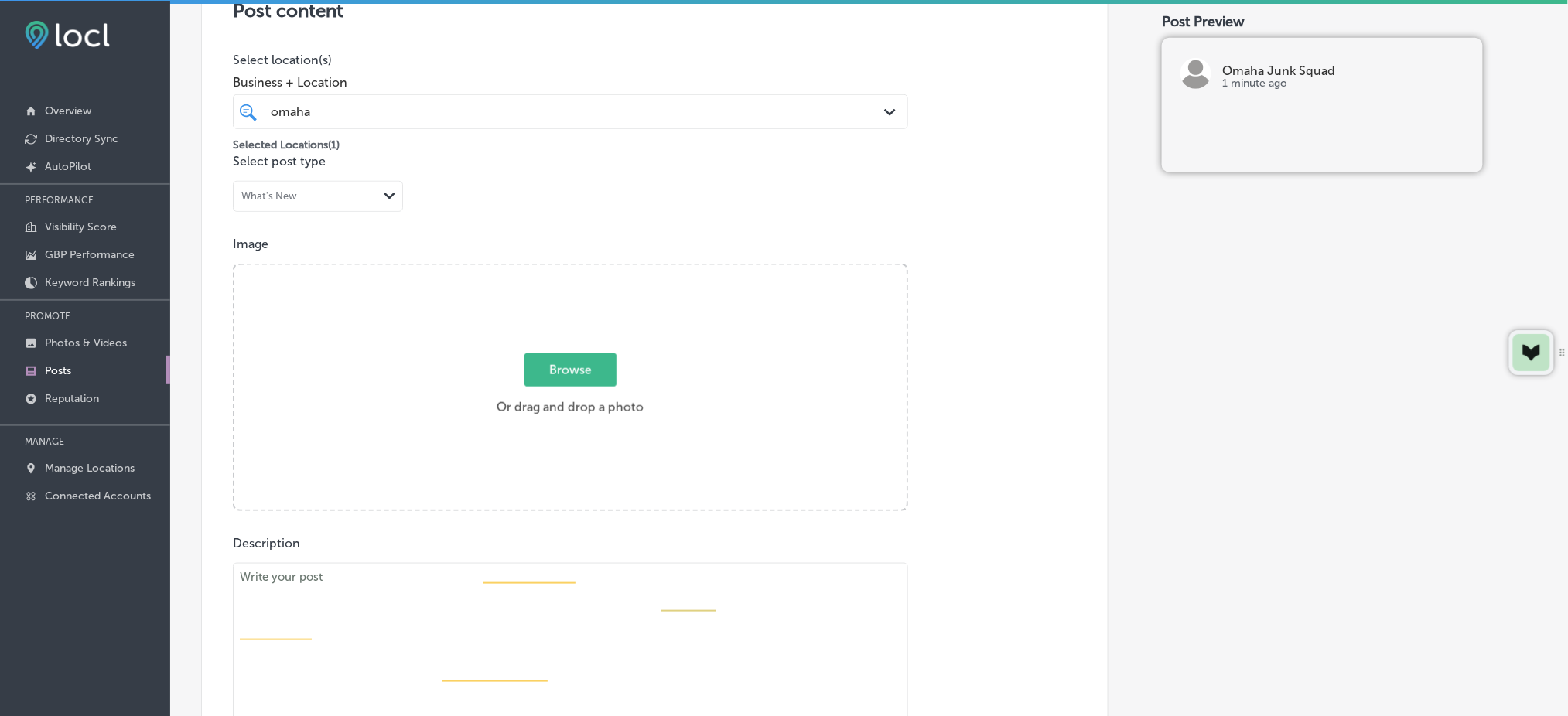
click at [582, 363] on span "Browse" at bounding box center [570, 369] width 92 height 33
click at [582, 270] on input "Browse Or drag and drop a photo" at bounding box center [570, 268] width 672 height 5
type input "C:\fakepath\junk-removal-[GEOGRAPHIC_DATA]-eco-friendly-omaha-junk-squad (2).png"
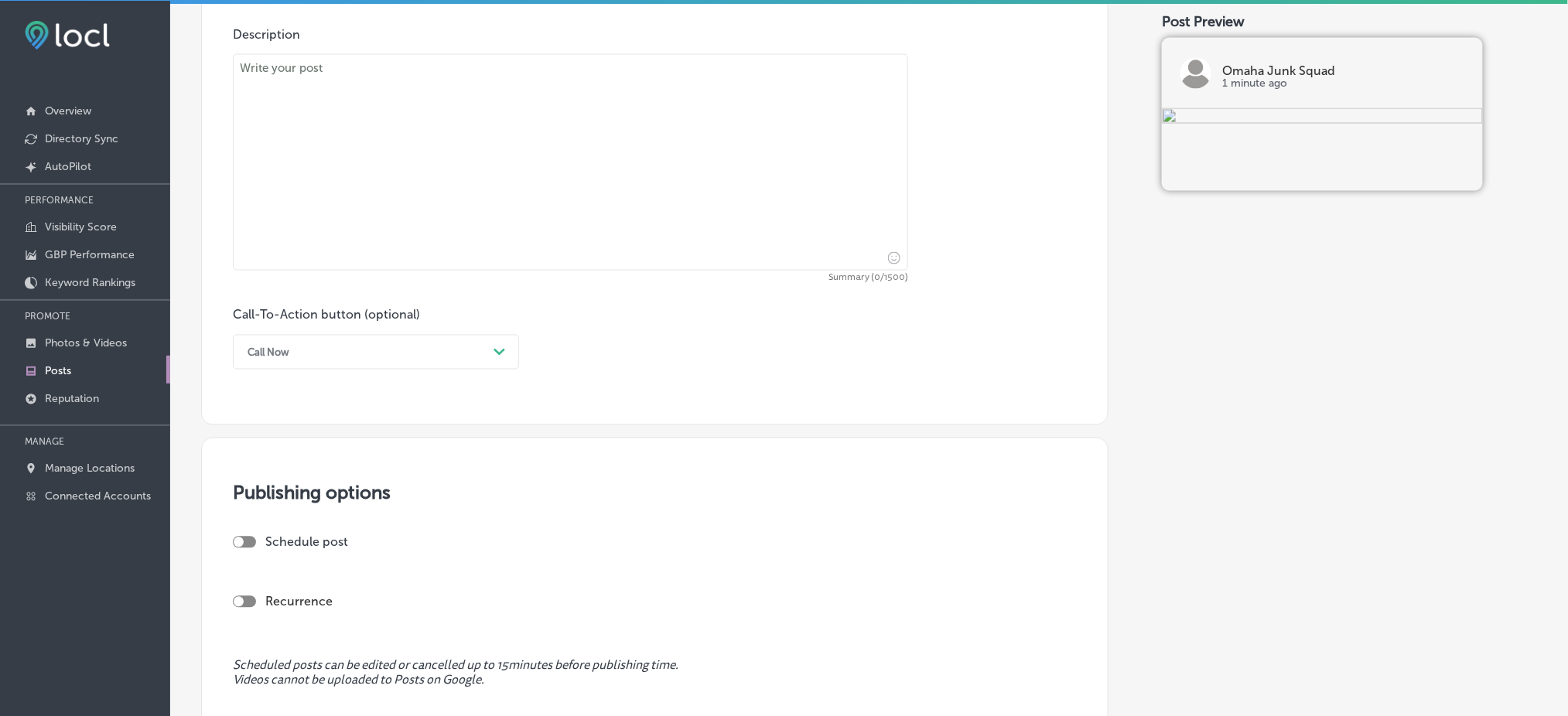
scroll to position [863, 0]
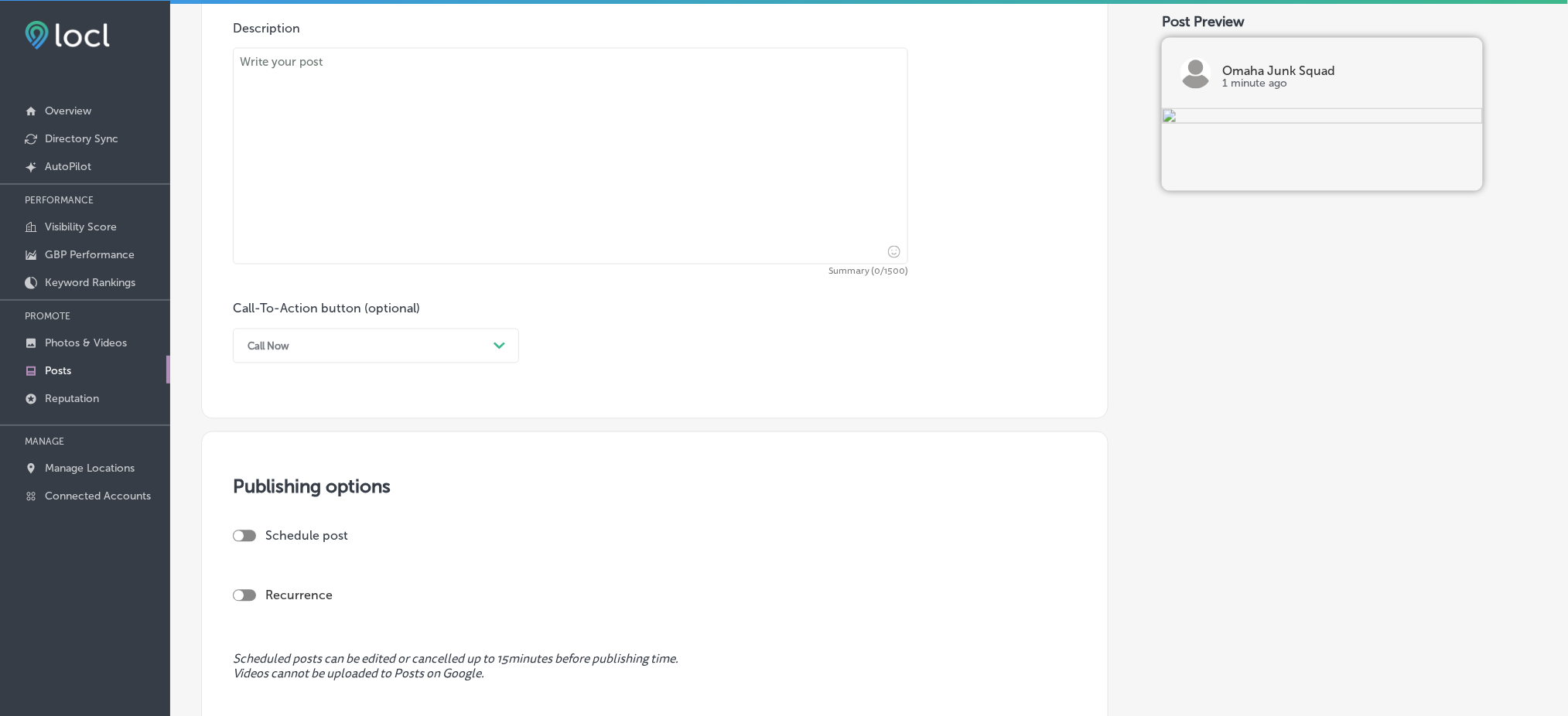
click at [403, 342] on div "Call Now" at bounding box center [363, 346] width 247 height 24
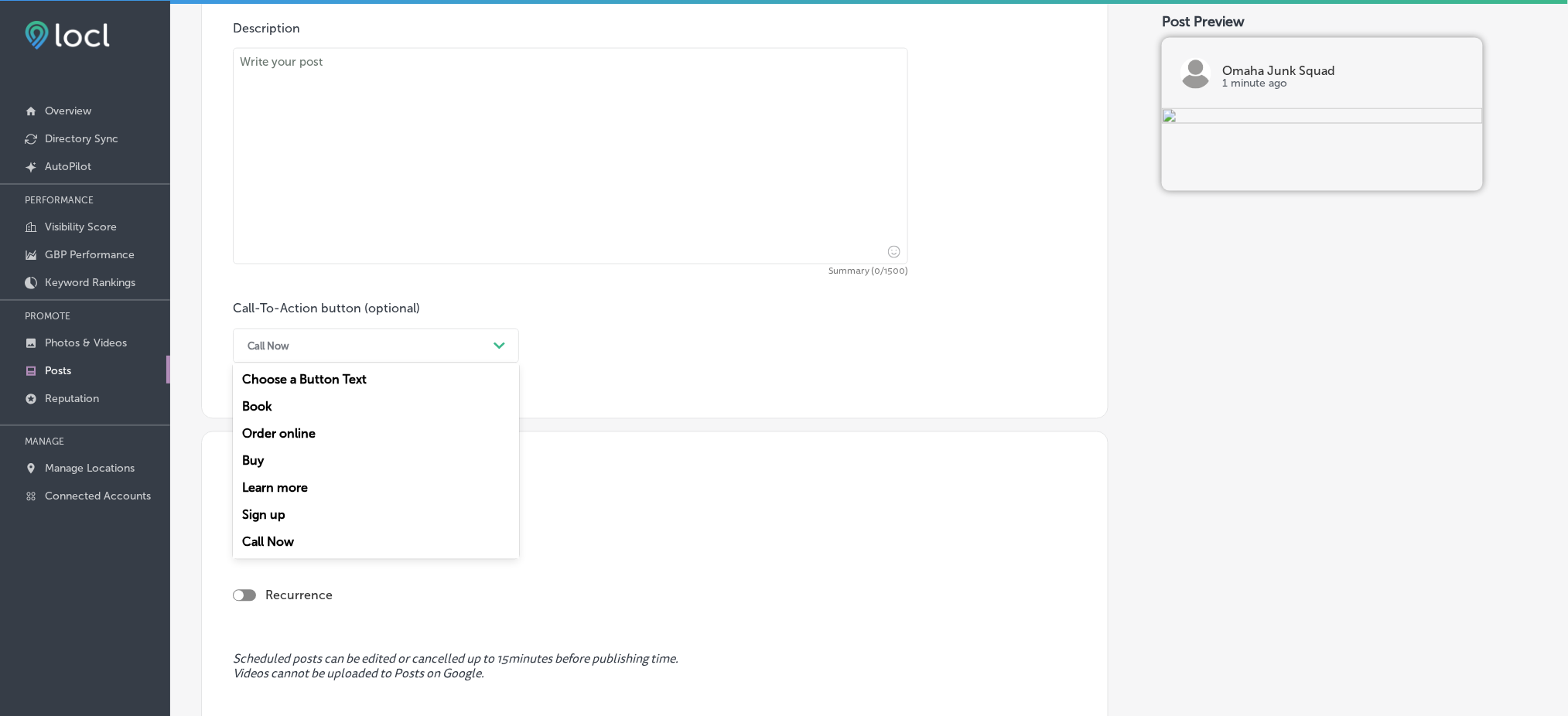
click at [306, 404] on div "Book" at bounding box center [375, 407] width 286 height 27
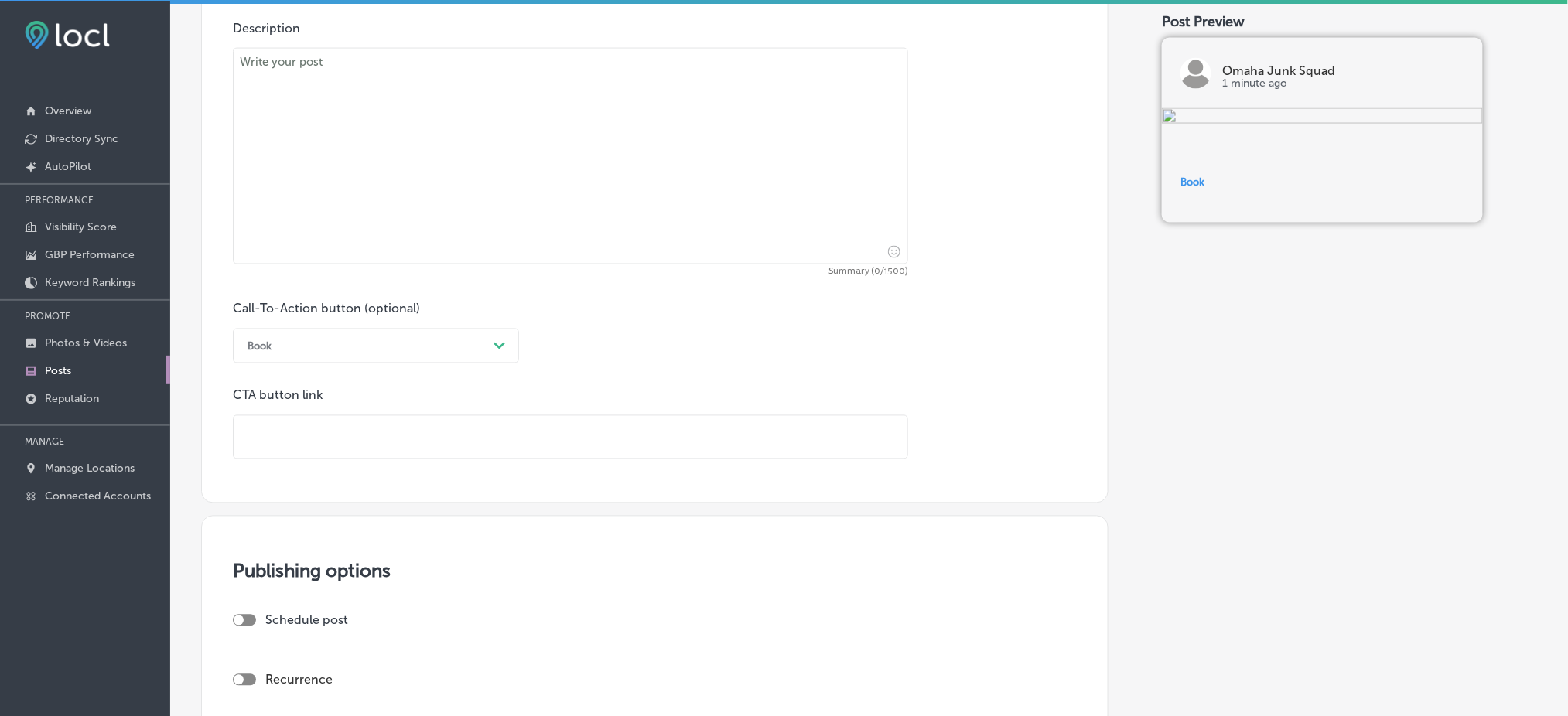
click at [313, 440] on input "text" at bounding box center [570, 437] width 674 height 42
paste input "[URL][DOMAIN_NAME]"
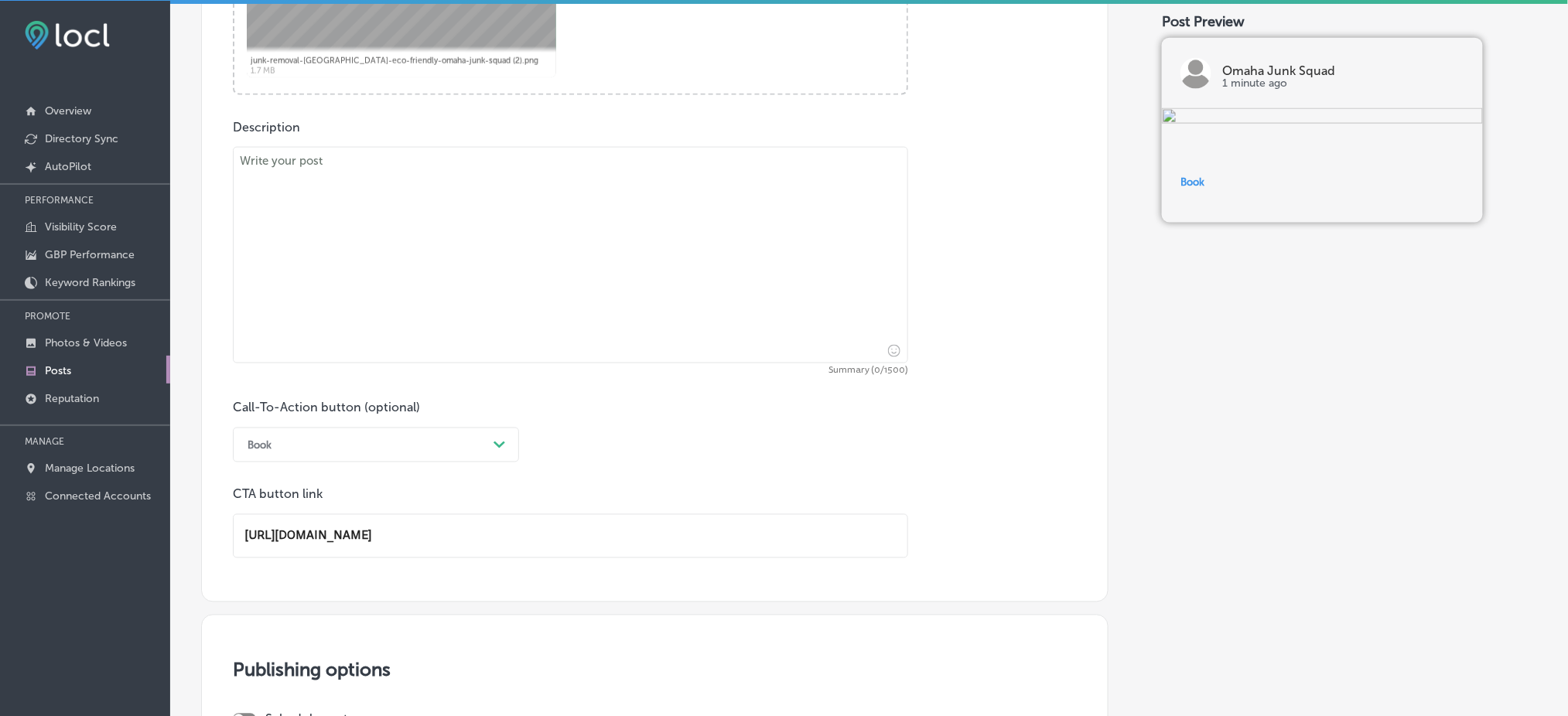
scroll to position [657, 0]
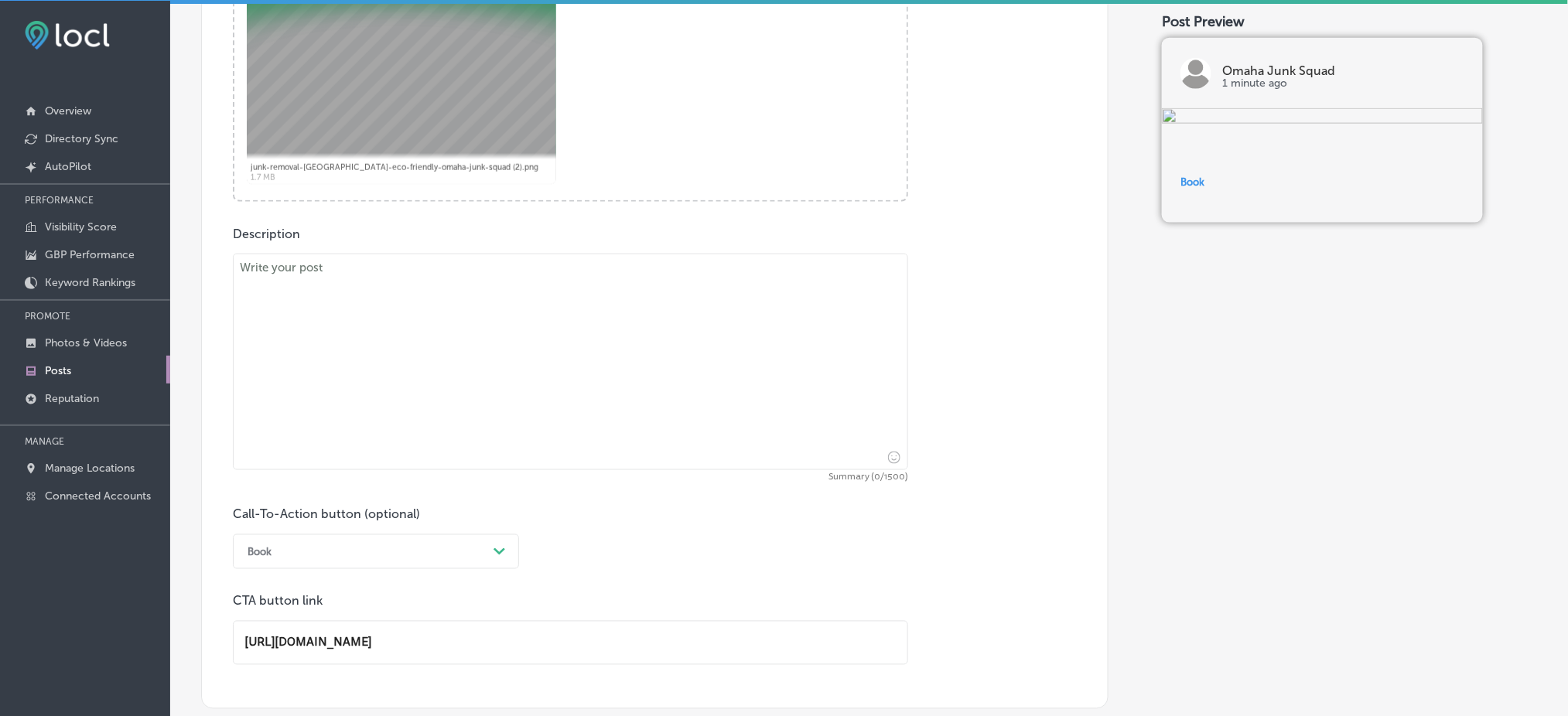
type input "[URL][DOMAIN_NAME]"
click at [455, 282] on textarea at bounding box center [570, 362] width 676 height 217
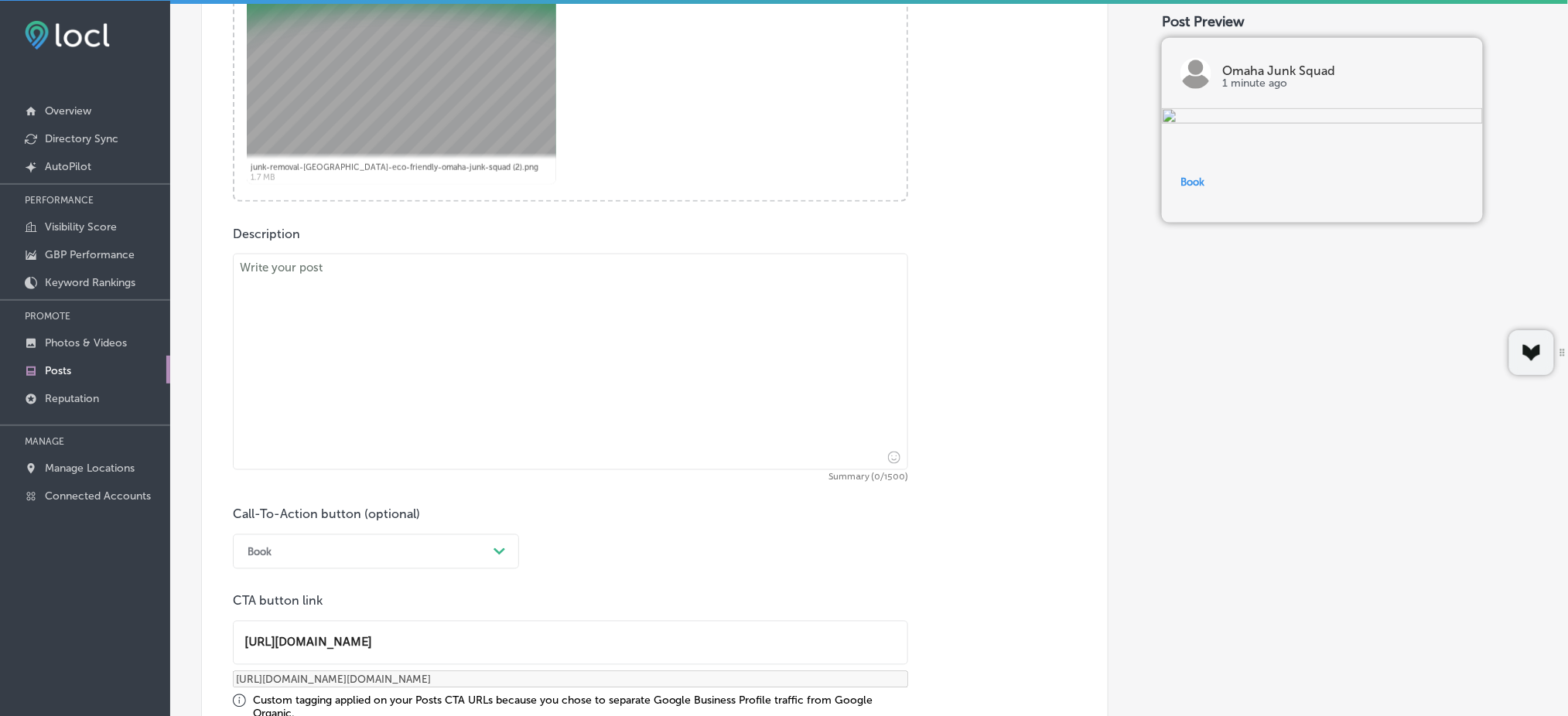
paste textarea "That unused hot tub taking up precious space could be gone in no time. Whether …"
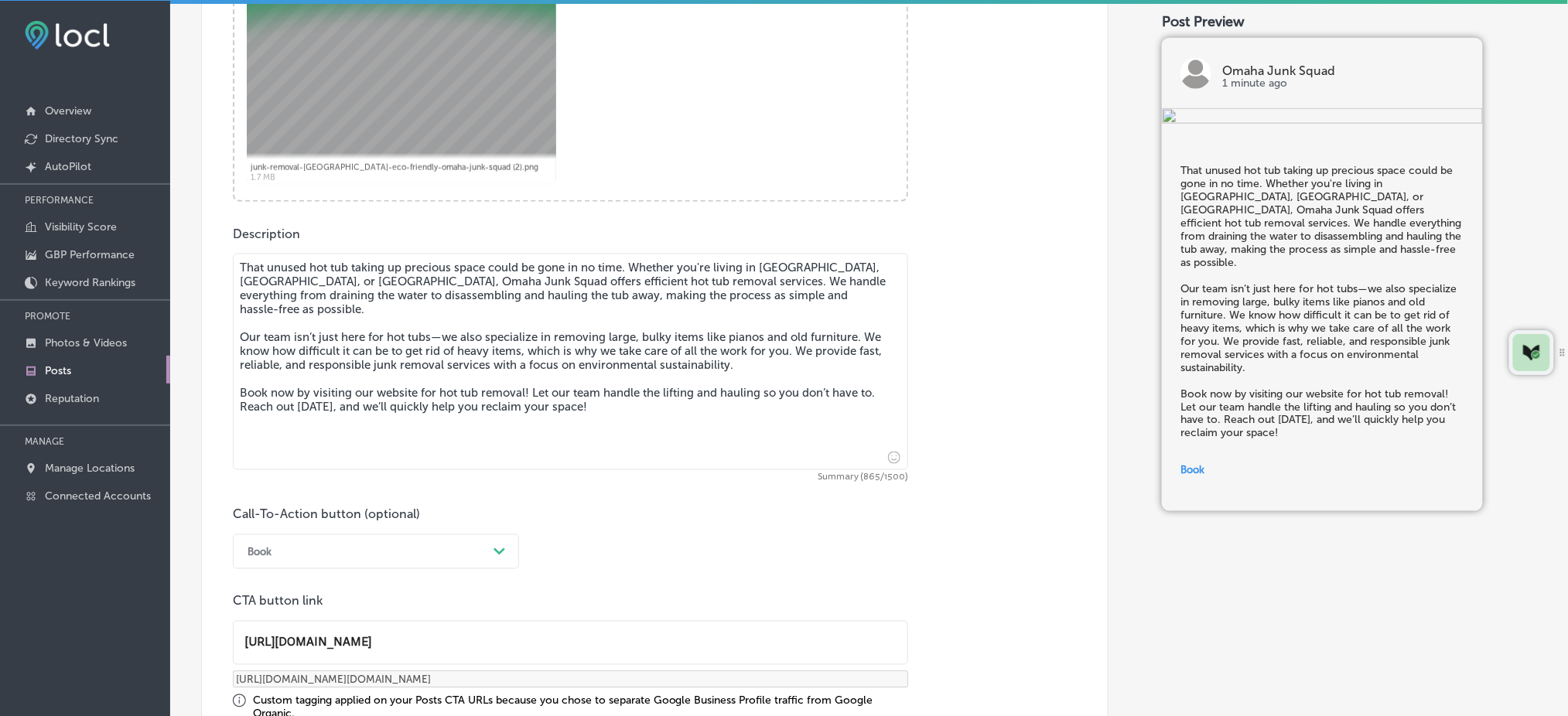
type textarea "That unused hot tub taking up precious space could be gone in no time. Whether …"
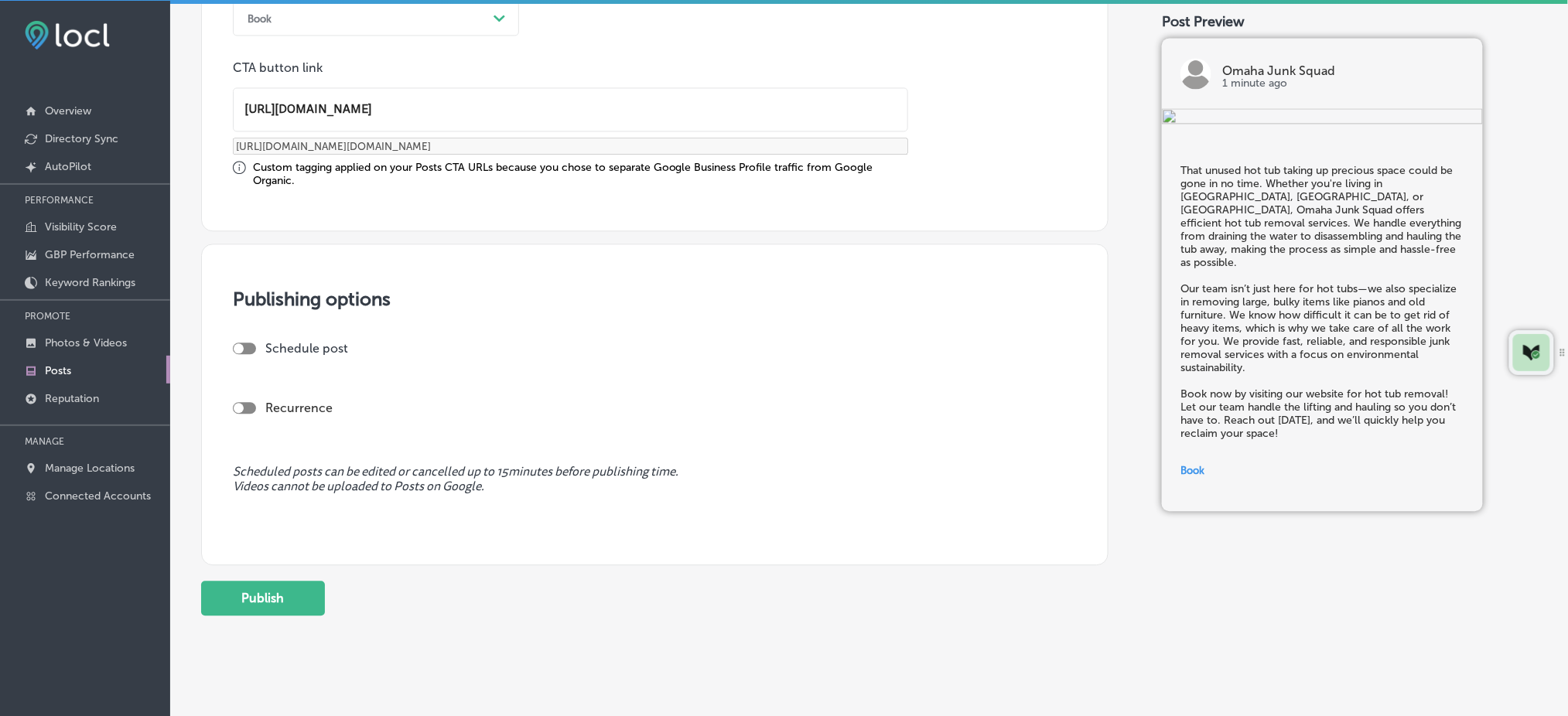
scroll to position [1206, 0]
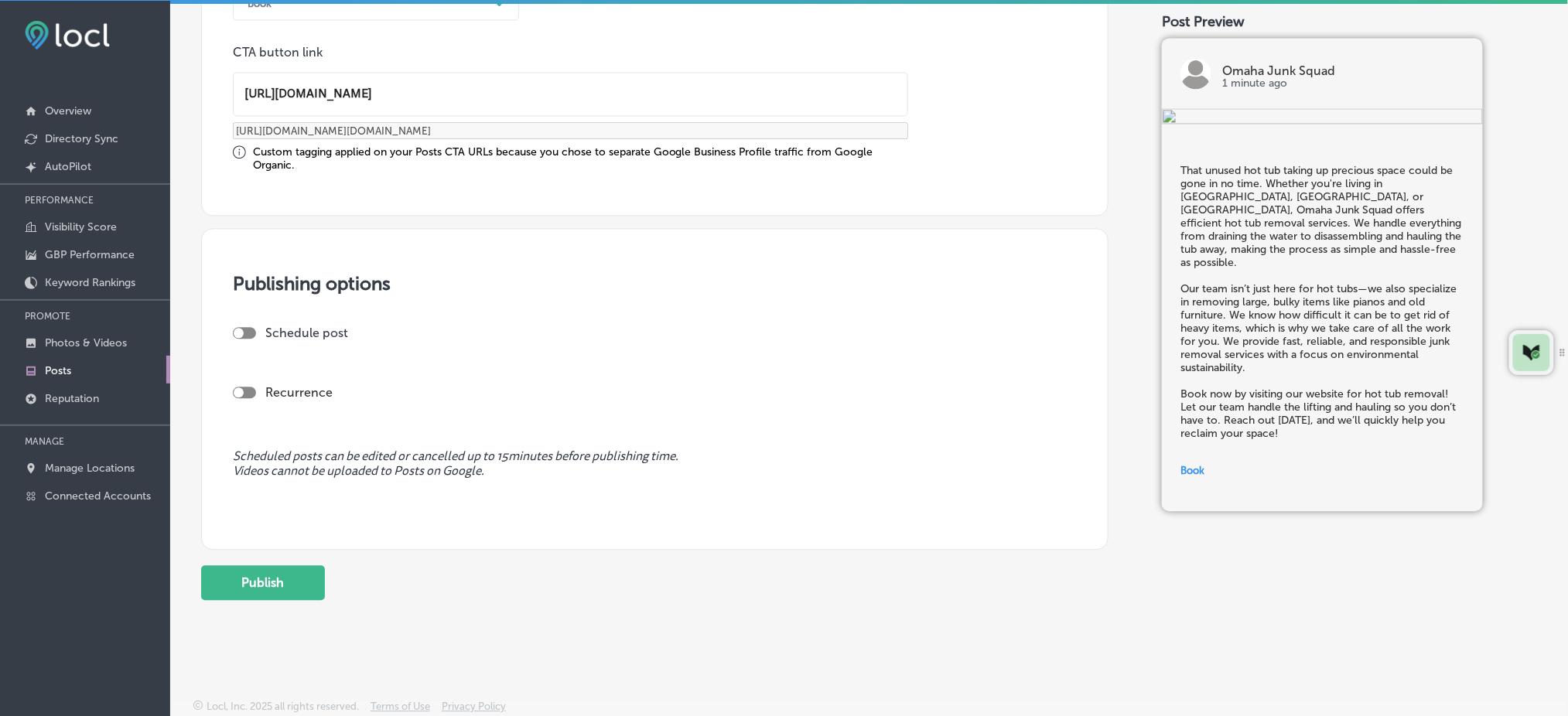
click at [254, 330] on div at bounding box center [245, 333] width 24 height 12
checkbox input "true"
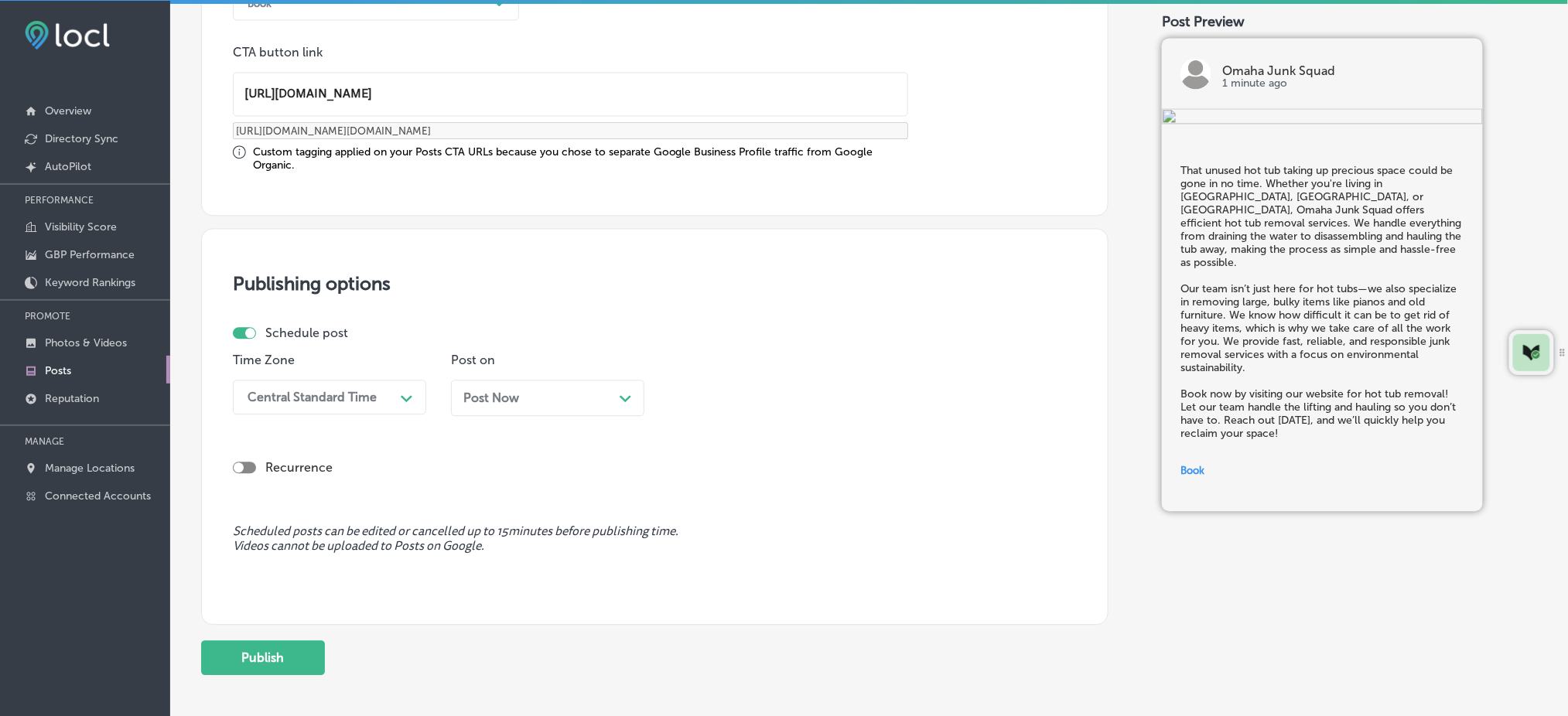
click at [304, 390] on div "Central Standard Time" at bounding box center [311, 396] width 129 height 14
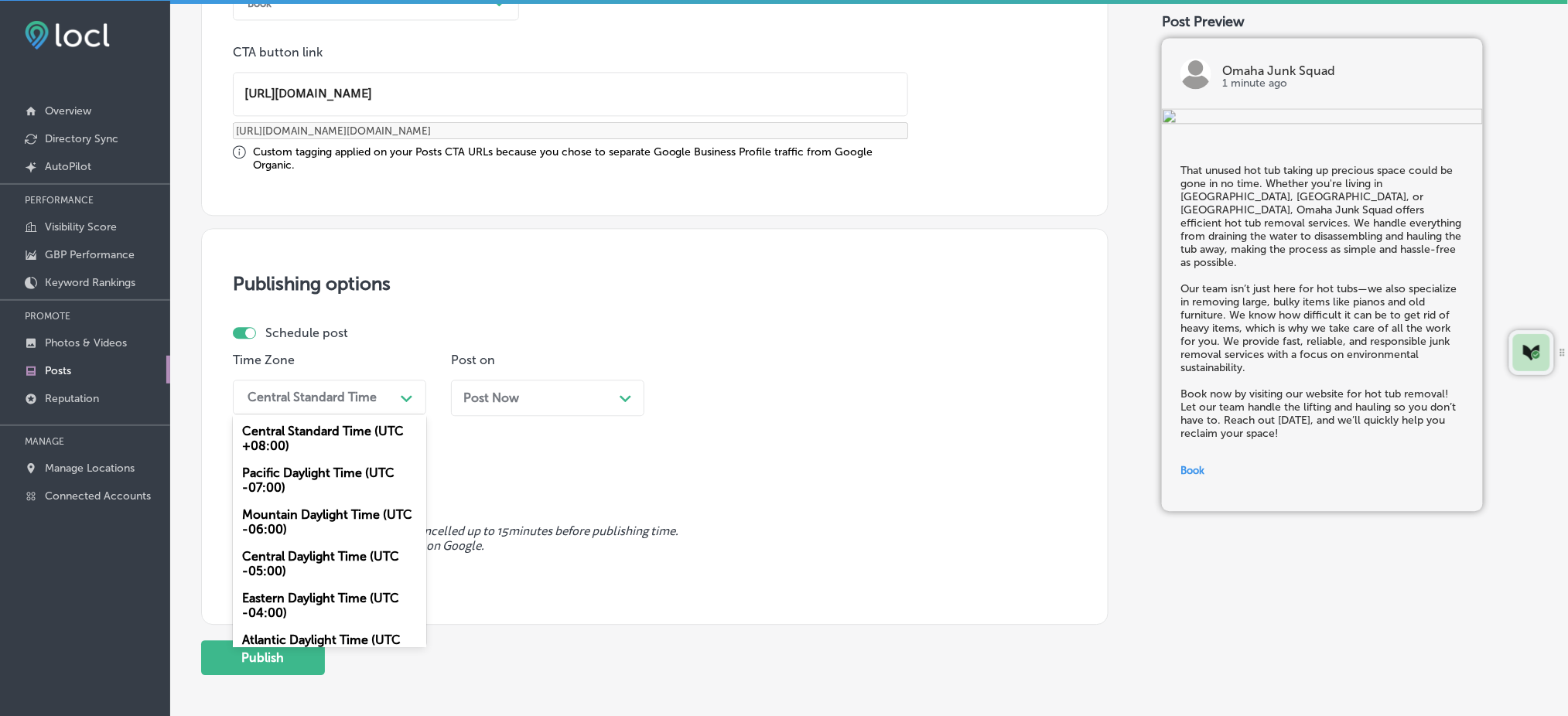
click at [304, 508] on div "Mountain Daylight Time (UTC -06:00)" at bounding box center [329, 522] width 193 height 42
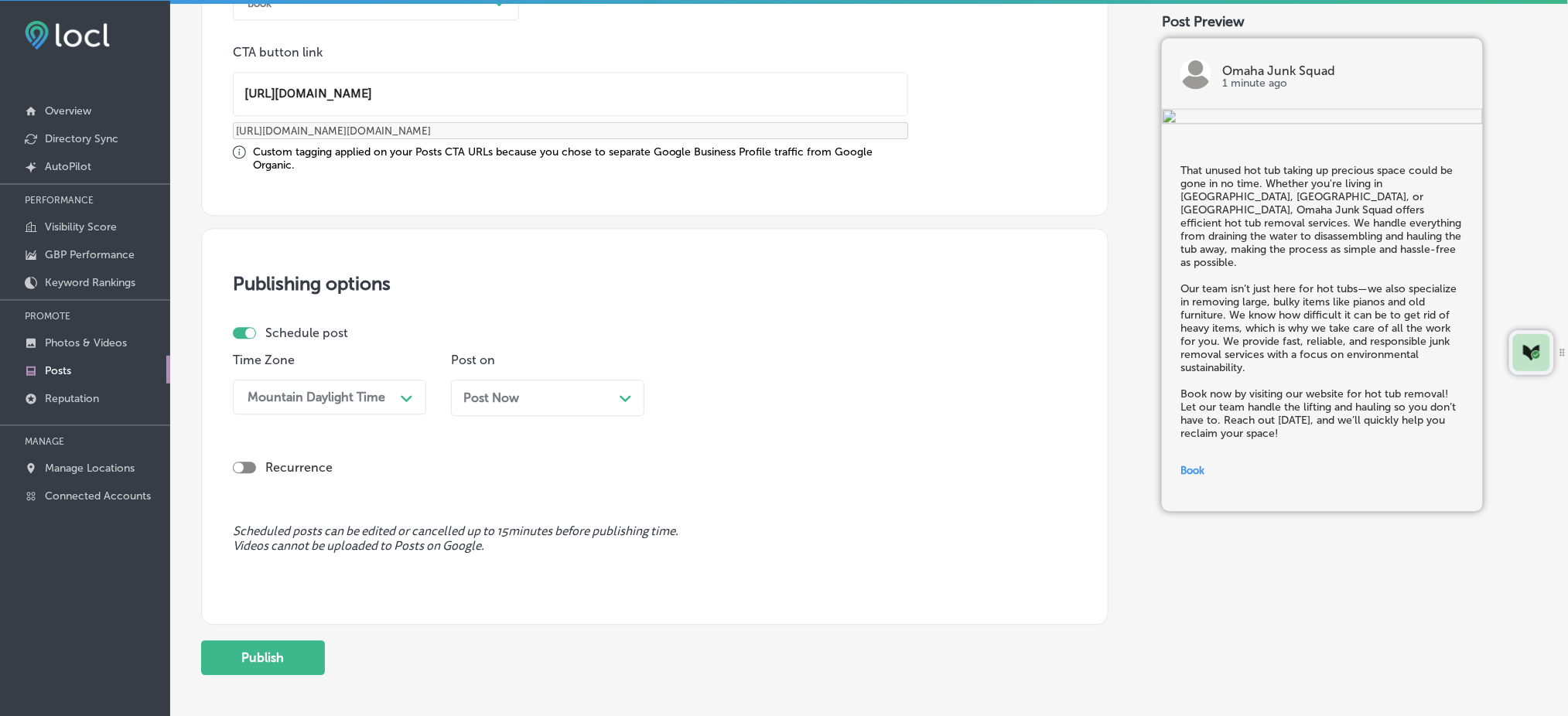
click at [490, 405] on div "Post Now Path Created with Sketch." at bounding box center [547, 397] width 193 height 36
click at [732, 384] on div "11:30 AM" at bounding box center [753, 397] width 154 height 27
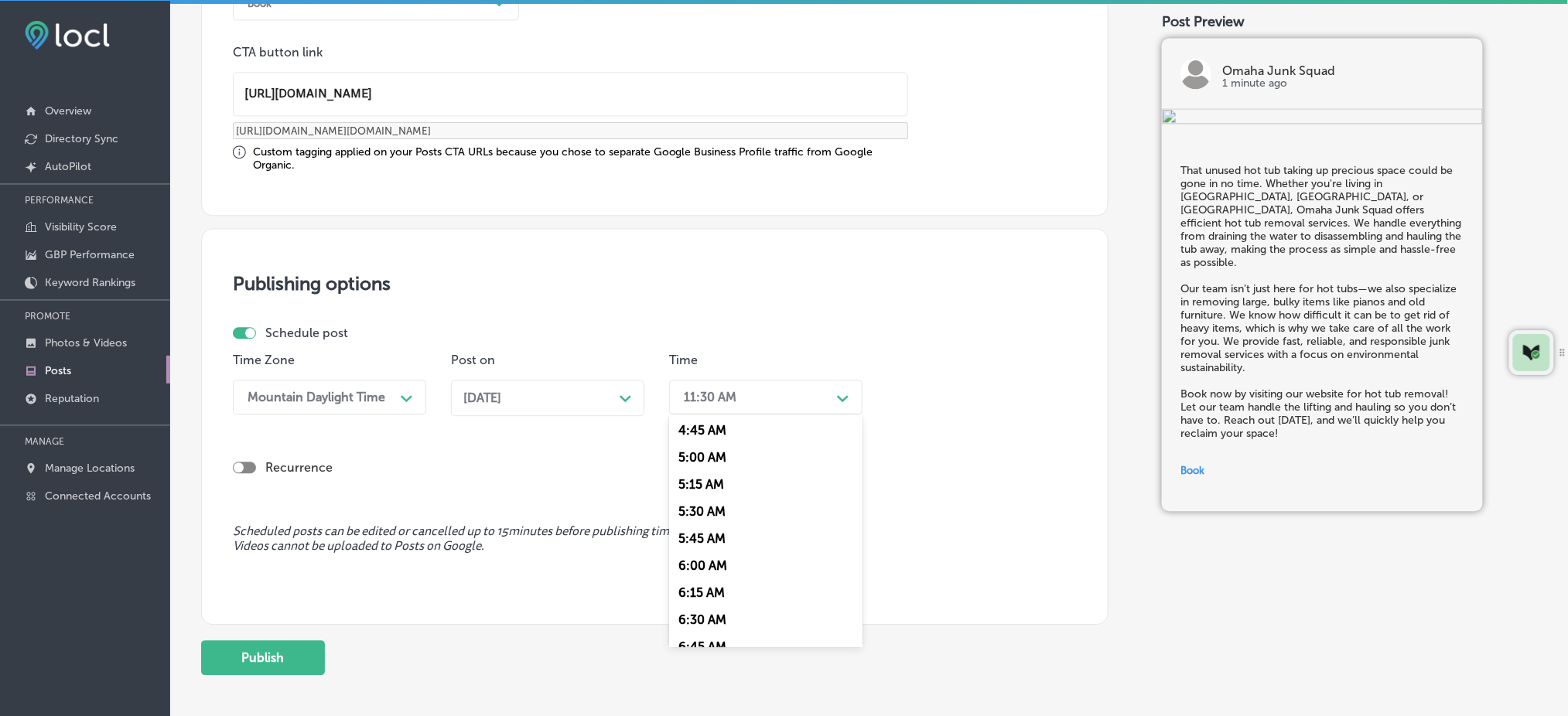
scroll to position [619, 0]
click at [713, 567] on div "7:00 AM" at bounding box center [765, 570] width 193 height 27
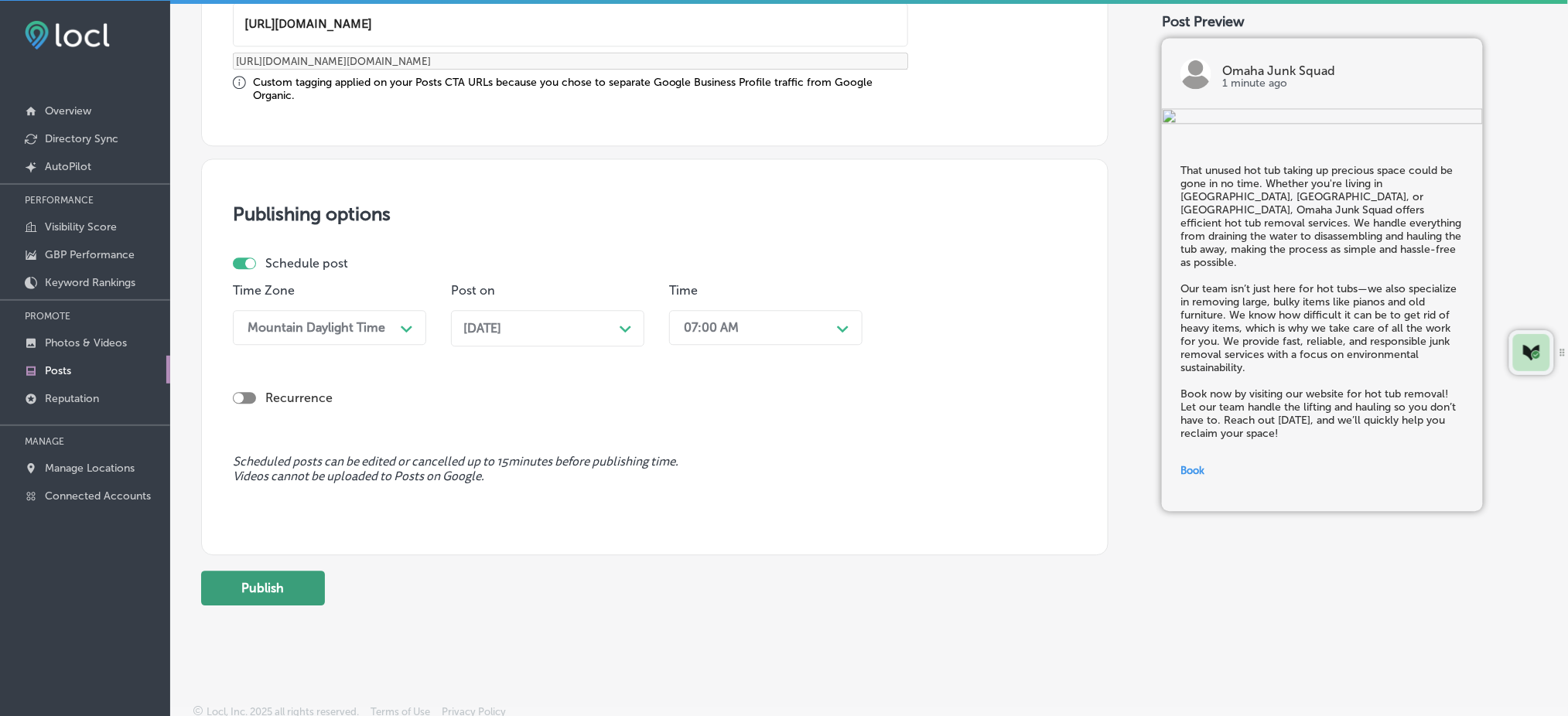
scroll to position [1281, 0]
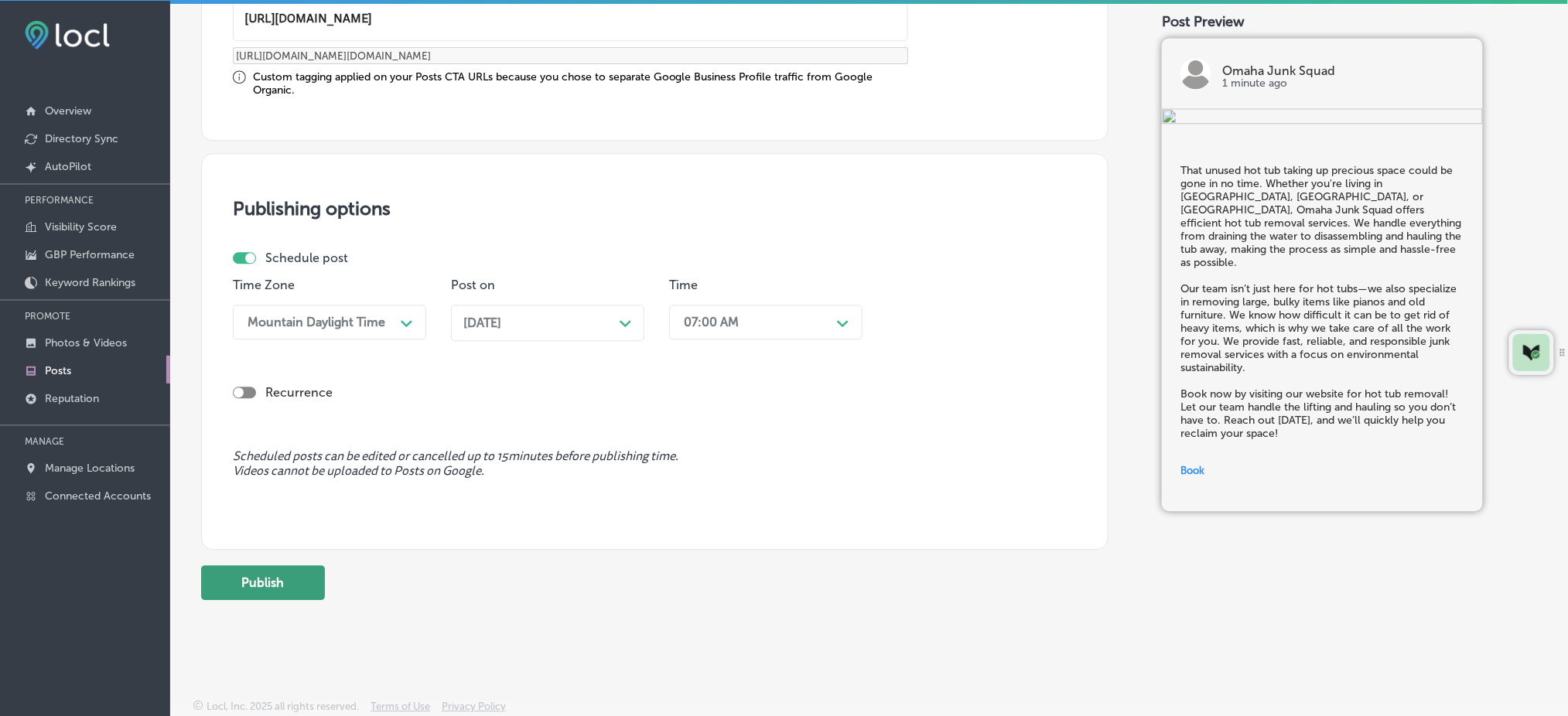
click at [267, 581] on button "Publish" at bounding box center [262, 582] width 124 height 35
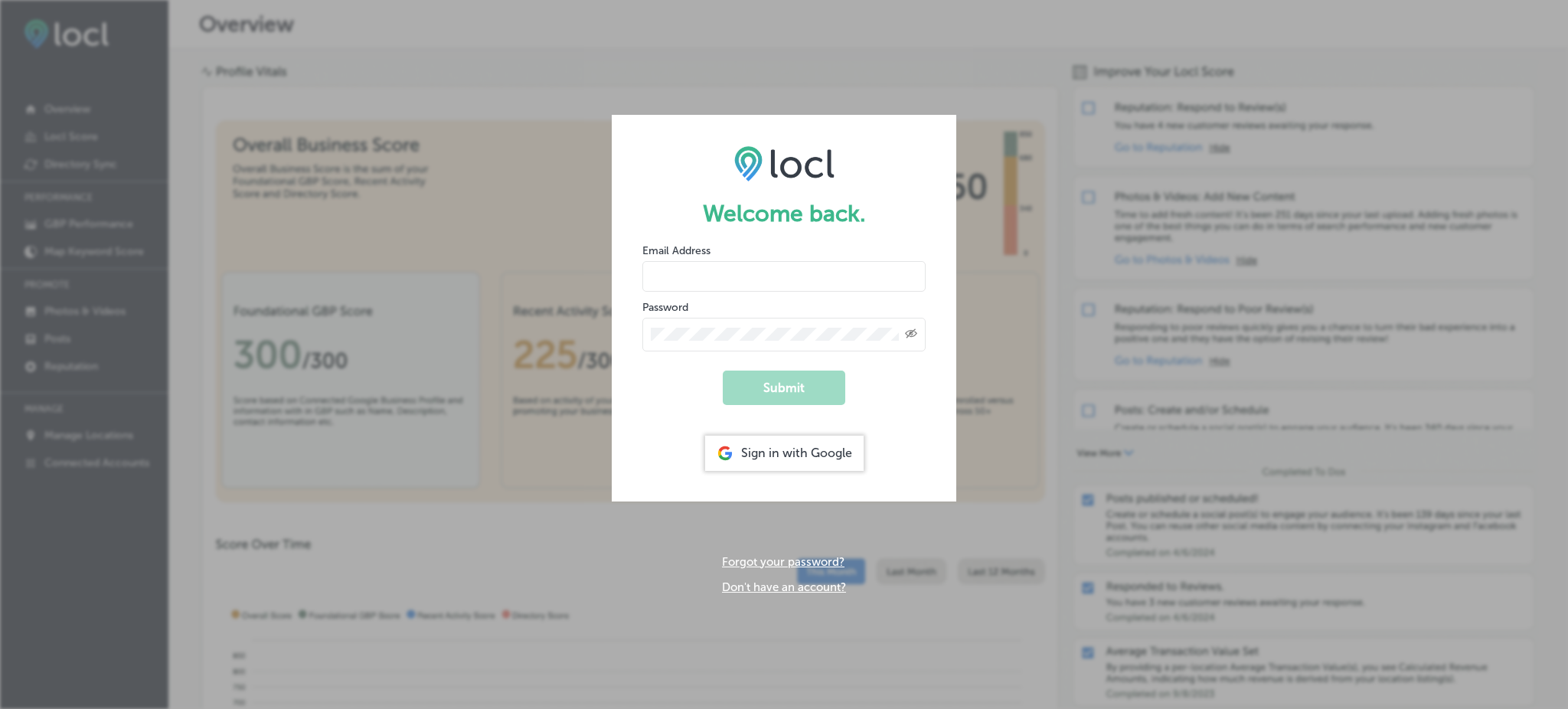
type input "Rabosa"
click at [803, 458] on div "Sign in with Google" at bounding box center [785, 453] width 159 height 35
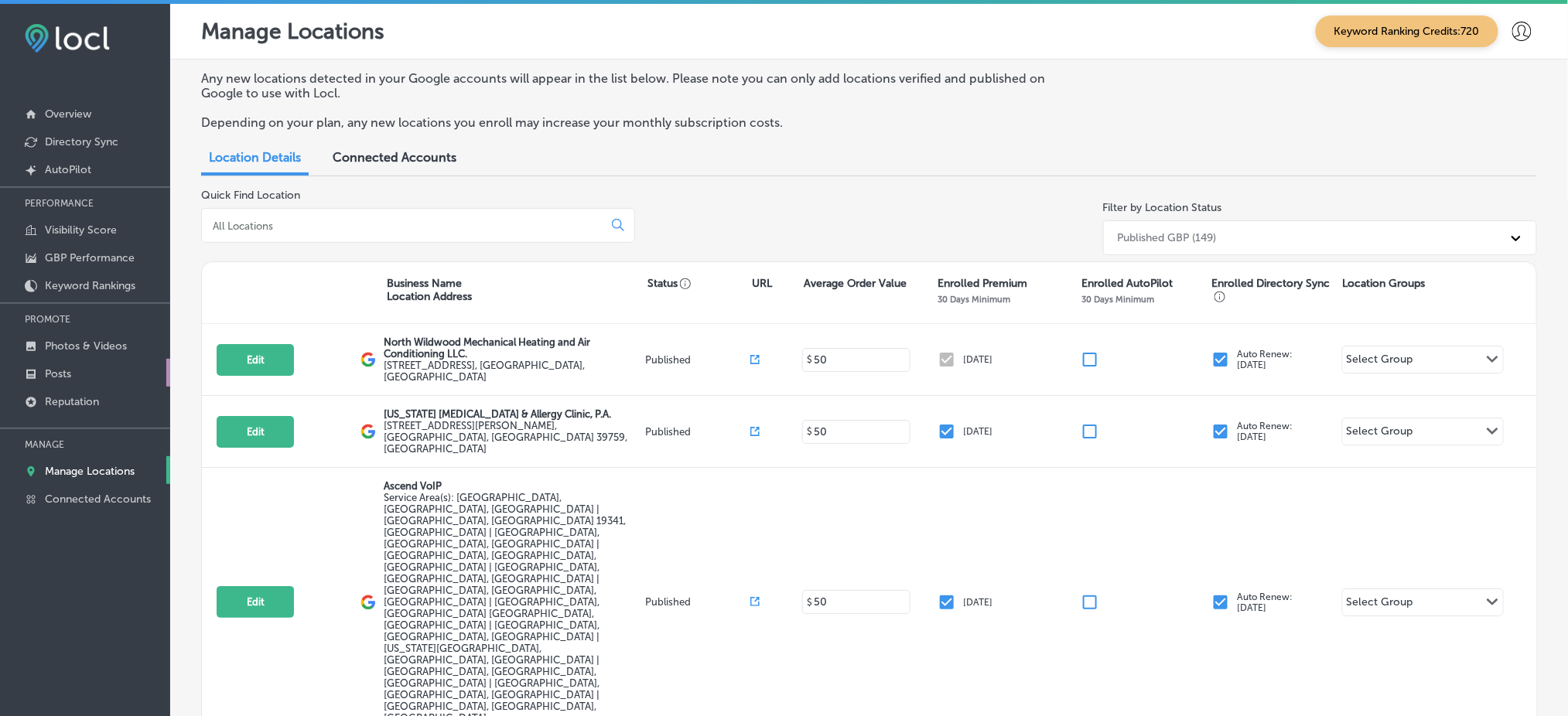
click at [79, 360] on link "Posts" at bounding box center [85, 373] width 170 height 28
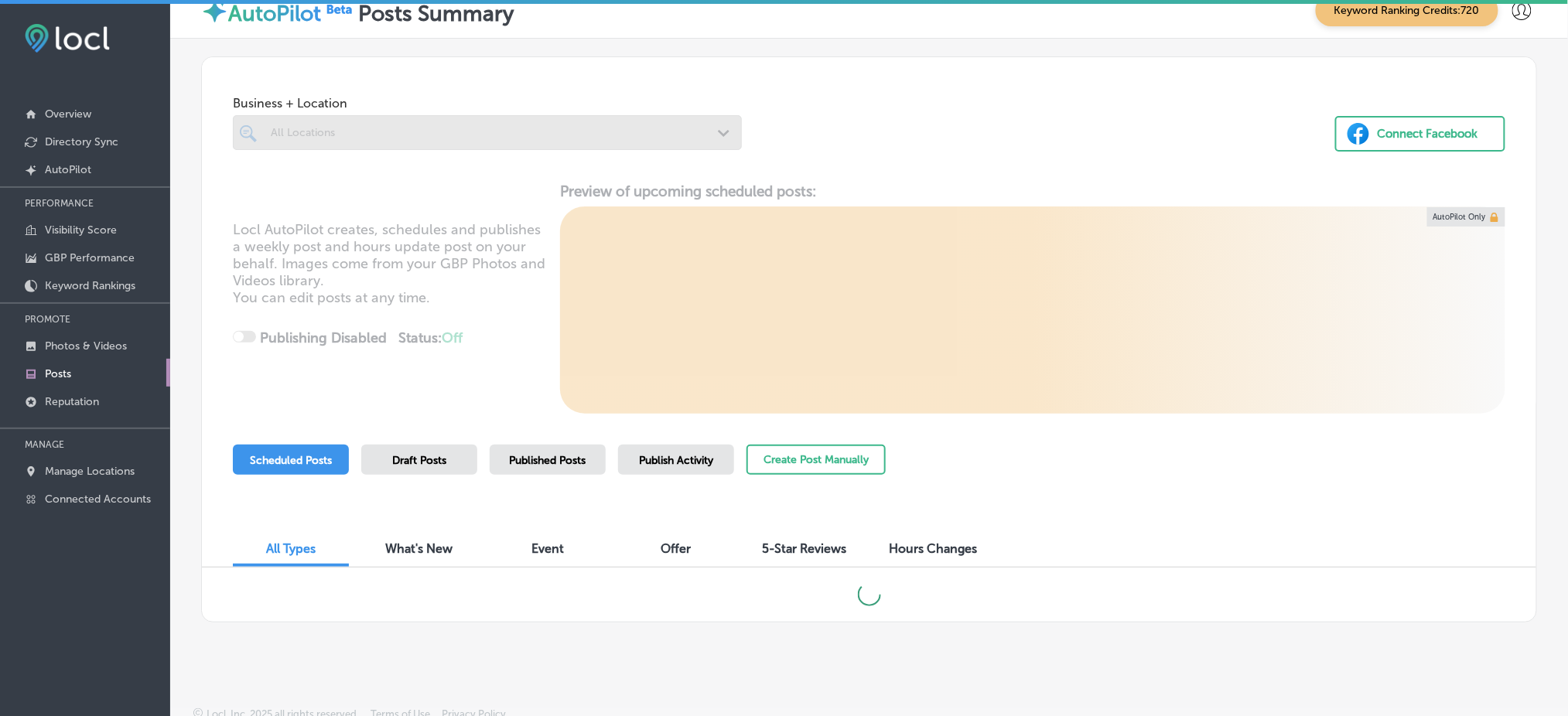
scroll to position [29, 0]
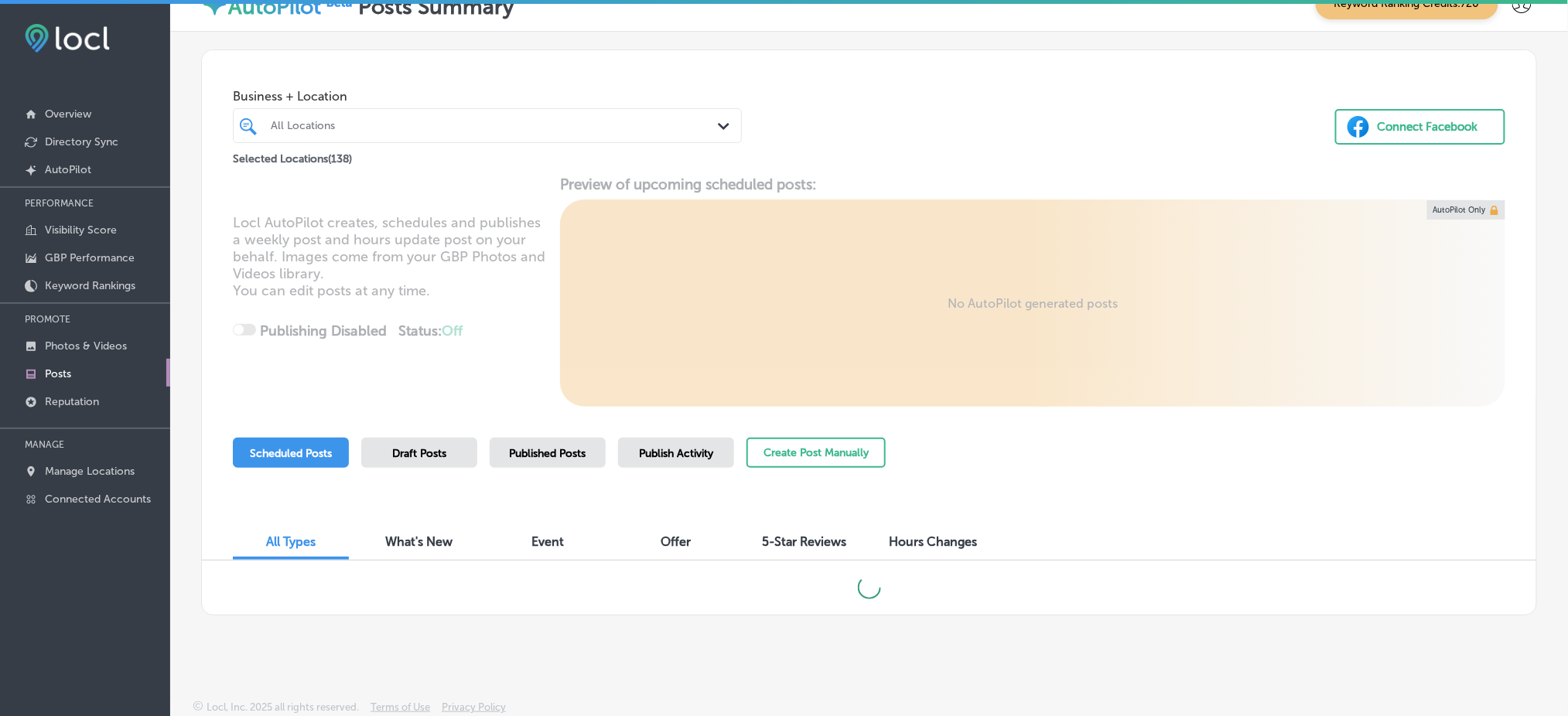
click at [535, 130] on div "All Locations" at bounding box center [495, 126] width 449 height 13
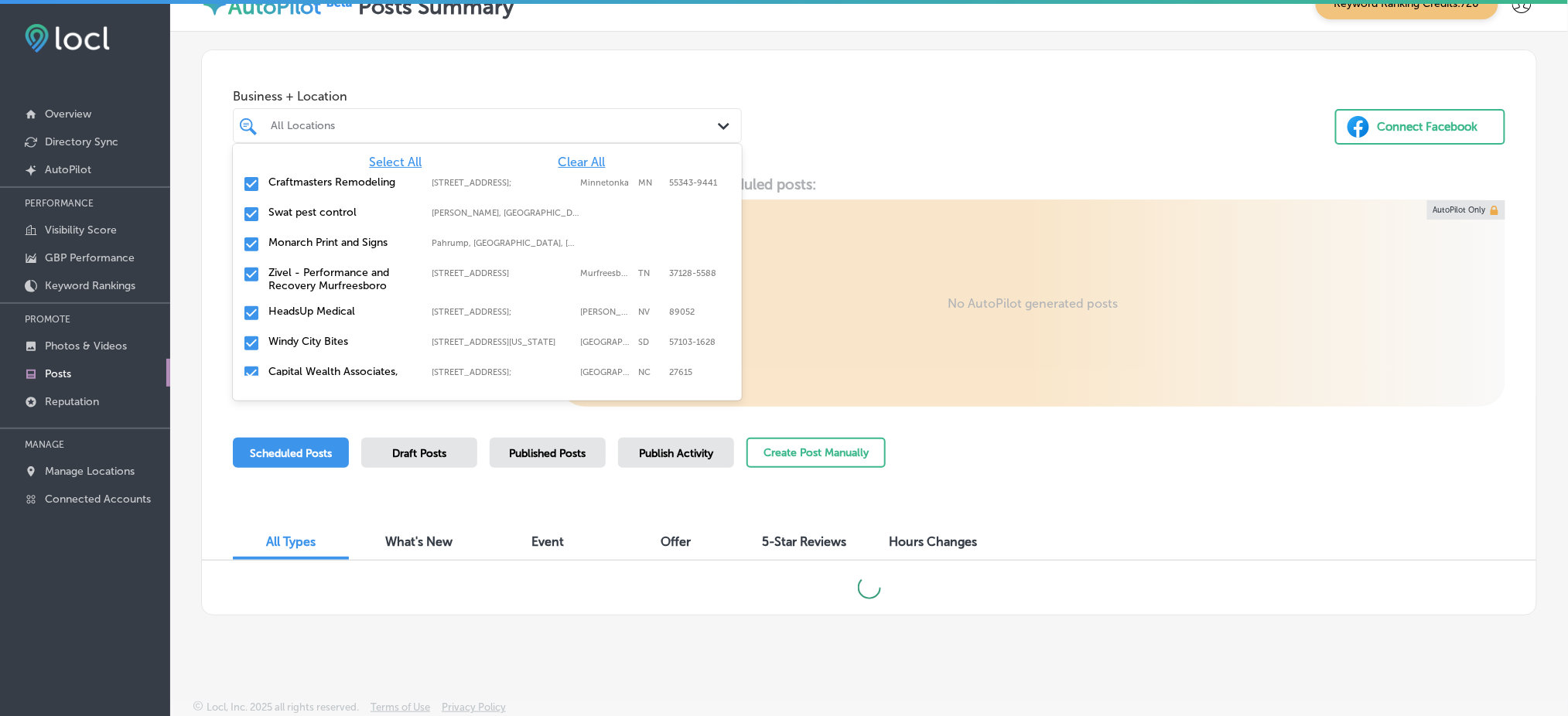
click at [564, 160] on span "Clear All" at bounding box center [582, 161] width 47 height 14
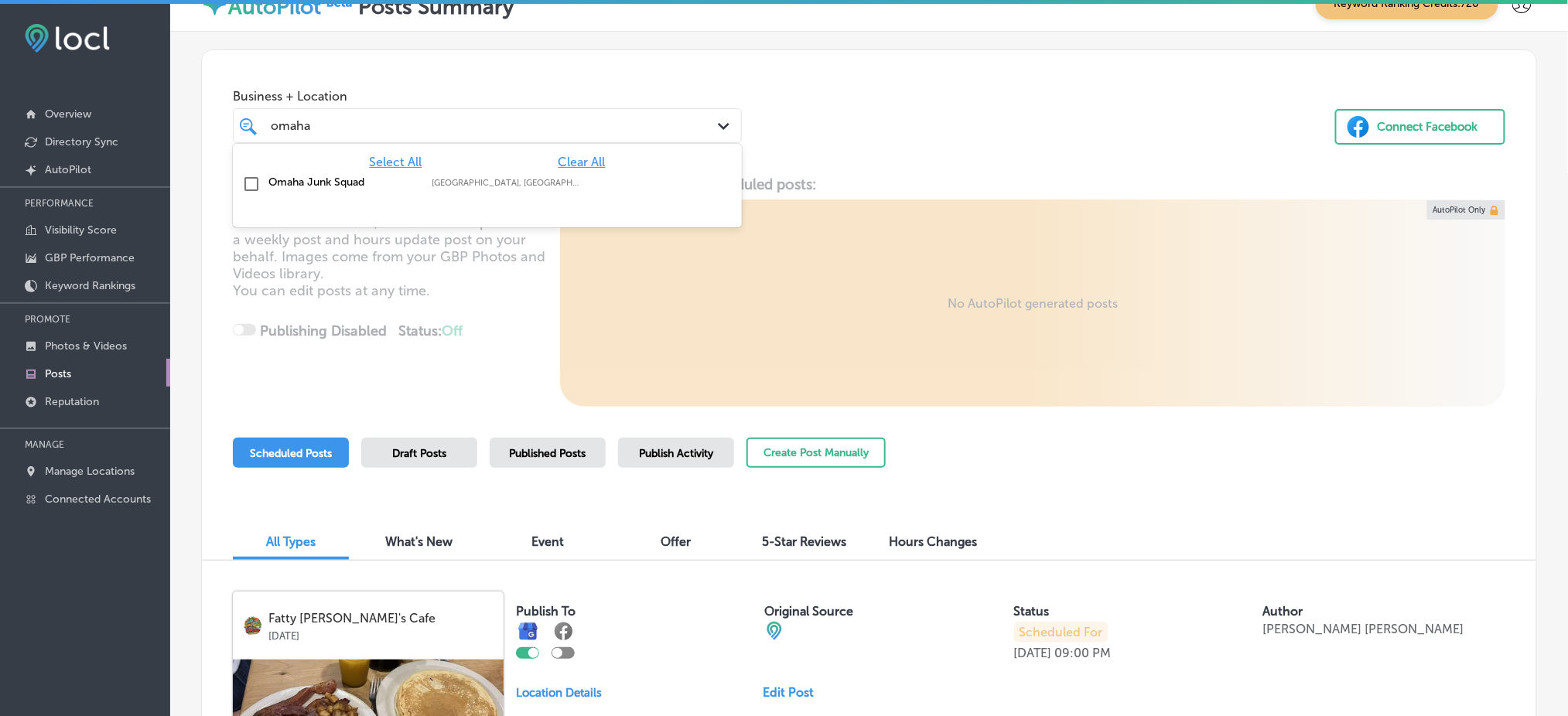
click at [572, 179] on label "[GEOGRAPHIC_DATA], [GEOGRAPHIC_DATA], [GEOGRAPHIC_DATA] | Wahoo, [GEOGRAPHIC_DA…" at bounding box center [505, 183] width 148 height 10
type input "omaha"
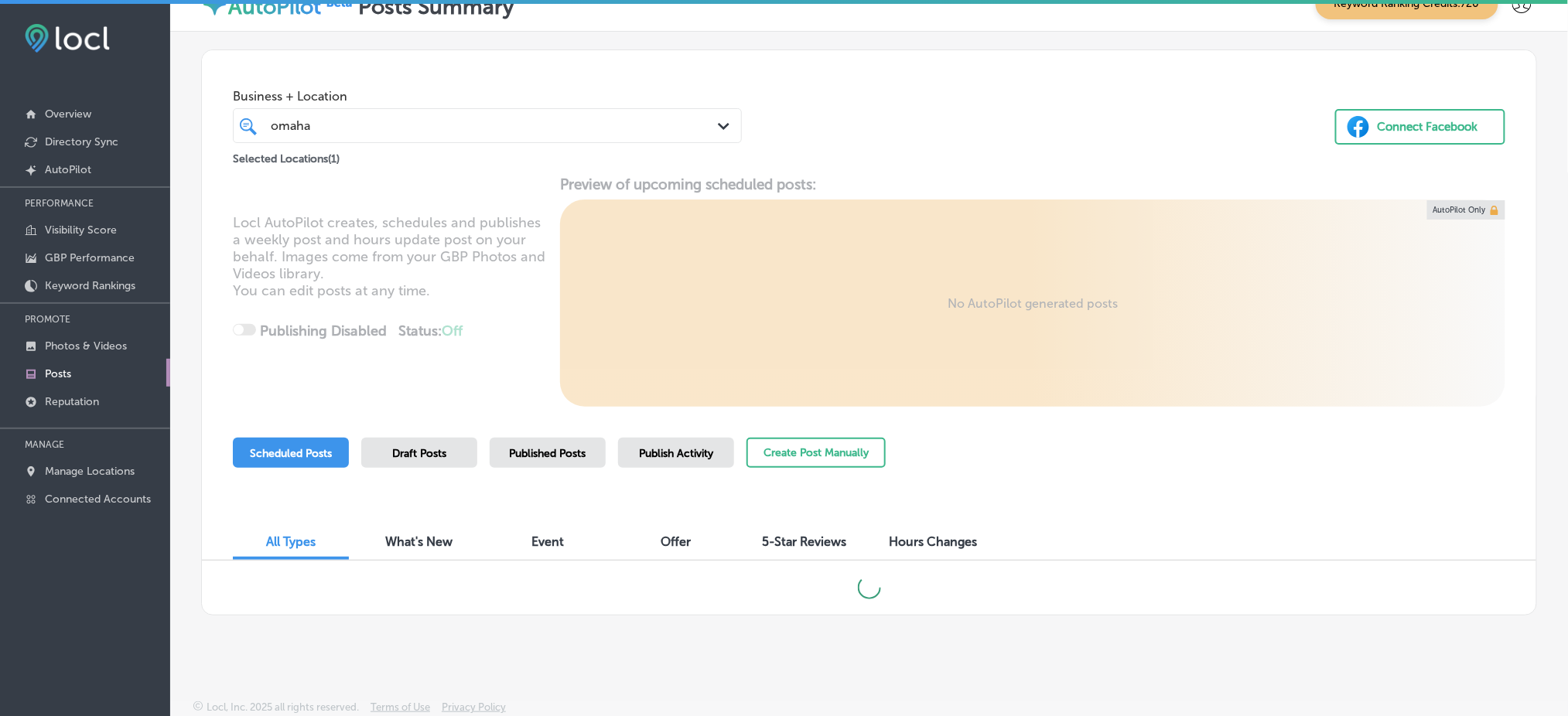
click at [1050, 127] on div "Business + Location [GEOGRAPHIC_DATA] Path Created with Sketch. Selected Locati…" at bounding box center [869, 109] width 1334 height 117
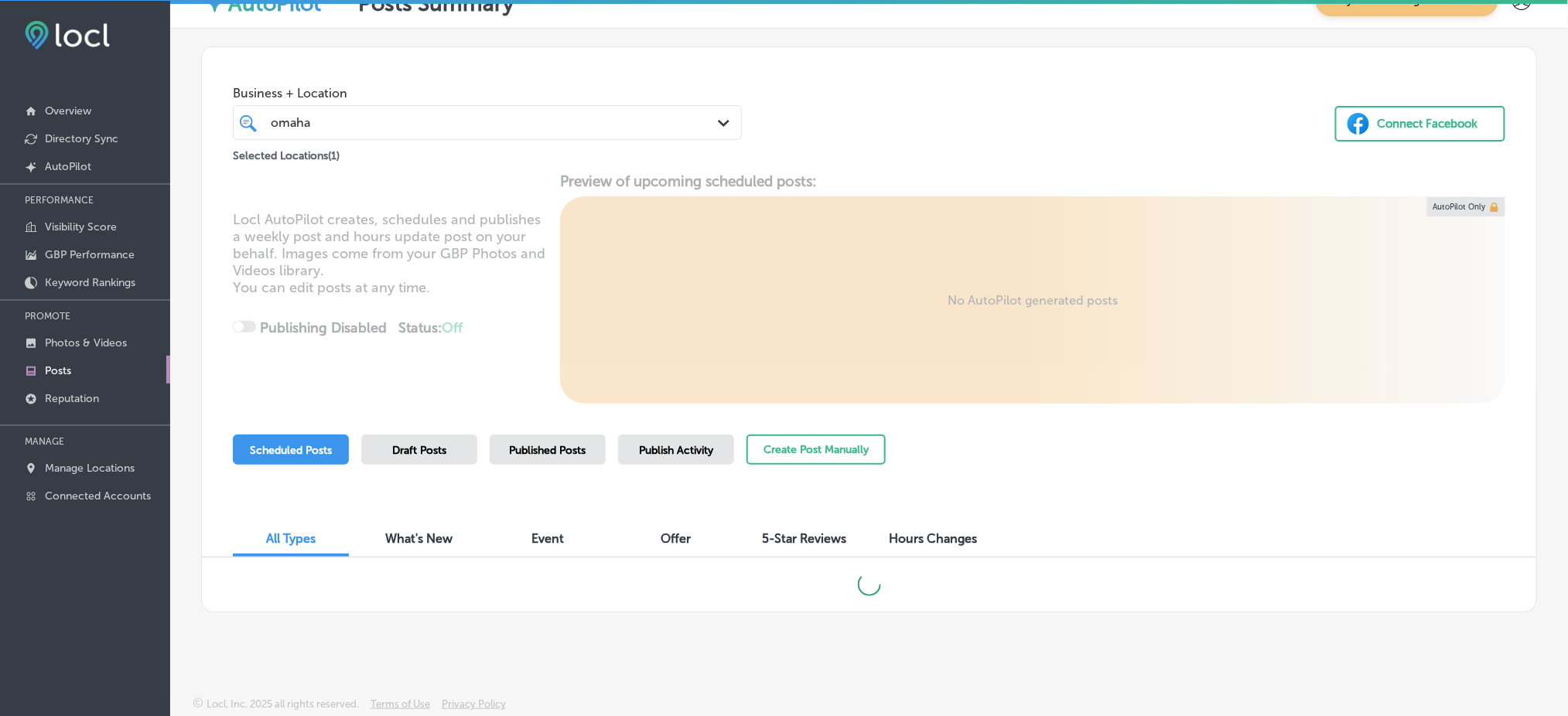
scroll to position [23, 0]
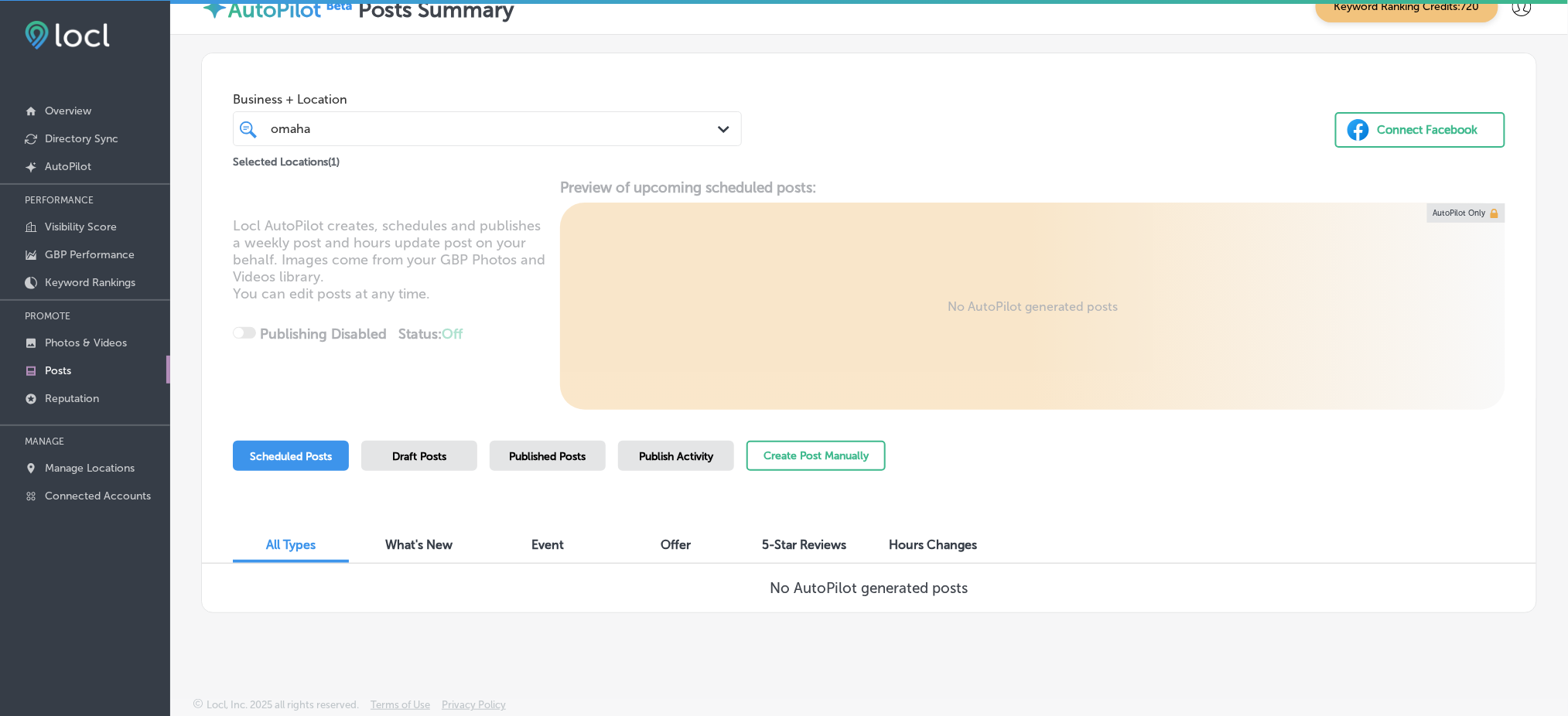
click at [539, 463] on div "Published Posts" at bounding box center [548, 456] width 116 height 30
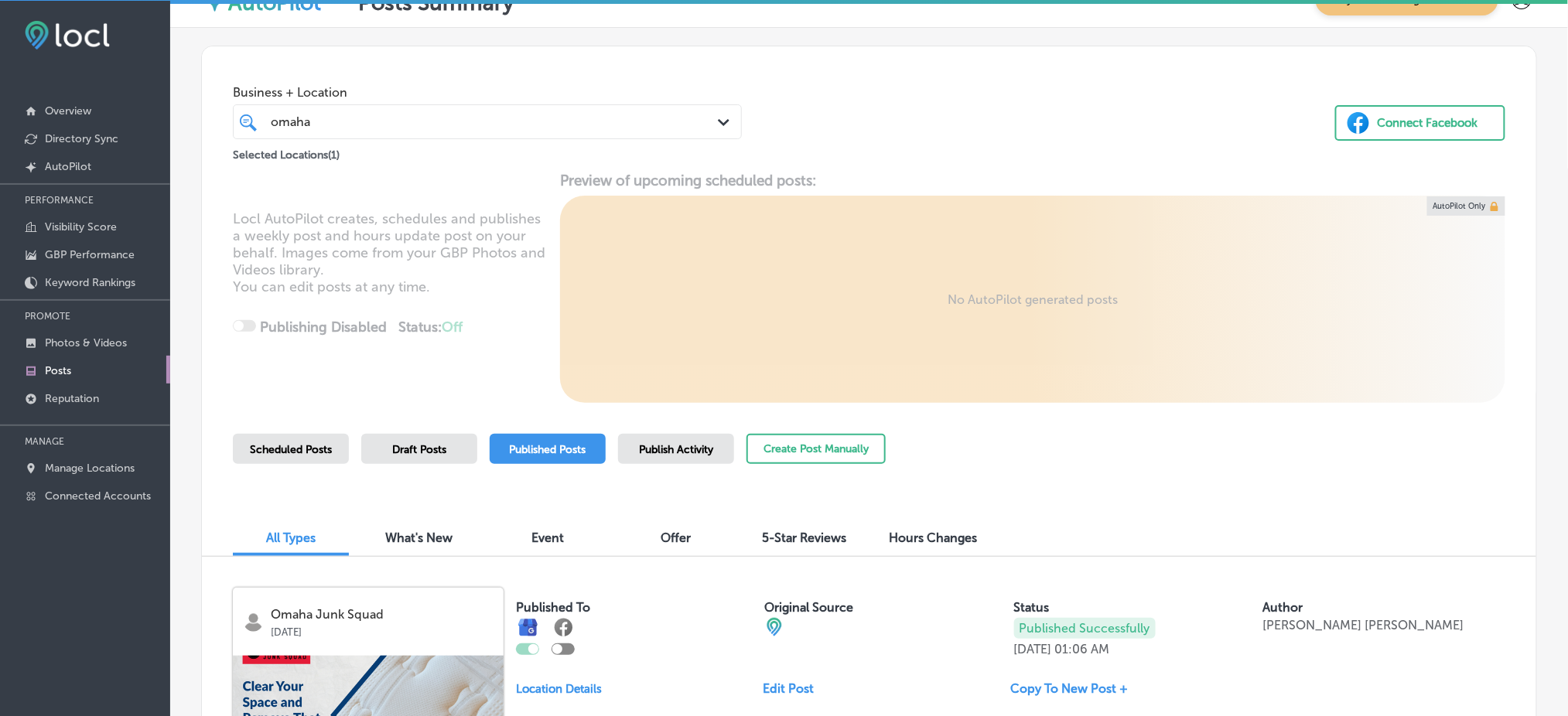
scroll to position [29, 0]
click at [819, 453] on button "Create Post Manually" at bounding box center [816, 450] width 139 height 30
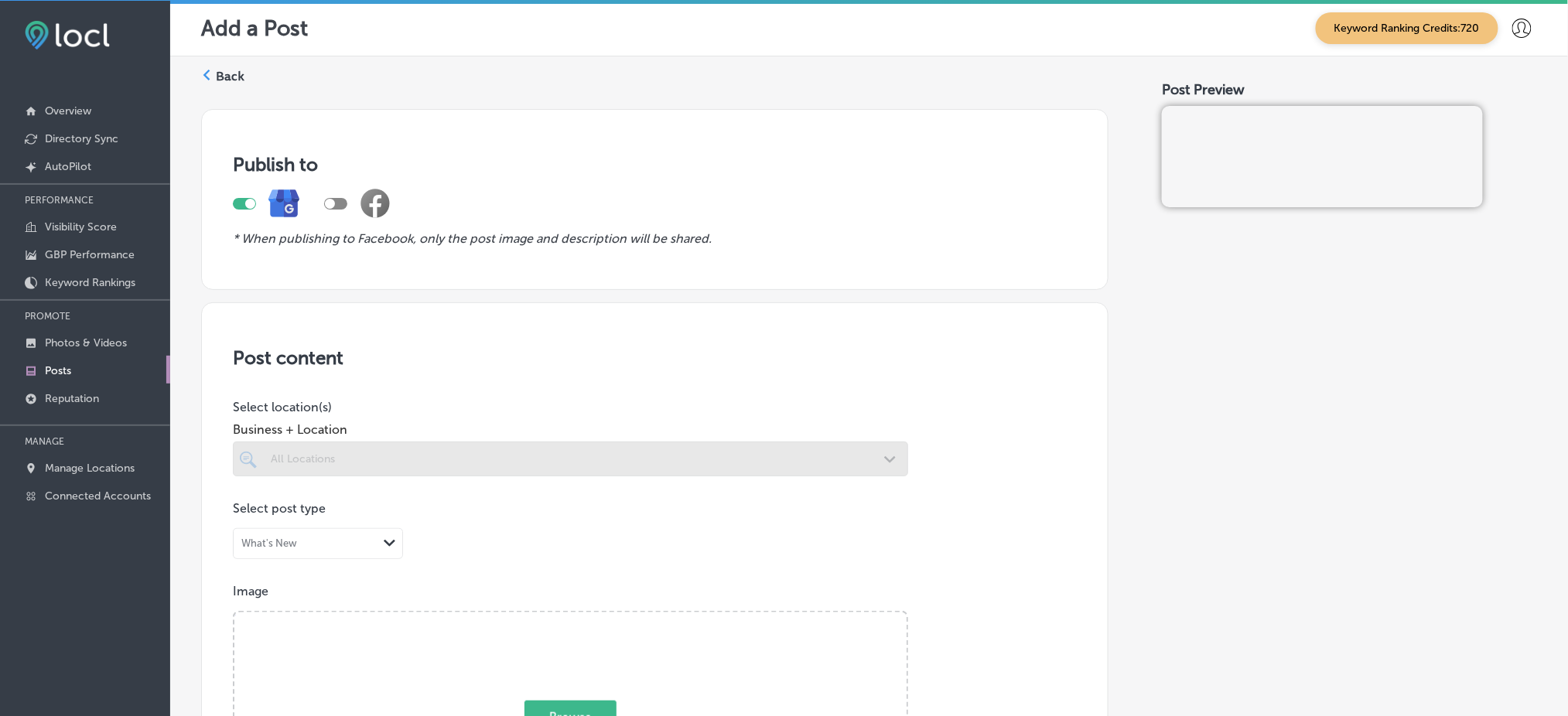
click at [496, 455] on div at bounding box center [570, 459] width 676 height 35
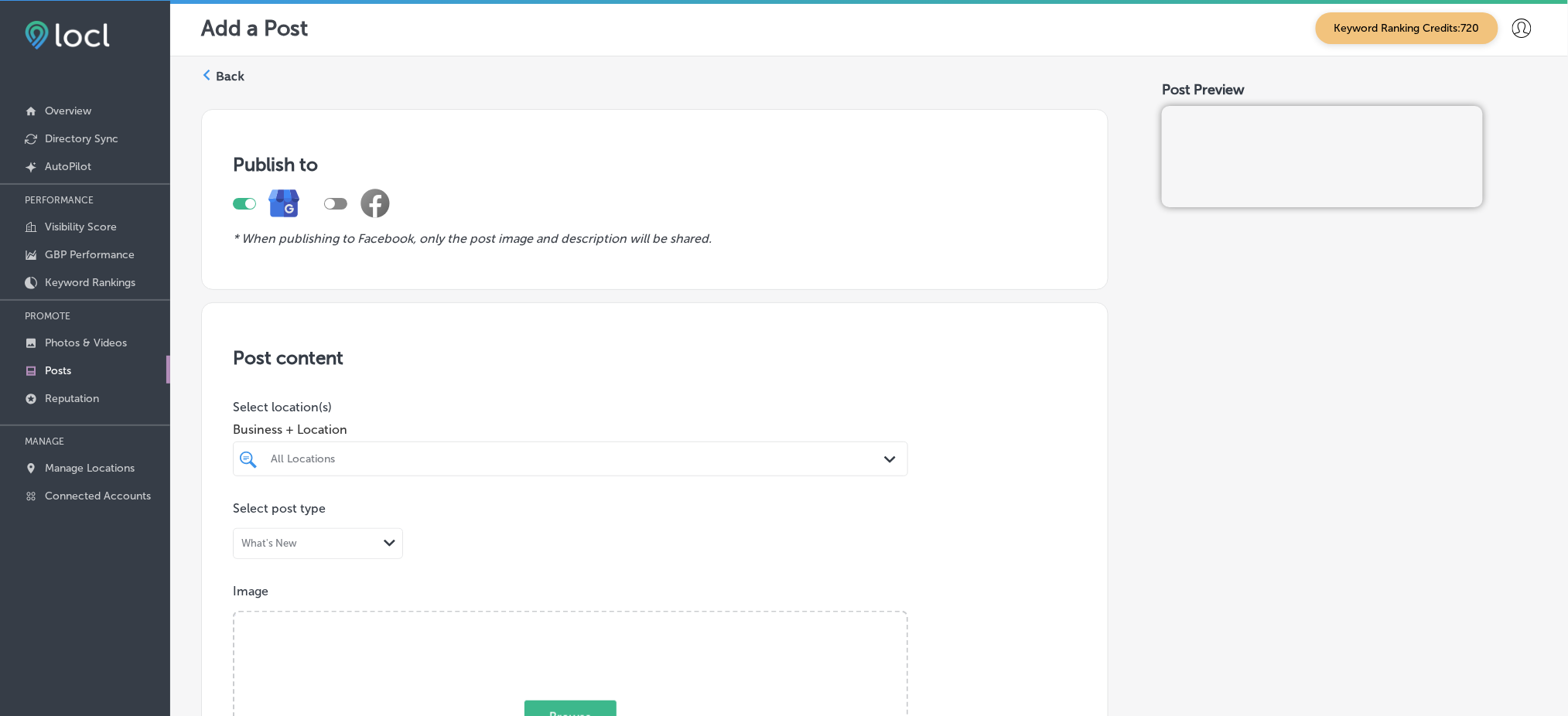
click at [586, 461] on div "All Locations Path Created with Sketch." at bounding box center [570, 459] width 676 height 35
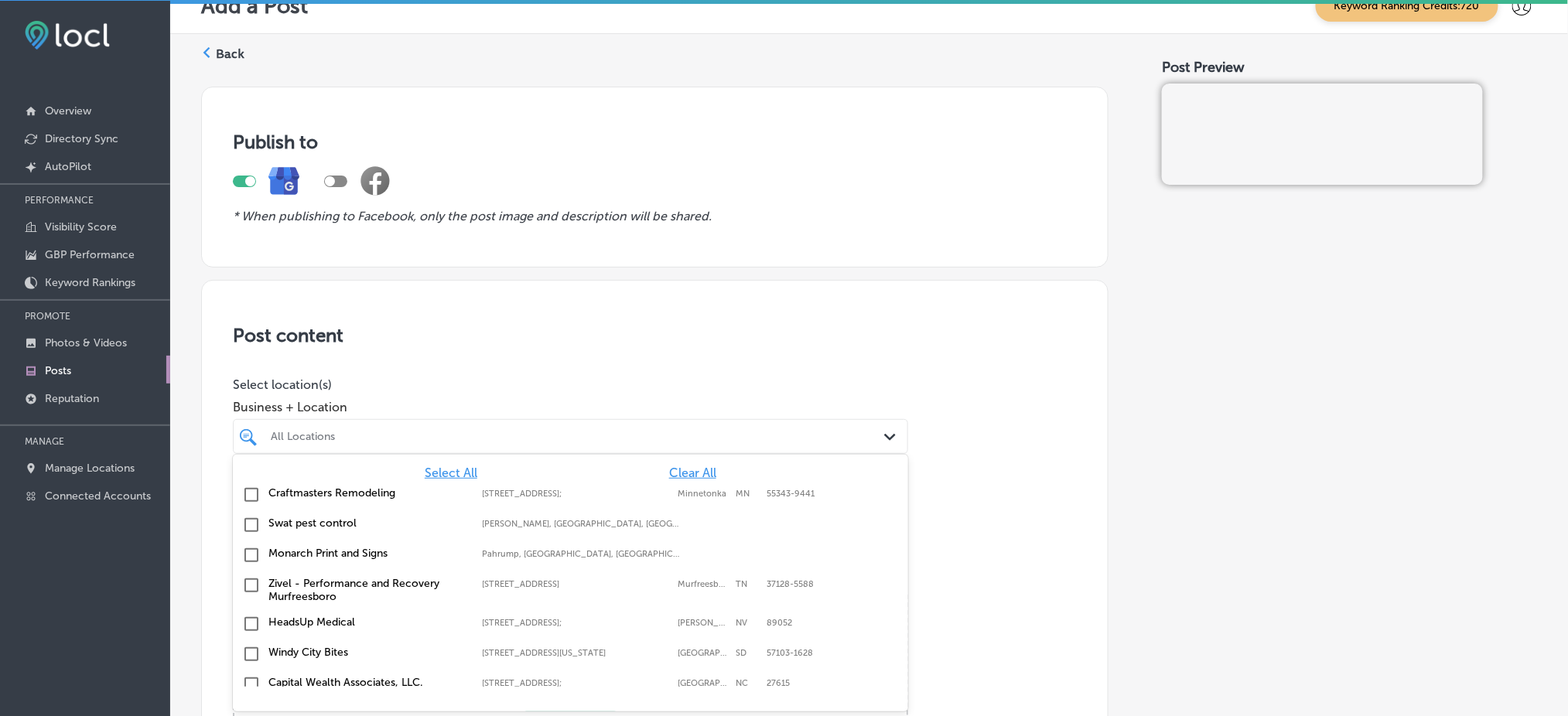
scroll to position [23, 0]
click at [670, 471] on span "Clear All" at bounding box center [692, 472] width 47 height 14
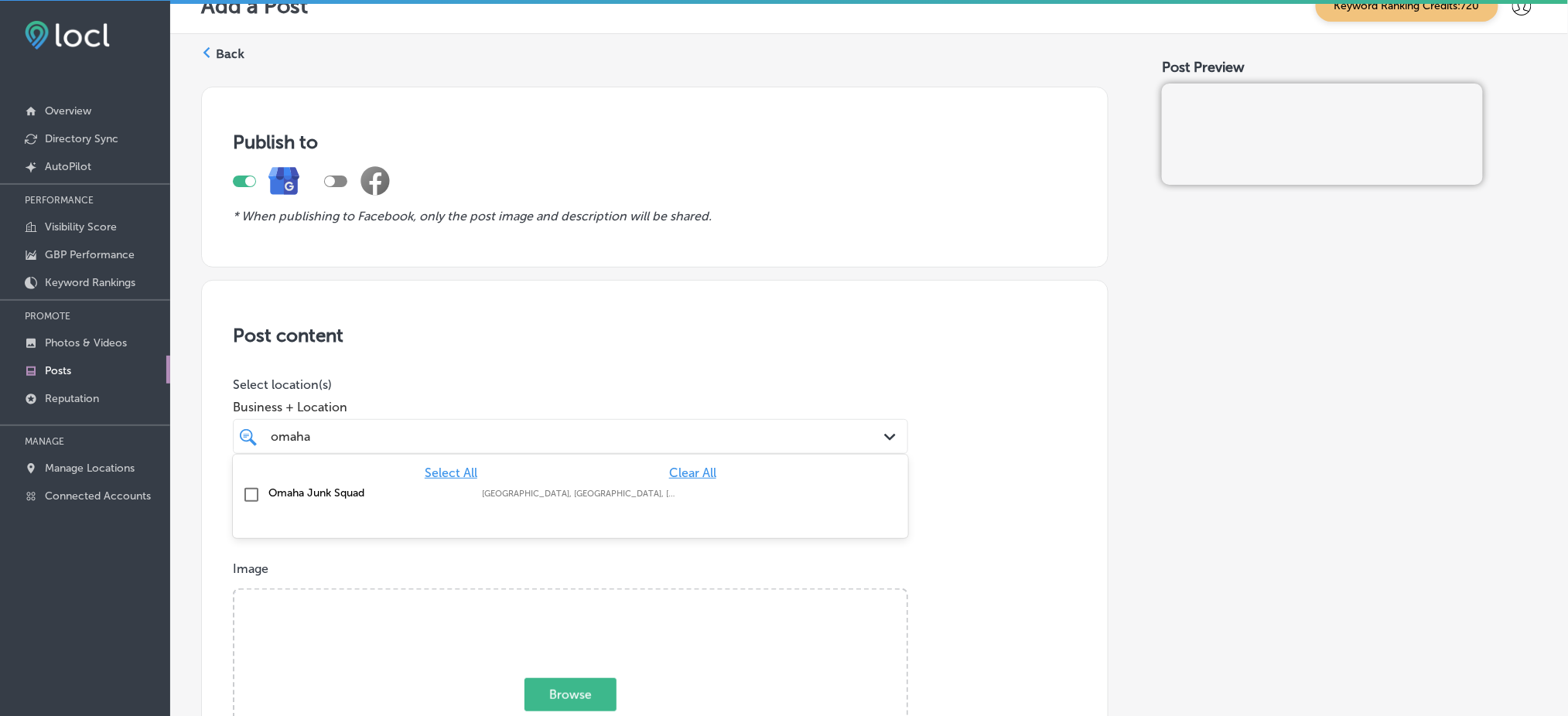
click at [673, 494] on div "[GEOGRAPHIC_DATA], [GEOGRAPHIC_DATA], [GEOGRAPHIC_DATA] | Wahoo, [GEOGRAPHIC_DA…" at bounding box center [580, 494] width 198 height 10
type input "omaha"
click at [750, 434] on div "omaha omaha" at bounding box center [540, 436] width 542 height 21
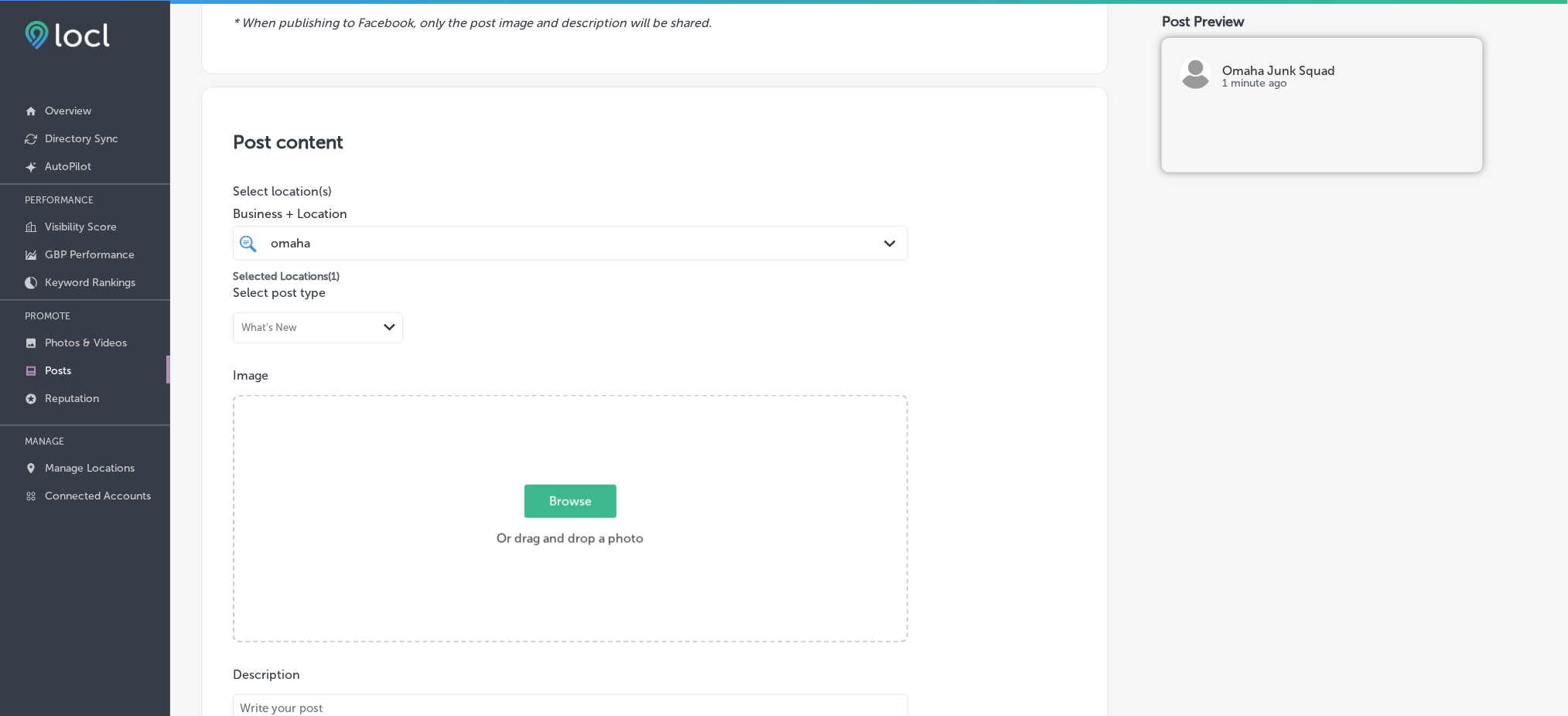
scroll to position [229, 0]
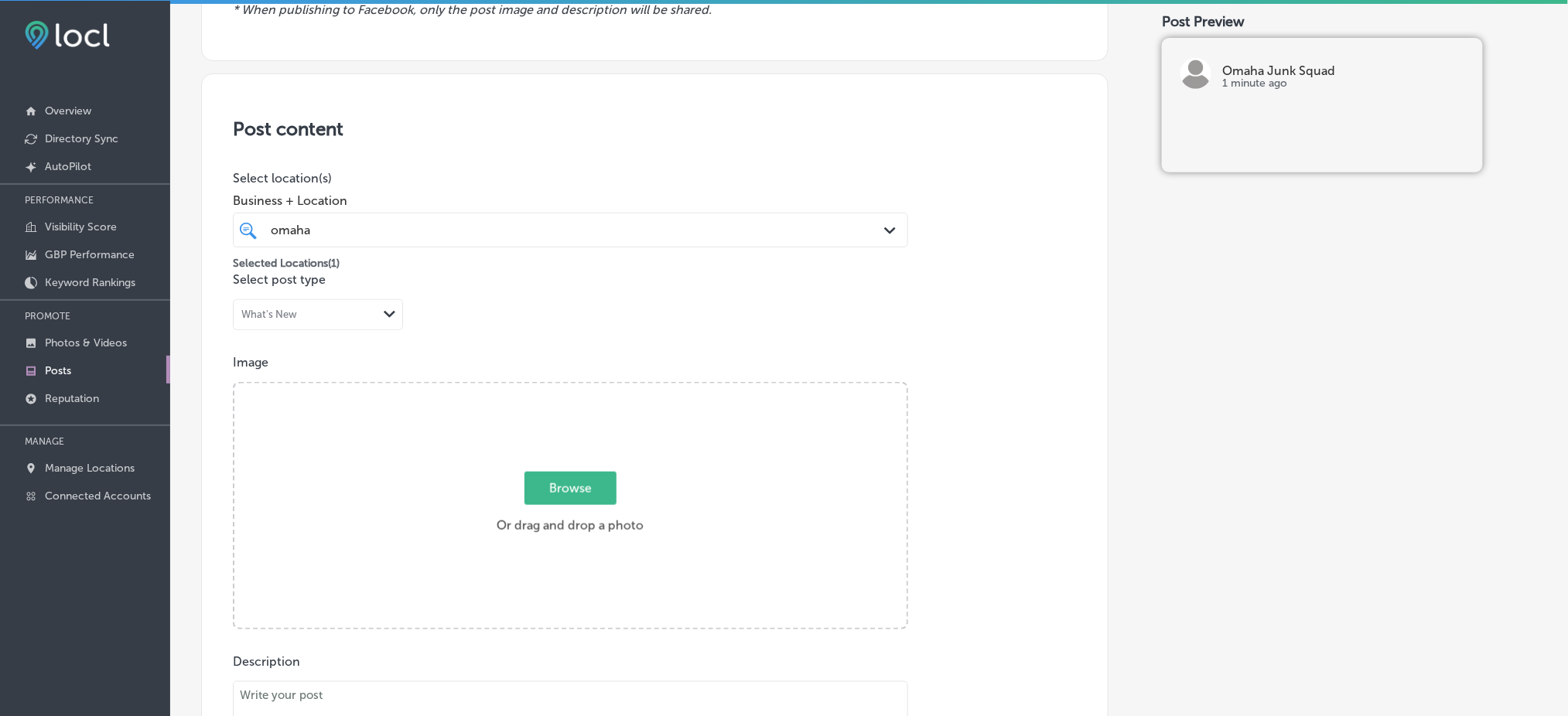
click at [548, 493] on span "Browse" at bounding box center [570, 487] width 92 height 33
click at [548, 388] on input "Browse Or drag and drop a photo" at bounding box center [570, 386] width 672 height 5
type input "C:\fakepath\junk-removal-[GEOGRAPHIC_DATA]-eco-friendly-omaha-junk-squad (2).png"
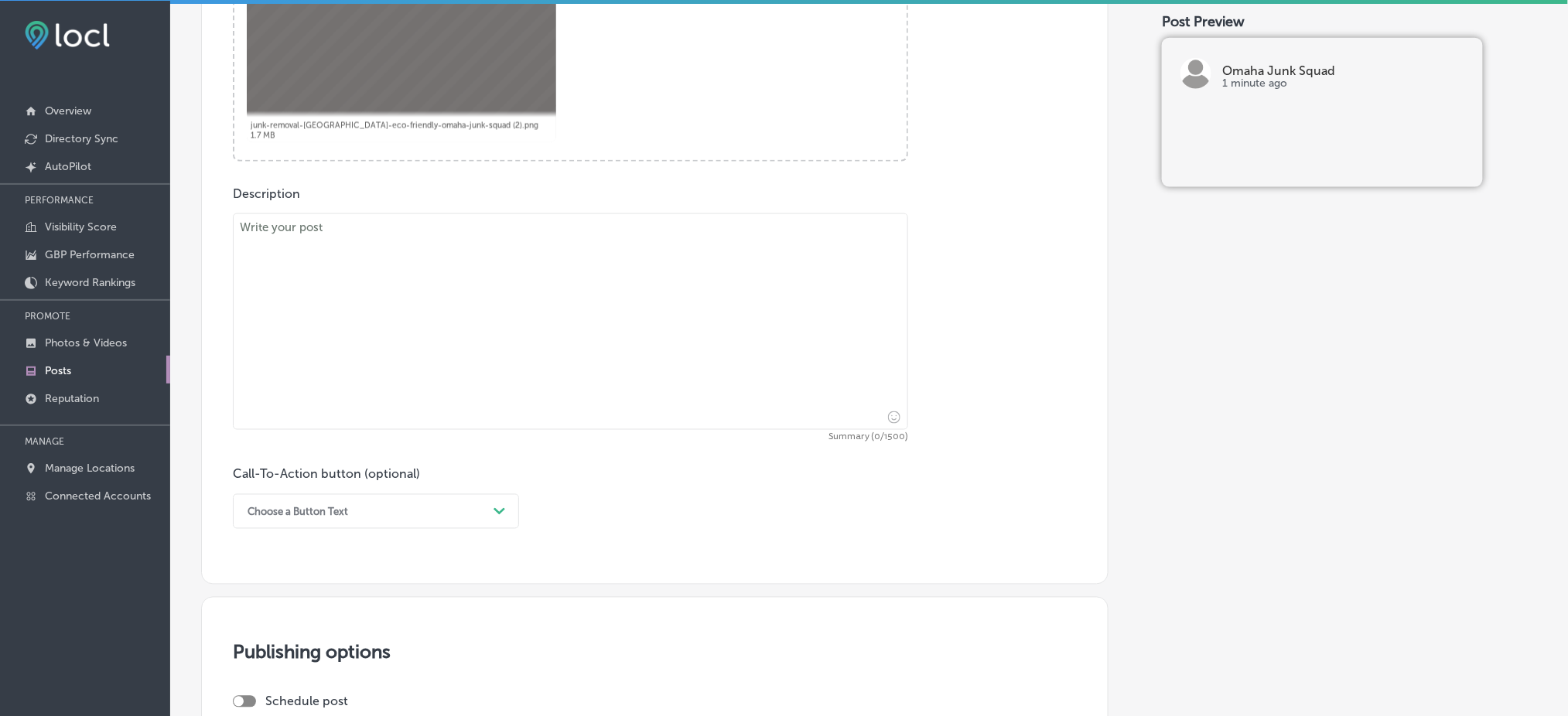
scroll to position [745, 0]
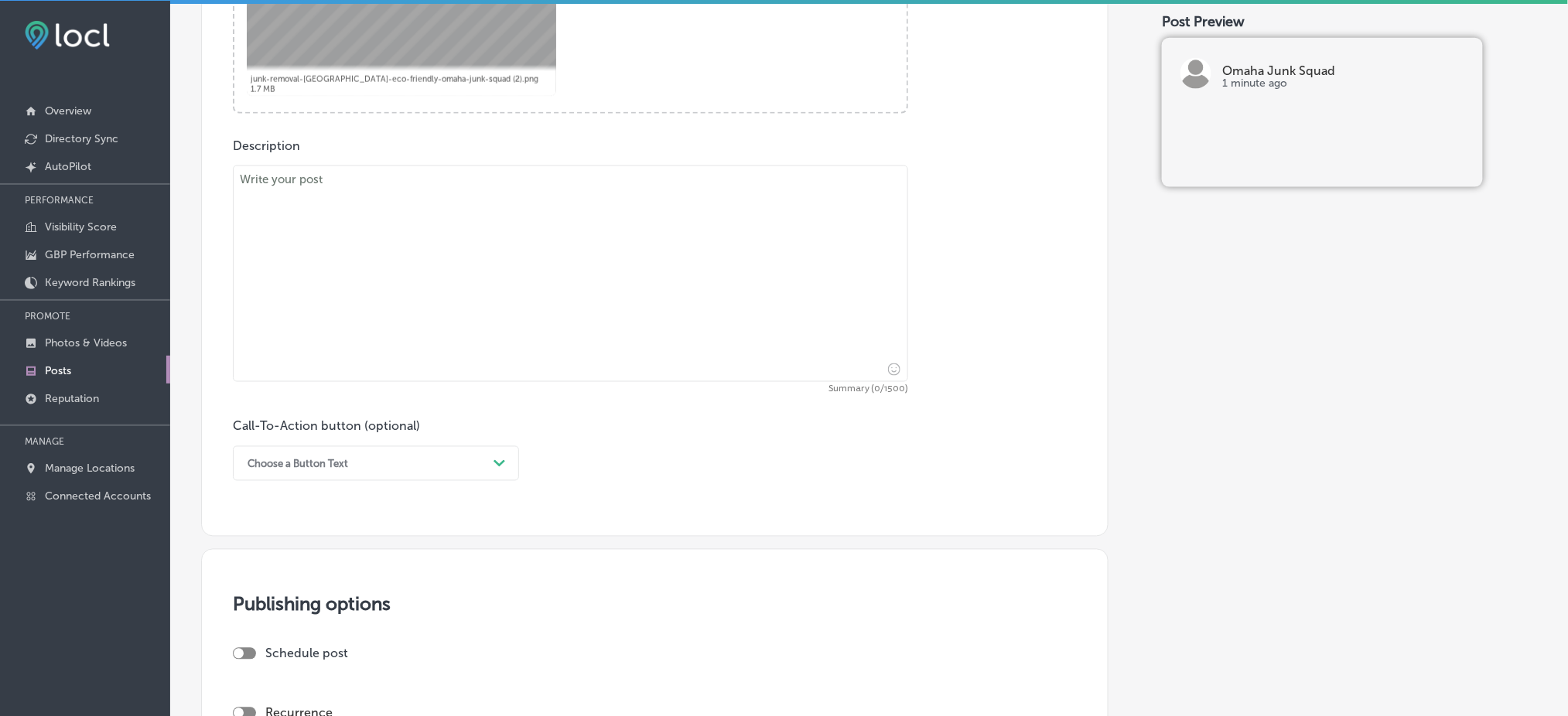
click at [515, 245] on textarea at bounding box center [570, 273] width 676 height 217
paste textarea "That unused hot tub taking up precious space could be gone in no time. Whether …"
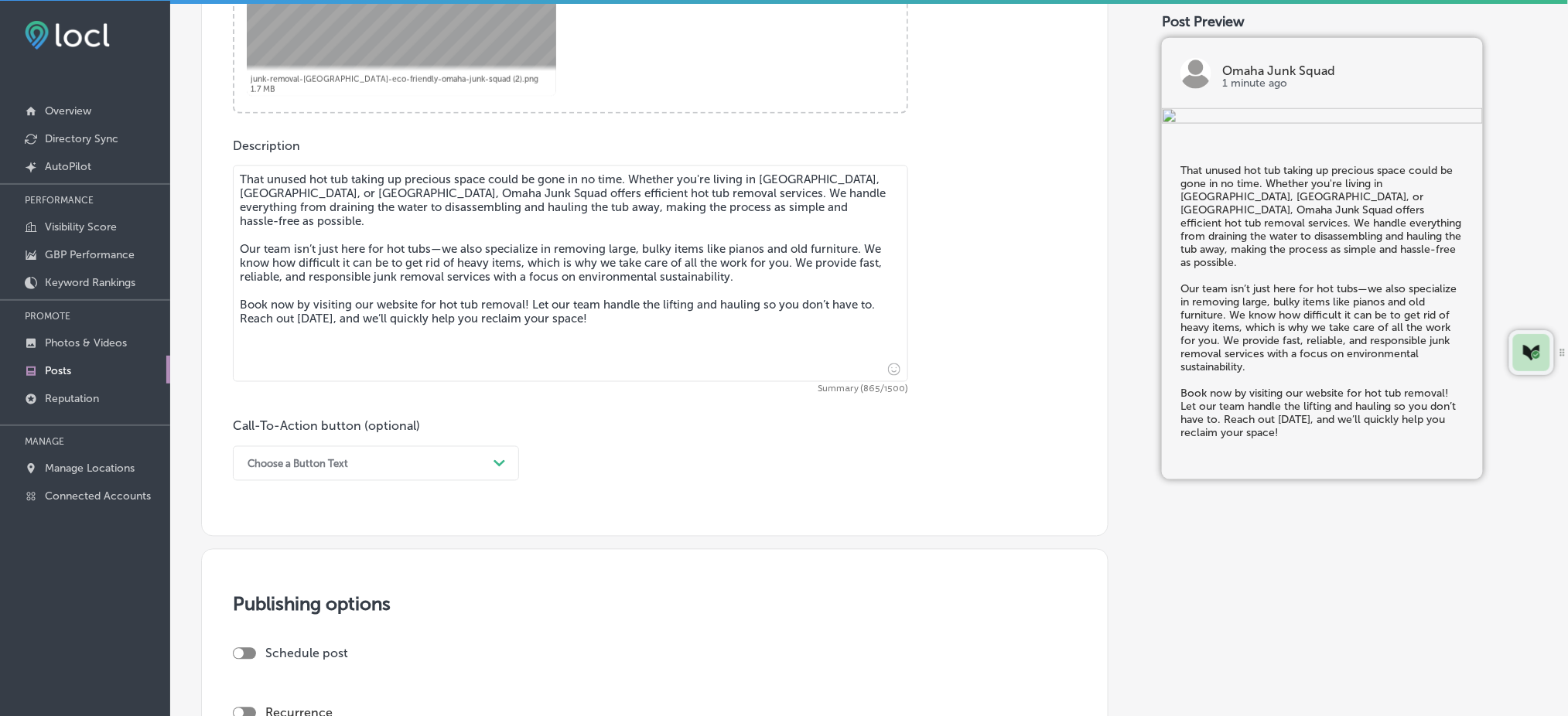
type textarea "That unused hot tub taking up precious space could be gone in no time. Whether …"
click at [337, 467] on div "Choose a Button Text" at bounding box center [297, 464] width 100 height 12
click at [299, 524] on div "Book" at bounding box center [375, 525] width 286 height 27
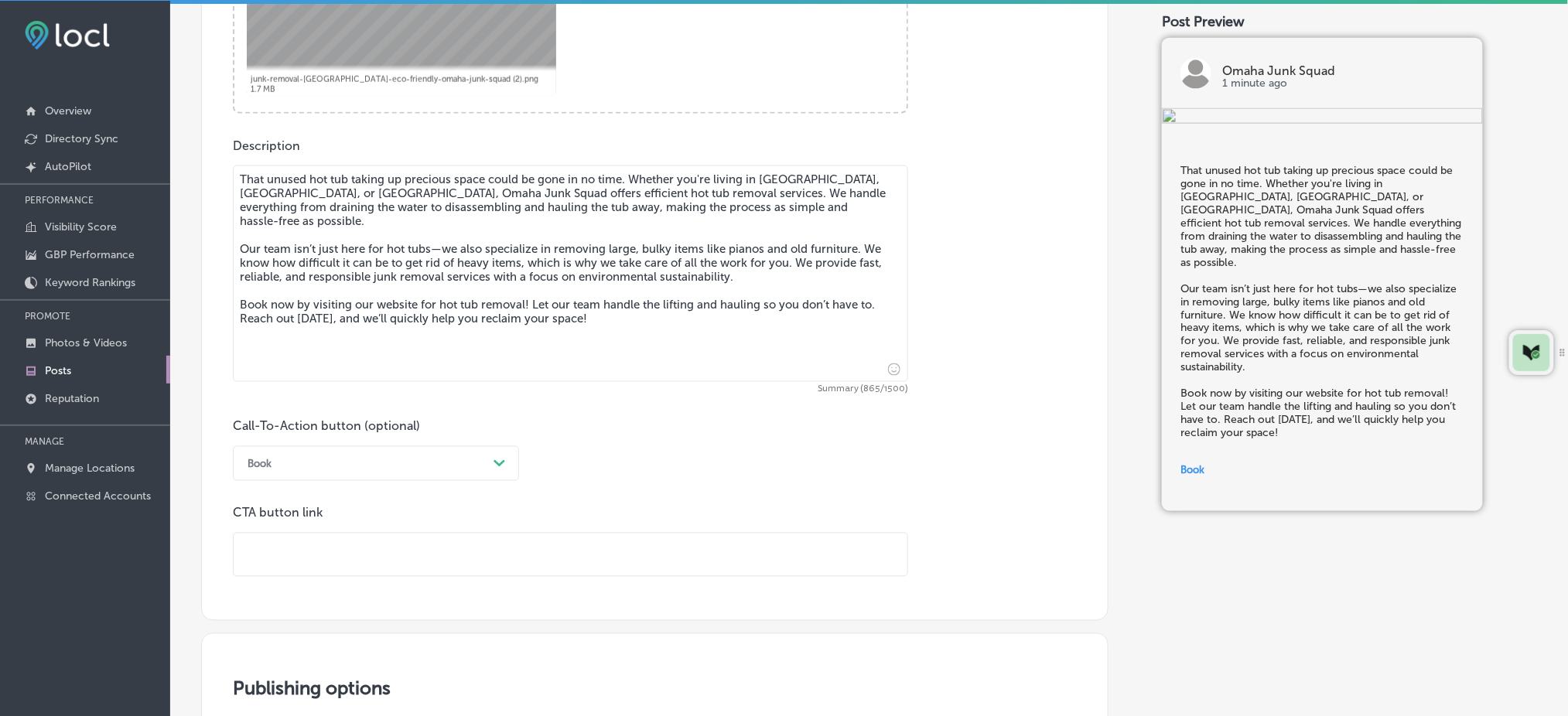
click at [302, 534] on input "text" at bounding box center [570, 555] width 674 height 42
paste input "[URL][DOMAIN_NAME]"
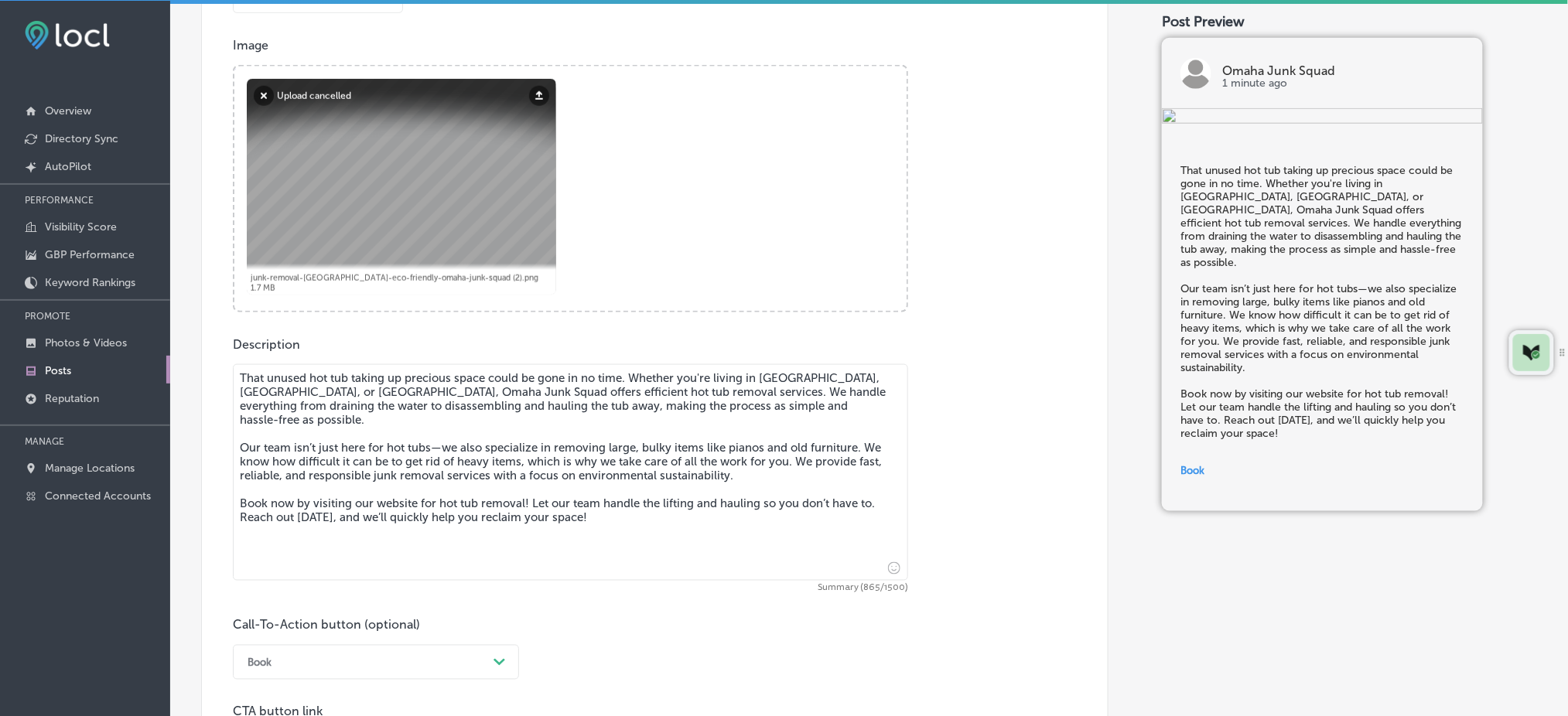
scroll to position [435, 0]
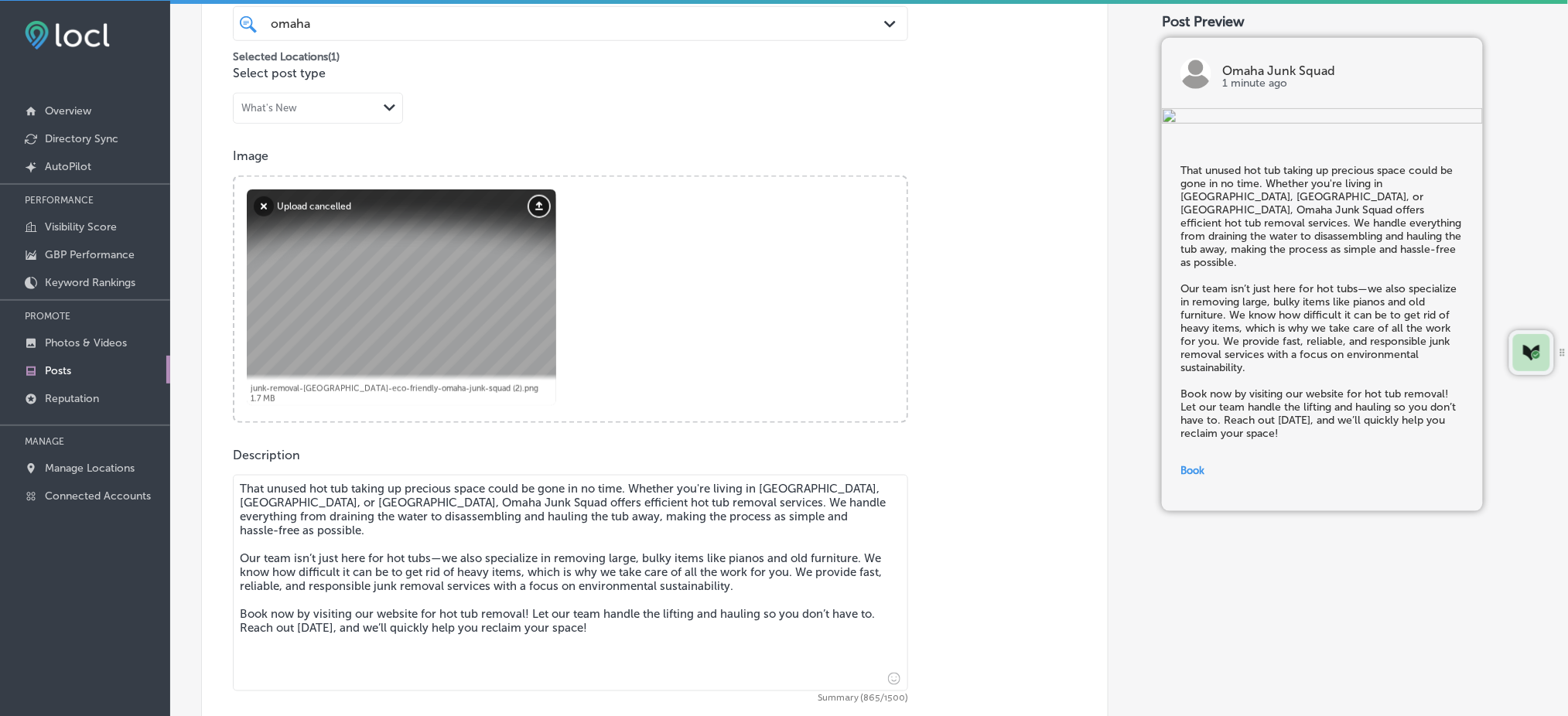
type input "[URL][DOMAIN_NAME]"
click at [540, 203] on button "Upload" at bounding box center [539, 207] width 20 height 20
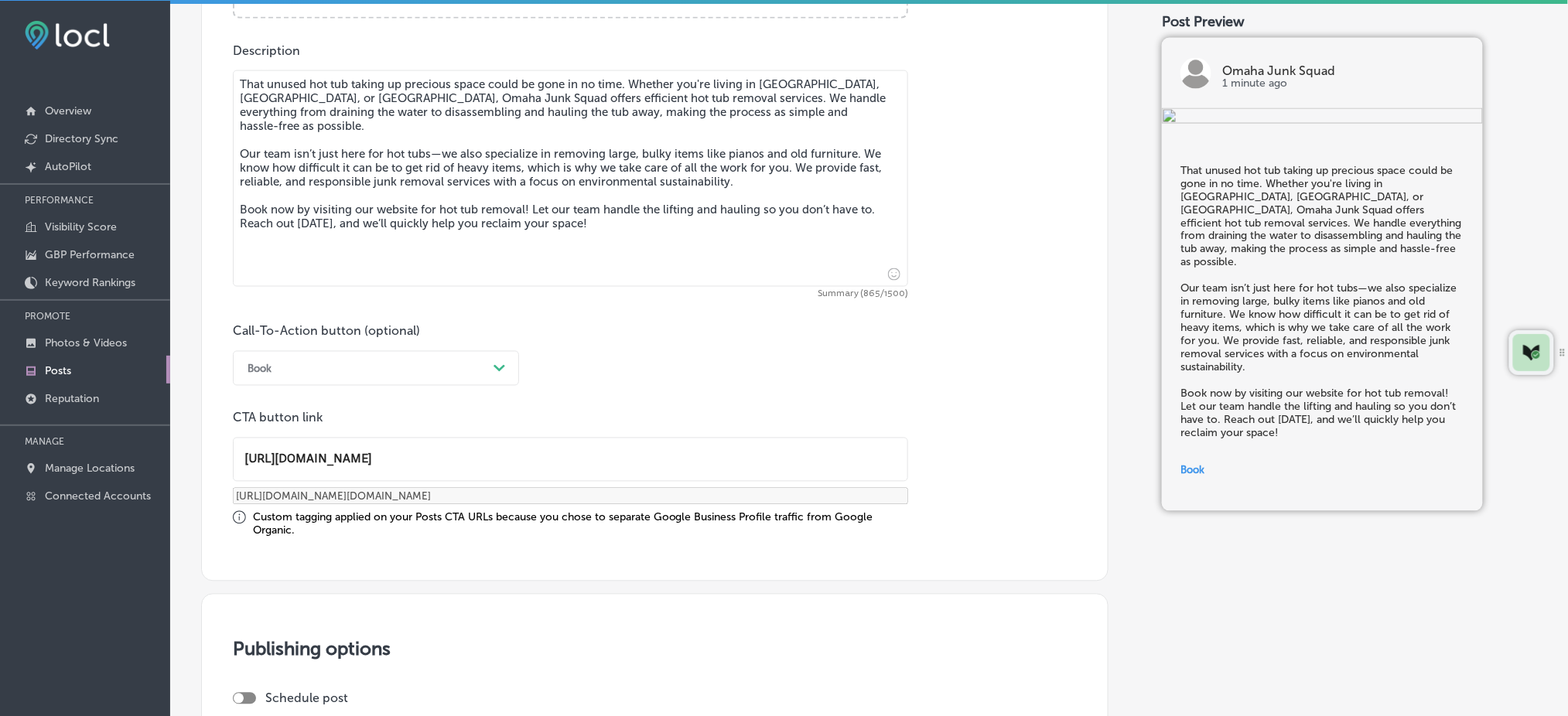
scroll to position [1206, 0]
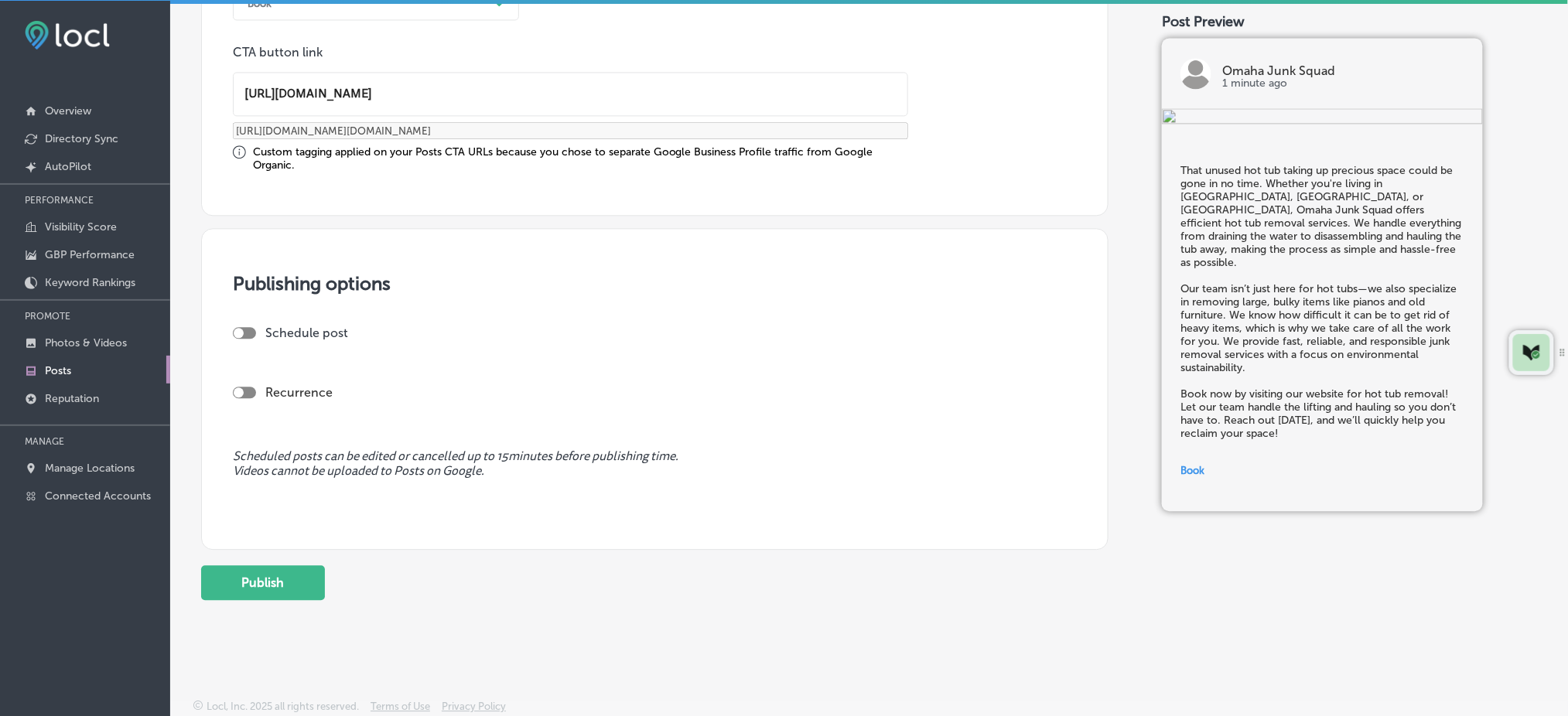
click at [251, 327] on div at bounding box center [245, 333] width 24 height 12
checkbox input "true"
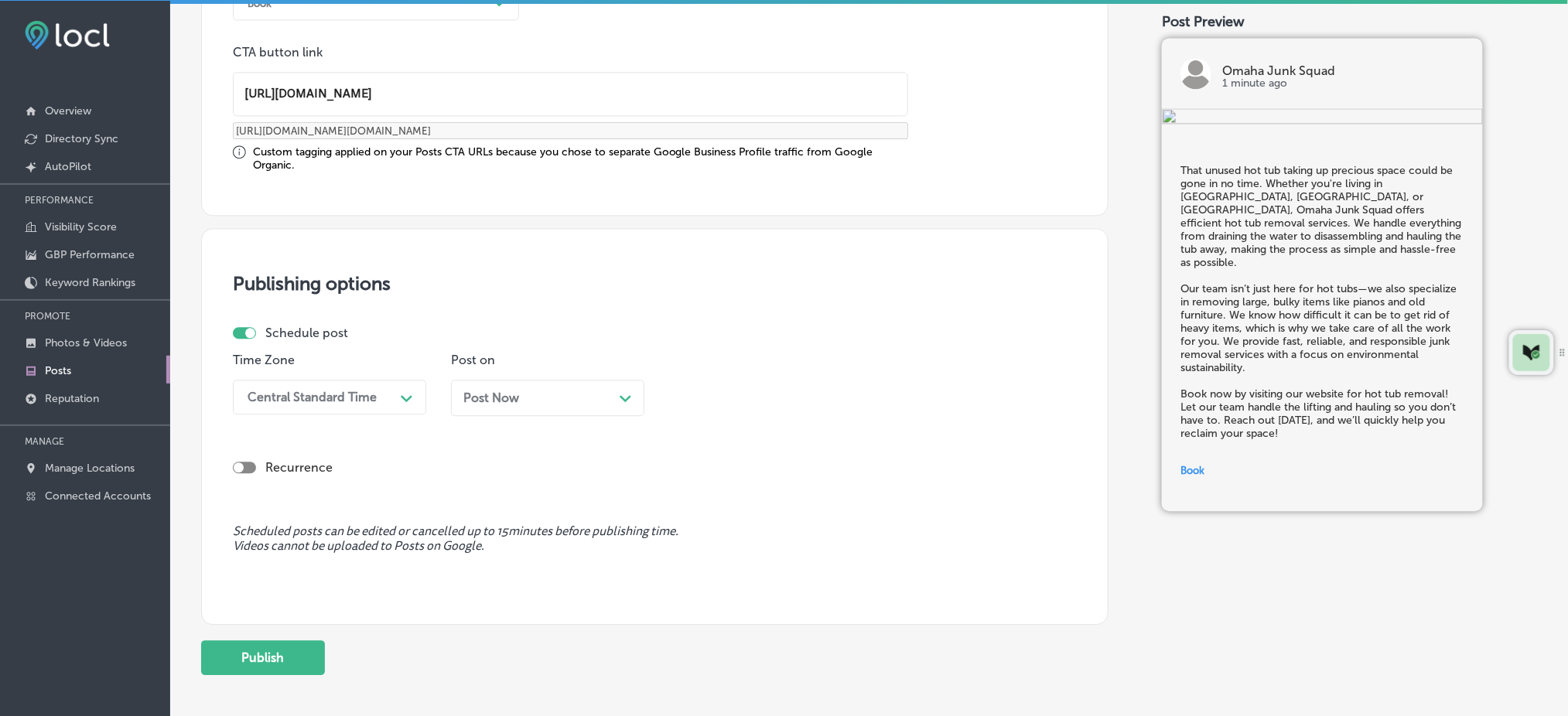
click at [281, 390] on div "Central Standard Time" at bounding box center [311, 396] width 129 height 14
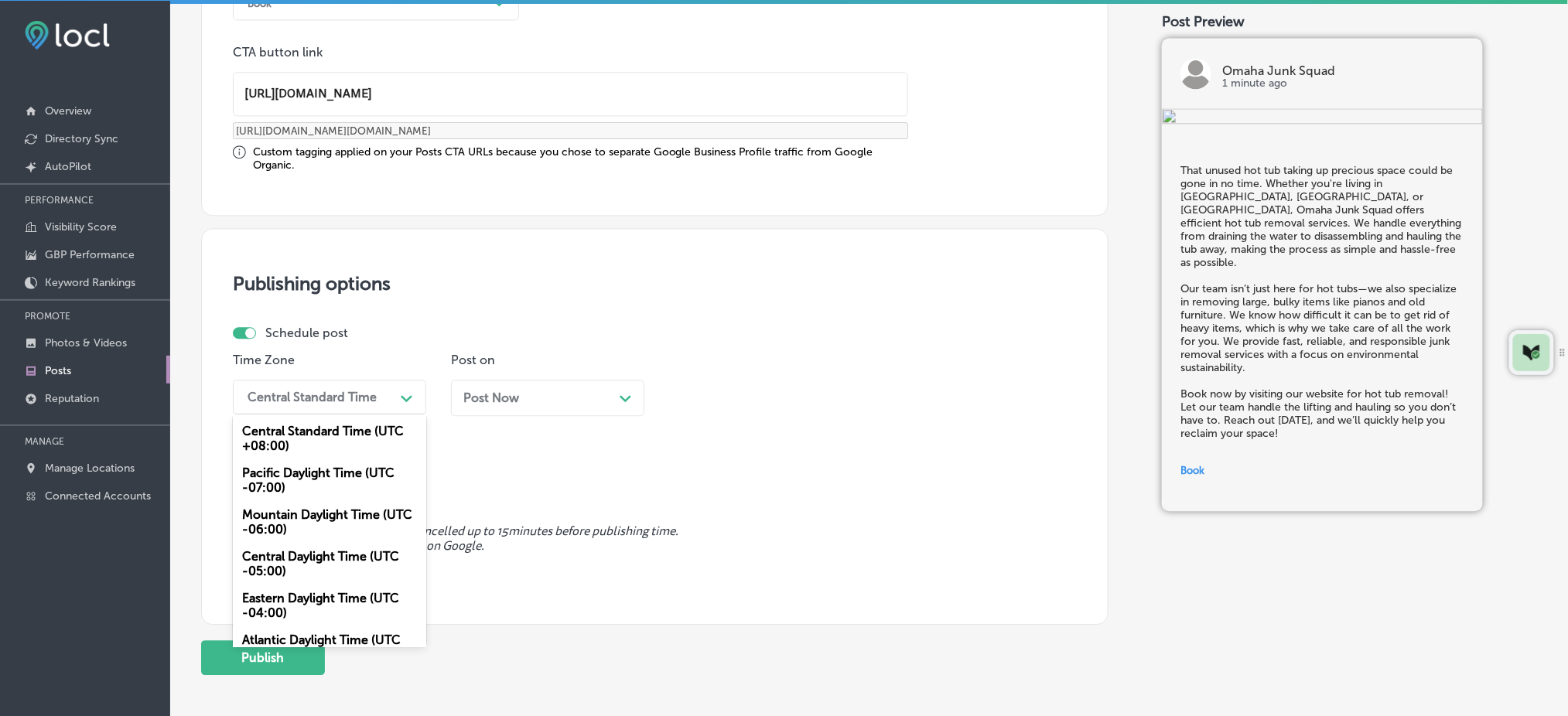
click at [310, 515] on div "Mountain Daylight Time (UTC -06:00)" at bounding box center [329, 522] width 193 height 42
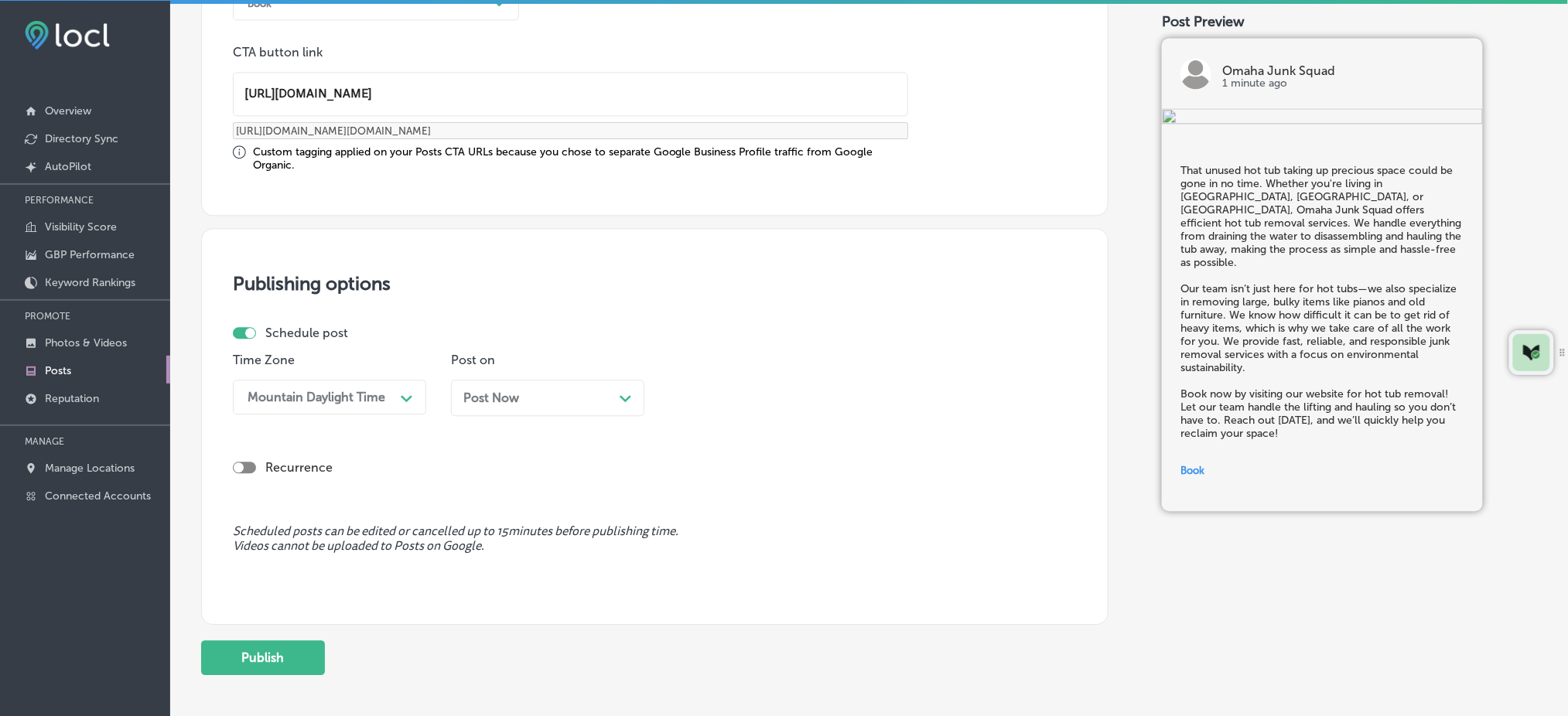
click at [508, 391] on span "Post Now" at bounding box center [491, 397] width 56 height 14
click at [737, 395] on div "11:30 AM" at bounding box center [753, 397] width 154 height 27
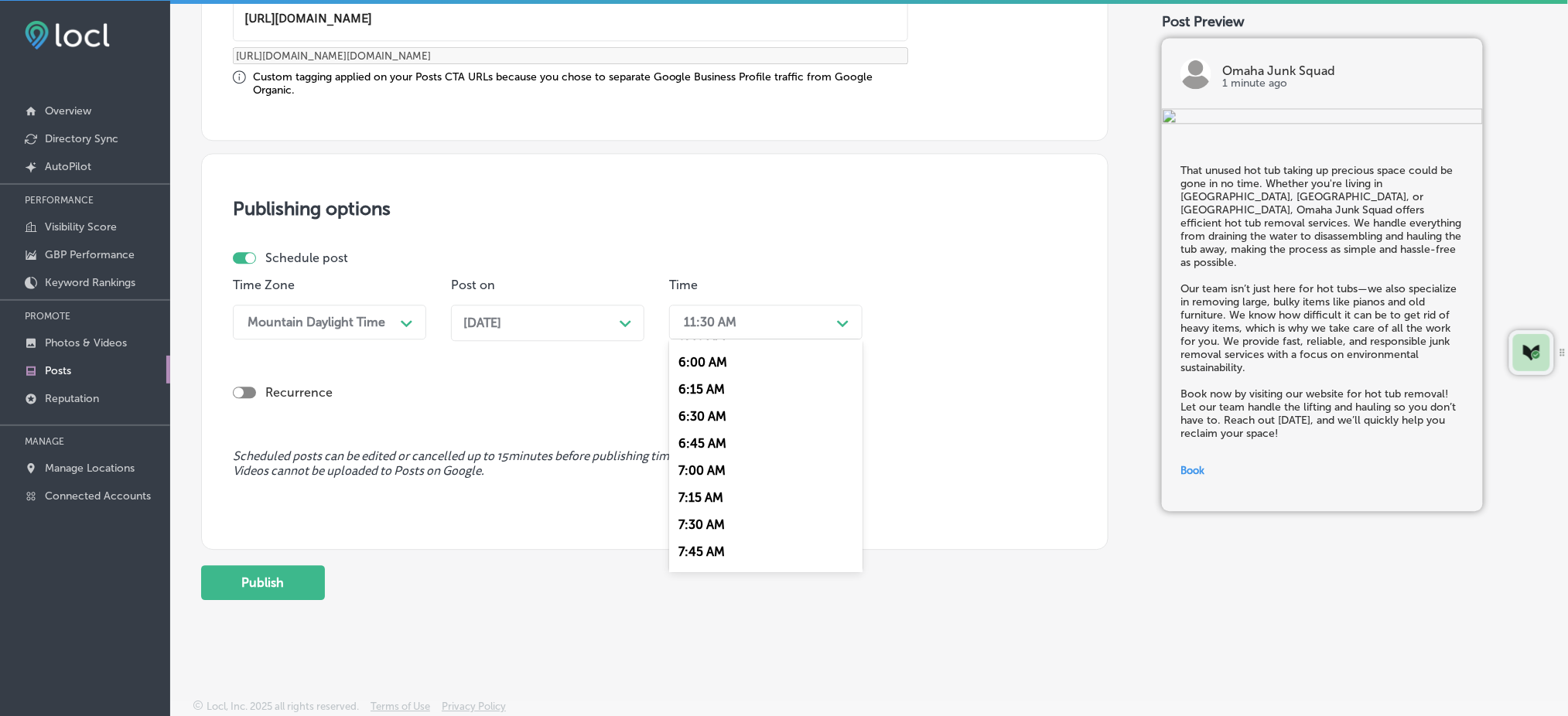
scroll to position [722, 0]
click at [713, 391] on div "7:00 AM" at bounding box center [765, 392] width 193 height 27
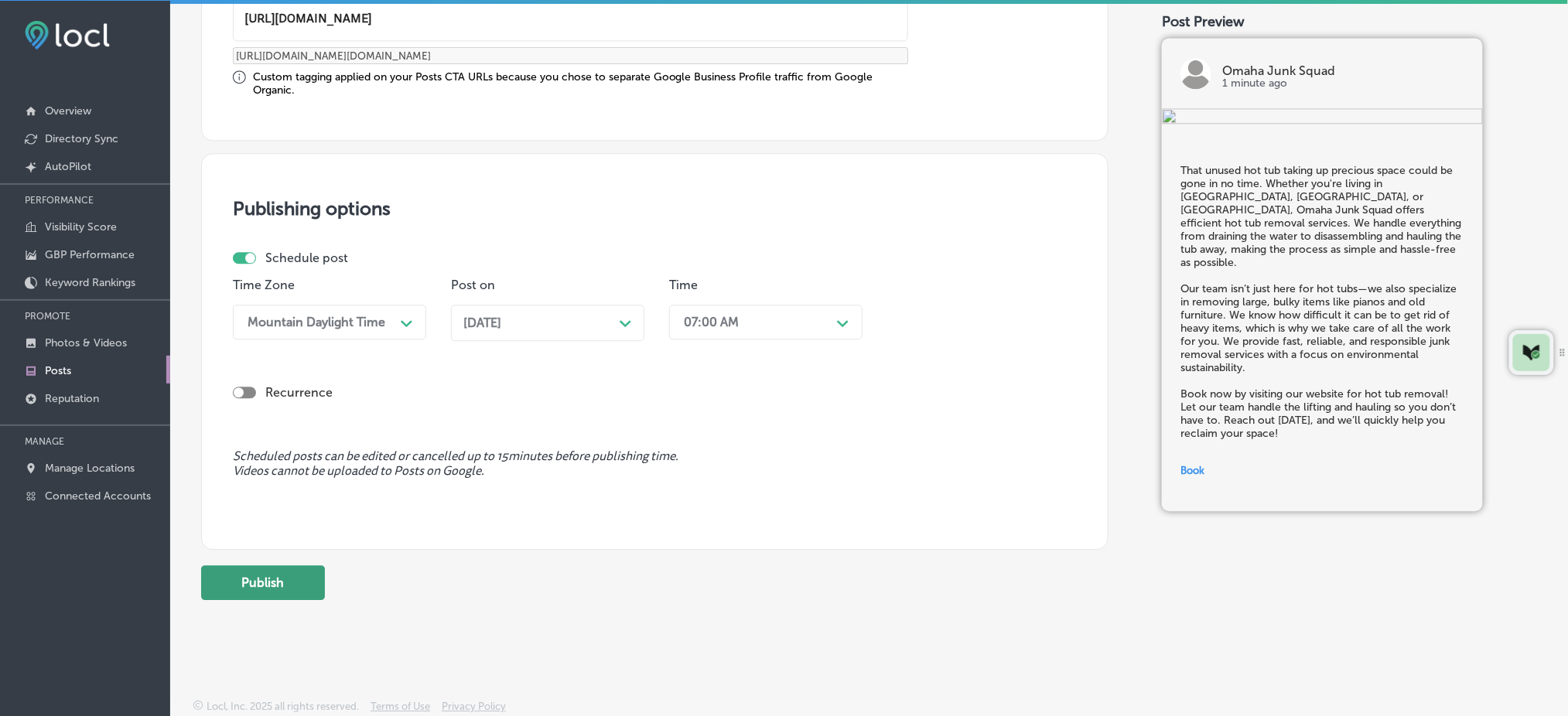
click at [254, 579] on button "Publish" at bounding box center [262, 582] width 124 height 35
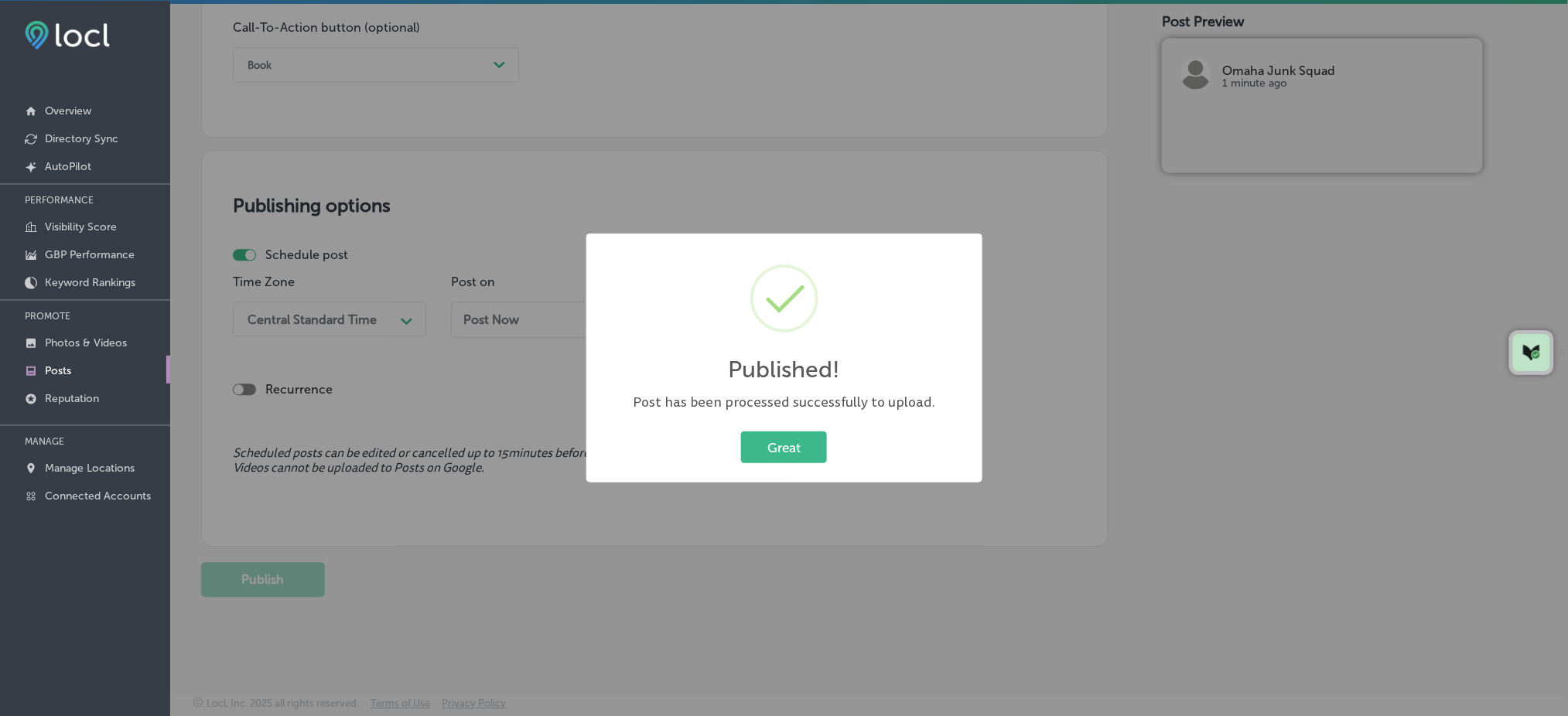
scroll to position [1144, 0]
click at [790, 445] on button "Great" at bounding box center [784, 448] width 86 height 32
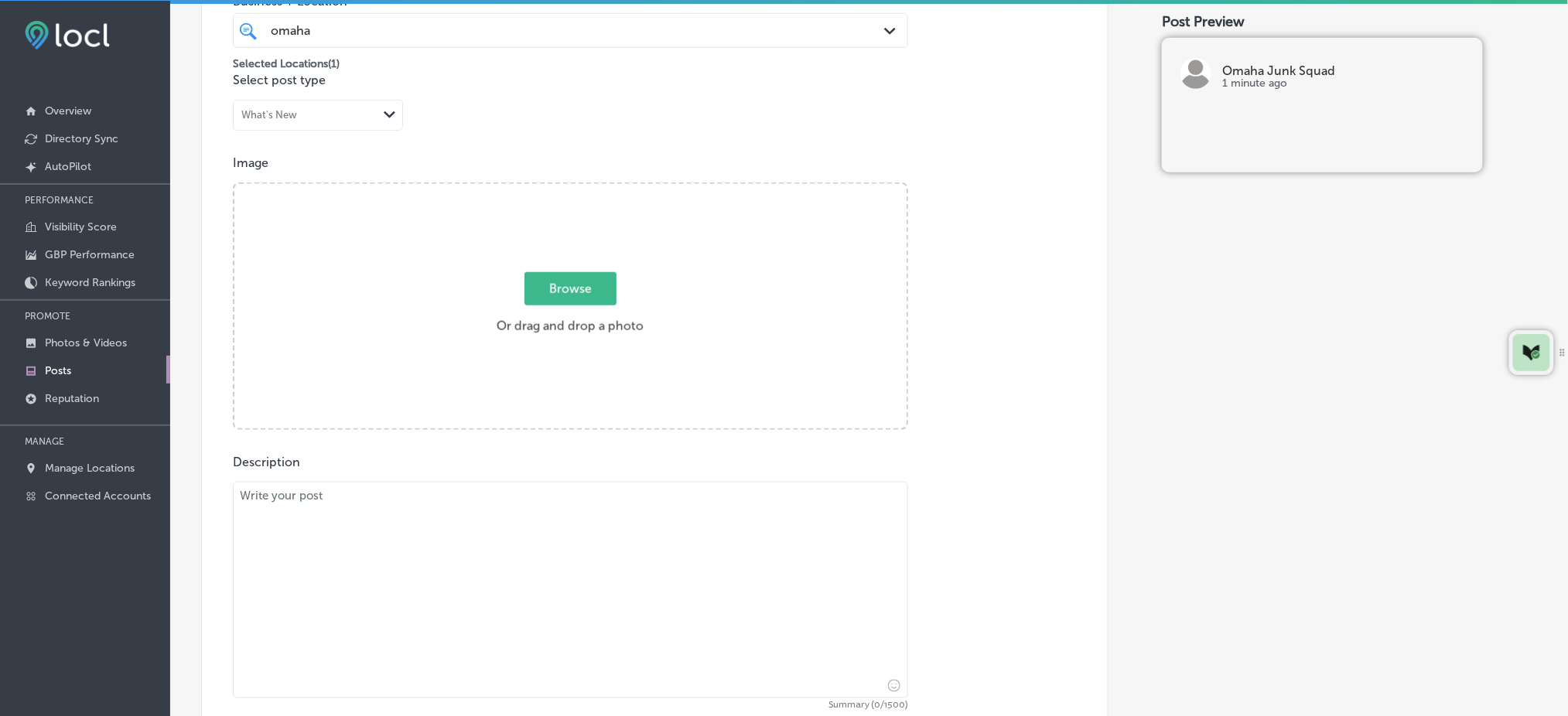
scroll to position [319, 0]
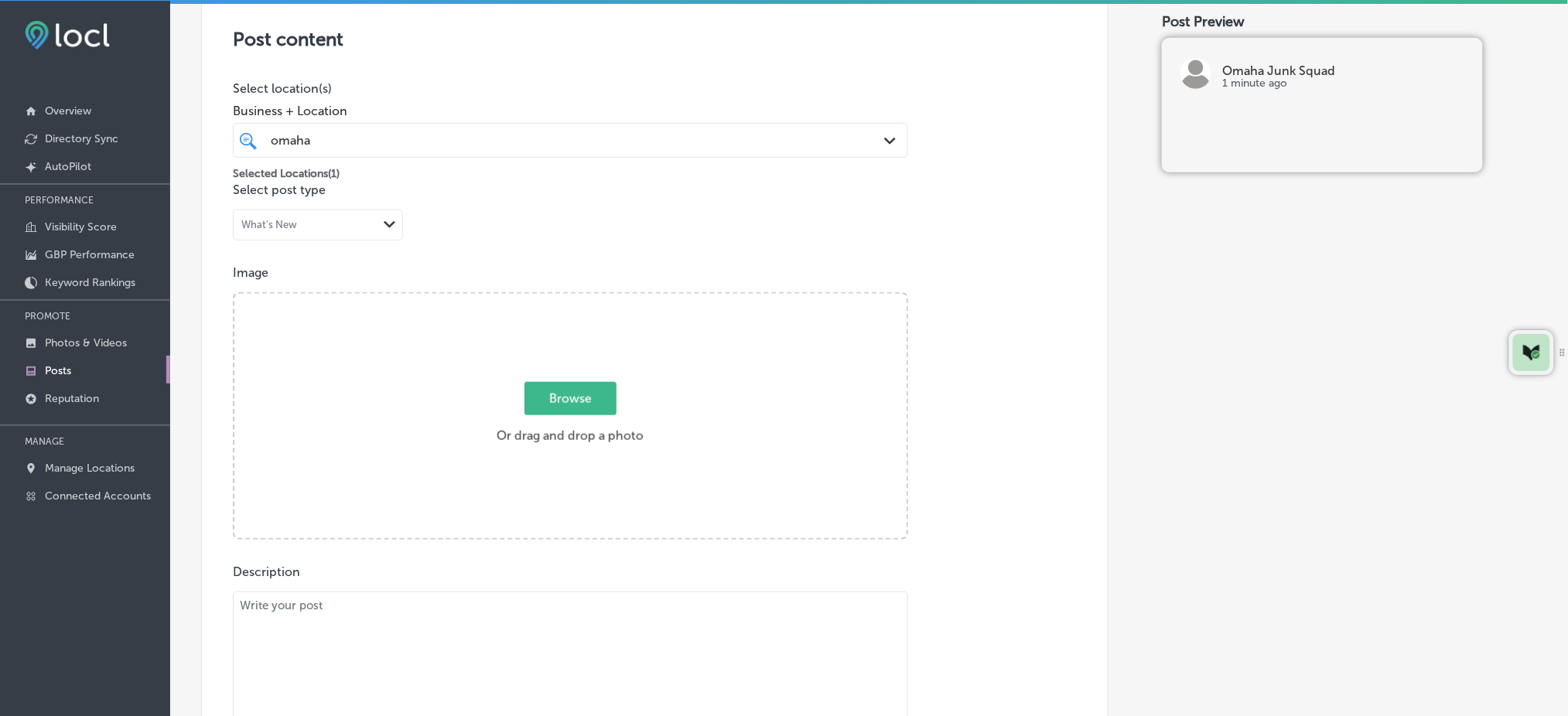
click at [568, 396] on span "Browse" at bounding box center [570, 398] width 92 height 33
click at [568, 299] on input "Browse Or drag and drop a photo" at bounding box center [570, 297] width 672 height 5
type input "C:\fakepath\junk-removal-omaha-eco-friendly-omaha-junk-squad (3).png"
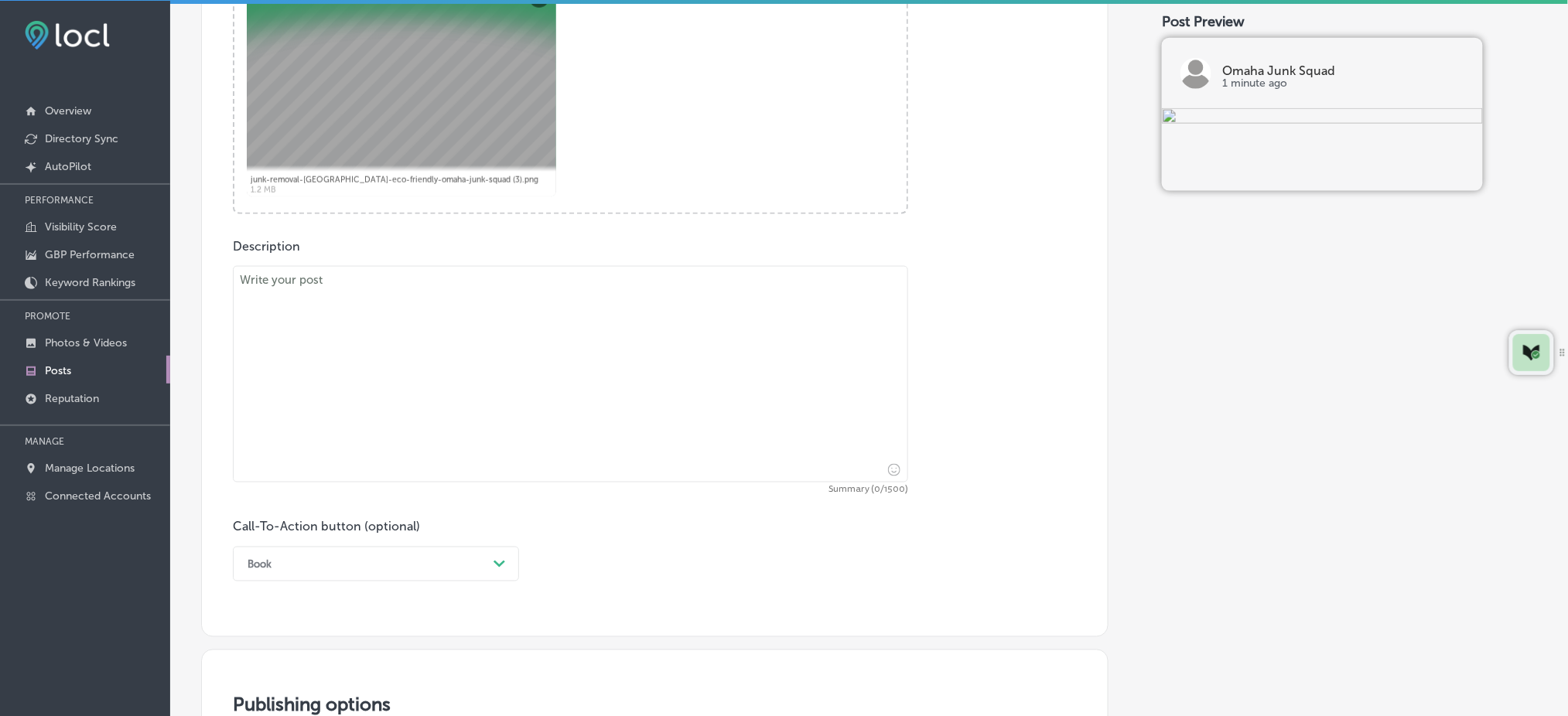
scroll to position [628, 0]
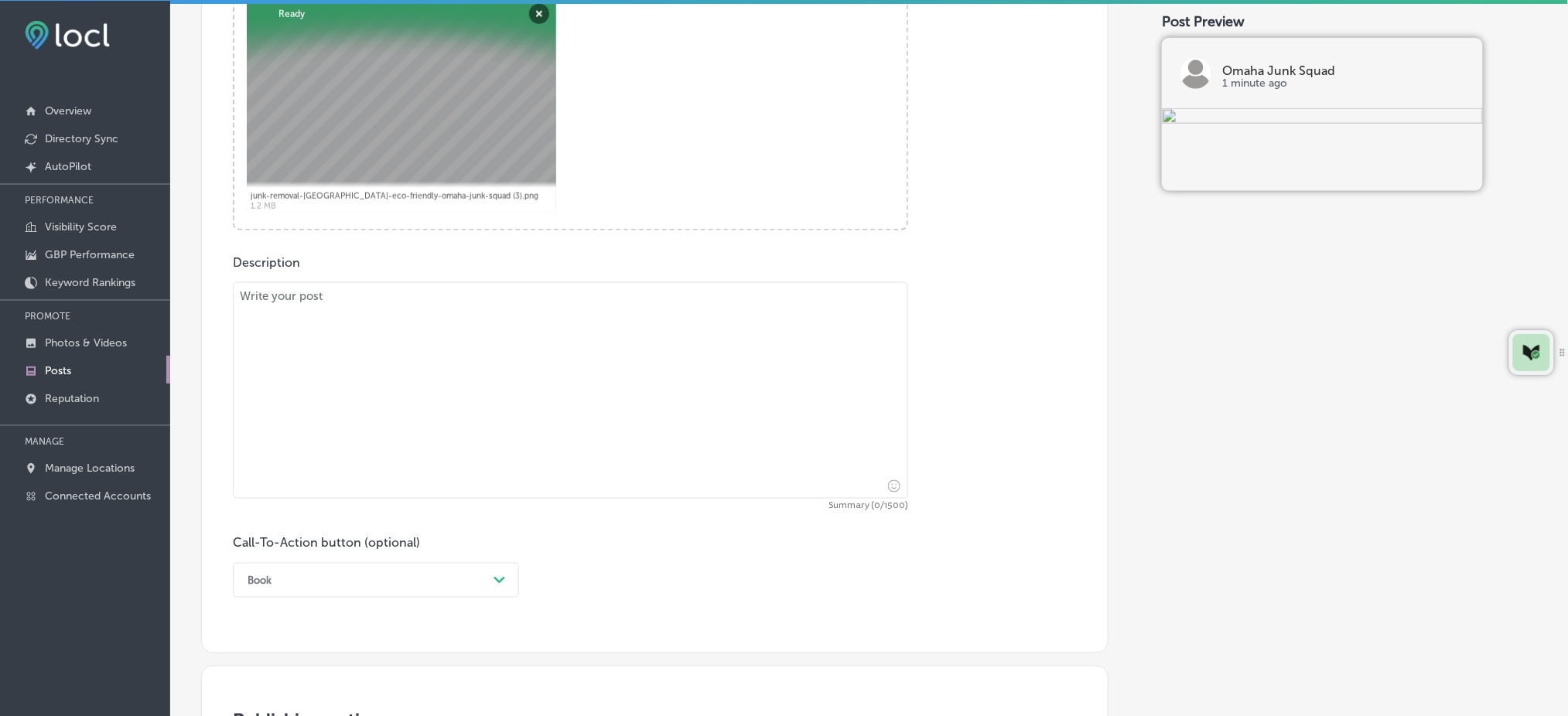
click at [403, 326] on textarea at bounding box center [570, 390] width 676 height 217
paste textarea "Do you have a piano that you no longer need? Whether you're in [GEOGRAPHIC_DATA…"
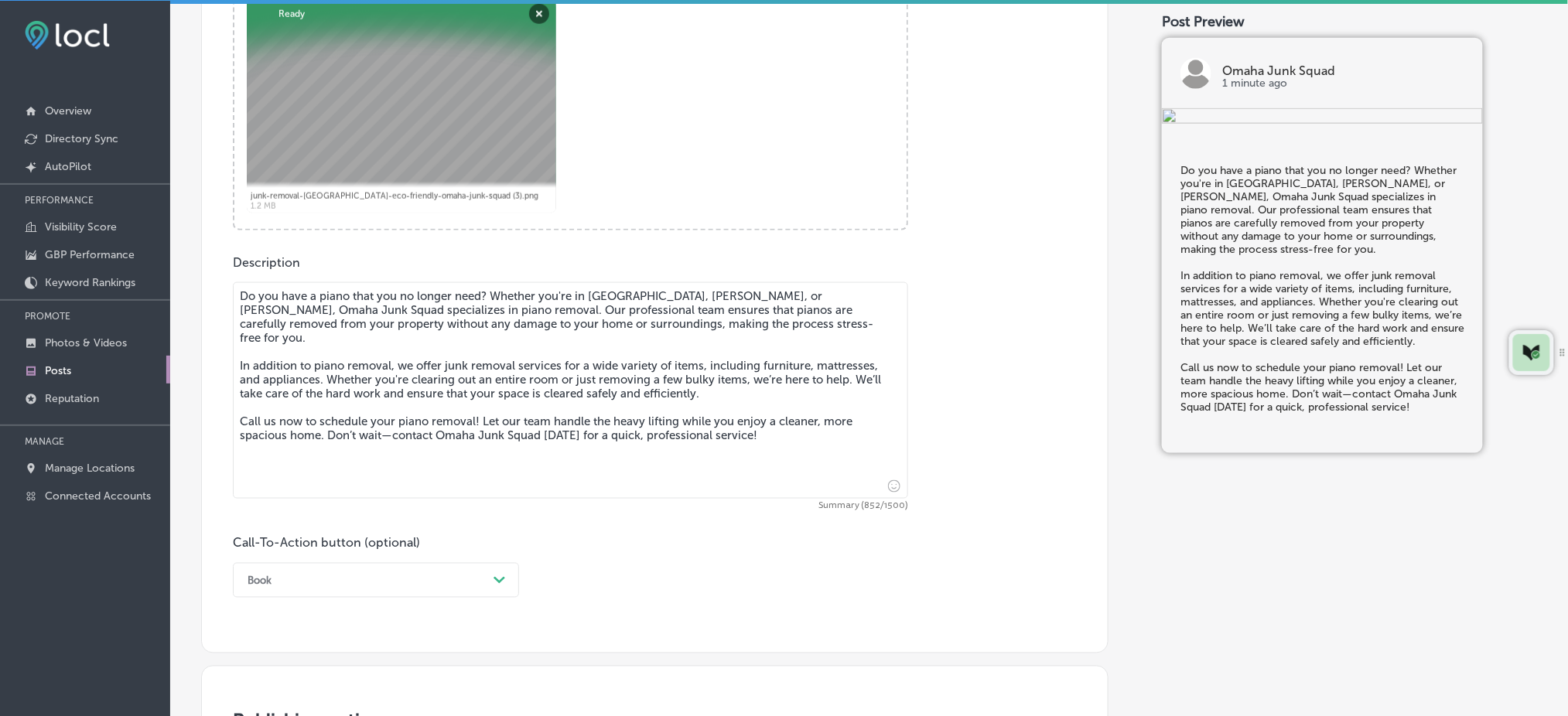
type textarea "Do you have a piano that you no longer need? Whether you're in [GEOGRAPHIC_DATA…"
click at [356, 568] on div "option Book, selected. option Book focused, 2 of 7. 7 results available. Use Up…" at bounding box center [375, 580] width 286 height 35
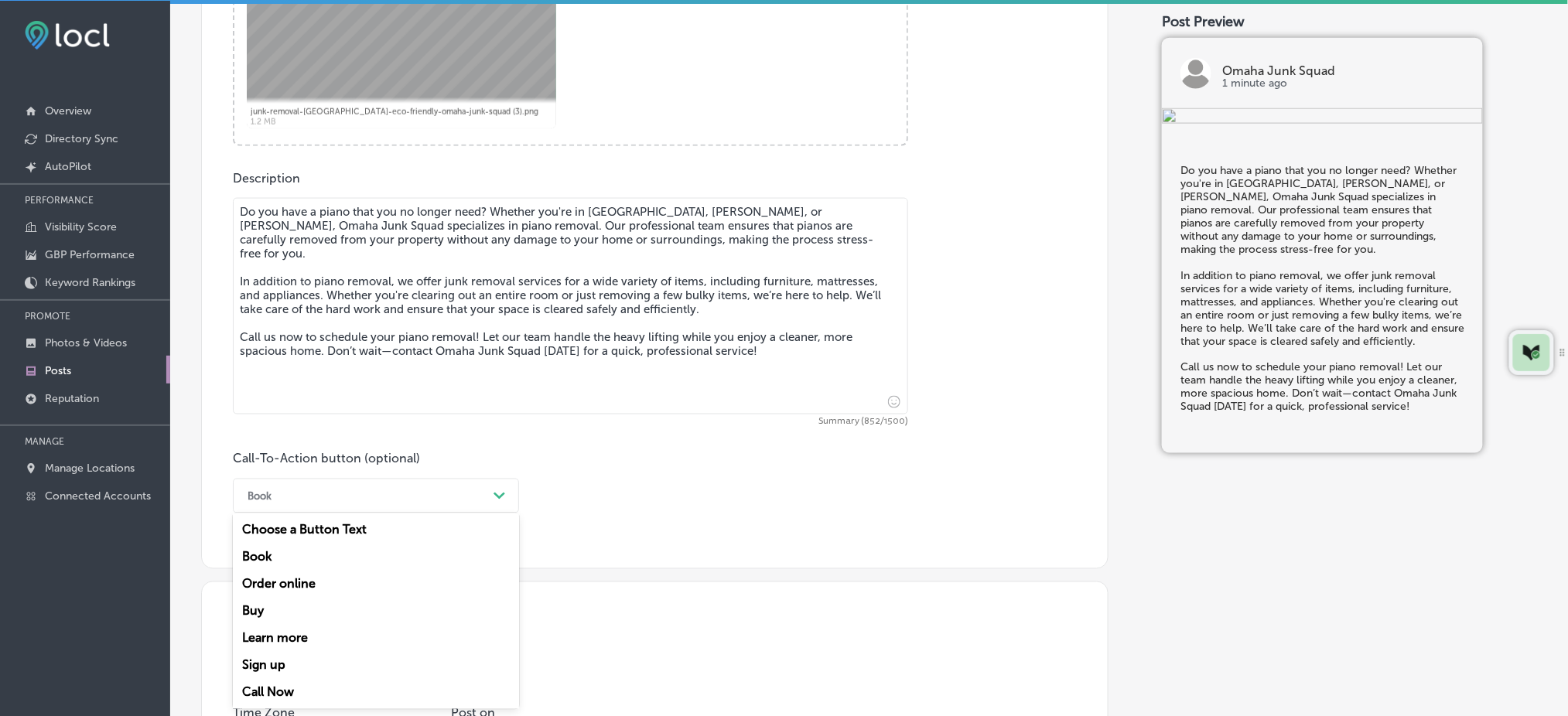
click at [315, 686] on div "Call Now" at bounding box center [375, 692] width 286 height 27
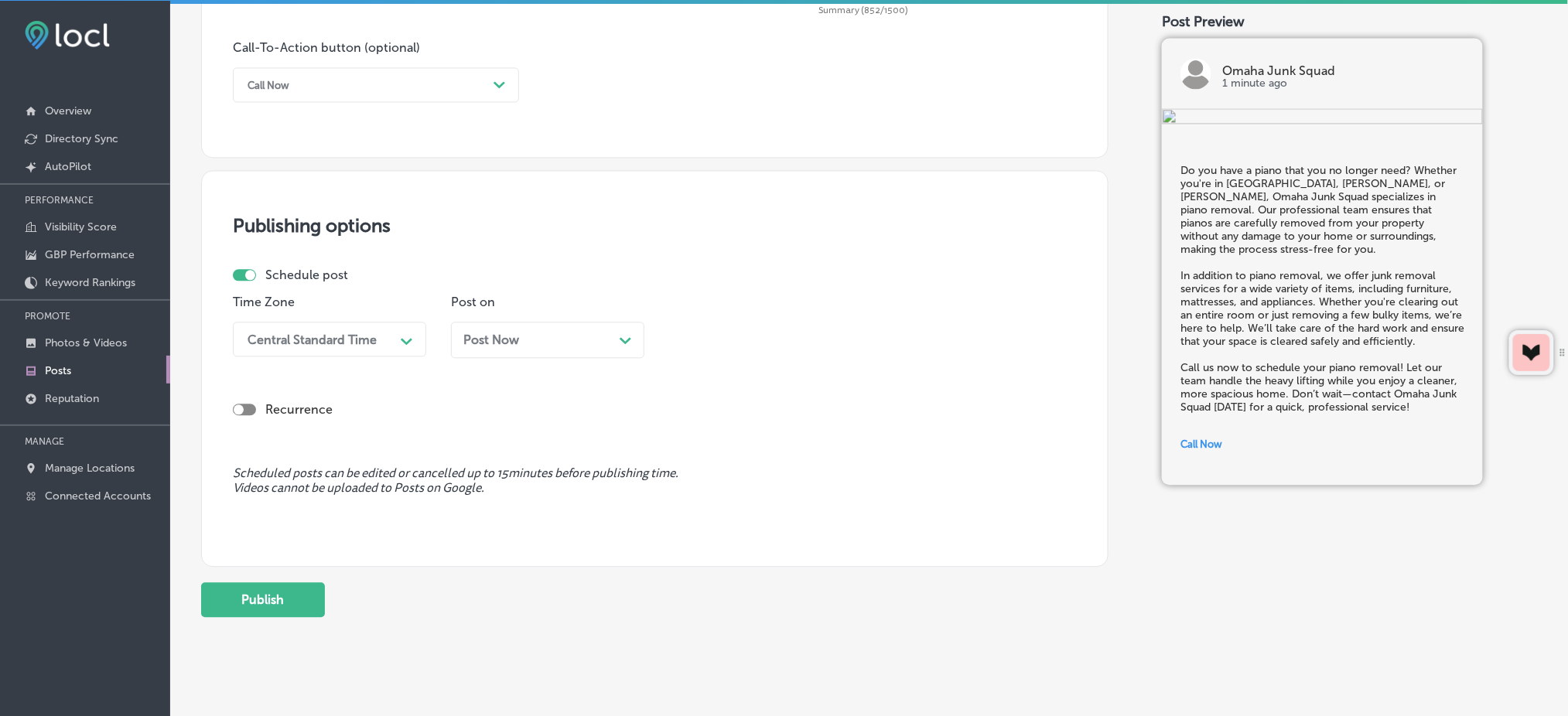
scroll to position [1144, 0]
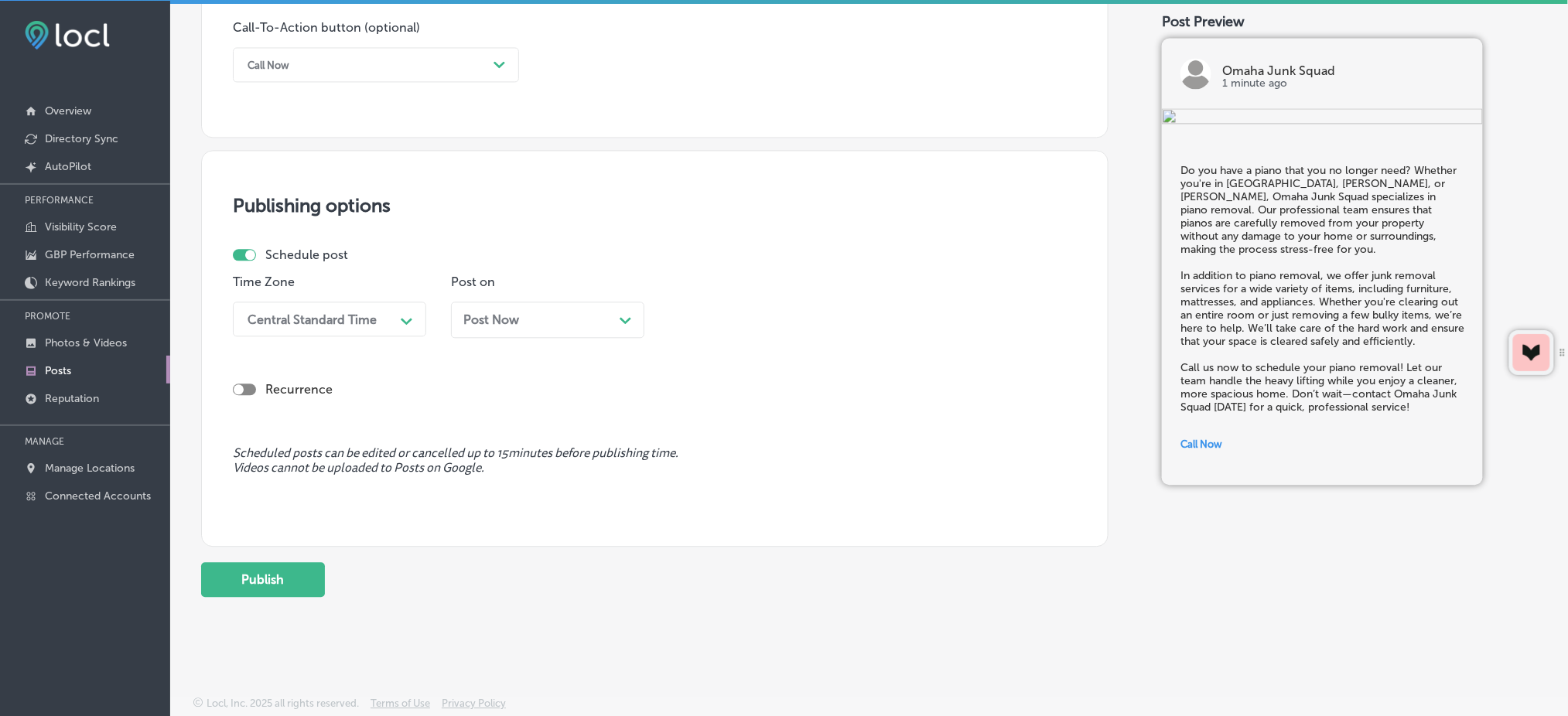
click at [304, 330] on div "Central Standard Time" at bounding box center [316, 319] width 154 height 27
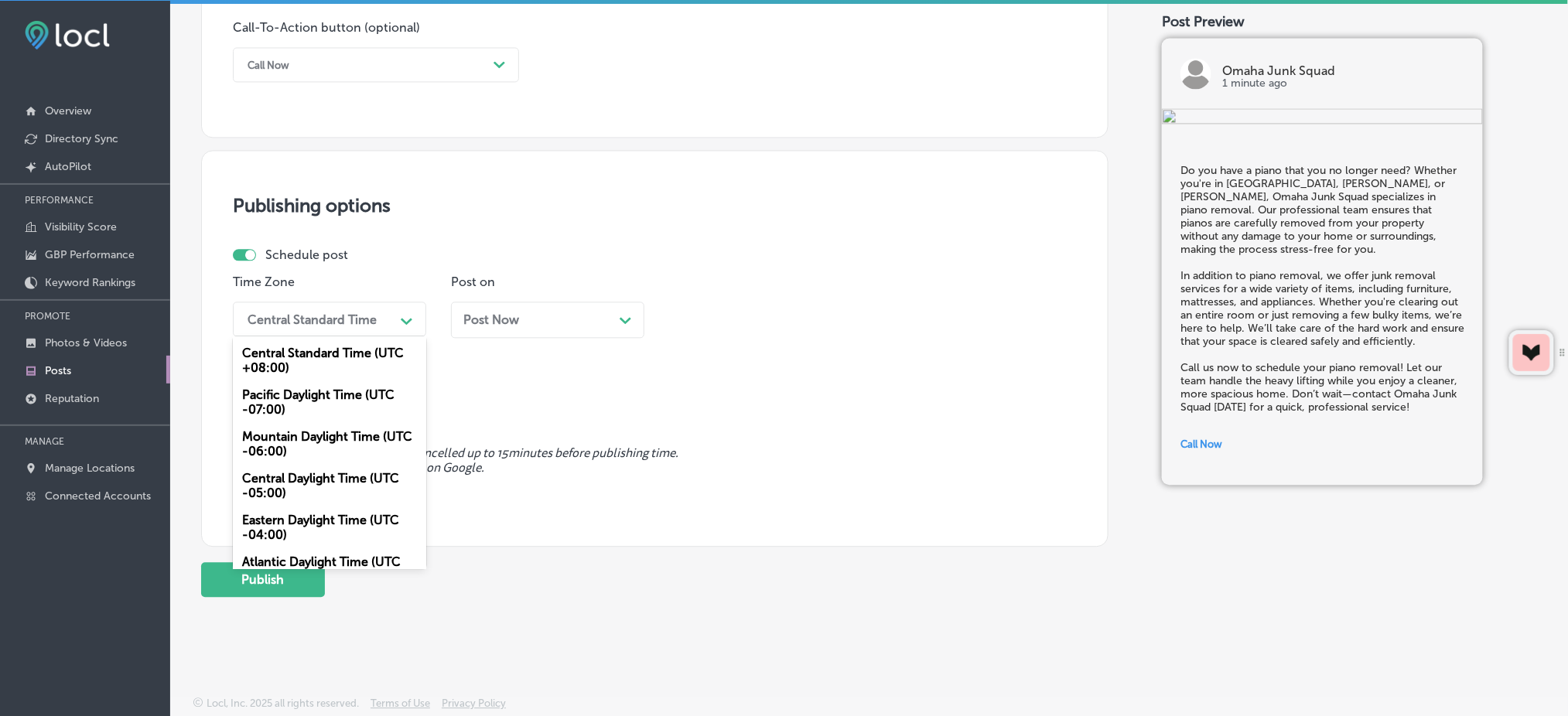
click at [304, 445] on div "Mountain Daylight Time (UTC -06:00)" at bounding box center [329, 444] width 193 height 42
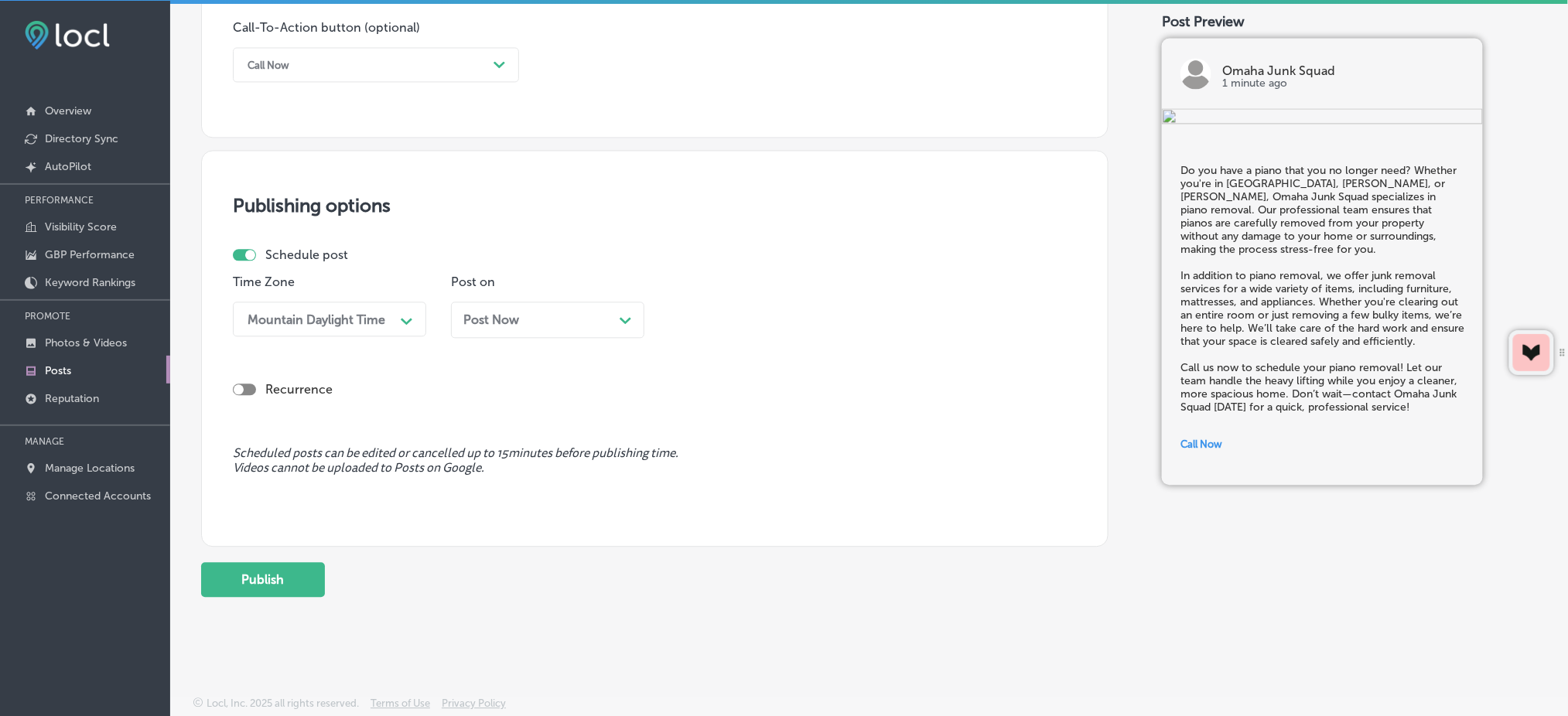
click at [477, 321] on span "Post Now" at bounding box center [491, 320] width 56 height 14
click at [741, 304] on div "11:30 AM Path Created with Sketch." at bounding box center [765, 319] width 193 height 35
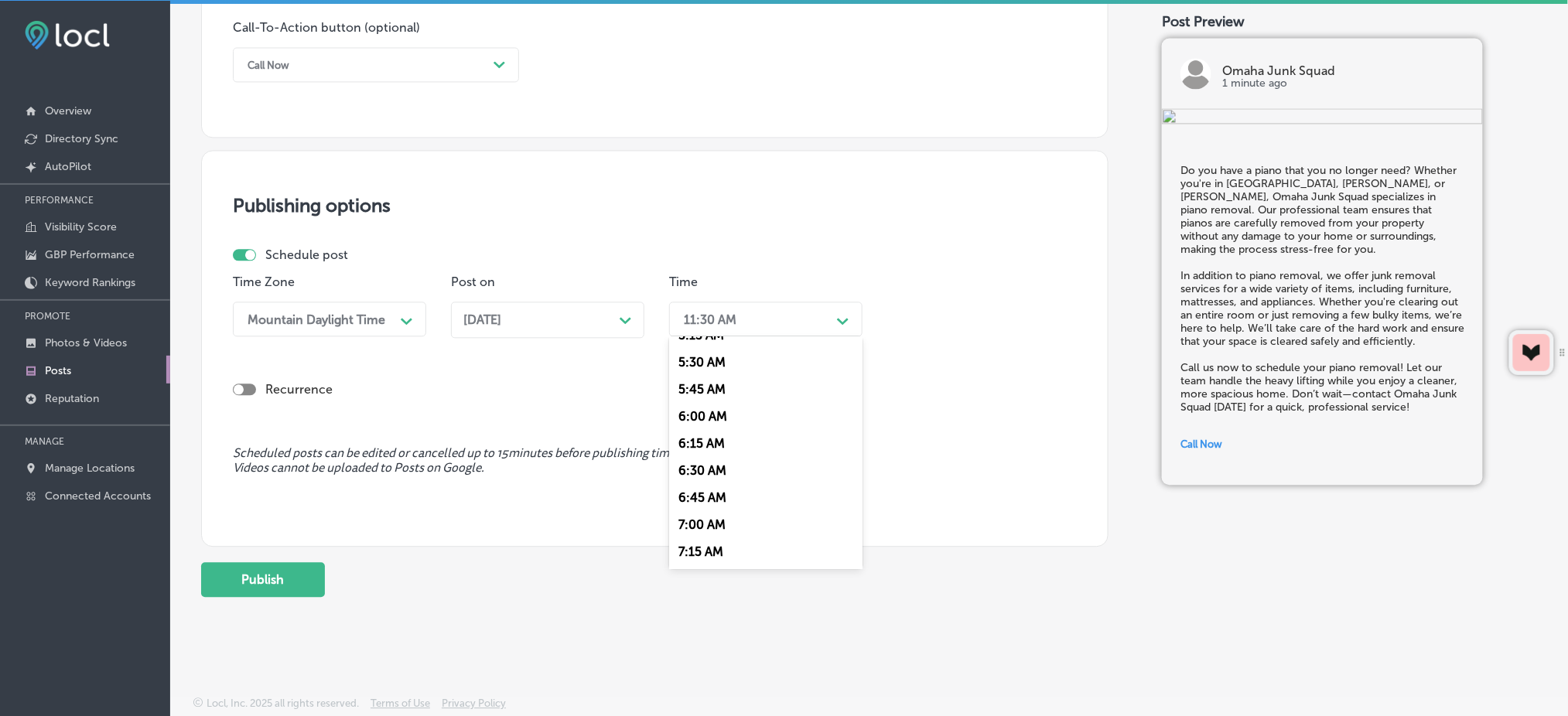
scroll to position [619, 0]
click at [709, 496] on div "7:00 AM" at bounding box center [765, 493] width 193 height 27
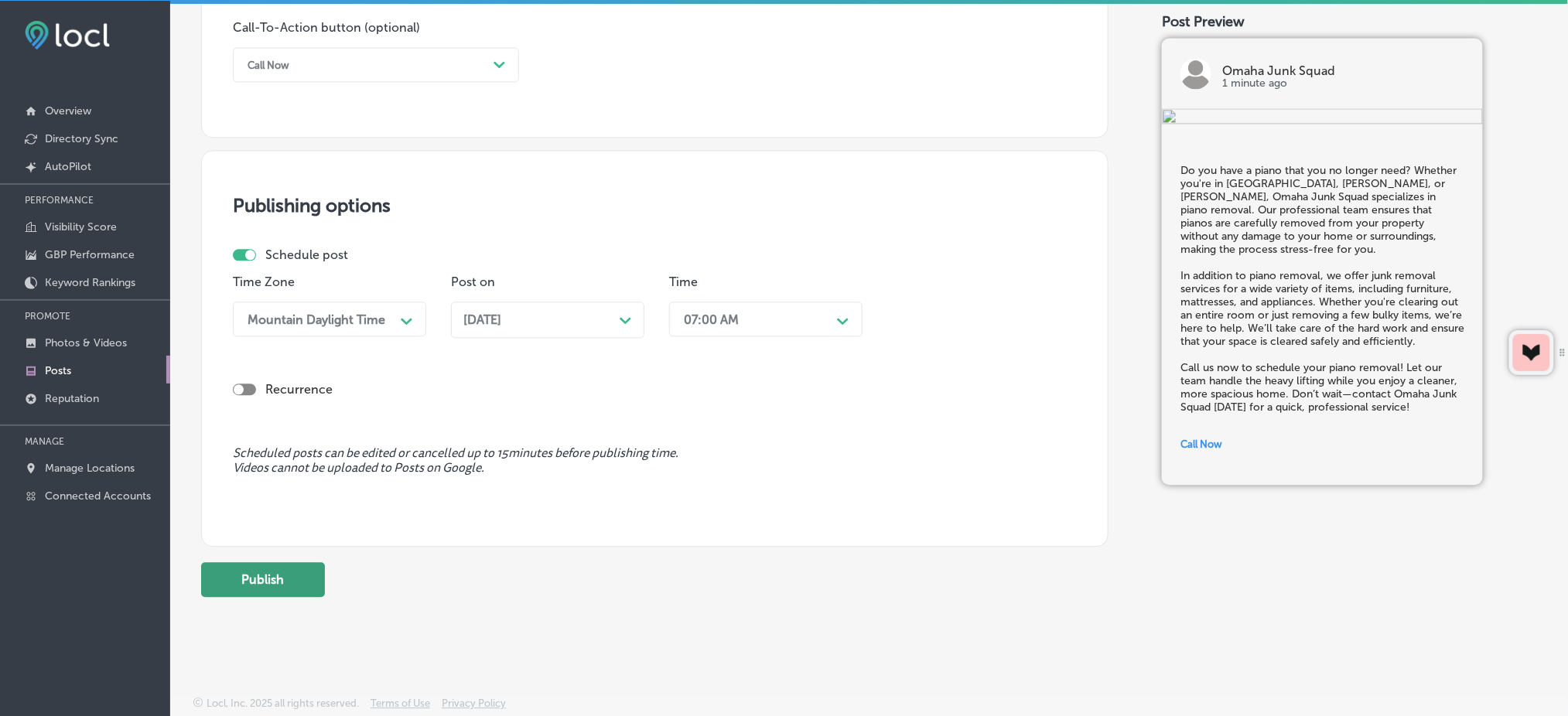
click at [291, 573] on button "Publish" at bounding box center [262, 579] width 124 height 35
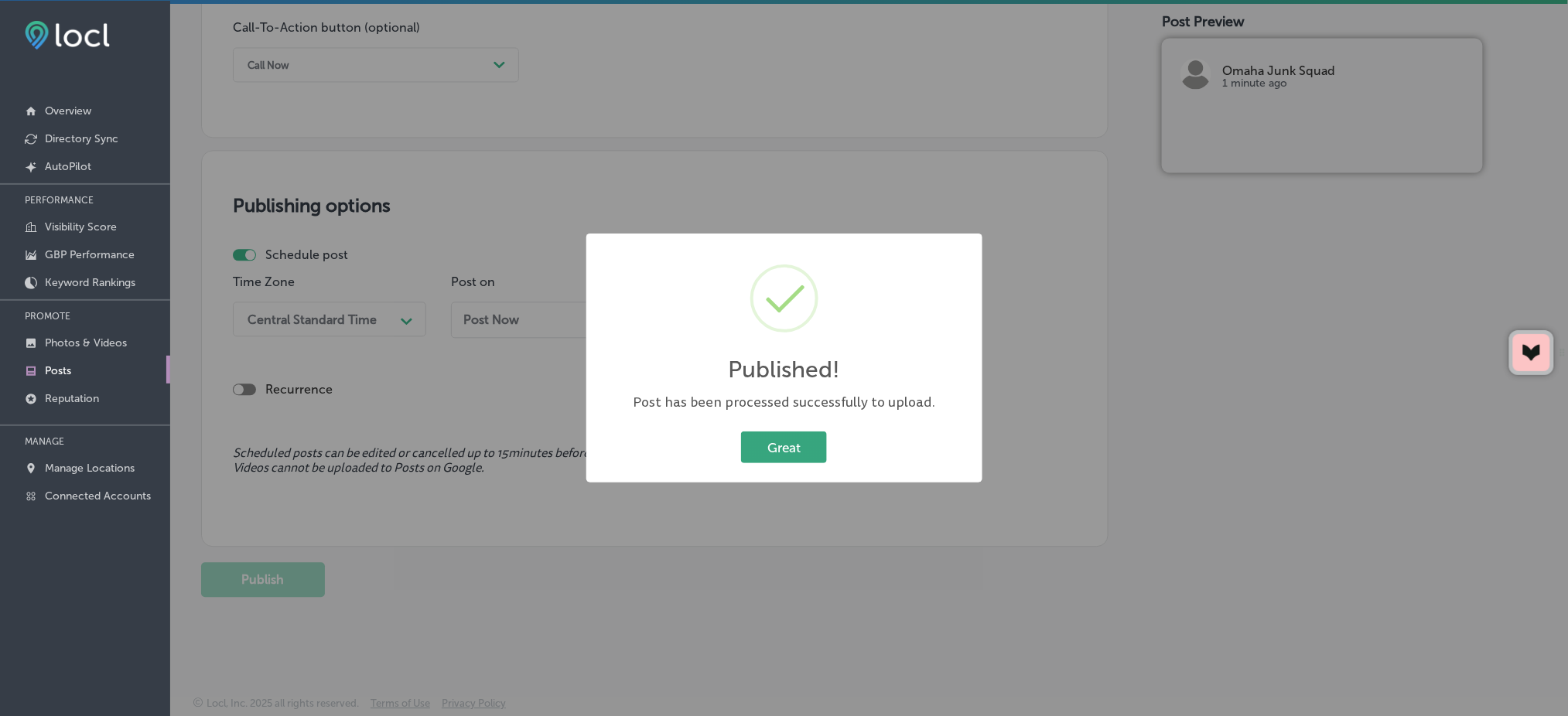
click at [811, 444] on button "Great" at bounding box center [784, 448] width 86 height 32
